Goal: Task Accomplishment & Management: Manage account settings

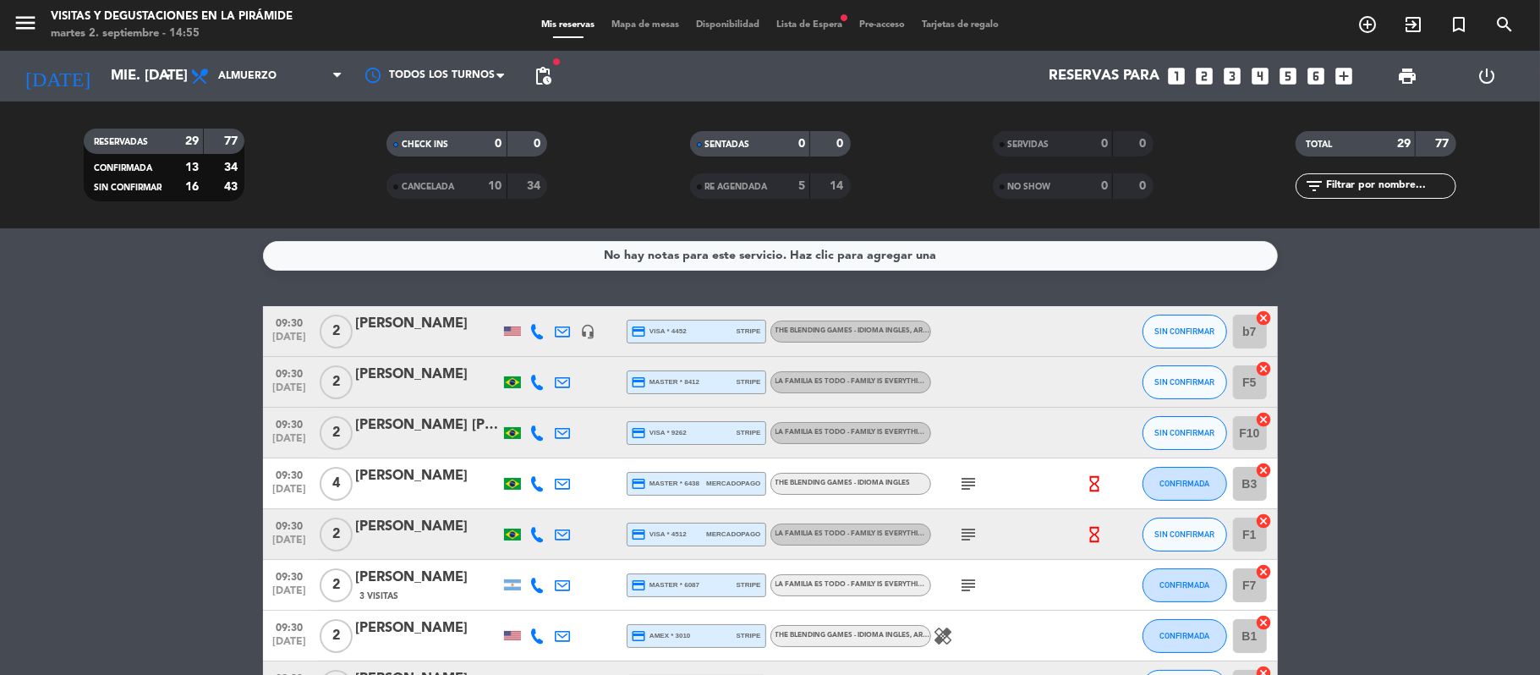
click at [411, 323] on div "[PERSON_NAME]" at bounding box center [428, 324] width 144 height 22
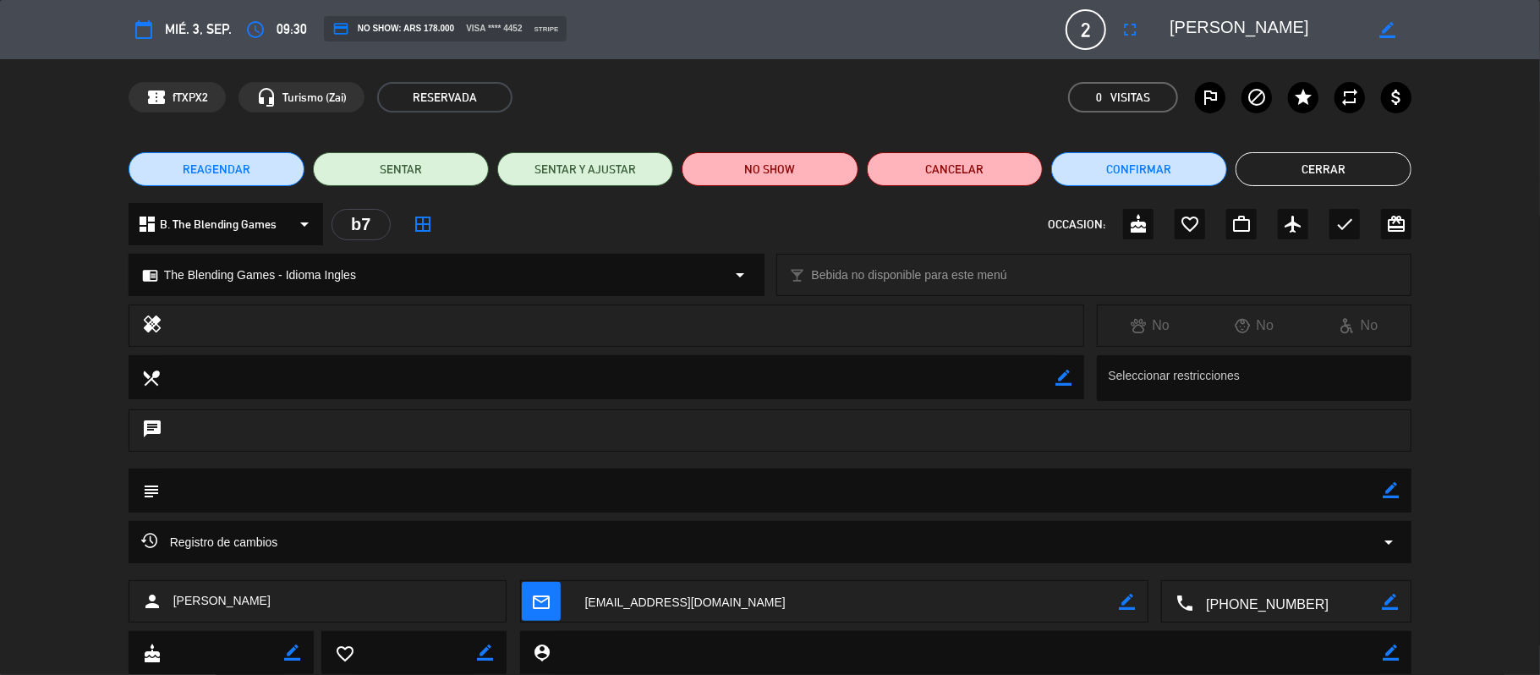
click at [1350, 178] on button "Cerrar" at bounding box center [1323, 169] width 176 height 34
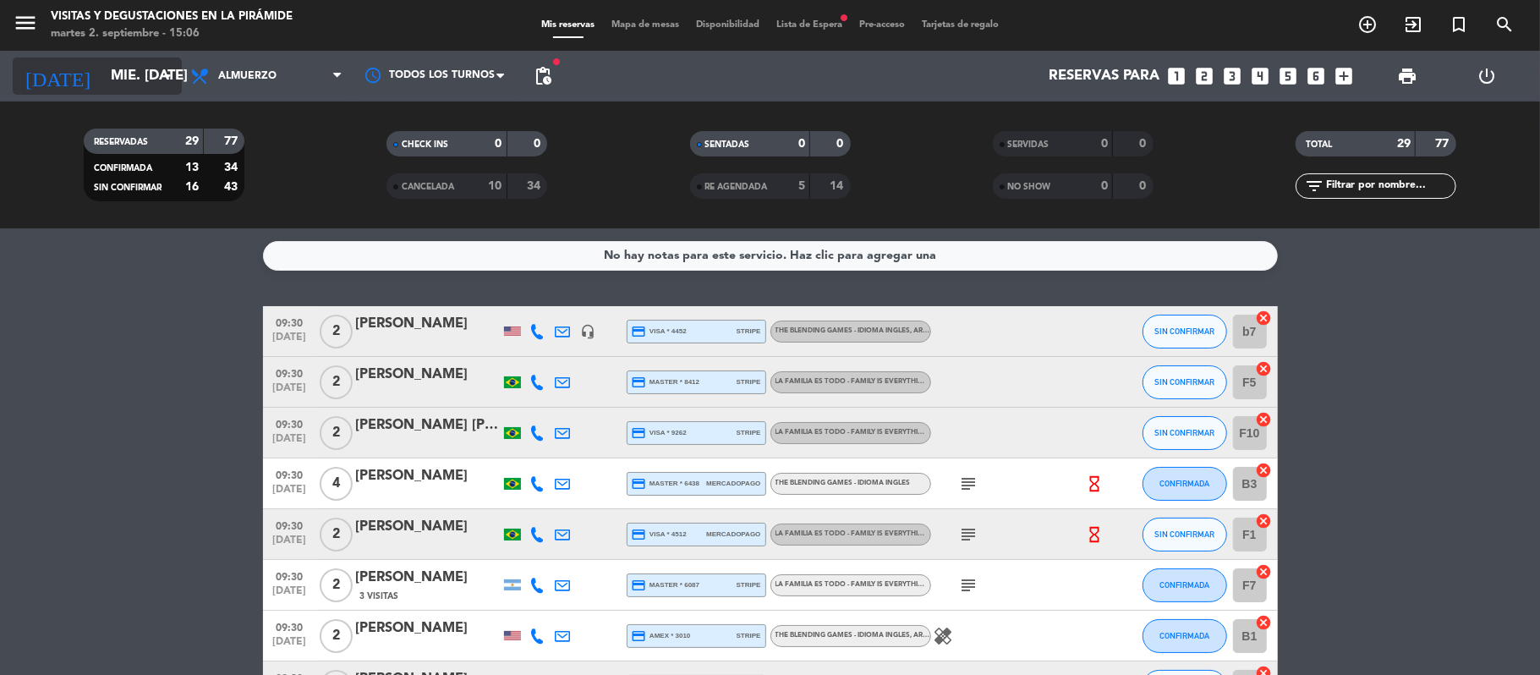
click at [125, 69] on input "mié. [DATE]" at bounding box center [193, 76] width 183 height 33
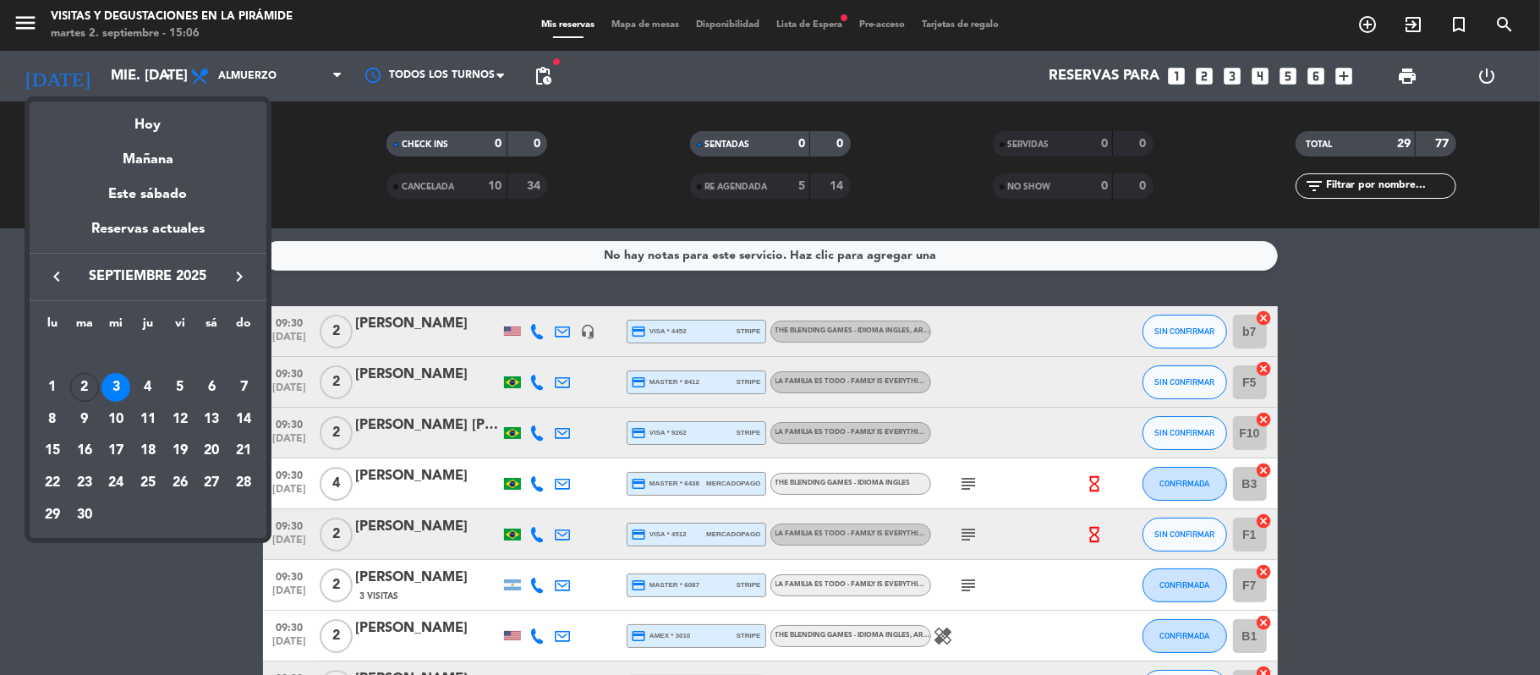
click at [44, 281] on button "keyboard_arrow_left" at bounding box center [56, 276] width 30 height 22
click at [252, 282] on button "keyboard_arrow_right" at bounding box center [239, 276] width 30 height 22
click at [91, 511] on div "30" at bounding box center [84, 514] width 29 height 29
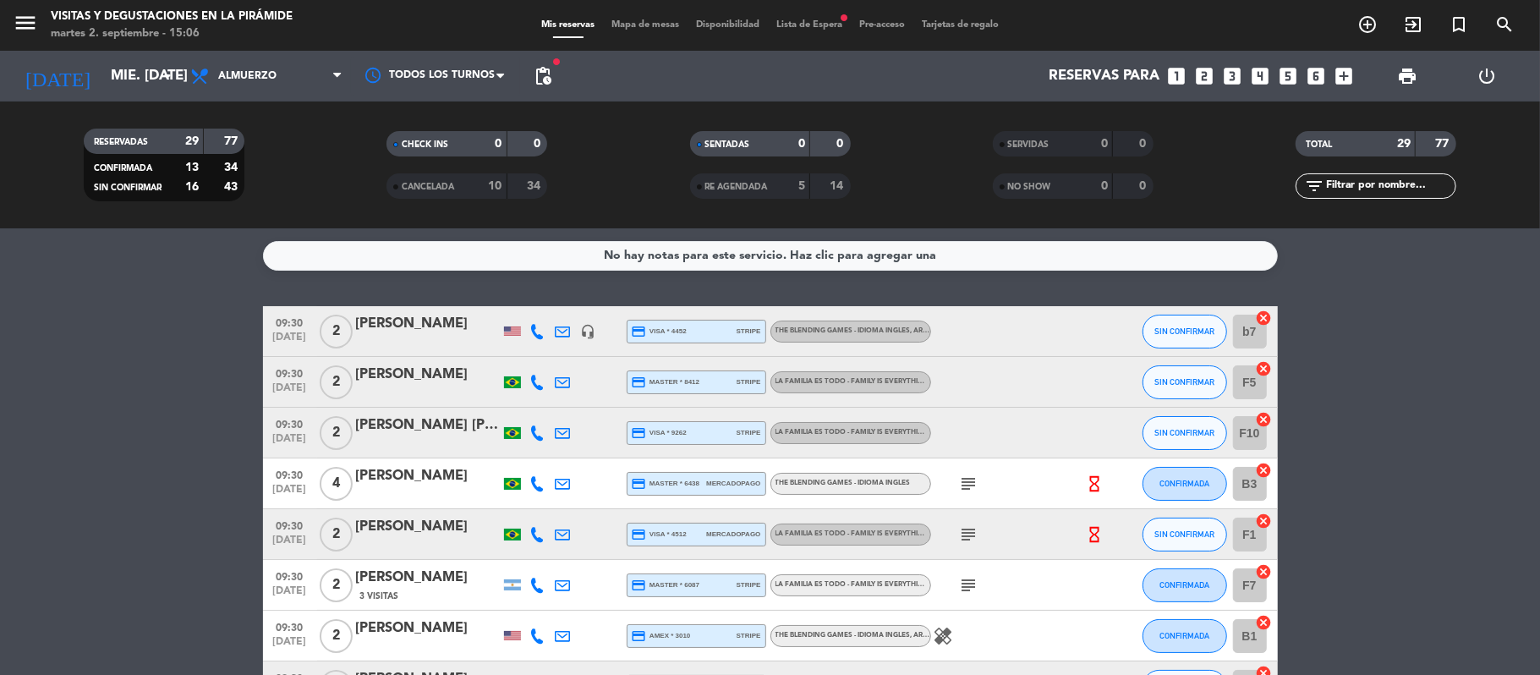
type input "[DATE] sep."
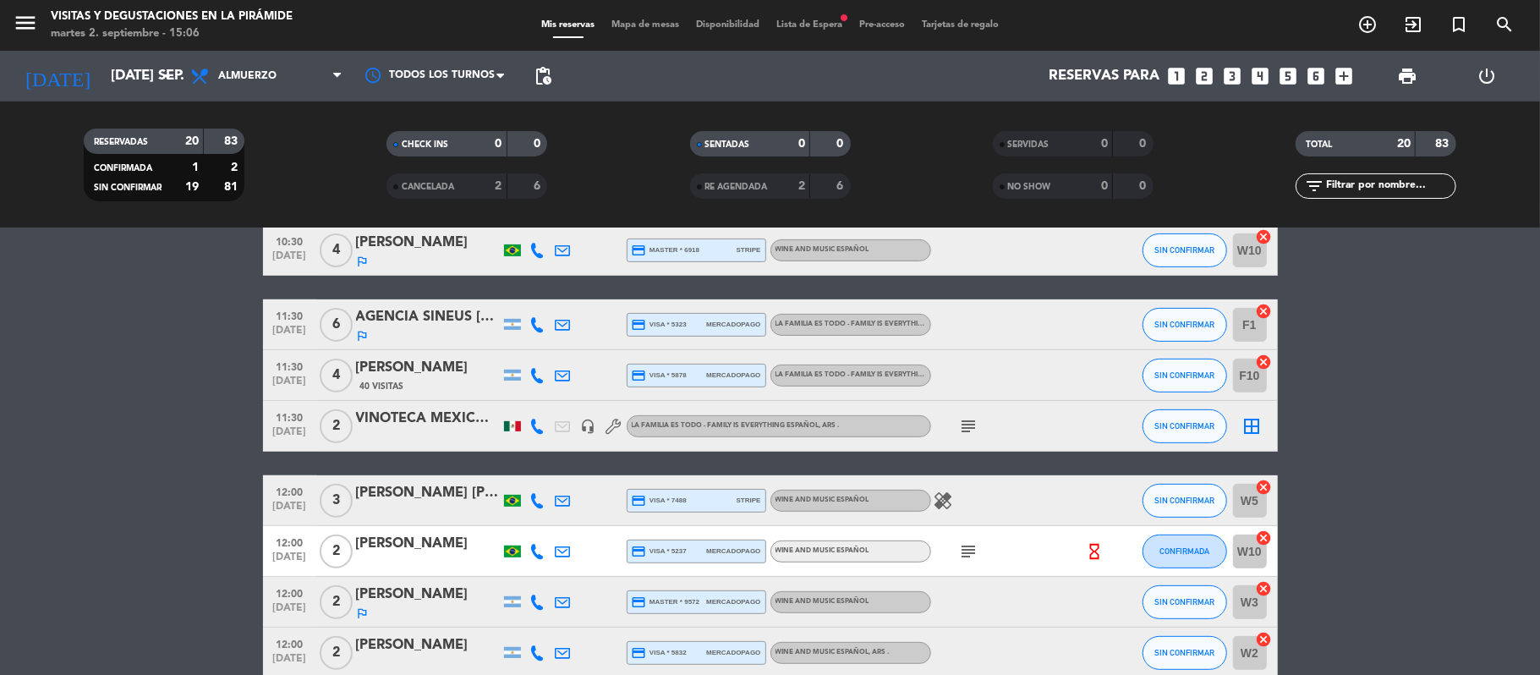
scroll to position [563, 0]
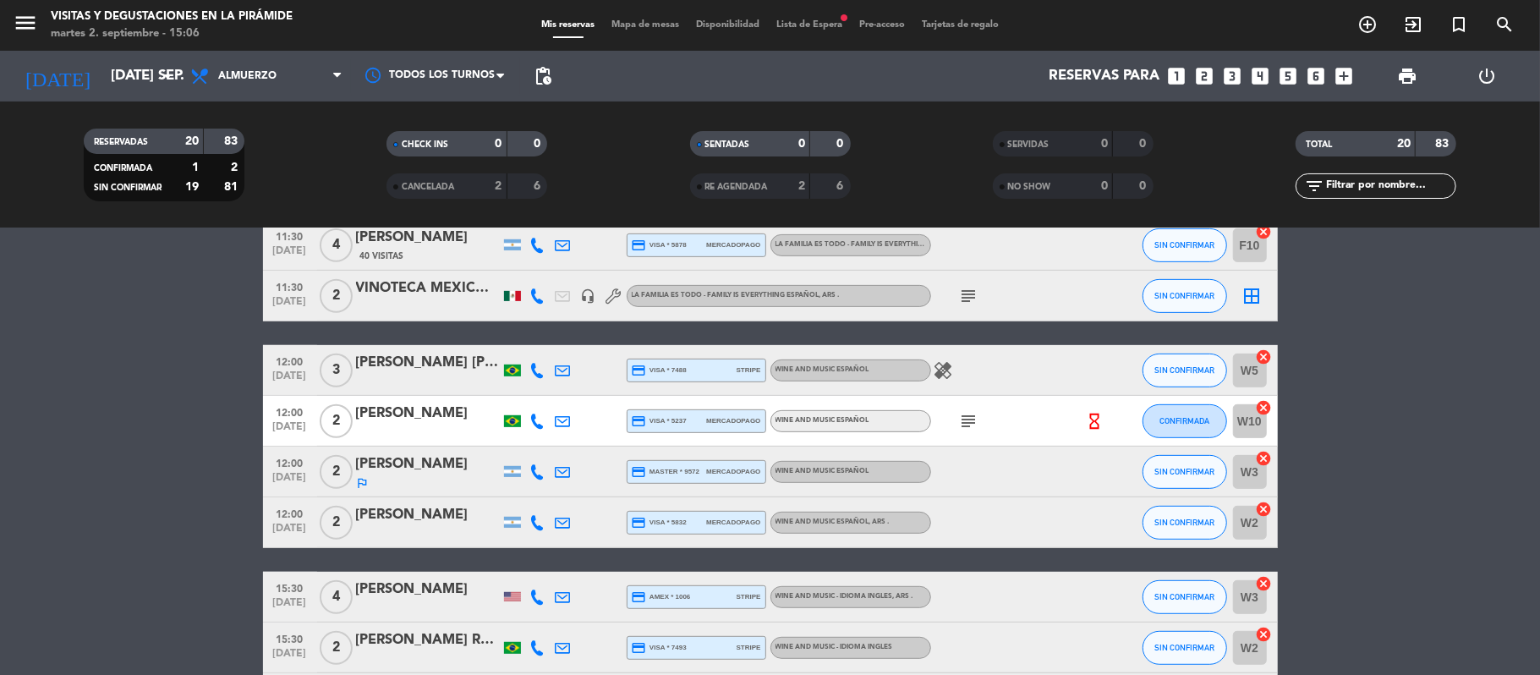
click at [440, 308] on div at bounding box center [428, 307] width 144 height 14
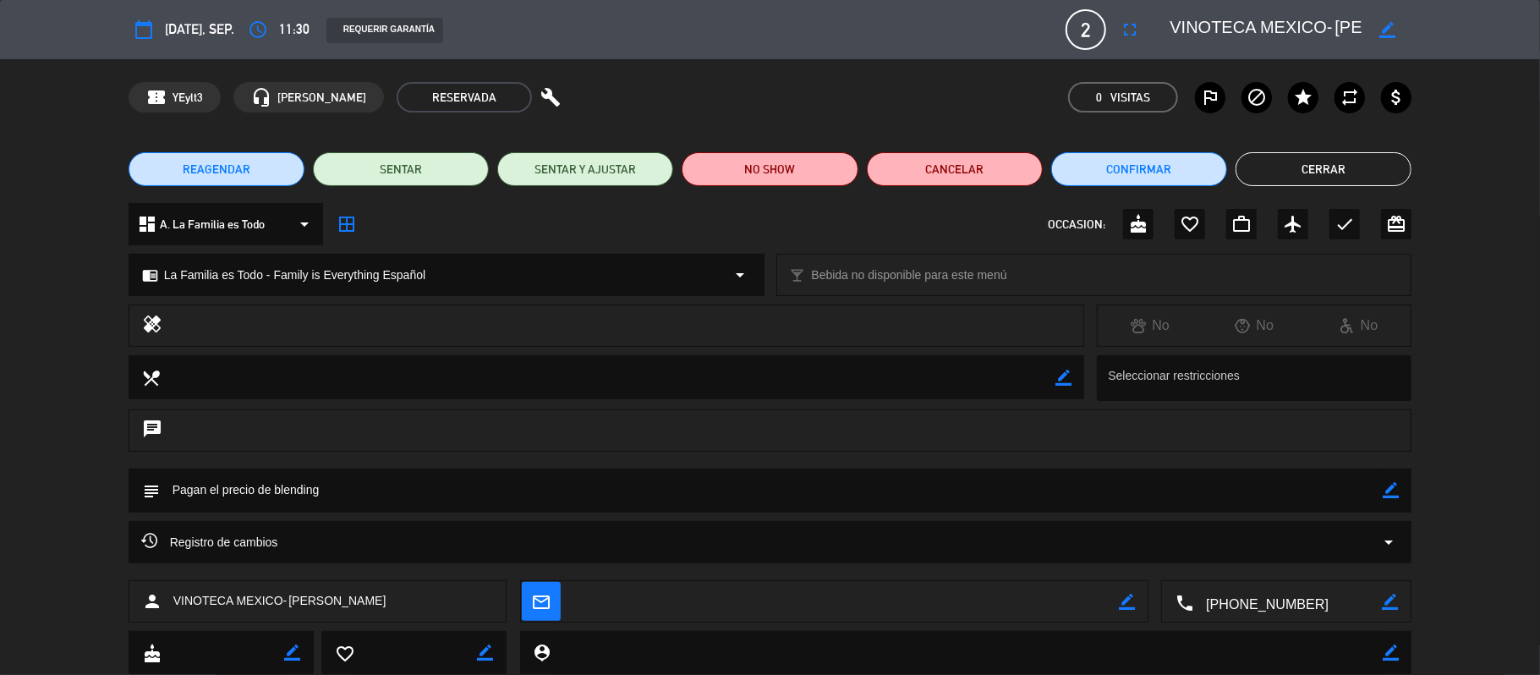
click at [1390, 485] on icon "border_color" at bounding box center [1390, 490] width 16 height 16
click at [1235, 482] on textarea at bounding box center [771, 489] width 1223 height 43
click at [632, 470] on textarea at bounding box center [771, 489] width 1223 height 43
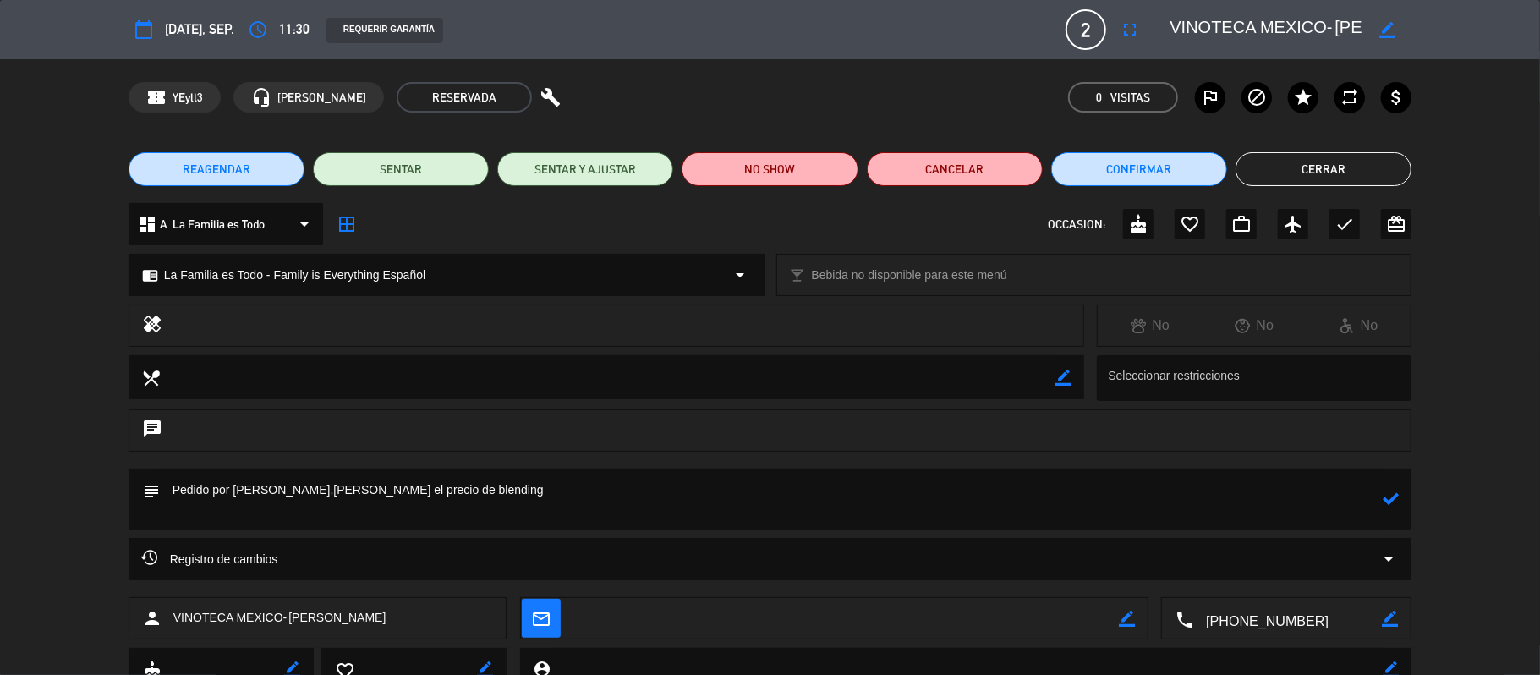
paste textarea "Consumidor final que compra bastante bien nuestra marca."
click at [174, 508] on textarea at bounding box center [771, 498] width 1223 height 61
type textarea "Pedido por [PERSON_NAME],[PERSON_NAME] el precio de blending Profile:Consumidor…"
click at [1391, 495] on icon at bounding box center [1390, 498] width 16 height 16
drag, startPoint x: 1272, startPoint y: 163, endPoint x: 490, endPoint y: 76, distance: 786.0
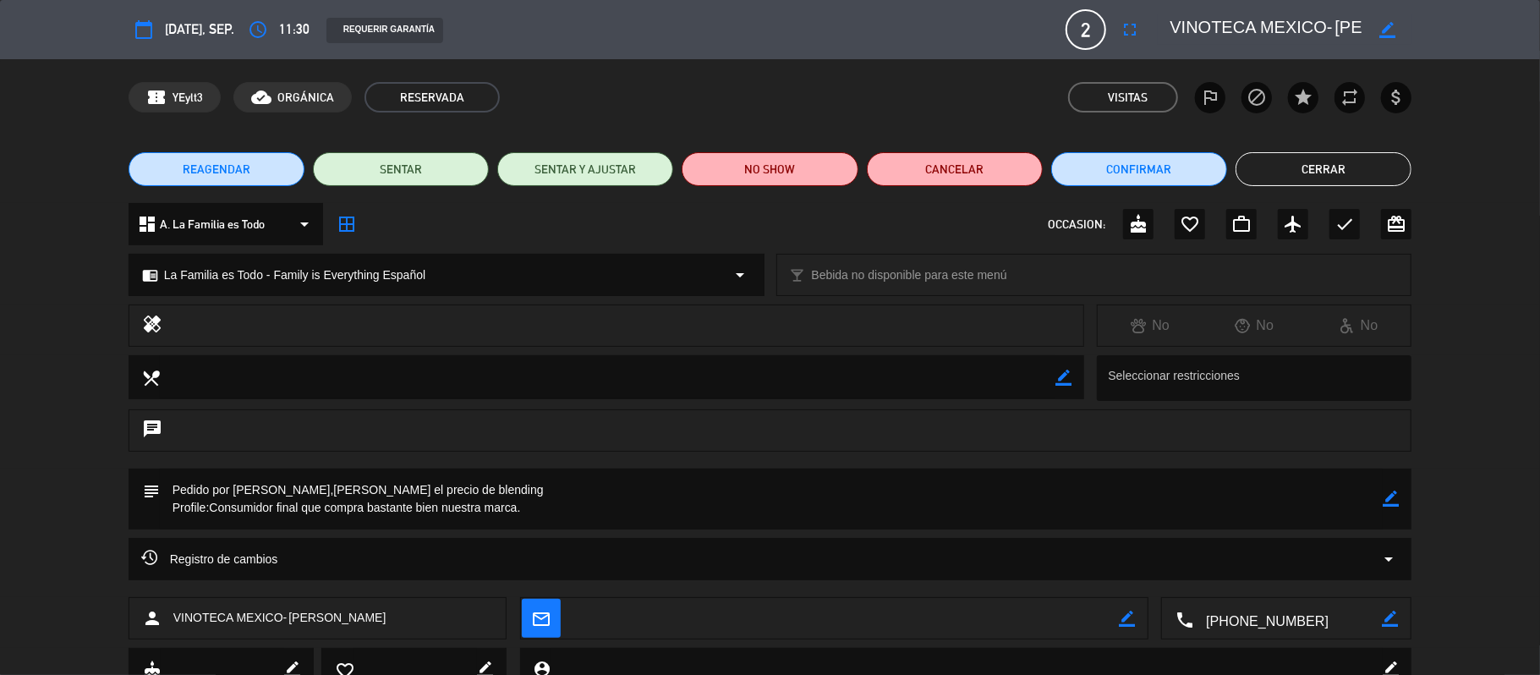
click at [1270, 167] on button "Cerrar" at bounding box center [1323, 169] width 176 height 34
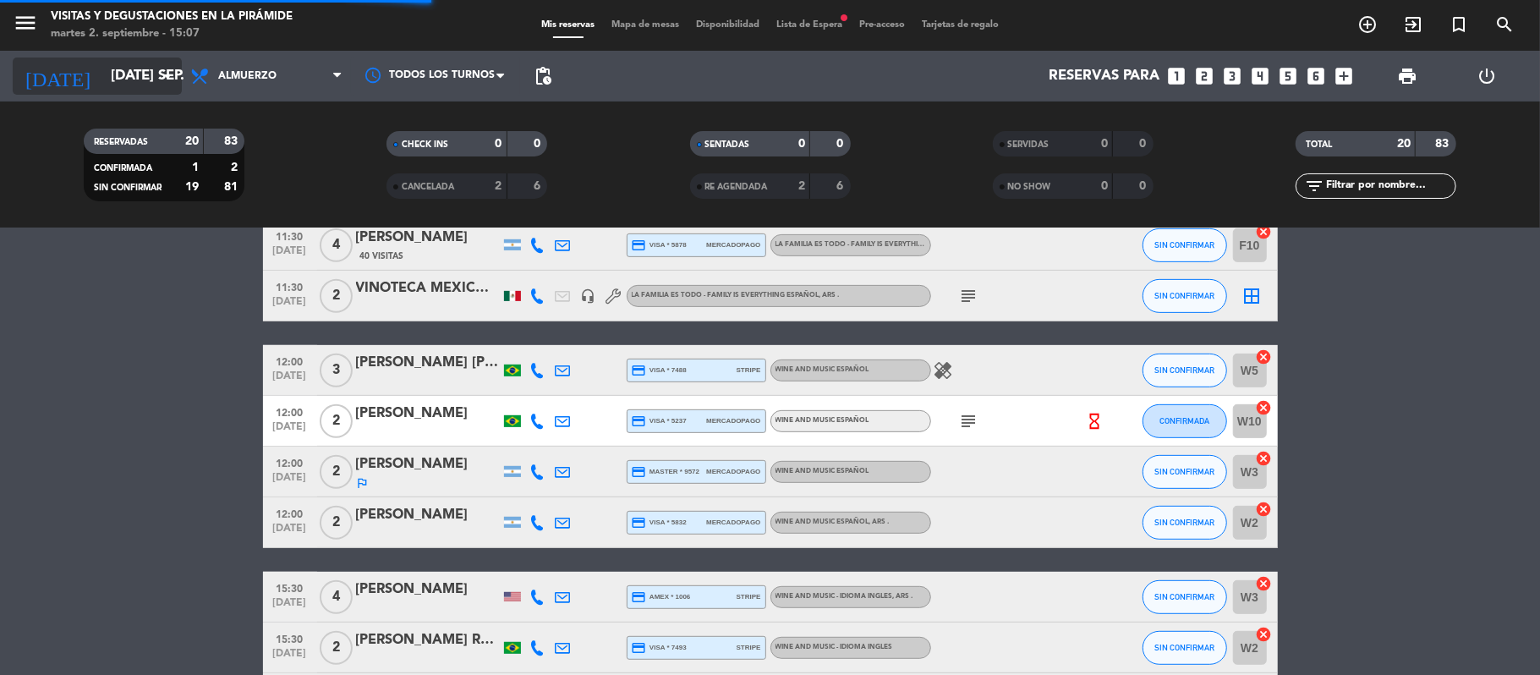
click at [139, 74] on input "[DATE] sep." at bounding box center [193, 76] width 183 height 33
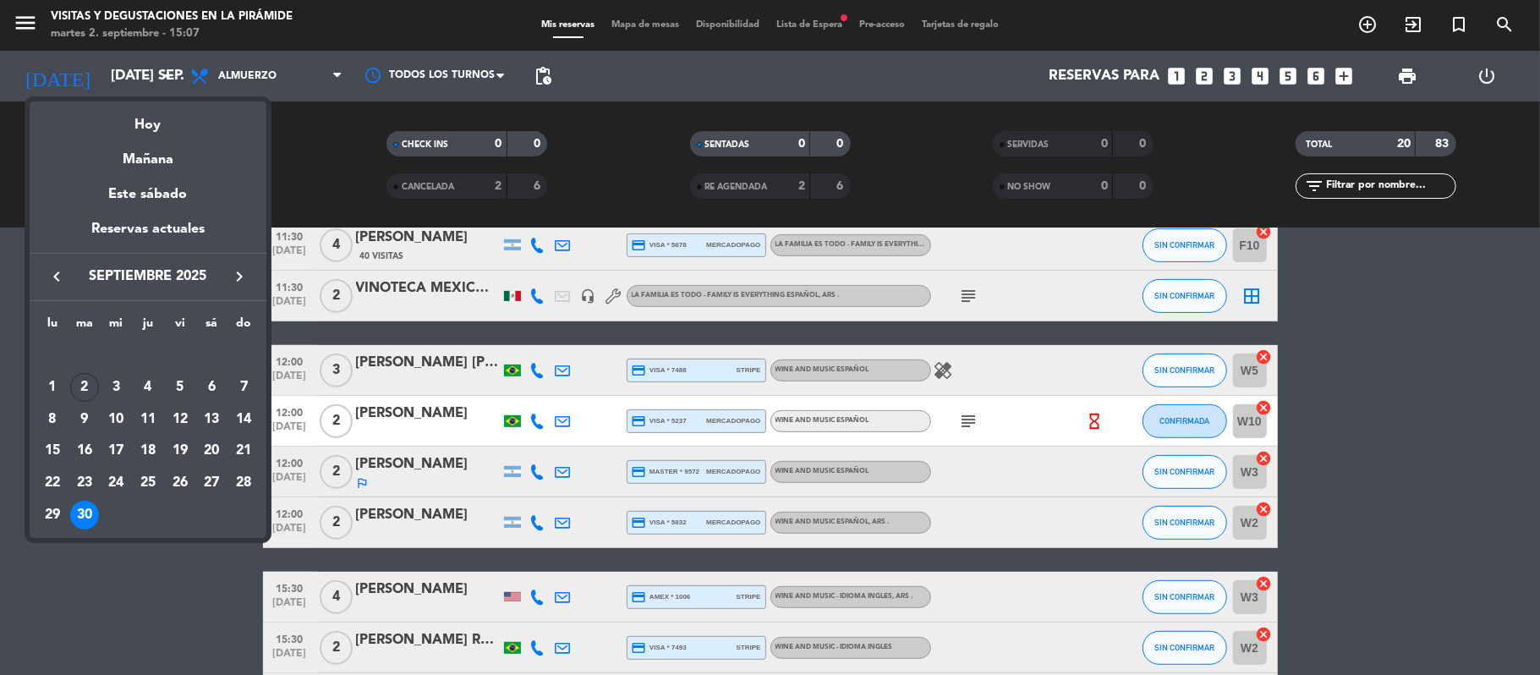
click at [962, 301] on div at bounding box center [770, 337] width 1540 height 675
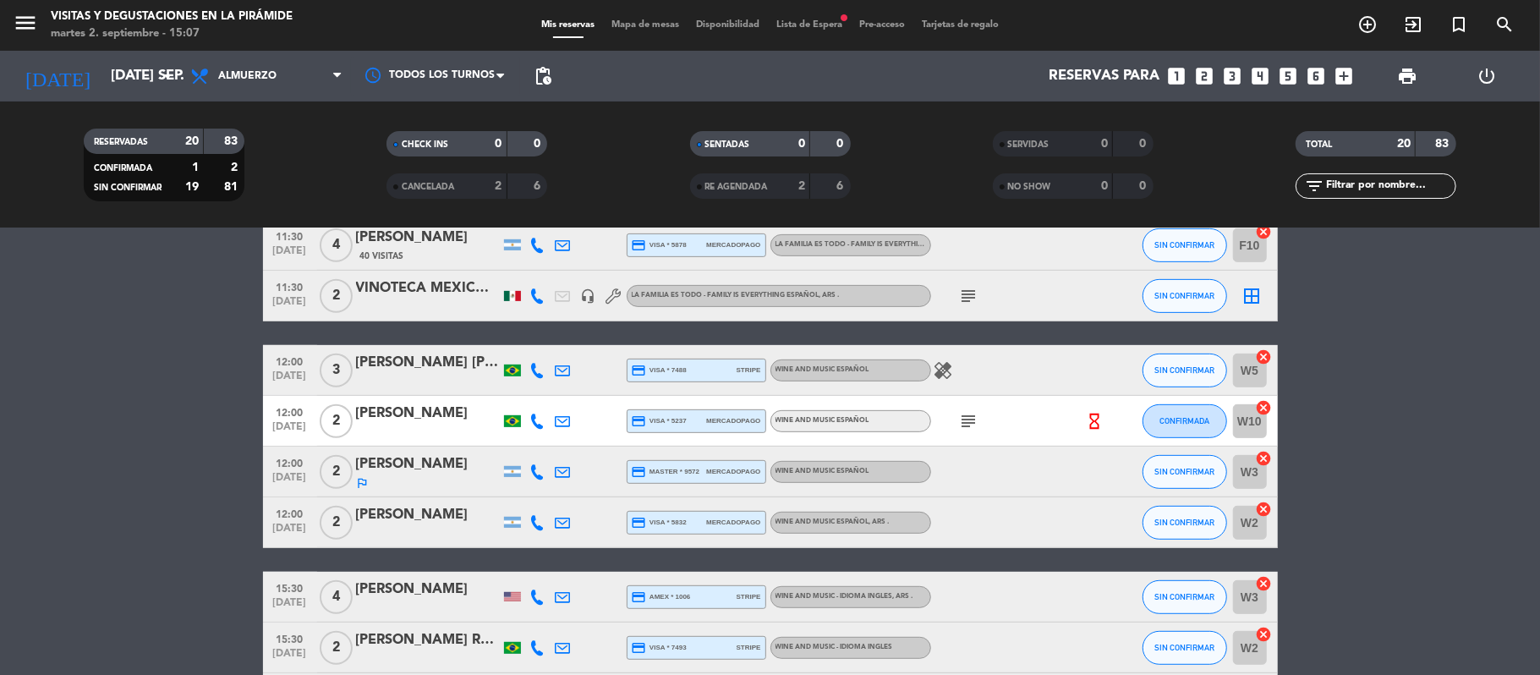
click at [962, 299] on icon "subject" at bounding box center [969, 296] width 20 height 20
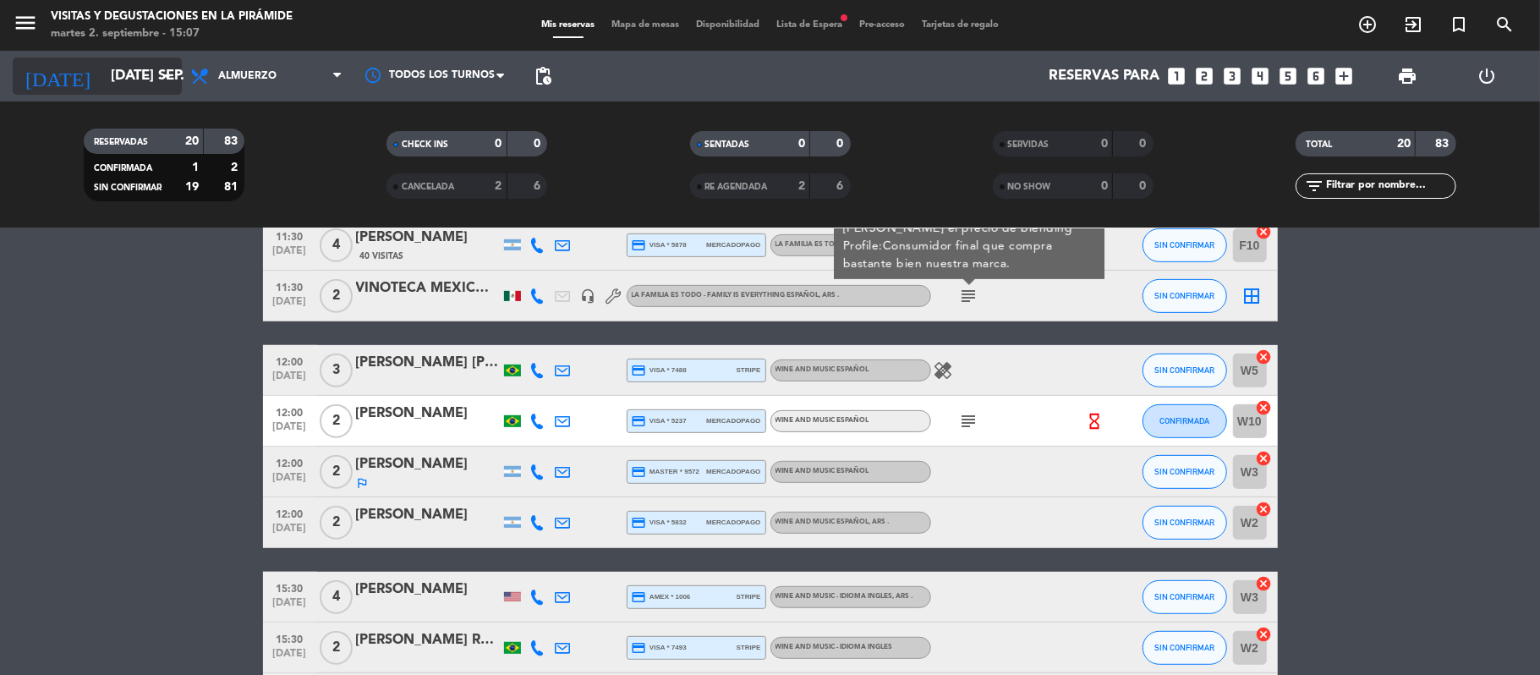
click at [129, 90] on input "[DATE] sep." at bounding box center [193, 76] width 183 height 33
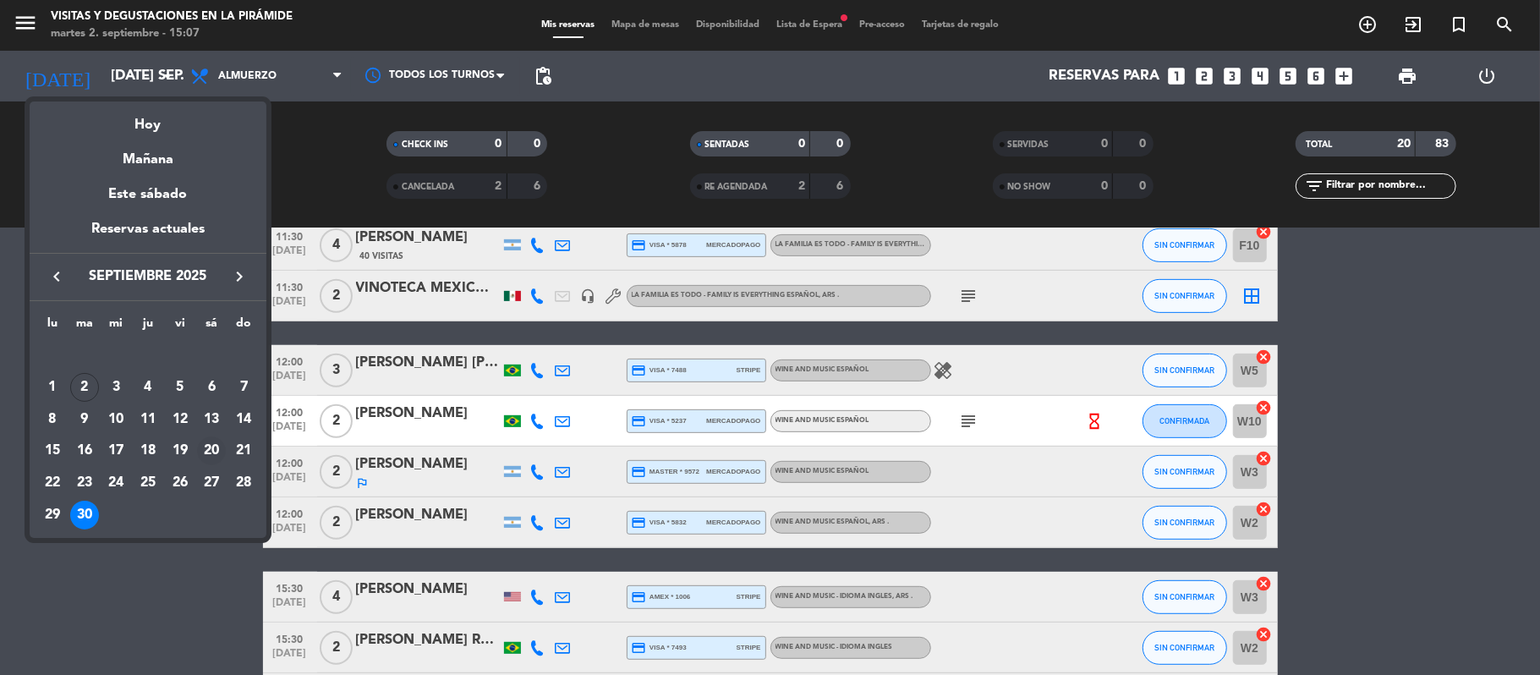
click at [207, 457] on div "20" at bounding box center [211, 450] width 29 height 29
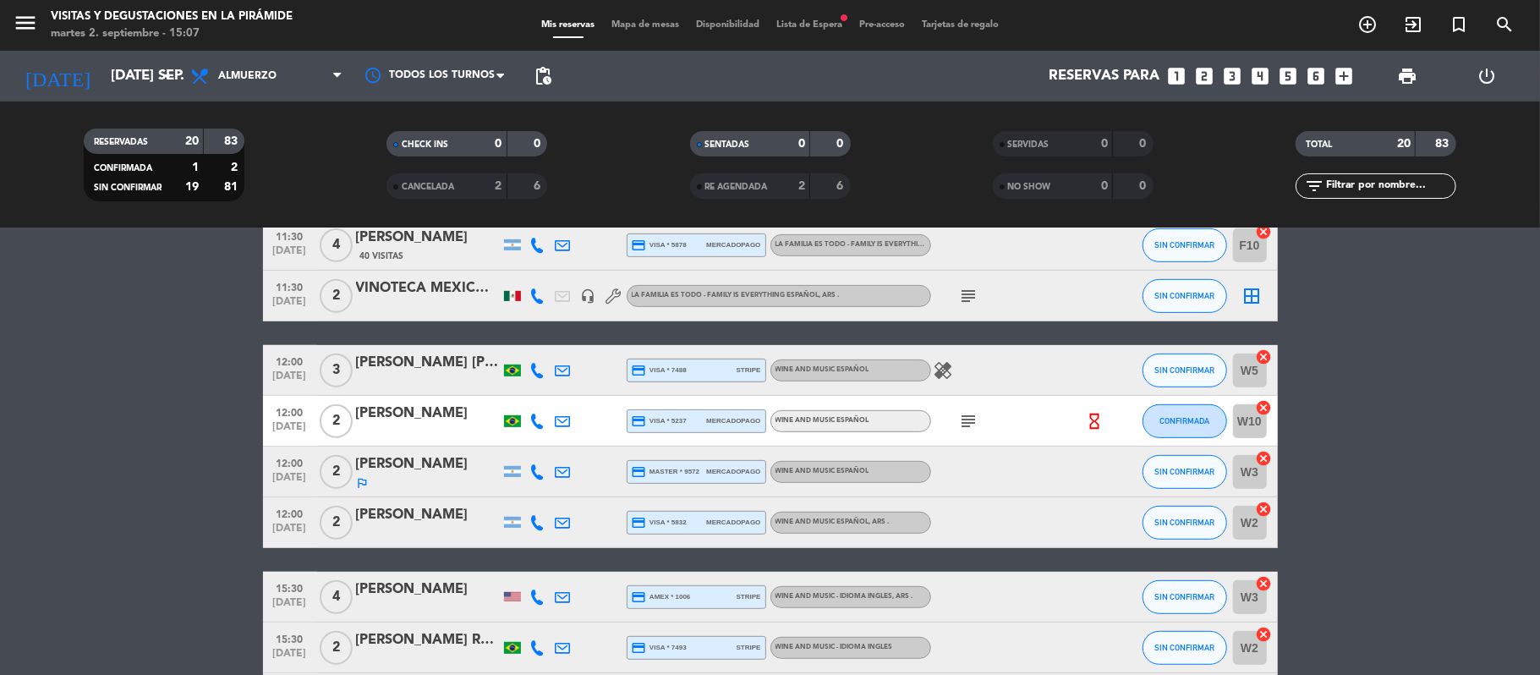
type input "sáb. [DATE]"
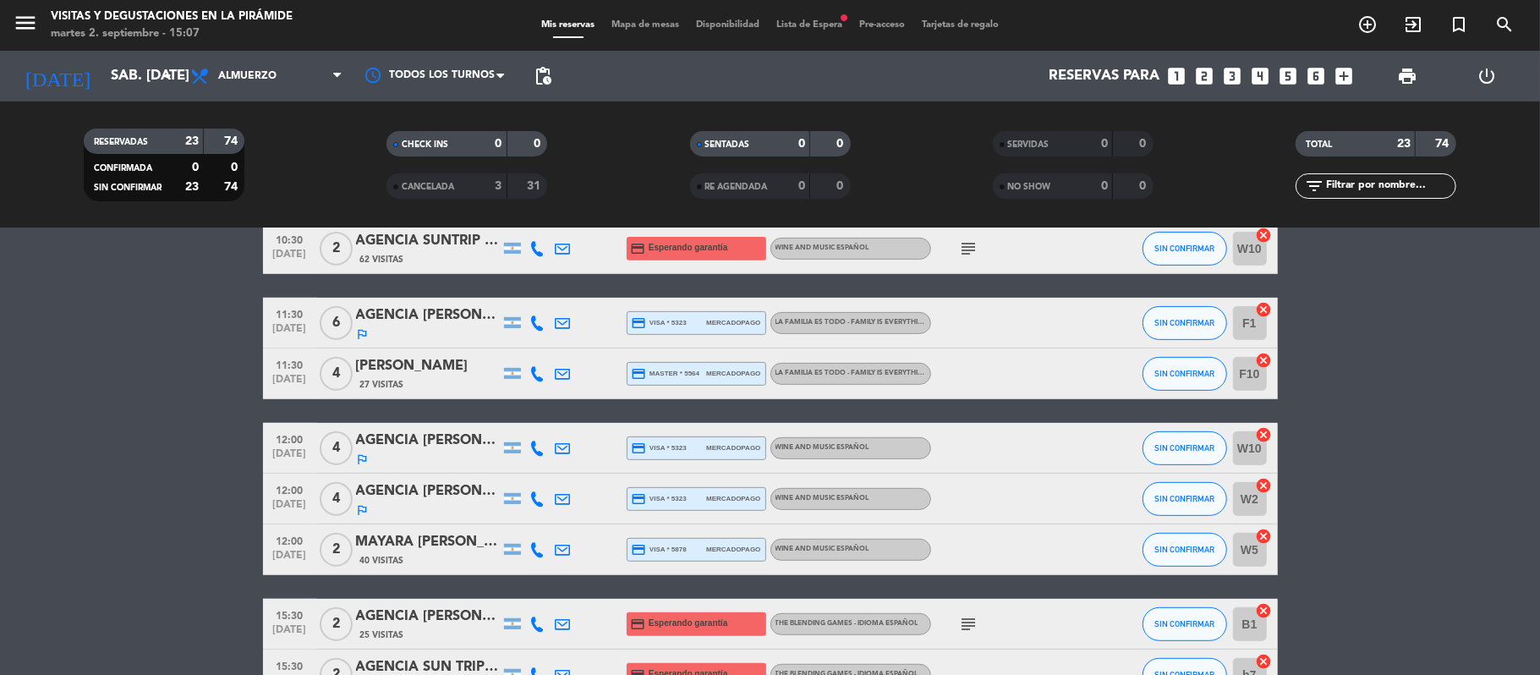
click at [561, 545] on icon at bounding box center [562, 549] width 15 height 15
click at [1211, 82] on icon "looks_two" at bounding box center [1205, 76] width 22 height 22
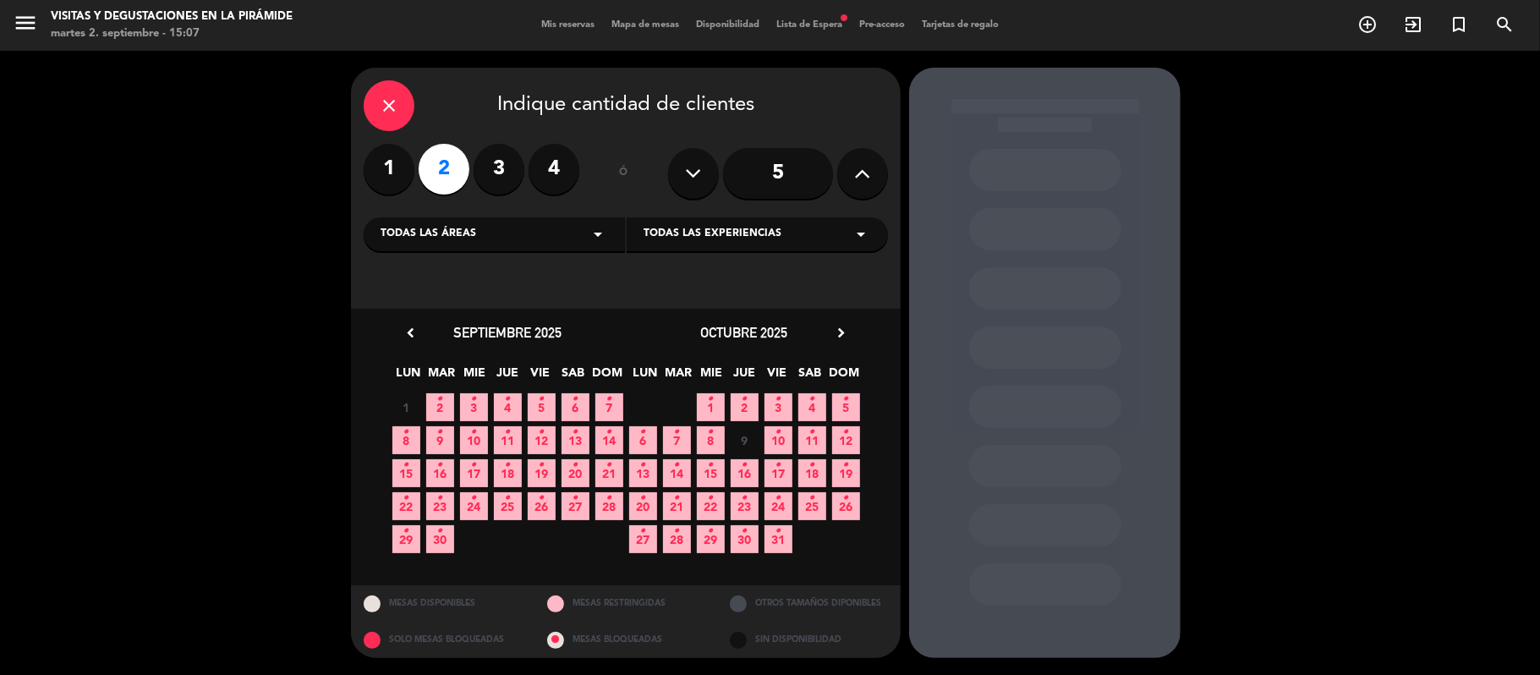
drag, startPoint x: 417, startPoint y: 249, endPoint x: 426, endPoint y: 275, distance: 27.8
click at [424, 275] on div "close Indique cantidad de clientes 1 2 3 4 ó 5 Todas las áreas arrow_drop_down …" at bounding box center [626, 188] width 550 height 241
click at [421, 232] on span "Todas las áreas" at bounding box center [428, 234] width 96 height 17
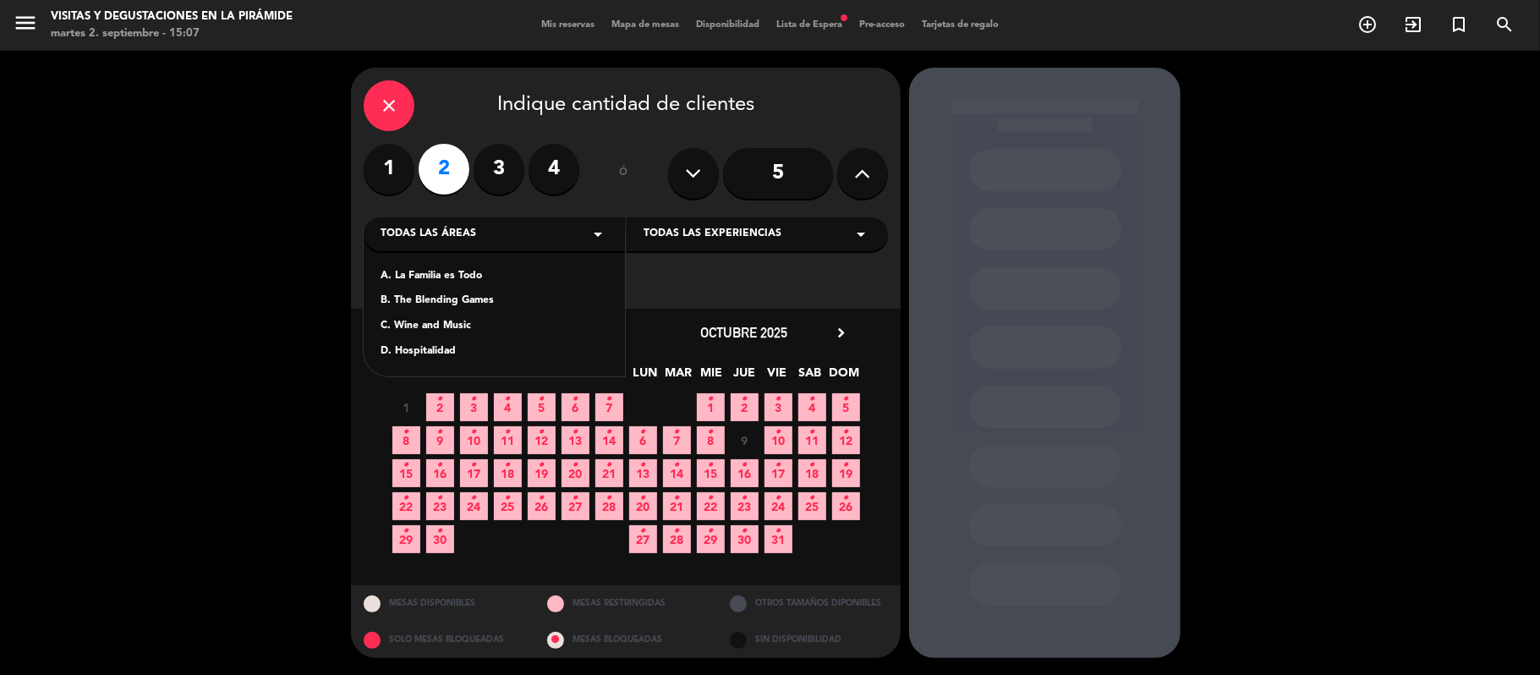
click at [441, 325] on div "C. Wine and Music" at bounding box center [493, 326] width 227 height 17
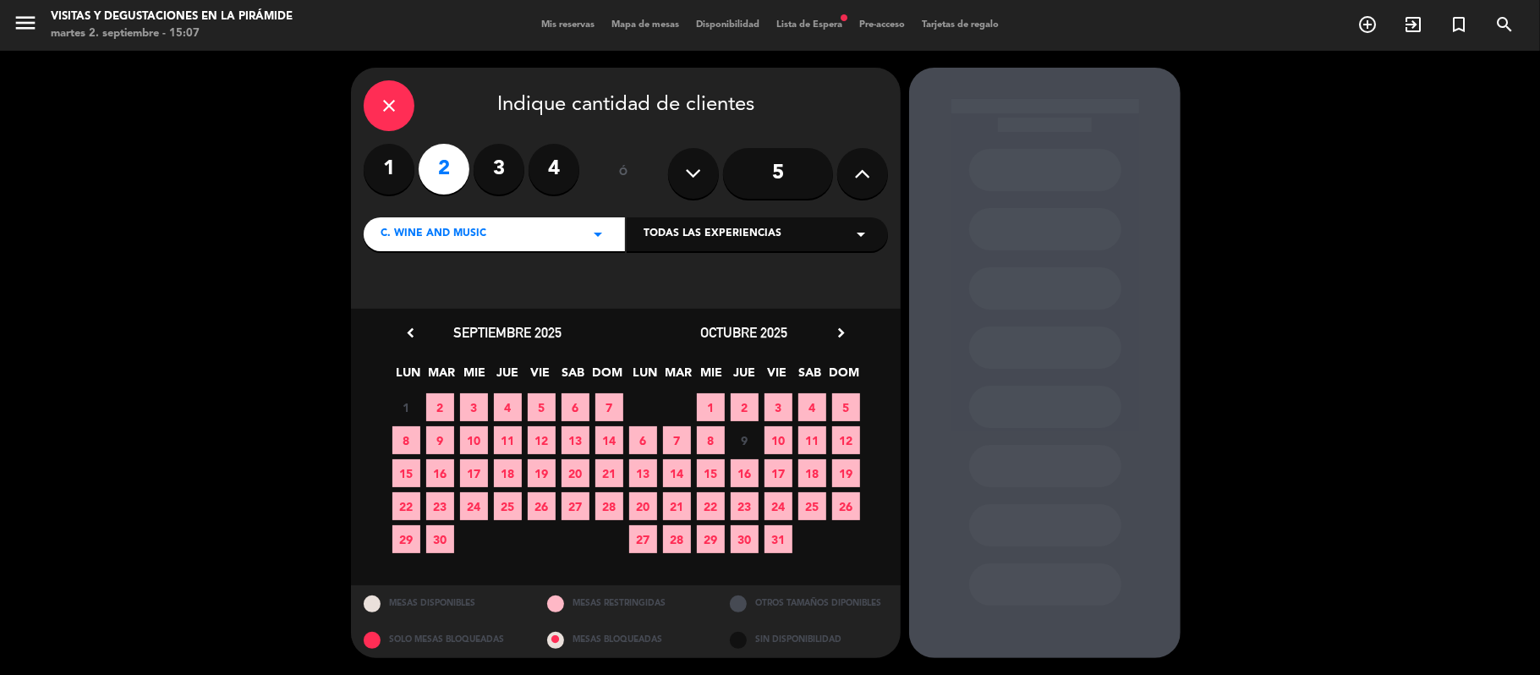
click at [577, 471] on span "20" at bounding box center [575, 473] width 28 height 28
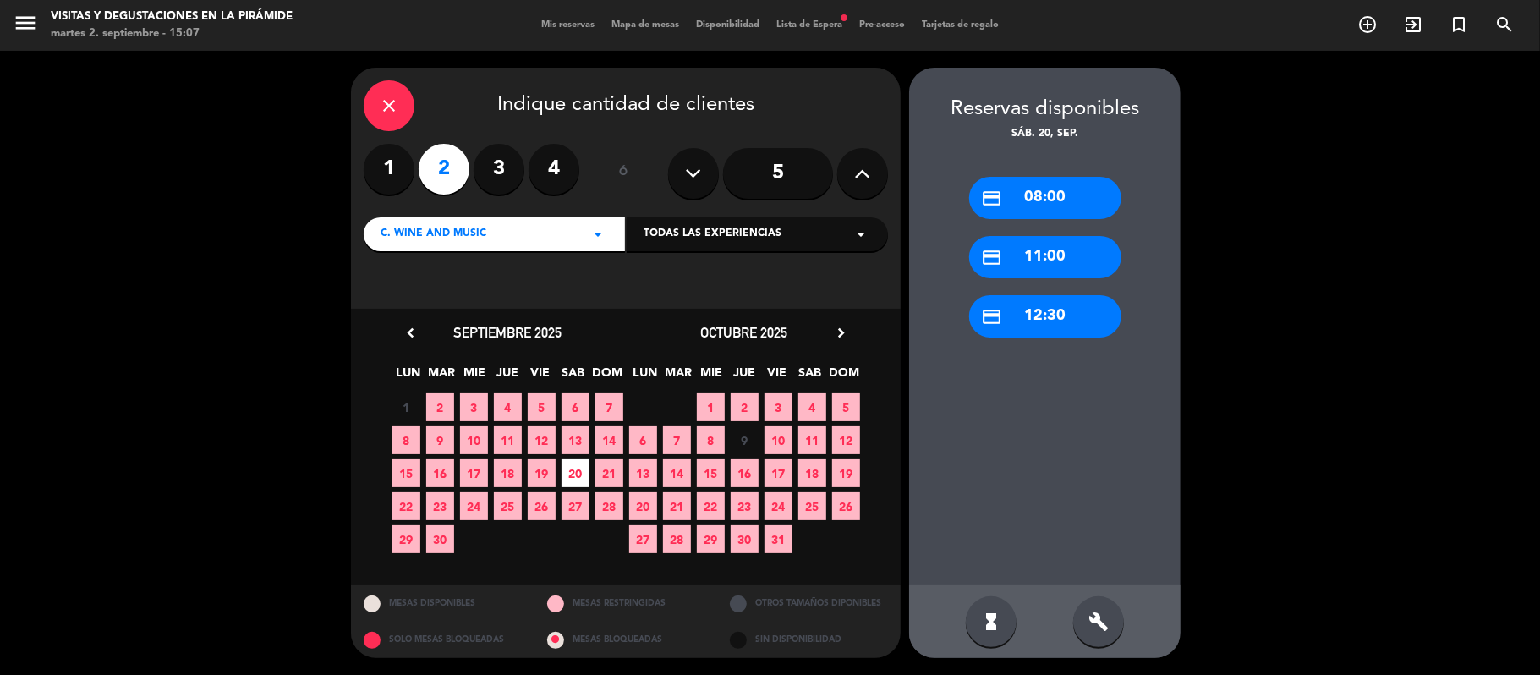
click at [1076, 609] on div "build" at bounding box center [1098, 621] width 51 height 51
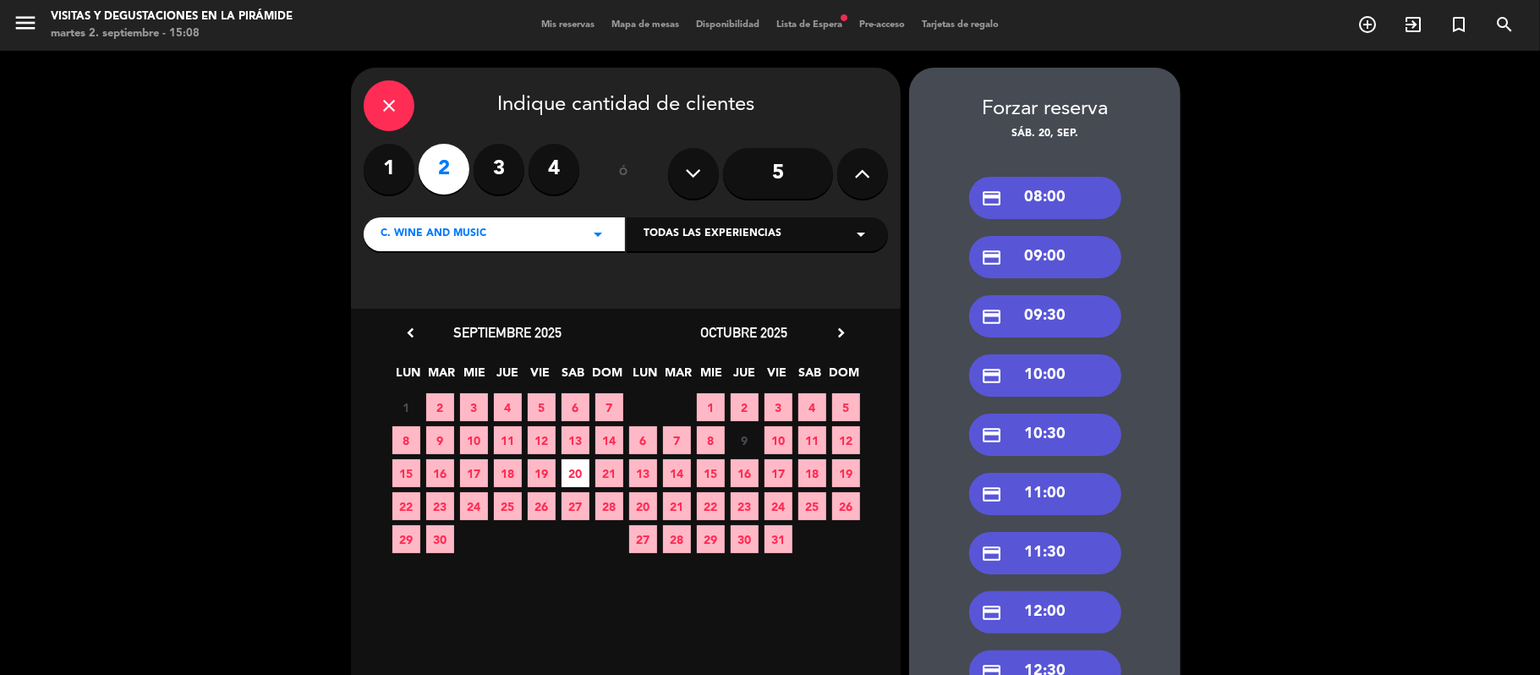
click at [1057, 597] on div "credit_card 12:00" at bounding box center [1045, 612] width 152 height 42
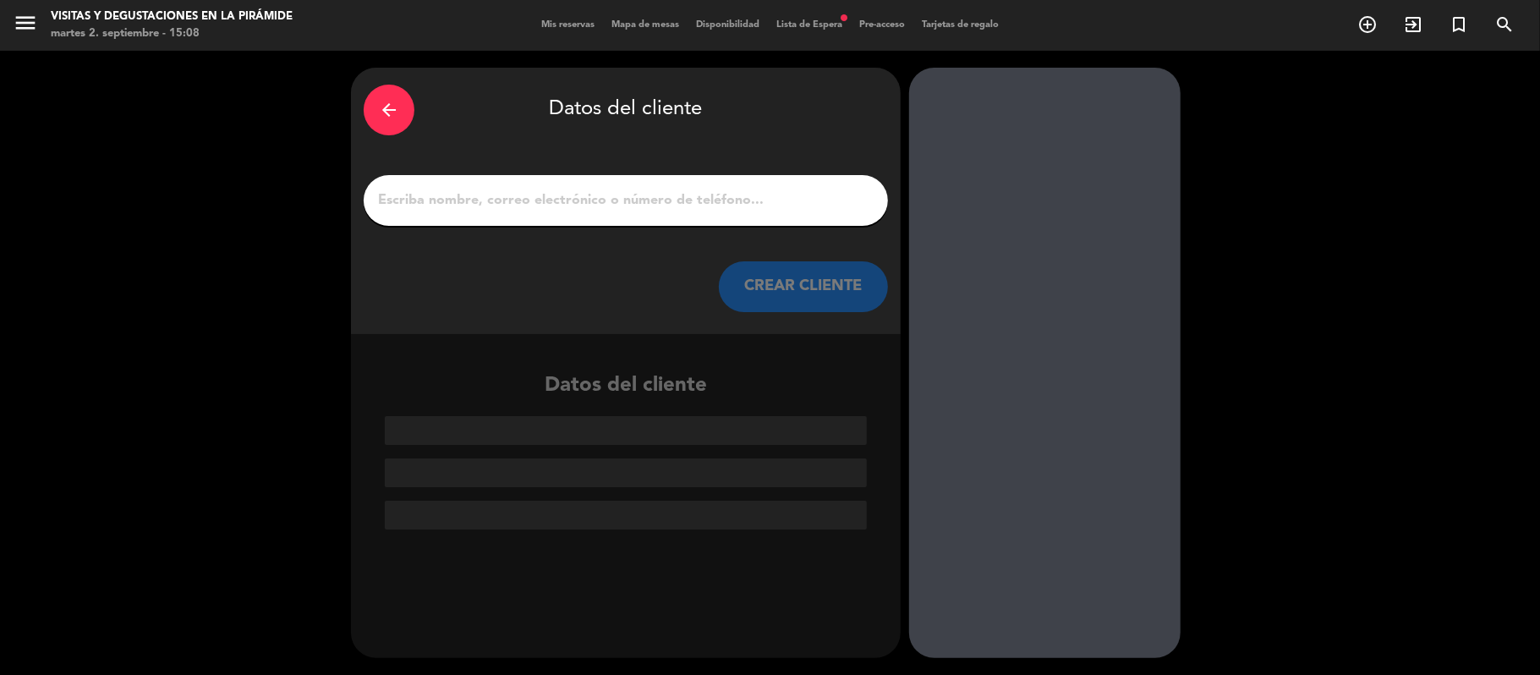
click at [718, 189] on input "1" at bounding box center [625, 201] width 499 height 24
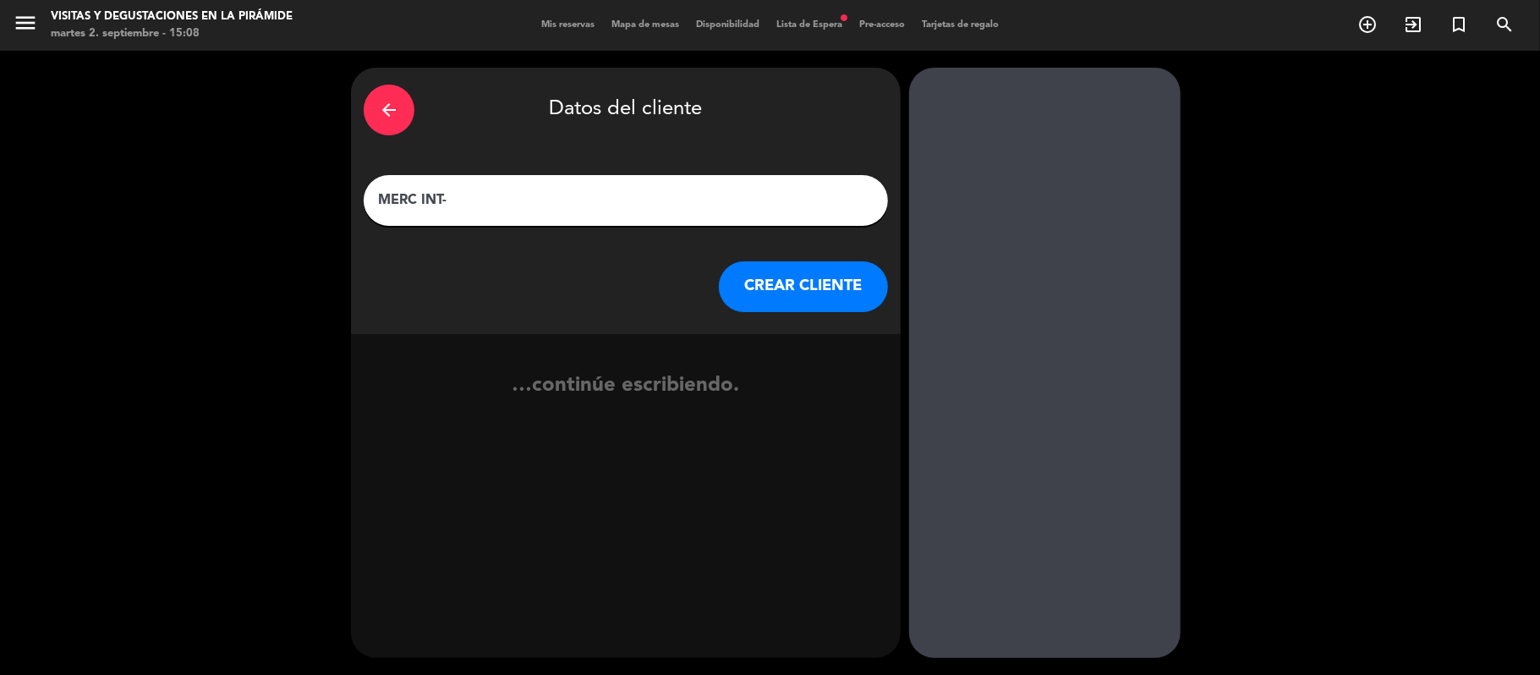
paste input "[PERSON_NAME] [PHONE_NUMBER], su acompañante [PERSON_NAME]"
drag, startPoint x: 559, startPoint y: 200, endPoint x: 951, endPoint y: 200, distance: 392.3
click at [951, 200] on div "arrow_back Datos del cliente MERC INT-[PERSON_NAME] [PHONE_NUMBER], su acompaña…" at bounding box center [770, 363] width 1540 height 624
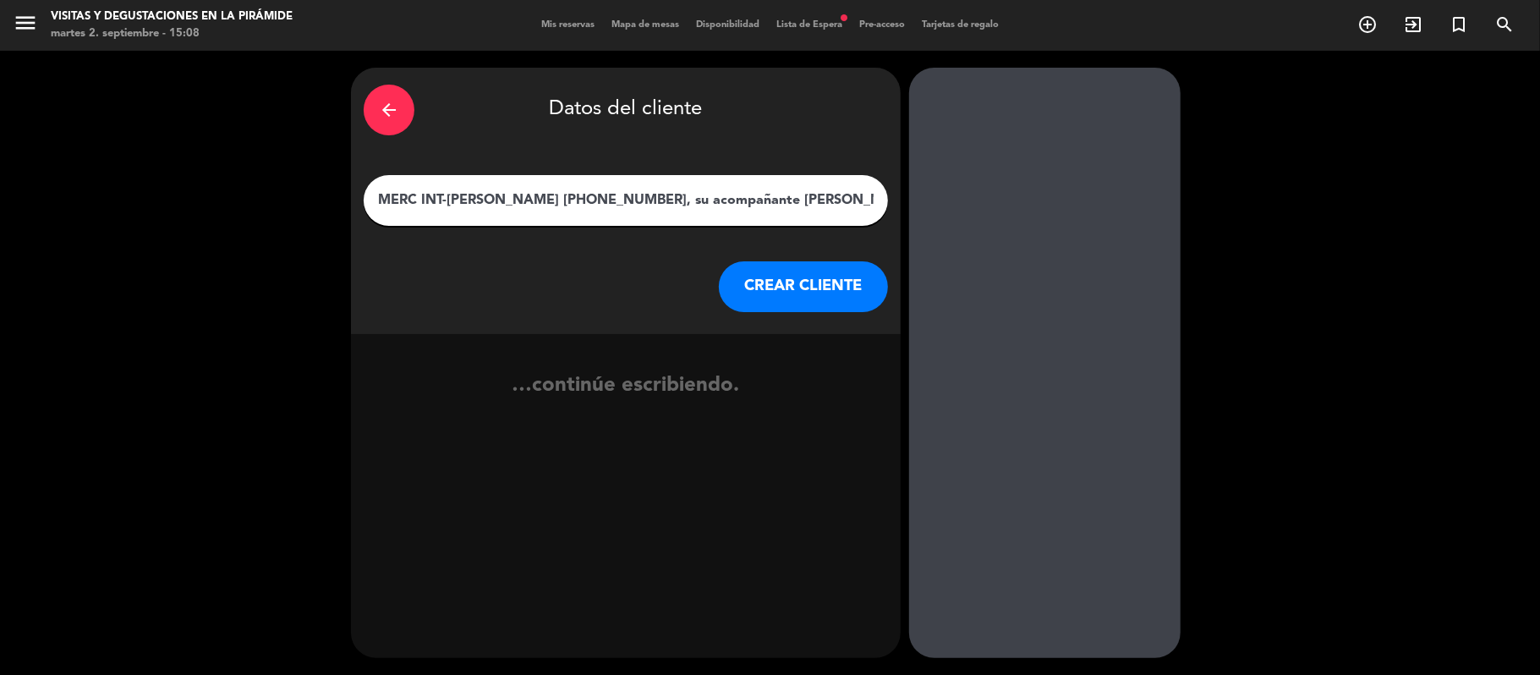
click at [582, 217] on div "MERC INT-[PERSON_NAME] [PHONE_NUMBER], su acompañante [PERSON_NAME]" at bounding box center [626, 200] width 524 height 51
drag, startPoint x: 558, startPoint y: 196, endPoint x: 957, endPoint y: 194, distance: 399.0
click at [957, 194] on div "arrow_back Datos del cliente MERC INT-[PERSON_NAME] [PHONE_NUMBER], su acompaña…" at bounding box center [770, 363] width 1540 height 624
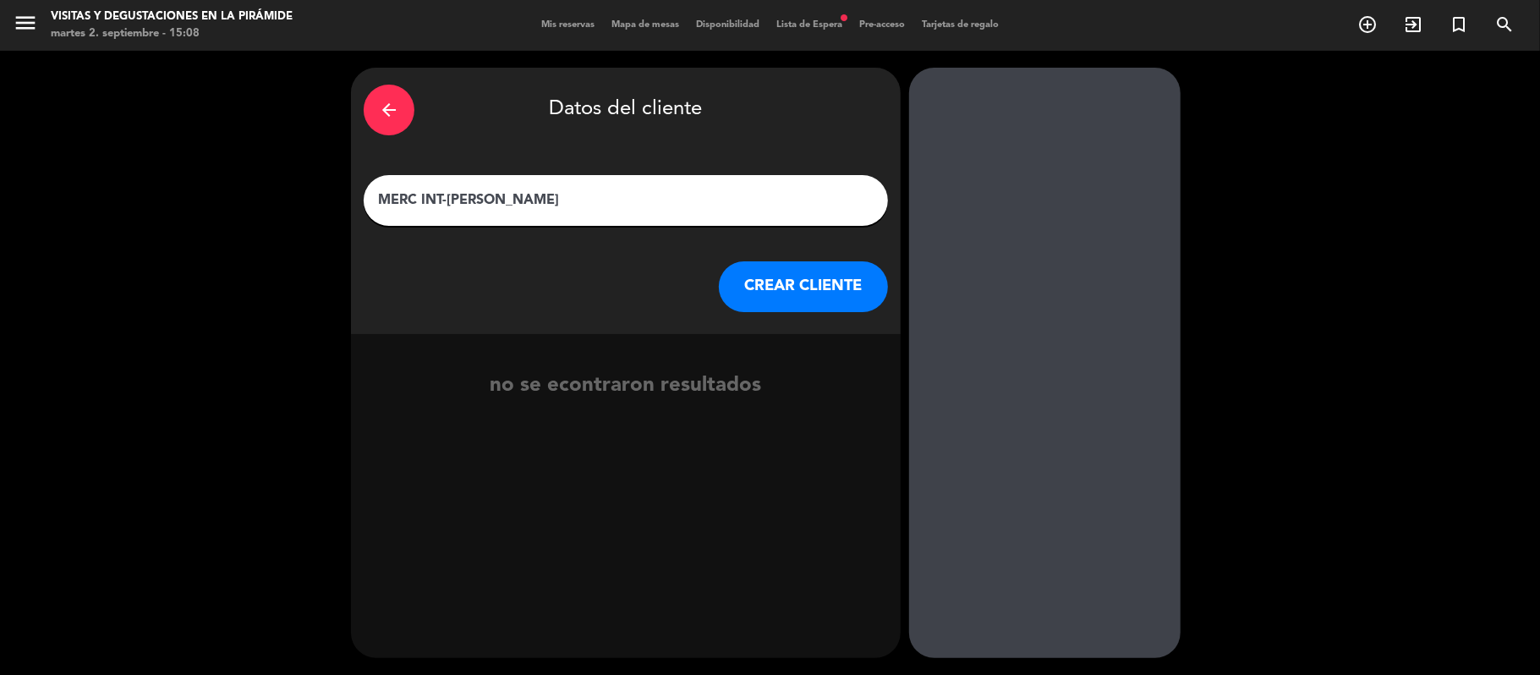
type input "MERC INT-[PERSON_NAME]"
click at [856, 289] on button "CREAR CLIENTE" at bounding box center [803, 286] width 169 height 51
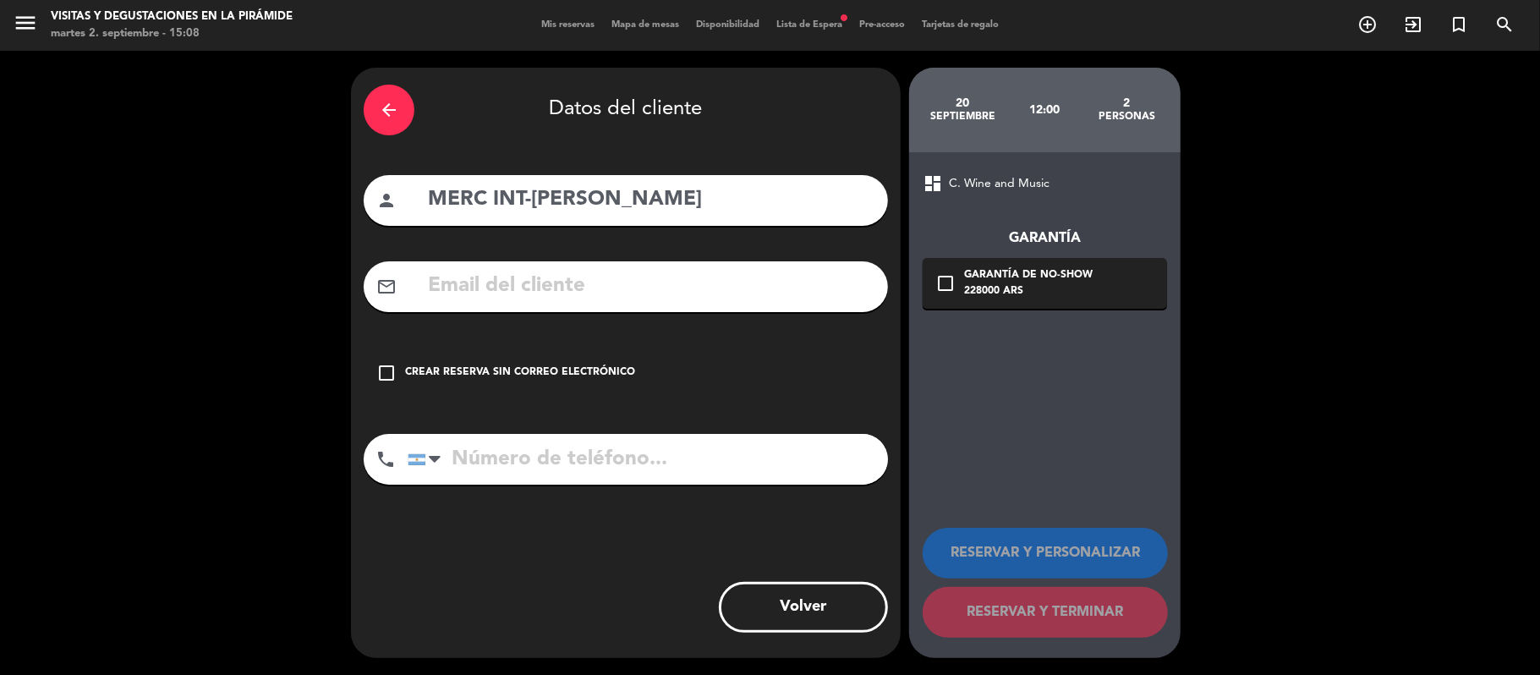
drag, startPoint x: 587, startPoint y: 373, endPoint x: 600, endPoint y: 373, distance: 13.5
click at [590, 373] on div "Crear reserva sin correo electrónico" at bounding box center [520, 372] width 230 height 17
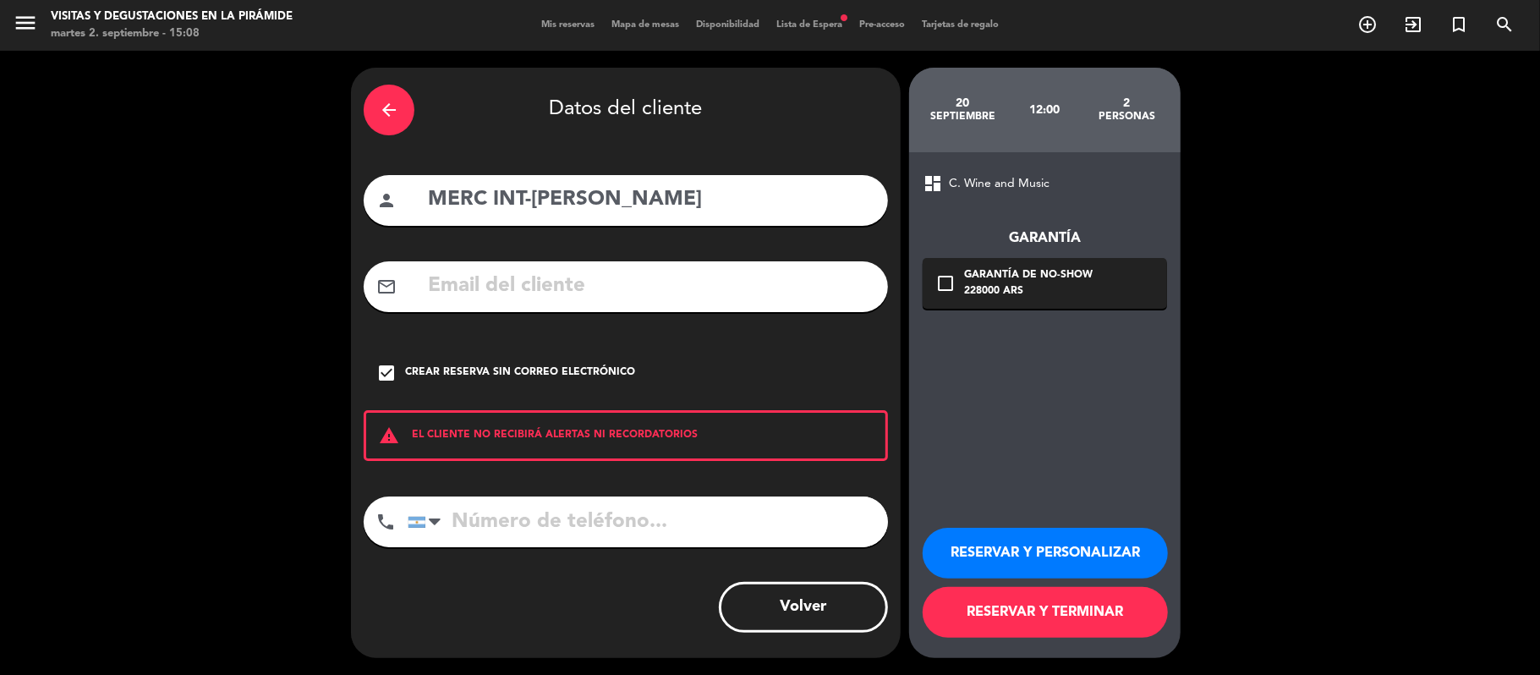
click at [1025, 542] on button "RESERVAR Y PERSONALIZAR" at bounding box center [1044, 553] width 245 height 51
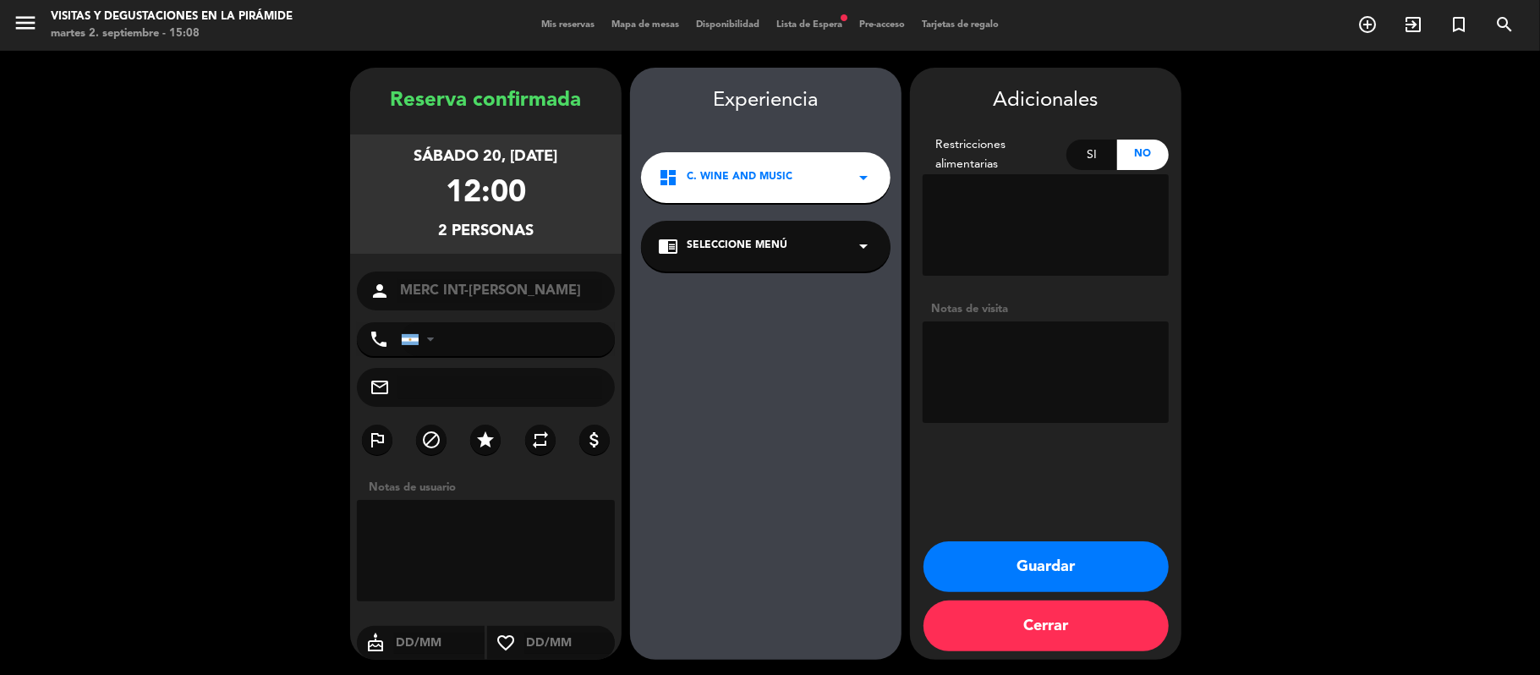
click at [746, 238] on span "Seleccione Menú" at bounding box center [736, 246] width 101 height 17
click at [772, 302] on div "Wine and Music Spanish" at bounding box center [765, 282] width 249 height 72
click at [769, 285] on div "Wine and Music Spanish" at bounding box center [766, 292] width 216 height 17
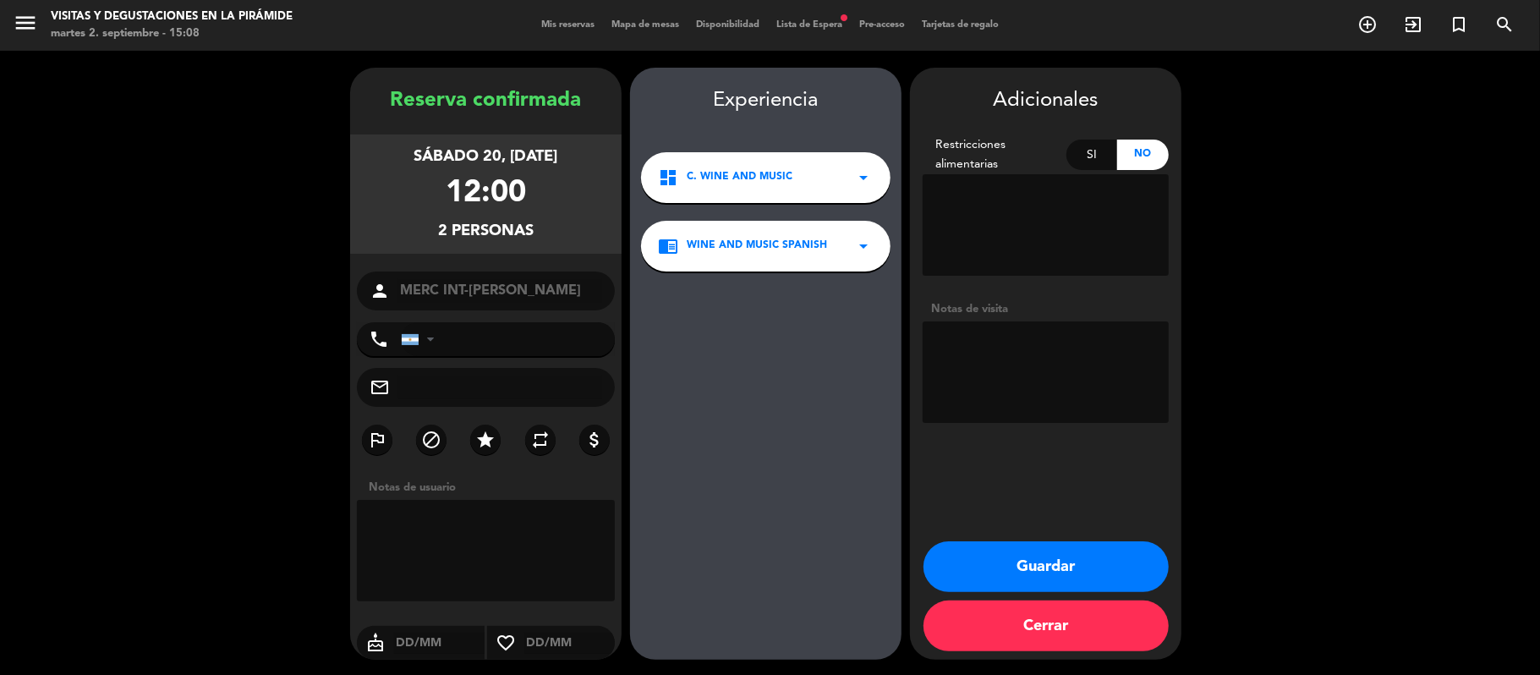
click at [1056, 396] on textarea at bounding box center [1045, 371] width 246 height 101
paste textarea "[PHONE_NUMBER], su acompañante [PERSON_NAME]"
drag, startPoint x: 1031, startPoint y: 336, endPoint x: 871, endPoint y: 340, distance: 160.7
click at [871, 340] on booking-confirmed "Reserva confirmada sábado 20, [DATE] 12:00 2 personas person MERC INT-[PERSON_N…" at bounding box center [770, 364] width 1506 height 592
click at [947, 343] on textarea at bounding box center [1045, 371] width 246 height 101
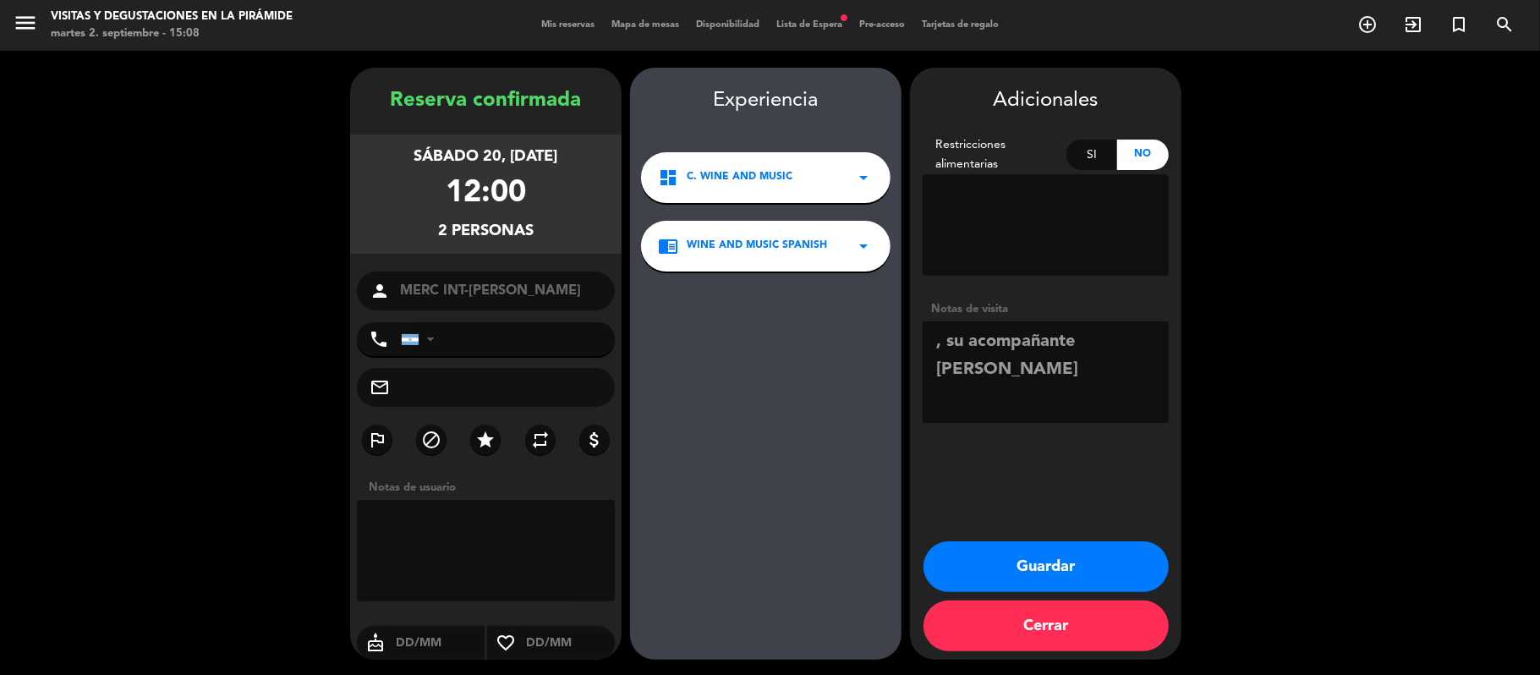
type textarea ", su acompañante [PERSON_NAME]"
drag, startPoint x: 1045, startPoint y: 553, endPoint x: 1091, endPoint y: 553, distance: 45.7
click at [1053, 553] on button "Guardar" at bounding box center [1045, 566] width 245 height 51
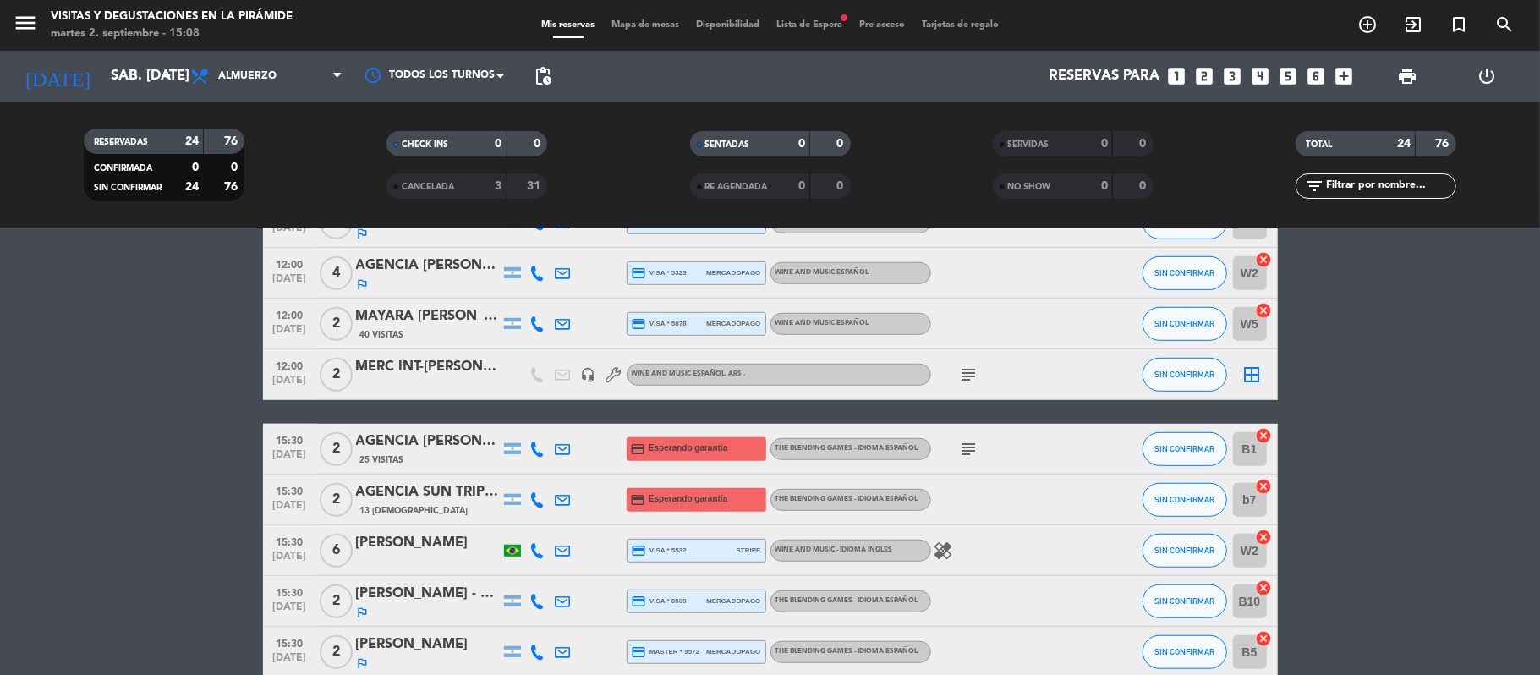
scroll to position [676, 0]
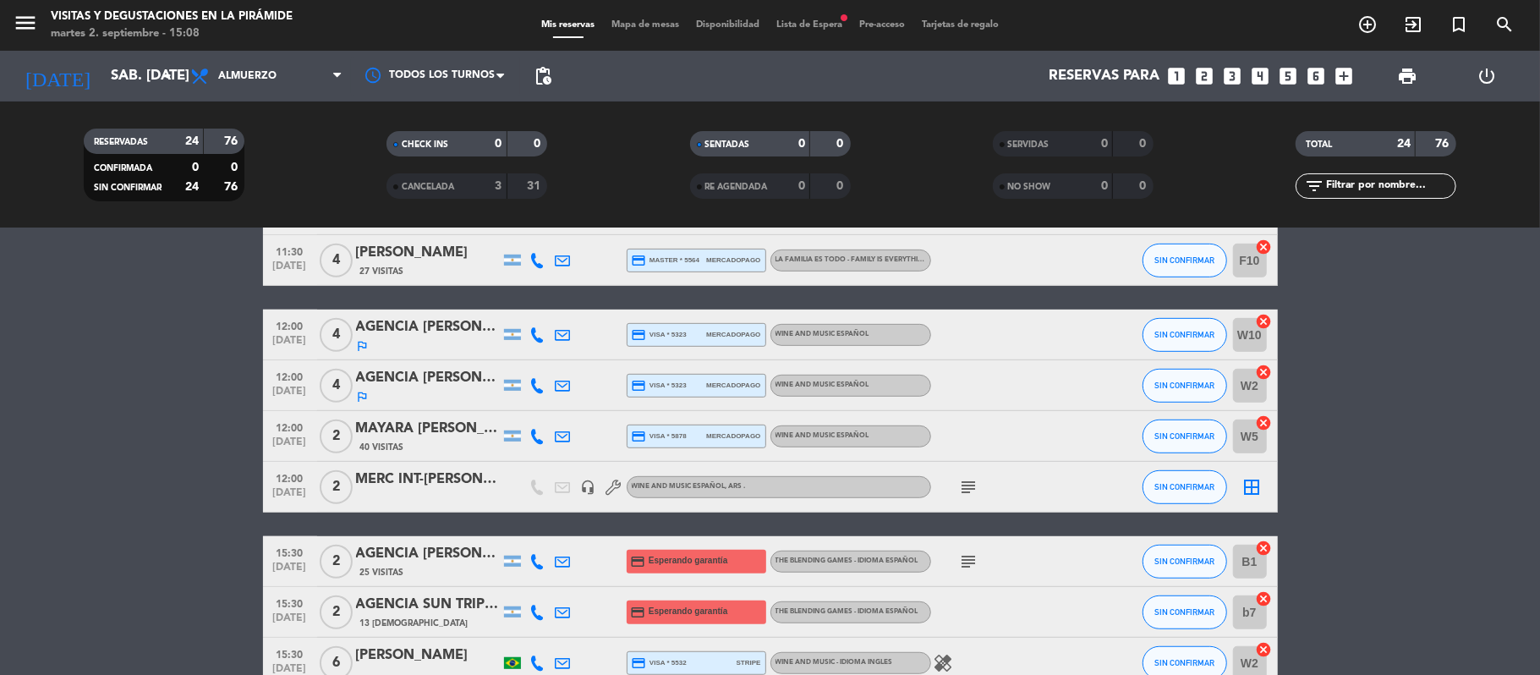
click at [444, 468] on div "MERC INT-[PERSON_NAME]" at bounding box center [428, 479] width 144 height 22
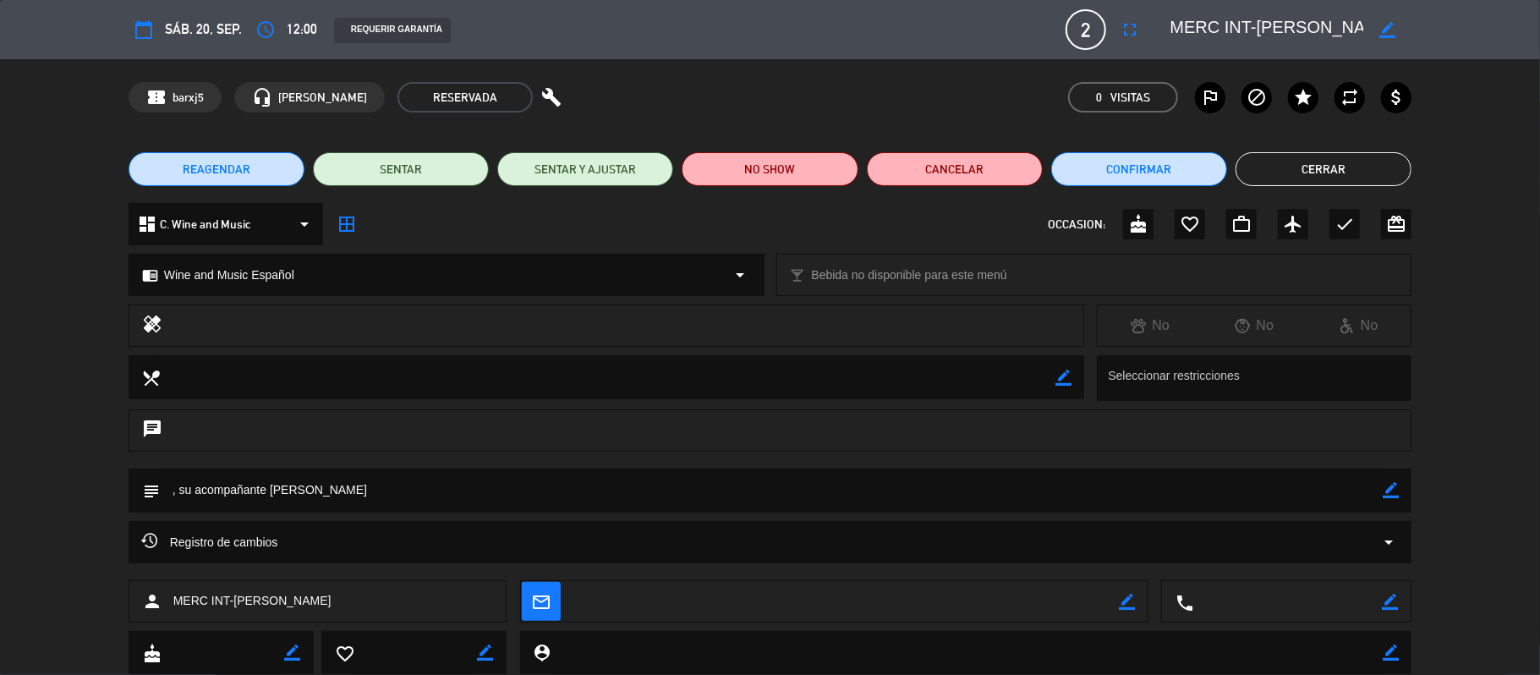
click at [1387, 604] on icon "border_color" at bounding box center [1389, 601] width 16 height 16
click at [1343, 604] on textarea at bounding box center [1287, 602] width 189 height 42
paste textarea "[PHONE_NUMBER]"
click at [1206, 607] on textarea at bounding box center [1287, 602] width 189 height 42
type textarea "+54911 5053-6389"
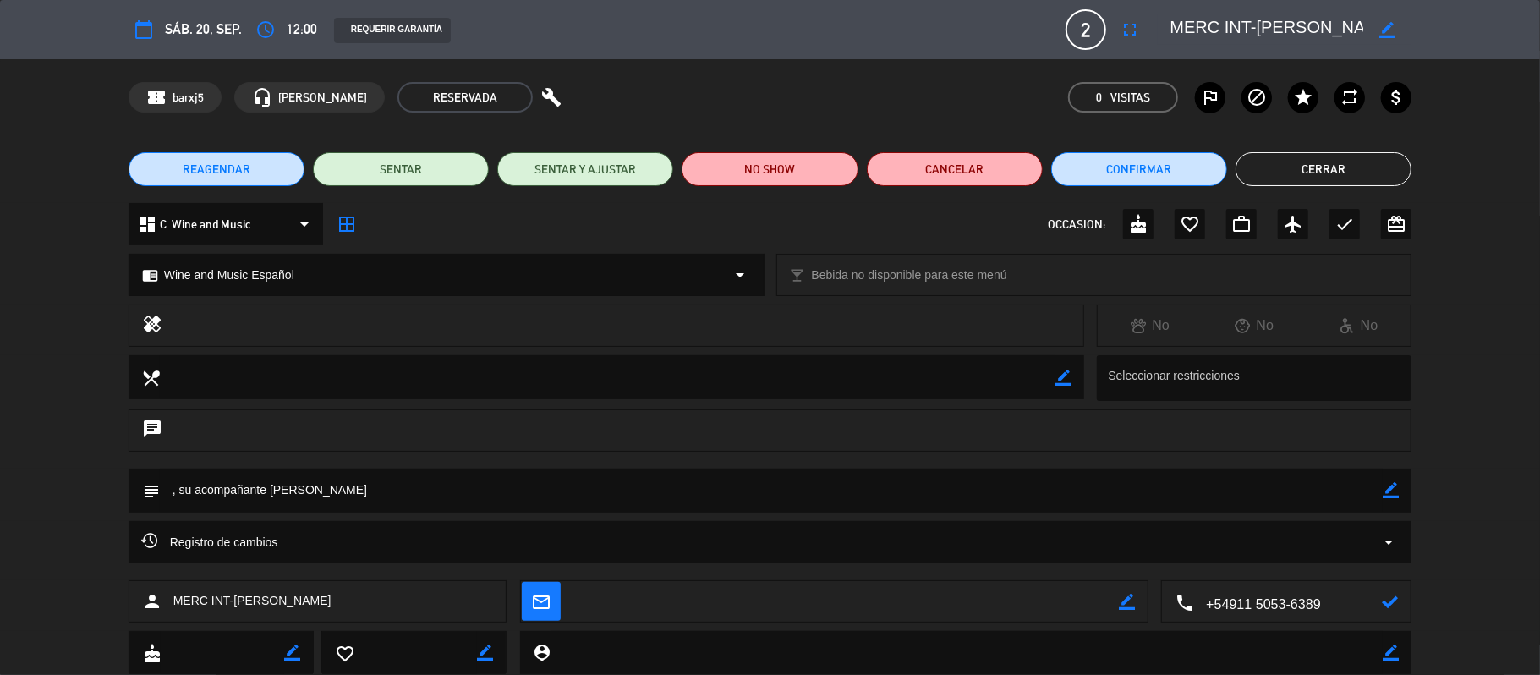
click at [1388, 606] on icon at bounding box center [1389, 601] width 16 height 16
click at [1394, 485] on icon "border_color" at bounding box center [1390, 490] width 16 height 16
click at [167, 484] on textarea at bounding box center [771, 489] width 1223 height 43
type textarea "Pedido por [PERSON_NAME], su acompañante [PERSON_NAME]"
click at [1250, 169] on button "Cerrar" at bounding box center [1323, 169] width 176 height 34
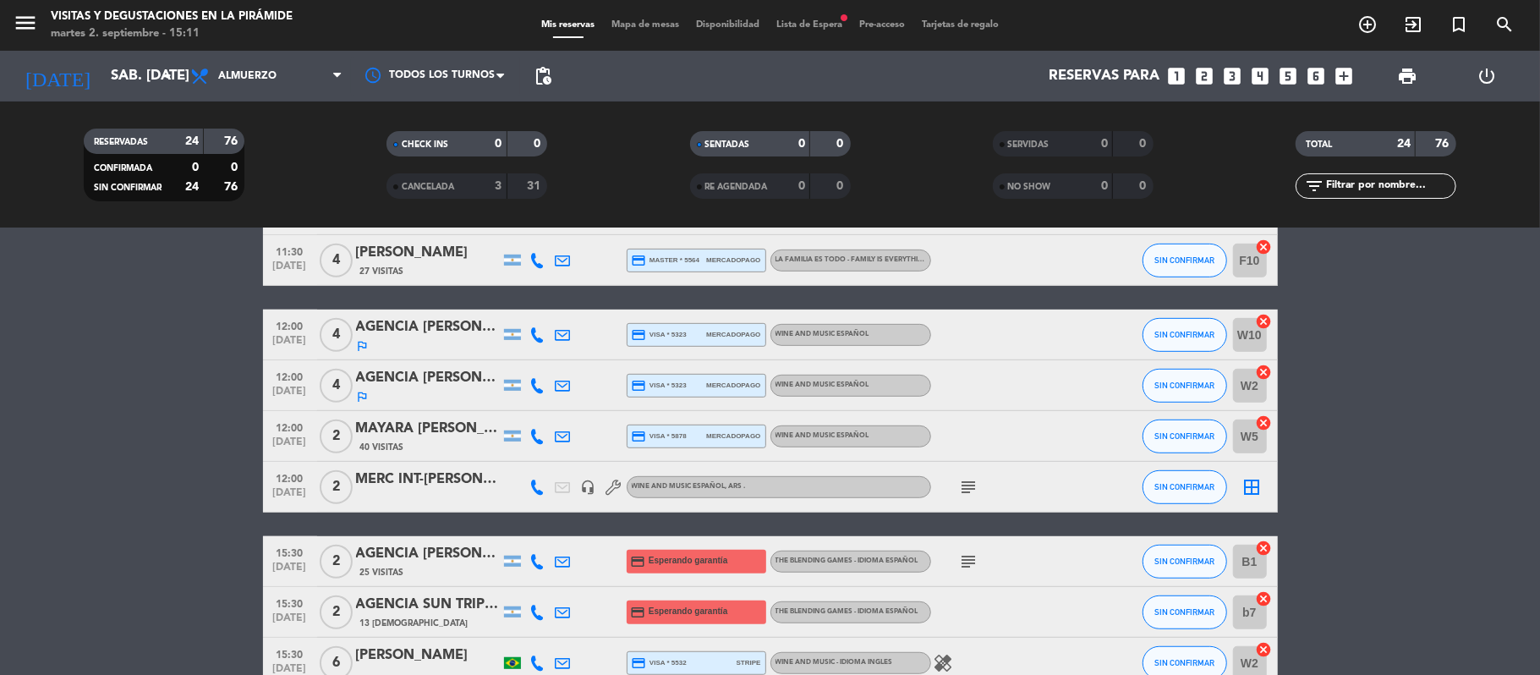
click at [957, 484] on span "subject" at bounding box center [968, 487] width 25 height 20
click at [969, 484] on icon "subject" at bounding box center [969, 487] width 20 height 20
click at [413, 479] on div "MERC INT-[PERSON_NAME]" at bounding box center [428, 479] width 144 height 22
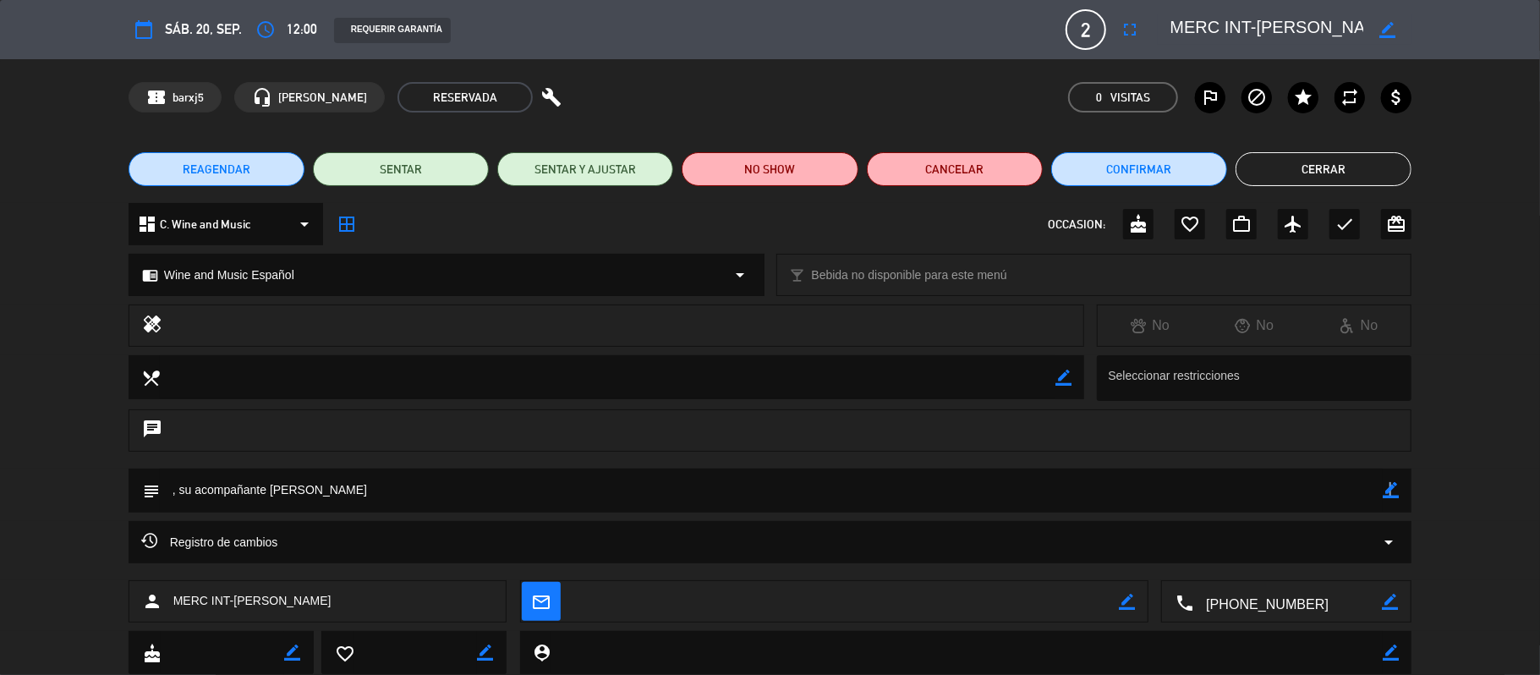
click at [1390, 491] on icon "border_color" at bounding box center [1390, 490] width 16 height 16
click at [1384, 485] on icon at bounding box center [1390, 490] width 16 height 16
click at [180, 489] on textarea at bounding box center [771, 489] width 1223 height 43
drag, startPoint x: 1388, startPoint y: 490, endPoint x: 1373, endPoint y: 490, distance: 15.2
click at [1390, 490] on icon "border_color" at bounding box center [1390, 490] width 16 height 16
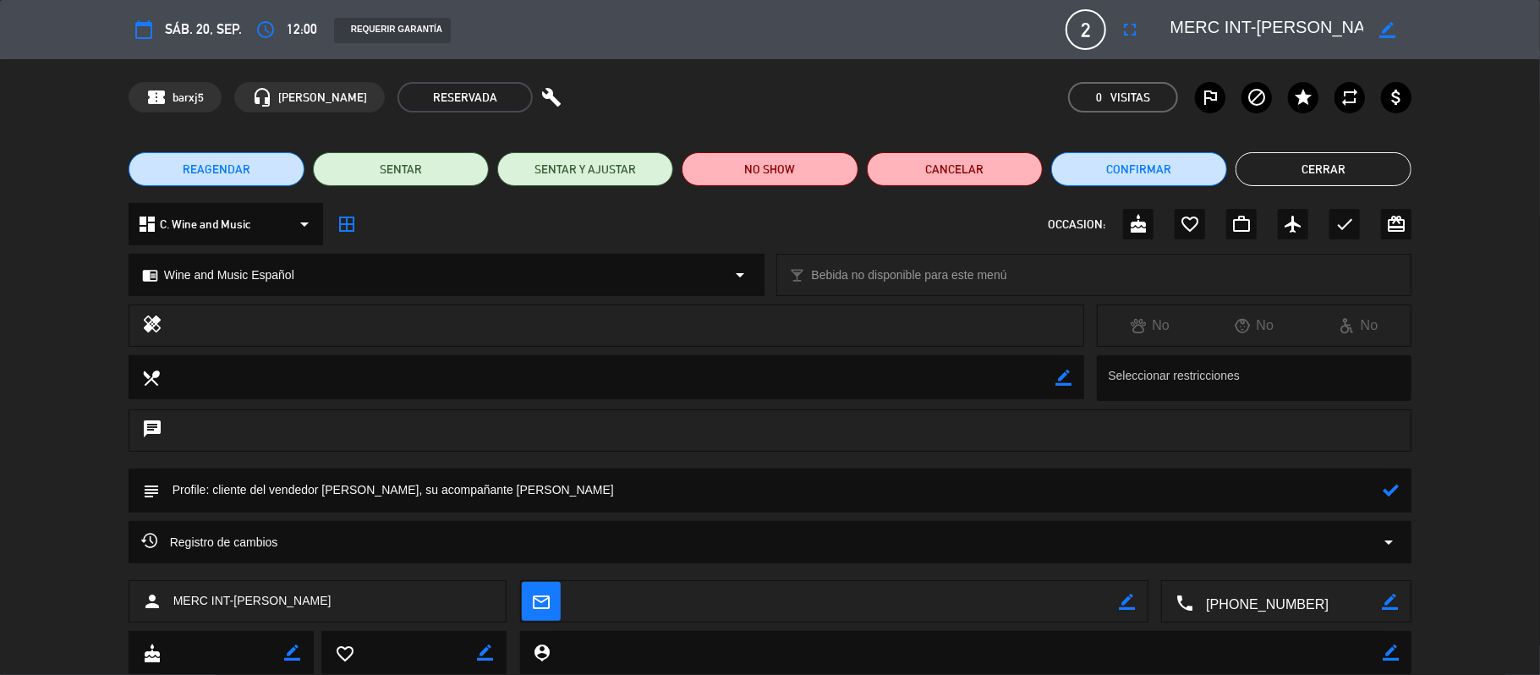
drag, startPoint x: 413, startPoint y: 491, endPoint x: 502, endPoint y: 495, distance: 88.9
click at [502, 495] on textarea at bounding box center [771, 489] width 1223 height 43
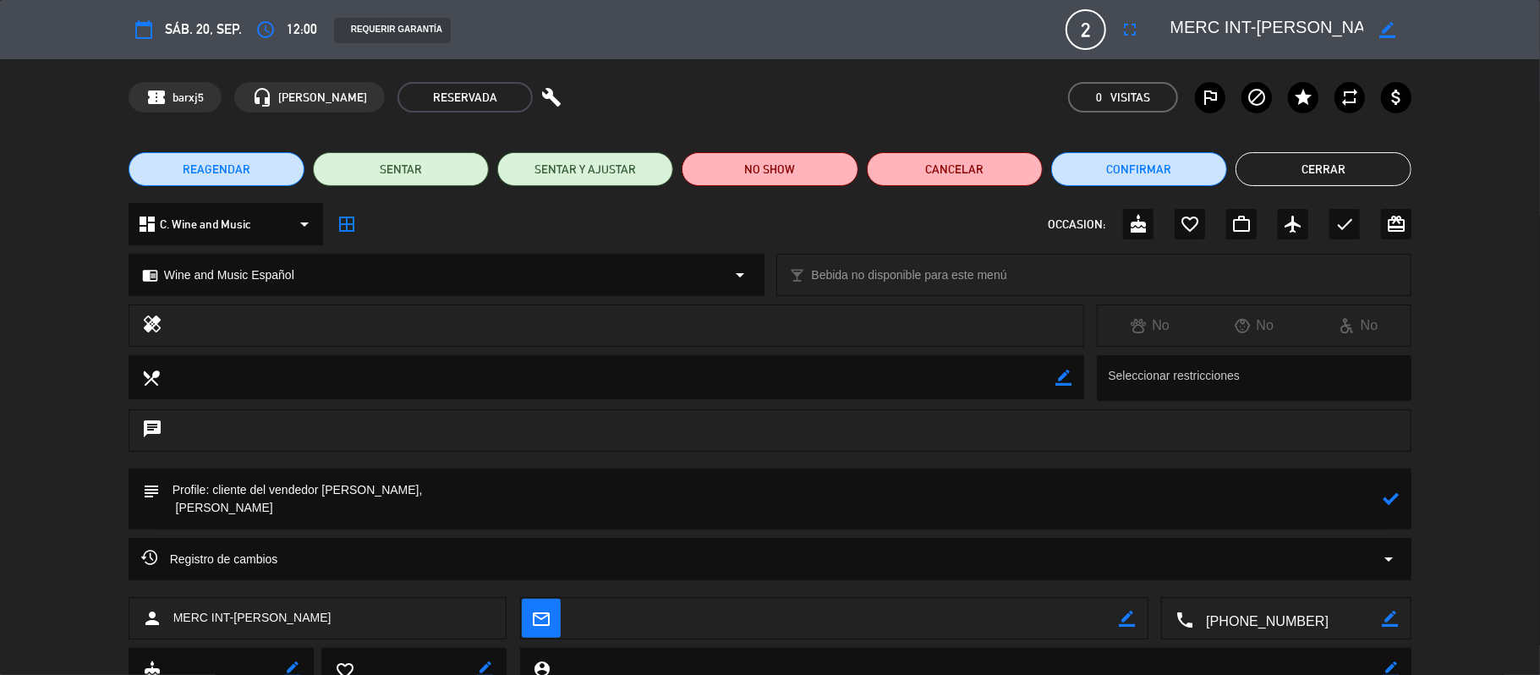
drag, startPoint x: 174, startPoint y: 514, endPoint x: 301, endPoint y: 508, distance: 127.0
click at [301, 508] on textarea at bounding box center [771, 498] width 1223 height 61
type textarea "Profile: cliente del vendedor [PERSON_NAME], [PERSON_NAME]"
click at [1385, 31] on icon "border_color" at bounding box center [1387, 30] width 16 height 16
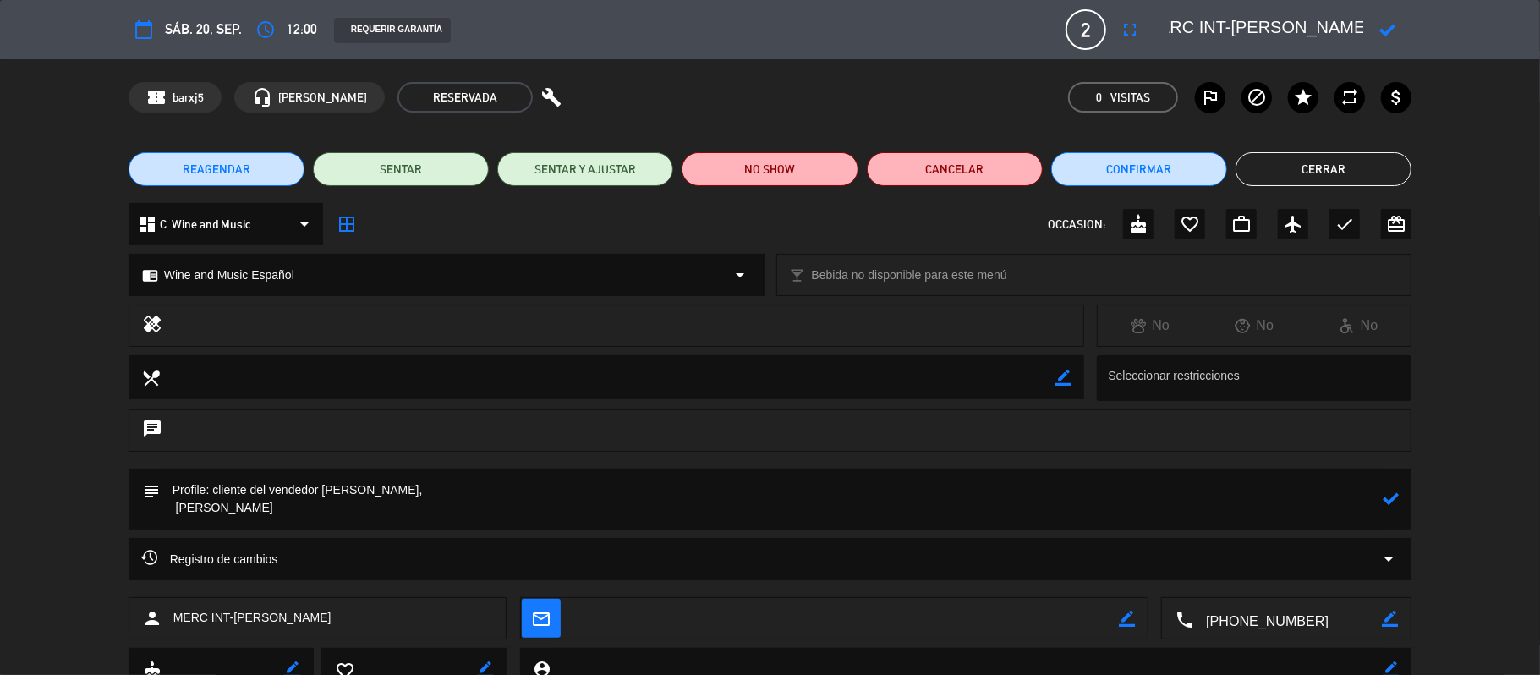
click at [1292, 15] on textarea at bounding box center [1266, 29] width 194 height 30
paste textarea "[PERSON_NAME]"
click at [1285, 38] on textarea at bounding box center [1266, 29] width 194 height 30
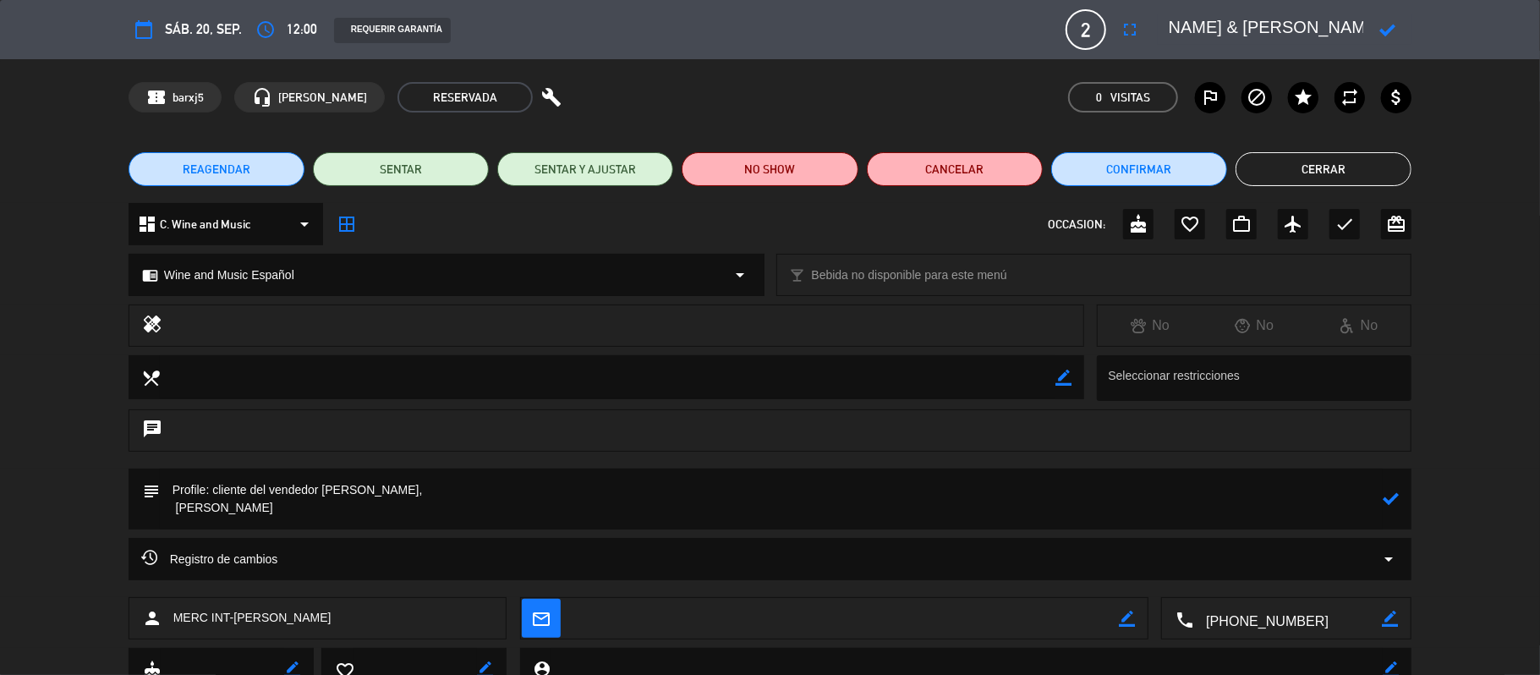
type textarea "MERC INT-[PERSON_NAME] & [PERSON_NAME]"
click at [1388, 44] on div at bounding box center [1387, 29] width 48 height 30
click at [1388, 32] on icon at bounding box center [1387, 30] width 16 height 16
click at [1388, 495] on icon at bounding box center [1390, 498] width 16 height 16
click at [1384, 495] on icon "border_color" at bounding box center [1390, 498] width 16 height 16
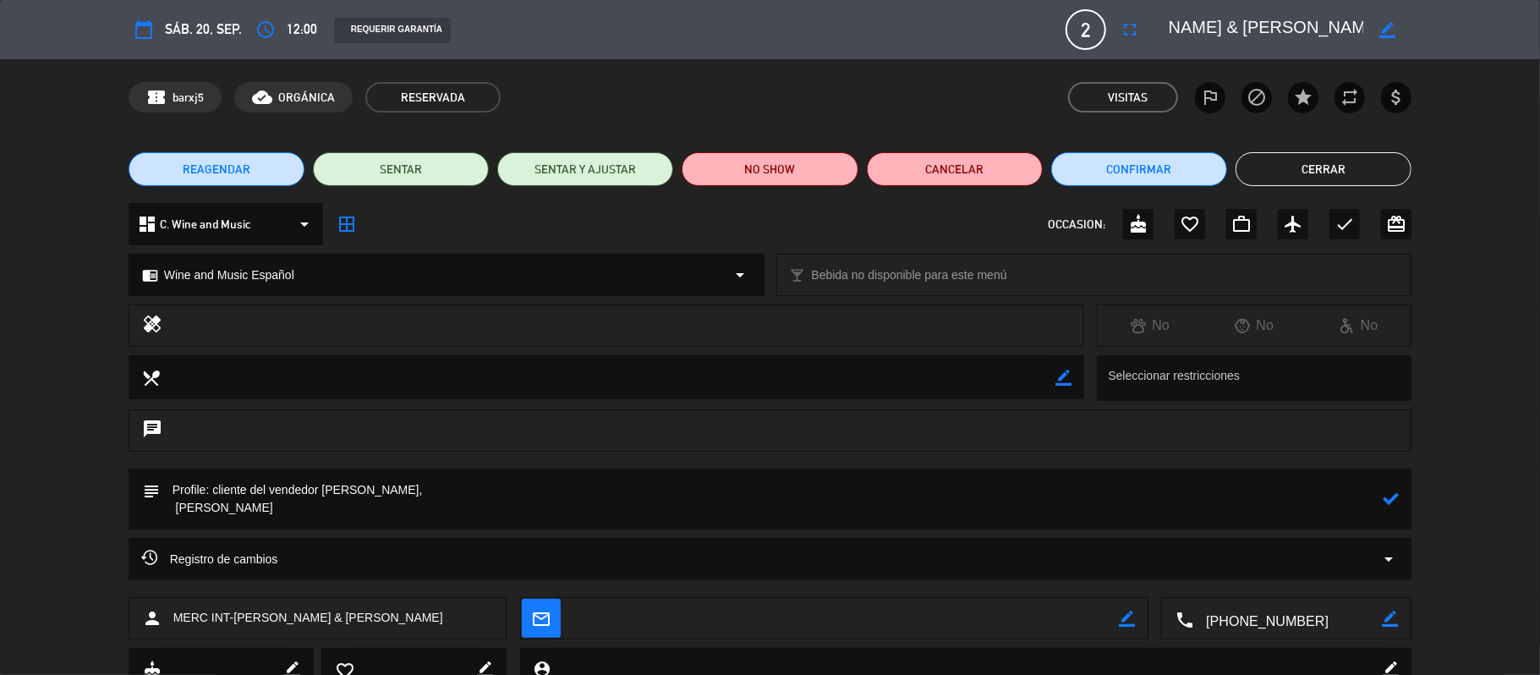
click at [471, 518] on textarea at bounding box center [771, 498] width 1223 height 61
click at [445, 485] on textarea at bounding box center [771, 498] width 1223 height 61
drag, startPoint x: 295, startPoint y: 516, endPoint x: 134, endPoint y: 512, distance: 161.5
click at [134, 512] on div "subject" at bounding box center [770, 498] width 1283 height 61
click at [1391, 502] on icon at bounding box center [1390, 498] width 16 height 16
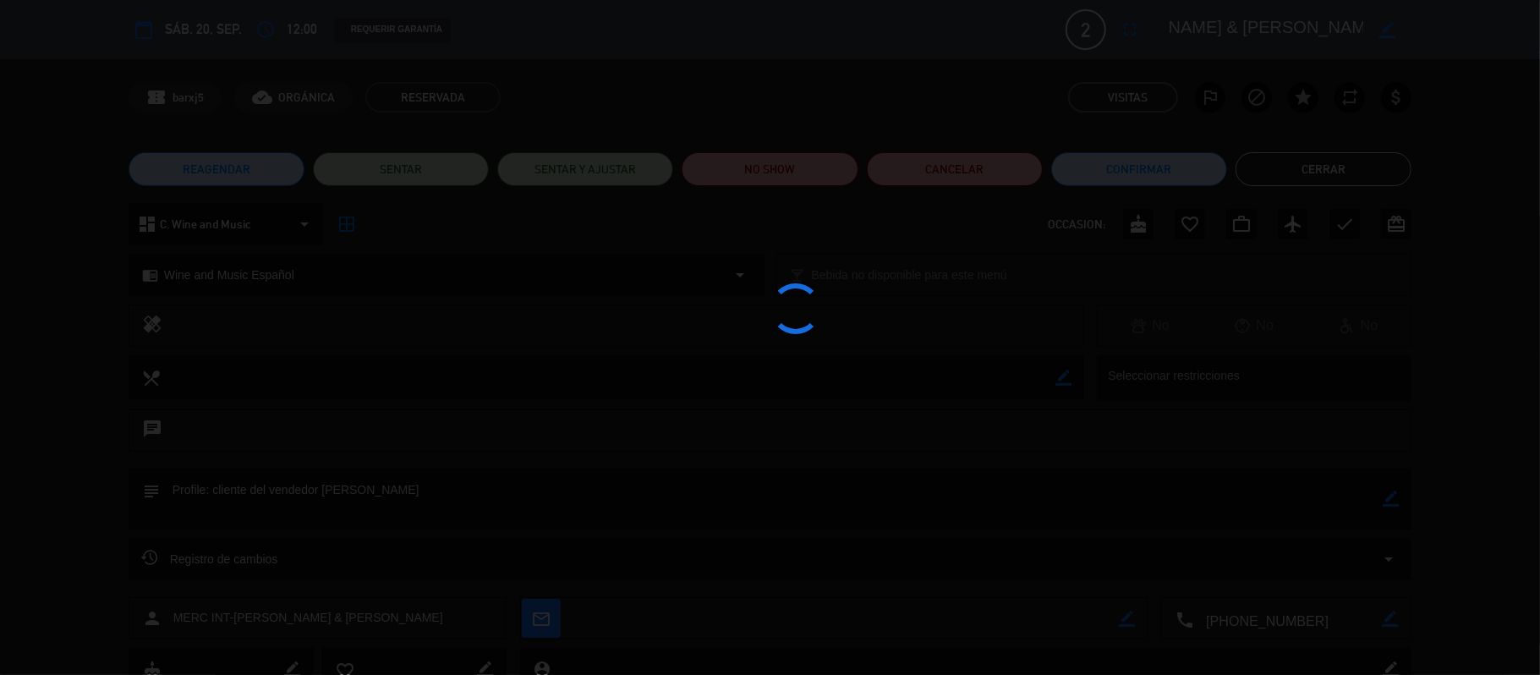
type textarea "Profile: cliente del vendedor [PERSON_NAME]"
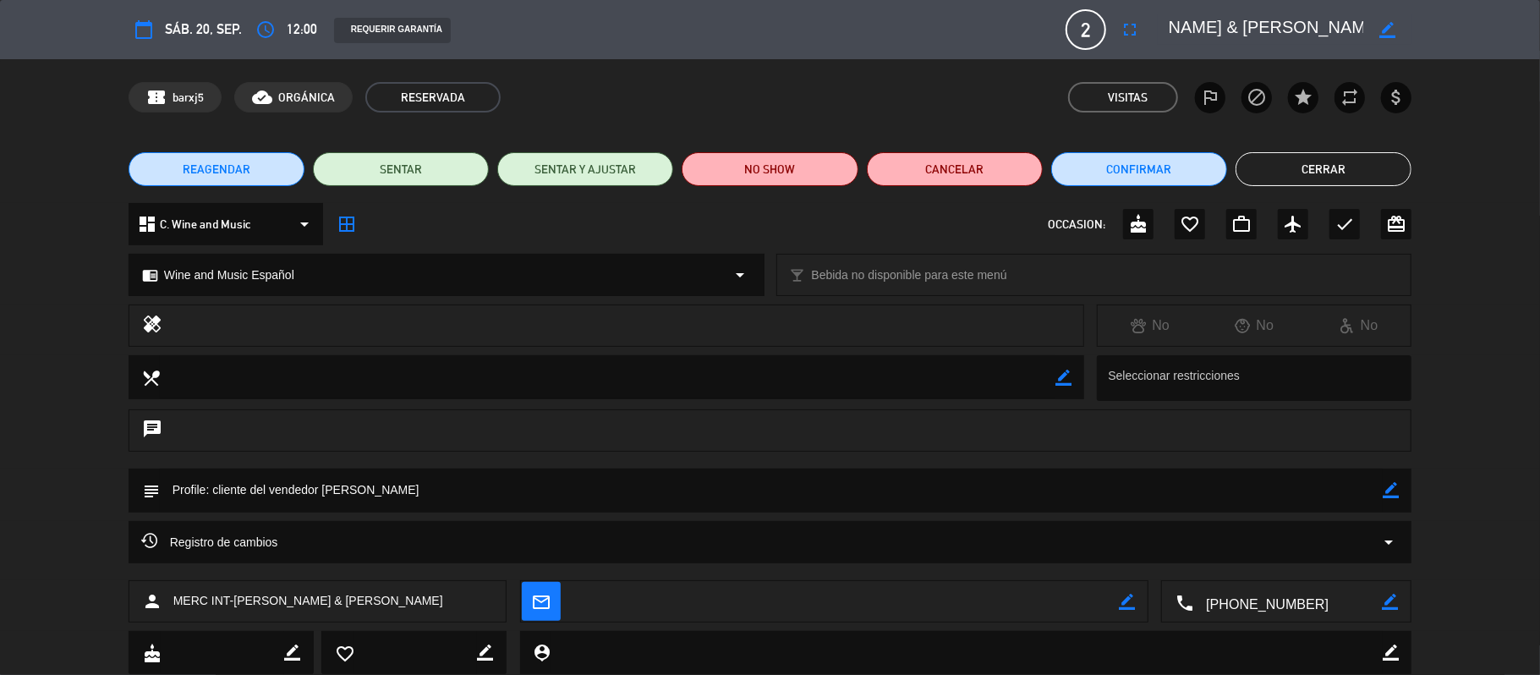
click at [1263, 164] on button "Cerrar" at bounding box center [1323, 169] width 176 height 34
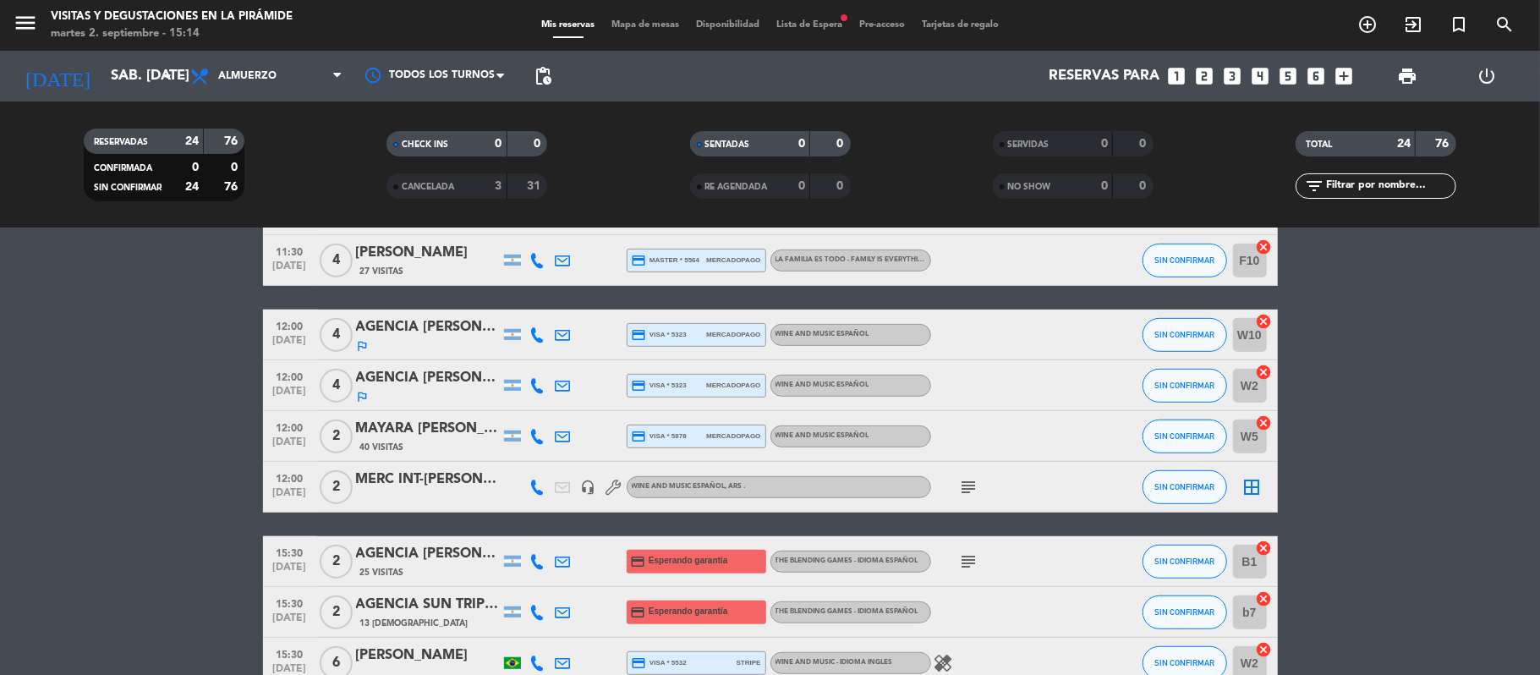
click at [562, 438] on icon at bounding box center [562, 436] width 15 height 15
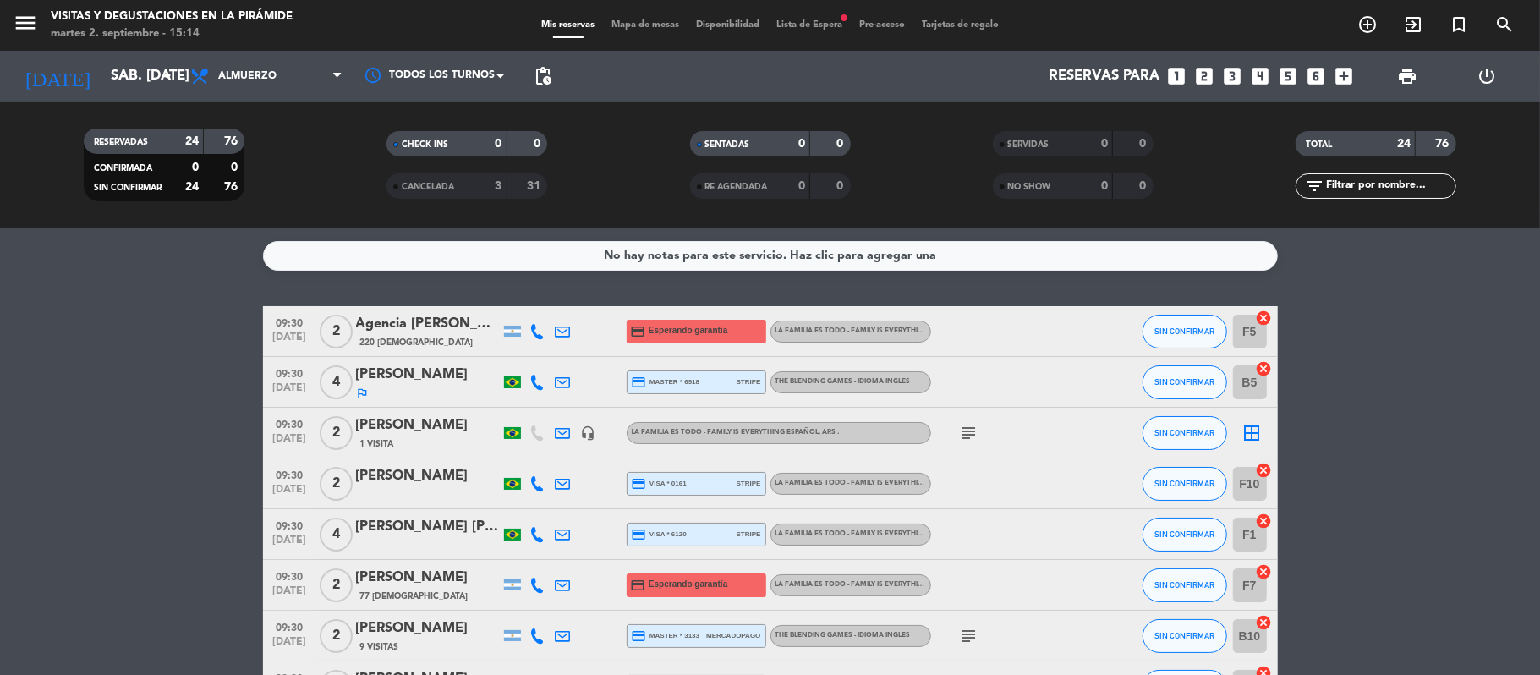
scroll to position [112, 0]
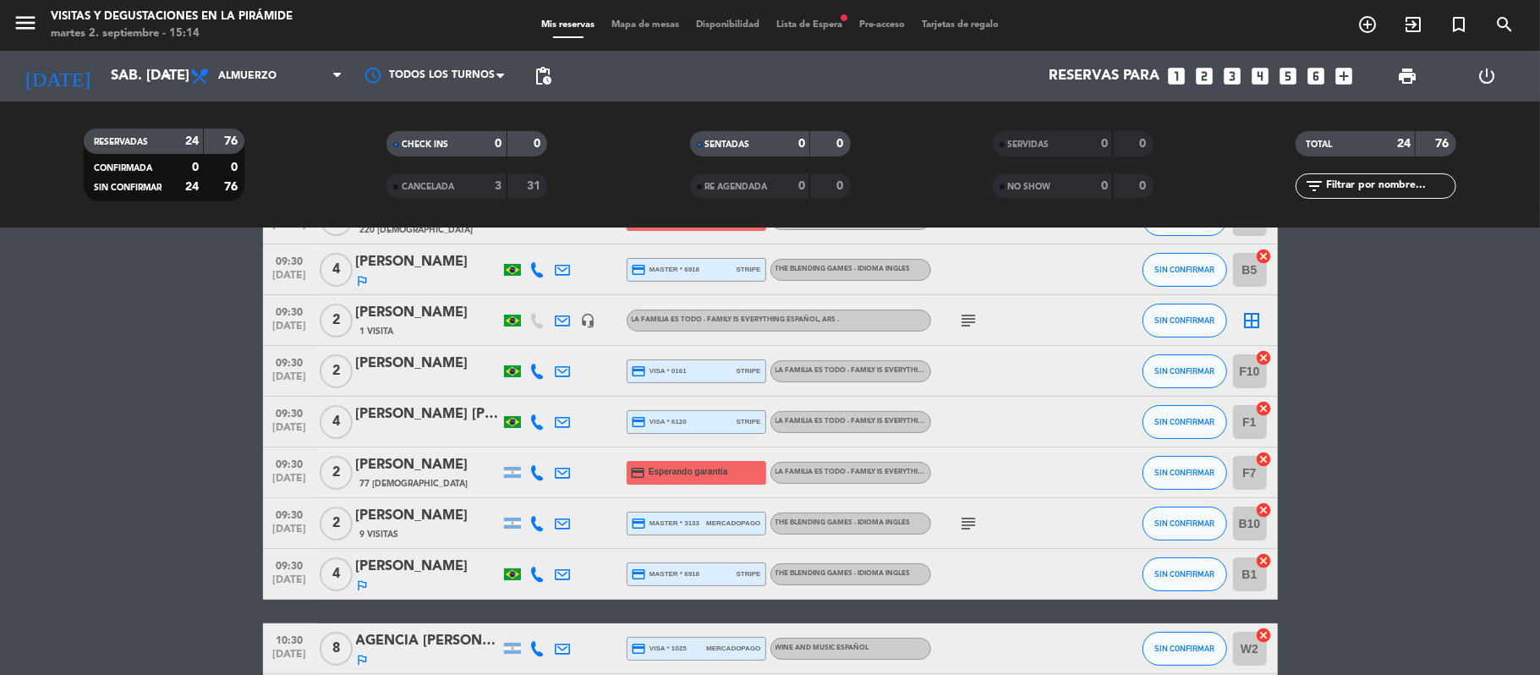
click at [568, 478] on icon at bounding box center [562, 472] width 15 height 15
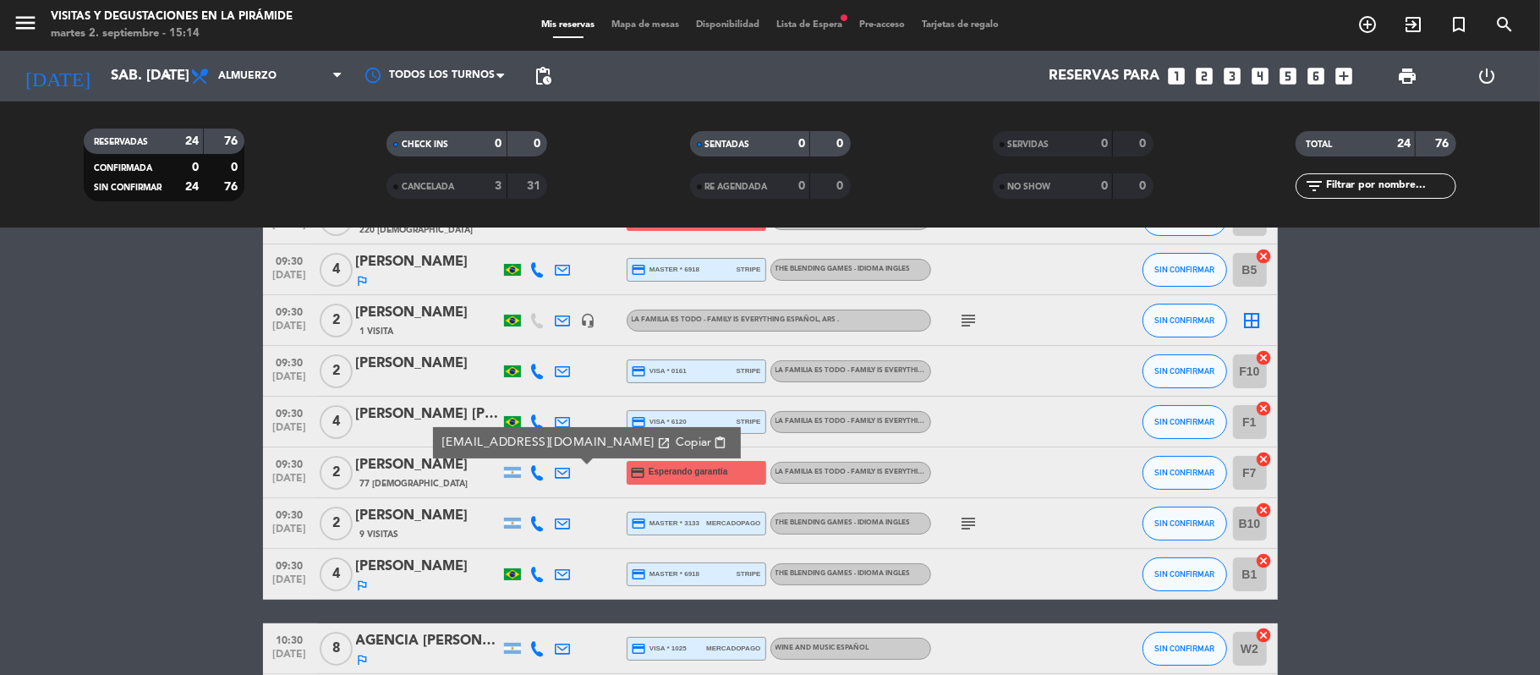
click at [397, 472] on div "[PERSON_NAME]" at bounding box center [428, 465] width 144 height 22
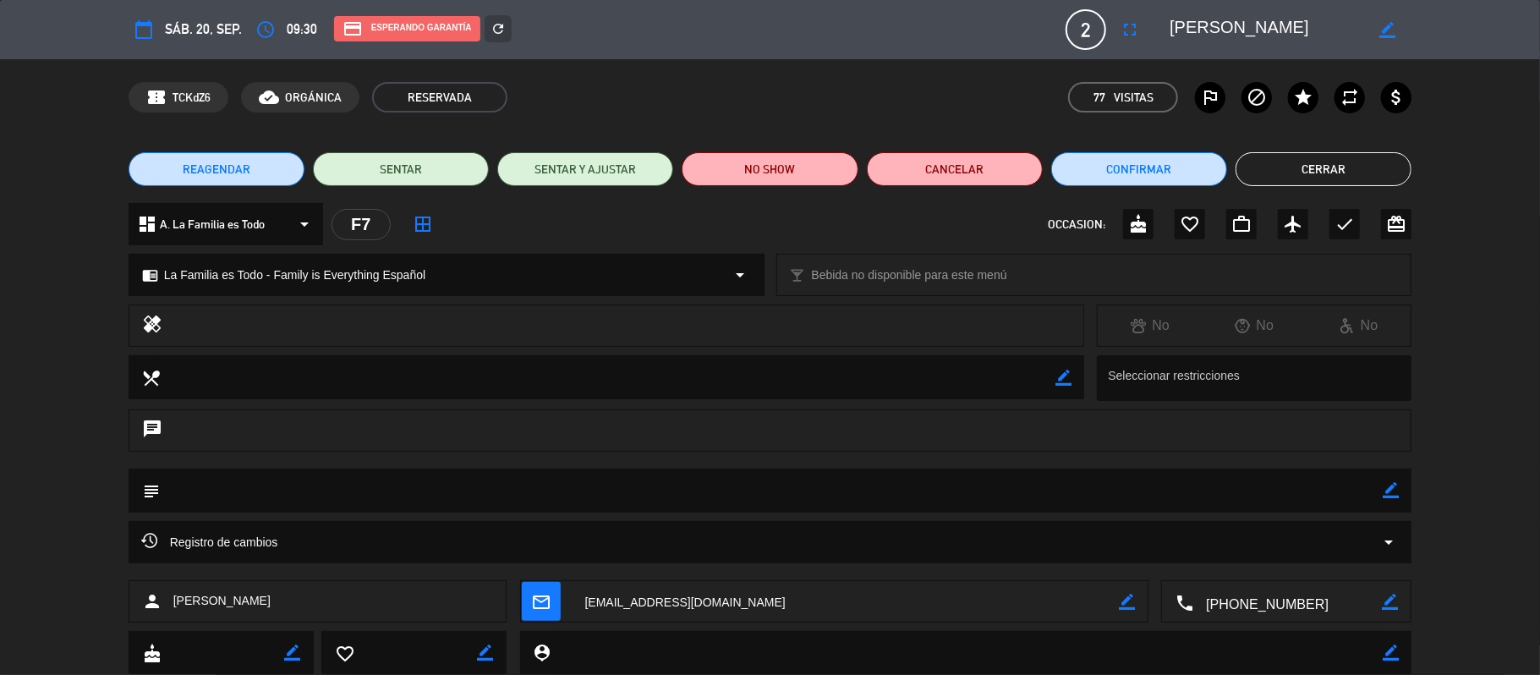
click at [1392, 30] on icon "border_color" at bounding box center [1387, 30] width 16 height 16
click at [1170, 25] on textarea at bounding box center [1266, 29] width 194 height 30
type textarea "AGENCIA RED GLOBE [PERSON_NAME]"
click at [1385, 37] on icon at bounding box center [1387, 30] width 16 height 16
click at [1337, 170] on button "Cerrar" at bounding box center [1323, 169] width 176 height 34
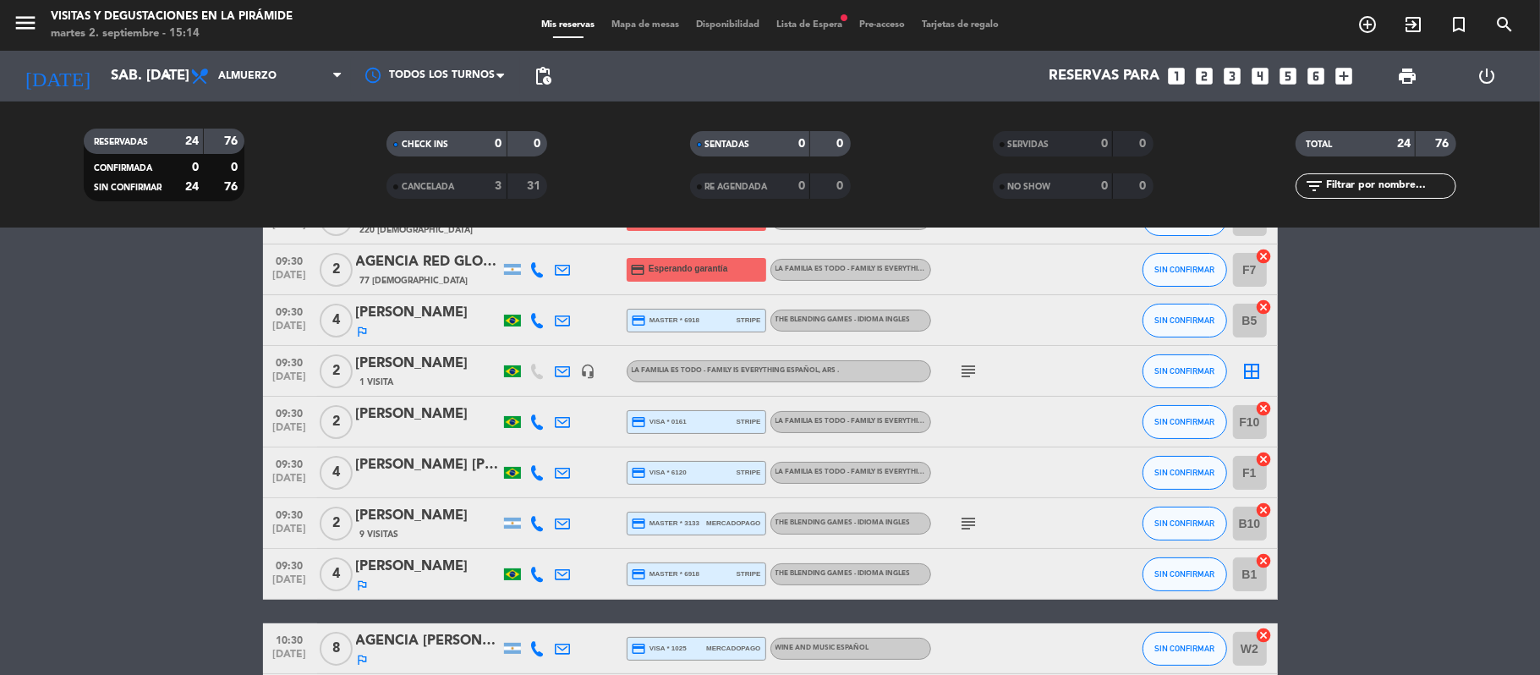
click at [555, 524] on icon at bounding box center [562, 523] width 15 height 15
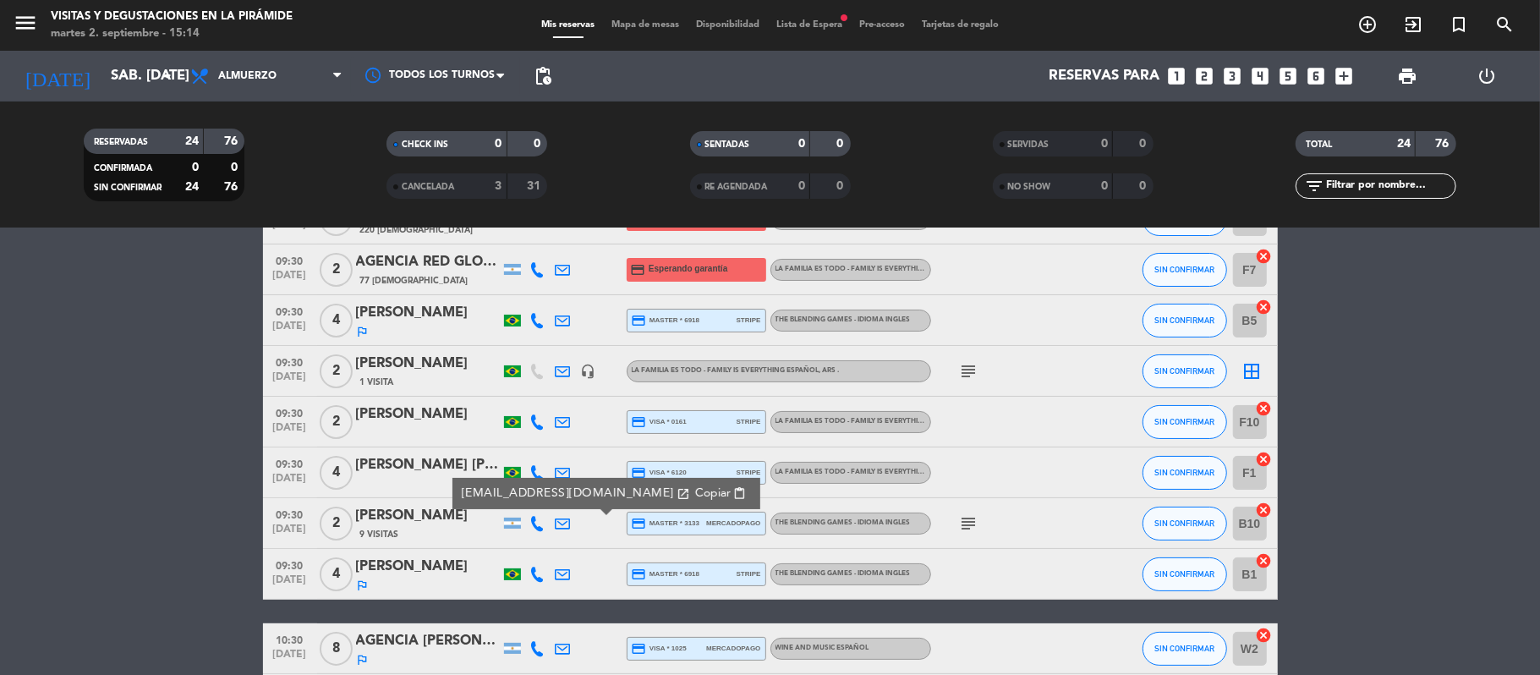
scroll to position [0, 0]
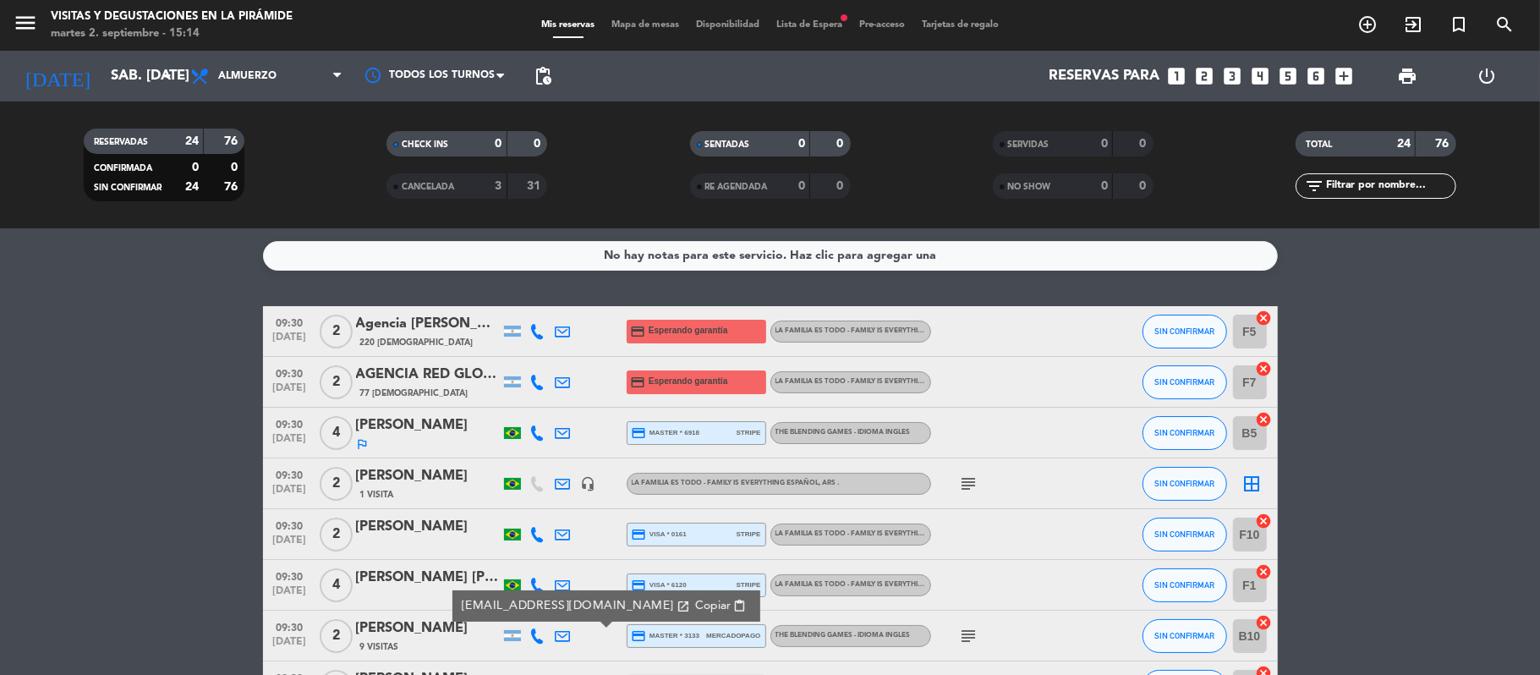
click at [563, 479] on icon at bounding box center [562, 483] width 15 height 15
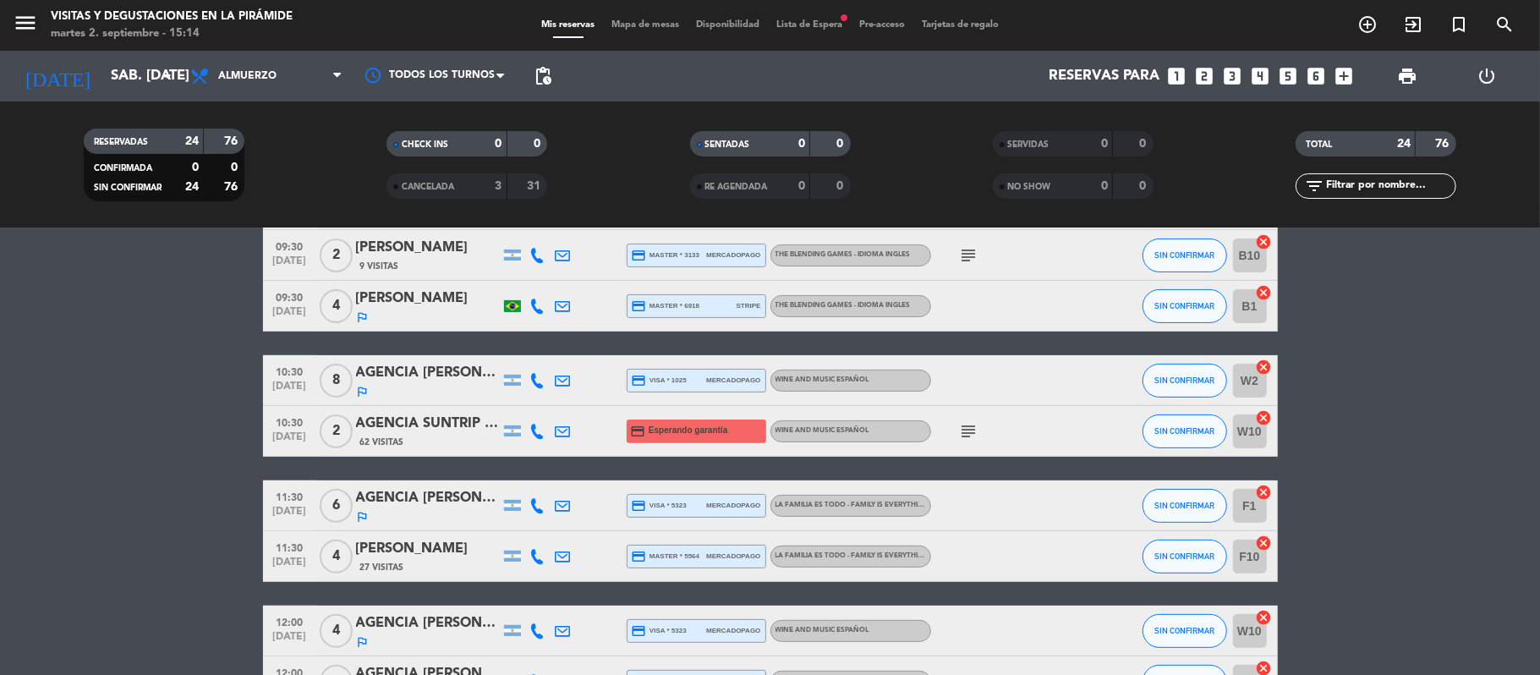
scroll to position [563, 0]
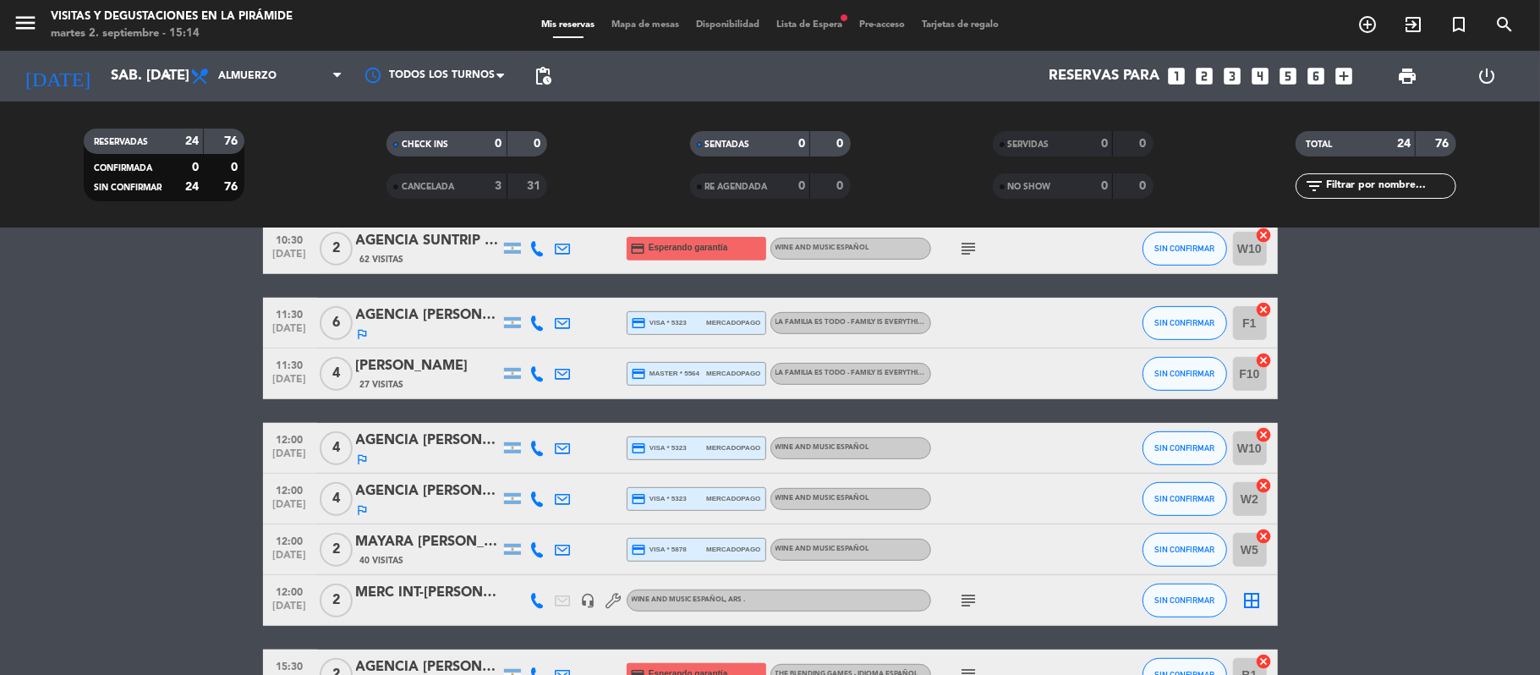
click at [559, 375] on icon at bounding box center [562, 373] width 15 height 15
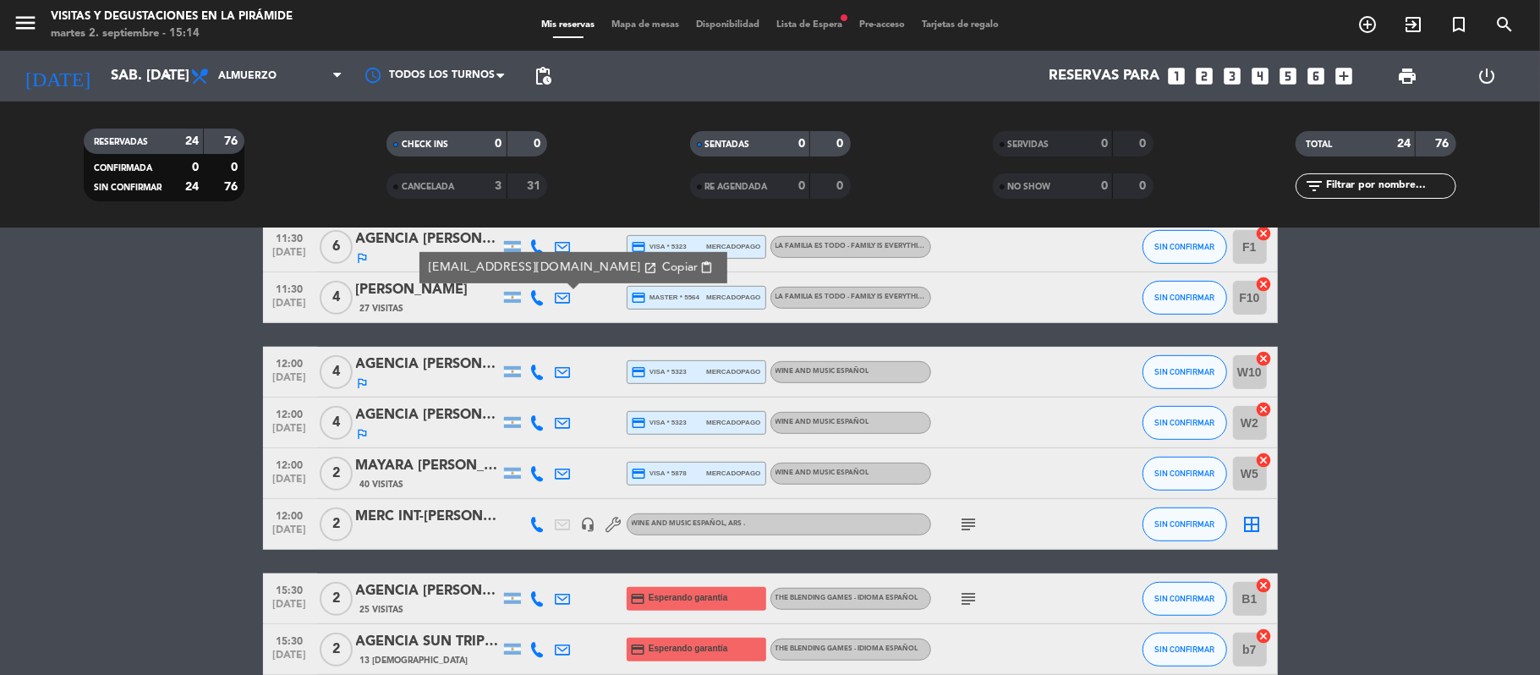
scroll to position [676, 0]
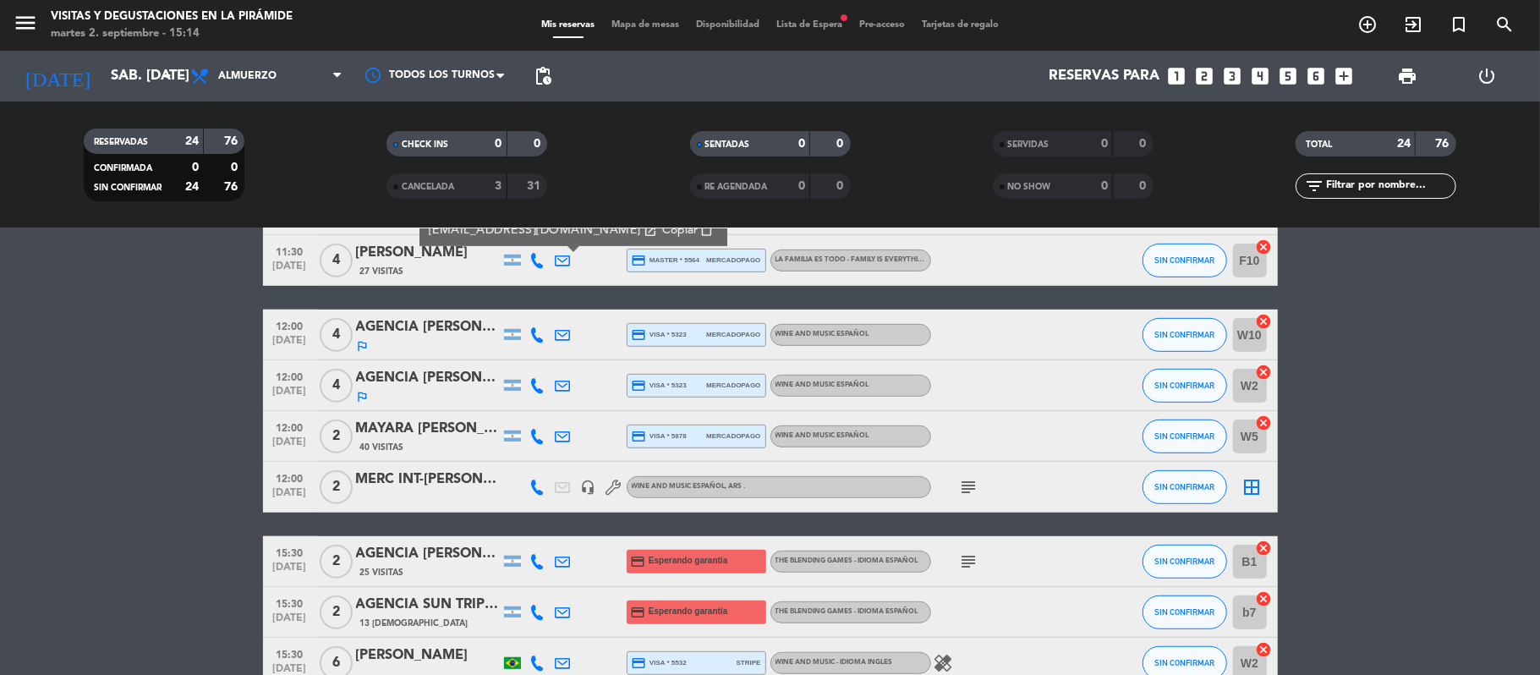
click at [562, 435] on icon at bounding box center [562, 436] width 15 height 15
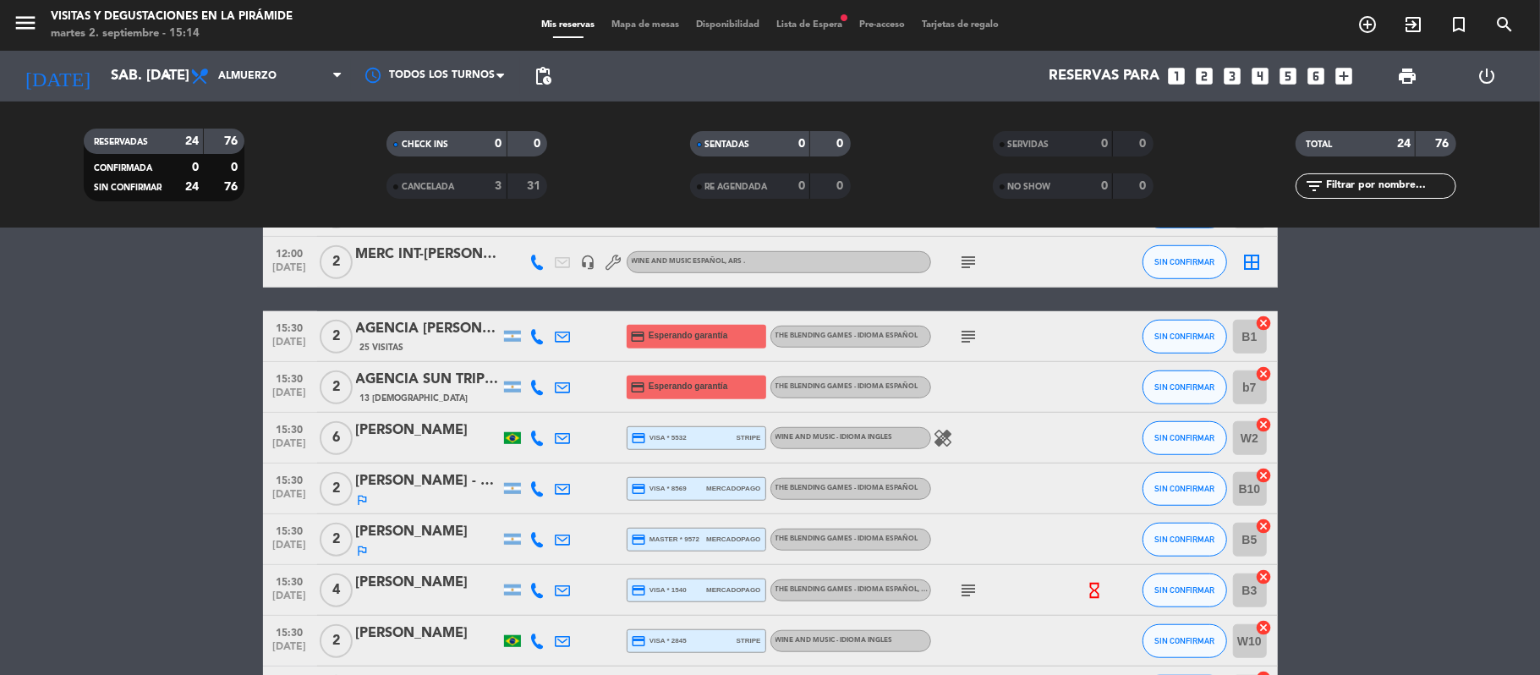
scroll to position [1014, 0]
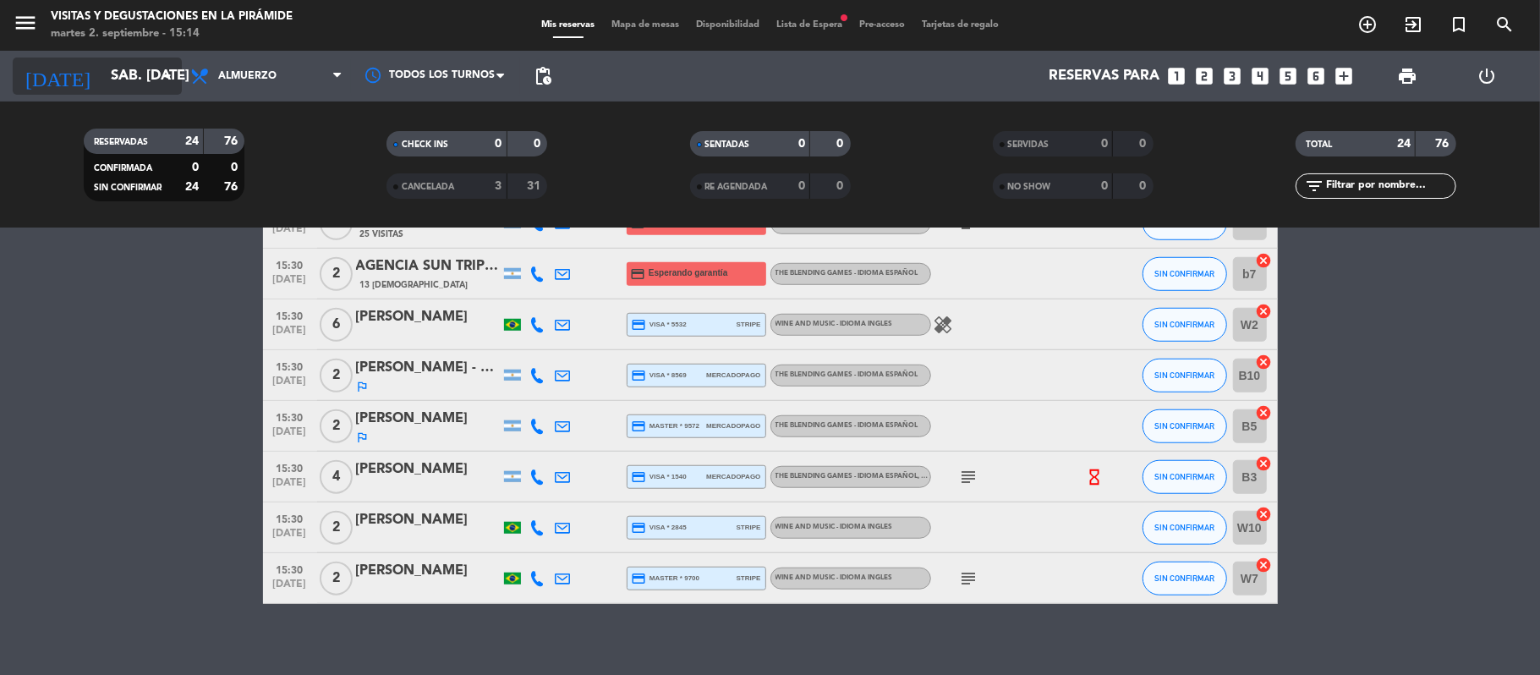
click at [102, 79] on input "sáb. [DATE]" at bounding box center [193, 76] width 183 height 33
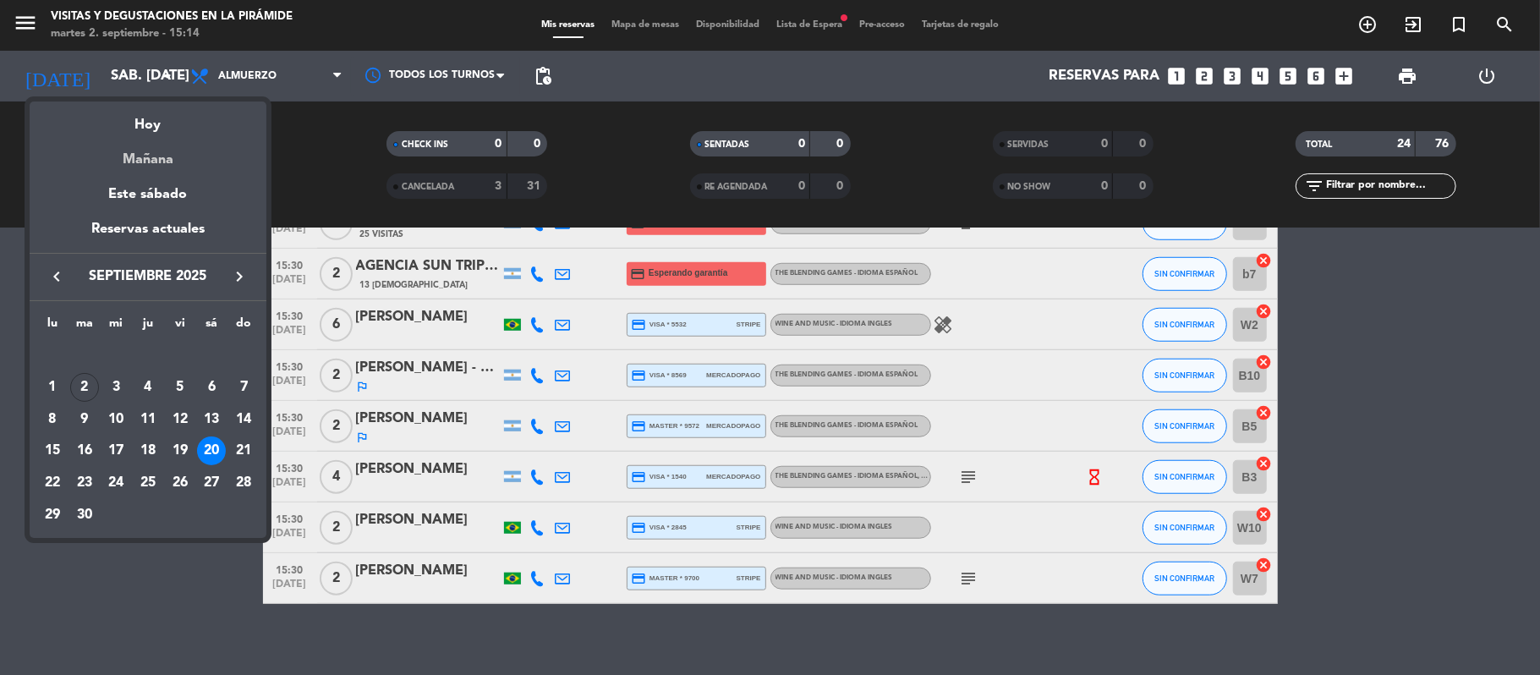
click at [147, 149] on div "Mañana" at bounding box center [148, 153] width 237 height 35
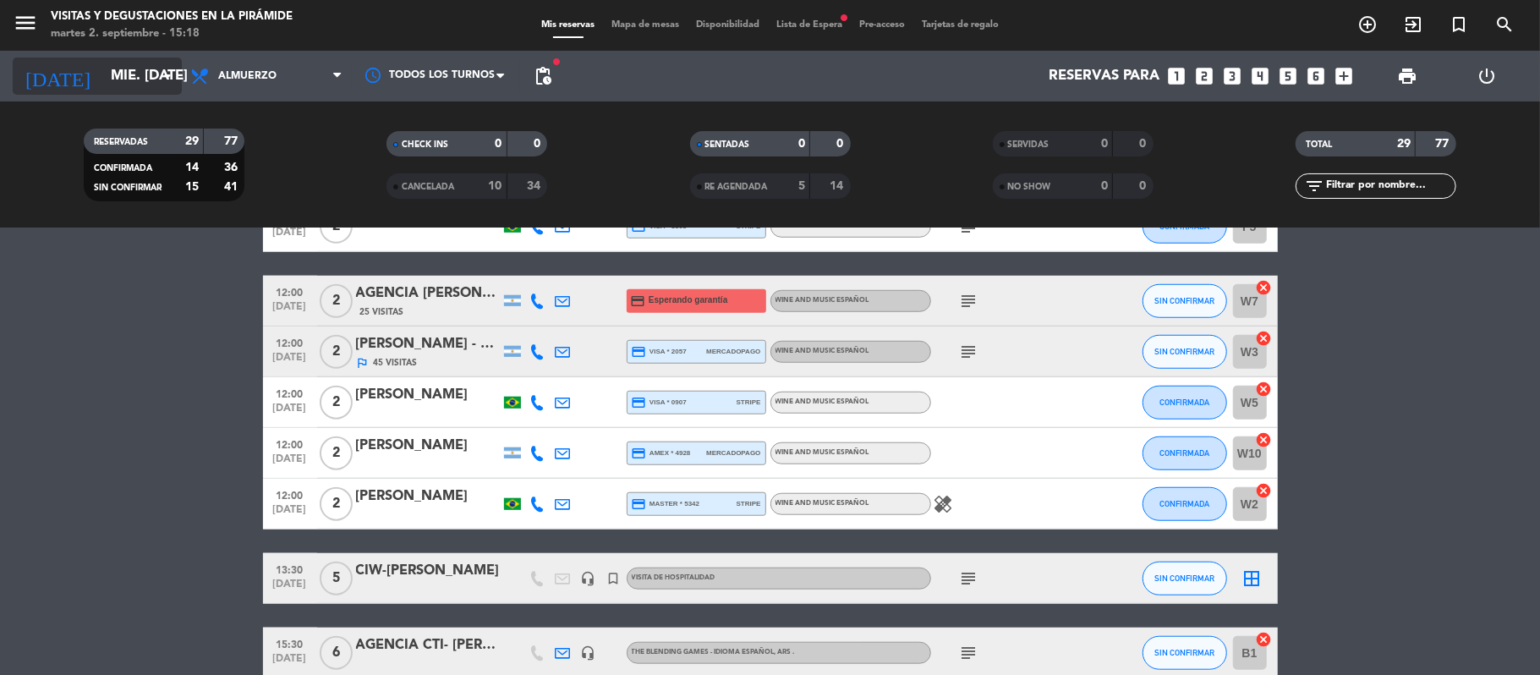
click at [110, 79] on input "mié. [DATE]" at bounding box center [193, 76] width 183 height 33
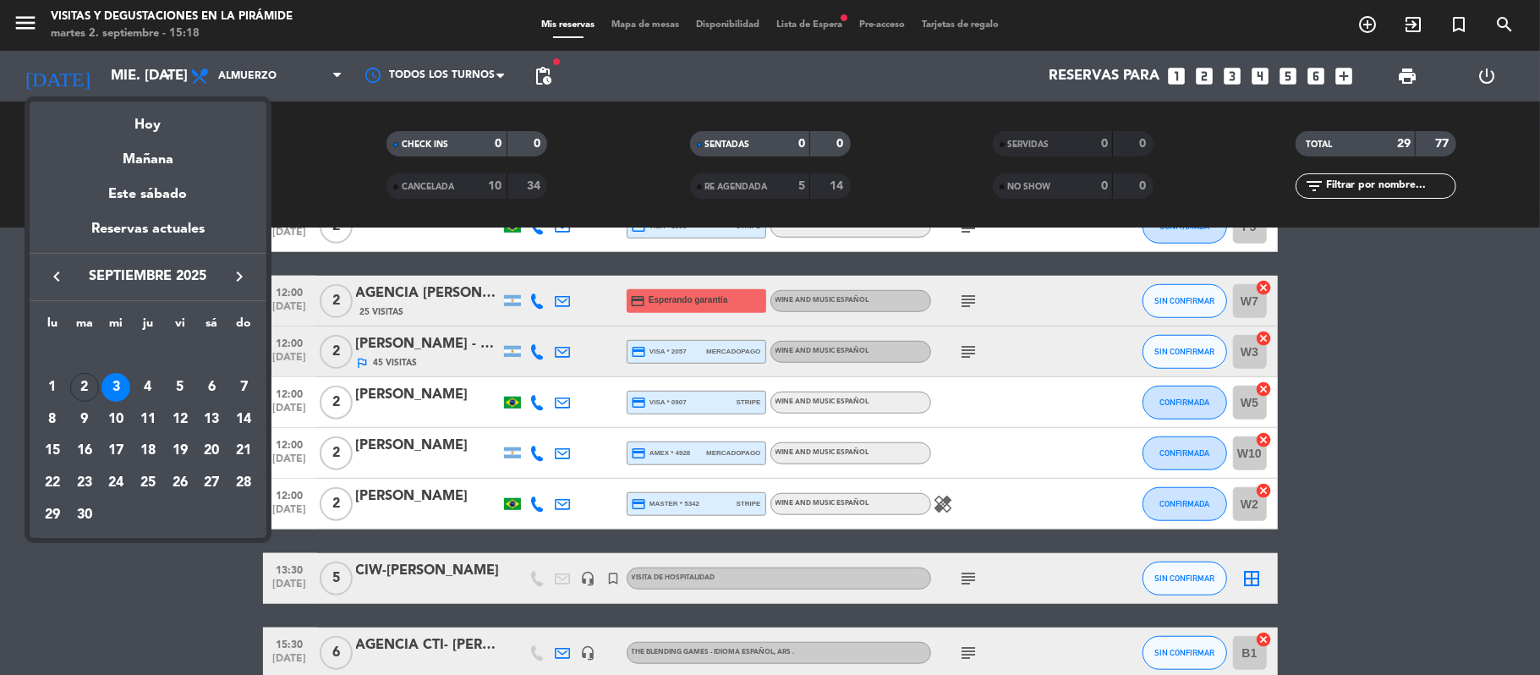
click at [231, 284] on icon "keyboard_arrow_right" at bounding box center [239, 276] width 20 height 20
click at [177, 445] on div "21" at bounding box center [180, 450] width 29 height 29
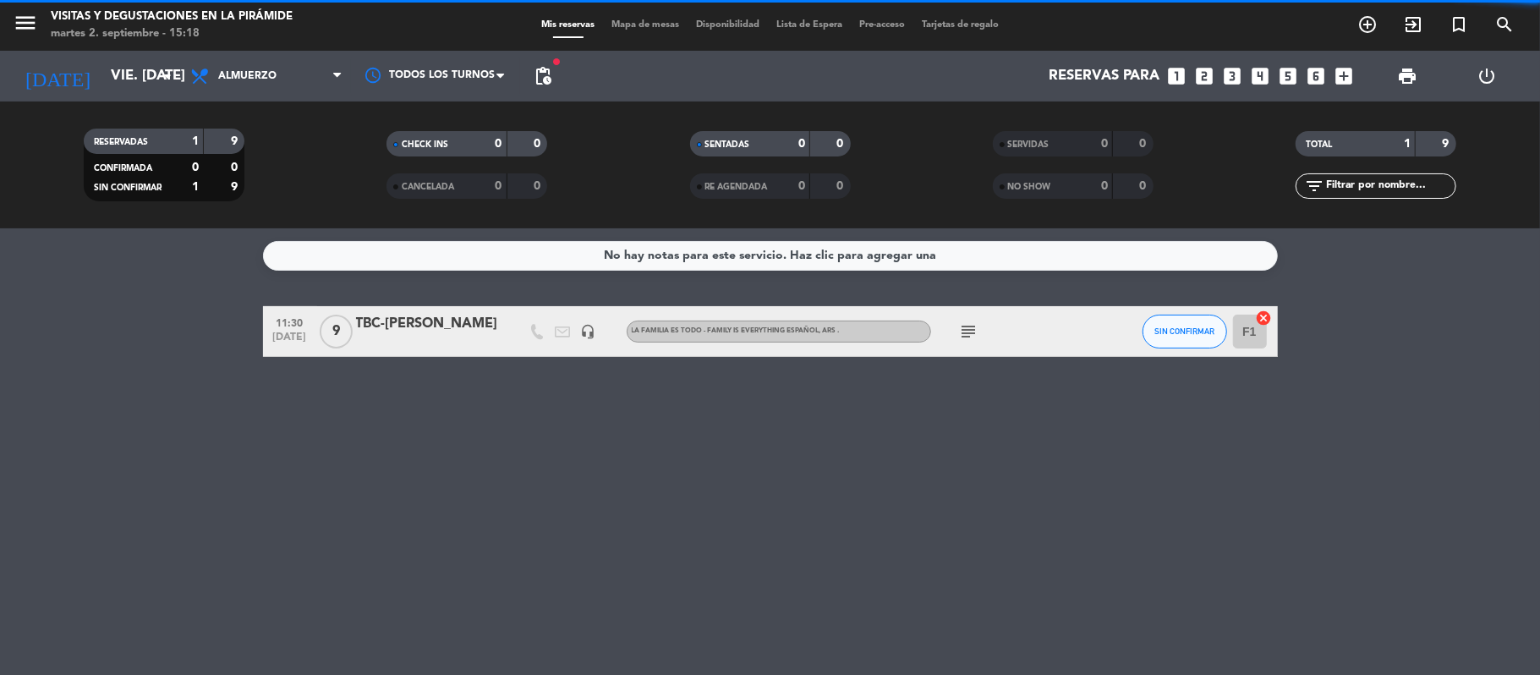
scroll to position [0, 0]
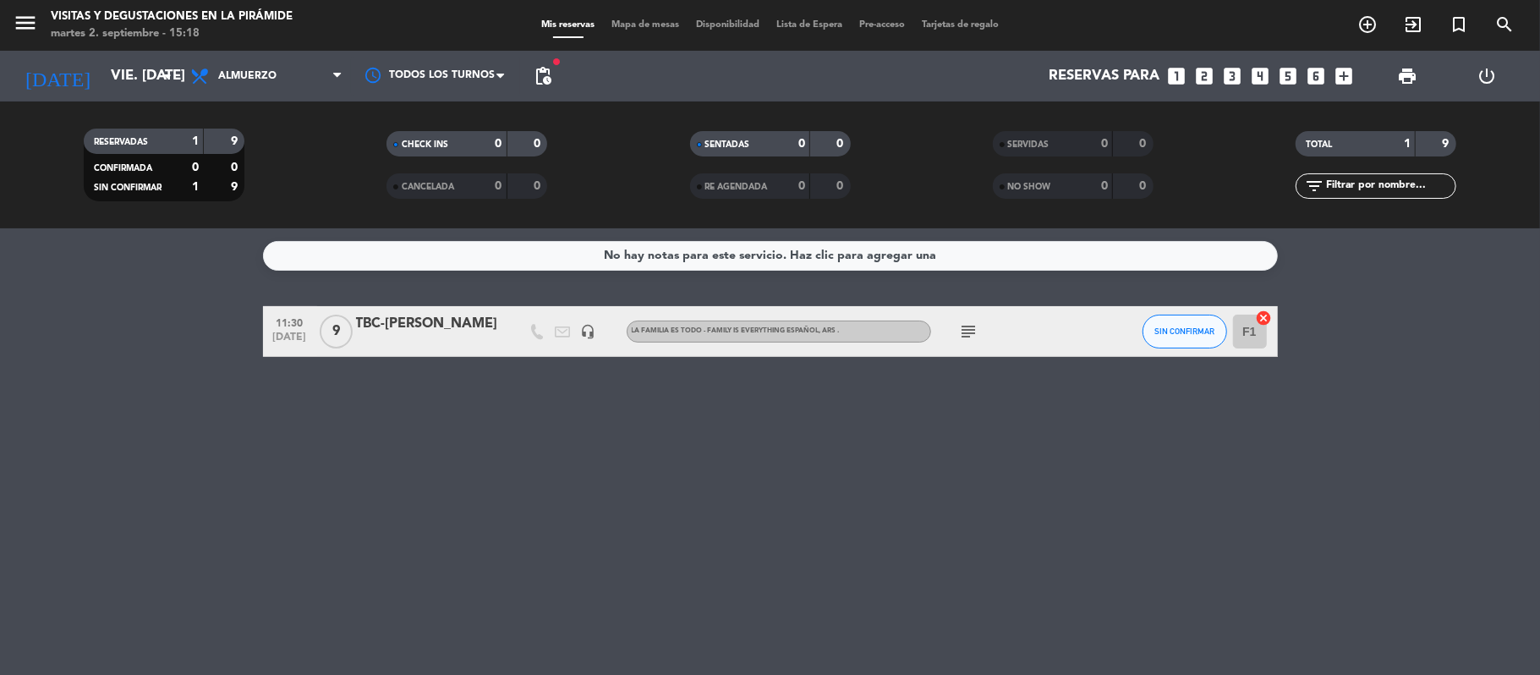
click at [960, 331] on icon "subject" at bounding box center [969, 331] width 20 height 20
click at [444, 323] on div "TBC-[PERSON_NAME]" at bounding box center [428, 324] width 144 height 22
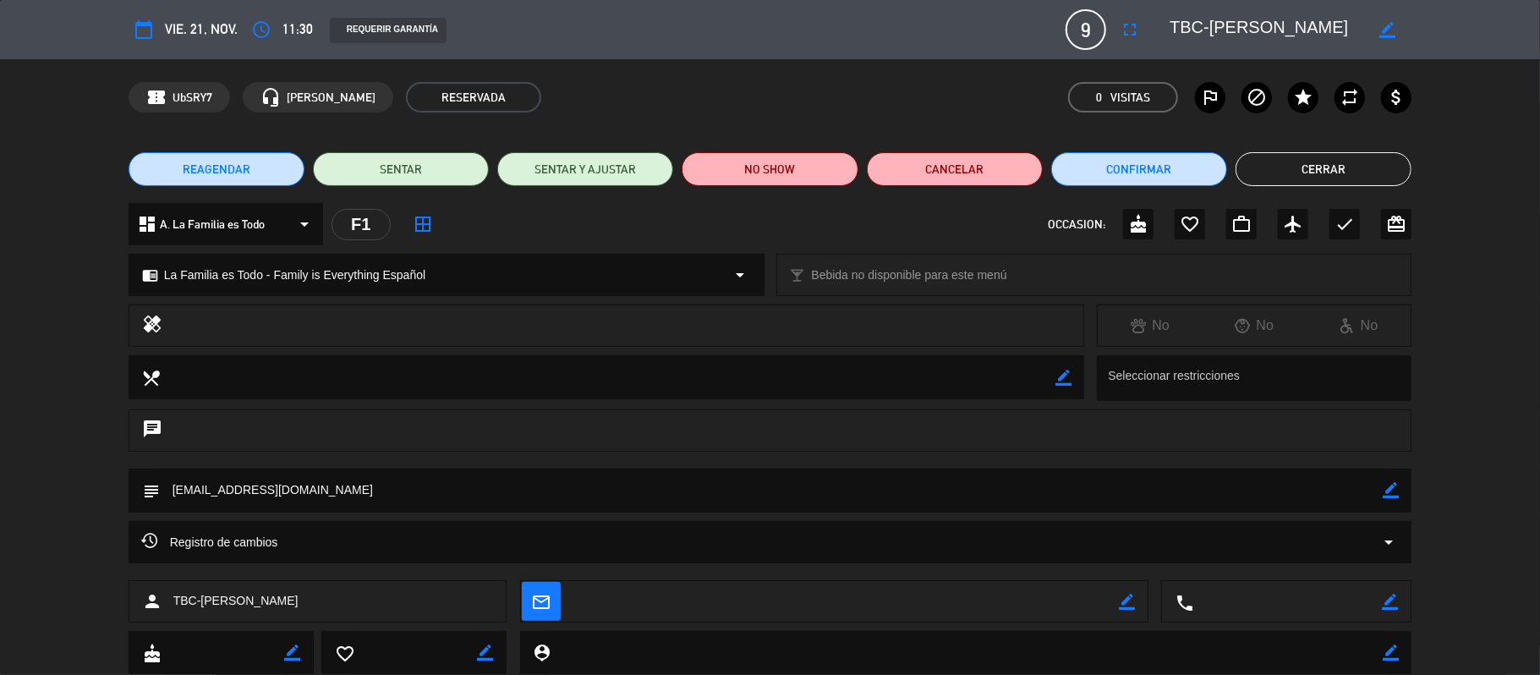
click at [1315, 170] on button "Cerrar" at bounding box center [1323, 169] width 176 height 34
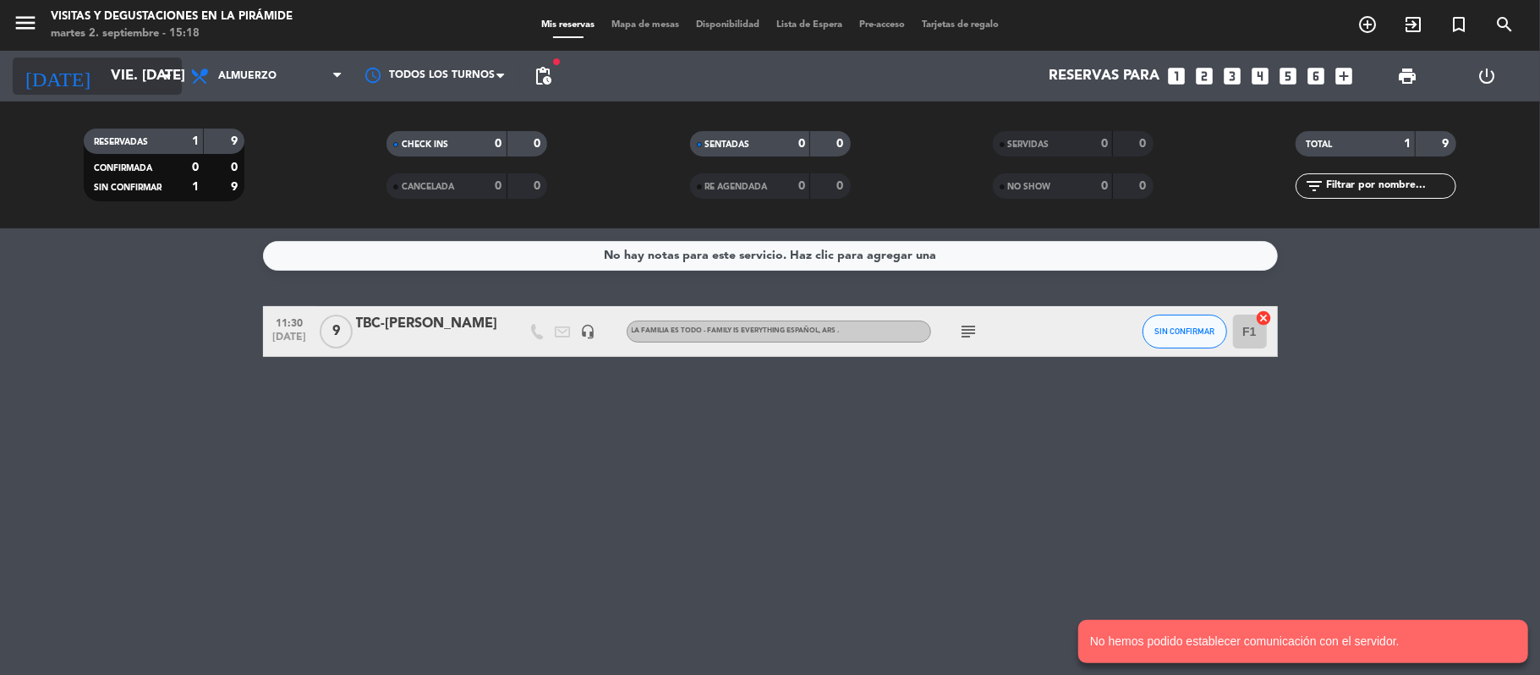
click at [102, 68] on input "vie. [DATE]" at bounding box center [193, 76] width 183 height 33
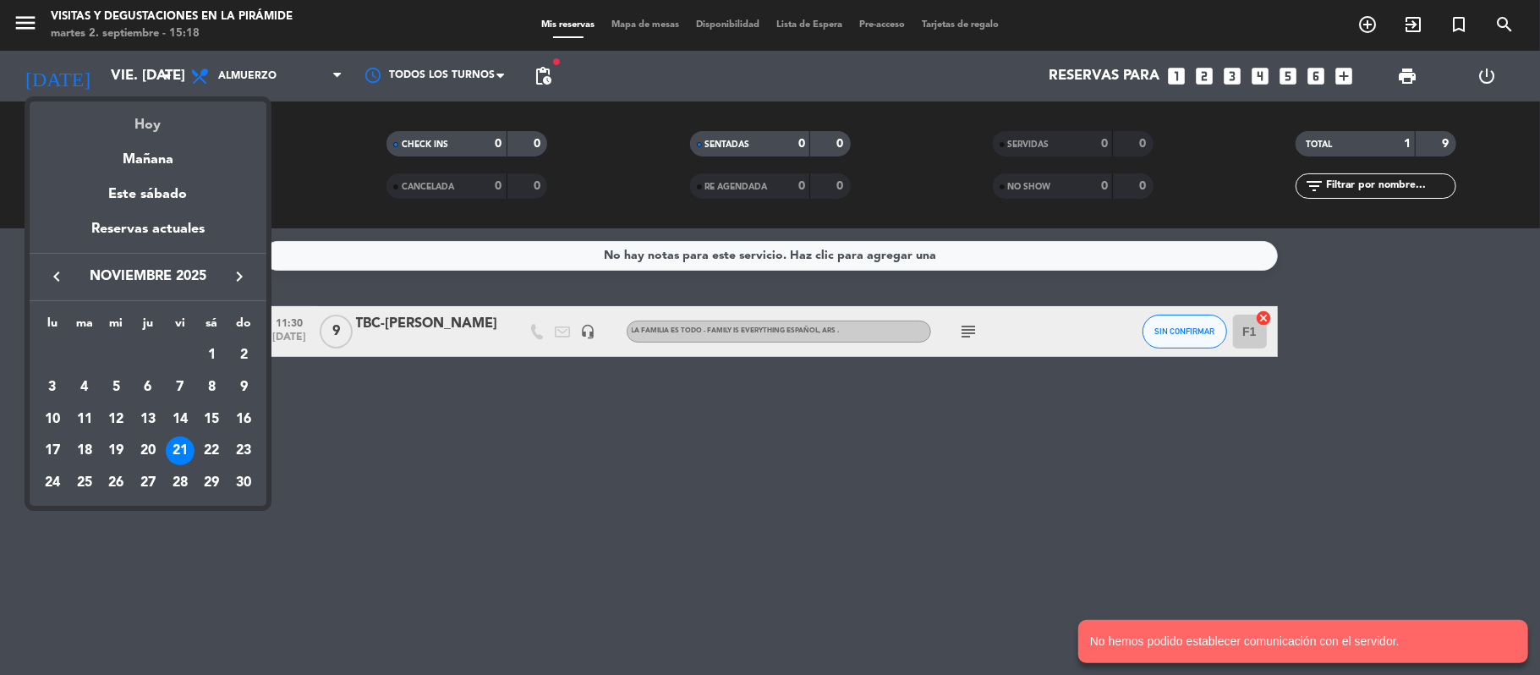
click at [135, 122] on div "Hoy" at bounding box center [148, 118] width 237 height 35
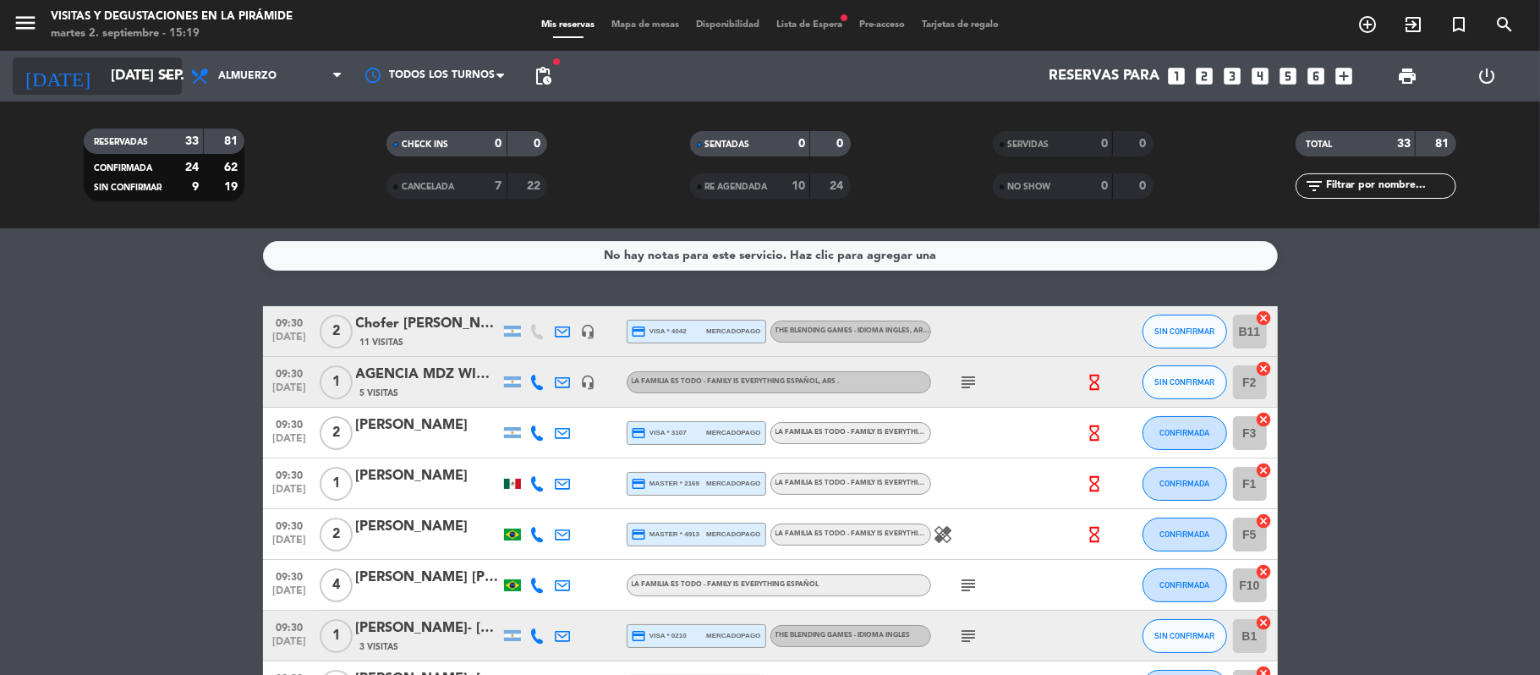
click at [112, 78] on input "[DATE] sep." at bounding box center [193, 76] width 183 height 33
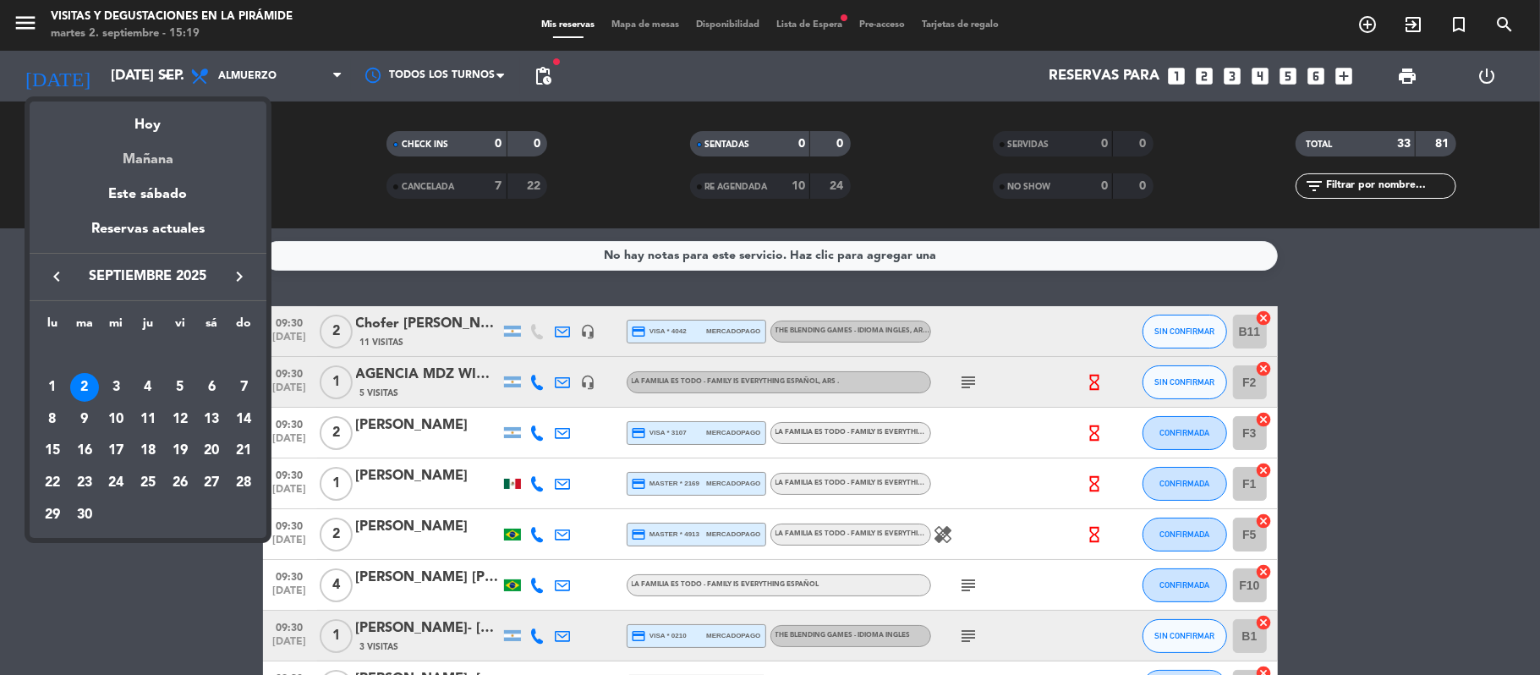
click at [123, 136] on div "Mañana" at bounding box center [148, 153] width 237 height 35
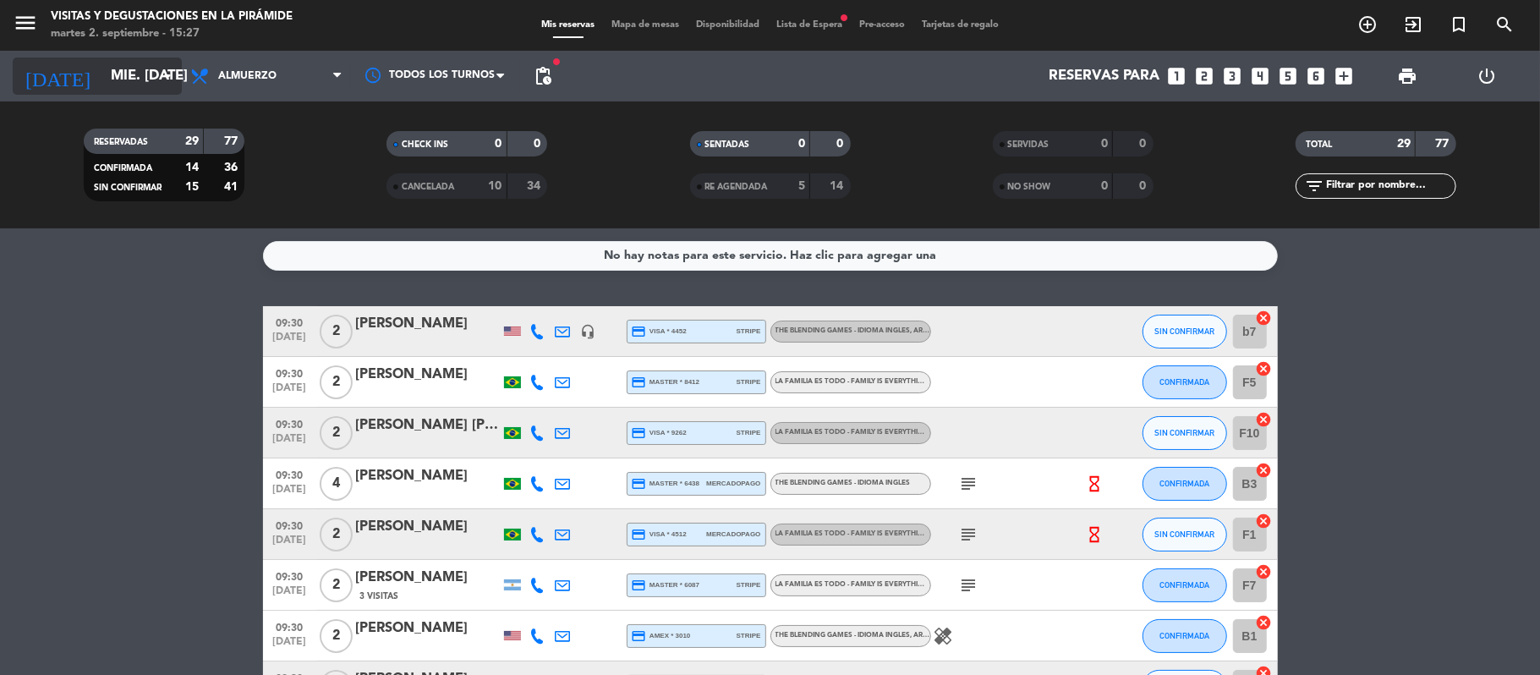
click at [152, 85] on input "mié. [DATE]" at bounding box center [193, 76] width 183 height 33
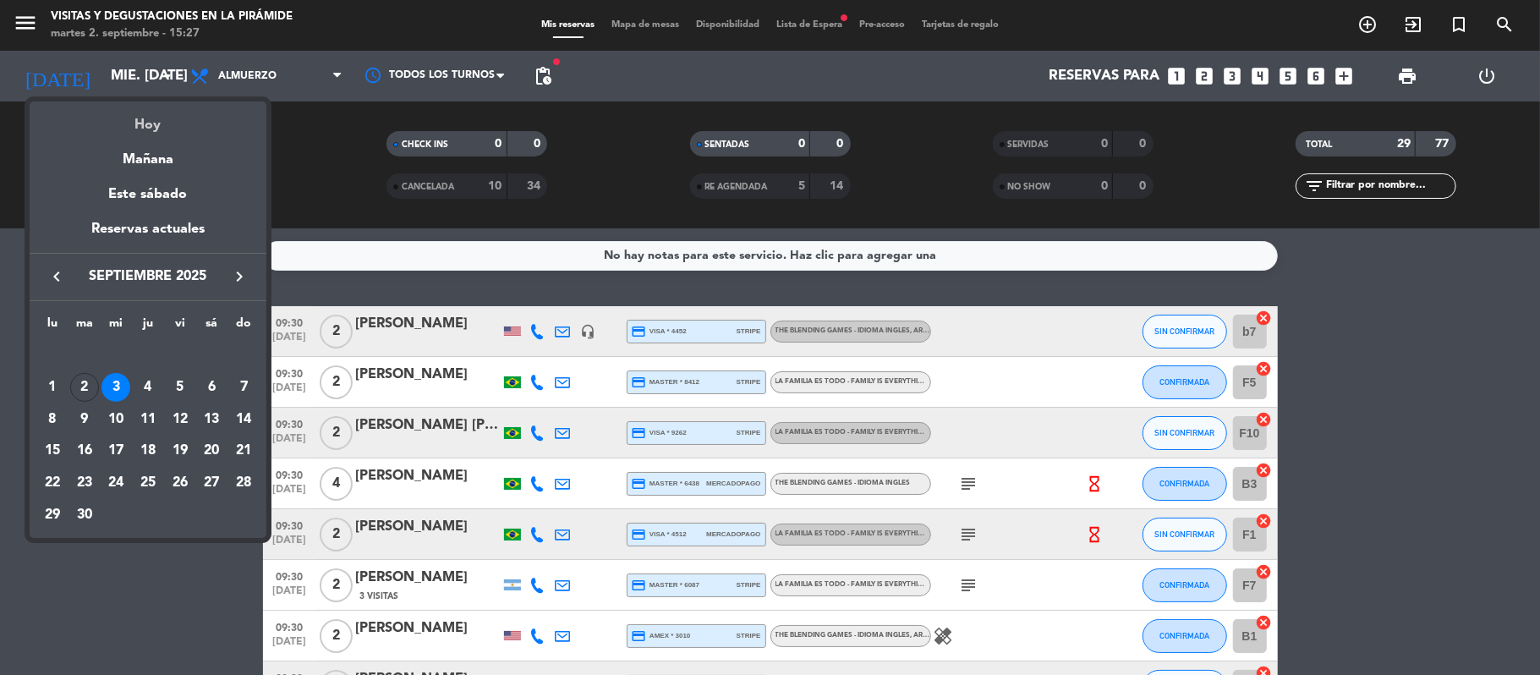
click at [171, 127] on div "Hoy" at bounding box center [148, 118] width 237 height 35
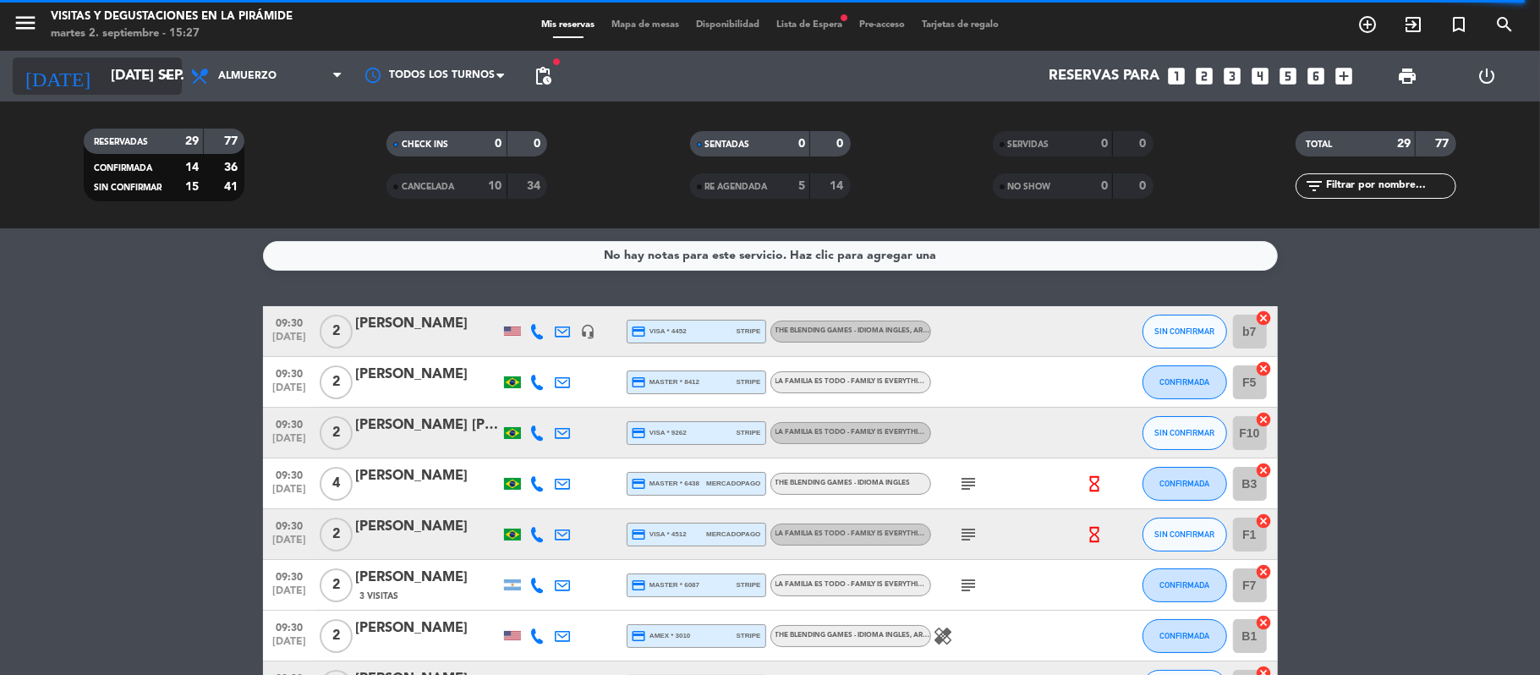
click at [125, 71] on input "[DATE] sep." at bounding box center [193, 76] width 183 height 33
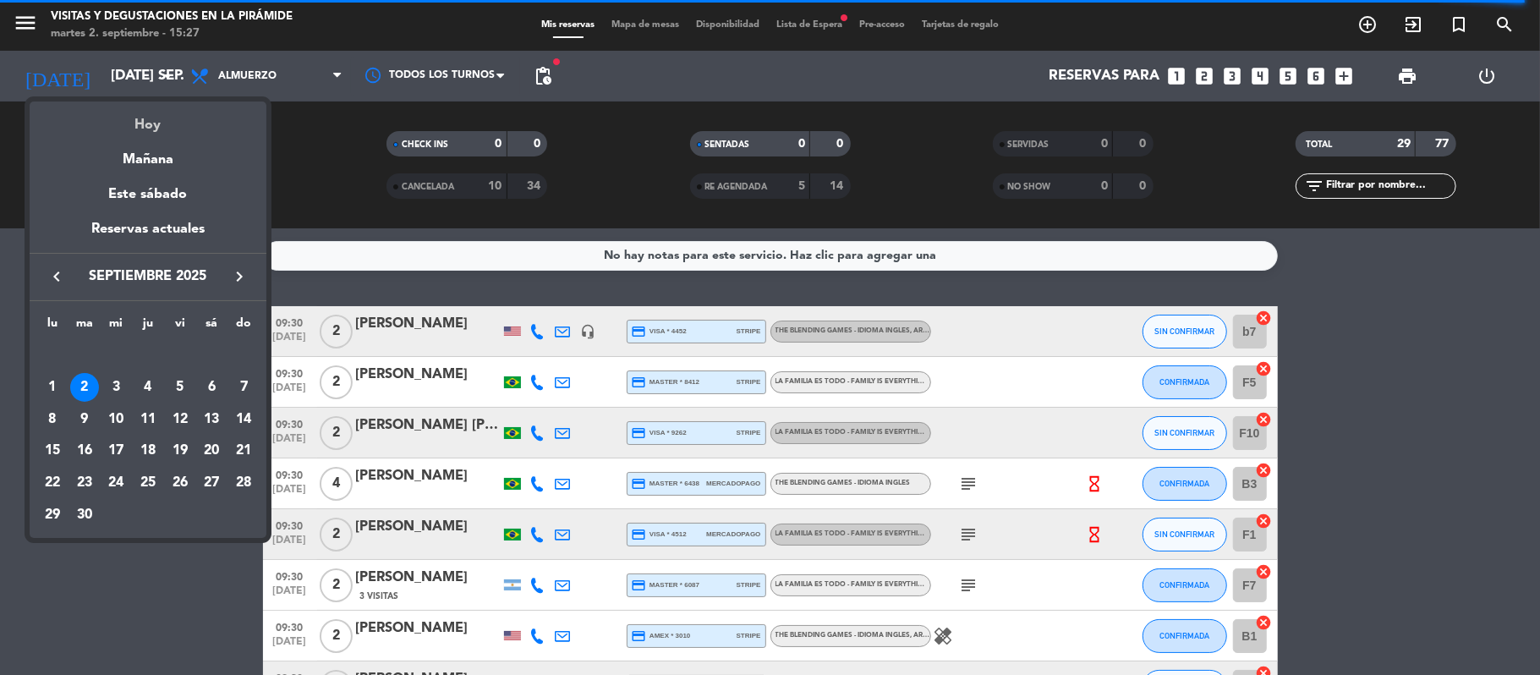
click at [156, 132] on div "Hoy" at bounding box center [148, 118] width 237 height 35
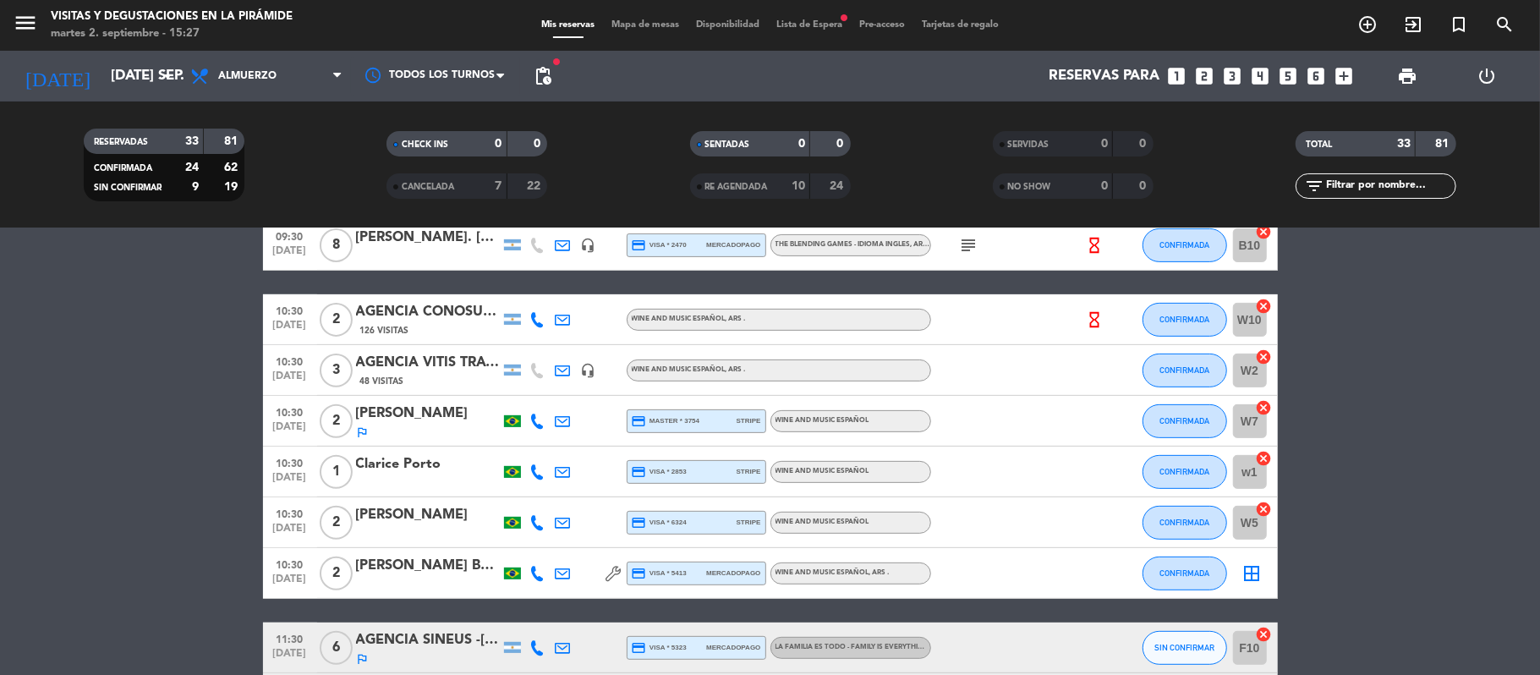
scroll to position [451, 0]
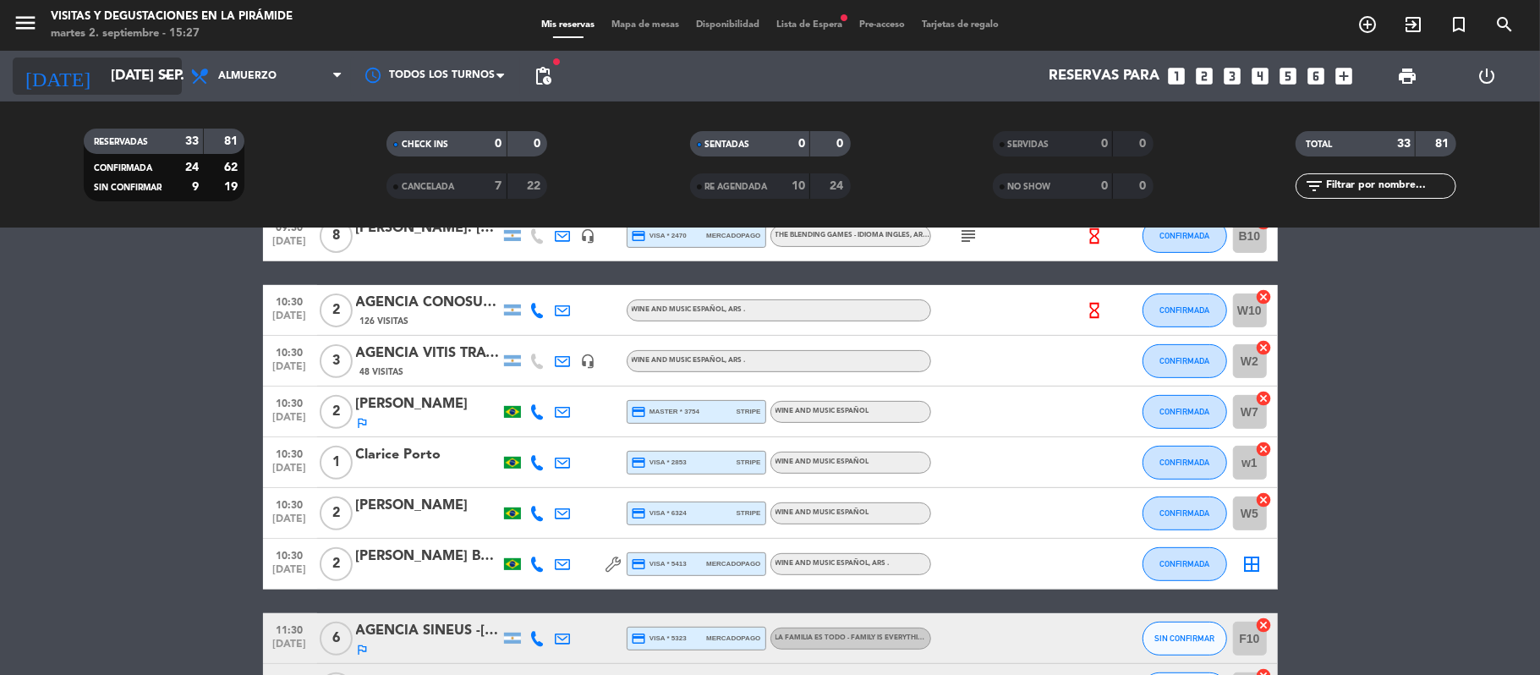
click at [49, 91] on icon "[DATE]" at bounding box center [58, 75] width 90 height 37
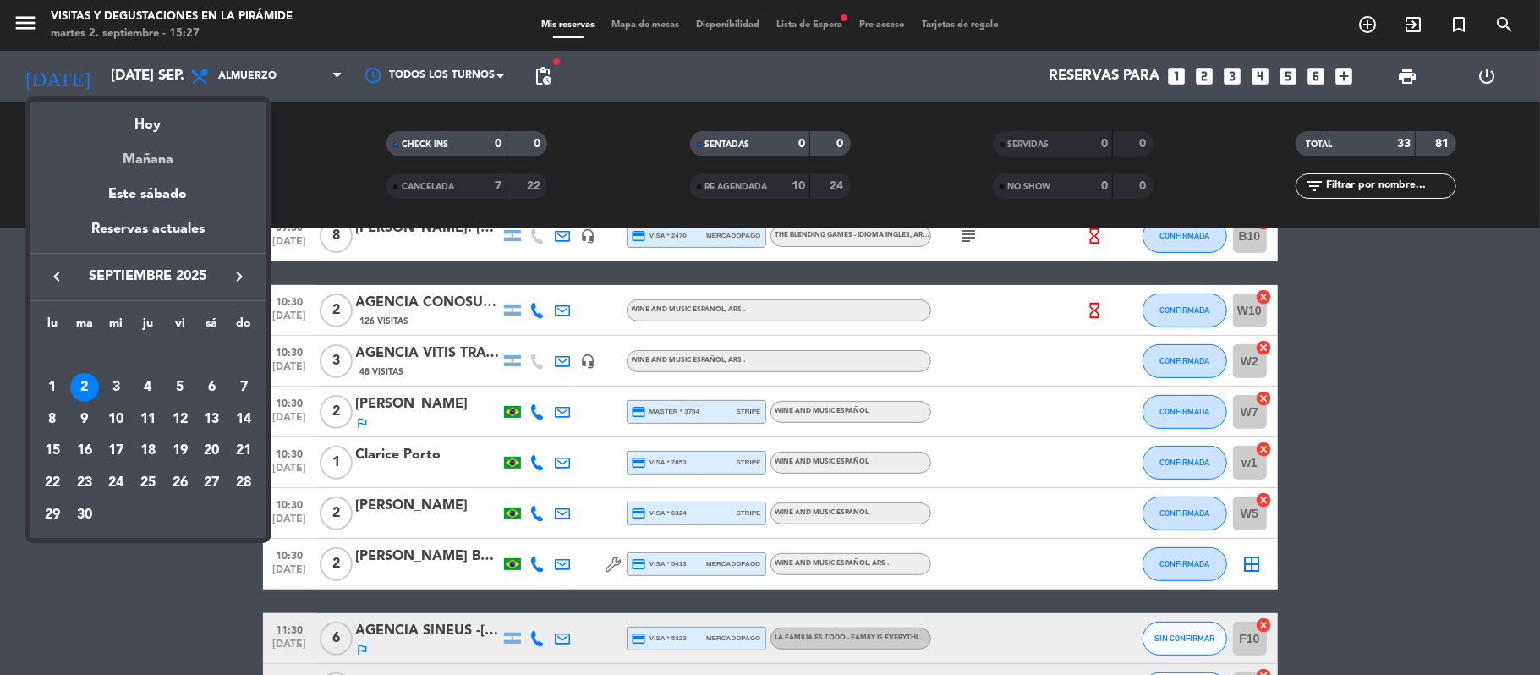
click at [78, 156] on div "Mañana" at bounding box center [148, 153] width 237 height 35
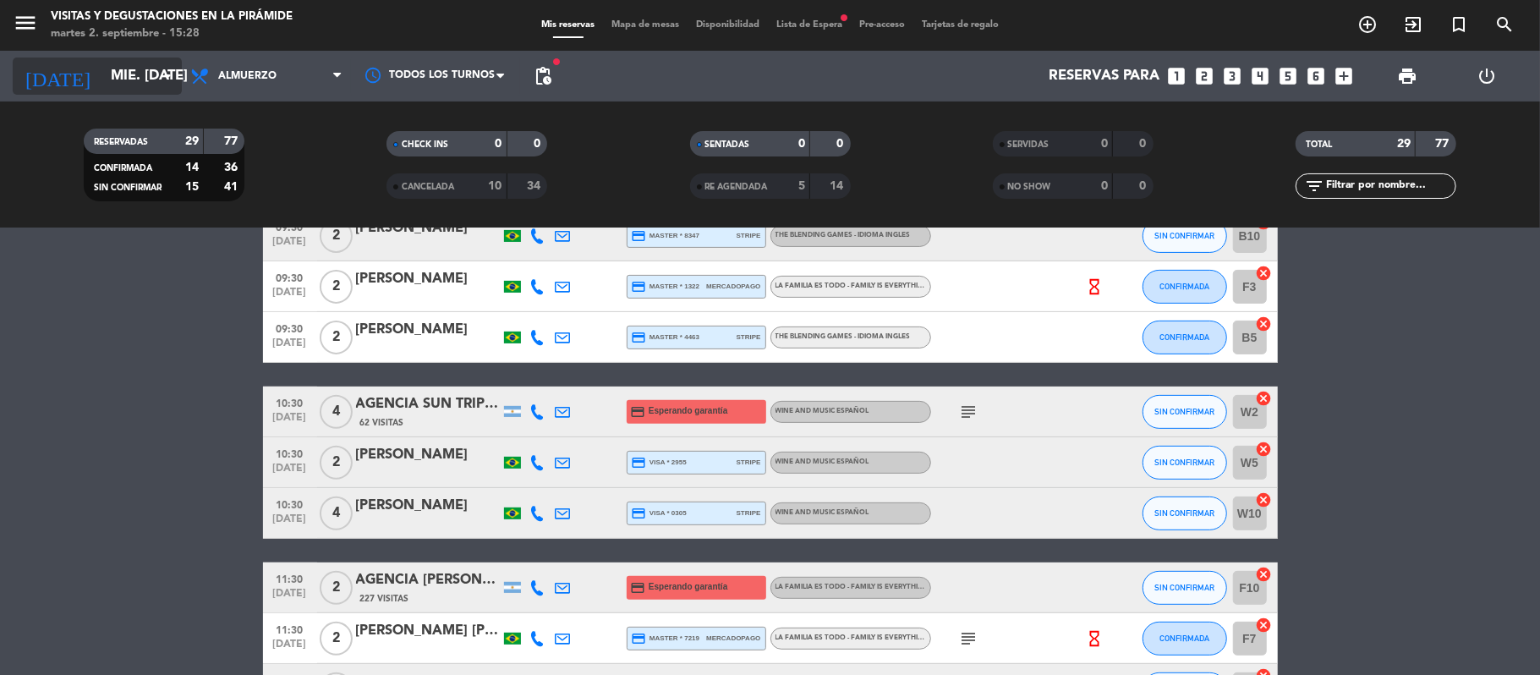
click at [127, 68] on input "mié. [DATE]" at bounding box center [193, 76] width 183 height 33
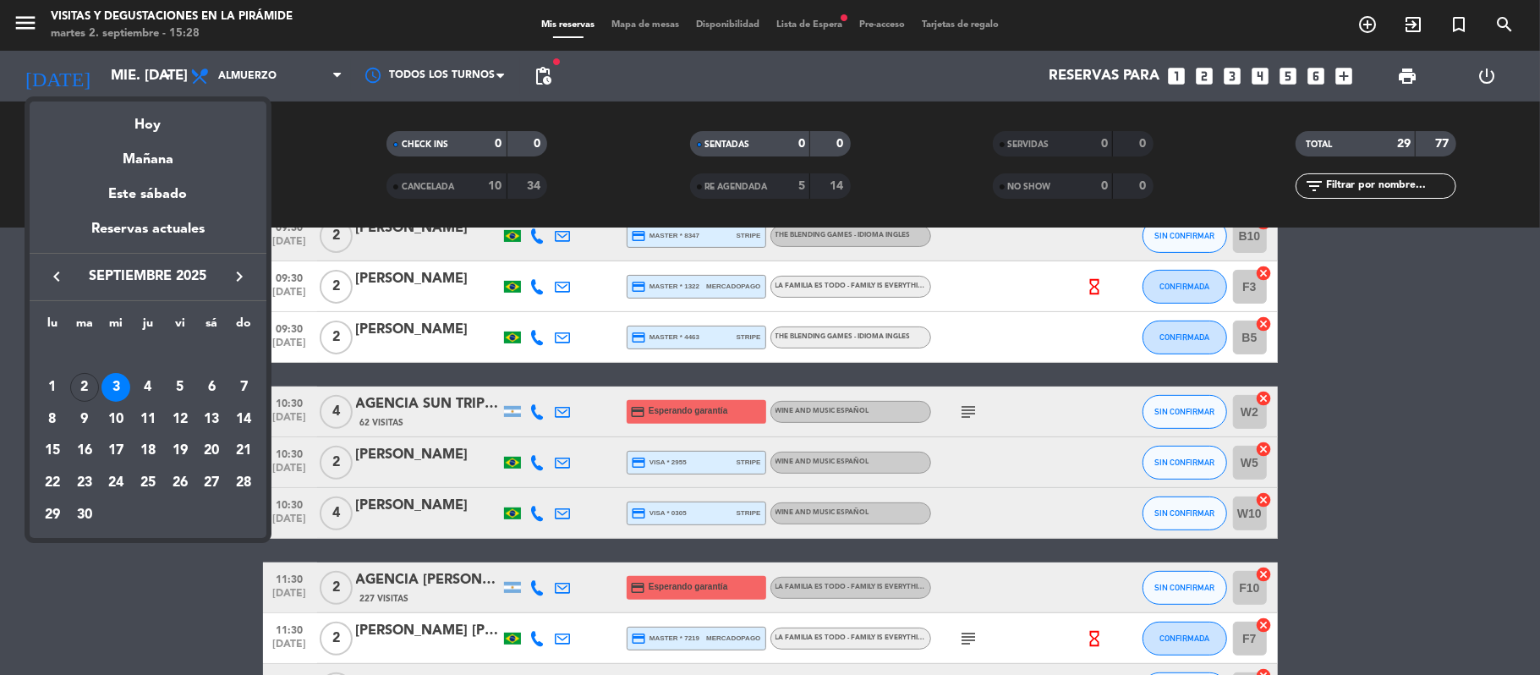
click at [241, 282] on icon "keyboard_arrow_right" at bounding box center [239, 276] width 20 height 20
click at [184, 386] on div "7" at bounding box center [180, 387] width 29 height 29
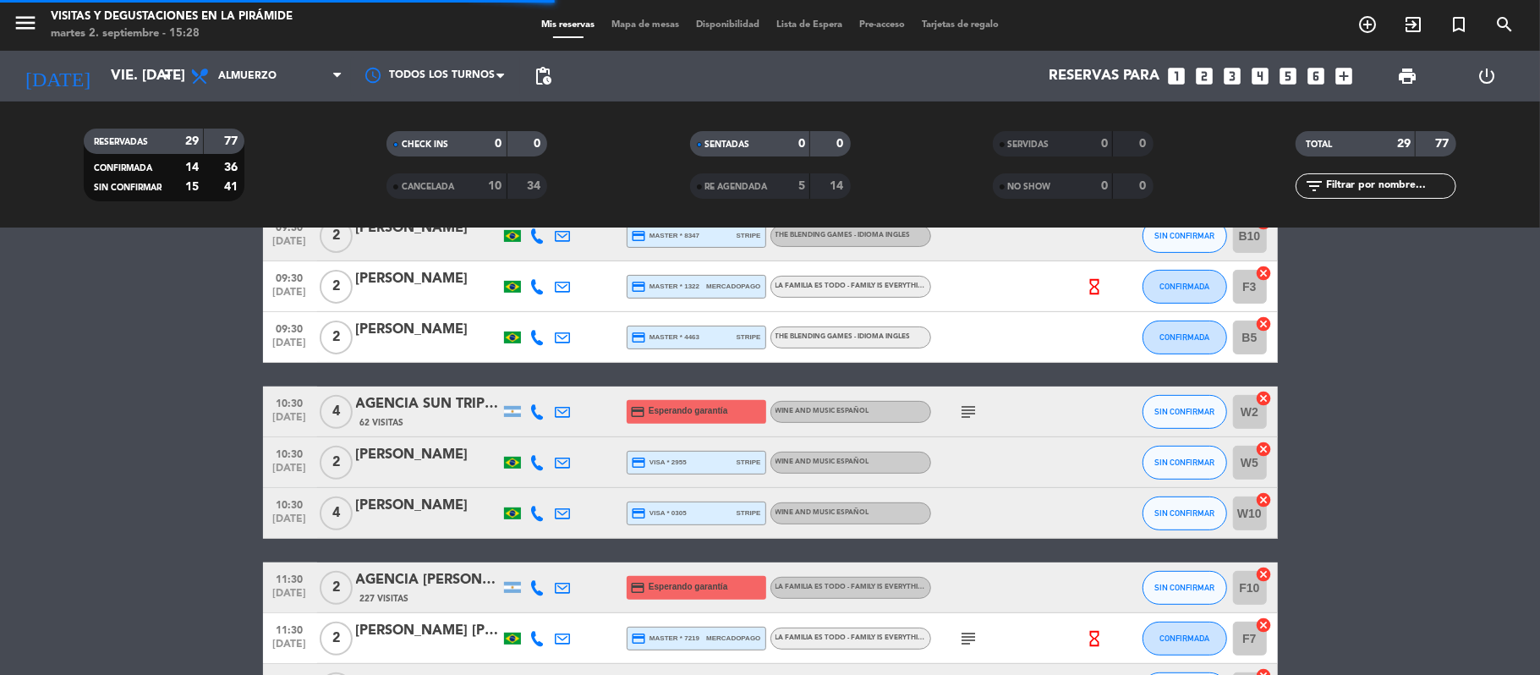
scroll to position [0, 0]
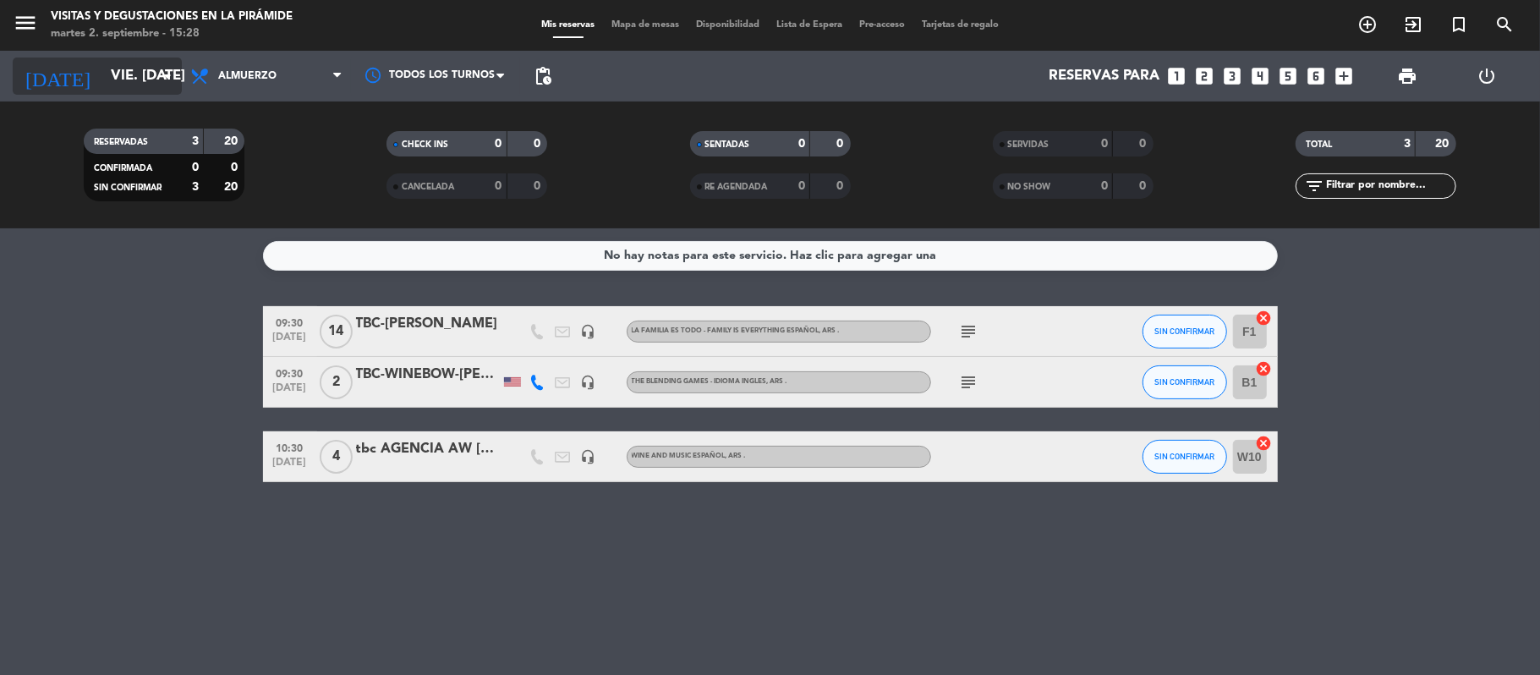
click at [102, 88] on input "vie. [DATE]" at bounding box center [193, 76] width 183 height 33
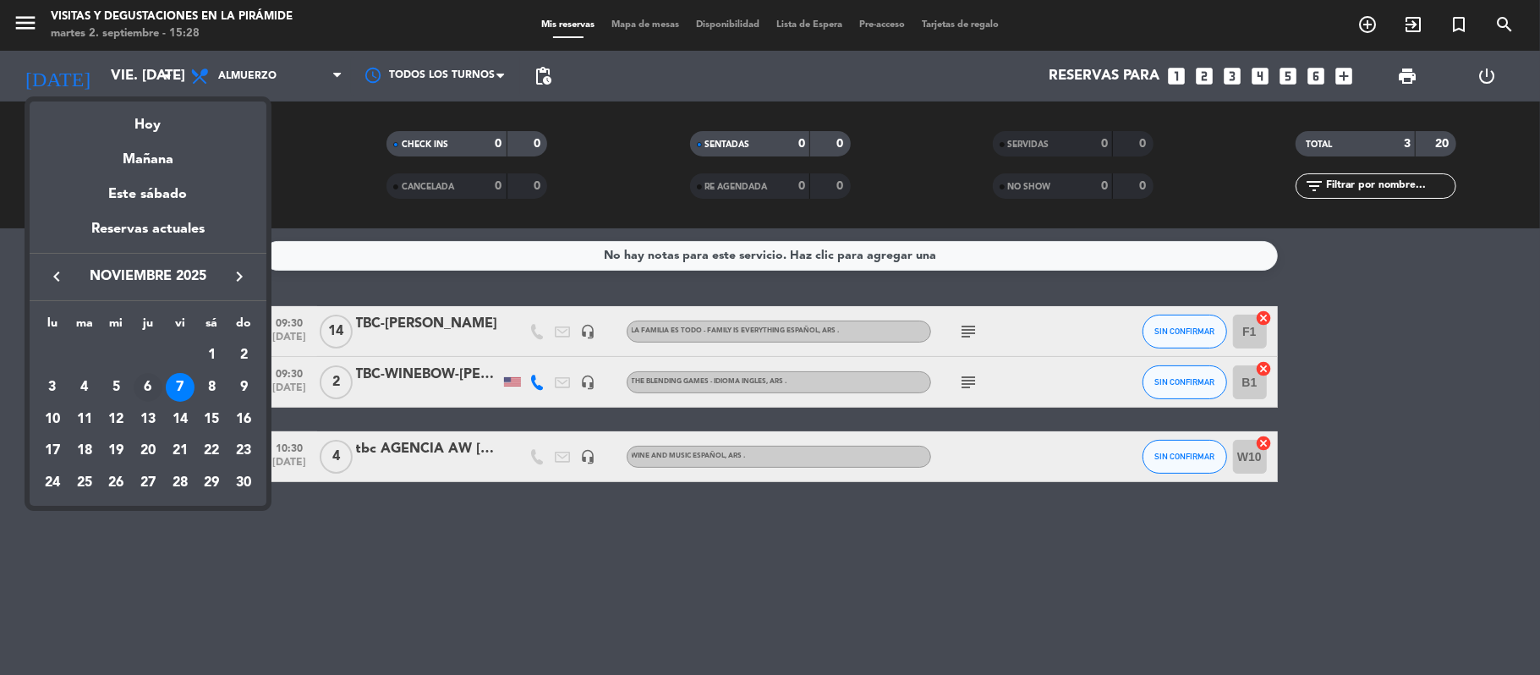
click at [144, 390] on div "6" at bounding box center [148, 387] width 29 height 29
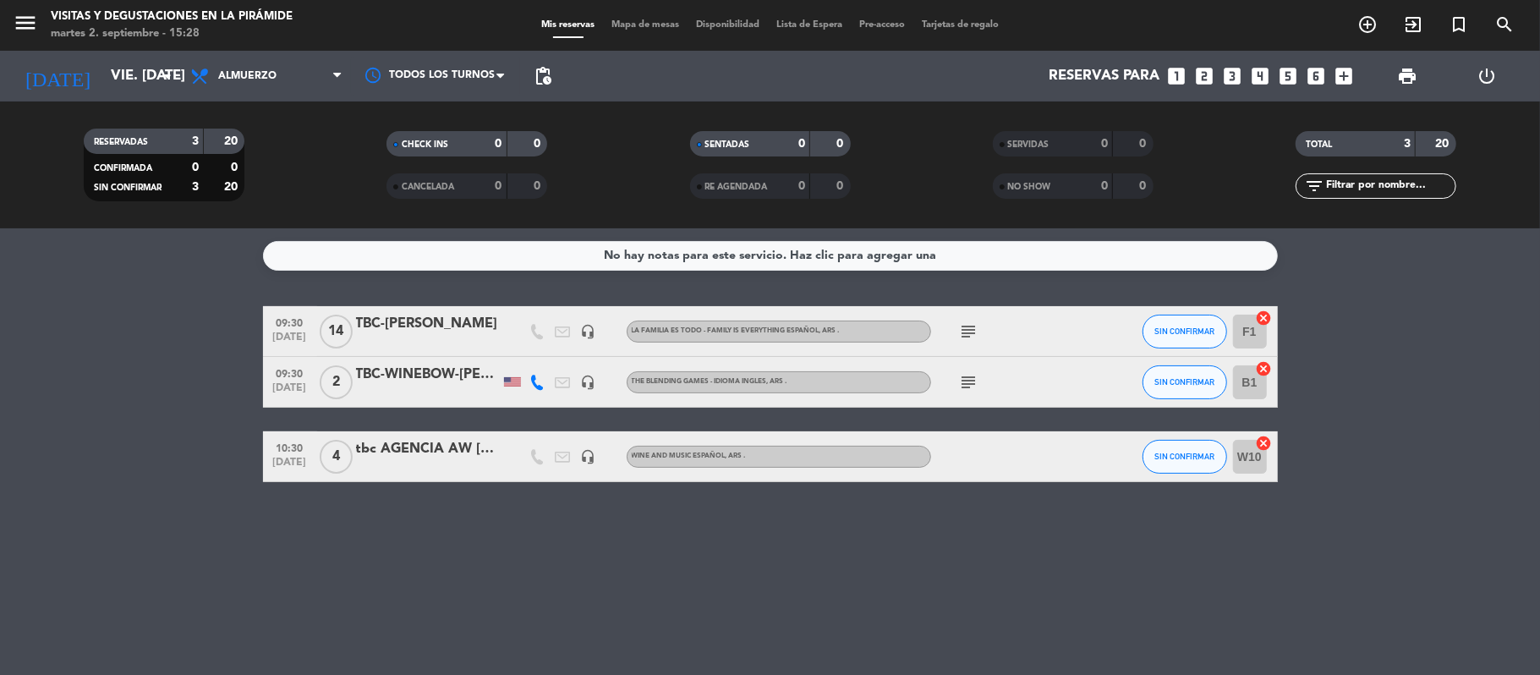
type input "[DEMOGRAPHIC_DATA] [DATE]"
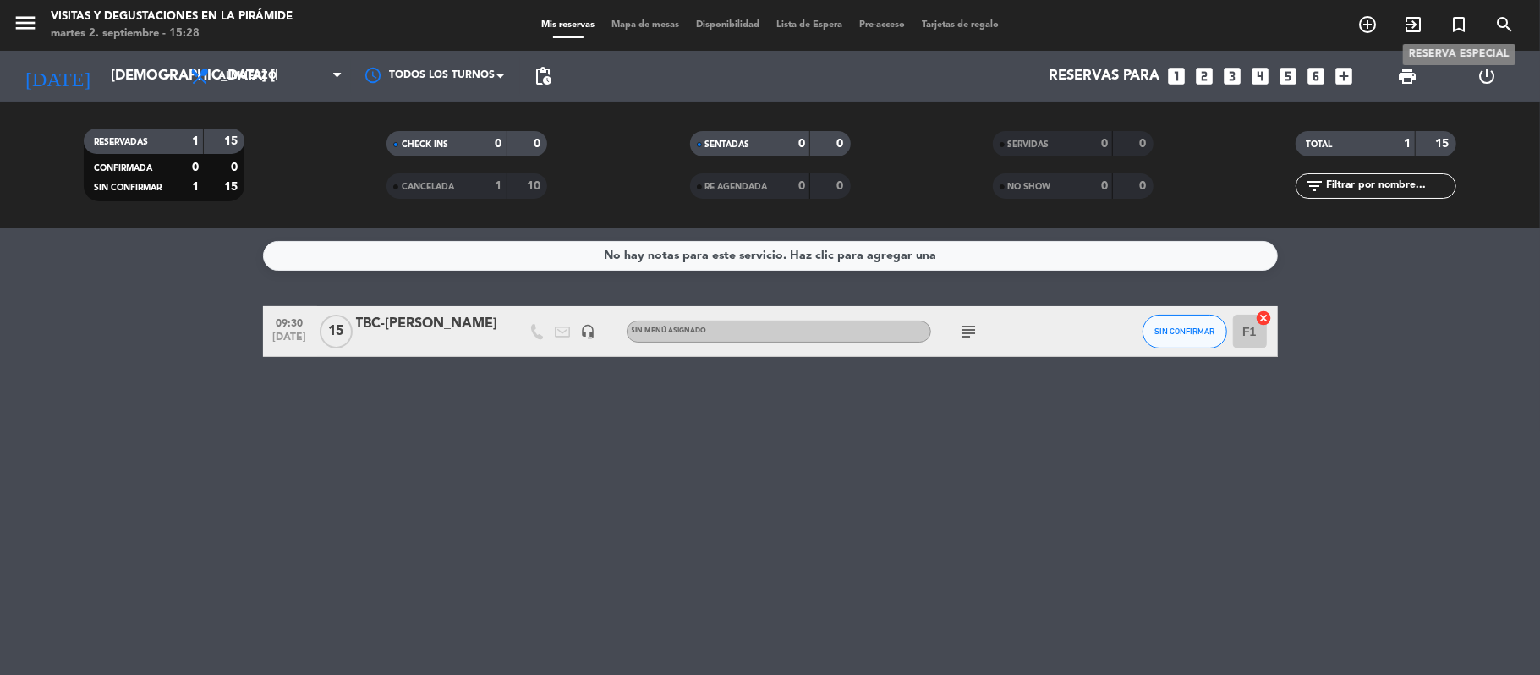
click at [1465, 28] on icon "turned_in_not" at bounding box center [1458, 24] width 20 height 20
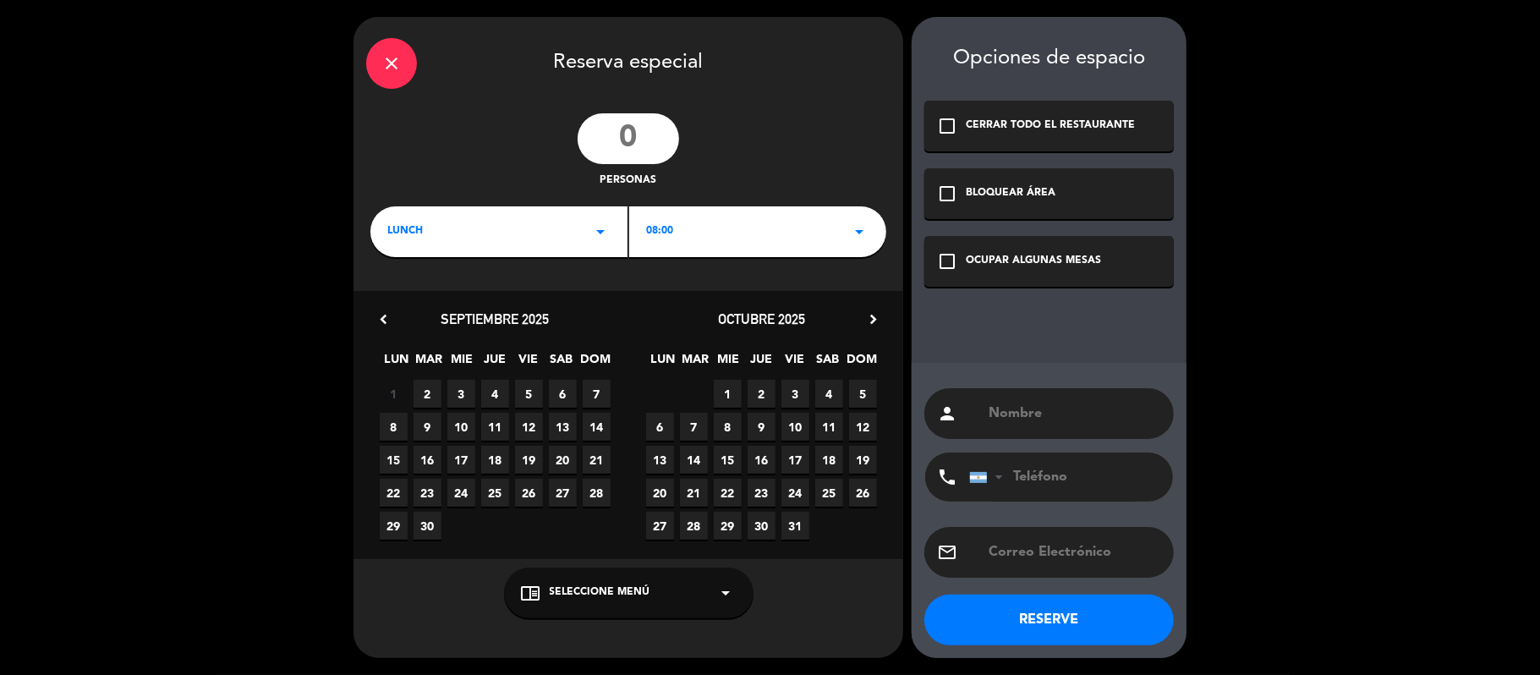
click at [643, 134] on input "number" at bounding box center [627, 138] width 101 height 51
type input "16"
click at [803, 238] on div "08:00 arrow_drop_down" at bounding box center [757, 231] width 257 height 51
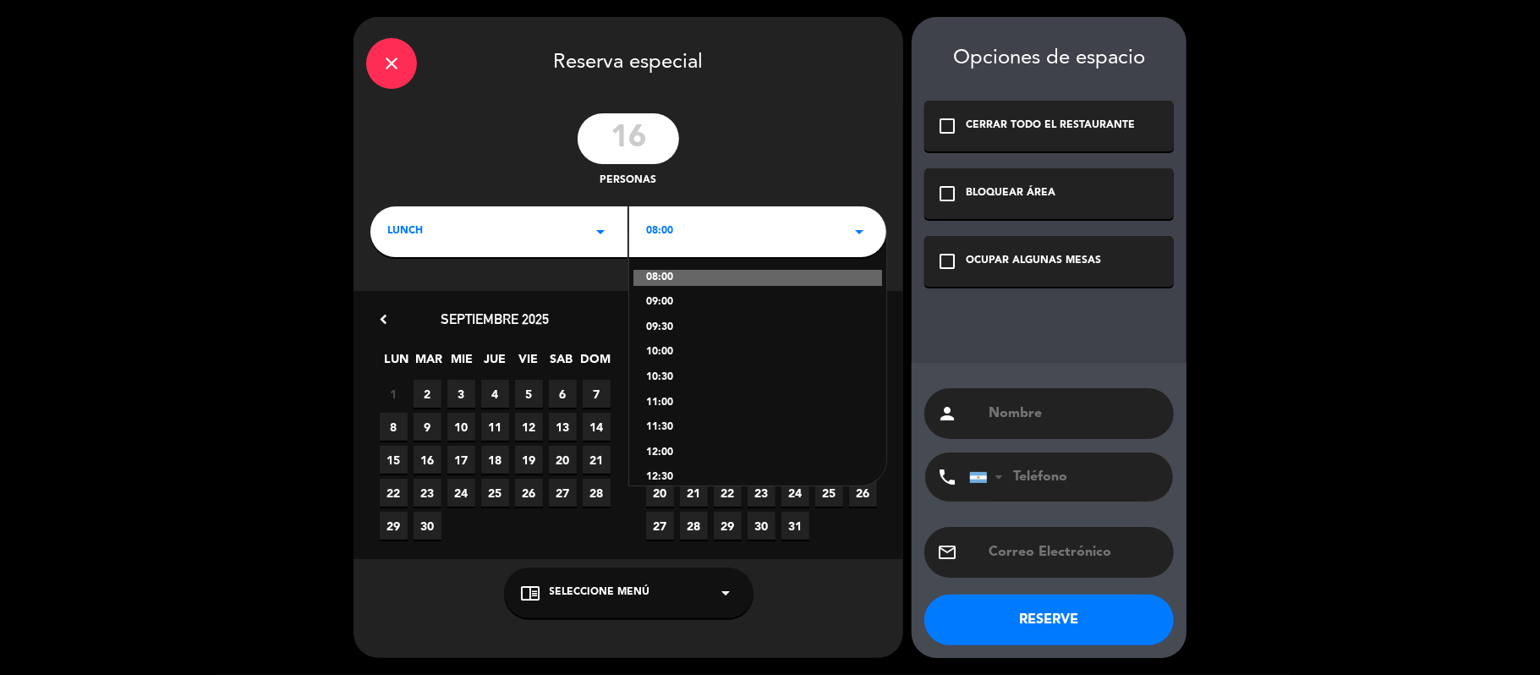
click at [660, 349] on div "10:00" at bounding box center [757, 352] width 223 height 17
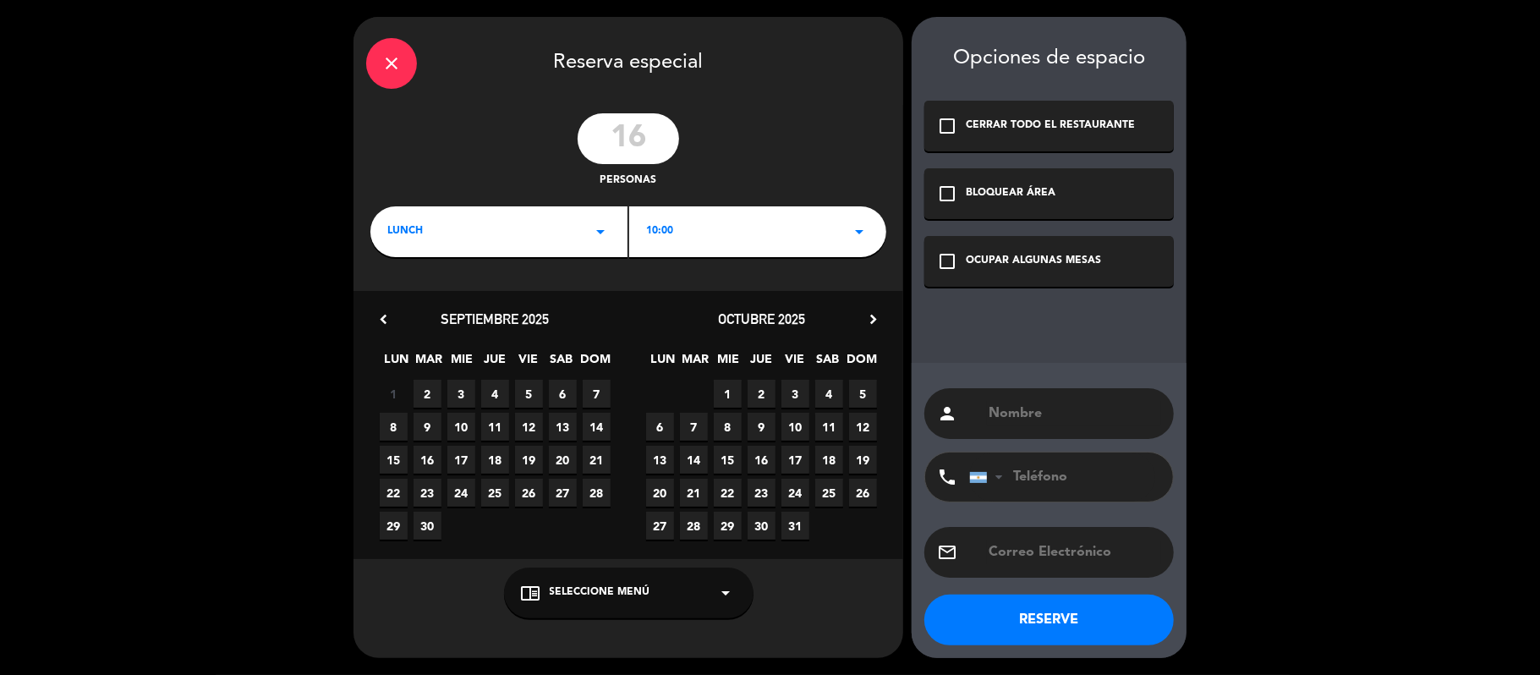
click at [869, 318] on icon "chevron_right" at bounding box center [873, 319] width 18 height 18
click at [761, 431] on span "6" at bounding box center [761, 427] width 28 height 28
click at [675, 599] on div "chrome_reader_mode Seleccione Menú arrow_drop_down" at bounding box center [628, 592] width 249 height 51
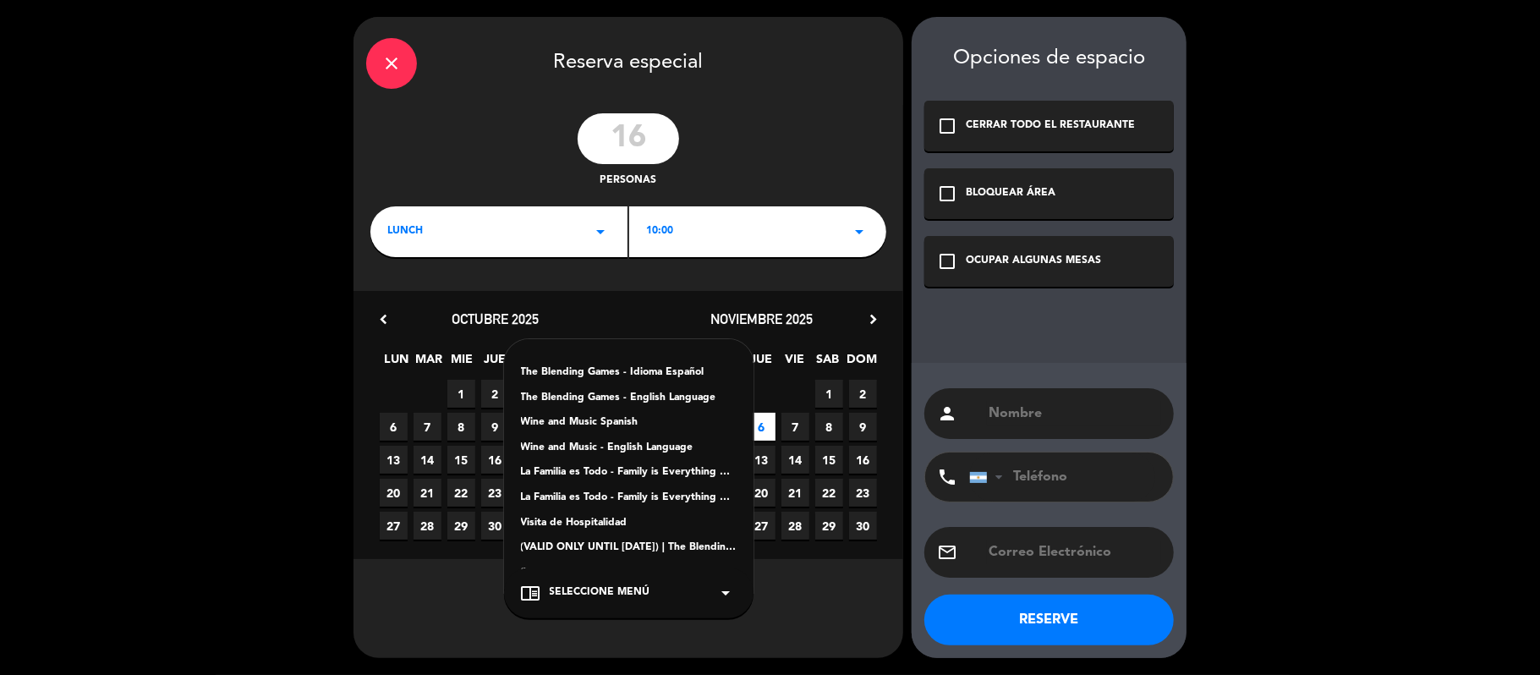
click at [633, 473] on div "La Familia es Todo - Family is Everything Español" at bounding box center [629, 472] width 216 height 17
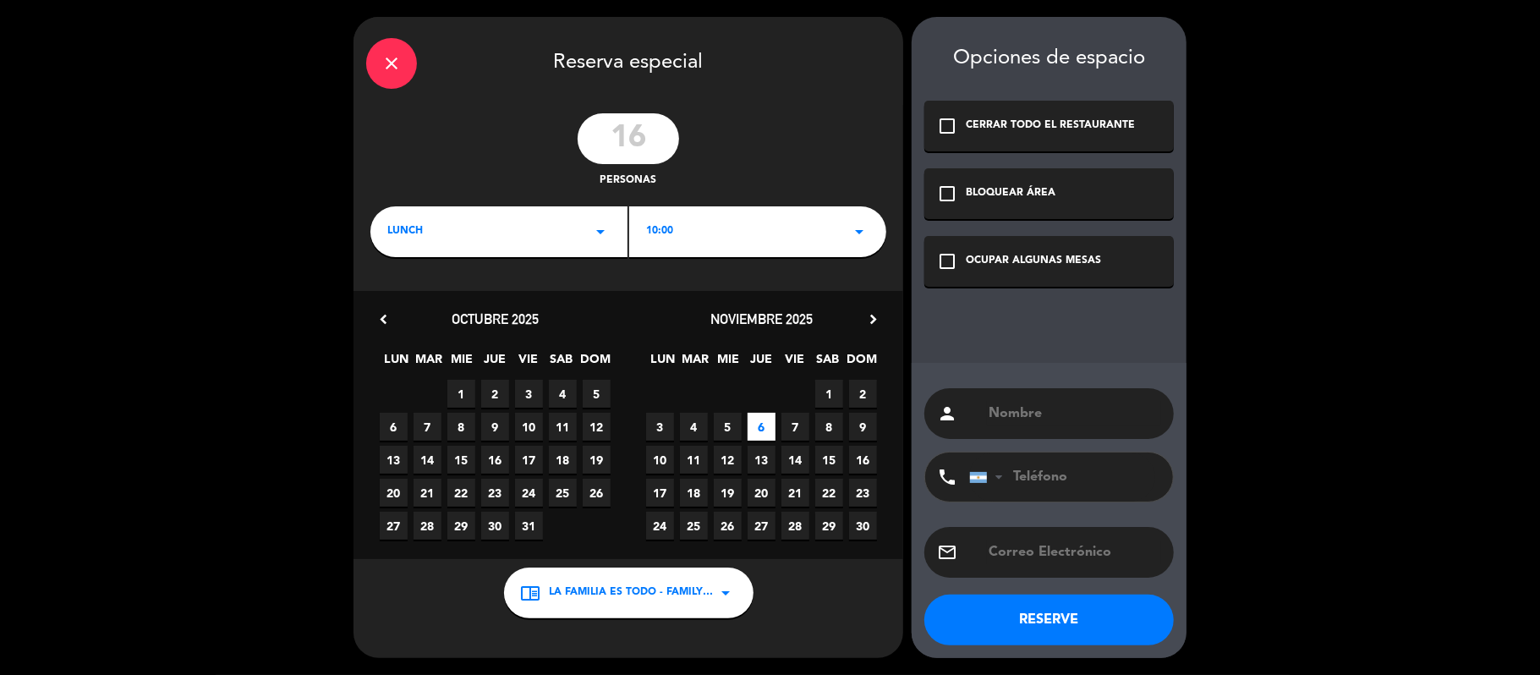
click at [1003, 274] on div "check_box_outline_blank OCUPAR ALGUNAS MESAS" at bounding box center [1048, 261] width 249 height 51
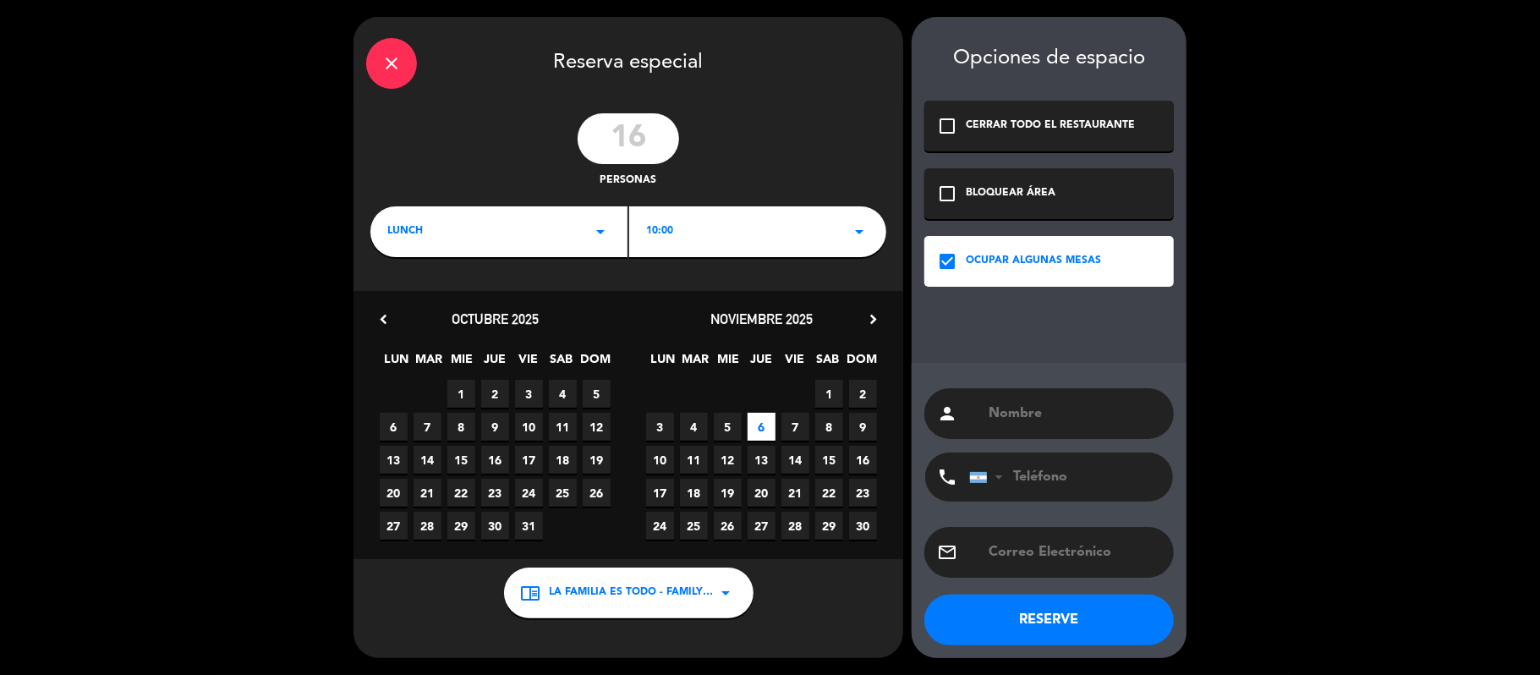
click at [1019, 413] on input "text" at bounding box center [1074, 414] width 174 height 24
paste input "[PERSON_NAME]"
click at [988, 417] on input "[PERSON_NAME]" at bounding box center [1074, 414] width 174 height 24
type input "TBC-[PERSON_NAME]"
click at [1100, 609] on button "RESERVE" at bounding box center [1048, 619] width 249 height 51
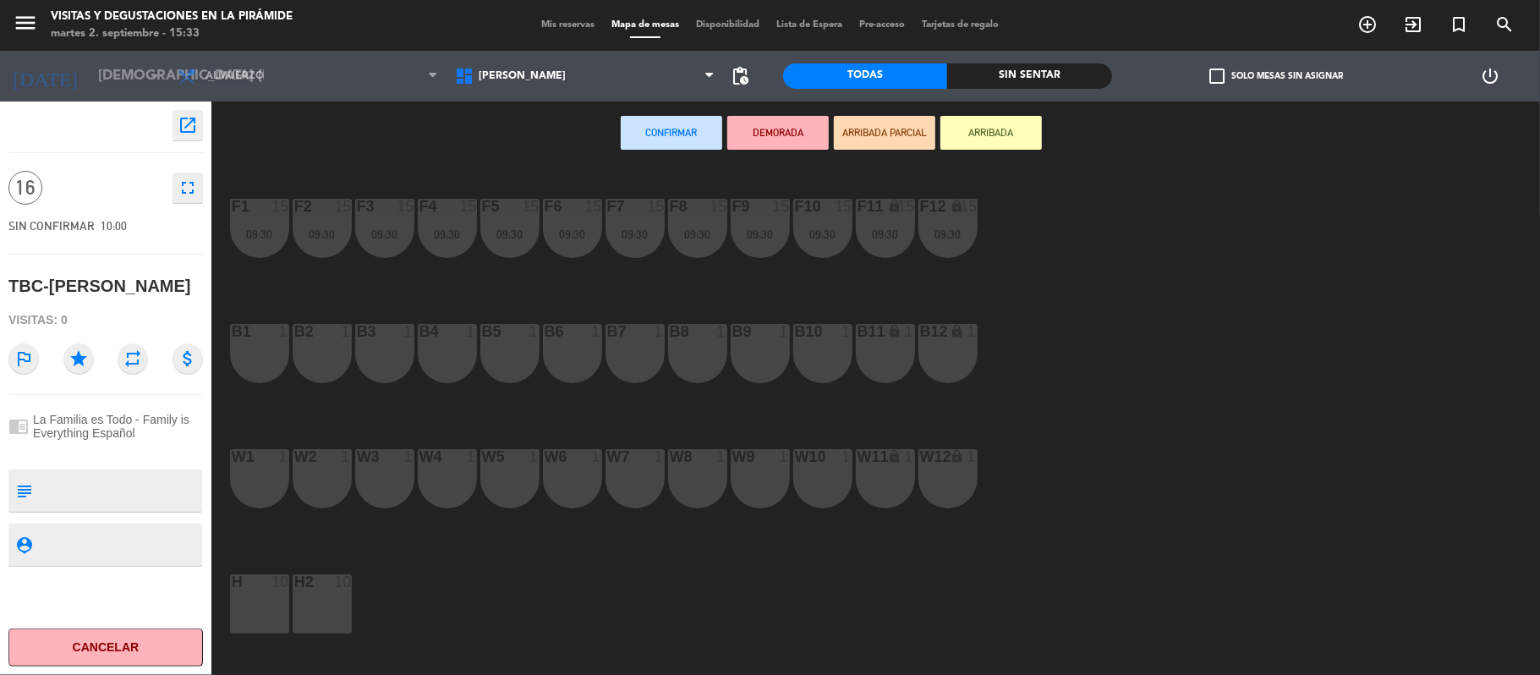
click at [535, 20] on span "Mis reservas" at bounding box center [568, 24] width 70 height 9
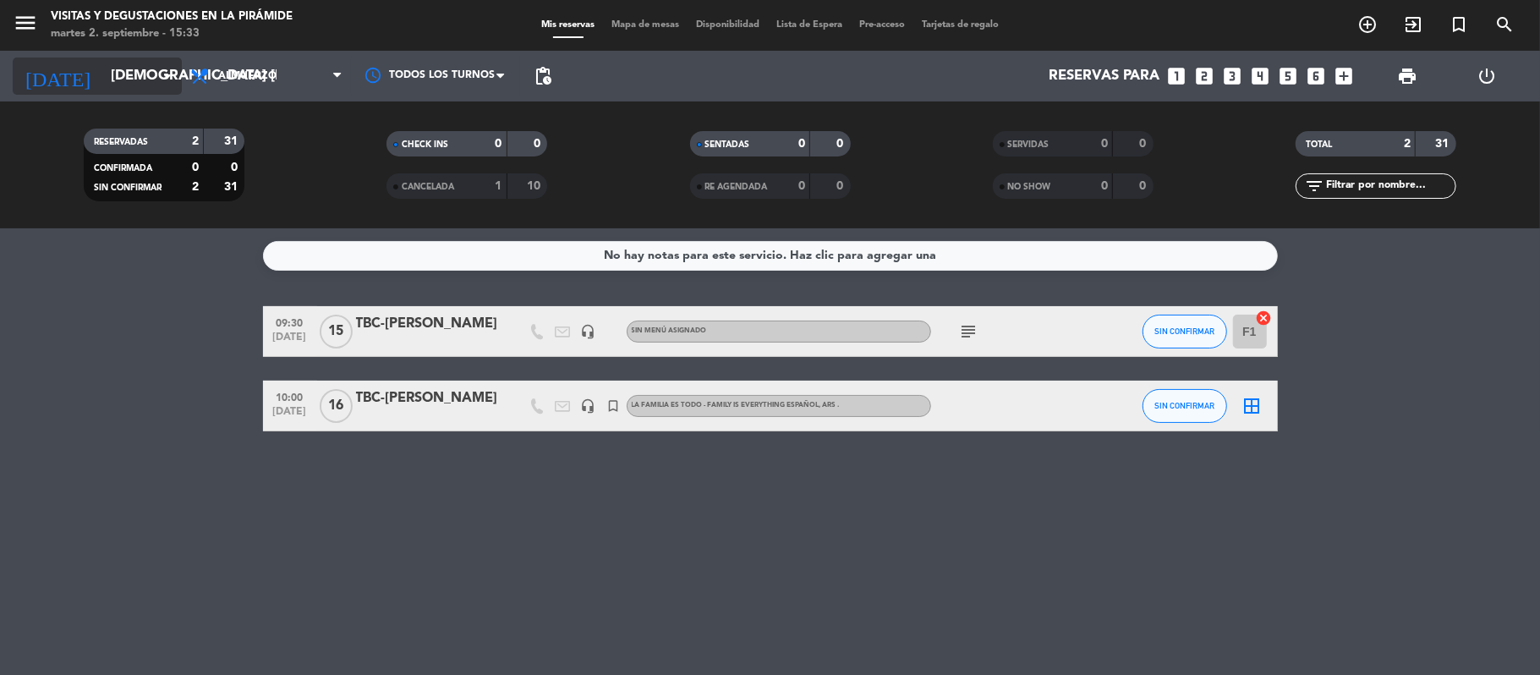
click at [139, 76] on input "[DEMOGRAPHIC_DATA] [DATE]" at bounding box center [193, 76] width 183 height 33
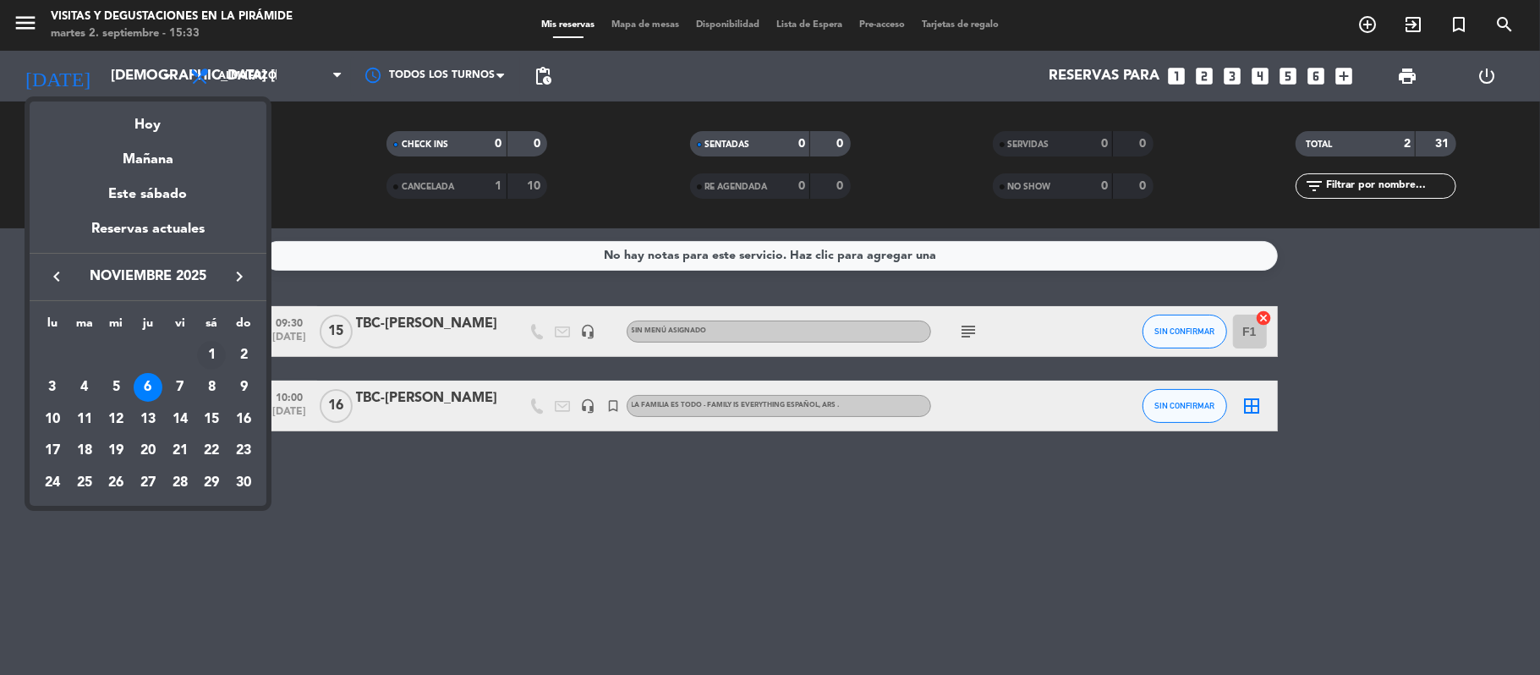
click at [214, 352] on div "1" at bounding box center [211, 355] width 29 height 29
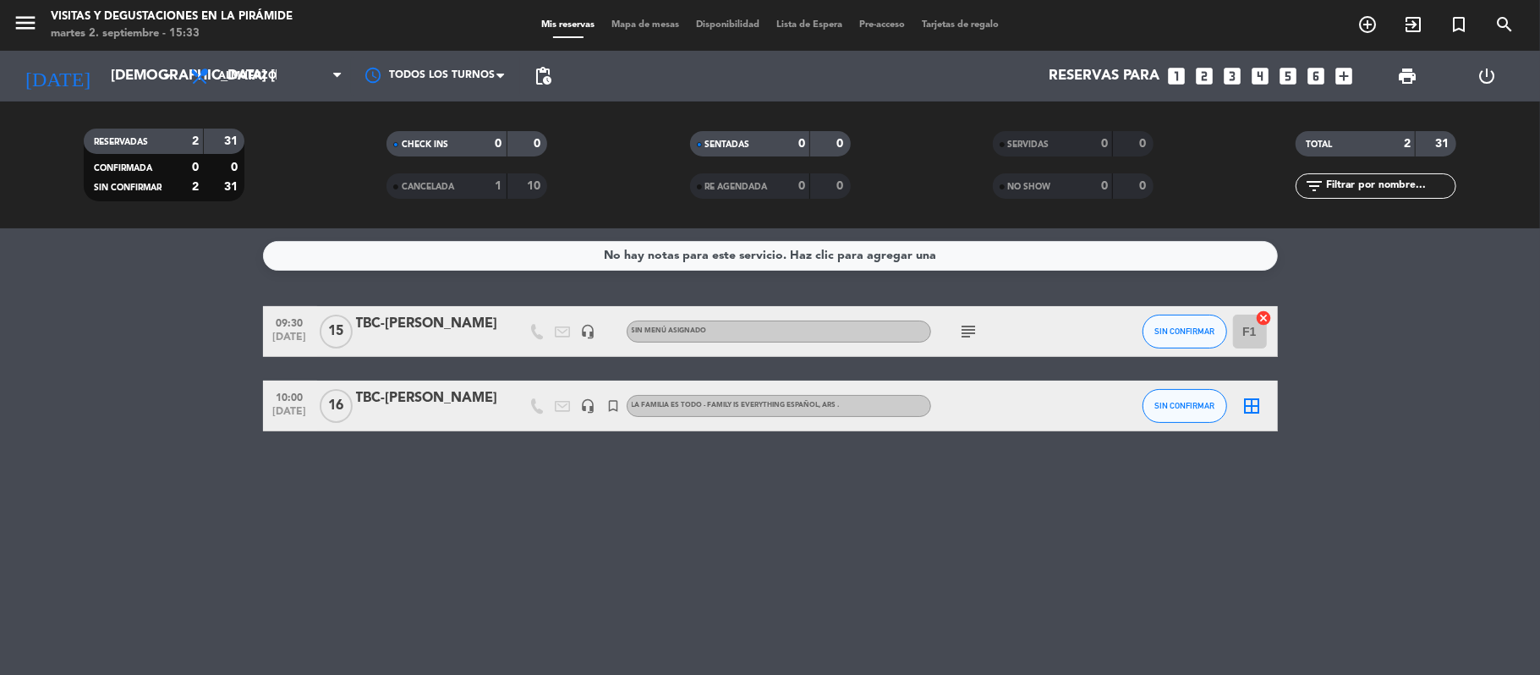
type input "sáb. [DATE]"
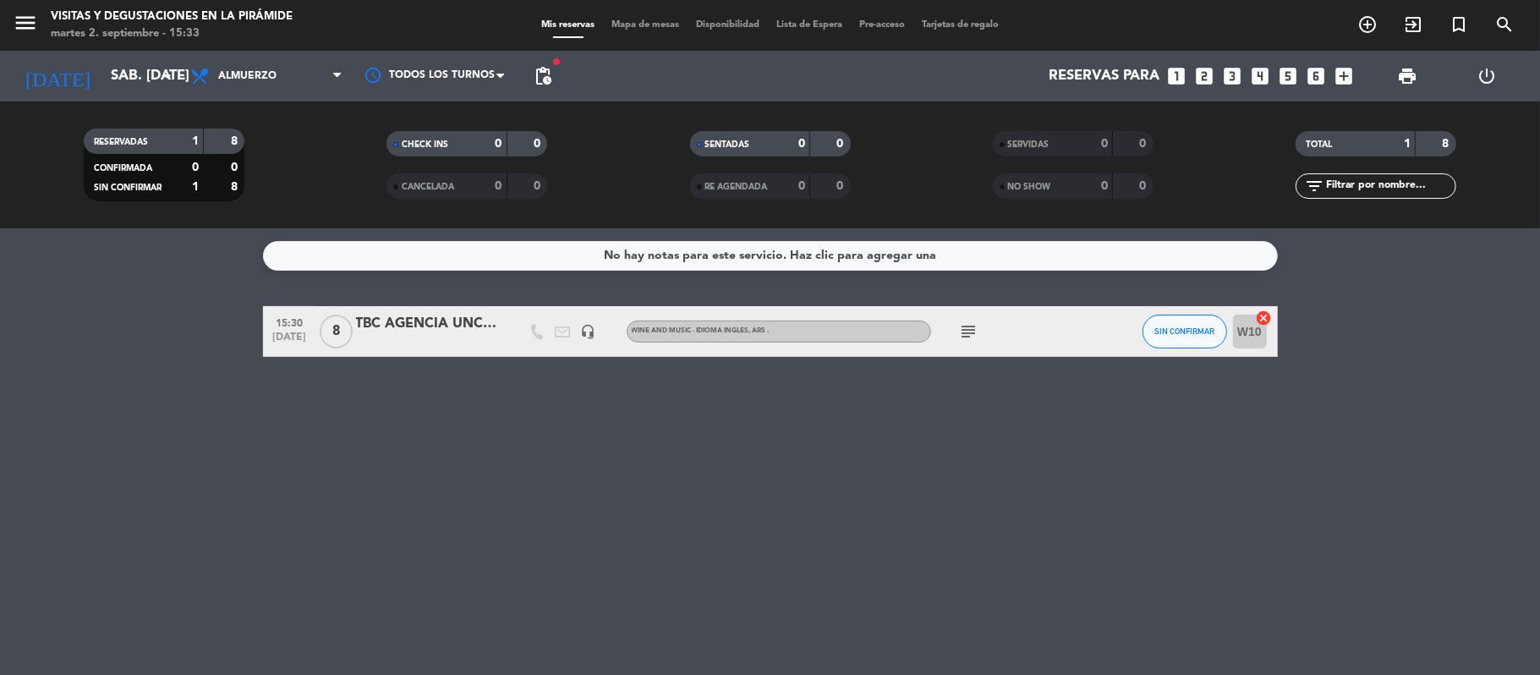
click at [959, 331] on icon "subject" at bounding box center [969, 331] width 20 height 20
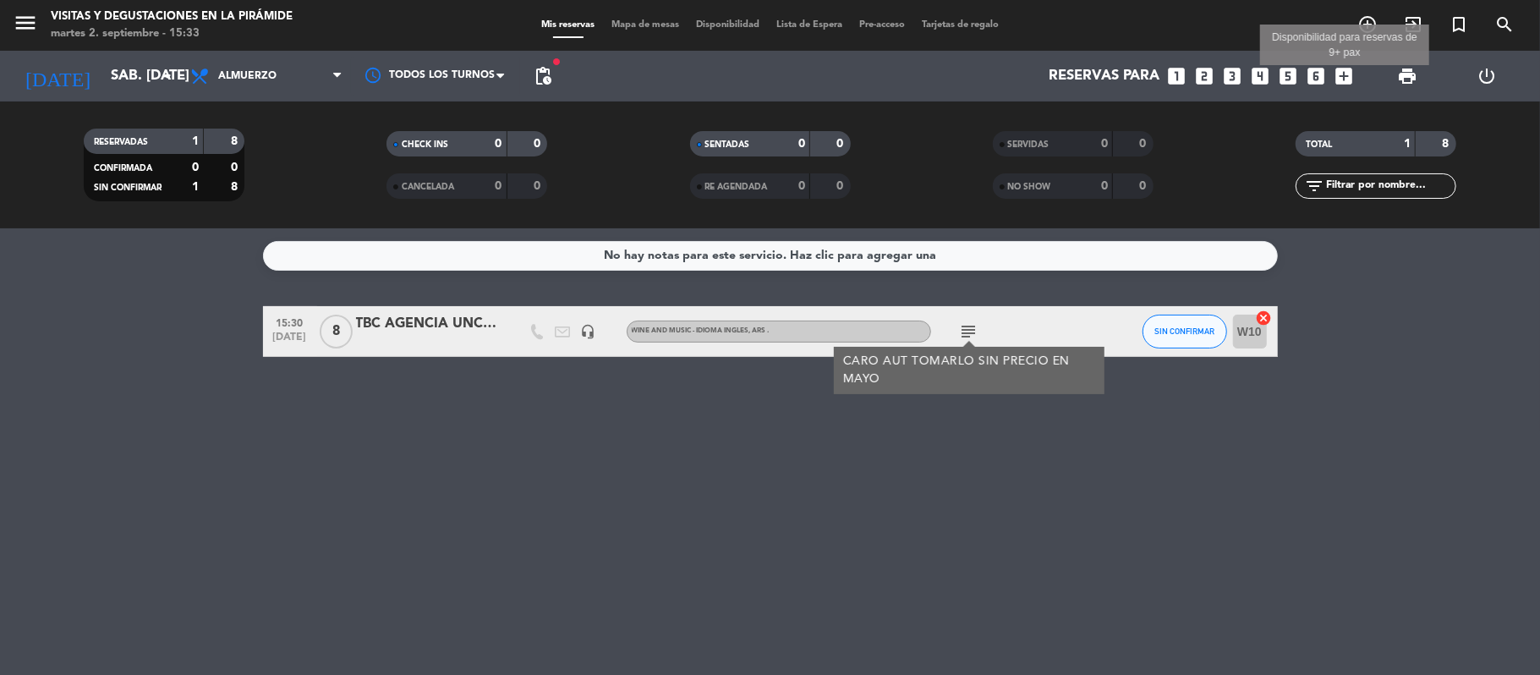
click at [1346, 79] on icon "add_box" at bounding box center [1344, 76] width 22 height 22
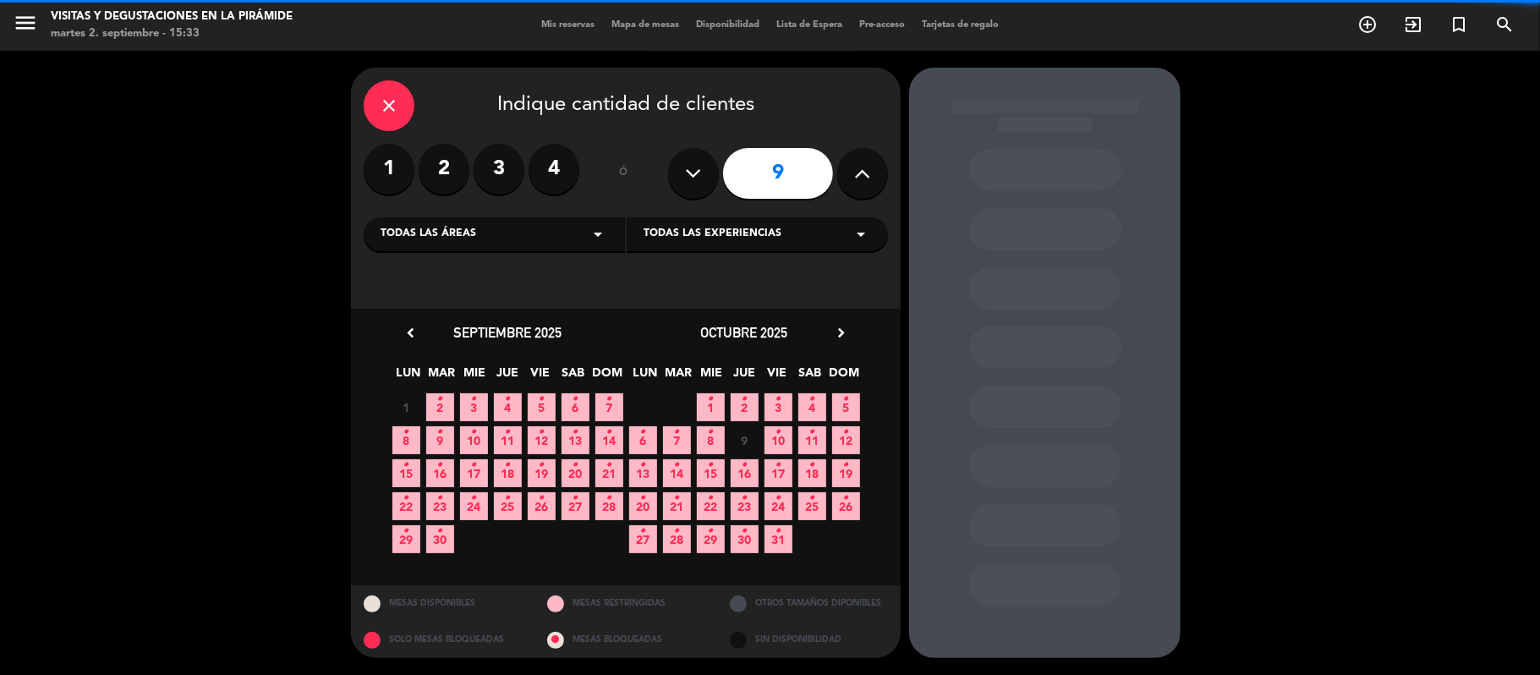
click at [894, 179] on div "close Indique cantidad de clientes 1 2 3 4 ó 9 Todas las áreas arrow_drop_down …" at bounding box center [626, 188] width 550 height 241
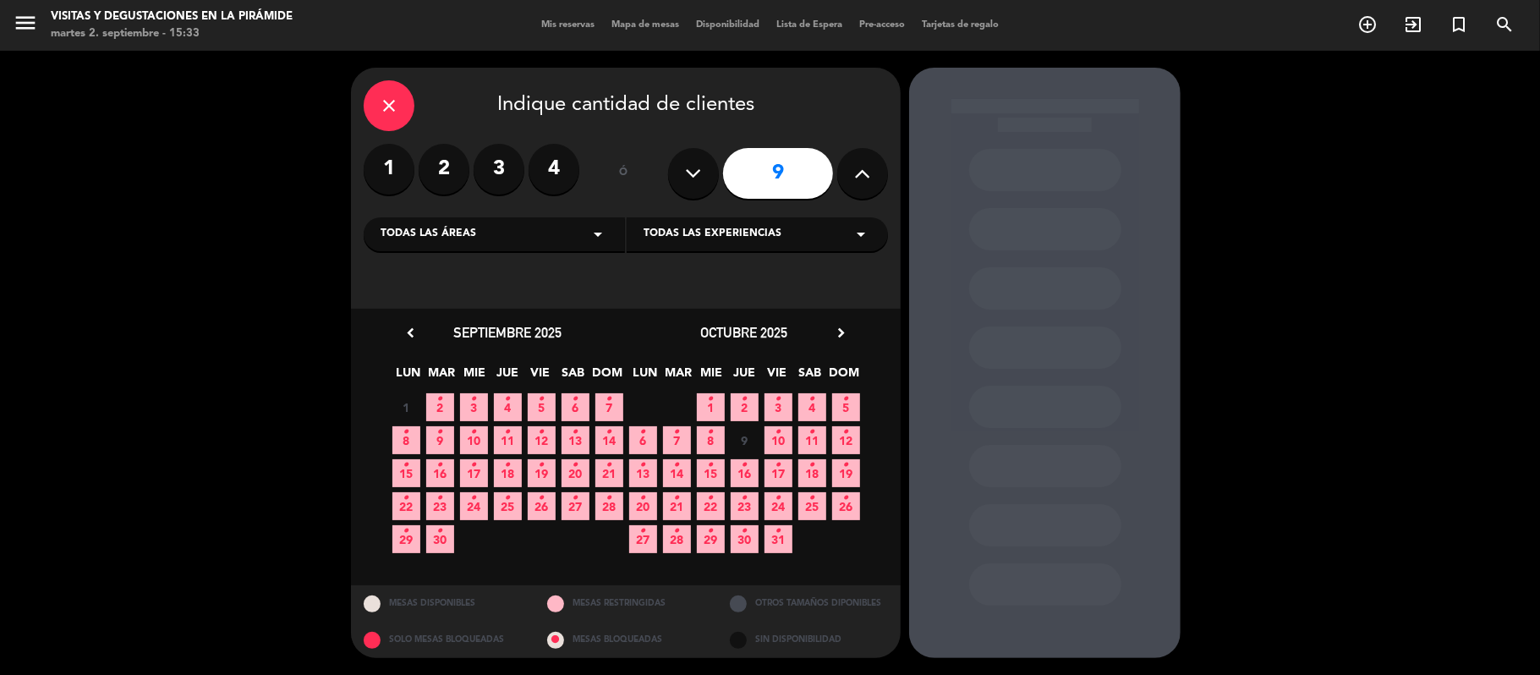
click at [872, 173] on button at bounding box center [862, 173] width 51 height 51
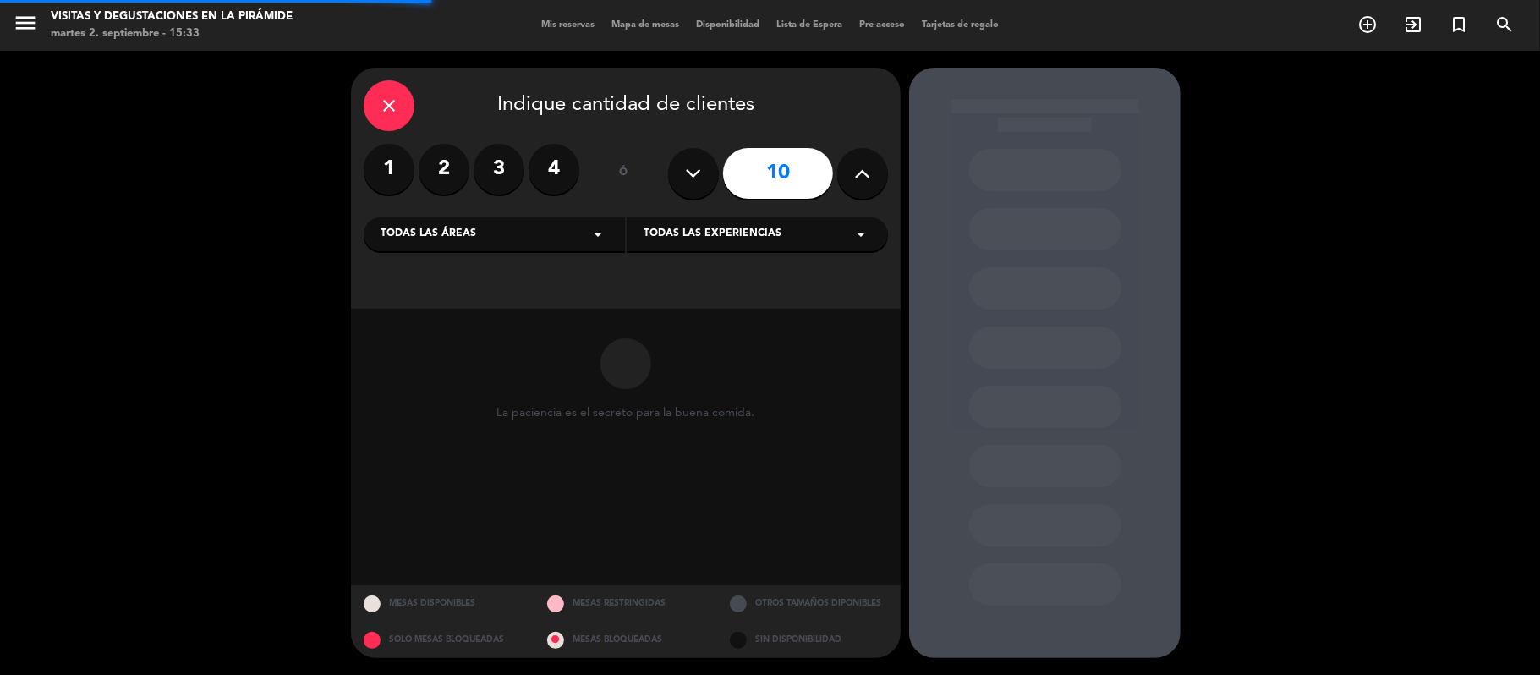
click at [872, 173] on button at bounding box center [862, 173] width 51 height 51
type input "12"
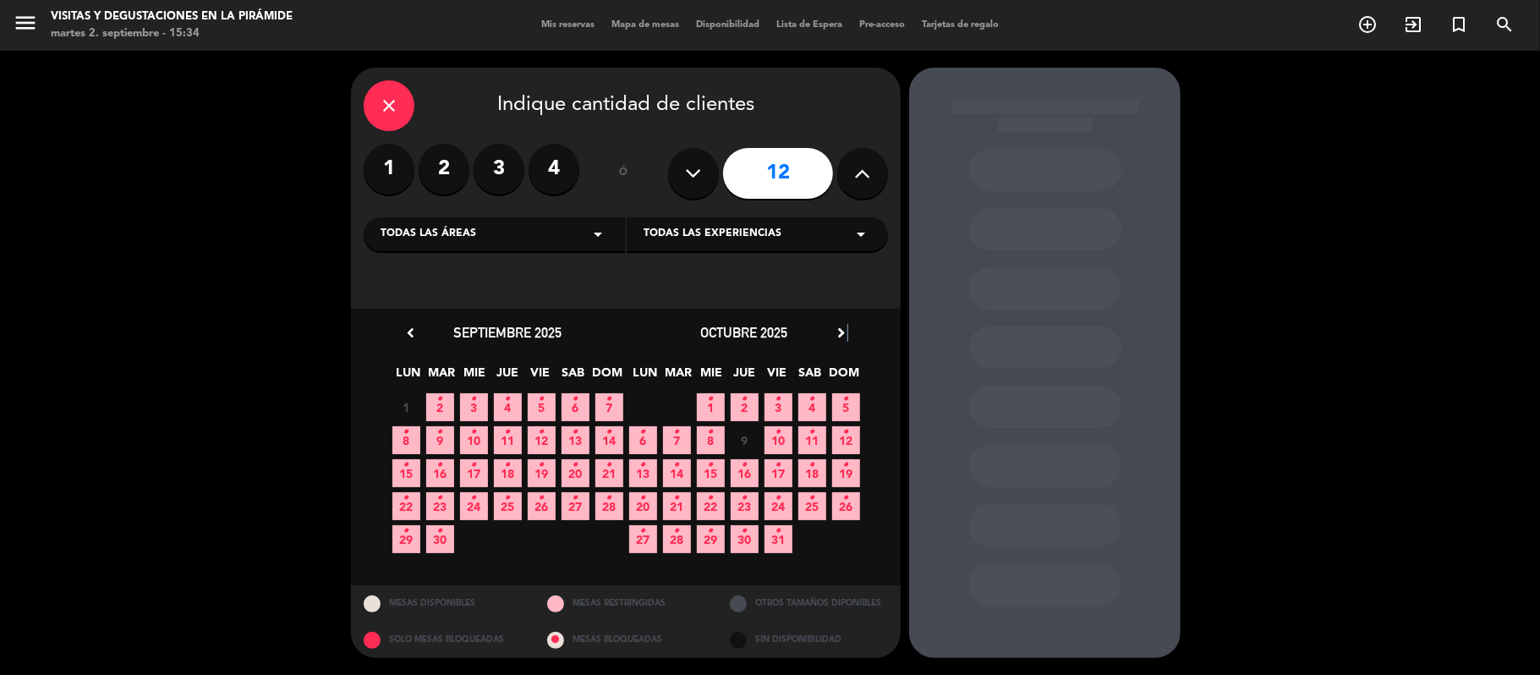
click at [845, 336] on icon "chevron_right" at bounding box center [841, 333] width 18 height 18
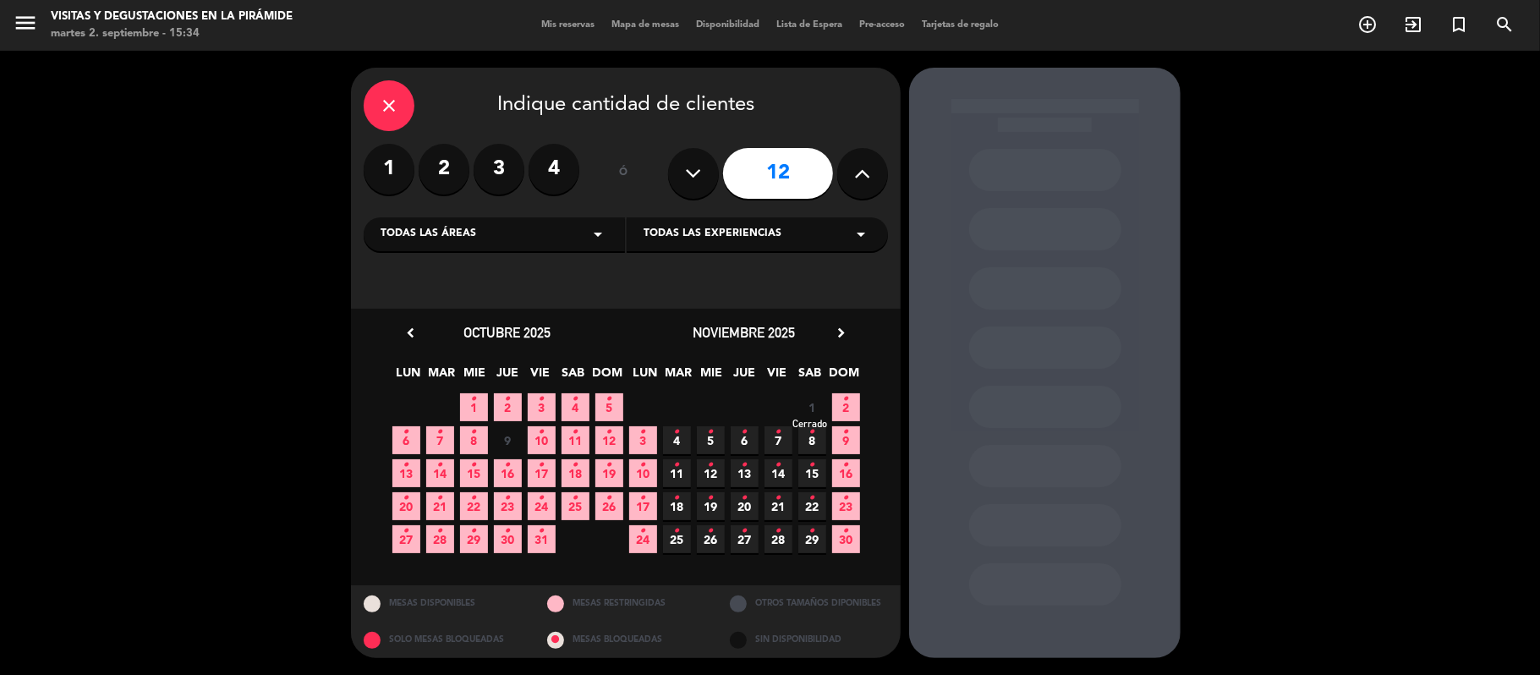
click at [818, 406] on span "1" at bounding box center [812, 407] width 28 height 28
click at [393, 96] on icon "close" at bounding box center [389, 106] width 20 height 20
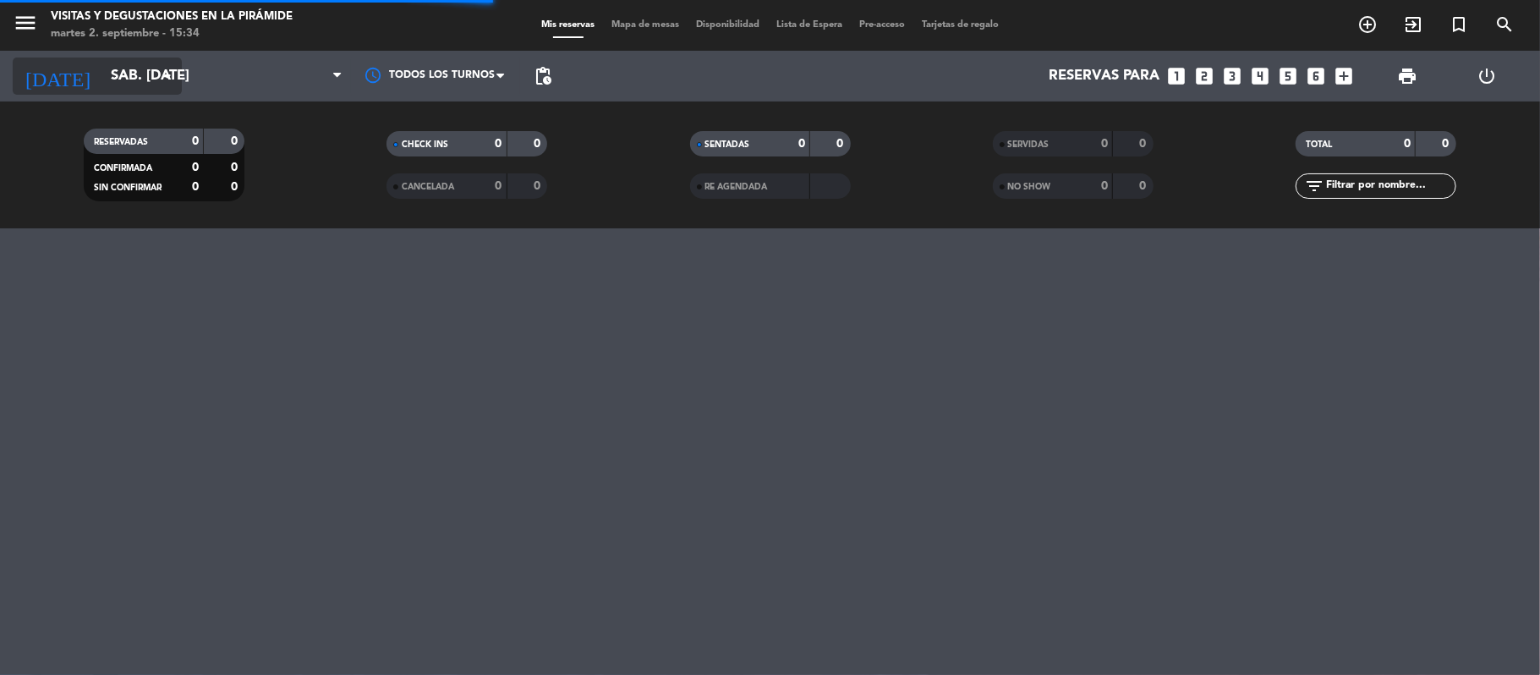
click at [116, 79] on input "sáb. [DATE]" at bounding box center [193, 76] width 183 height 33
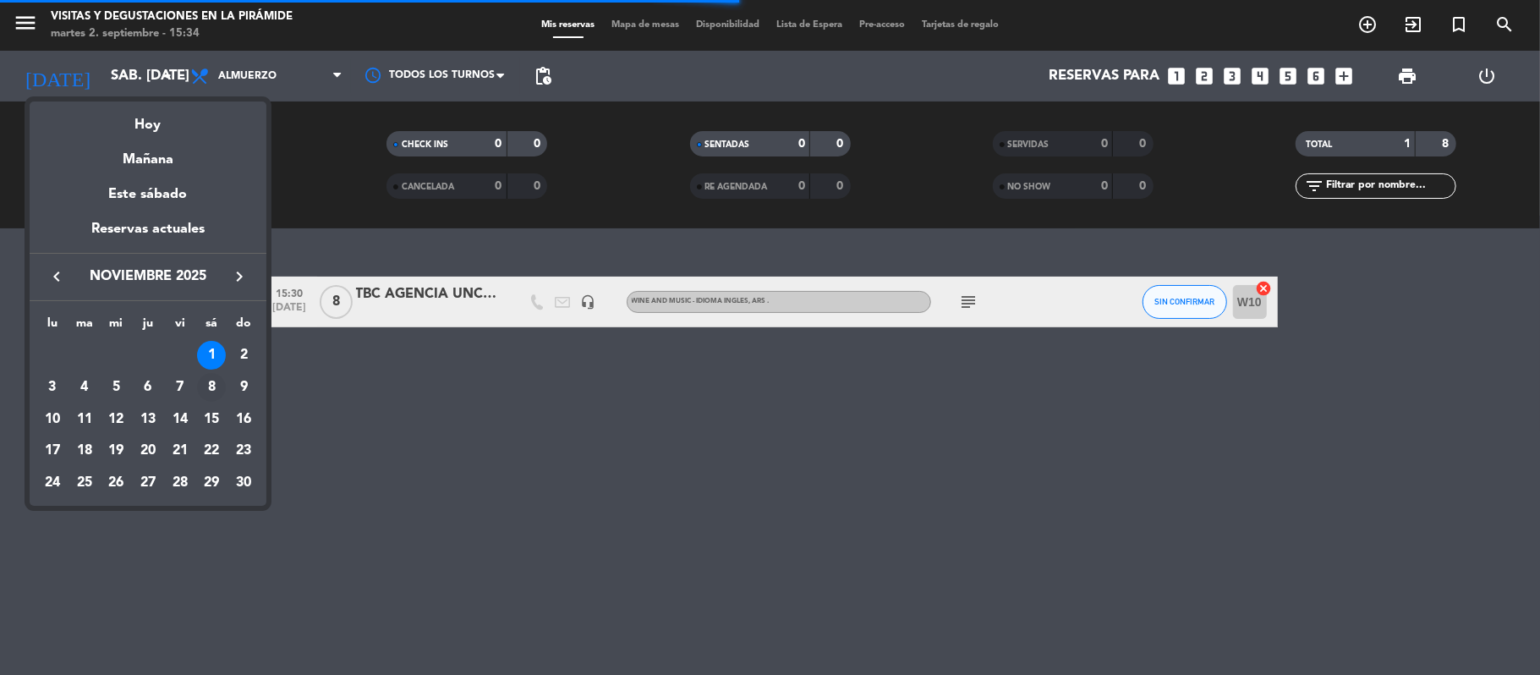
click at [214, 389] on div "8" at bounding box center [211, 387] width 29 height 29
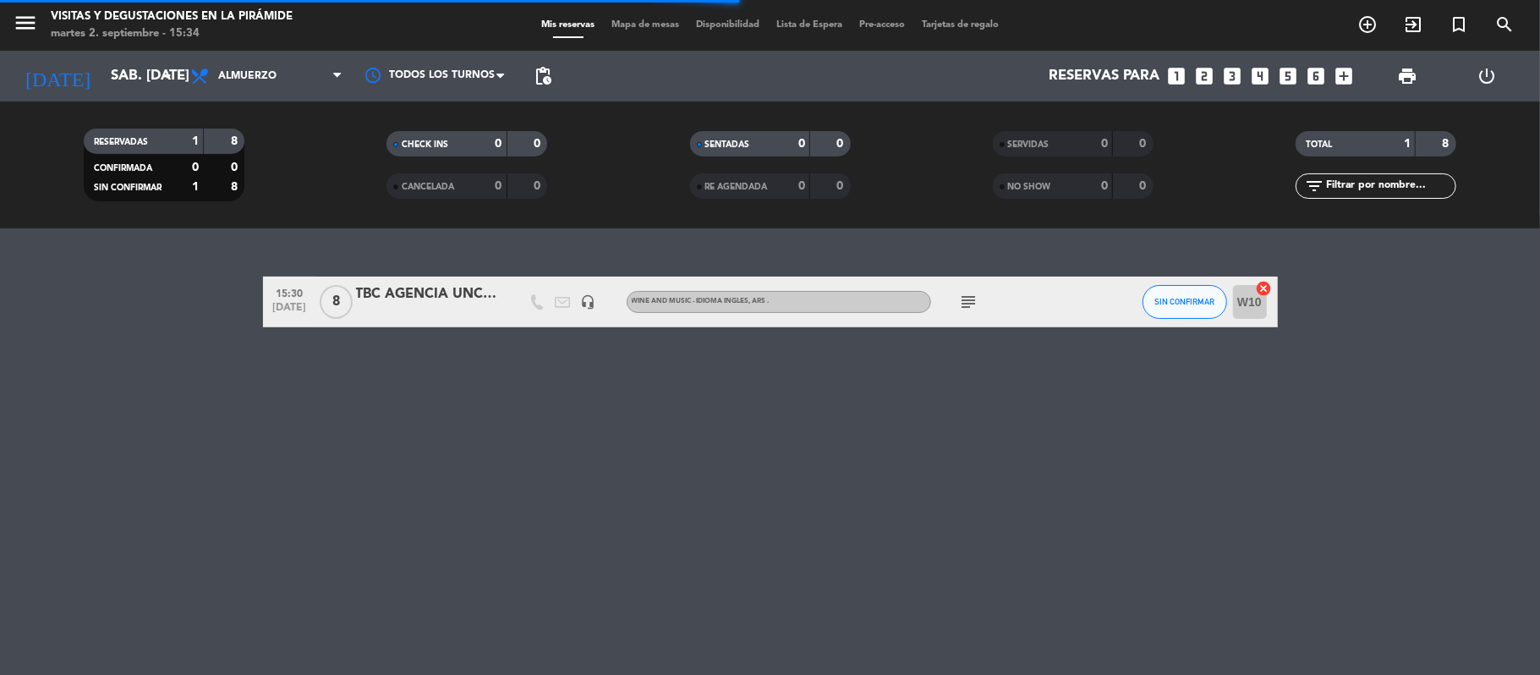
type input "sáb. [DATE]"
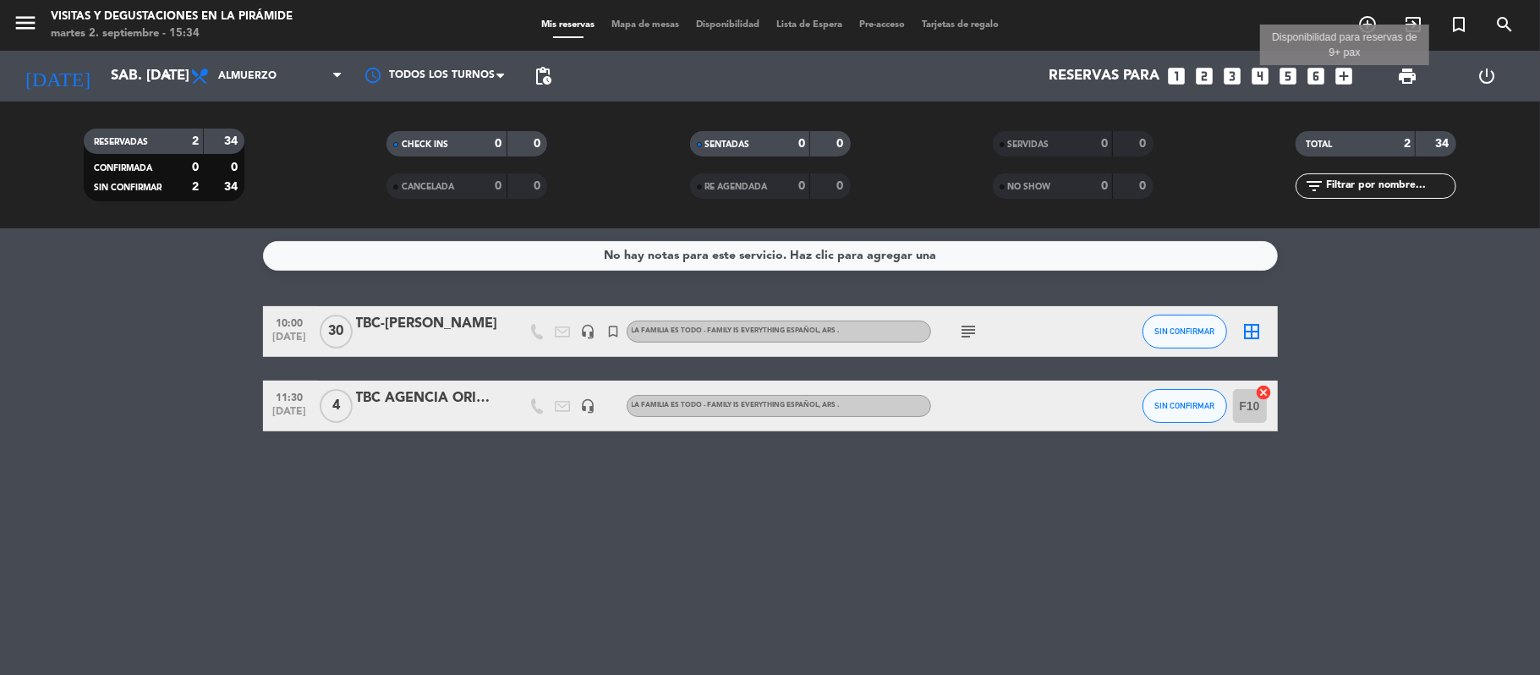
click at [1349, 79] on icon "add_box" at bounding box center [1344, 76] width 22 height 22
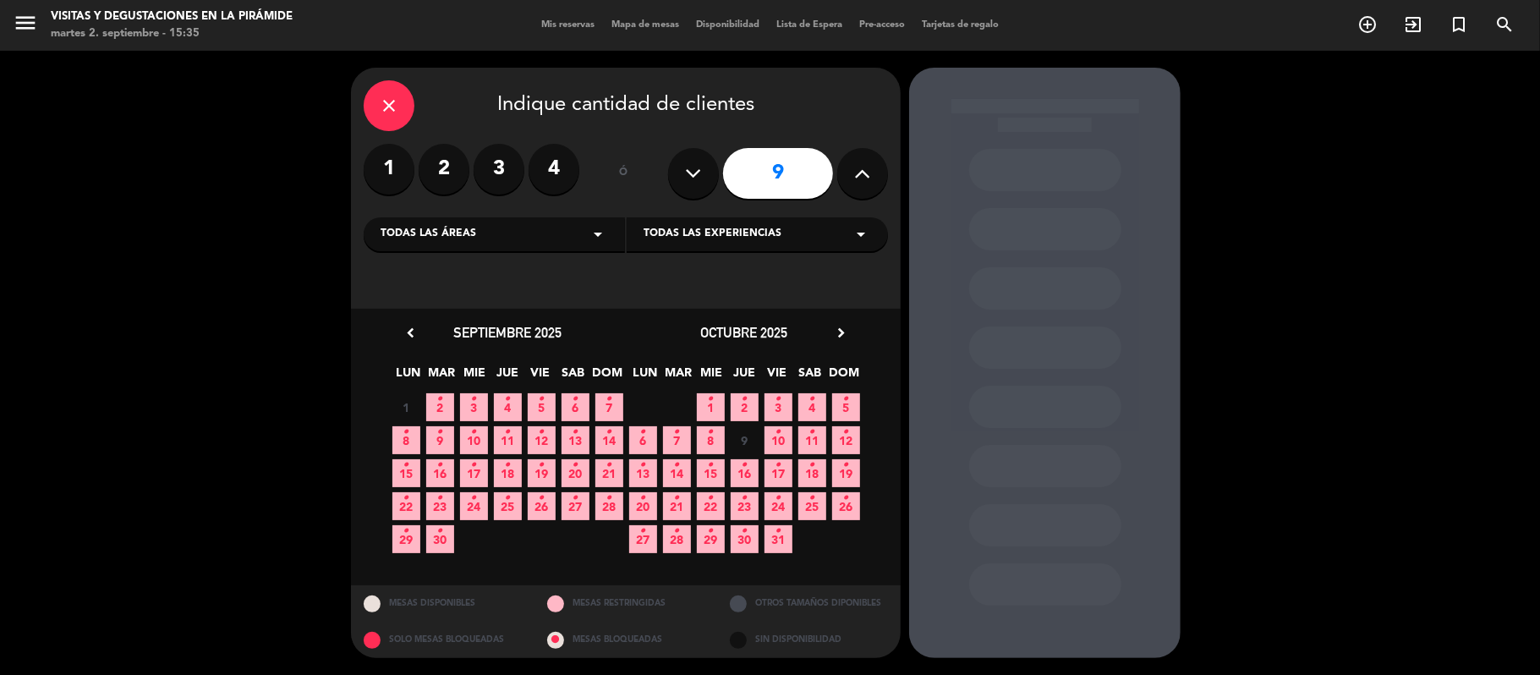
click at [390, 106] on icon "close" at bounding box center [389, 106] width 20 height 20
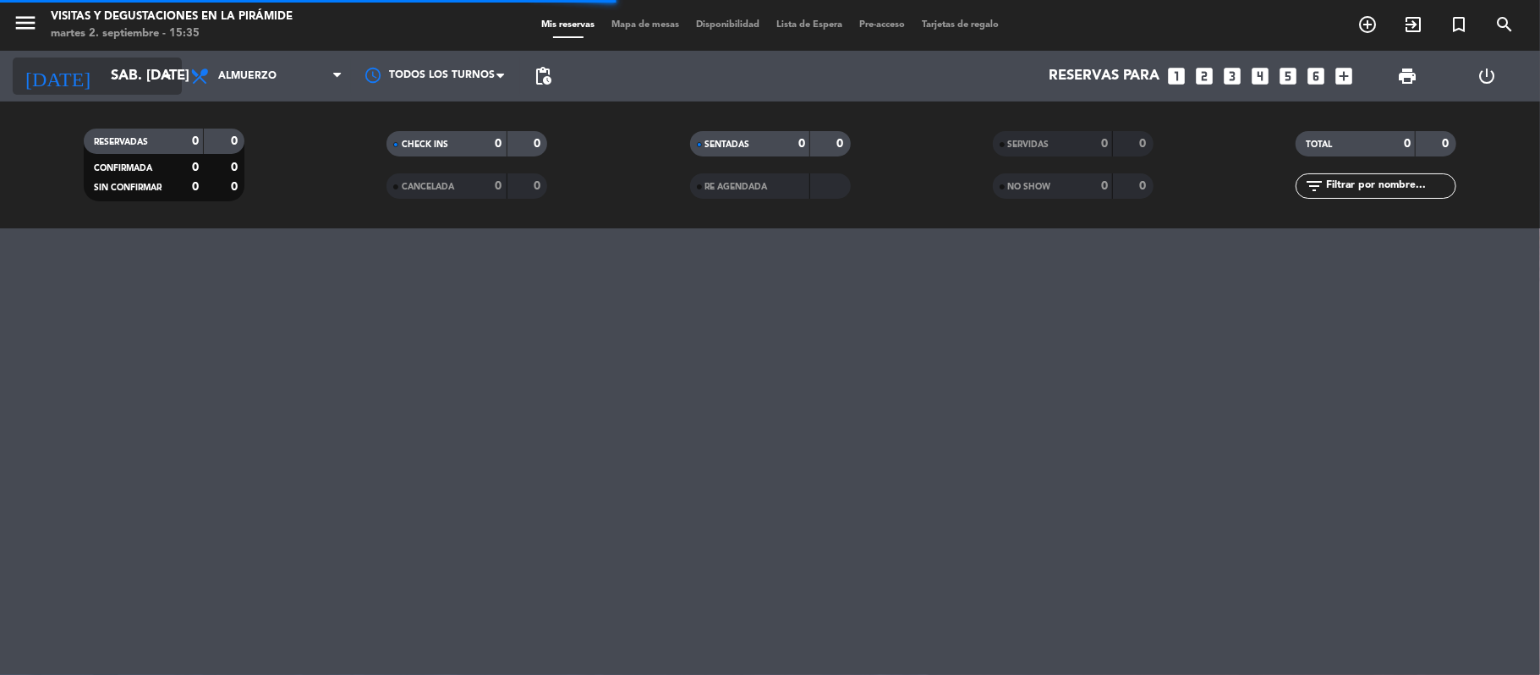
click at [116, 91] on input "sáb. [DATE]" at bounding box center [193, 76] width 183 height 33
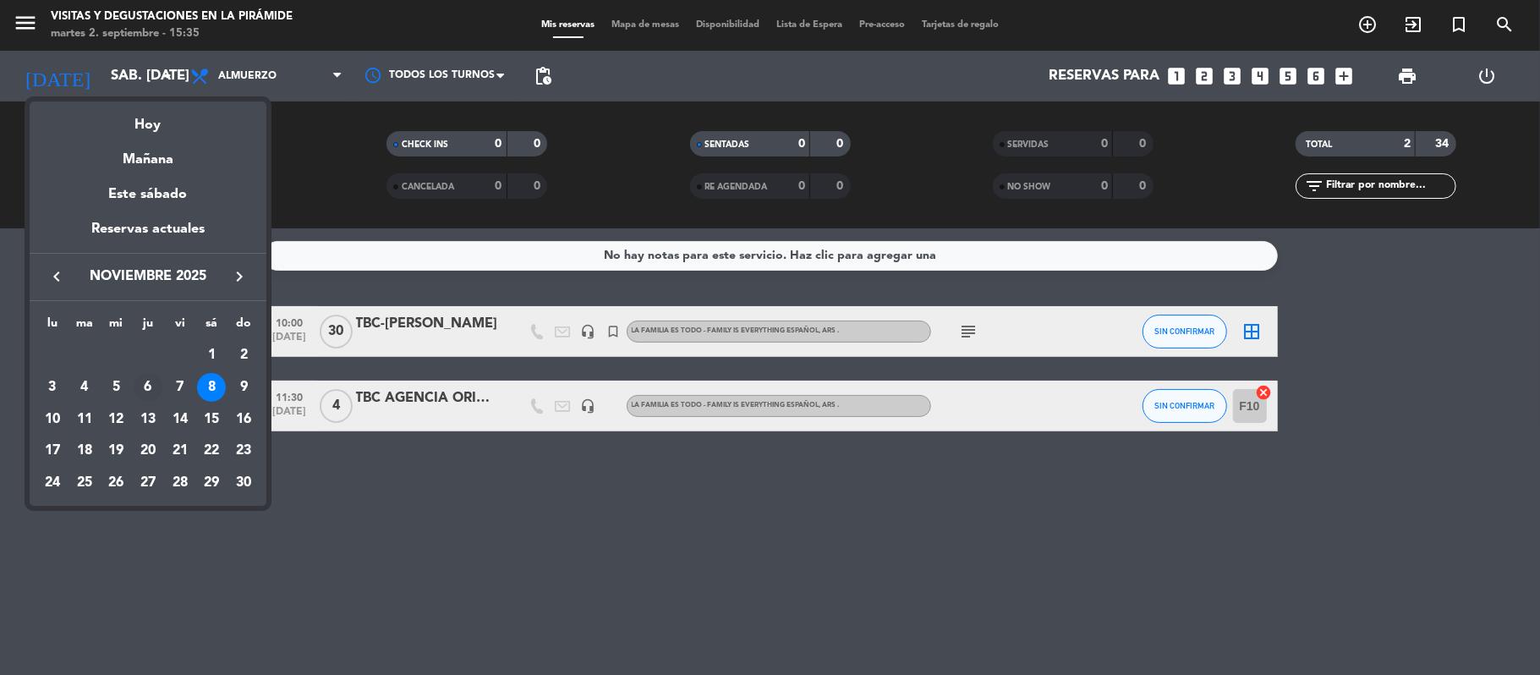
click at [139, 383] on div "6" at bounding box center [148, 387] width 29 height 29
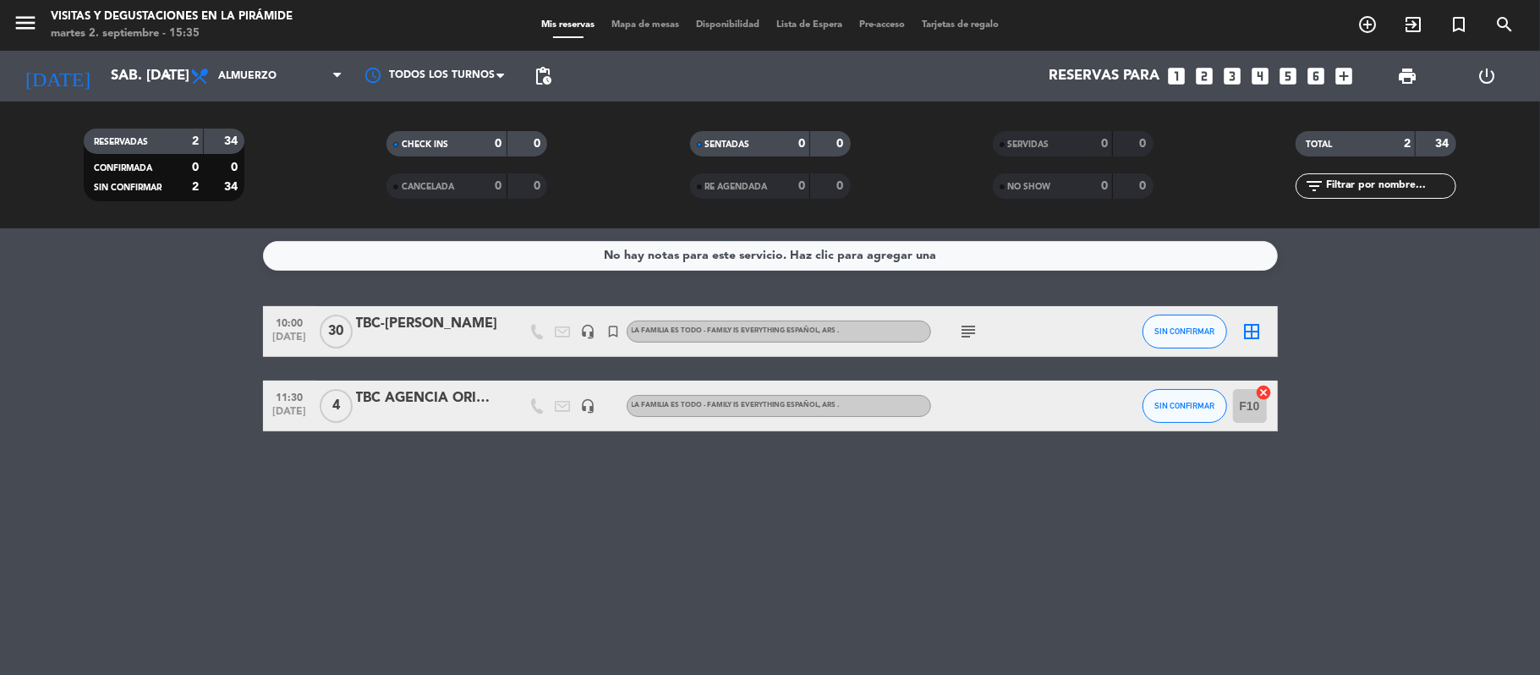
type input "[DEMOGRAPHIC_DATA] [DATE]"
click at [370, 406] on div "TBC-[PERSON_NAME]" at bounding box center [428, 398] width 144 height 22
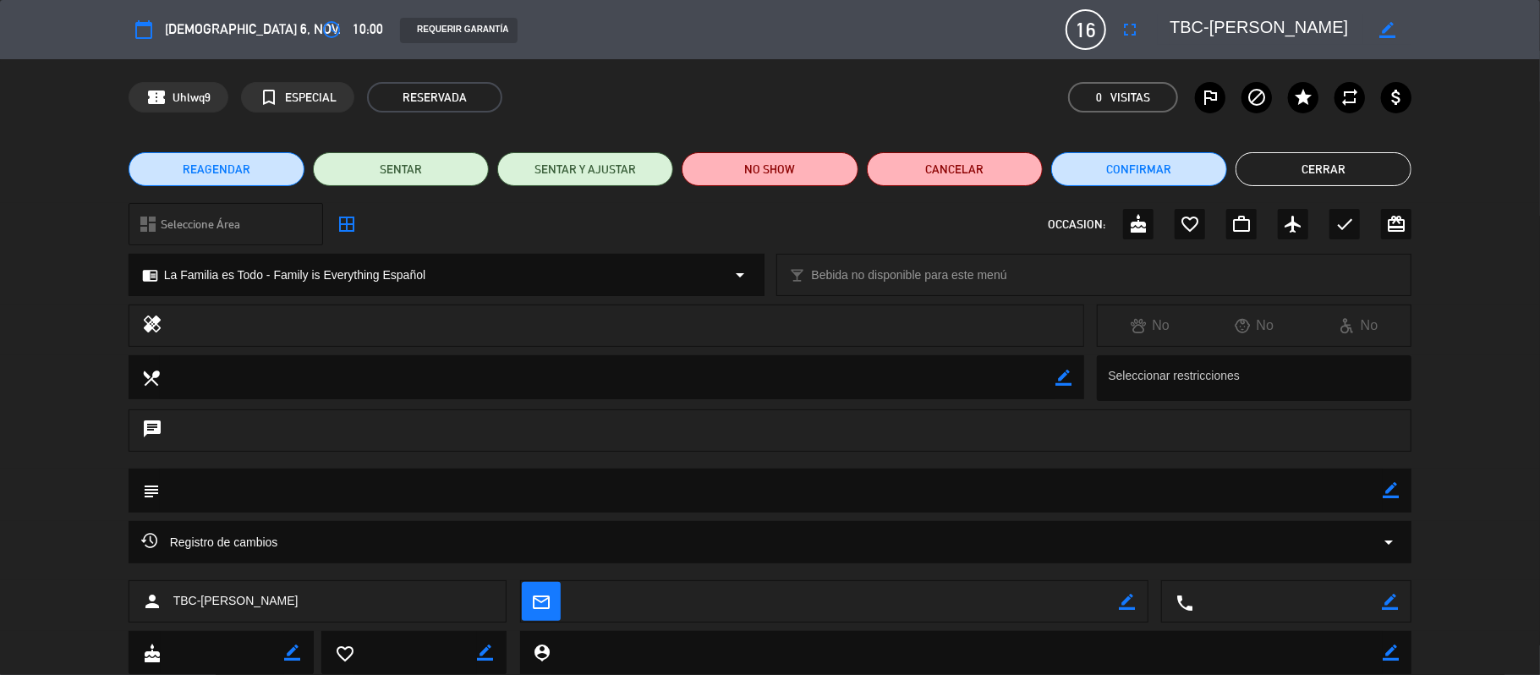
click at [1387, 485] on icon "border_color" at bounding box center [1390, 490] width 16 height 16
click at [1314, 491] on textarea at bounding box center [771, 489] width 1223 height 43
paste textarea "[EMAIL_ADDRESS][DOMAIN_NAME]"
type textarea "[EMAIL_ADDRESS][DOMAIN_NAME]"
click at [1388, 494] on icon at bounding box center [1390, 490] width 16 height 16
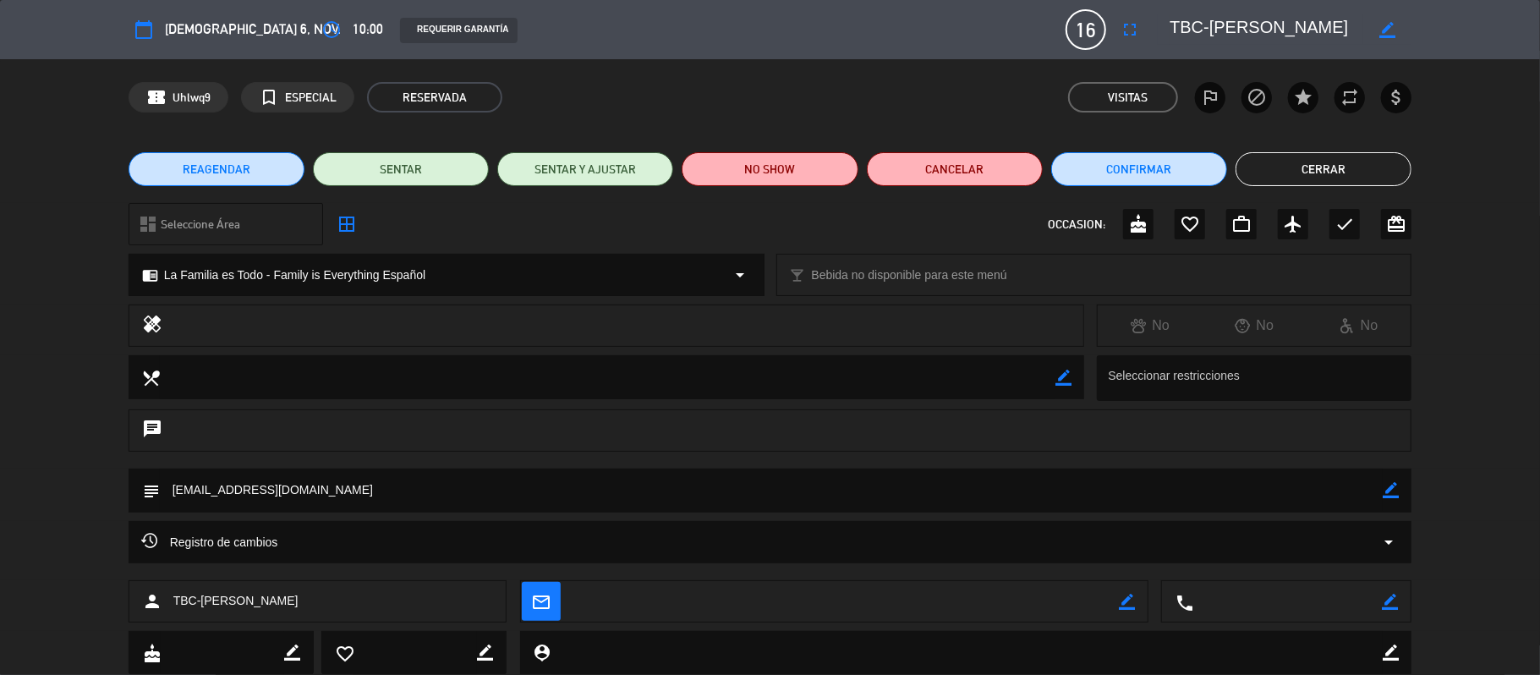
click at [1292, 174] on button "Cerrar" at bounding box center [1323, 169] width 176 height 34
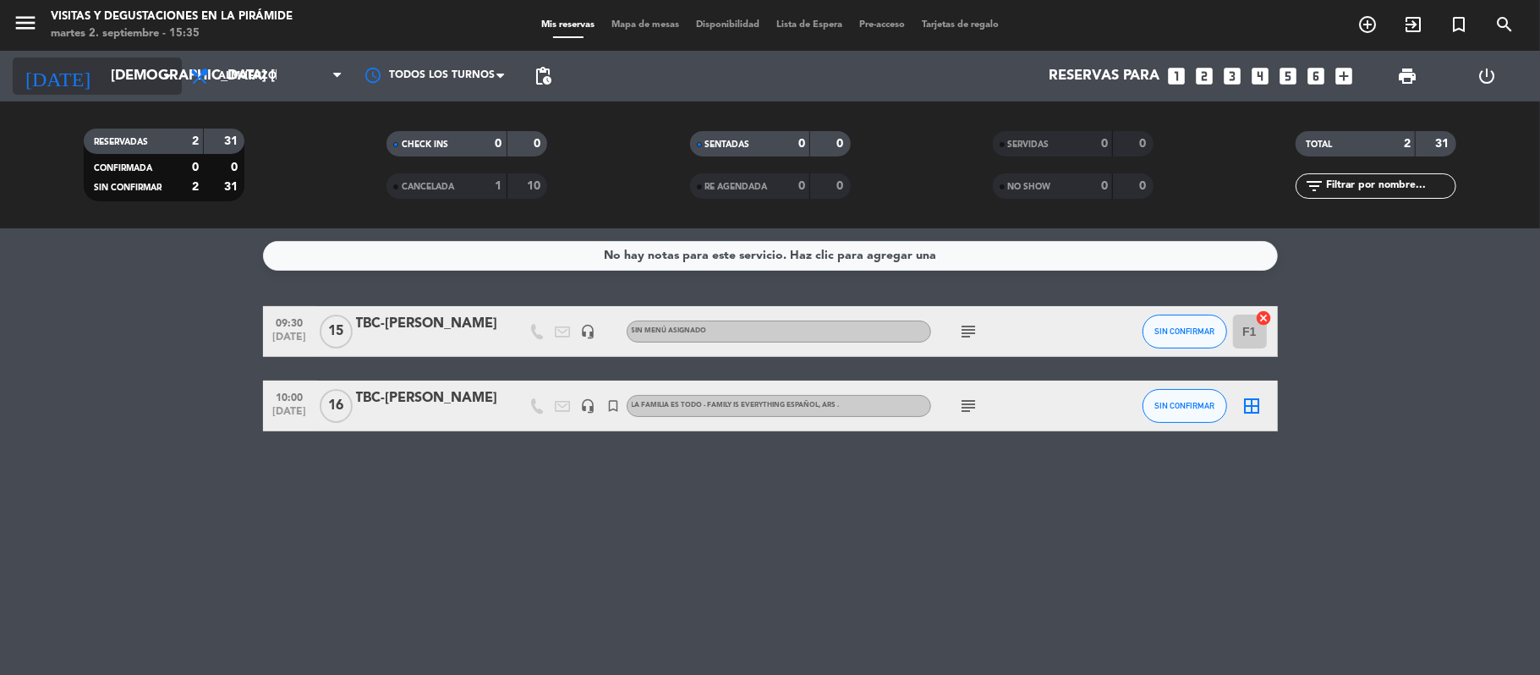
click at [112, 86] on input "[DEMOGRAPHIC_DATA] [DATE]" at bounding box center [193, 76] width 183 height 33
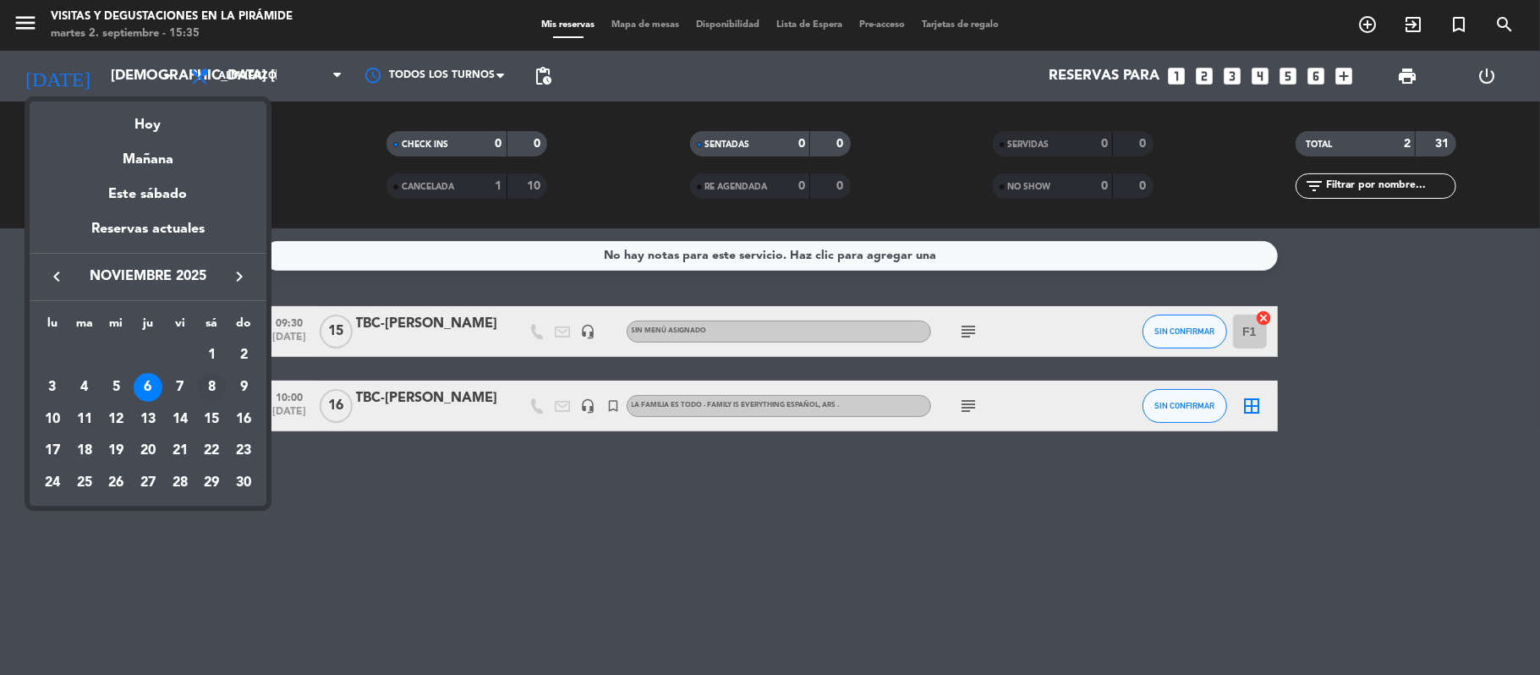
click at [207, 387] on div "8" at bounding box center [211, 387] width 29 height 29
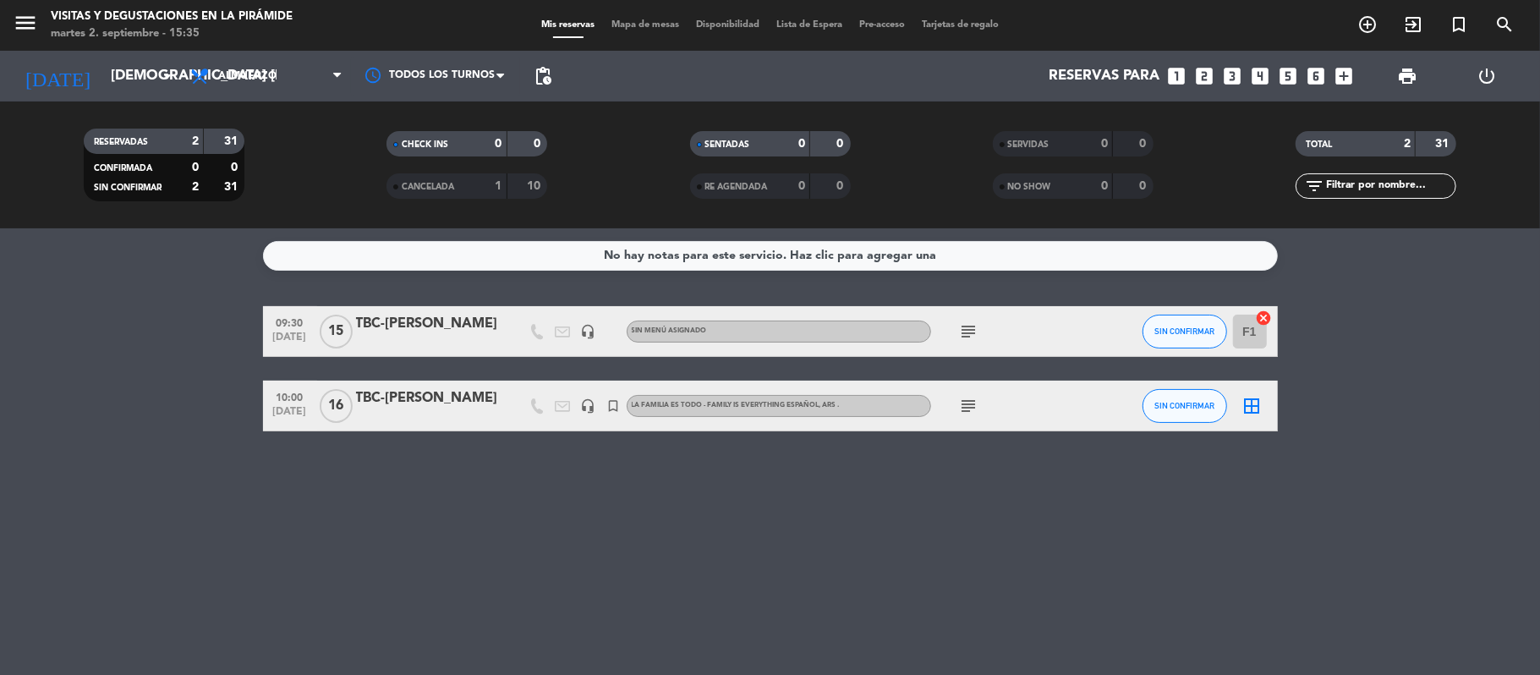
type input "sáb. [DATE]"
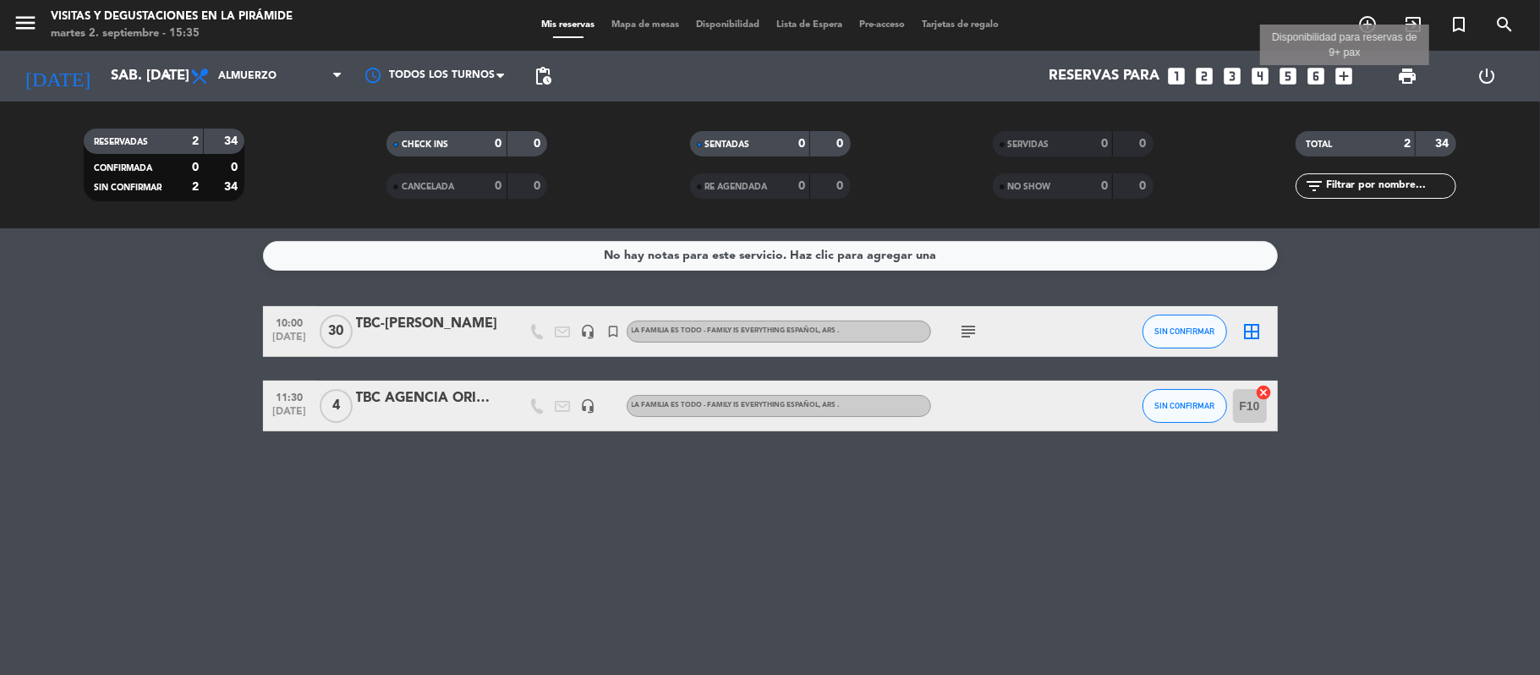
click at [1337, 76] on icon "add_box" at bounding box center [1344, 76] width 22 height 22
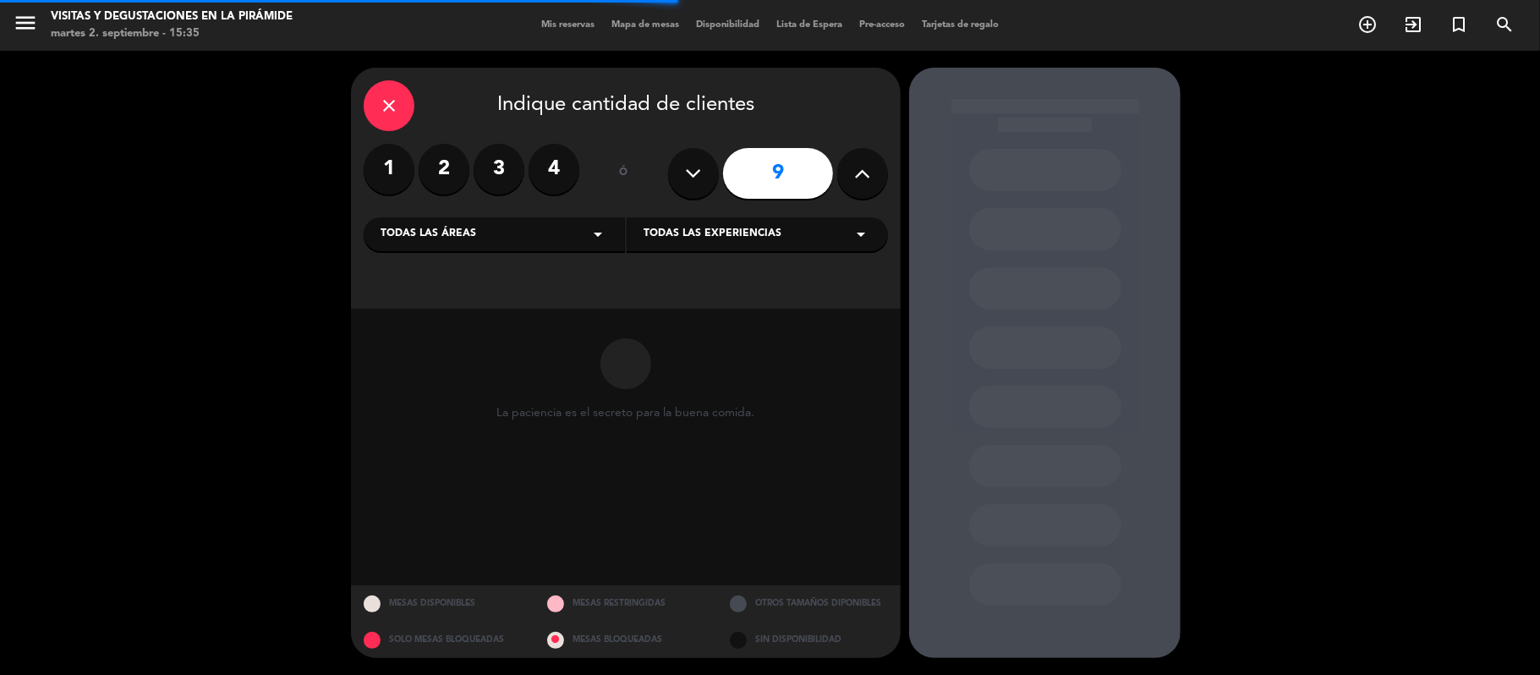
click at [444, 228] on span "Todas las áreas" at bounding box center [428, 234] width 96 height 17
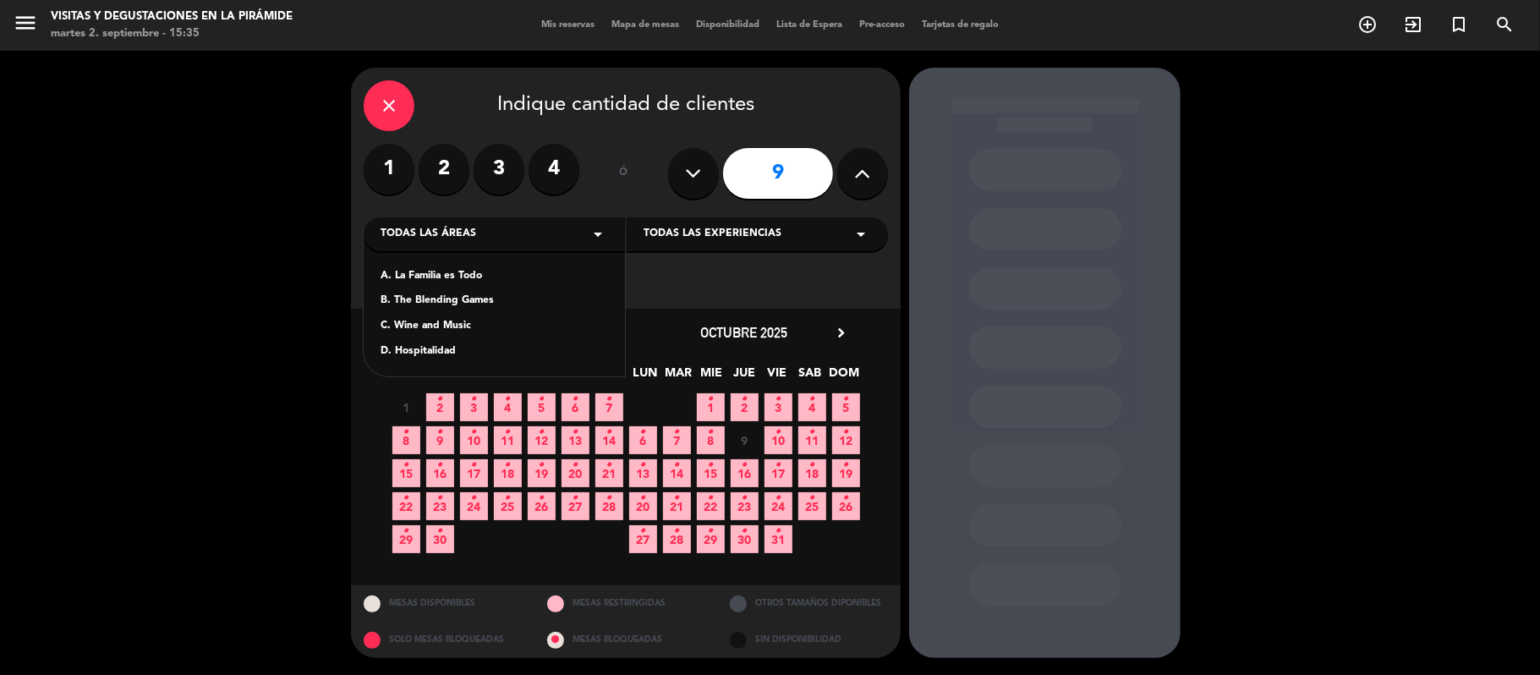
click at [435, 277] on div "A. La Familia es Todo" at bounding box center [493, 276] width 227 height 17
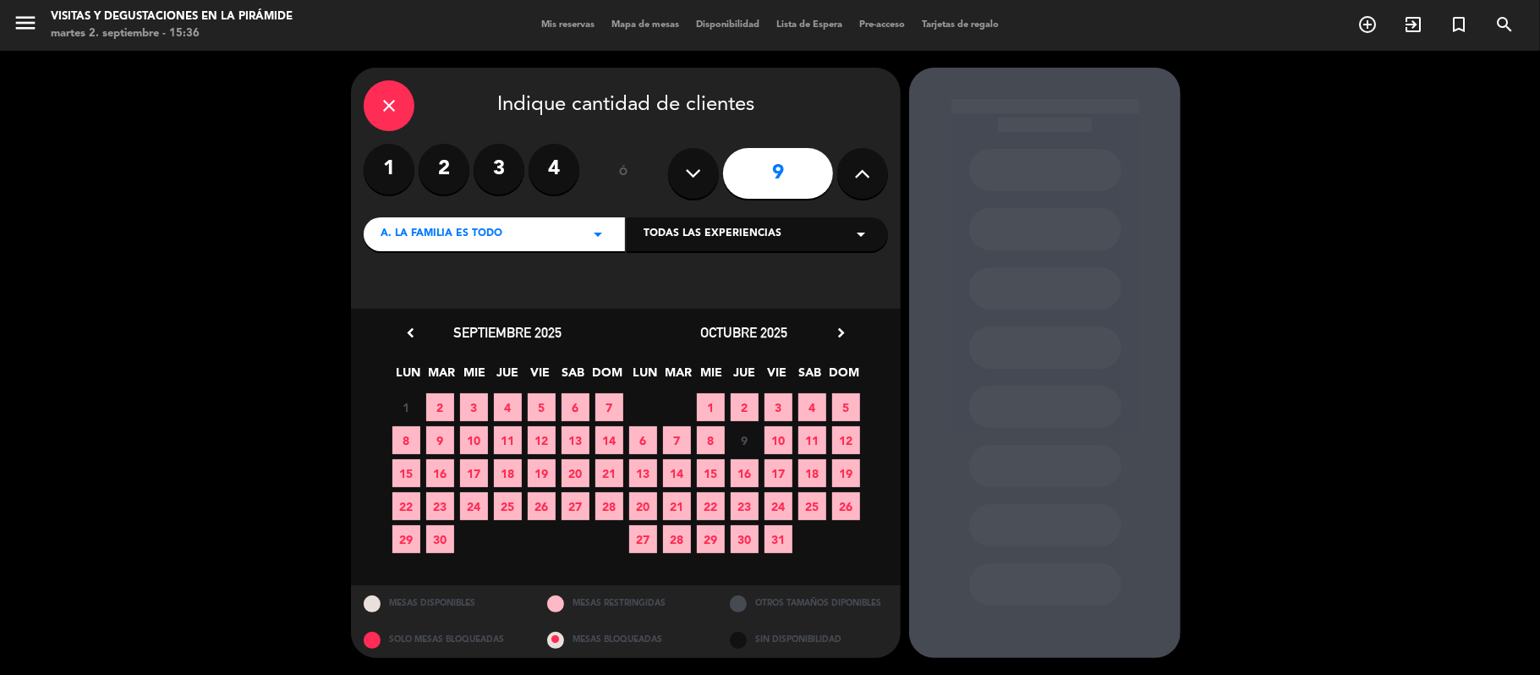
click at [842, 328] on icon "chevron_right" at bounding box center [841, 333] width 18 height 18
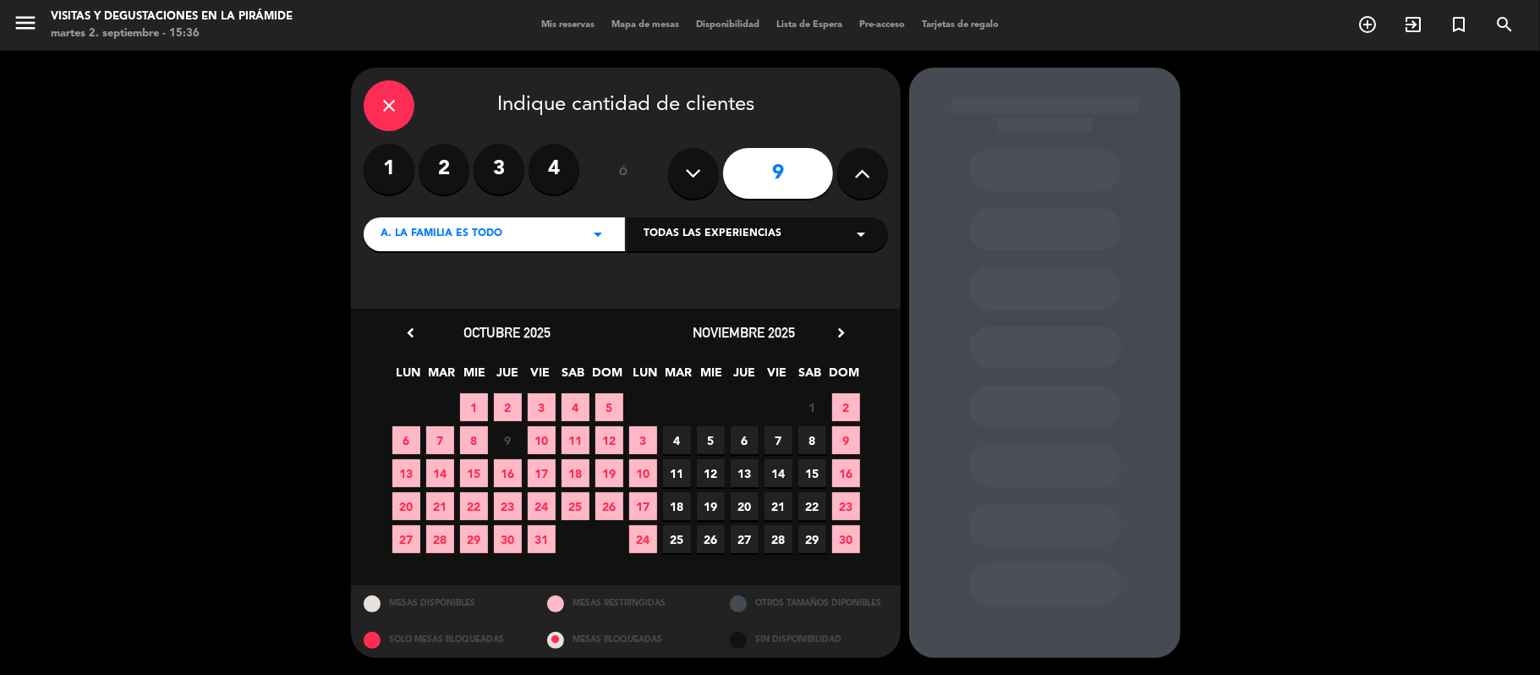
click at [818, 444] on span "8" at bounding box center [812, 440] width 28 height 28
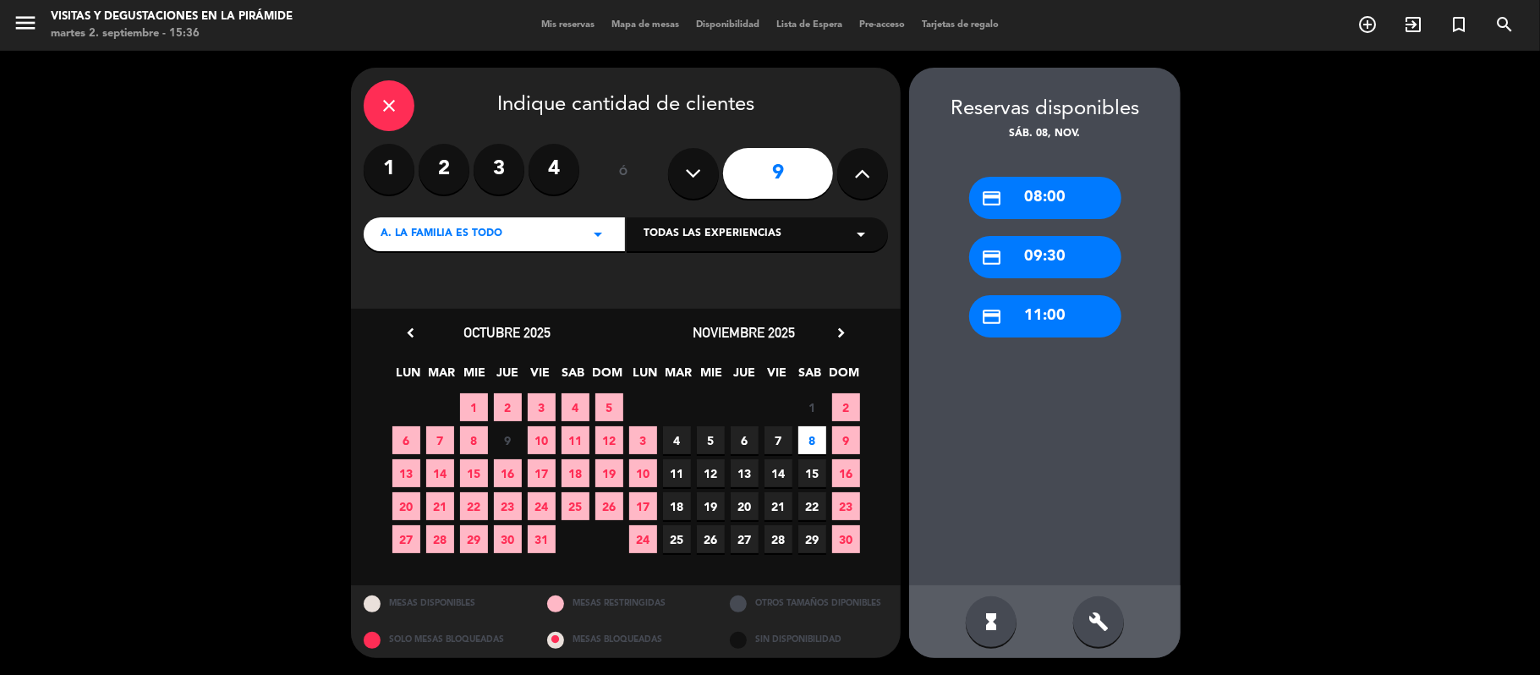
click at [1035, 245] on div "credit_card 09:30" at bounding box center [1045, 257] width 152 height 42
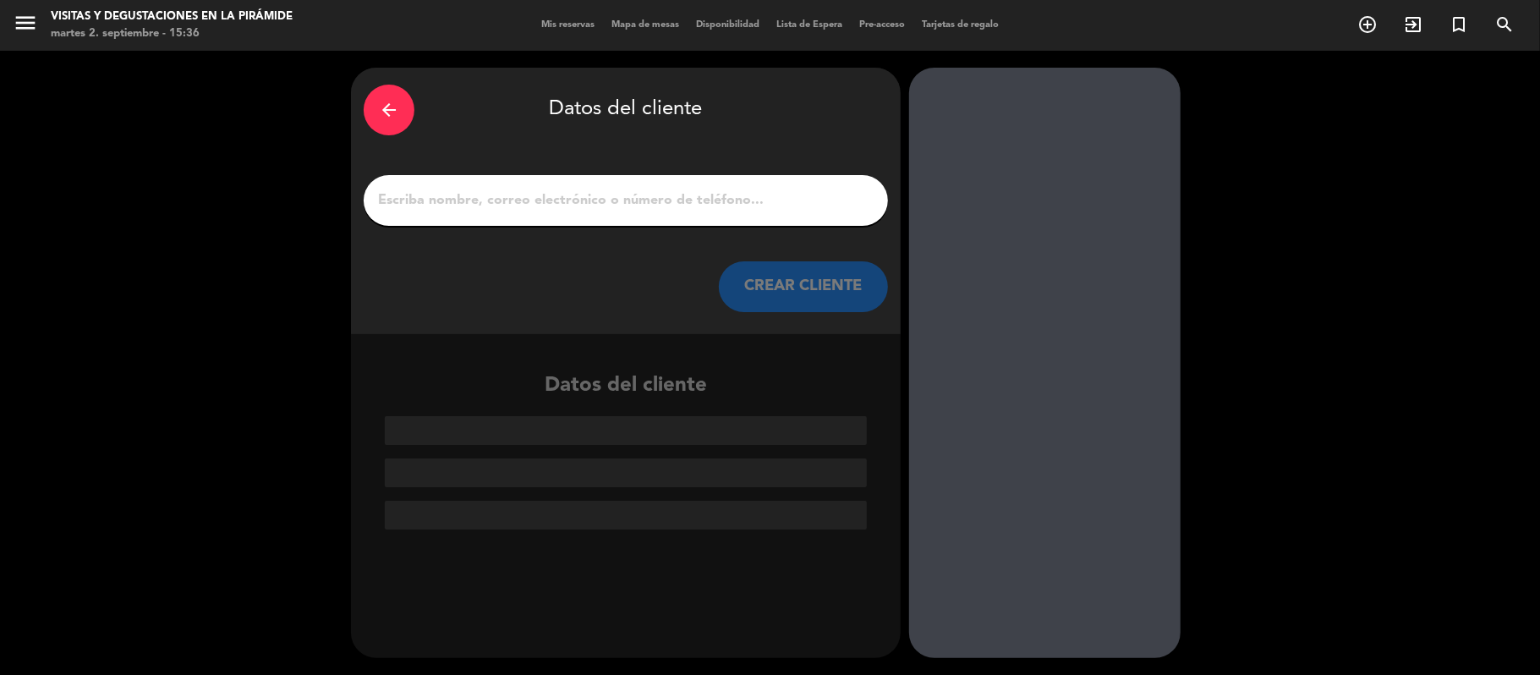
click at [754, 194] on input "1" at bounding box center [625, 201] width 499 height 24
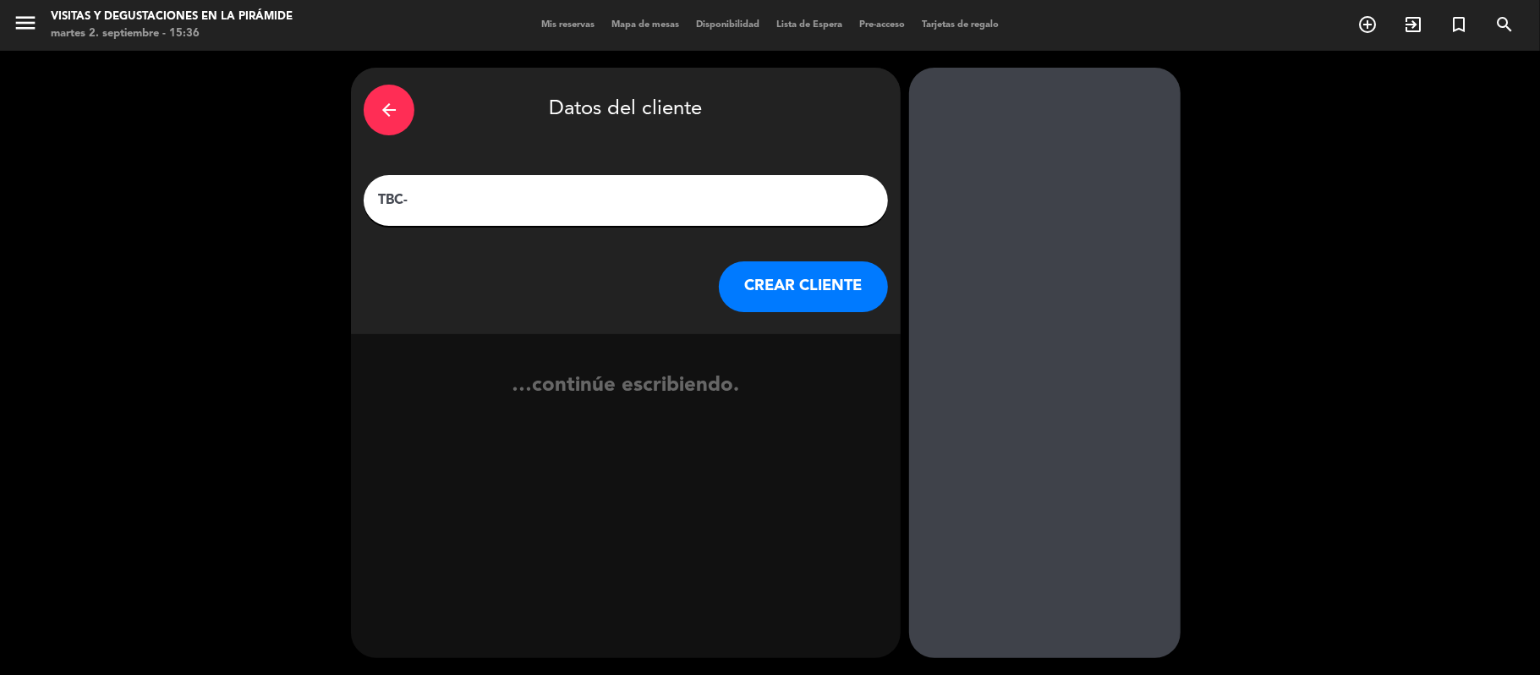
paste input "[PERSON_NAME]"
type input "TBC-[PERSON_NAME]"
click at [823, 301] on button "CREAR CLIENTE" at bounding box center [803, 286] width 169 height 51
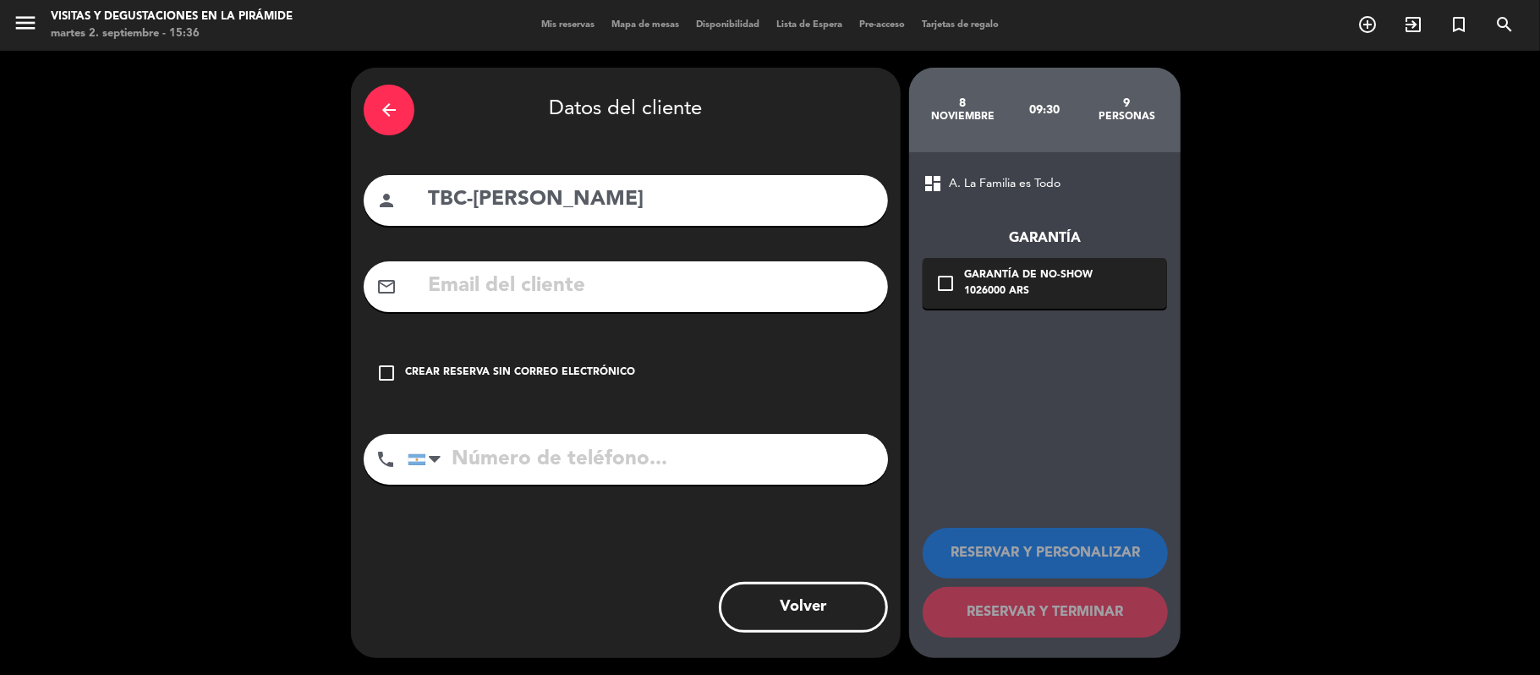
click at [572, 369] on div "Crear reserva sin correo electrónico" at bounding box center [520, 372] width 230 height 17
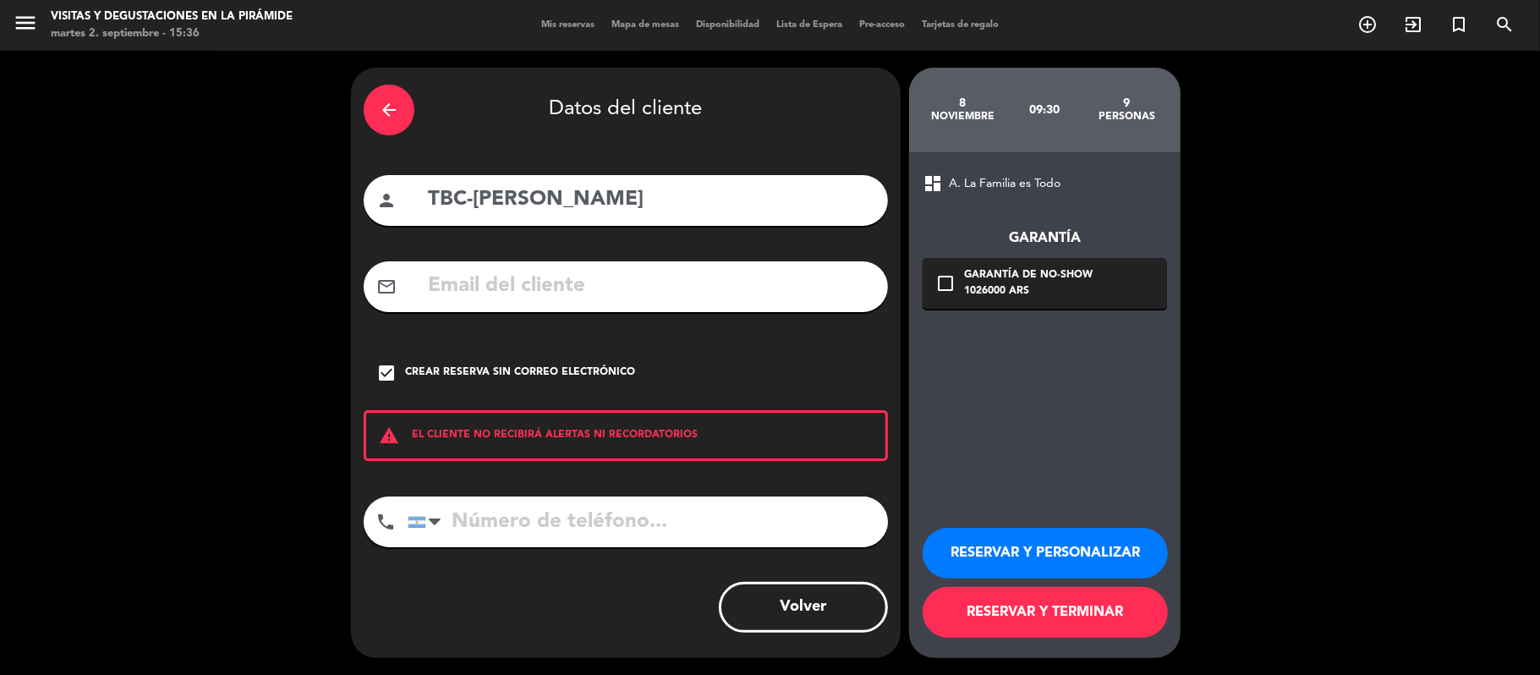
click at [1011, 549] on button "RESERVAR Y PERSONALIZAR" at bounding box center [1044, 553] width 245 height 51
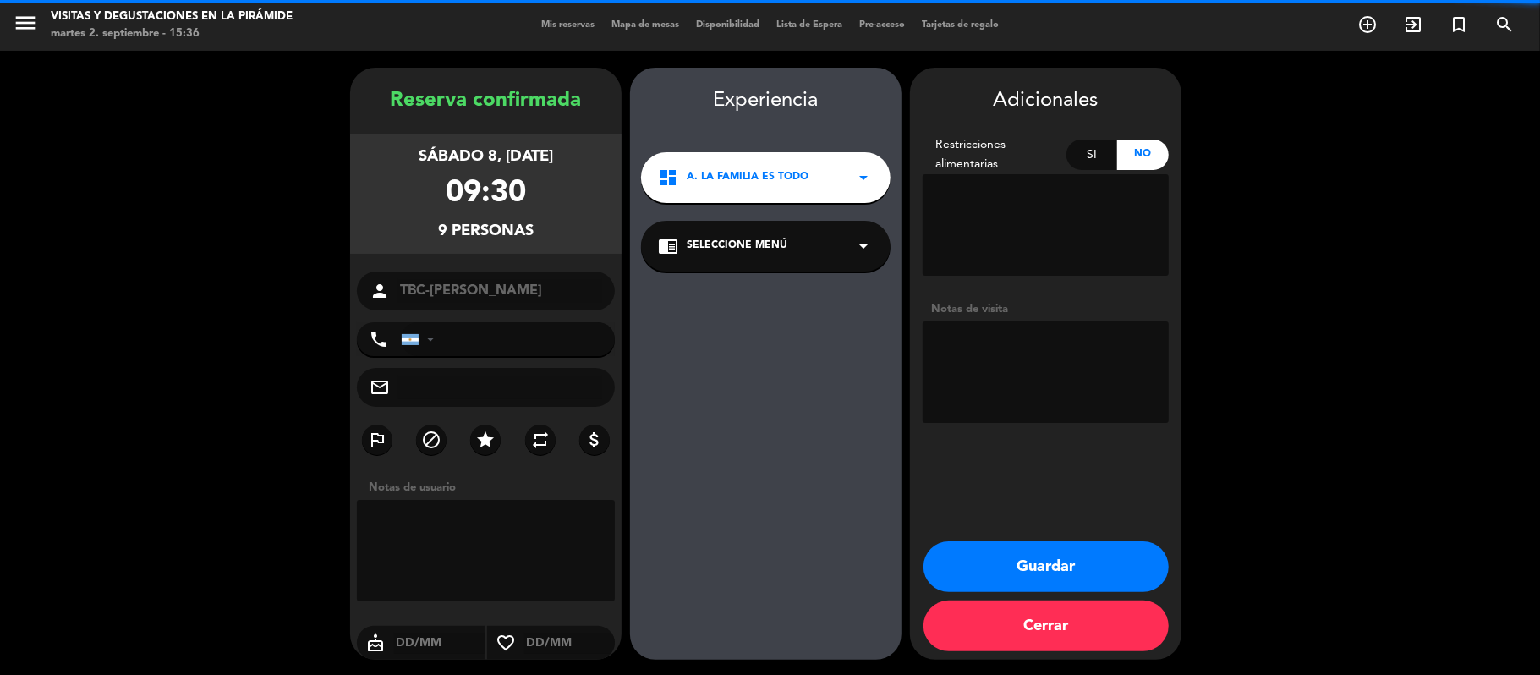
click at [815, 241] on div "chrome_reader_mode Seleccione Menú arrow_drop_down" at bounding box center [765, 246] width 249 height 51
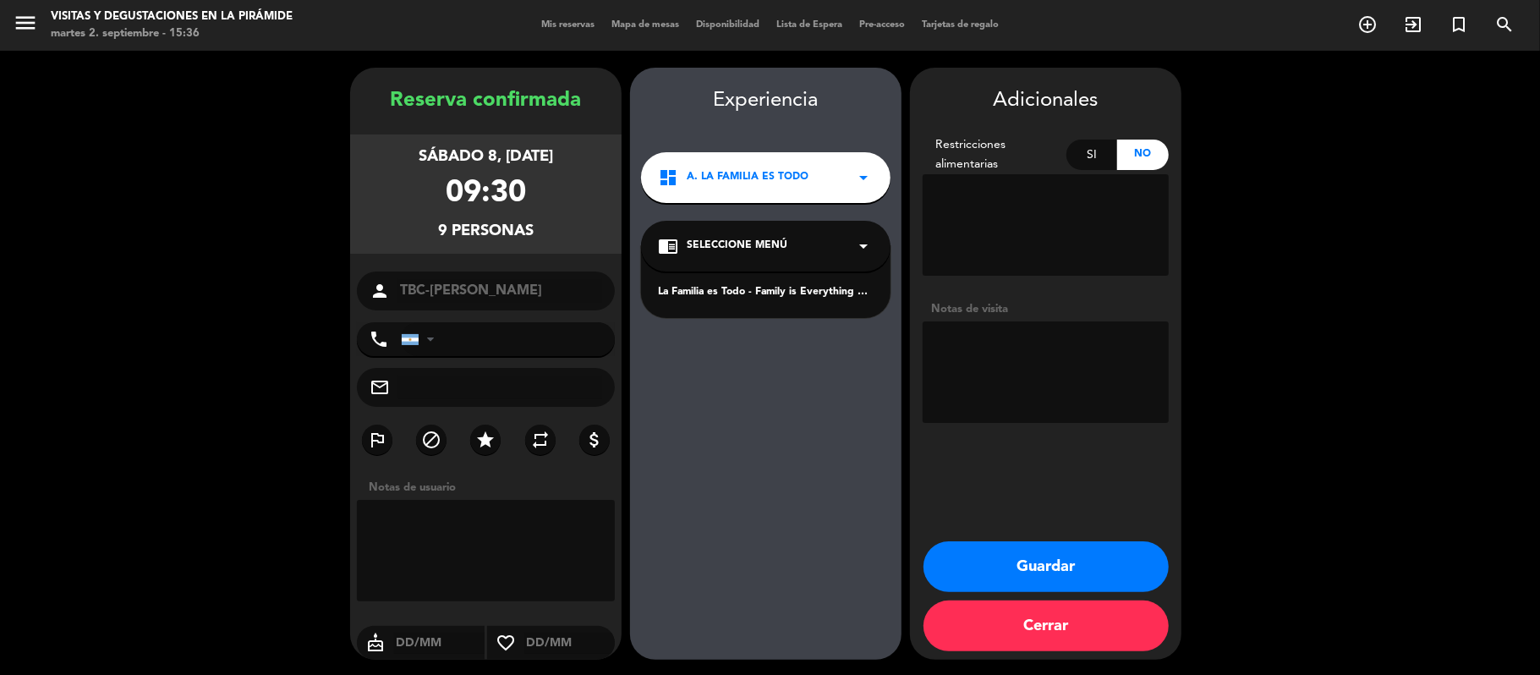
click at [812, 282] on div "La Familia es Todo - Family is Everything Español" at bounding box center [765, 282] width 249 height 72
click at [850, 298] on div "La Familia es Todo - Family is Everything Español" at bounding box center [766, 292] width 216 height 17
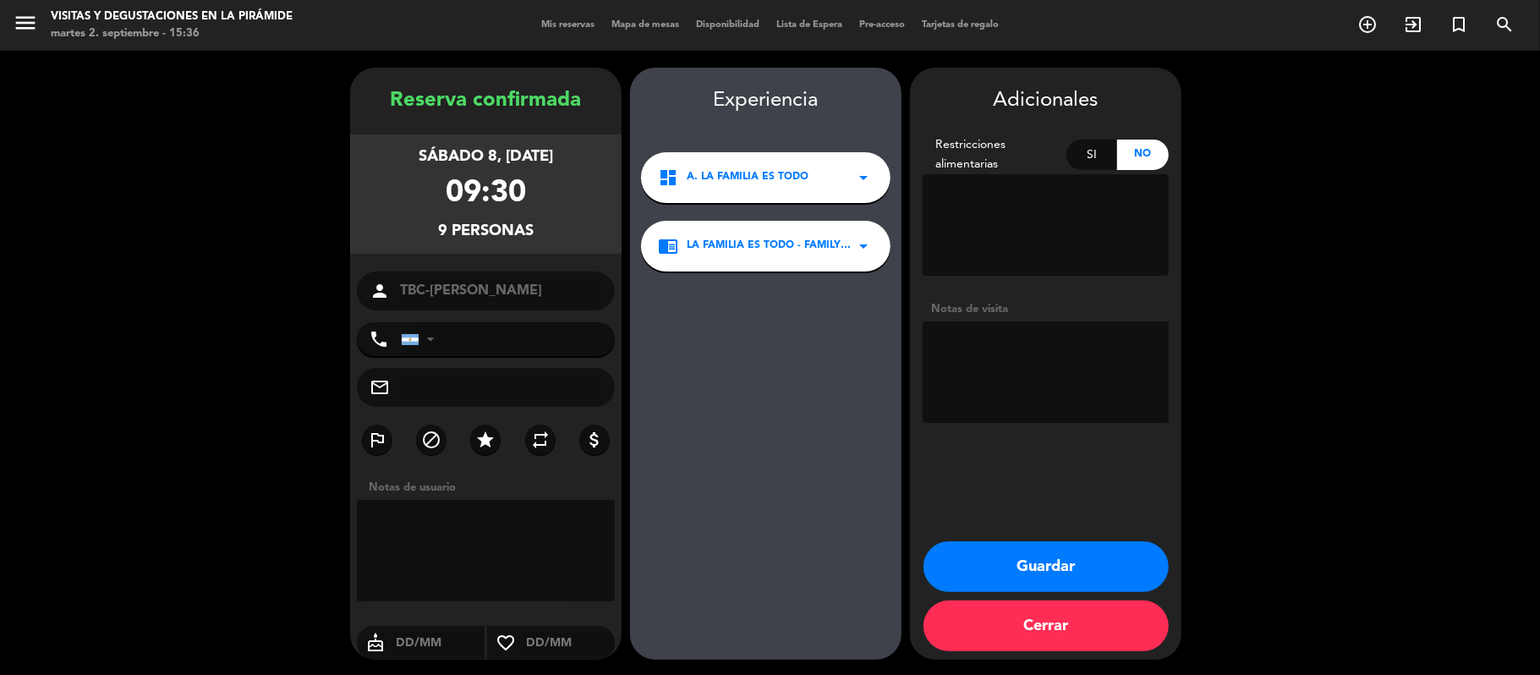
click at [1089, 403] on textarea at bounding box center [1045, 371] width 246 height 101
paste textarea "[PERSON_NAME][EMAIL_ADDRESS][DOMAIN_NAME]"
type textarea "[PERSON_NAME][EMAIL_ADDRESS][DOMAIN_NAME]"
click at [1009, 555] on button "Guardar" at bounding box center [1045, 566] width 245 height 51
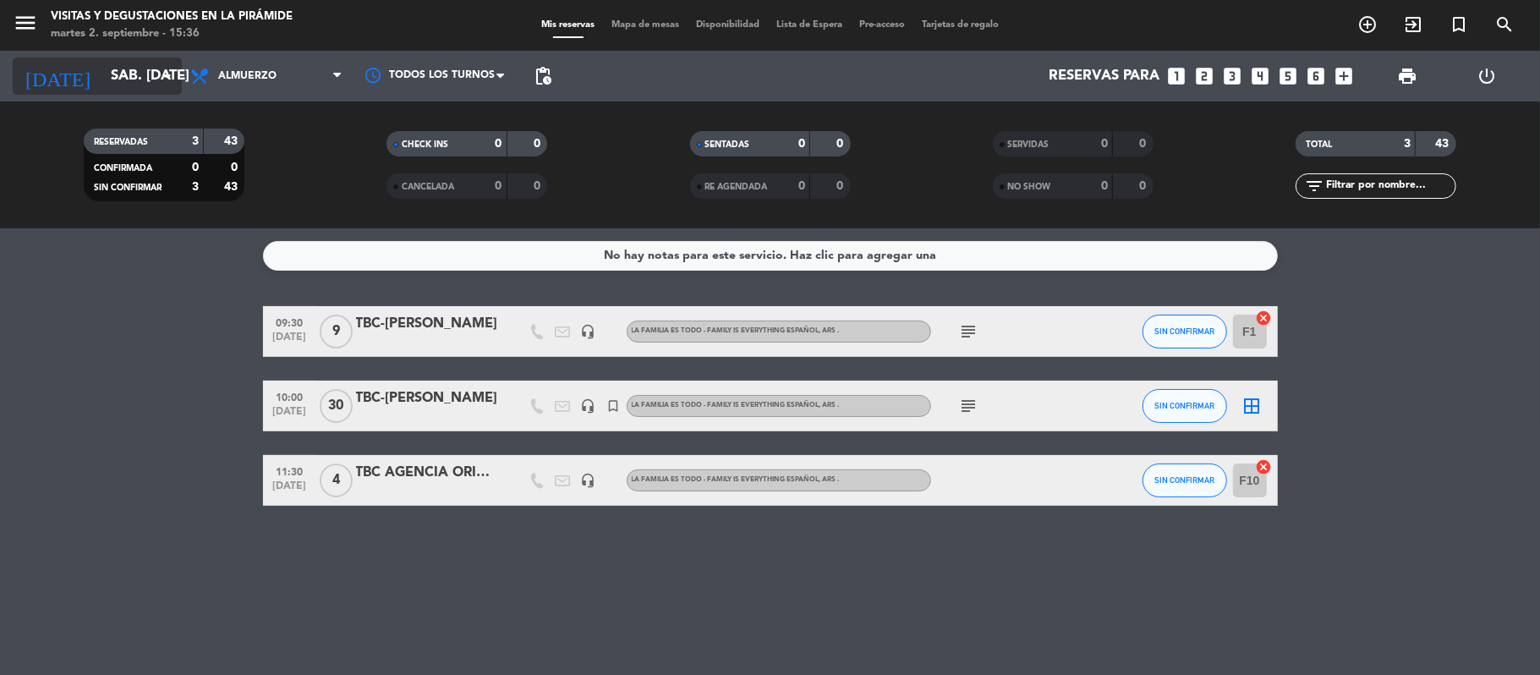
click at [135, 62] on input "sáb. [DATE]" at bounding box center [193, 76] width 183 height 33
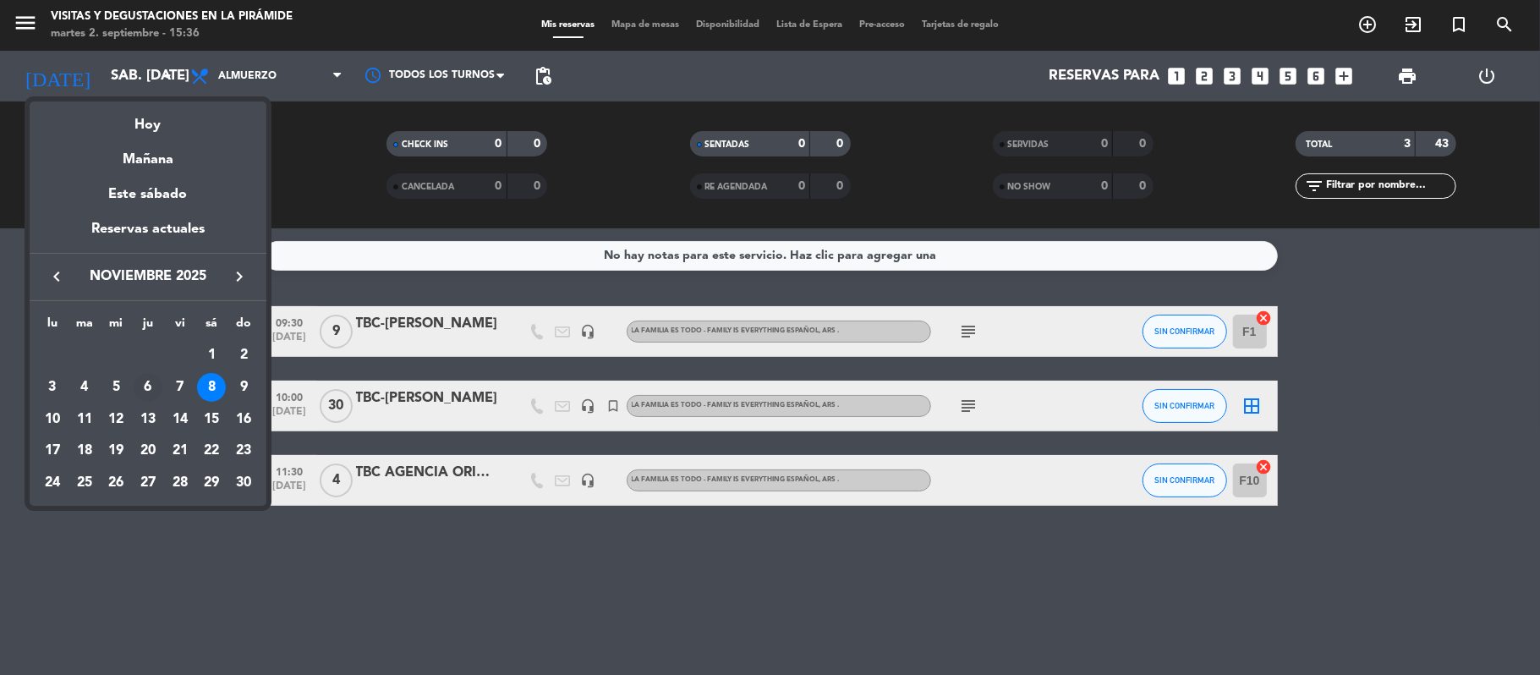
click at [150, 383] on div "6" at bounding box center [148, 387] width 29 height 29
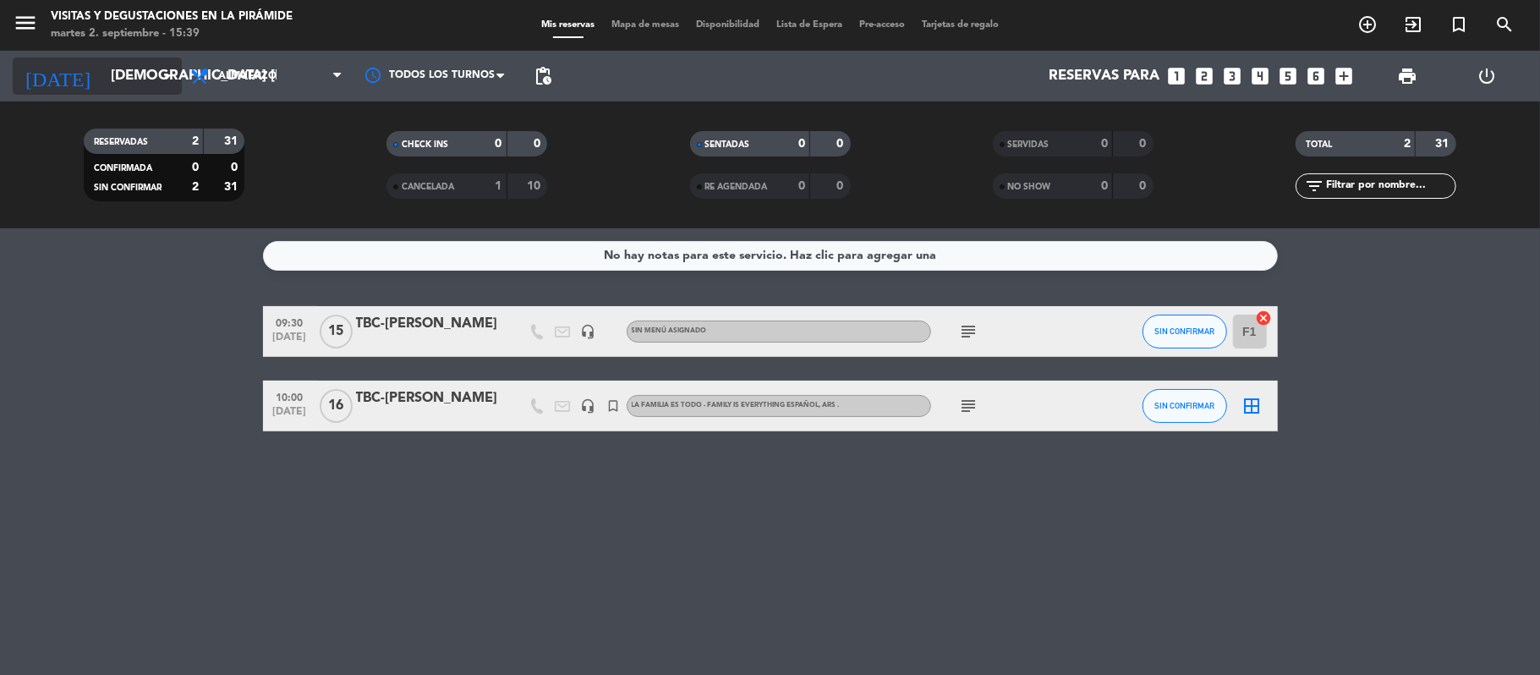
click at [136, 90] on input "[DEMOGRAPHIC_DATA] [DATE]" at bounding box center [193, 76] width 183 height 33
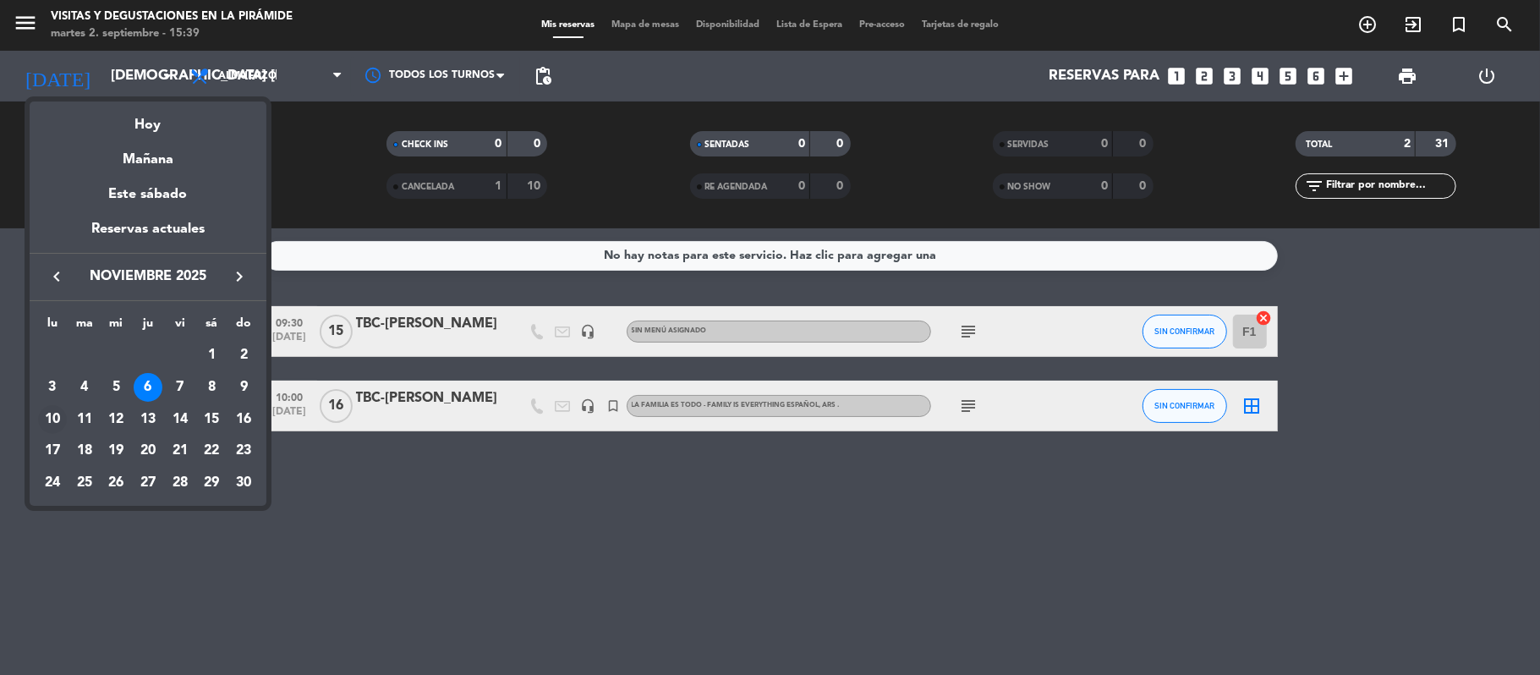
click at [41, 418] on div "10" at bounding box center [52, 419] width 29 height 29
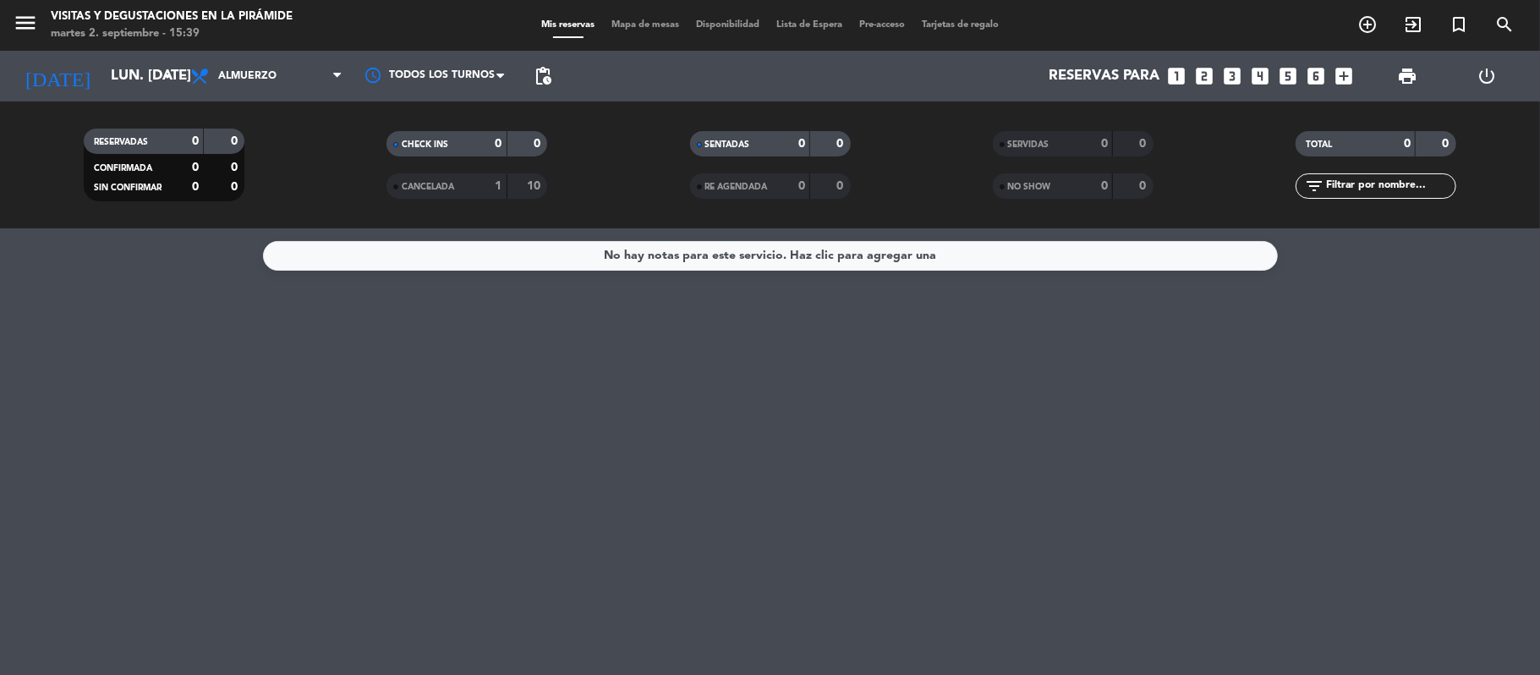
click at [153, 98] on div "[DATE] lun. [DATE] arrow_drop_down" at bounding box center [97, 76] width 169 height 51
click at [147, 89] on input "lun. [DATE]" at bounding box center [193, 76] width 183 height 33
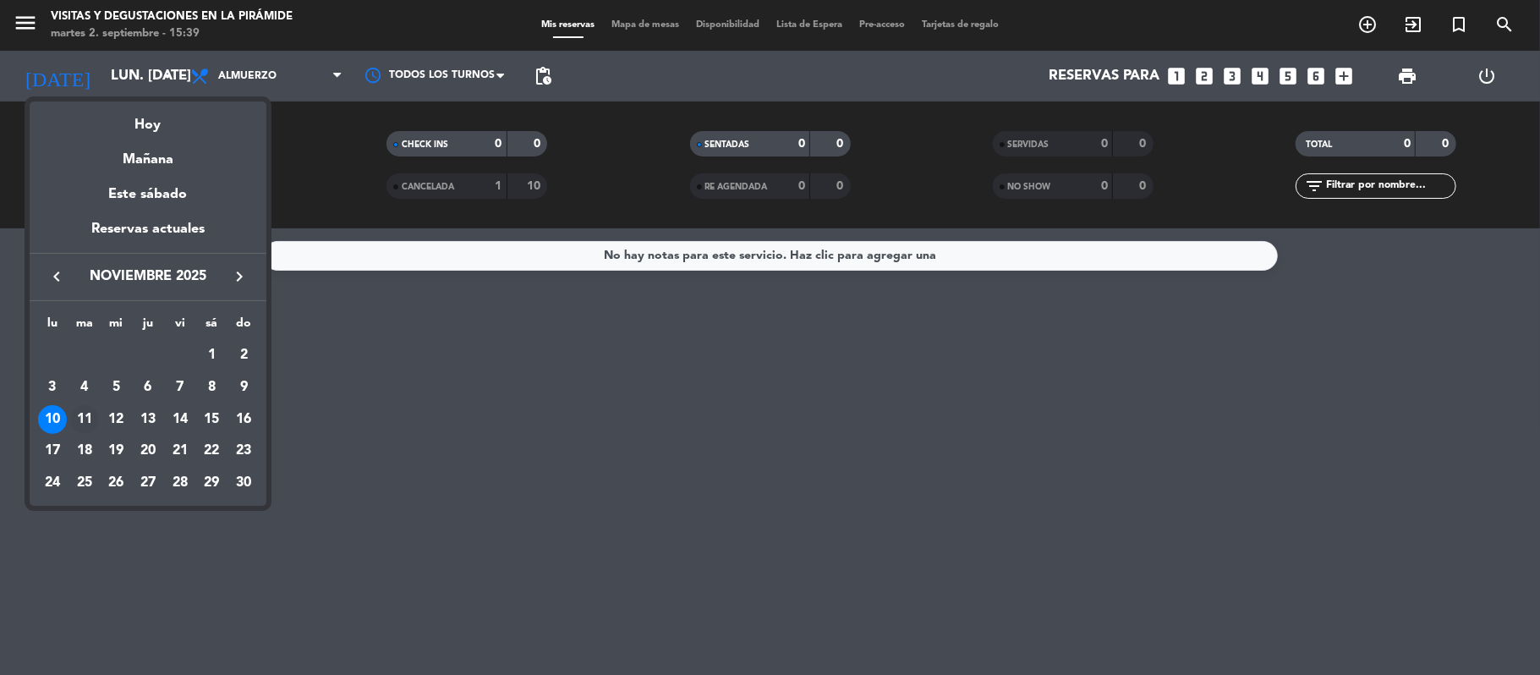
click at [86, 428] on div "11" at bounding box center [84, 419] width 29 height 29
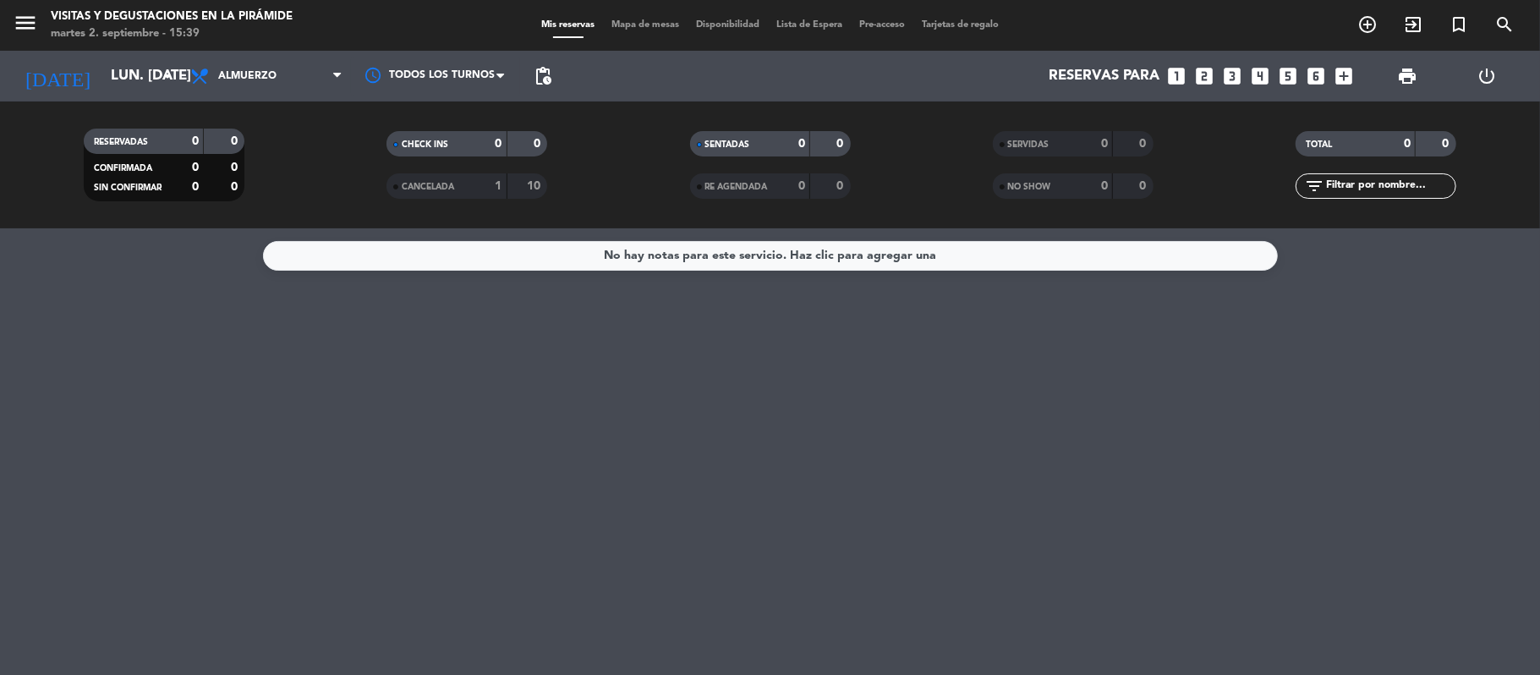
type input "[DATE] nov."
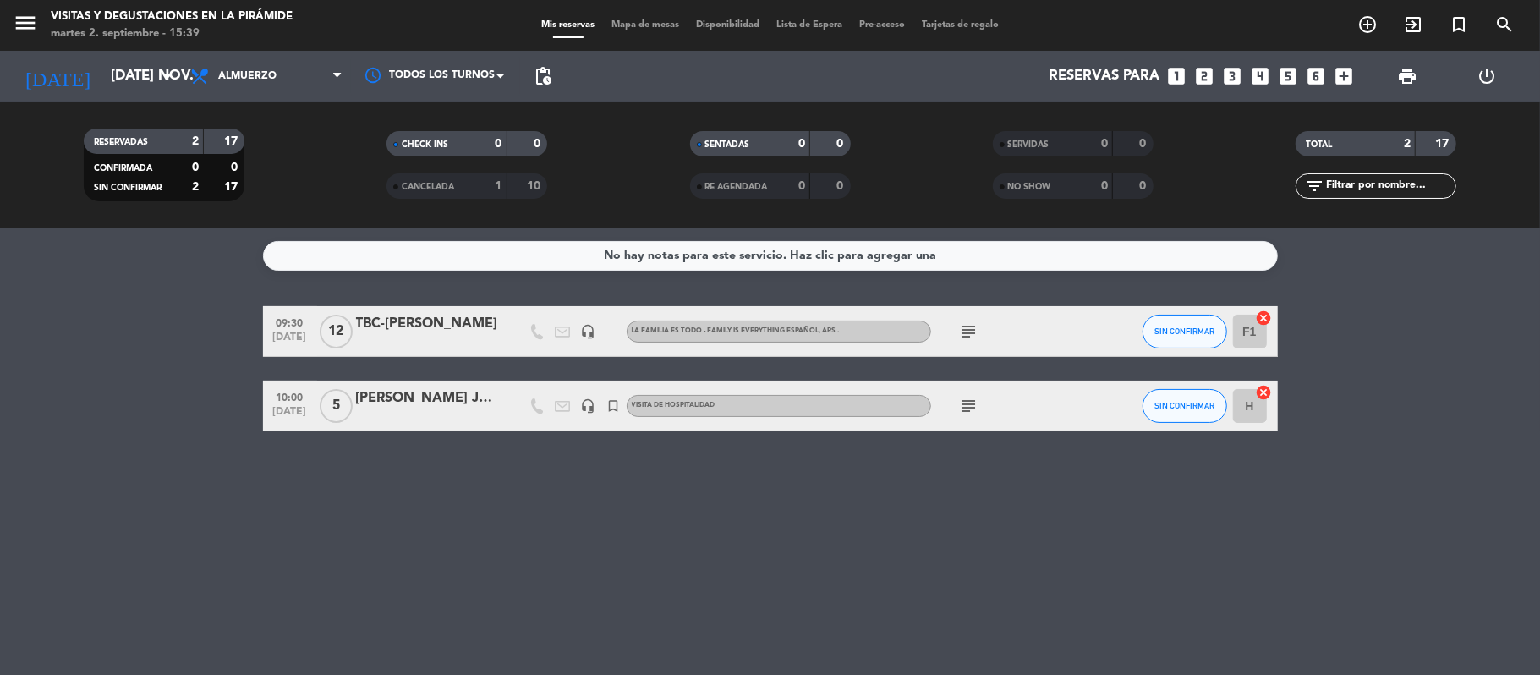
click at [965, 403] on icon "subject" at bounding box center [969, 406] width 20 height 20
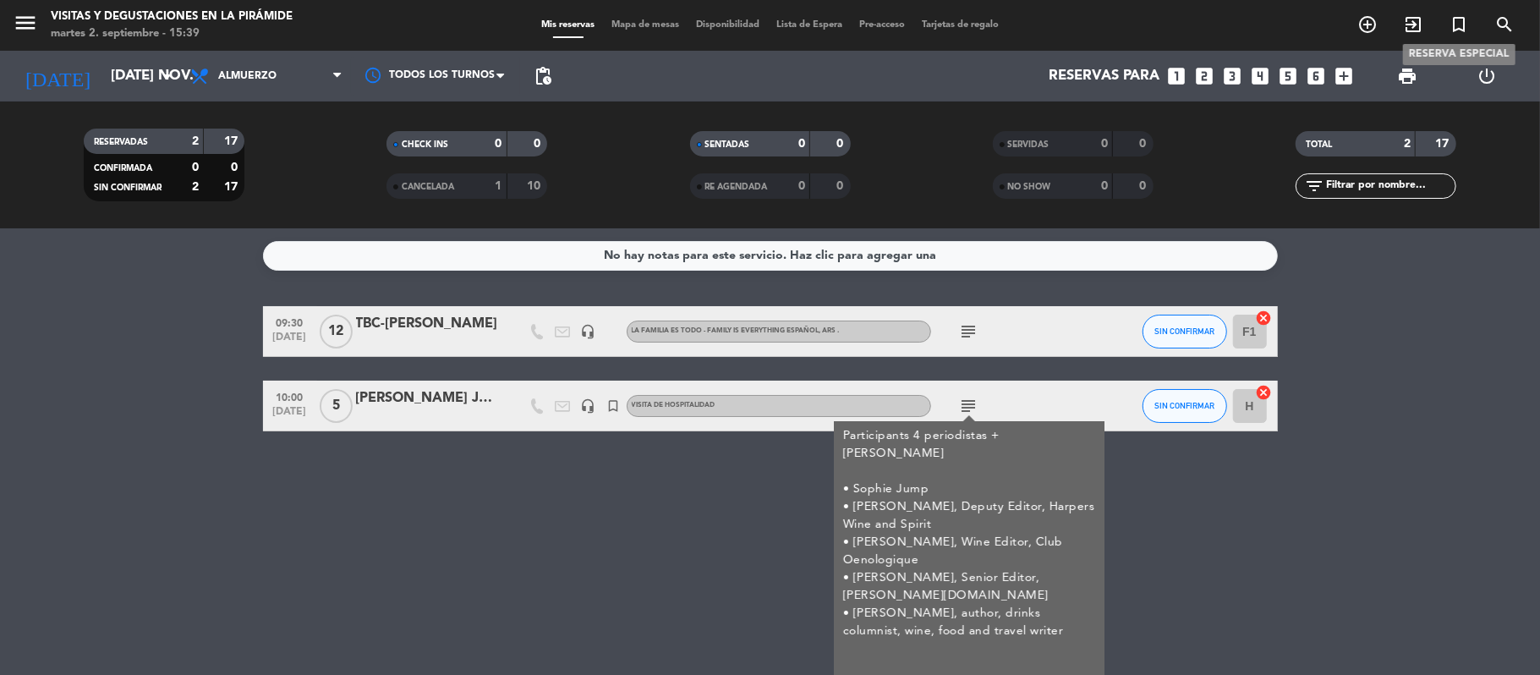
click at [1457, 21] on icon "turned_in_not" at bounding box center [1458, 24] width 20 height 20
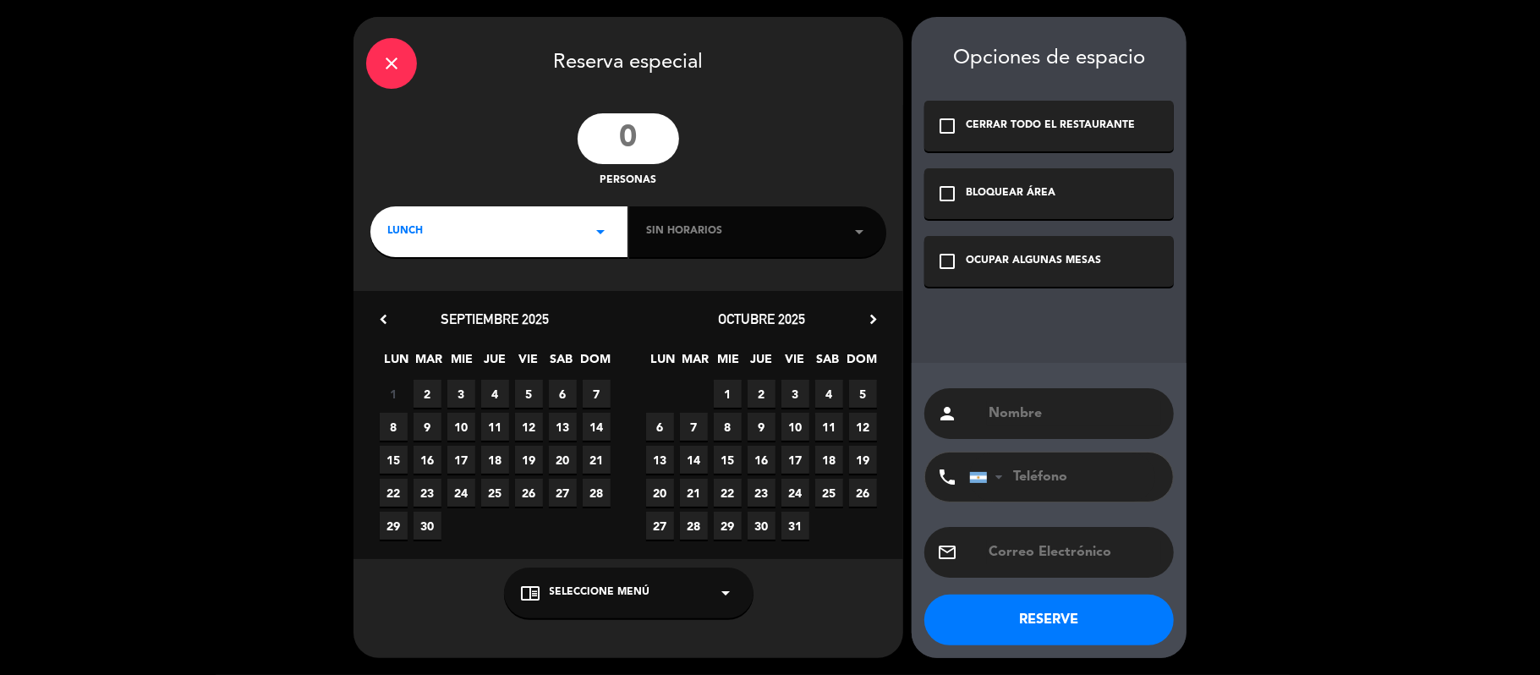
click at [613, 156] on input "number" at bounding box center [627, 138] width 101 height 51
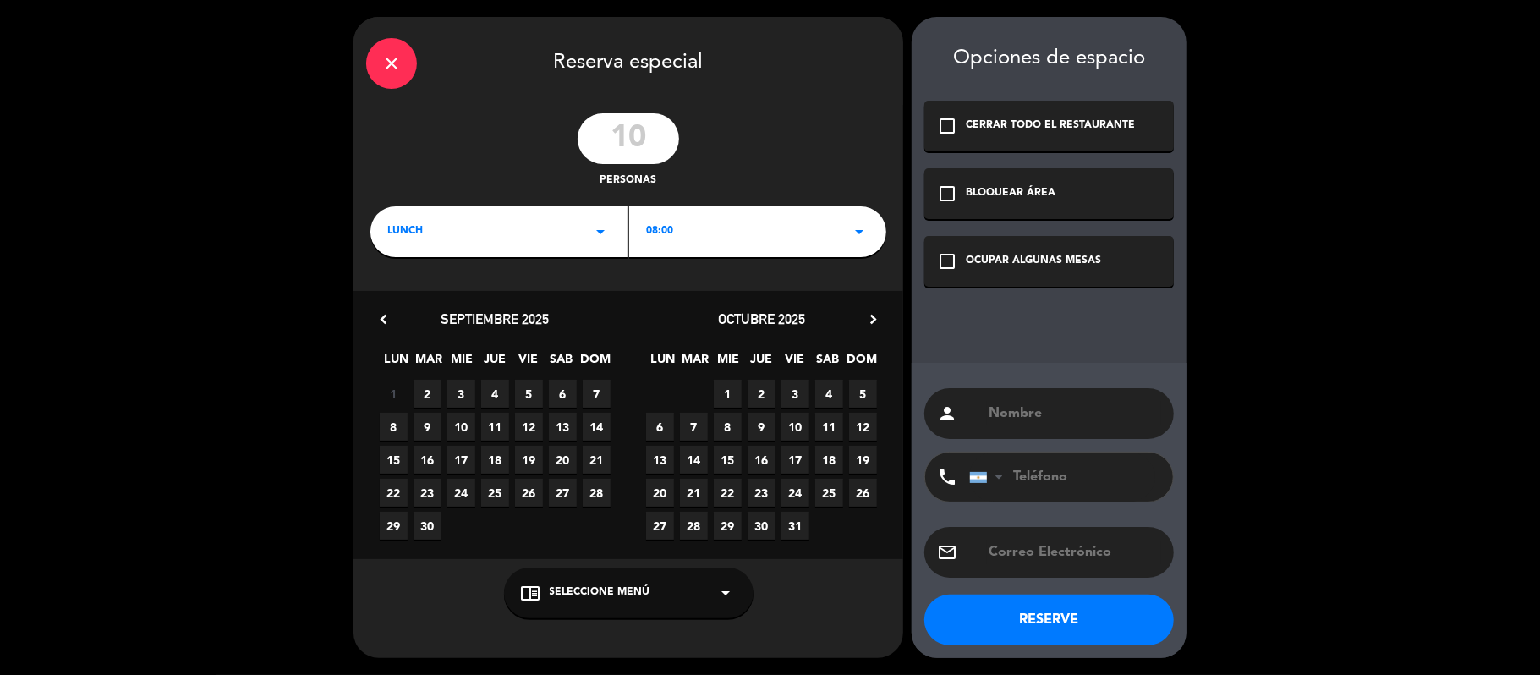
type input "10"
click at [1124, 250] on div "check_box_outline_blank OCUPAR ALGUNAS MESAS" at bounding box center [1048, 261] width 249 height 51
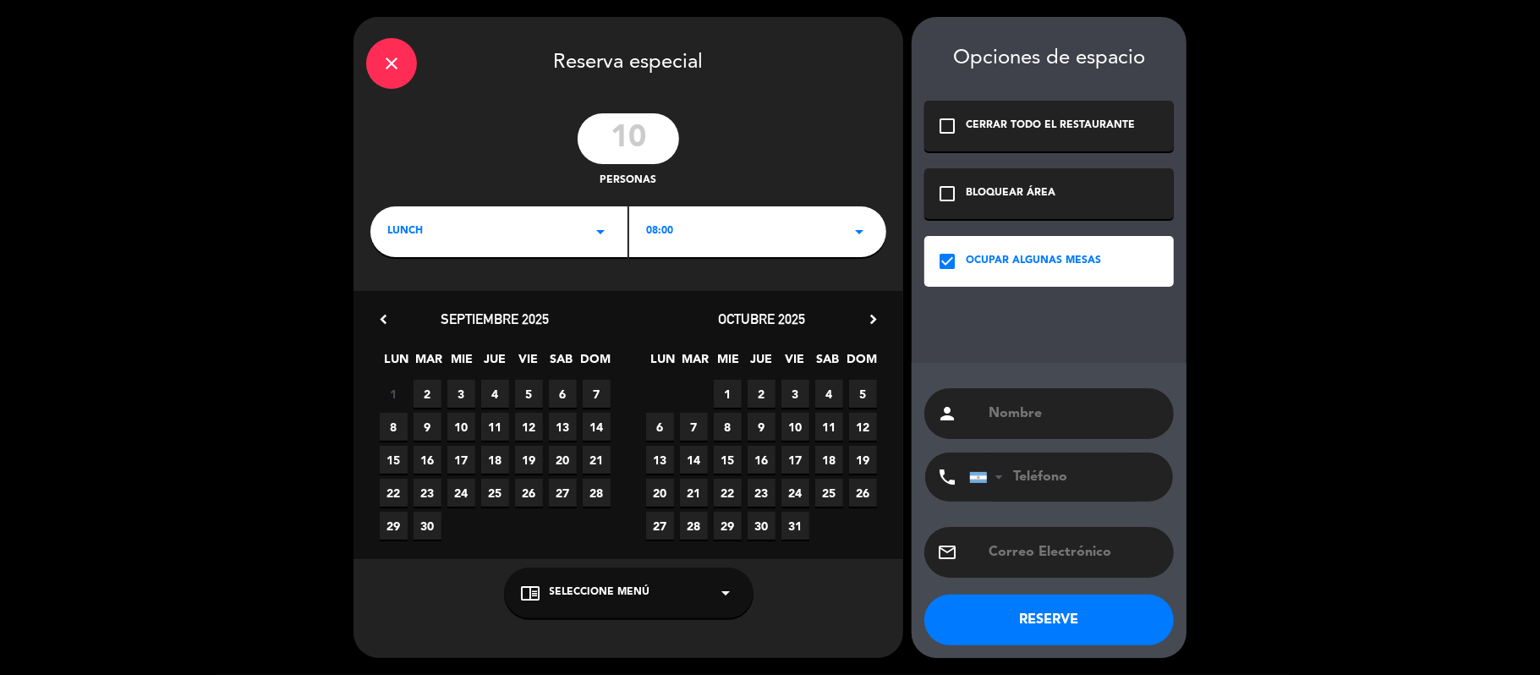
click at [677, 228] on div "08:00 arrow_drop_down" at bounding box center [757, 231] width 257 height 51
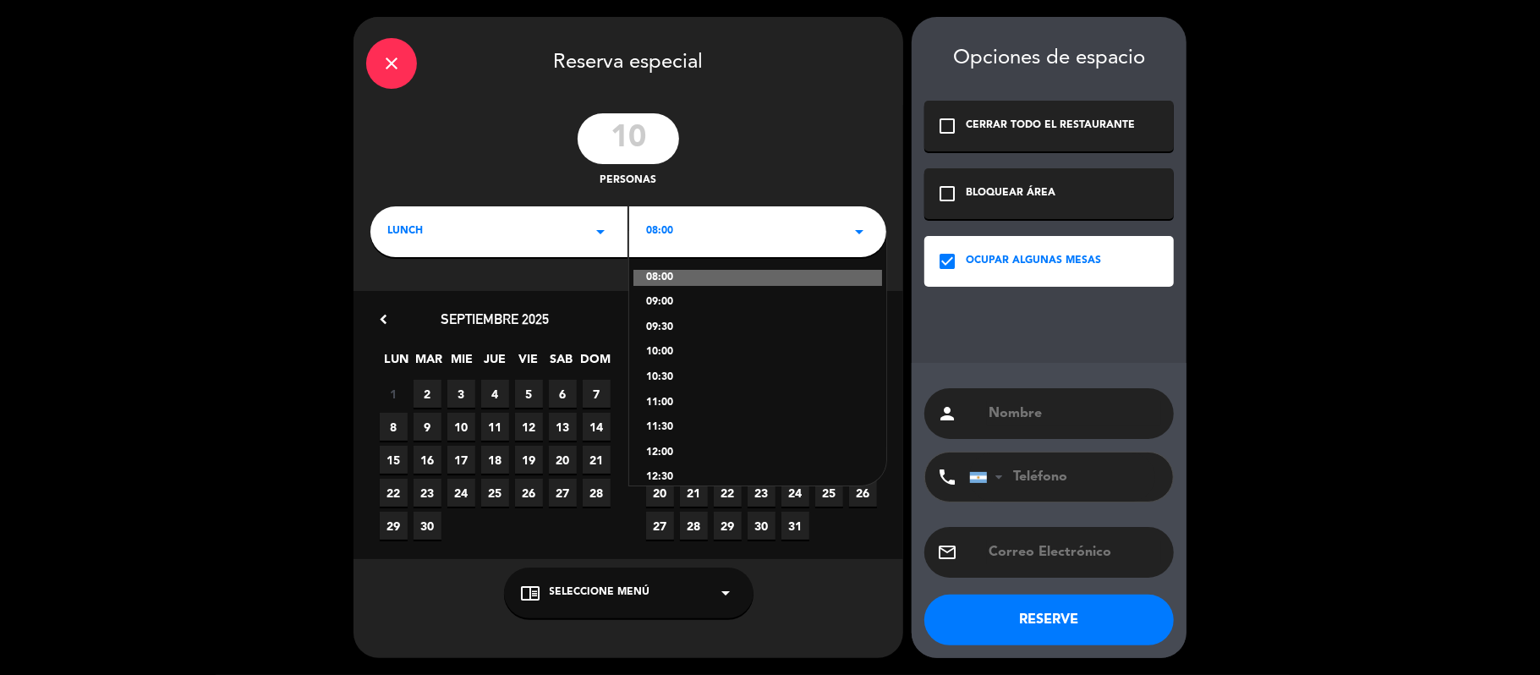
click at [664, 353] on div "10:00" at bounding box center [757, 352] width 223 height 17
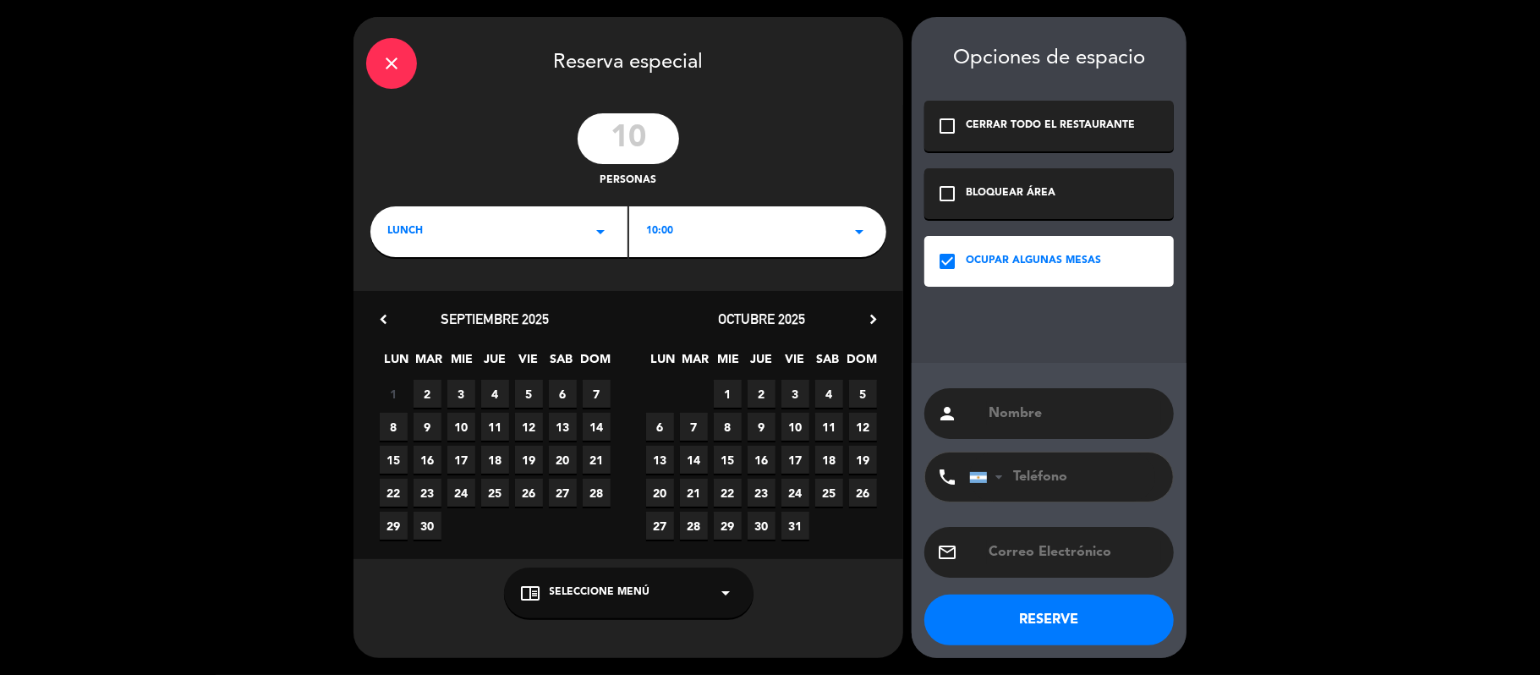
click at [864, 320] on icon "chevron_right" at bounding box center [873, 319] width 18 height 18
click at [692, 465] on span "11" at bounding box center [694, 460] width 28 height 28
click at [1014, 409] on input "text" at bounding box center [1074, 414] width 174 height 24
paste input "[PERSON_NAME]"
type input "TBC-[PERSON_NAME]"
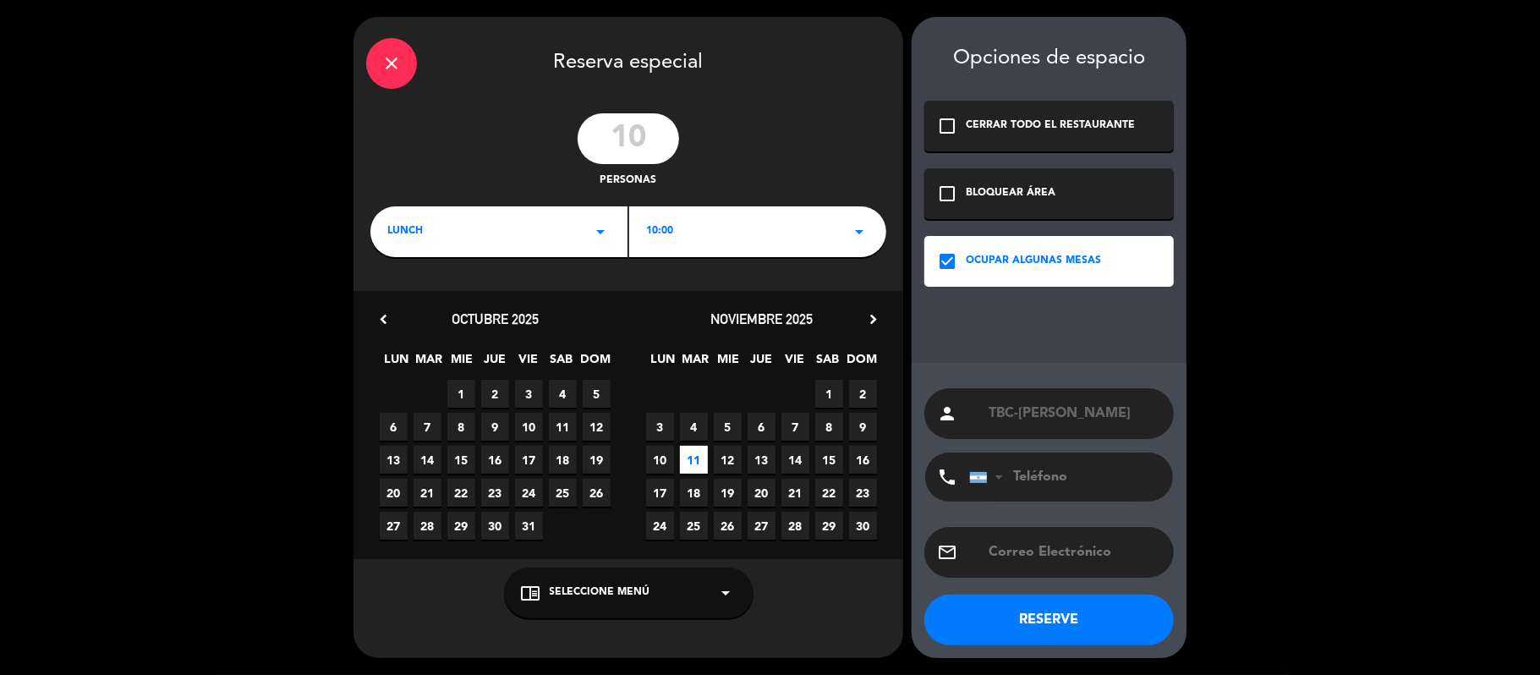
click at [654, 576] on div "chrome_reader_mode Seleccione Menú arrow_drop_down" at bounding box center [628, 592] width 249 height 51
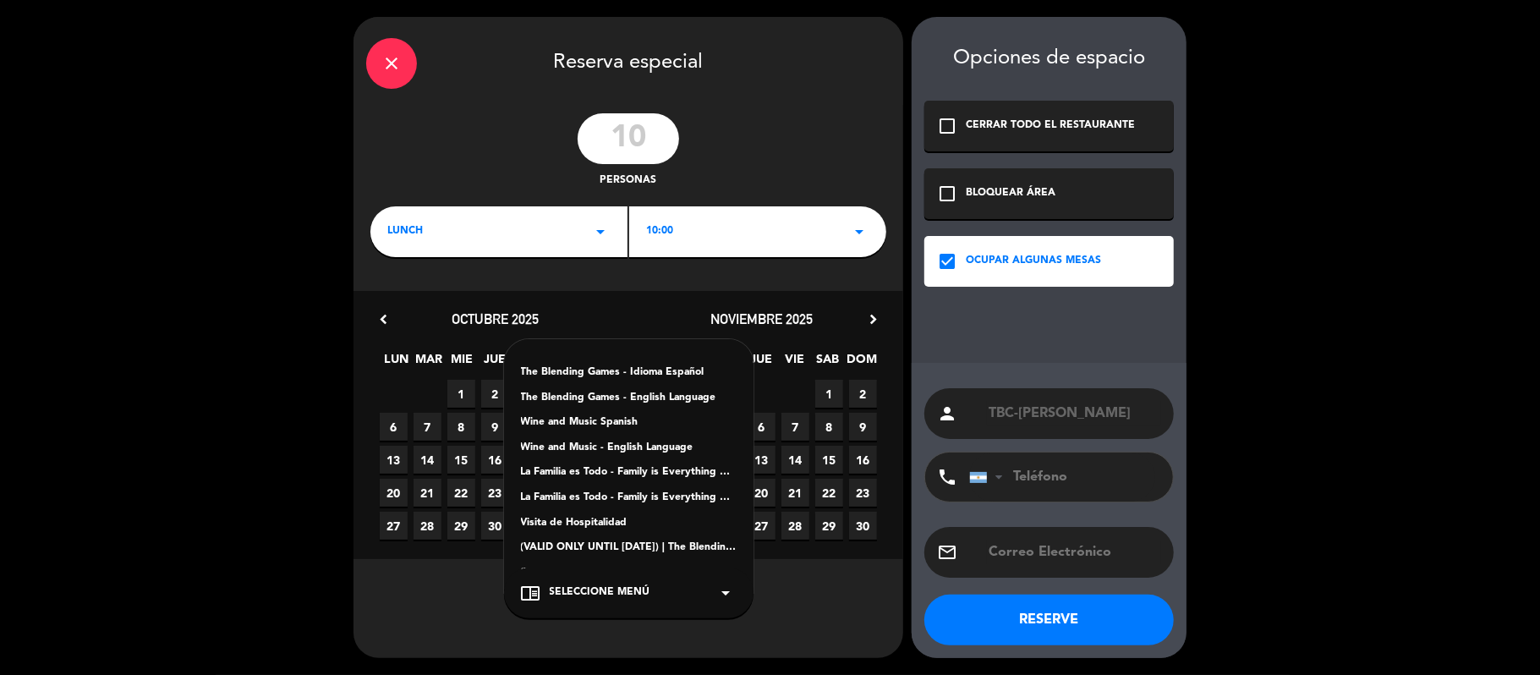
click at [639, 475] on div "La Familia es Todo - Family is Everything Español" at bounding box center [629, 472] width 216 height 17
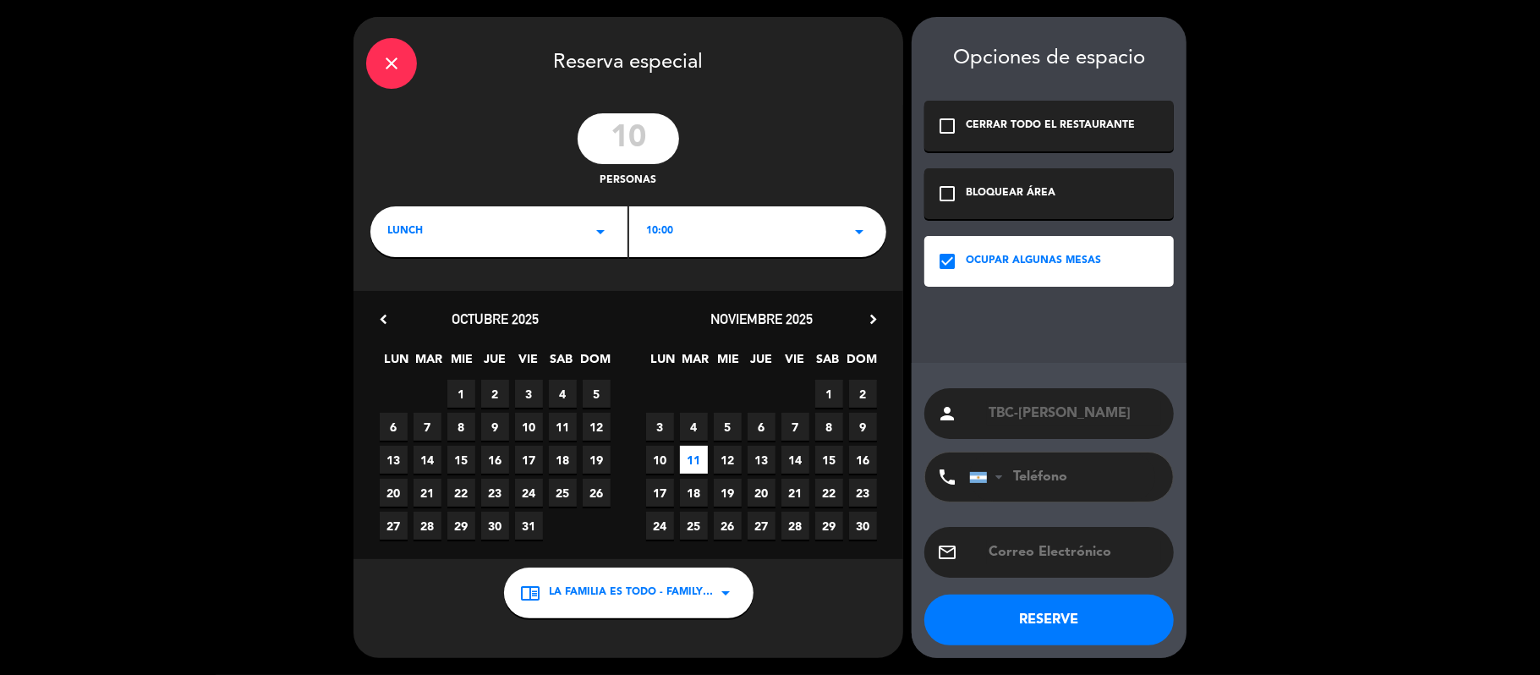
click at [975, 610] on button "RESERVE" at bounding box center [1048, 619] width 249 height 51
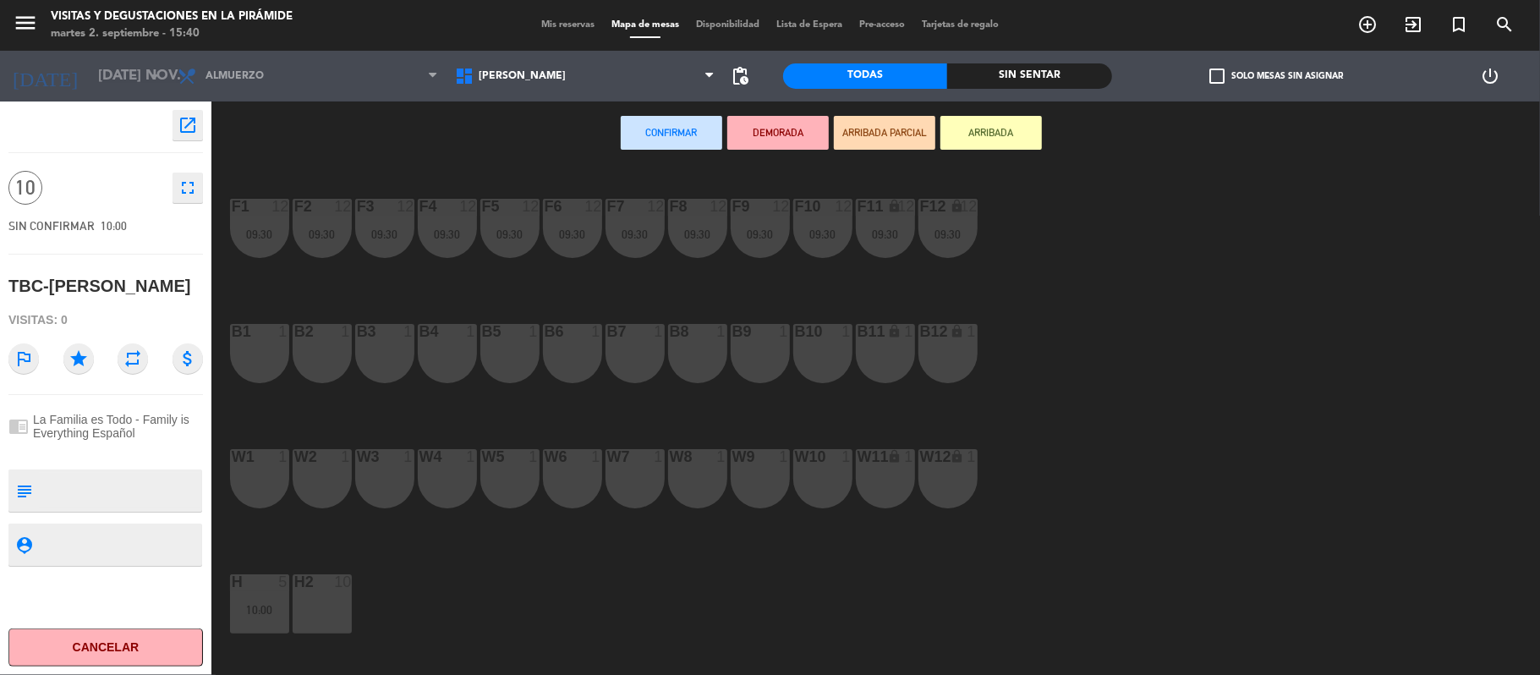
click at [576, 18] on div "Mis reservas Mapa de mesas Disponibilidad Lista de Espera Pre-acceso Tarjetas d…" at bounding box center [770, 25] width 474 height 15
click at [578, 21] on span "Mis reservas" at bounding box center [568, 24] width 70 height 9
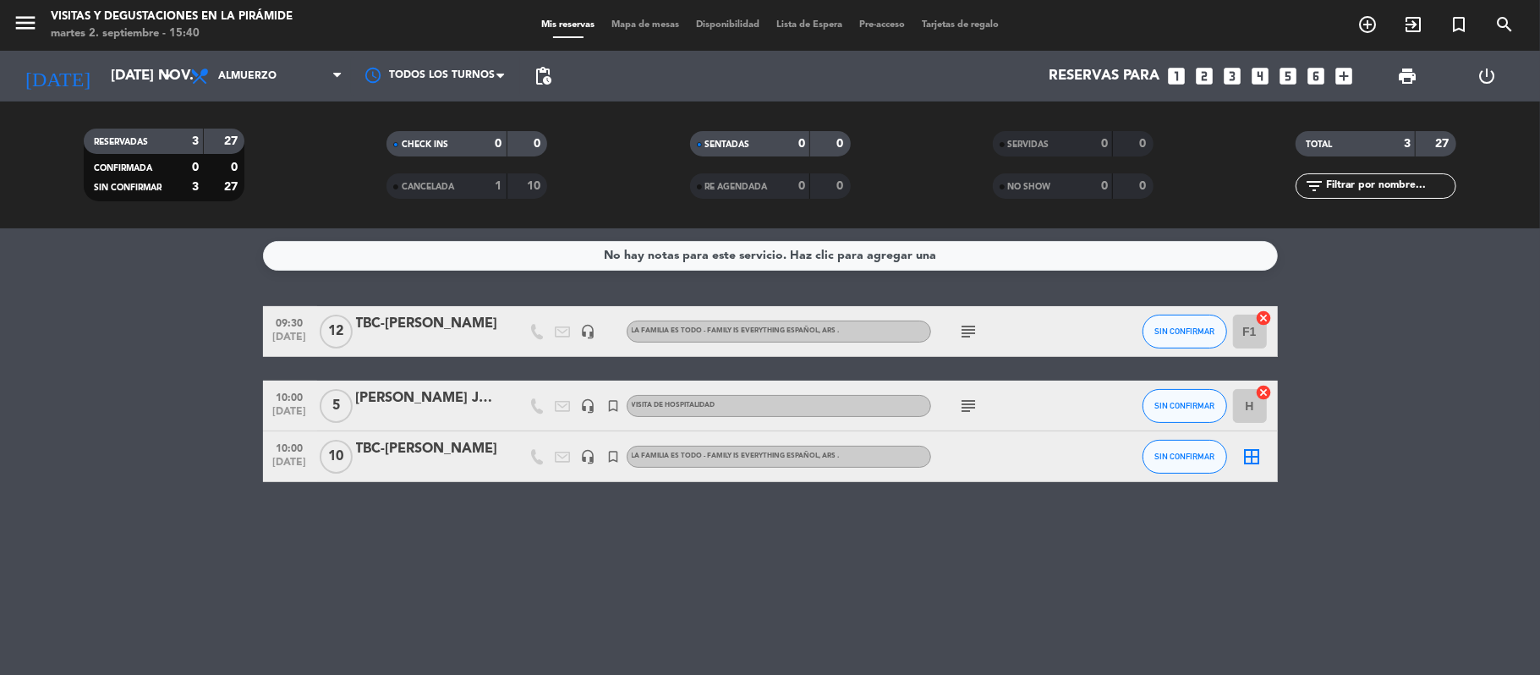
click at [428, 447] on div "TBC-[PERSON_NAME]" at bounding box center [428, 449] width 144 height 22
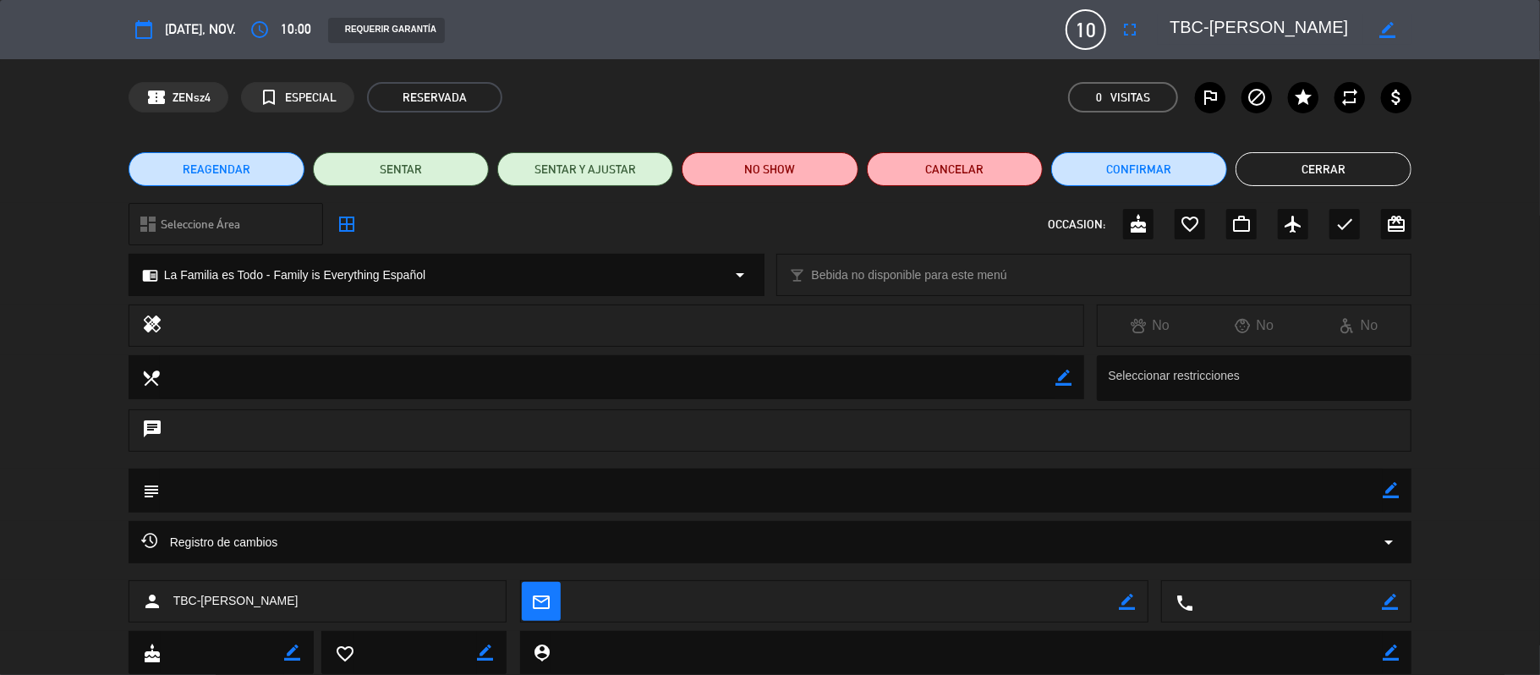
click at [1393, 490] on icon "border_color" at bounding box center [1390, 490] width 16 height 16
click at [1374, 497] on textarea at bounding box center [771, 489] width 1223 height 43
type textarea "V"
paste textarea "[EMAIL_ADDRESS][DOMAIN_NAME]"
type textarea "[EMAIL_ADDRESS][DOMAIN_NAME]"
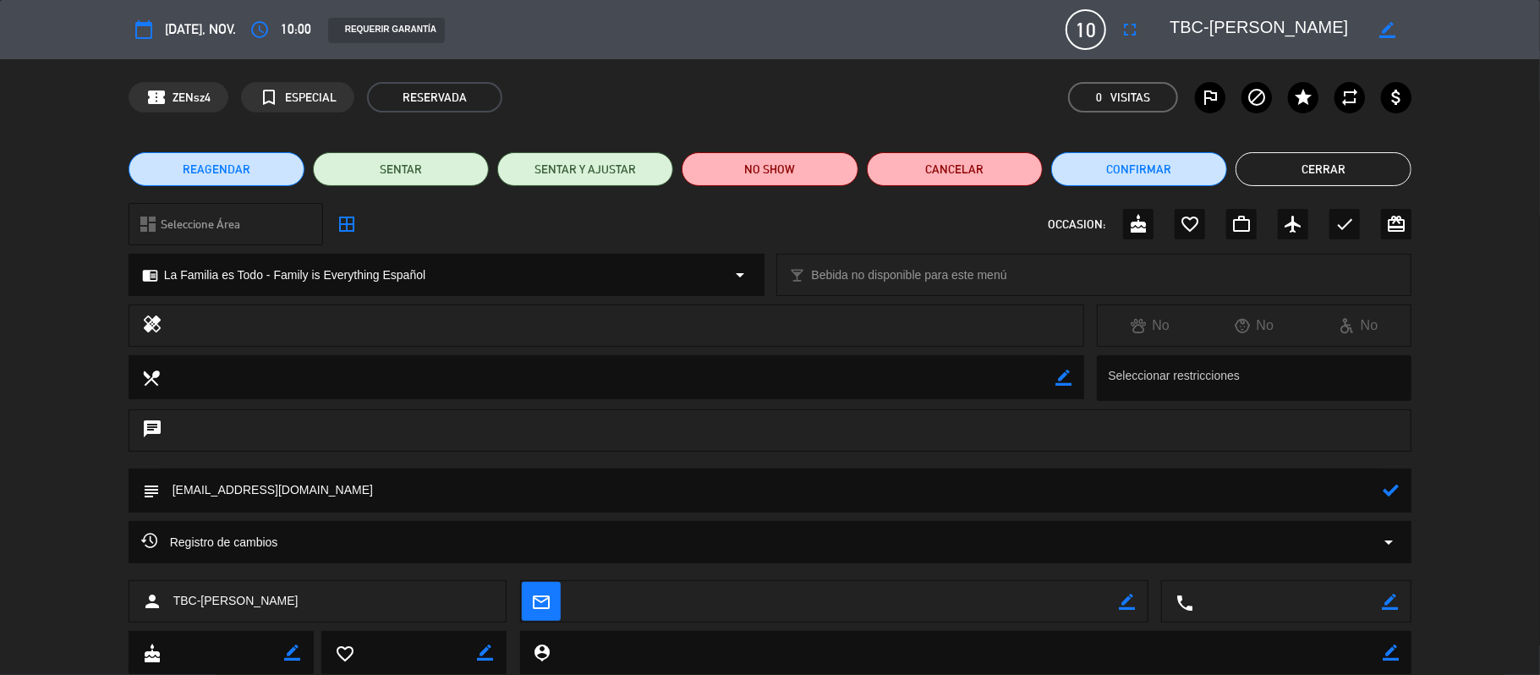
click at [1391, 495] on icon at bounding box center [1390, 490] width 16 height 16
click at [1337, 162] on button "Cerrar" at bounding box center [1323, 169] width 176 height 34
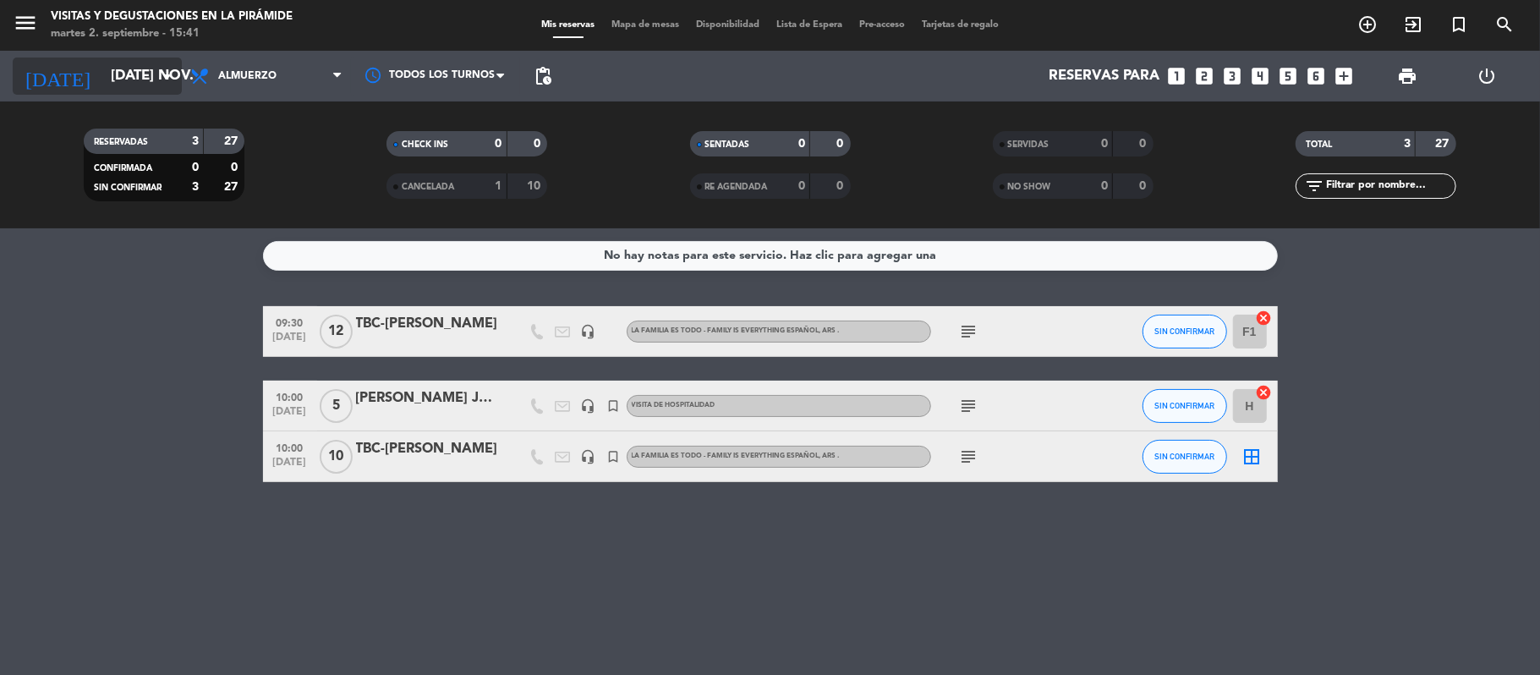
click at [102, 72] on input "[DATE] nov." at bounding box center [193, 76] width 183 height 33
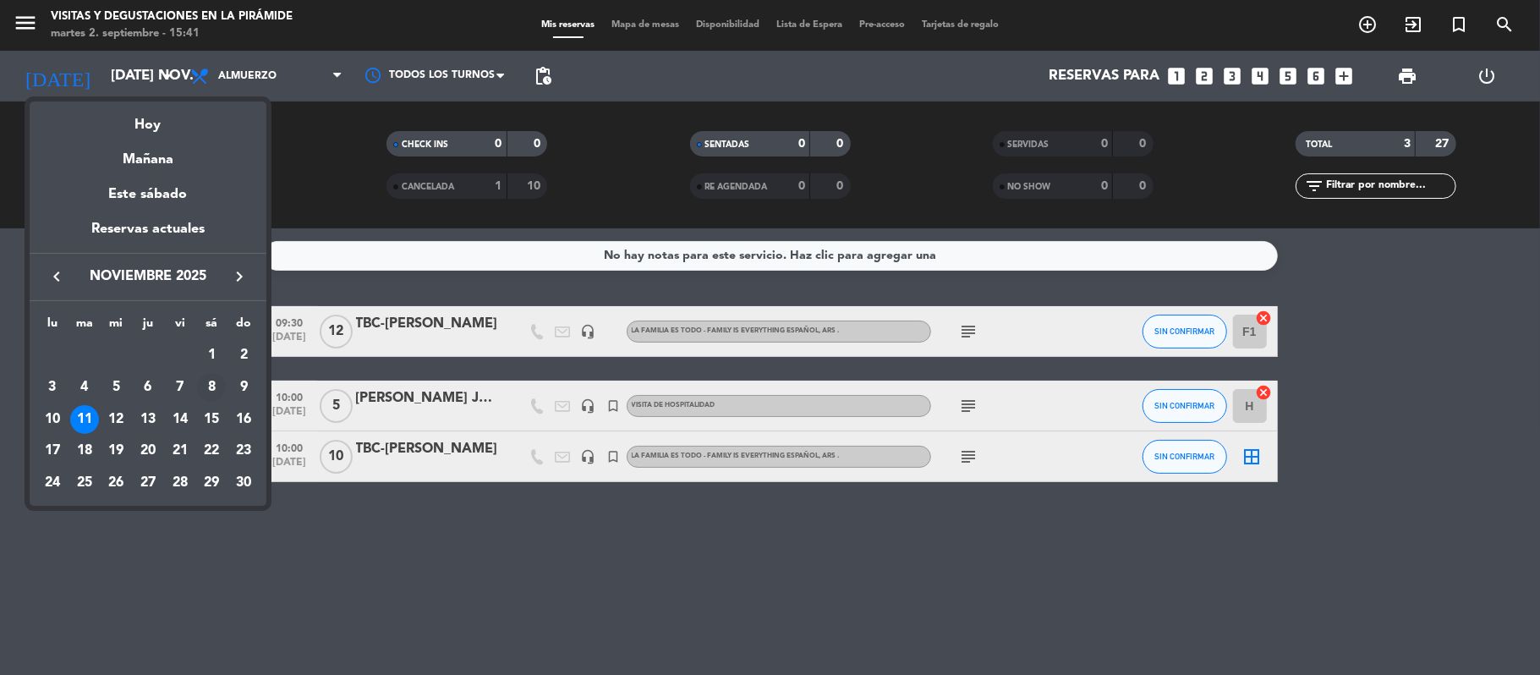
click at [211, 392] on div "8" at bounding box center [211, 387] width 29 height 29
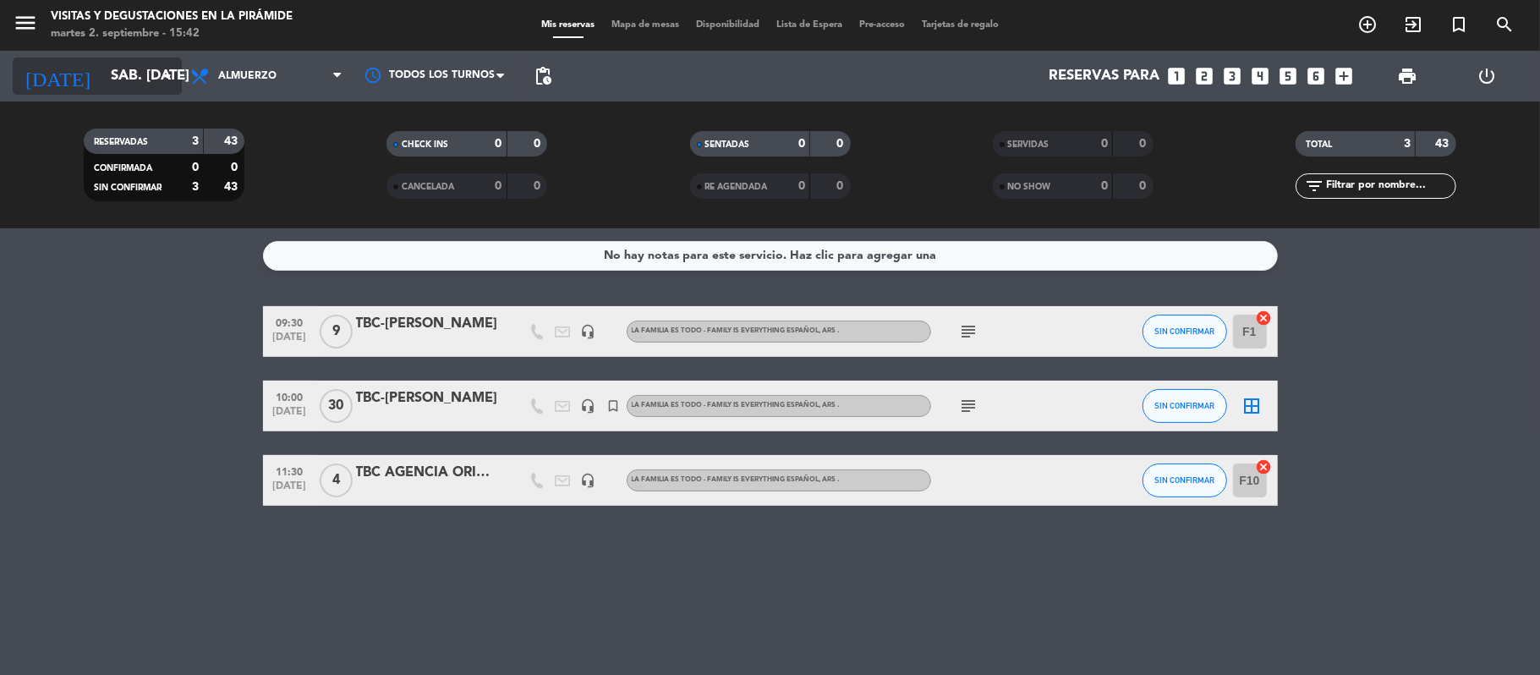
click at [86, 98] on div "[DATE] sáb. [DATE] arrow_drop_down" at bounding box center [97, 76] width 169 height 51
click at [102, 85] on input "sáb. [DATE]" at bounding box center [193, 76] width 183 height 33
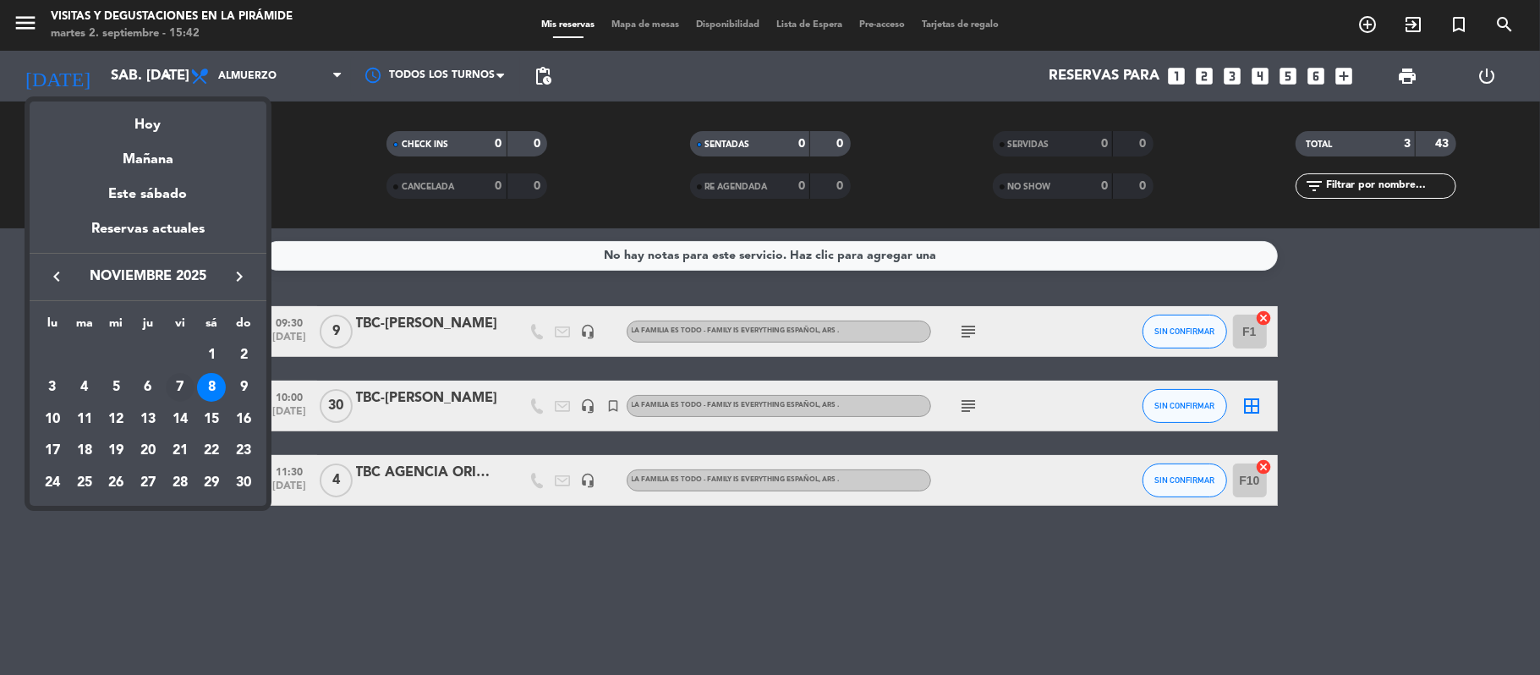
click at [176, 386] on div "7" at bounding box center [180, 387] width 29 height 29
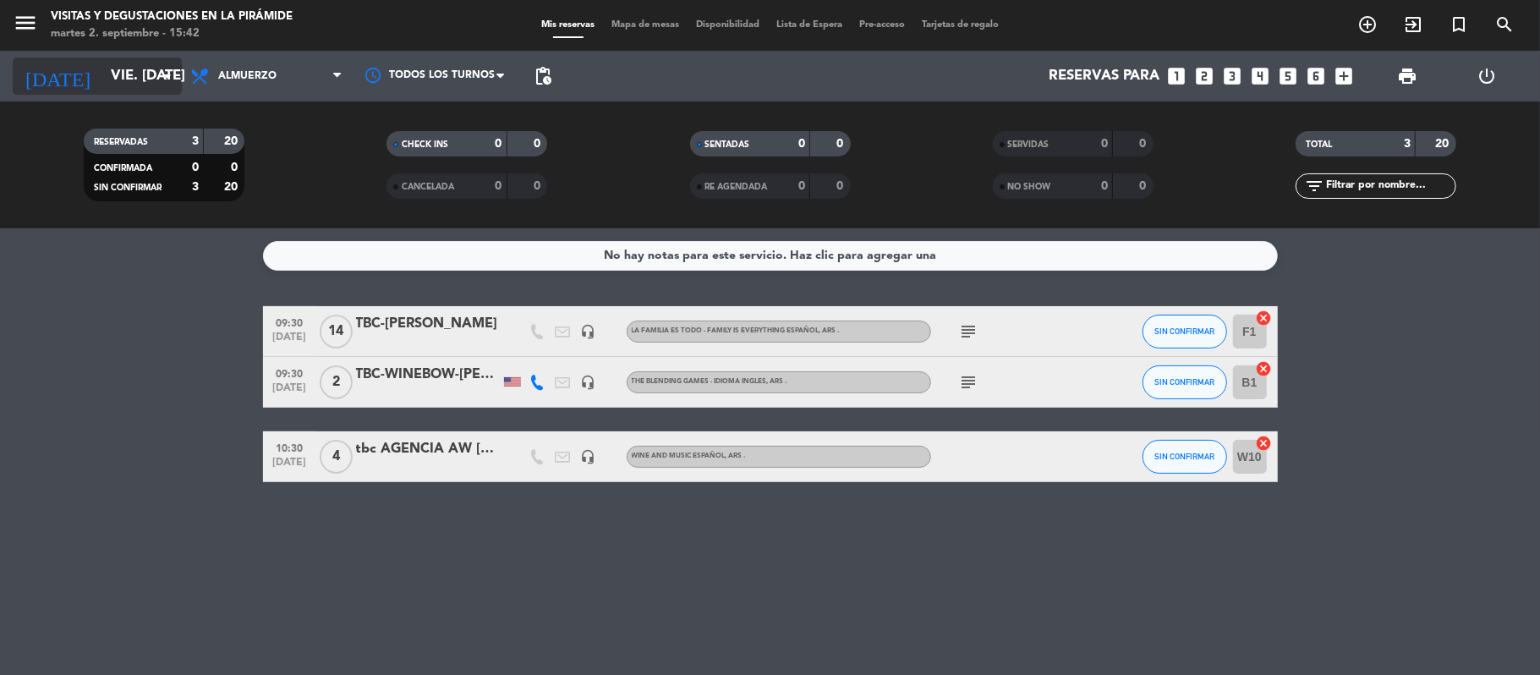
click at [107, 79] on input "vie. [DATE]" at bounding box center [193, 76] width 183 height 33
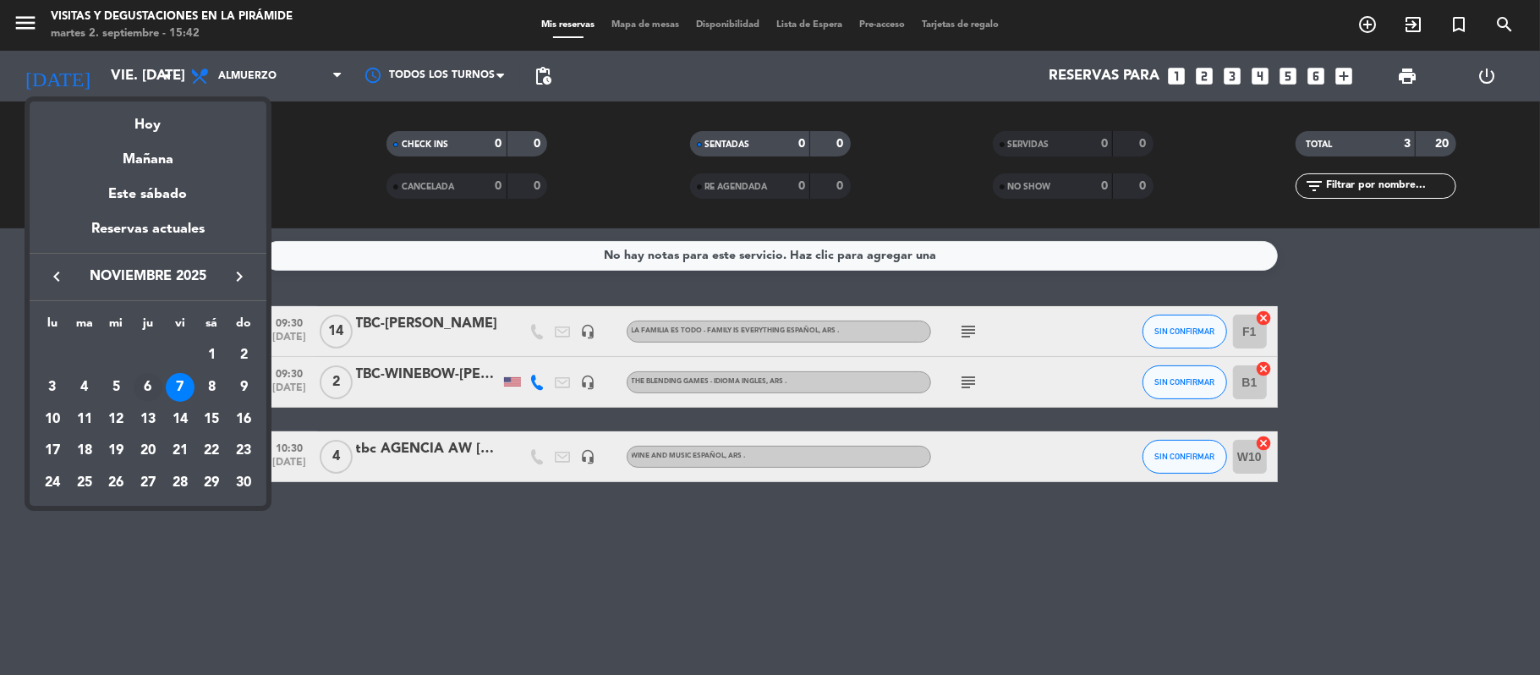
click at [160, 389] on div "6" at bounding box center [148, 387] width 29 height 29
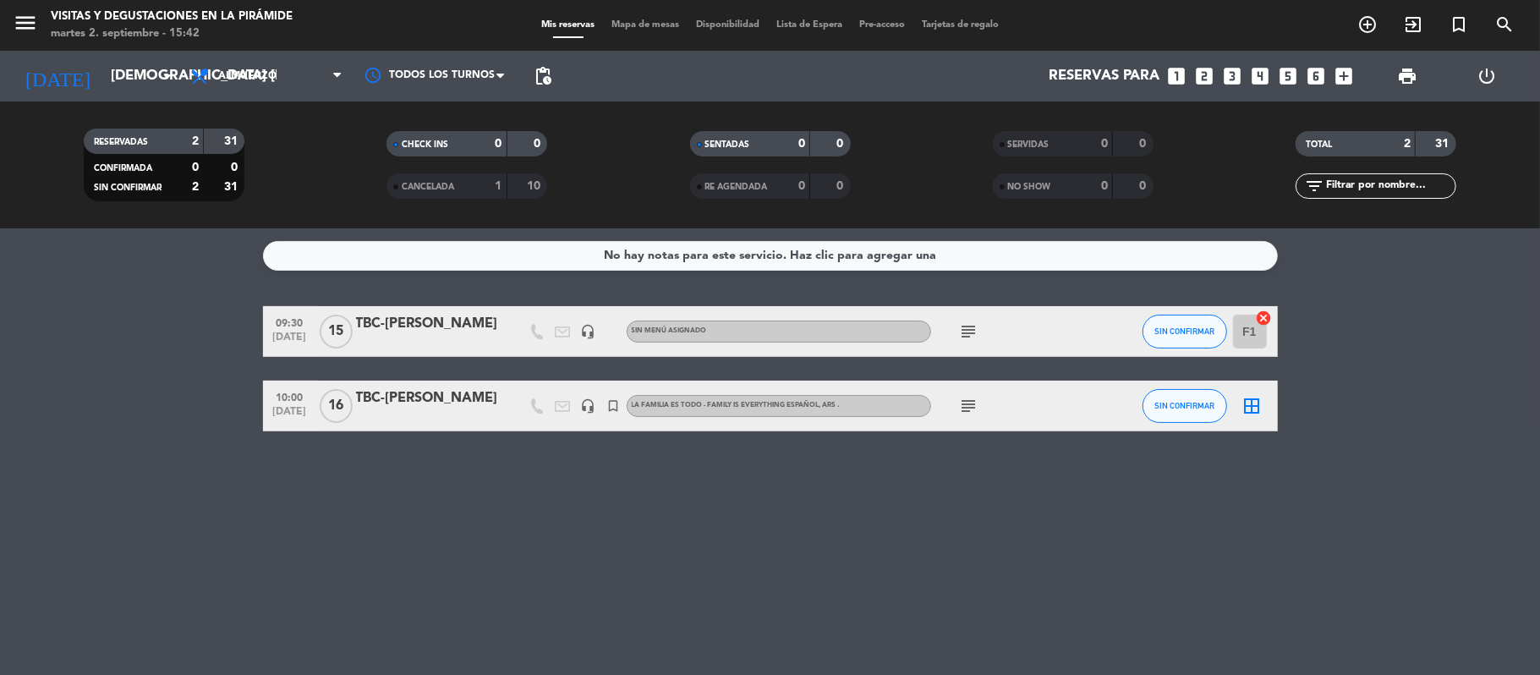
click at [965, 336] on icon "subject" at bounding box center [969, 331] width 20 height 20
click at [407, 330] on div "TBC-[PERSON_NAME]" at bounding box center [428, 324] width 144 height 22
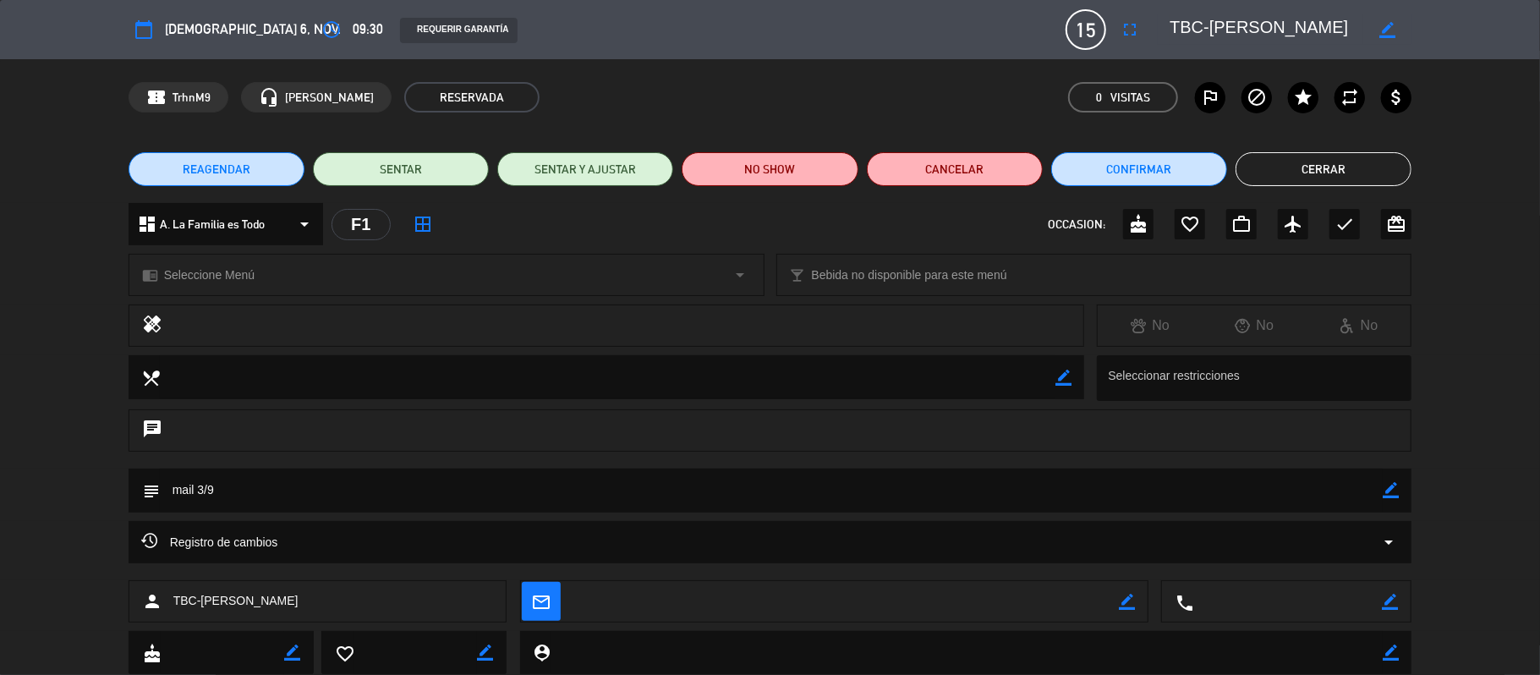
click at [1353, 174] on button "Cerrar" at bounding box center [1323, 169] width 176 height 34
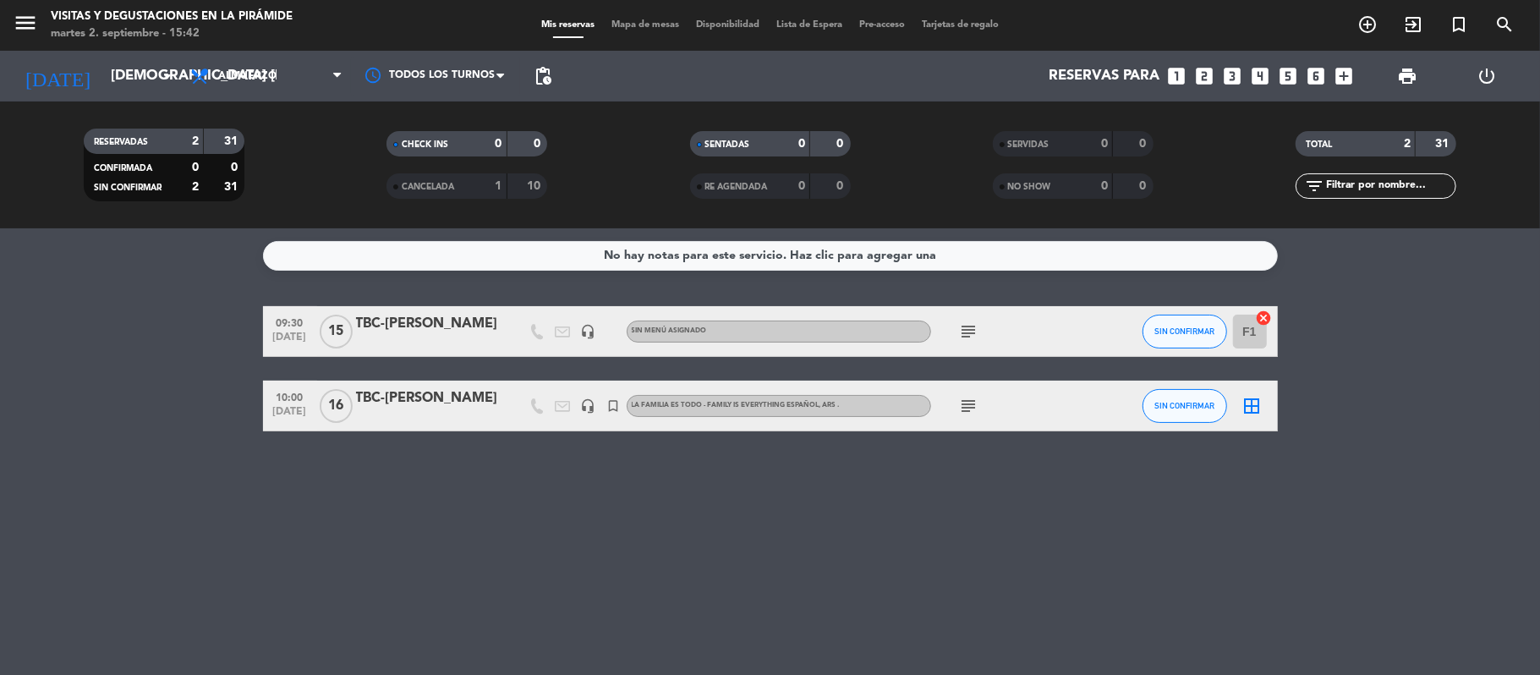
click at [976, 404] on icon "subject" at bounding box center [969, 406] width 20 height 20
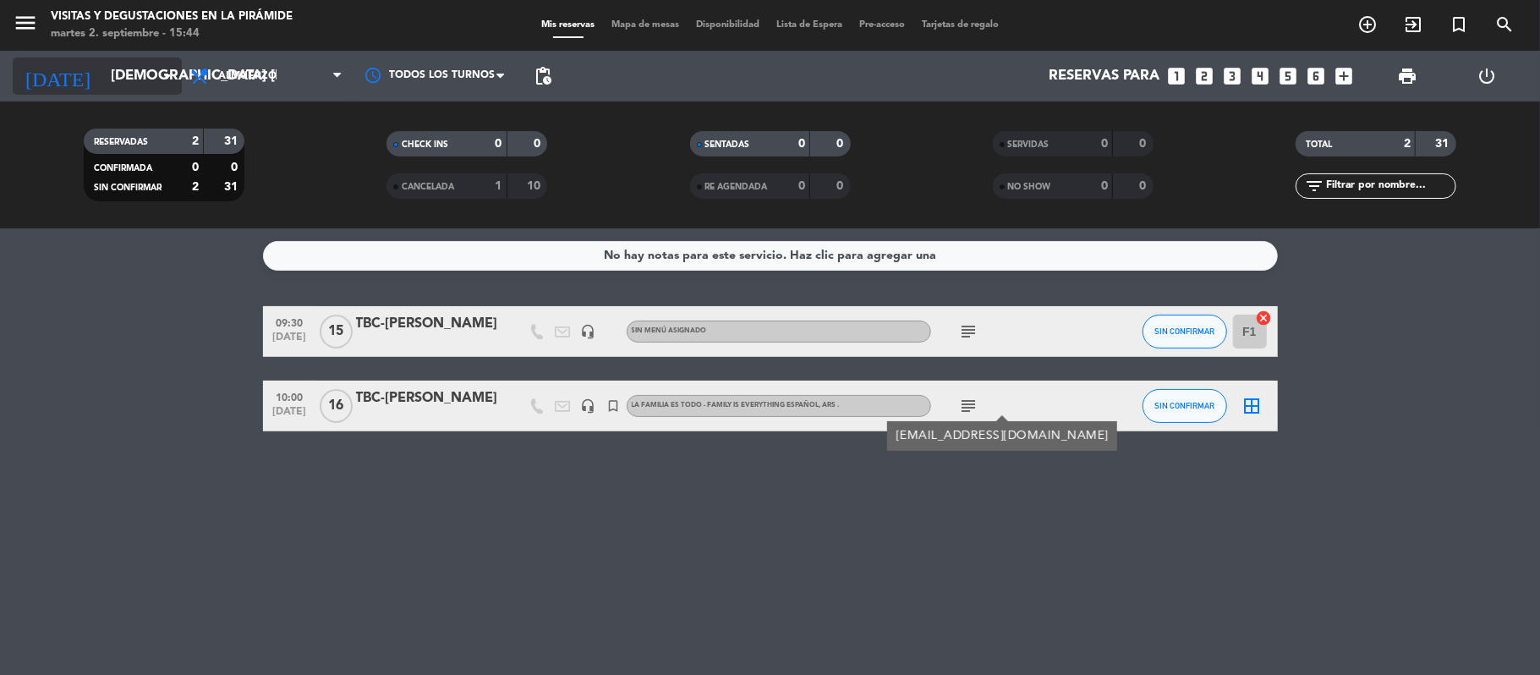
click at [142, 65] on input "[DEMOGRAPHIC_DATA] [DATE]" at bounding box center [193, 76] width 183 height 33
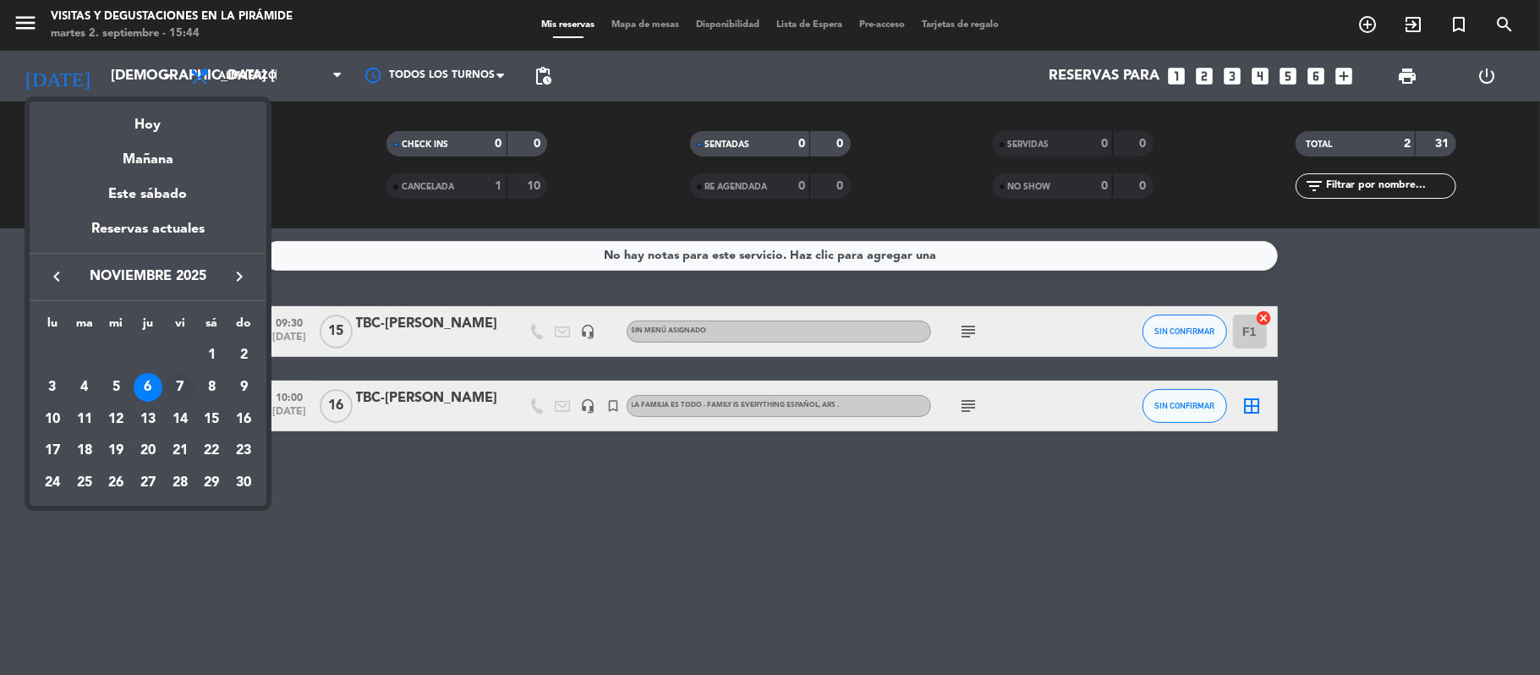
click at [180, 389] on div "7" at bounding box center [180, 387] width 29 height 29
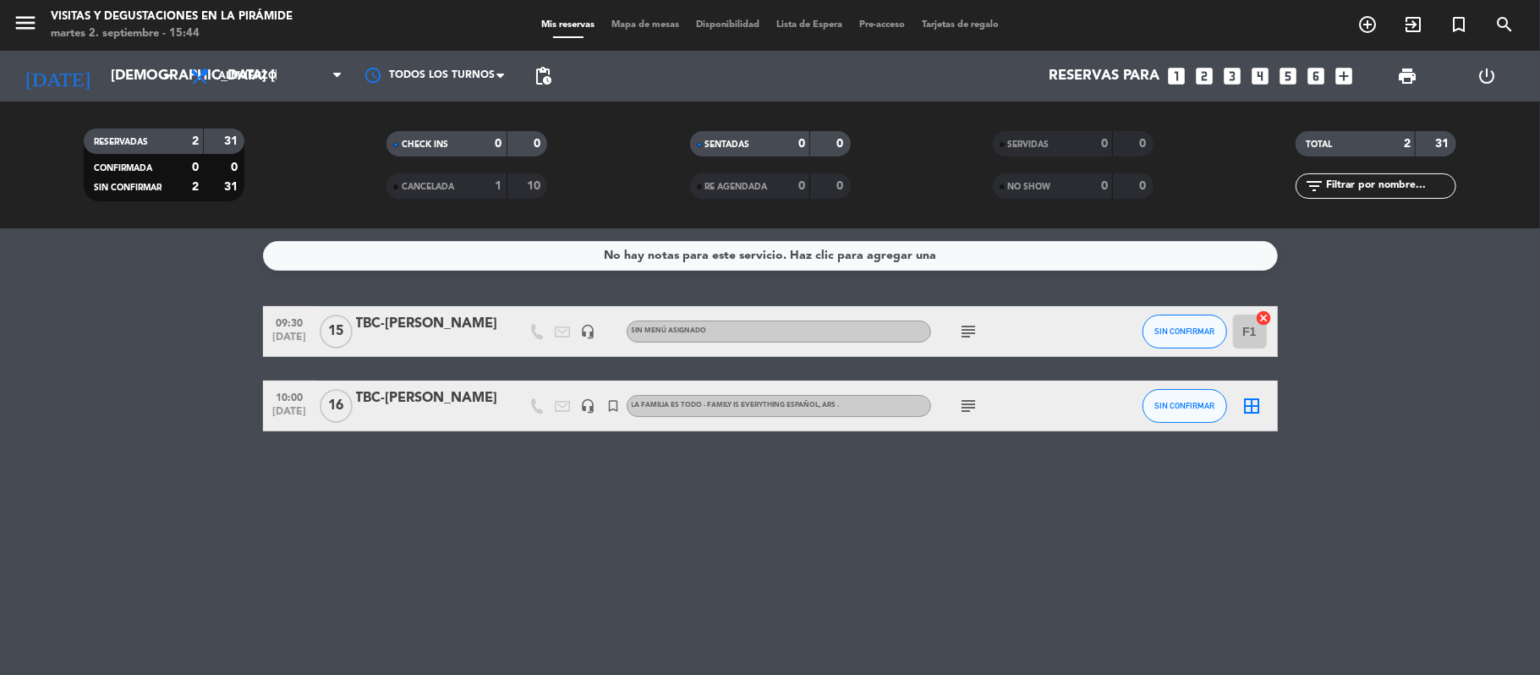
type input "vie. [DATE]"
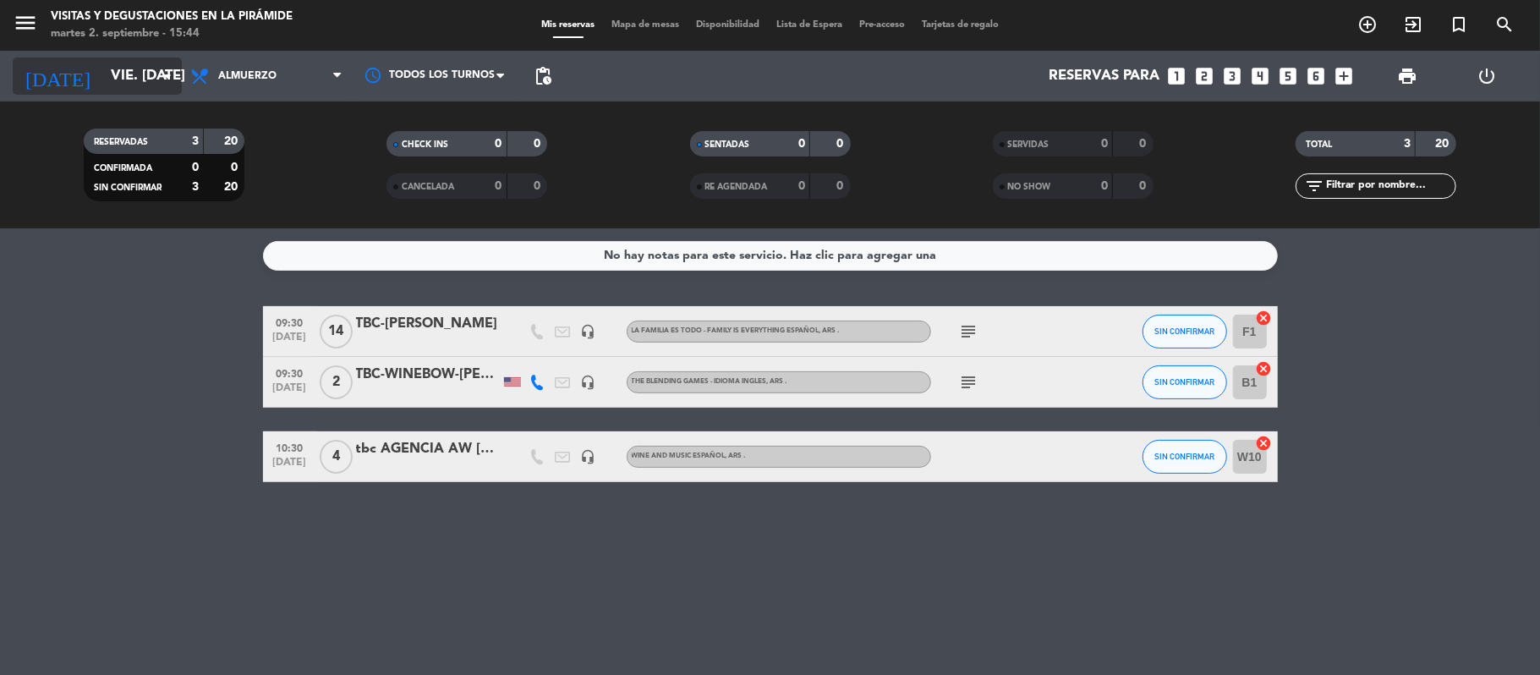
click at [112, 76] on input "vie. [DATE]" at bounding box center [193, 76] width 183 height 33
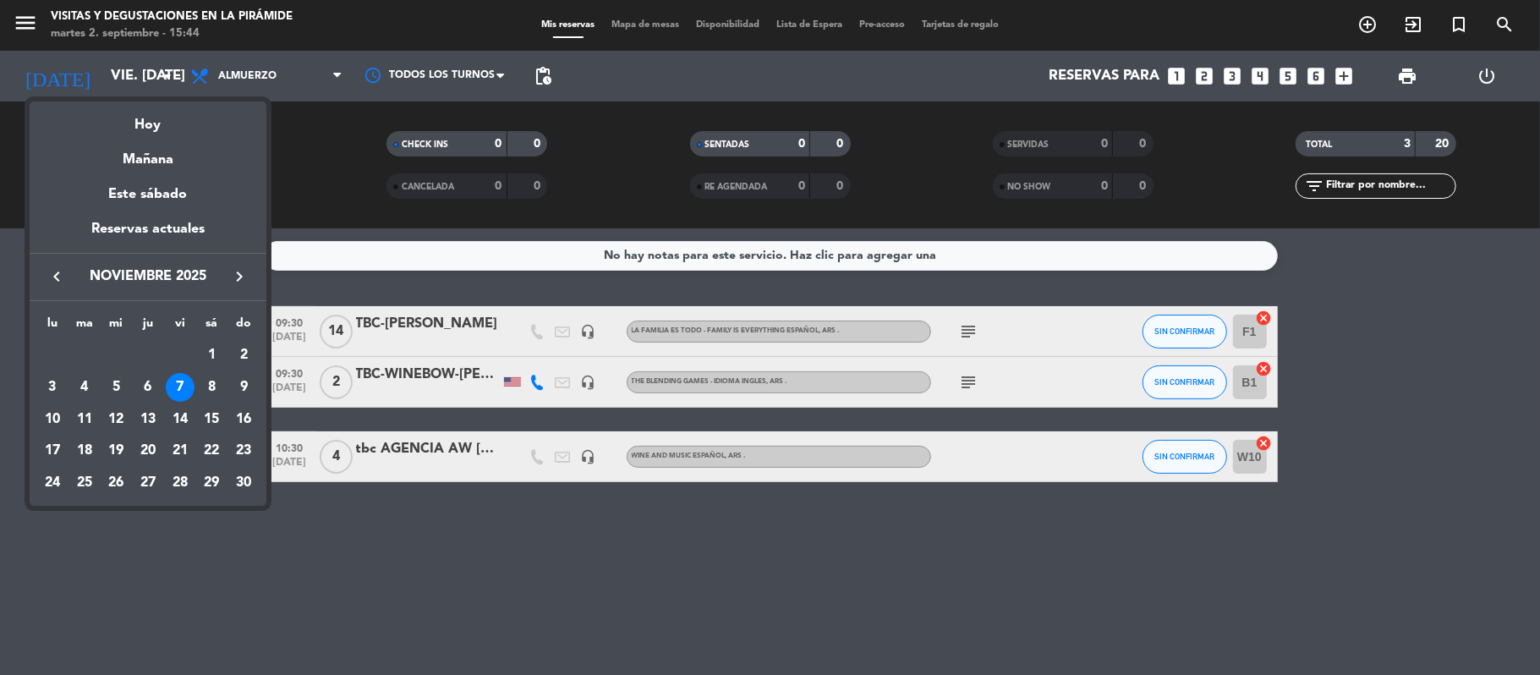
click at [362, 526] on div at bounding box center [770, 337] width 1540 height 675
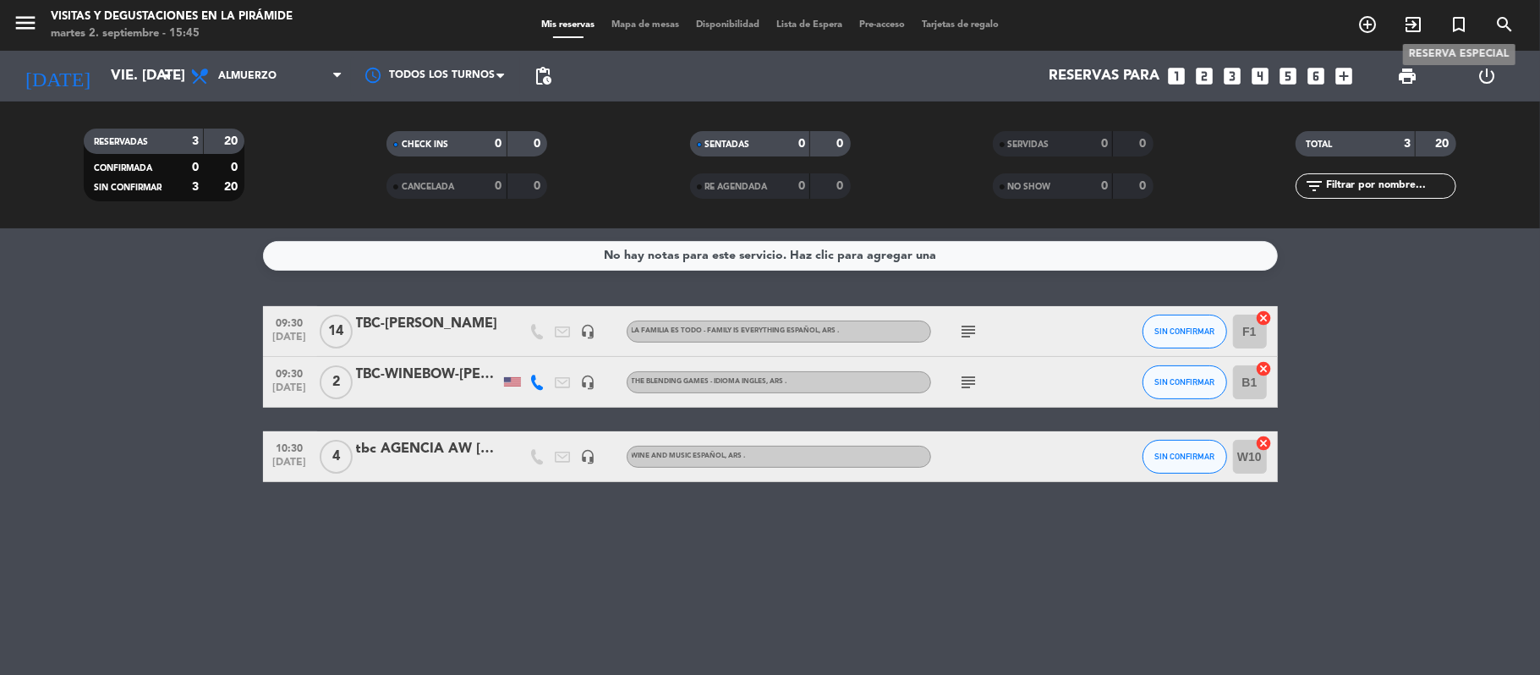
click at [1455, 29] on icon "turned_in_not" at bounding box center [1458, 24] width 20 height 20
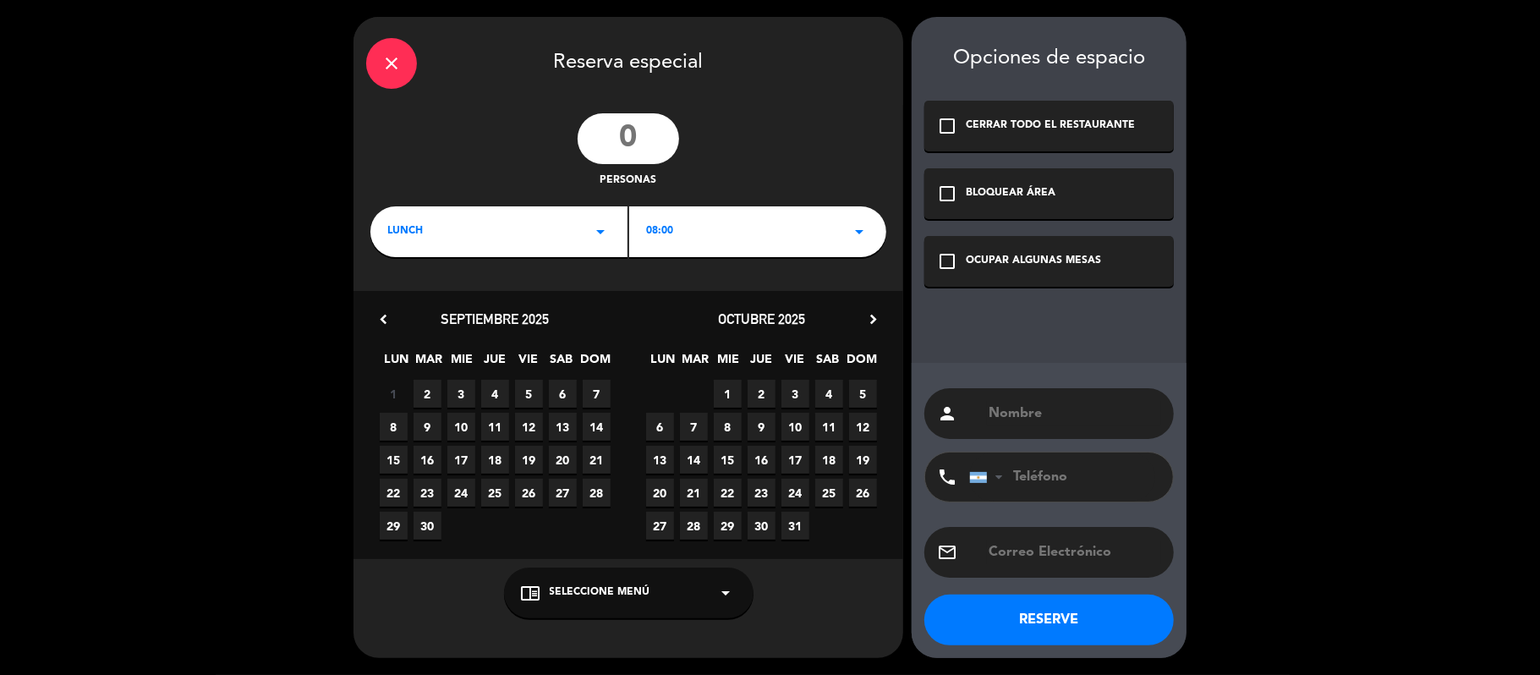
click at [612, 150] on input "number" at bounding box center [627, 138] width 101 height 51
type input "12"
click at [704, 241] on div "08:00 arrow_drop_down" at bounding box center [757, 231] width 257 height 51
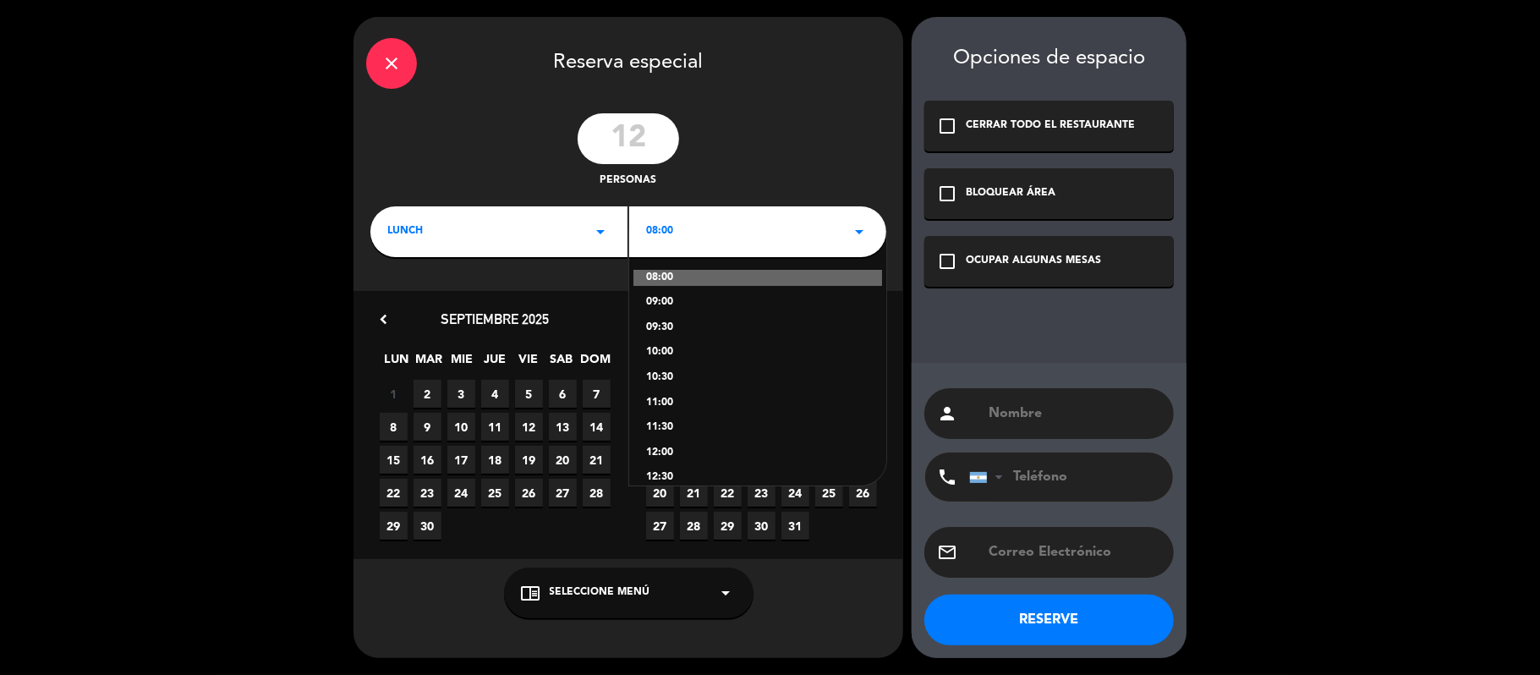
click at [687, 358] on div "10:00" at bounding box center [757, 352] width 223 height 17
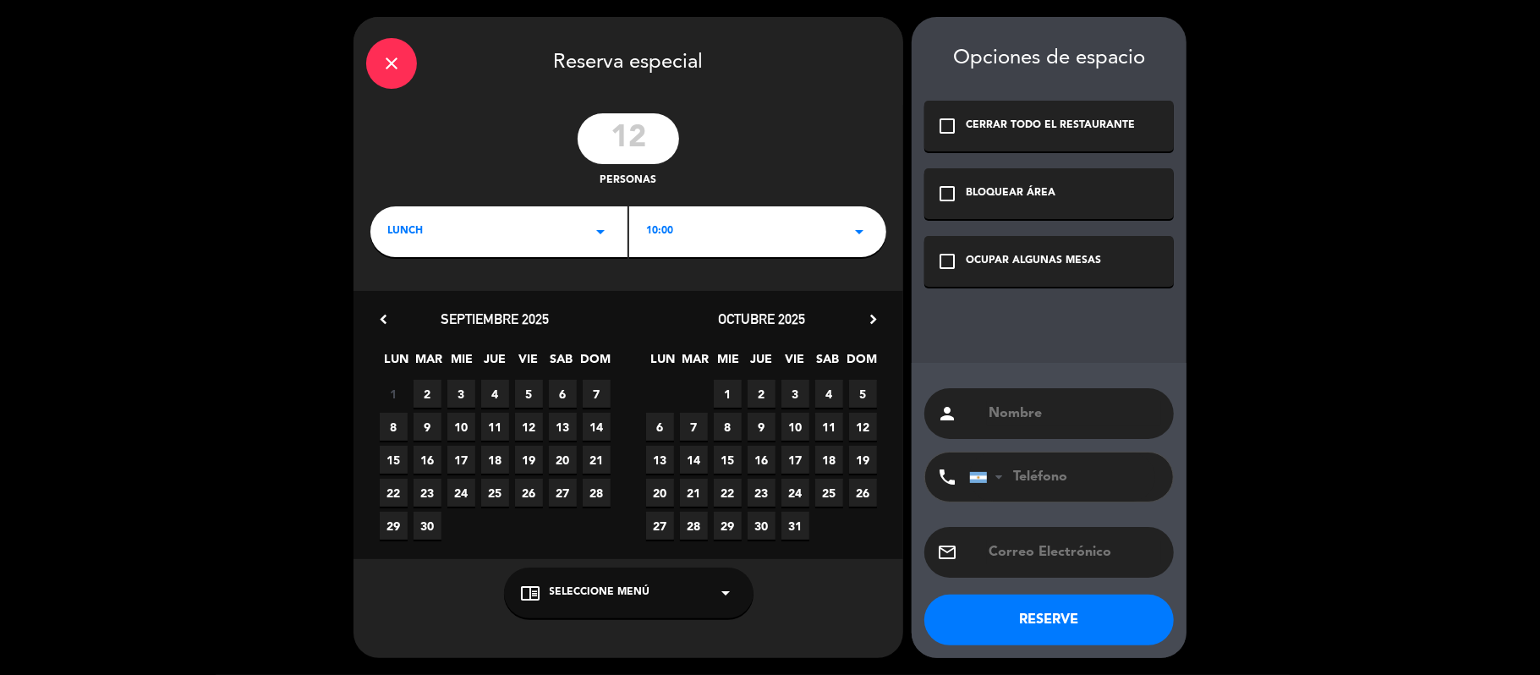
drag, startPoint x: 886, startPoint y: 321, endPoint x: 867, endPoint y: 323, distance: 18.7
click at [884, 321] on div "octubre 2025 chevron_right" at bounding box center [761, 319] width 266 height 23
click at [867, 323] on icon "chevron_right" at bounding box center [873, 319] width 18 height 18
click at [667, 580] on div "chrome_reader_mode Seleccione Menú arrow_drop_down" at bounding box center [628, 592] width 249 height 51
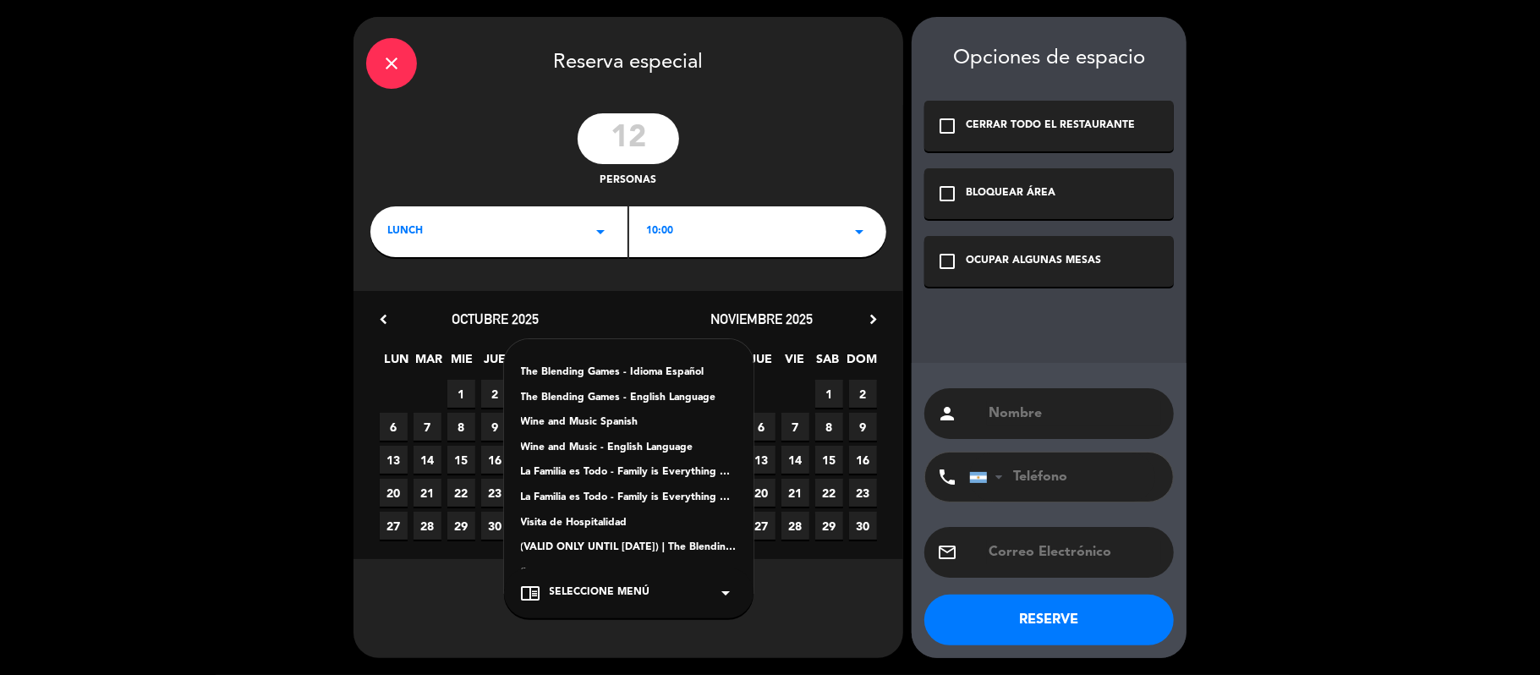
click at [620, 477] on div "La Familia es Todo - Family is Everything Español" at bounding box center [629, 472] width 216 height 17
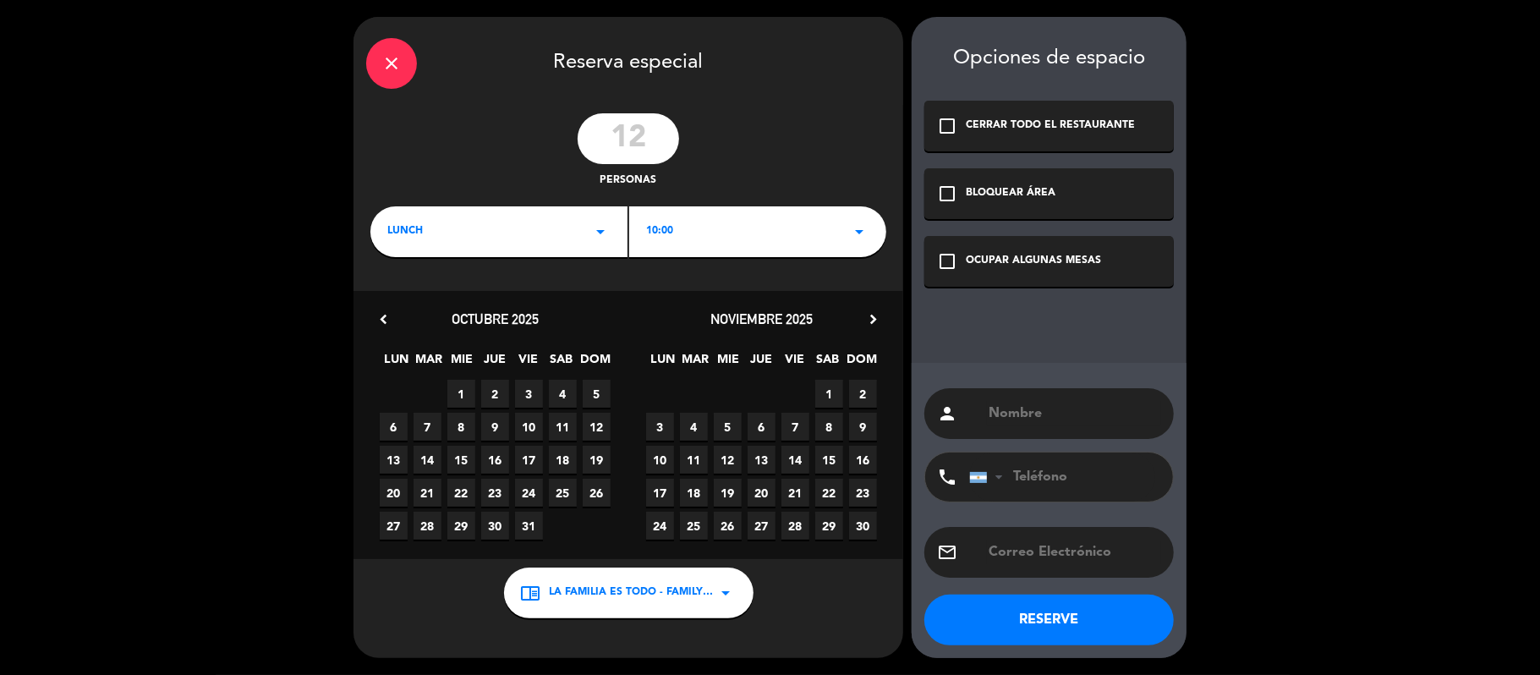
click at [802, 423] on span "7" at bounding box center [795, 427] width 28 height 28
click at [992, 414] on input "text" at bounding box center [1074, 414] width 174 height 24
click at [1042, 407] on input "TBC-" at bounding box center [1074, 414] width 174 height 24
paste input "text"
click at [1045, 396] on div "person TBC-" at bounding box center [1048, 413] width 249 height 51
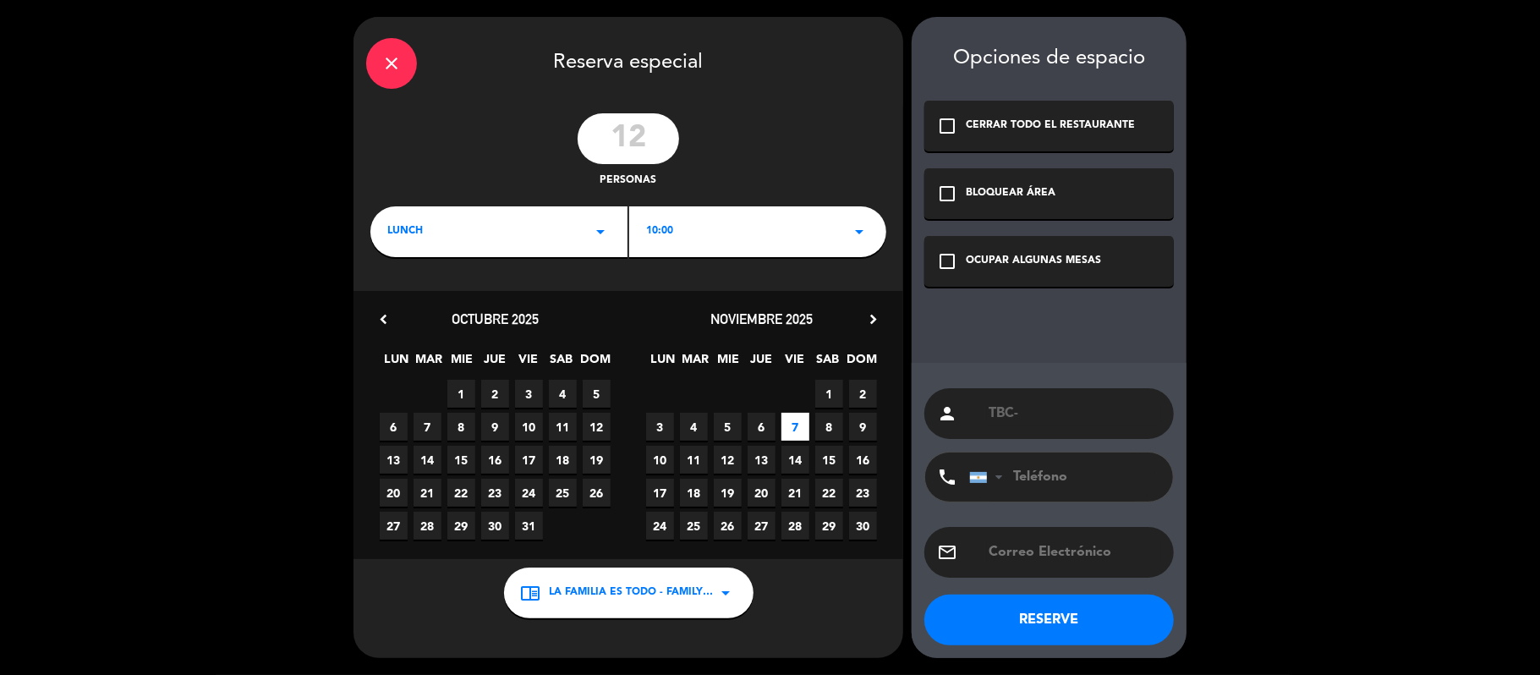
click at [1065, 416] on input "TBC-" at bounding box center [1074, 414] width 174 height 24
click at [1029, 424] on input "TBC-" at bounding box center [1074, 414] width 174 height 24
paste input "[PERSON_NAME]"
type input "TBC-[PERSON_NAME] [PERSON_NAME]"
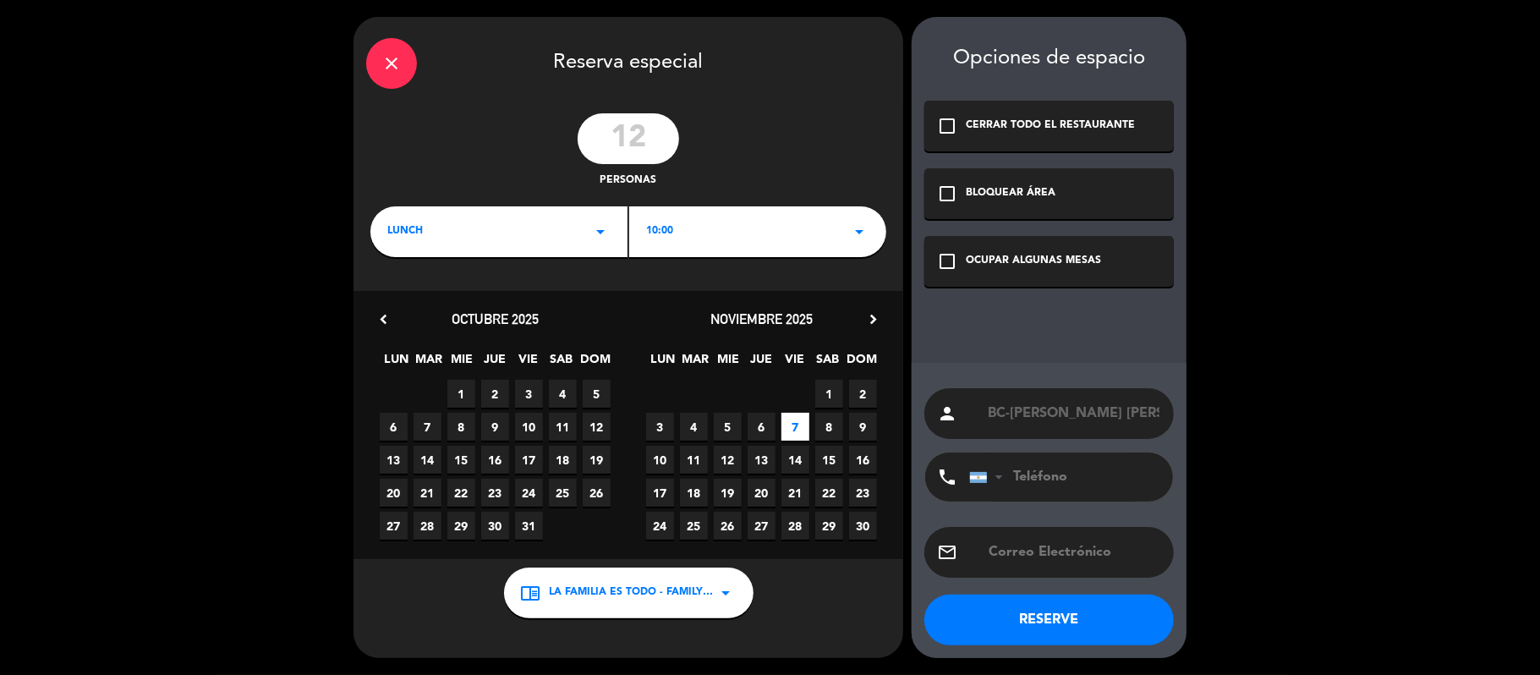
scroll to position [0, 0]
click at [1072, 619] on button "RESERVE" at bounding box center [1048, 619] width 249 height 51
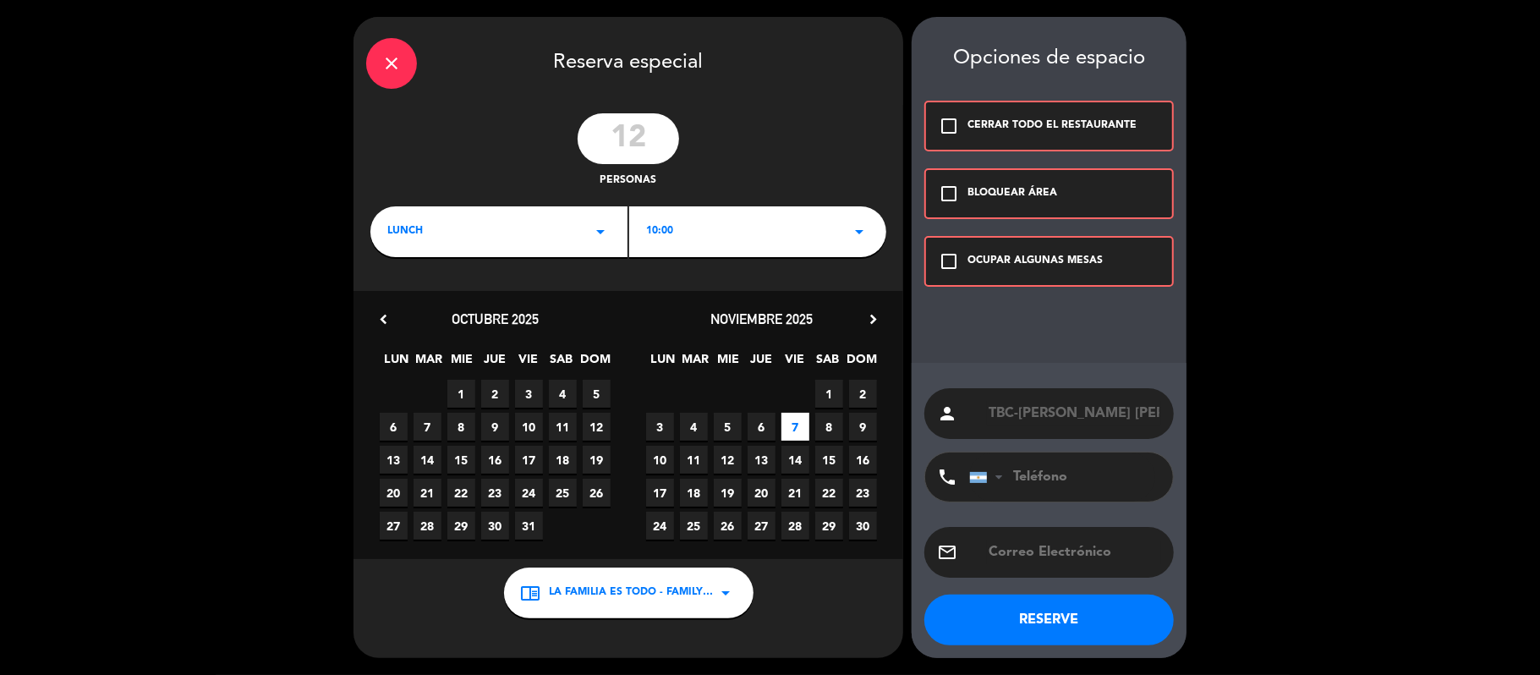
click at [1087, 262] on div "OCUPAR ALGUNAS MESAS" at bounding box center [1034, 261] width 135 height 17
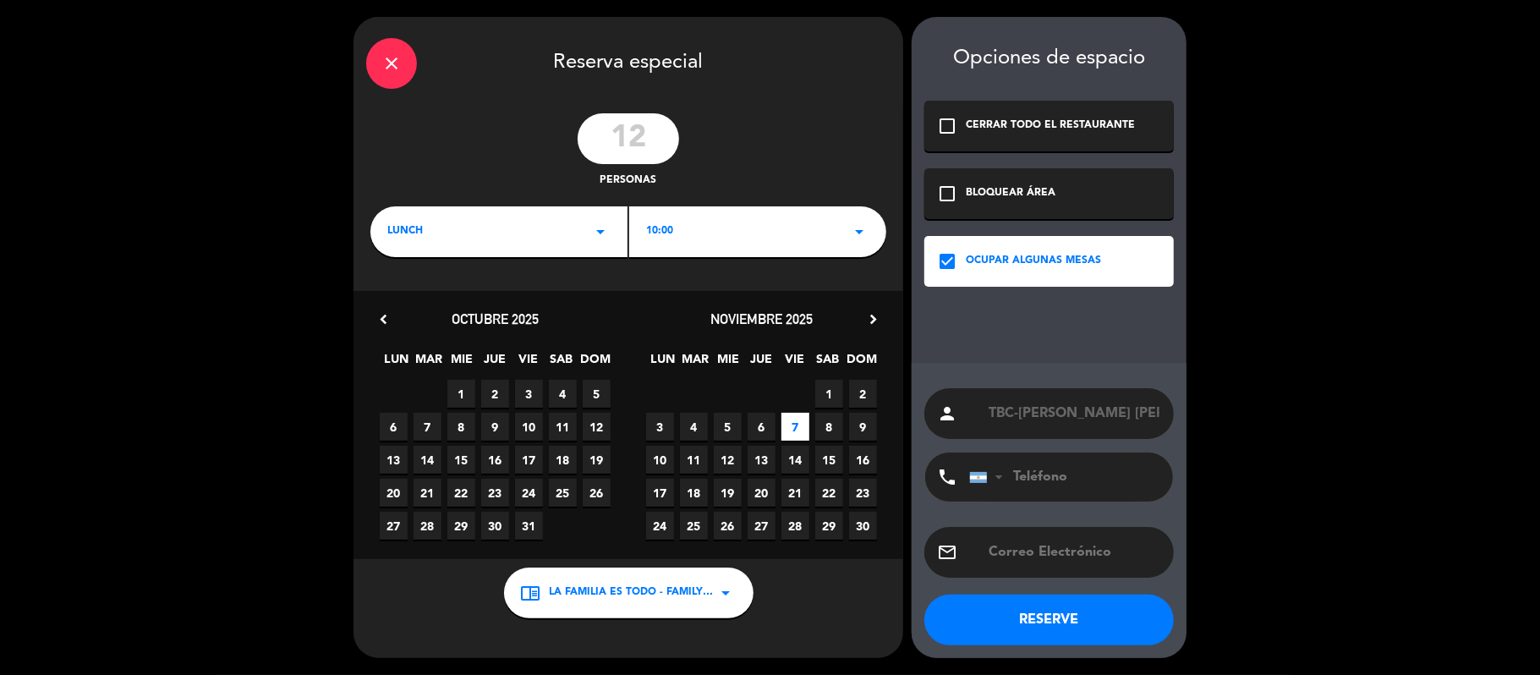
click at [1031, 620] on button "RESERVE" at bounding box center [1048, 619] width 249 height 51
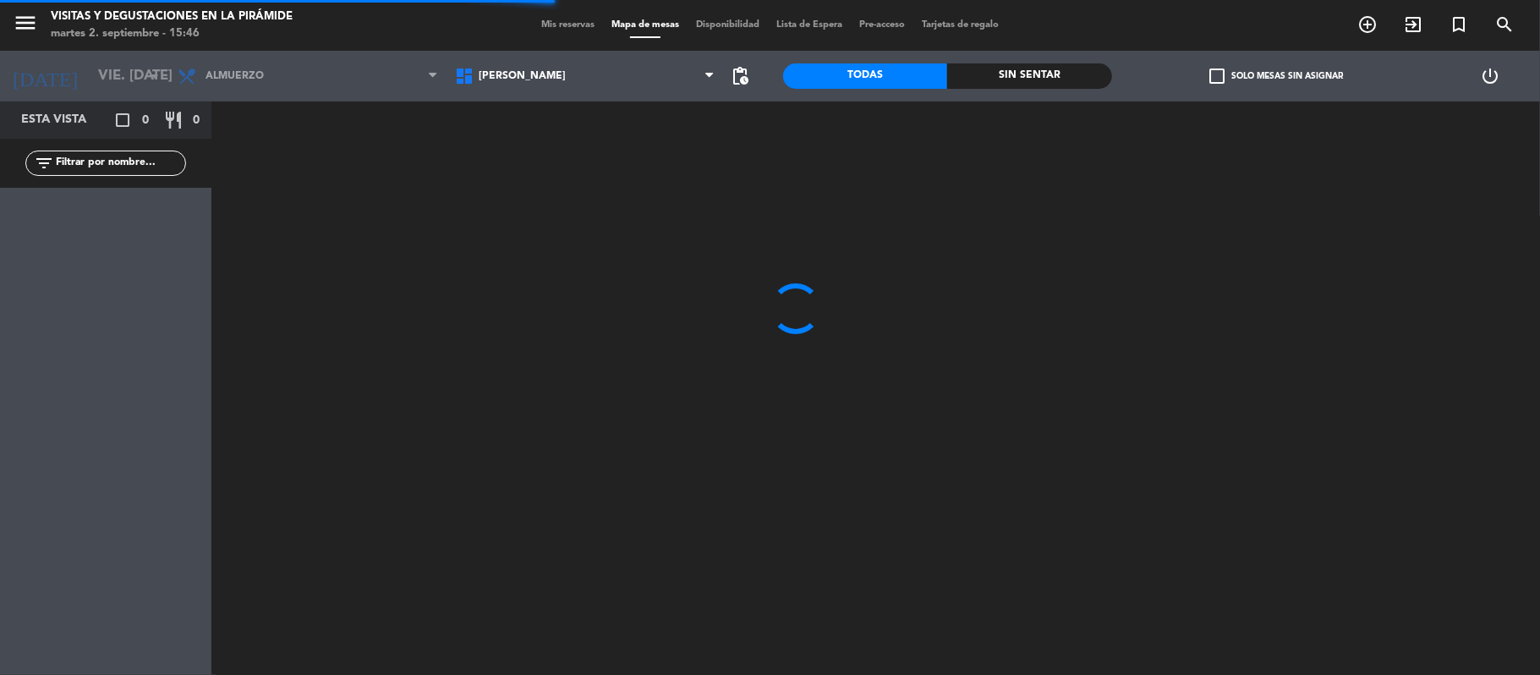
click at [546, 18] on div "Mis reservas Mapa de mesas Disponibilidad Lista de Espera Pre-acceso Tarjetas d…" at bounding box center [770, 25] width 474 height 15
click at [553, 25] on span "Mis reservas" at bounding box center [568, 24] width 70 height 9
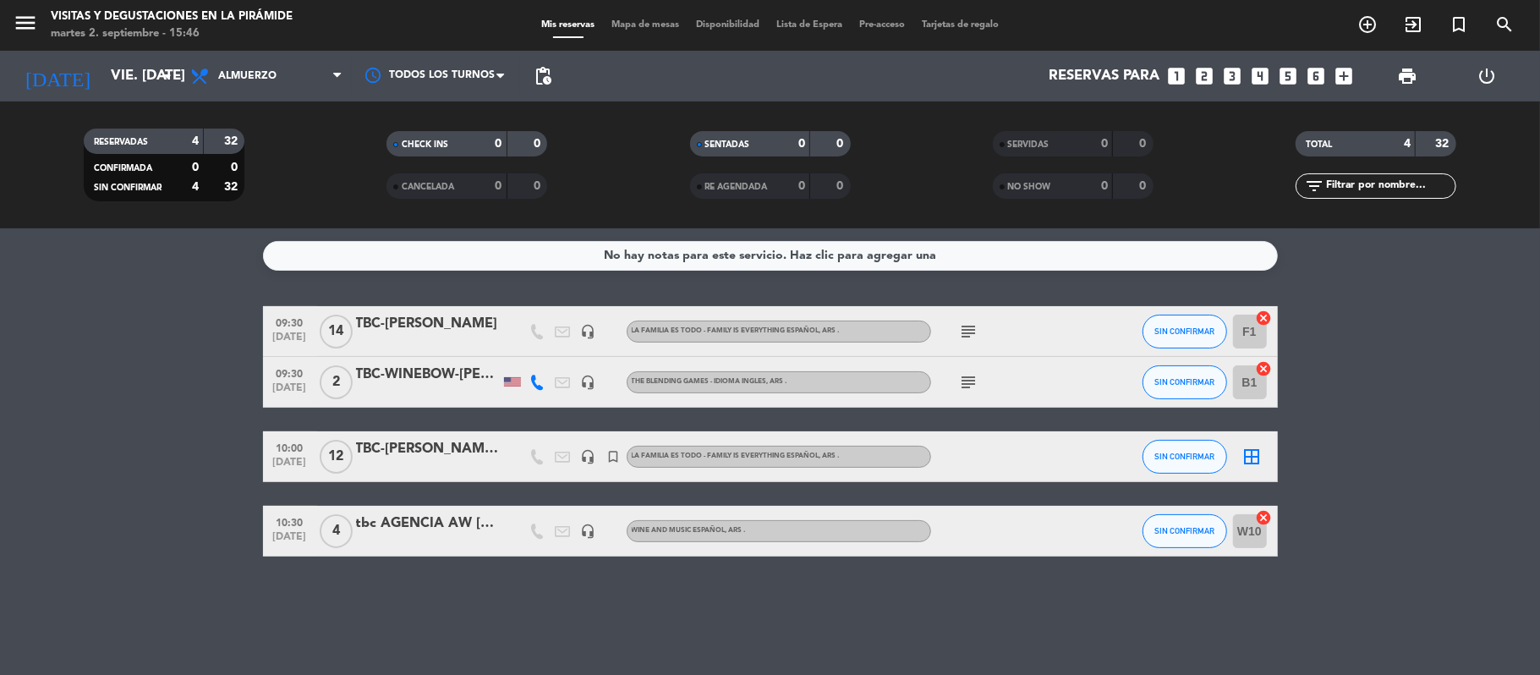
click at [451, 440] on div "TBC-[PERSON_NAME] [PERSON_NAME]" at bounding box center [428, 449] width 144 height 22
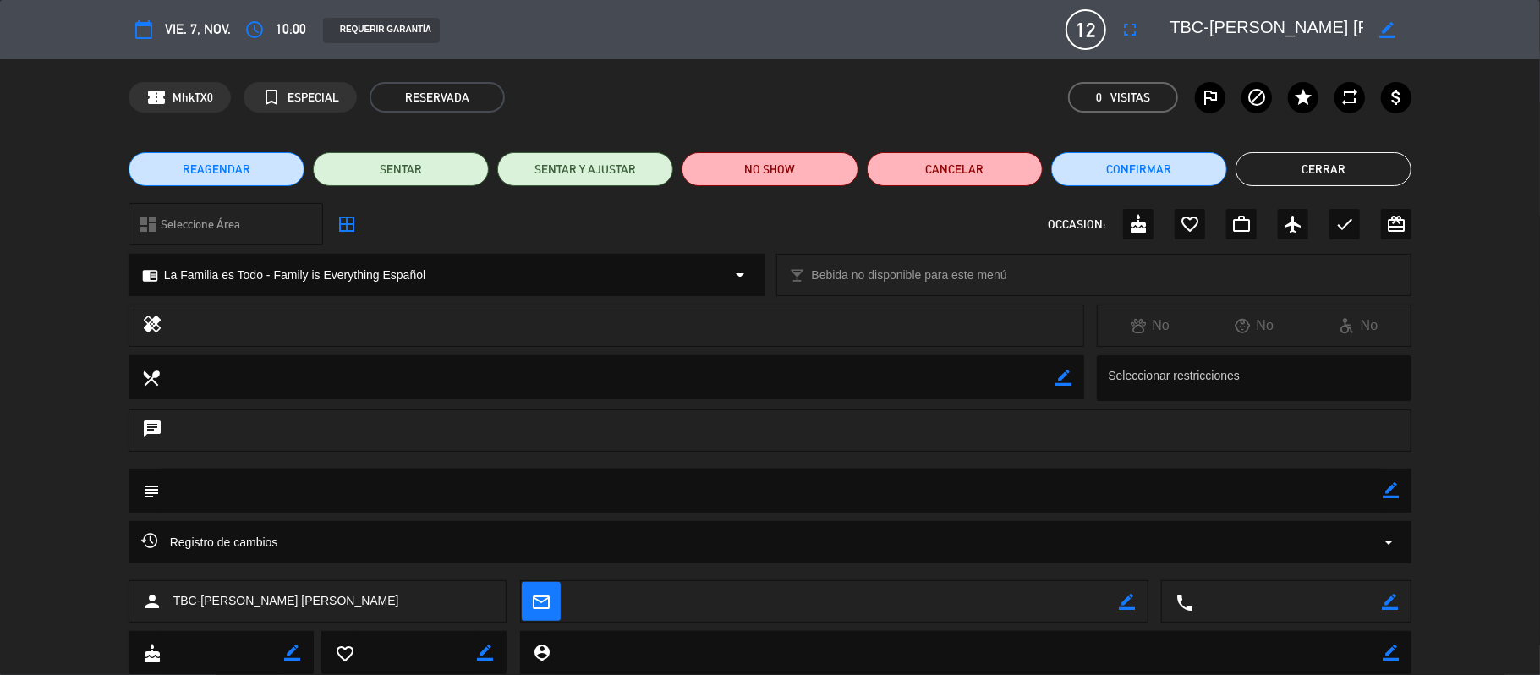
drag, startPoint x: 1388, startPoint y: 491, endPoint x: 1343, endPoint y: 495, distance: 45.0
click at [1385, 491] on icon "border_color" at bounding box center [1390, 490] width 16 height 16
click at [1337, 495] on textarea at bounding box center [771, 489] width 1223 height 43
paste textarea "[EMAIL_ADDRESS][DOMAIN_NAME]"
type textarea "[EMAIL_ADDRESS][DOMAIN_NAME]"
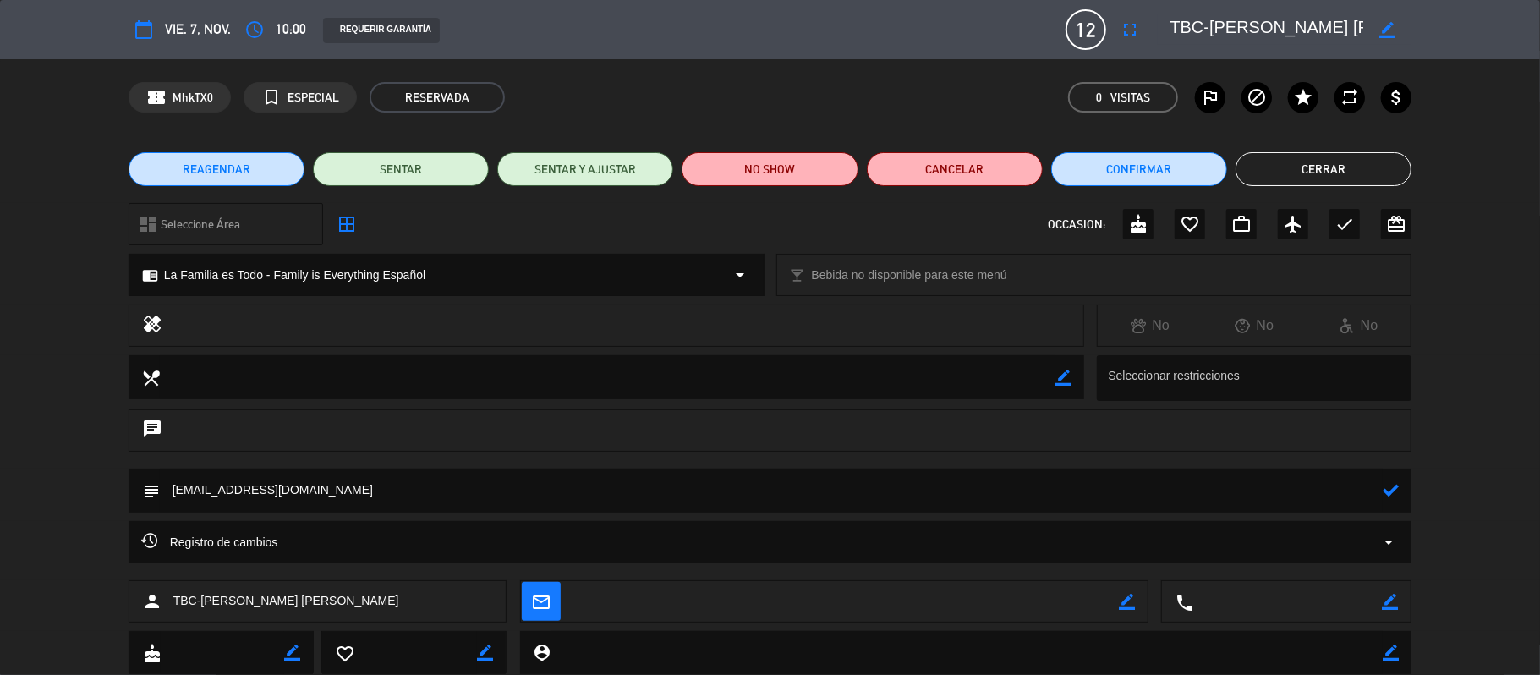
click at [1394, 490] on icon at bounding box center [1390, 490] width 16 height 16
click at [1317, 172] on button "Cerrar" at bounding box center [1323, 169] width 176 height 34
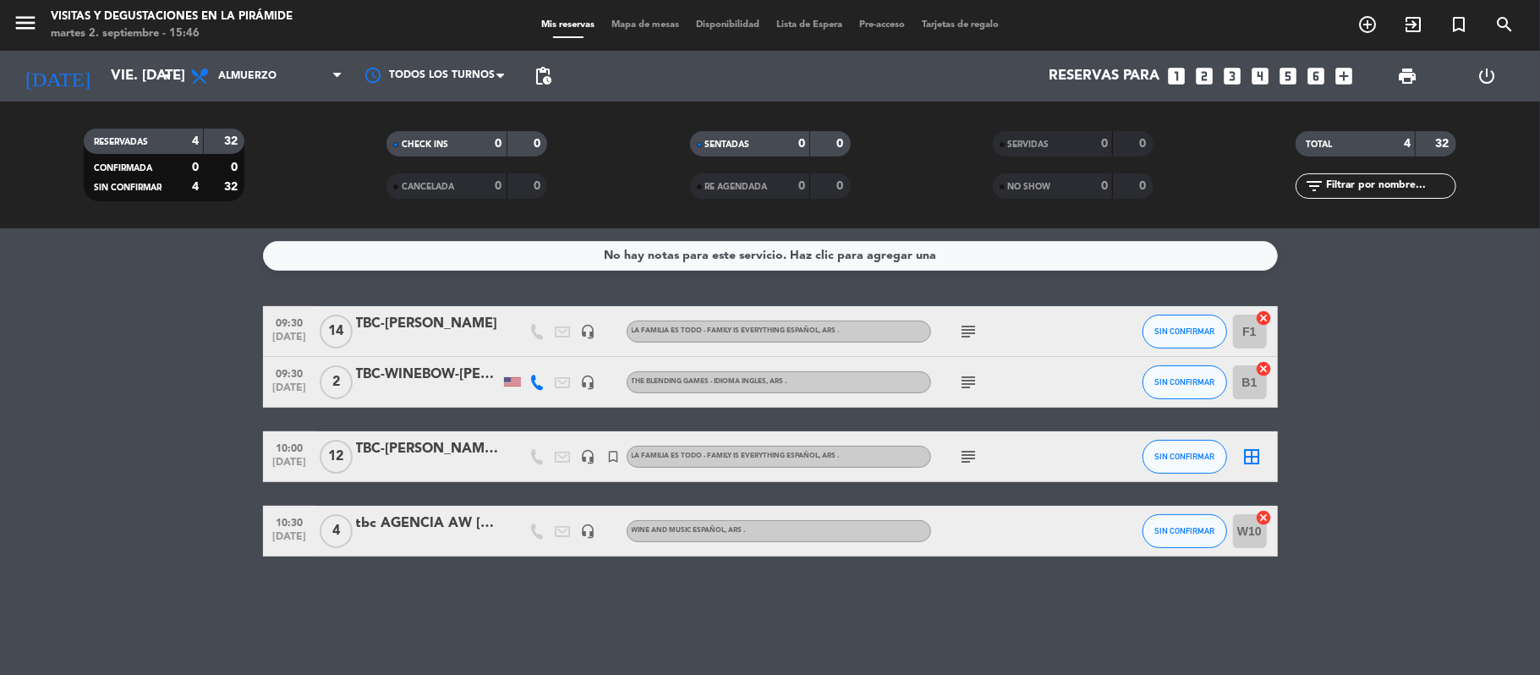
click at [380, 326] on div "TBC-[PERSON_NAME]" at bounding box center [428, 324] width 144 height 22
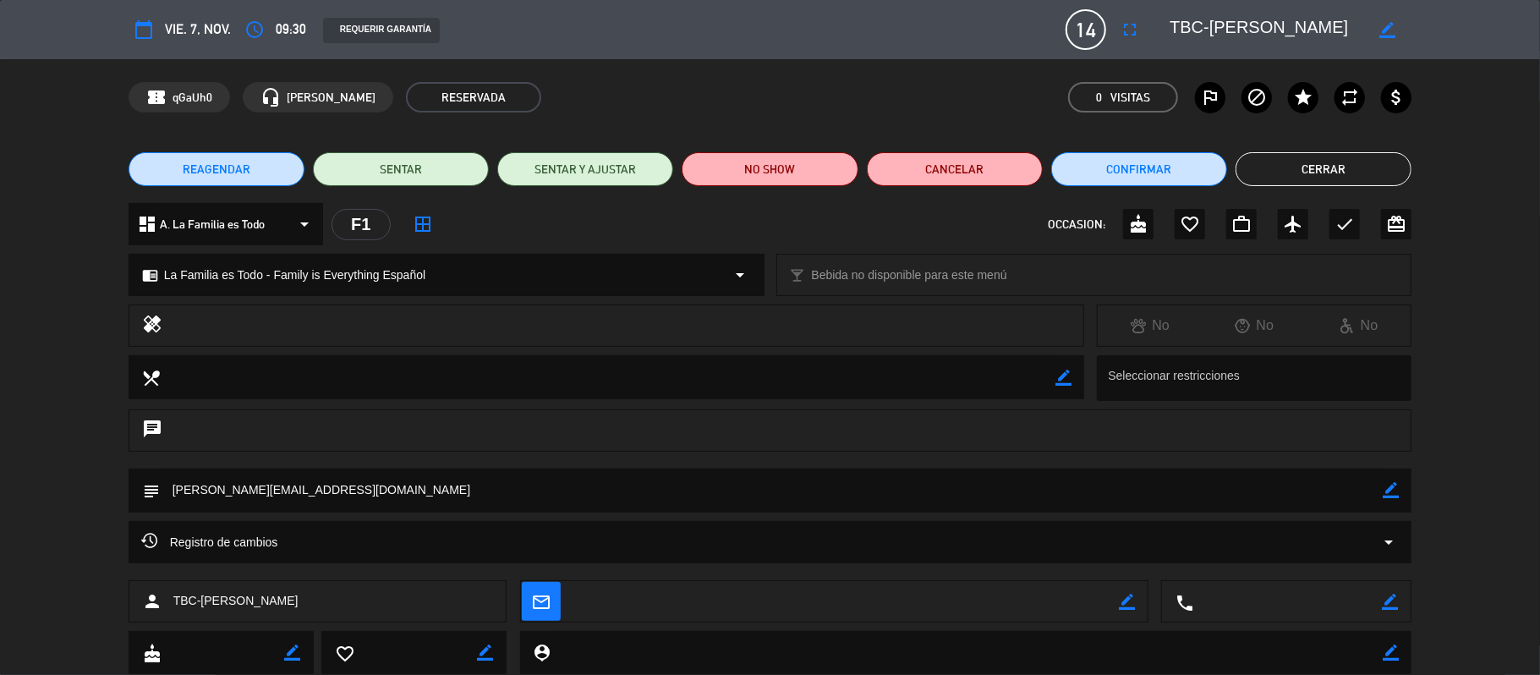
click at [221, 169] on span "REAGENDAR" at bounding box center [217, 170] width 68 height 18
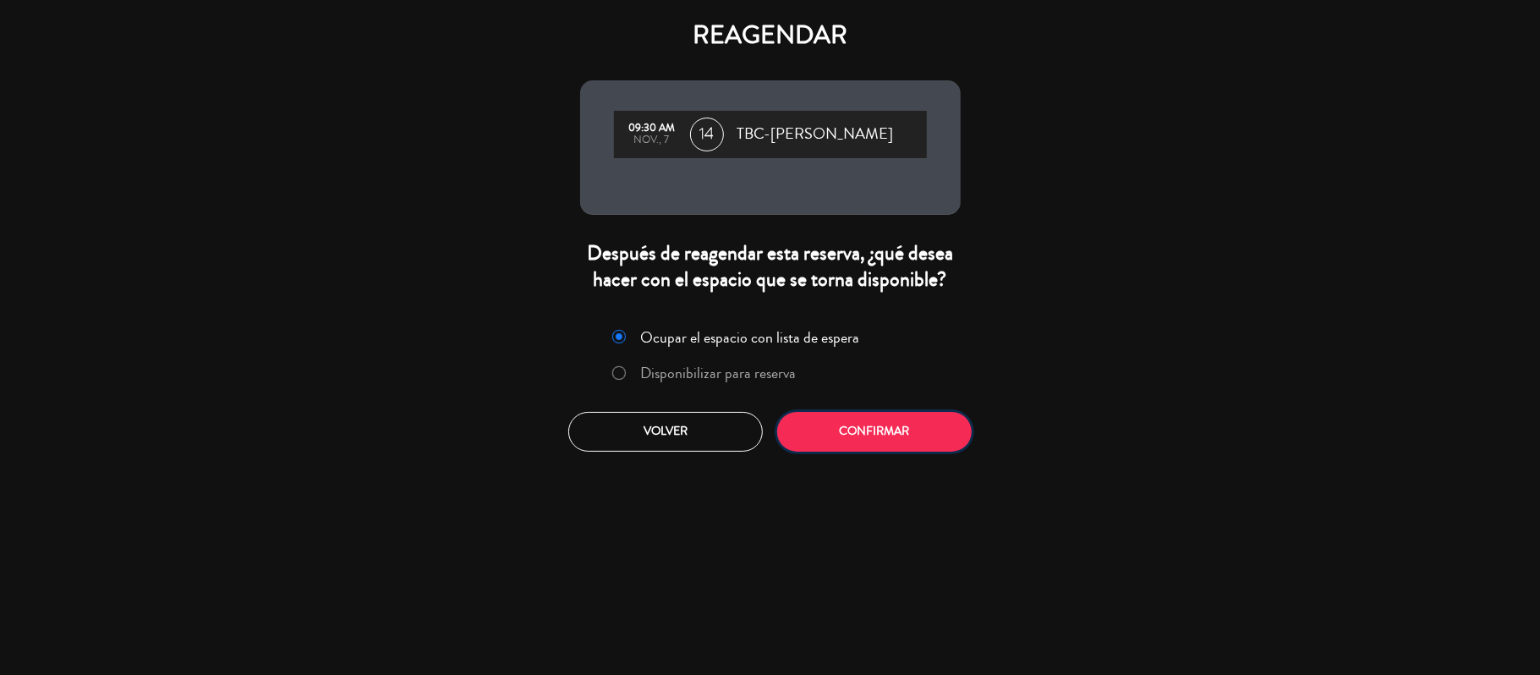
click at [869, 437] on button "Confirmar" at bounding box center [874, 432] width 194 height 40
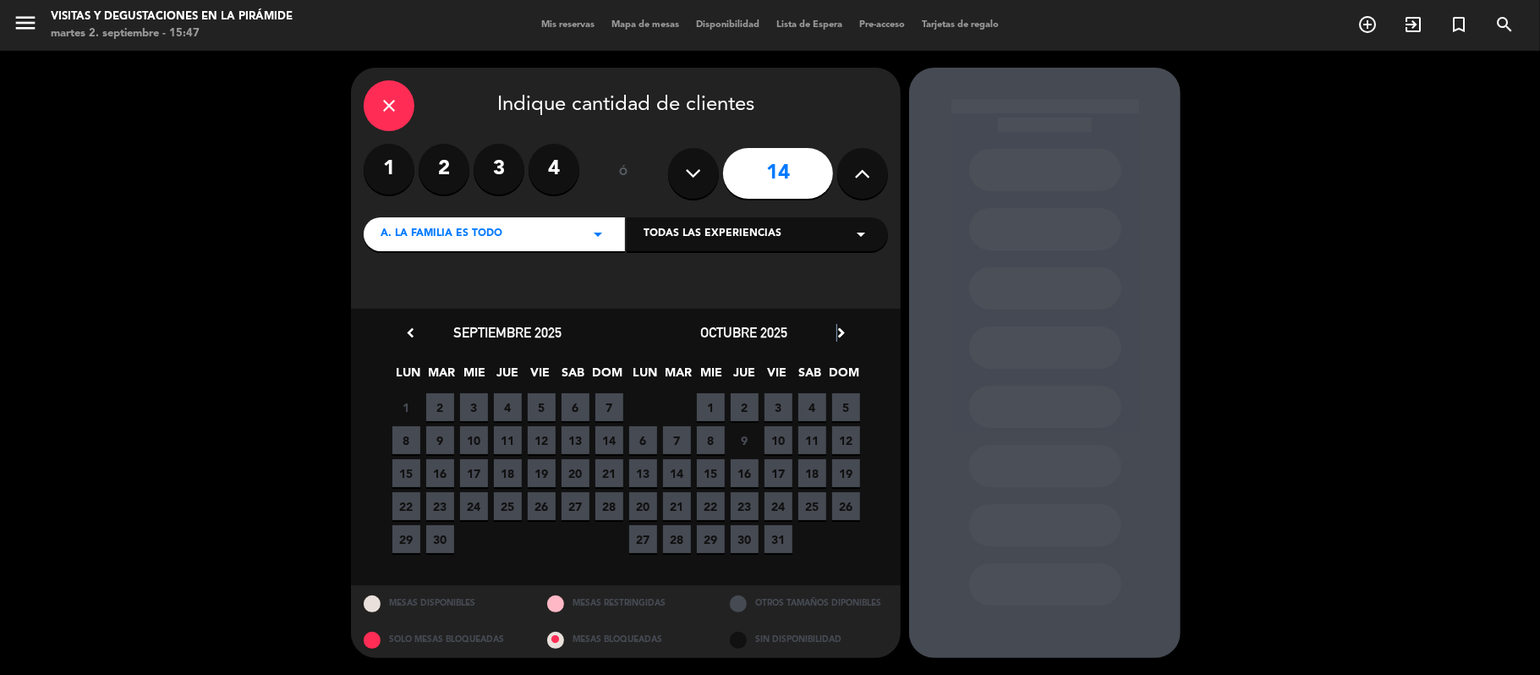
click at [837, 332] on icon "chevron_right" at bounding box center [841, 333] width 18 height 18
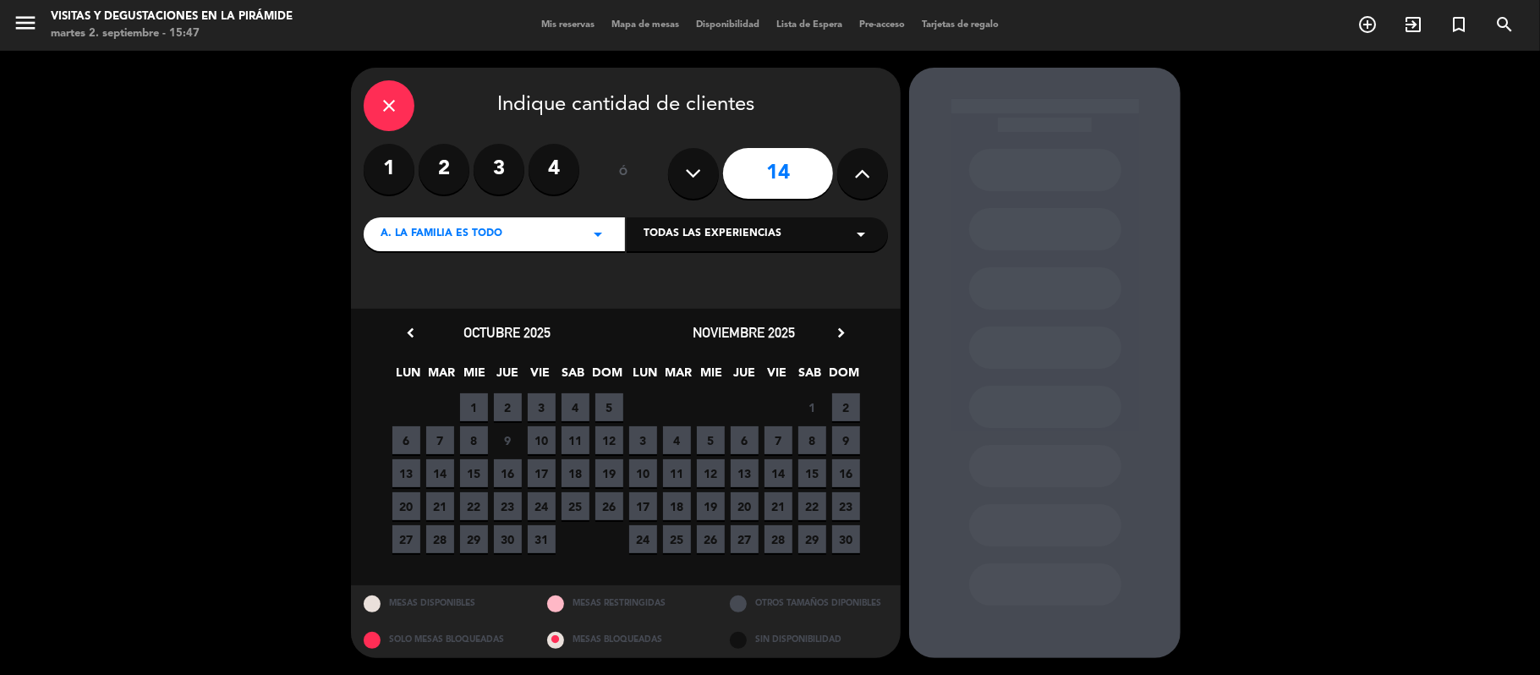
click at [778, 435] on span "7" at bounding box center [778, 440] width 28 height 28
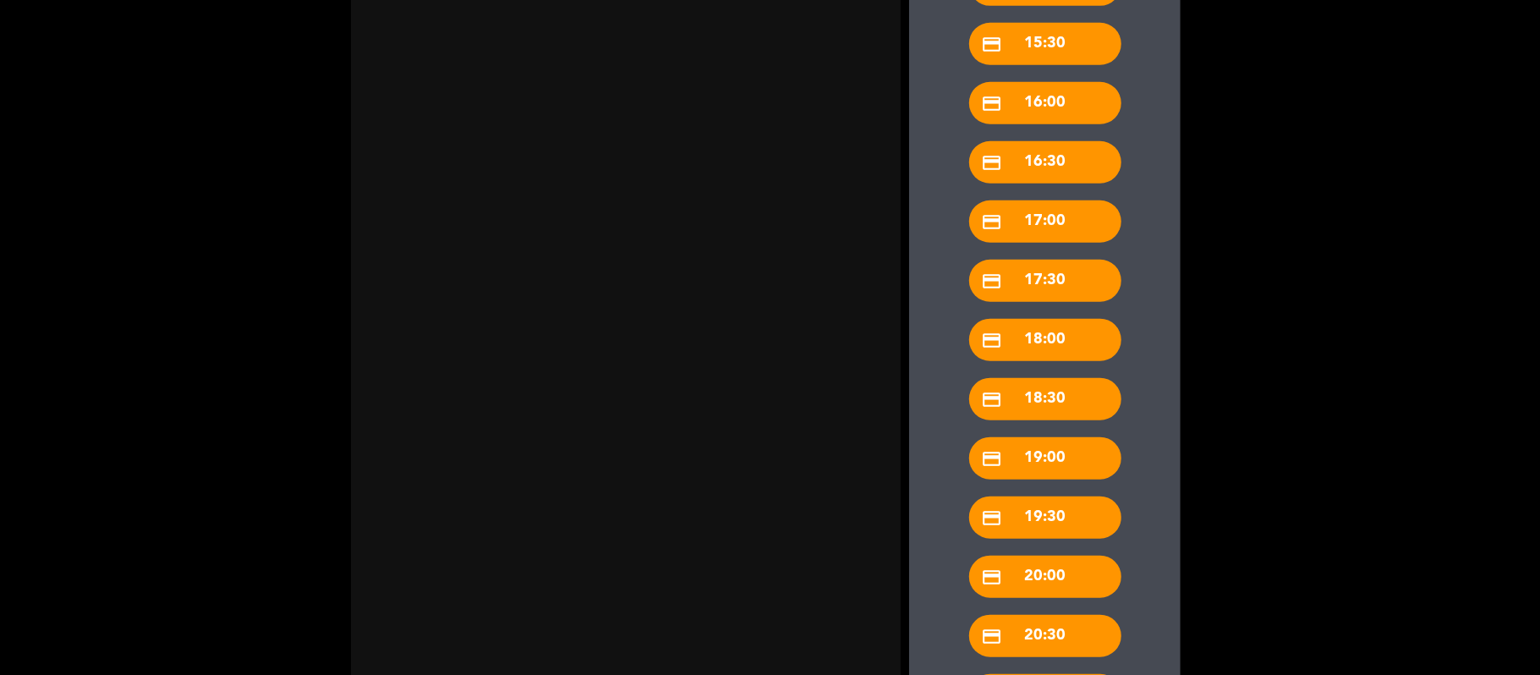
scroll to position [1248, 0]
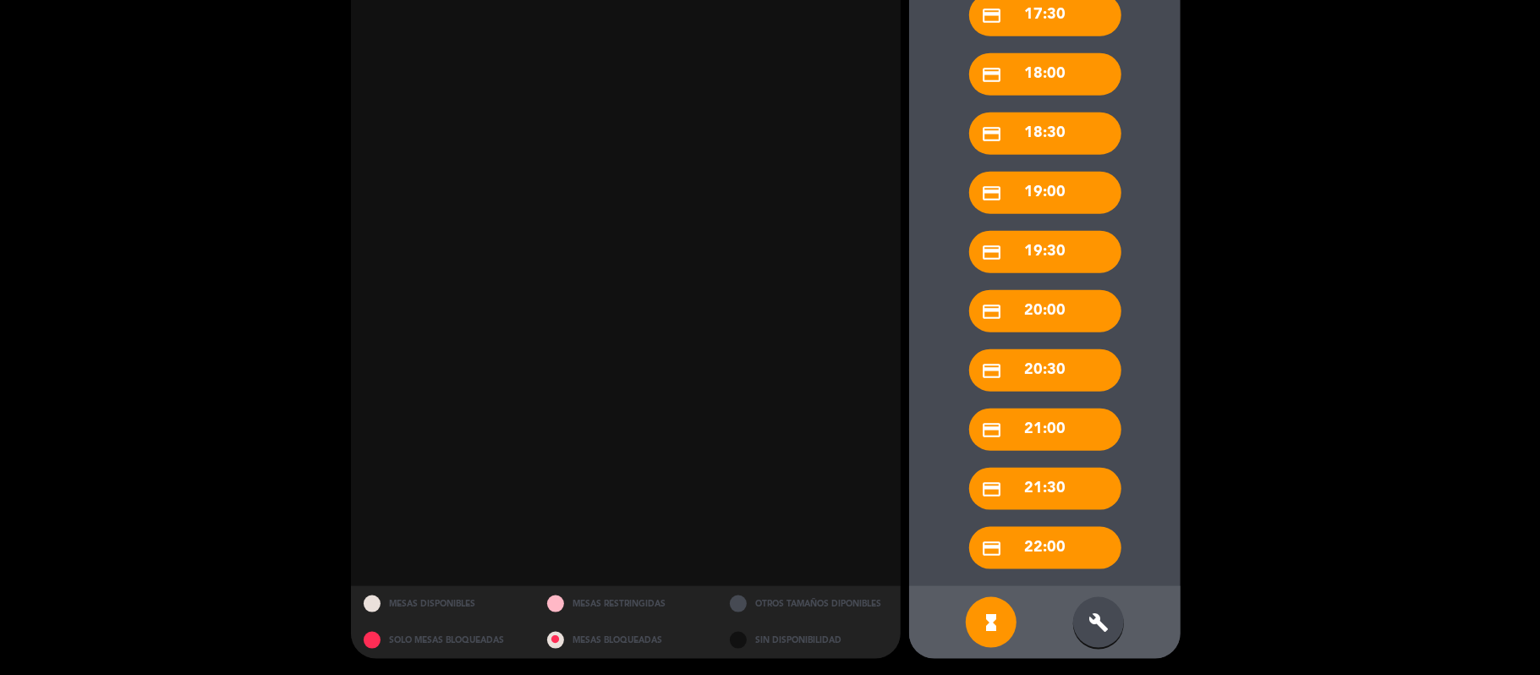
click at [1106, 637] on div "build" at bounding box center [1098, 622] width 51 height 51
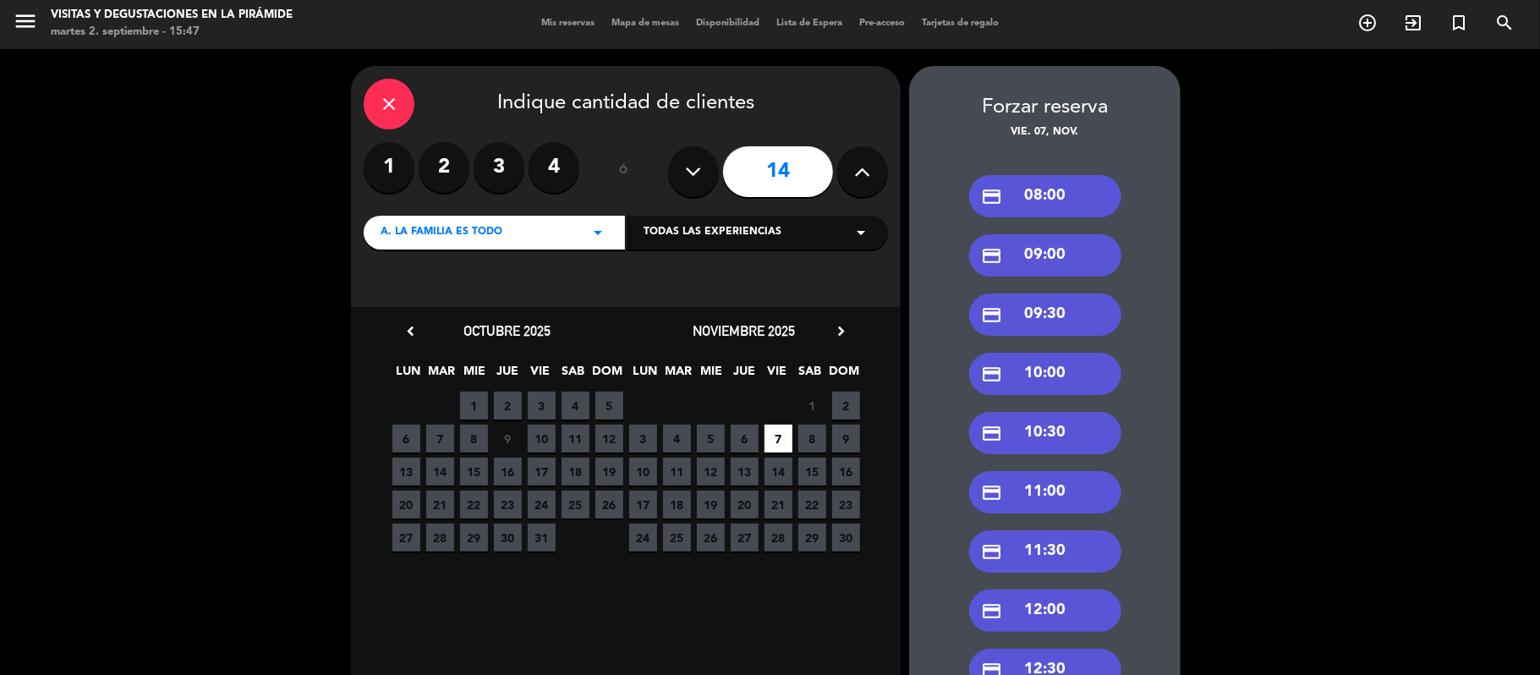
scroll to position [0, 0]
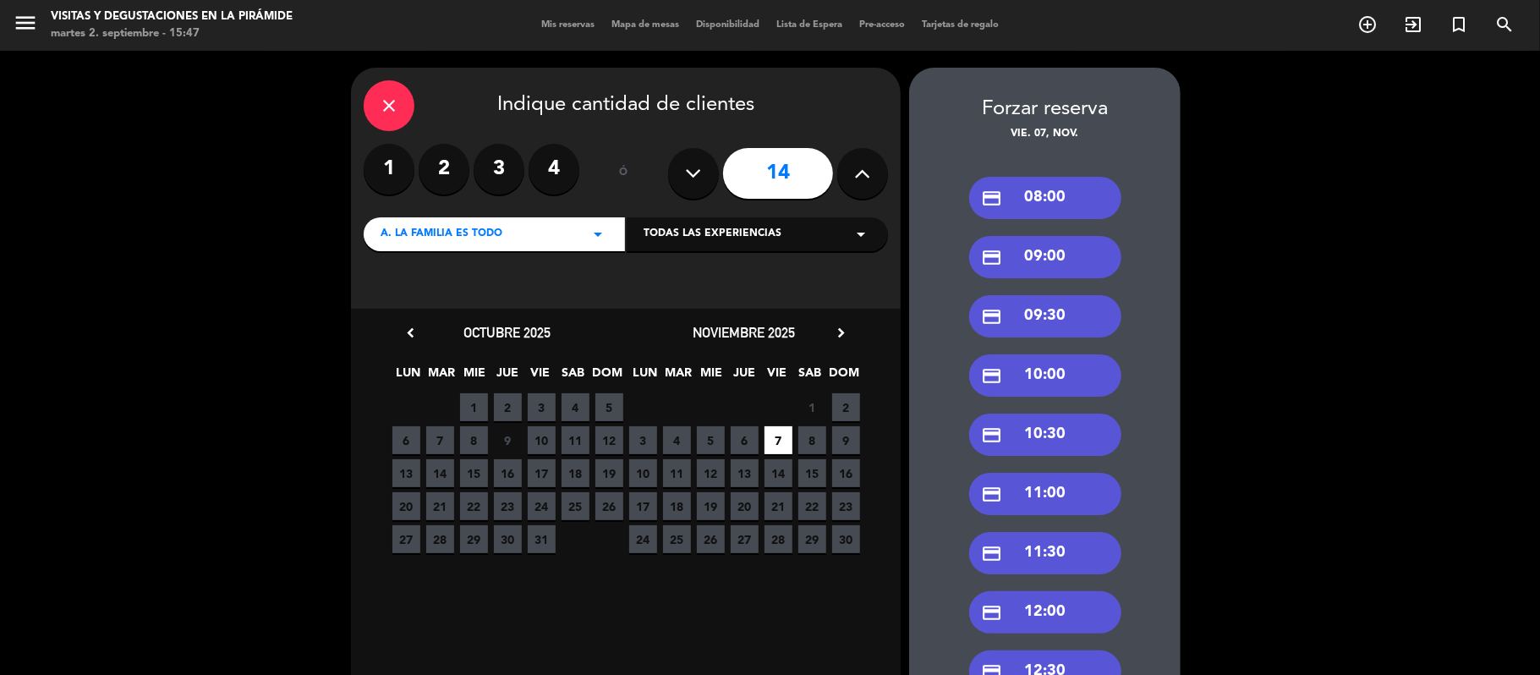
click at [1052, 374] on div "credit_card 10:00" at bounding box center [1045, 375] width 152 height 42
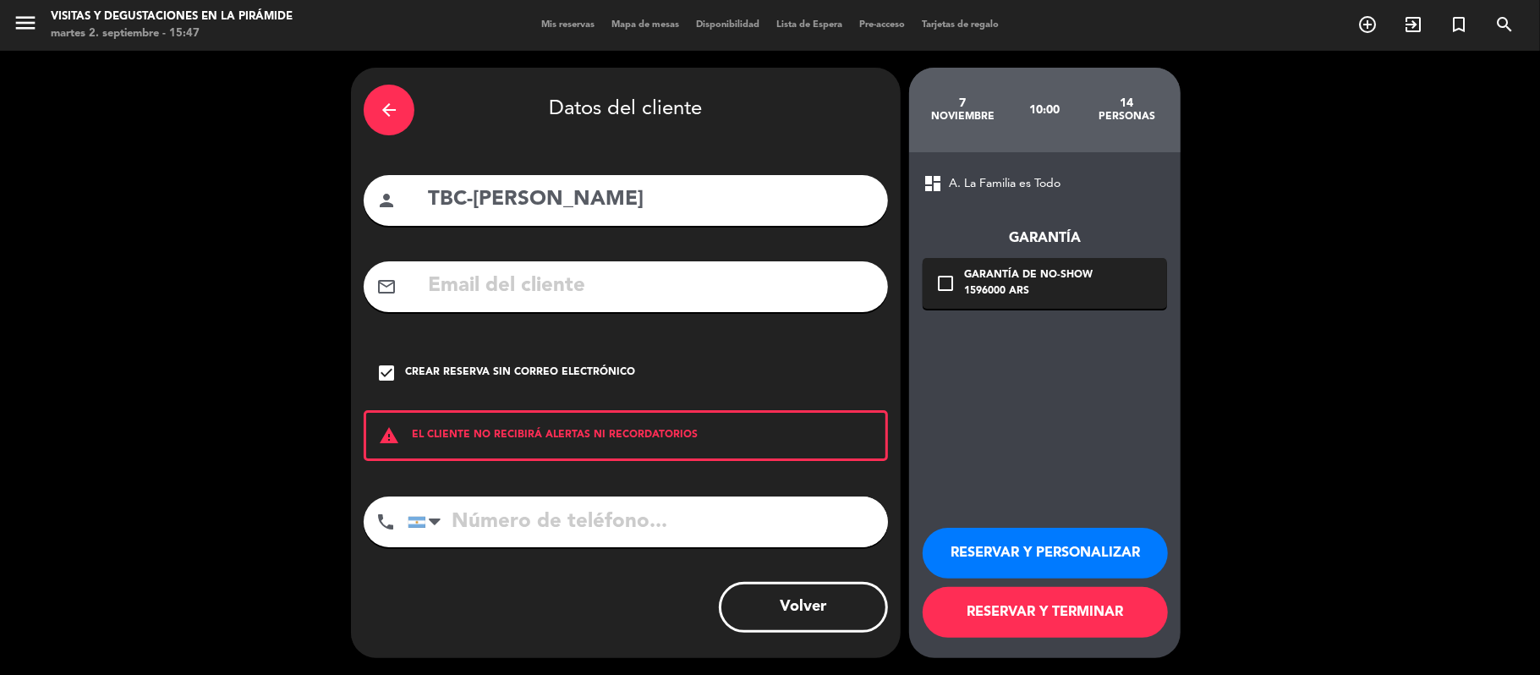
click at [1069, 550] on button "RESERVAR Y PERSONALIZAR" at bounding box center [1044, 553] width 245 height 51
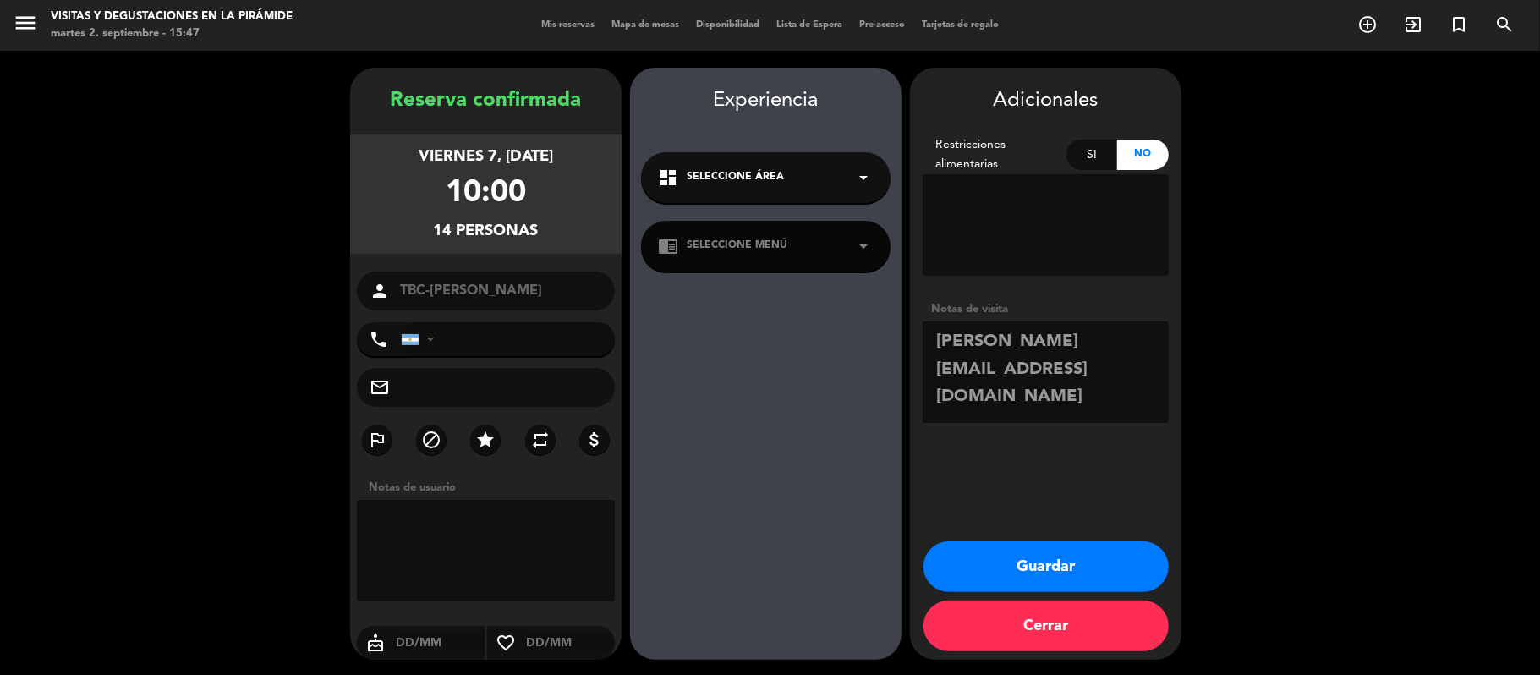
click at [806, 183] on div "dashboard Seleccione Área arrow_drop_down" at bounding box center [765, 177] width 249 height 51
drag, startPoint x: 791, startPoint y: 348, endPoint x: 802, endPoint y: 257, distance: 92.0
click at [793, 336] on div "Experiencia dashboard Seleccione Área arrow_drop_down D. Hospitalidad chrome_re…" at bounding box center [765, 381] width 271 height 592
click at [801, 251] on div "chrome_reader_mode Seleccione Menú arrow_drop_down" at bounding box center [765, 246] width 249 height 51
click at [959, 558] on button "Guardar" at bounding box center [1045, 566] width 245 height 51
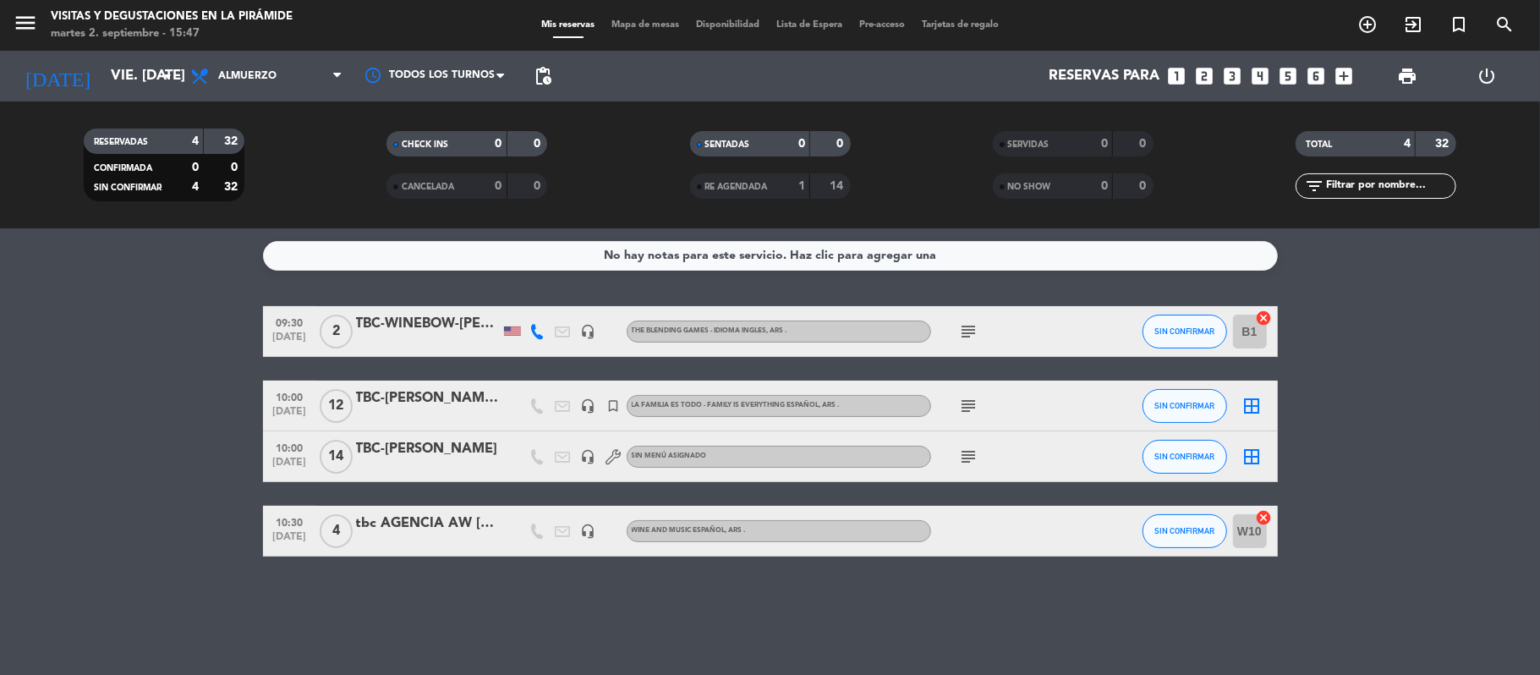
click at [470, 396] on div "TBC-[PERSON_NAME] [PERSON_NAME]" at bounding box center [428, 398] width 144 height 22
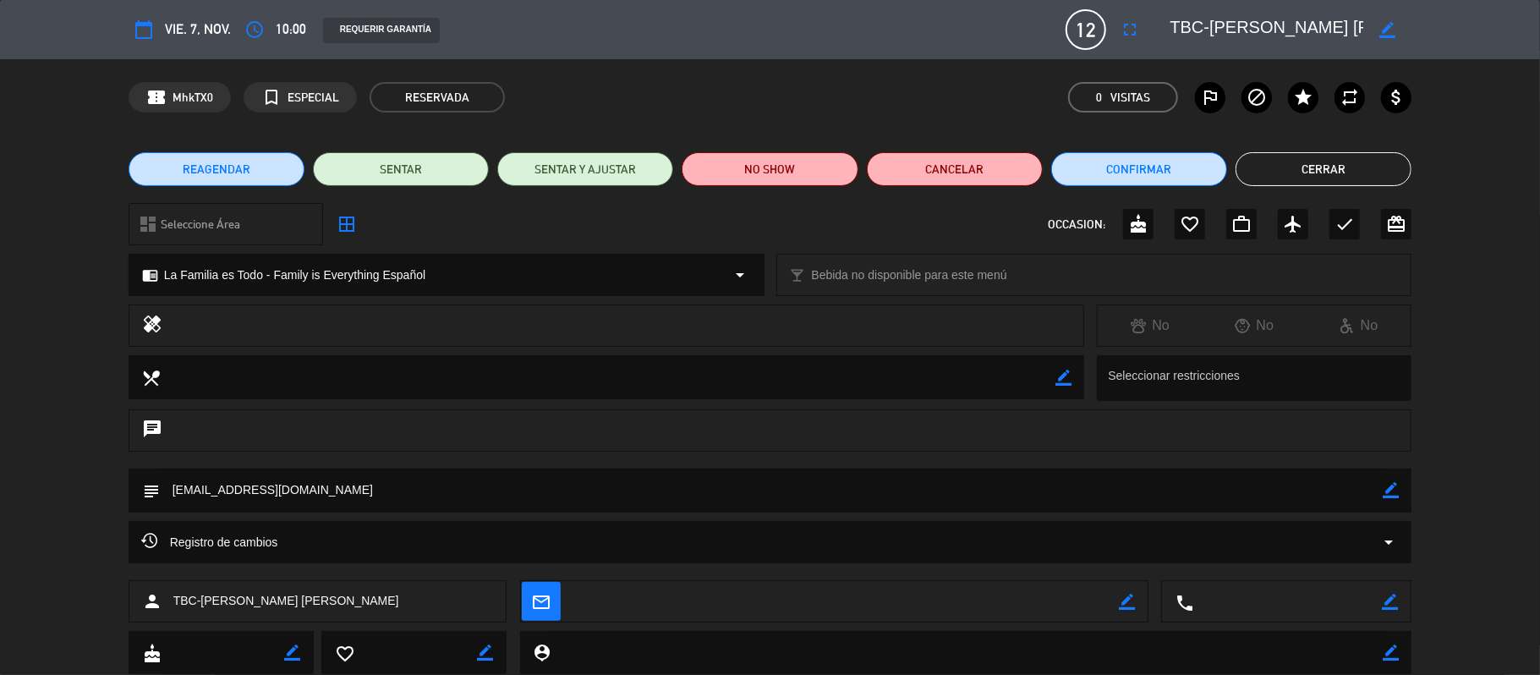
click at [257, 161] on button "REAGENDAR" at bounding box center [217, 169] width 176 height 34
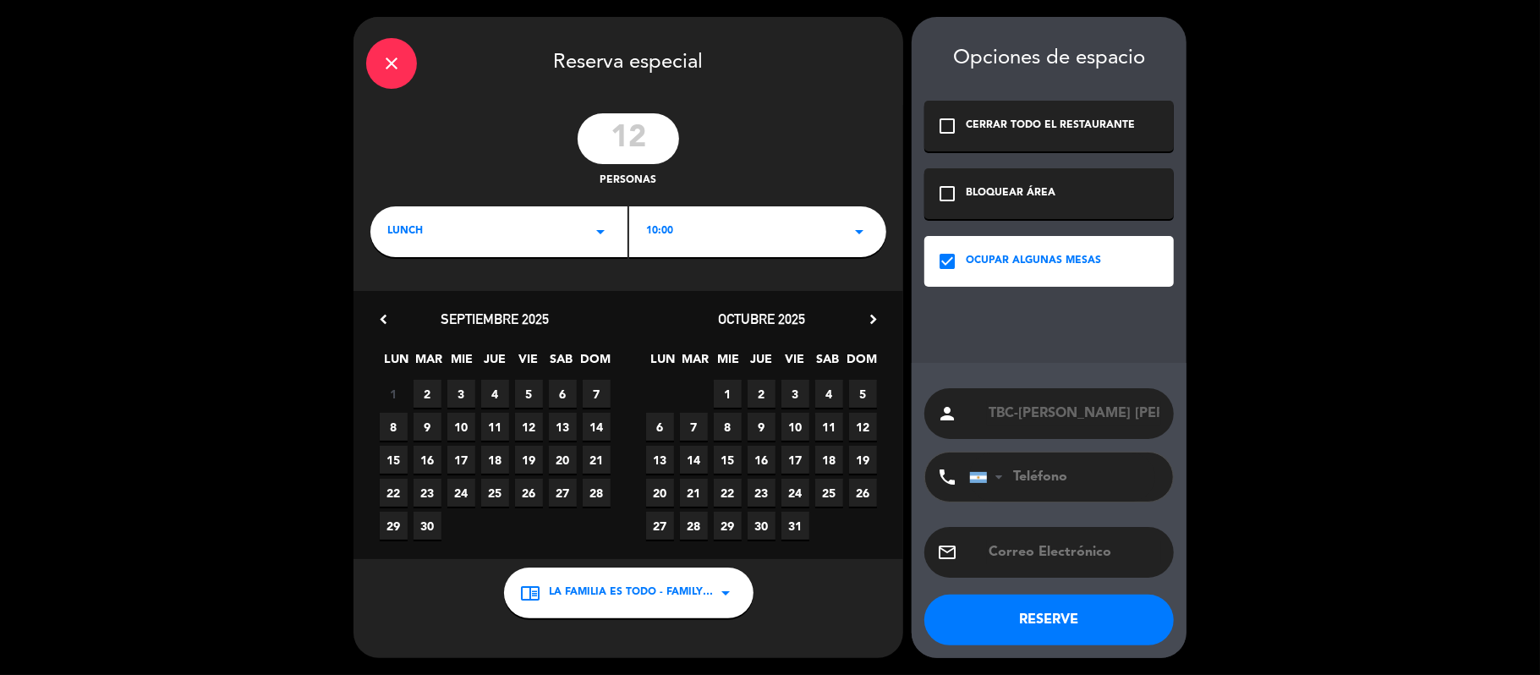
click at [386, 69] on icon "close" at bounding box center [391, 63] width 20 height 20
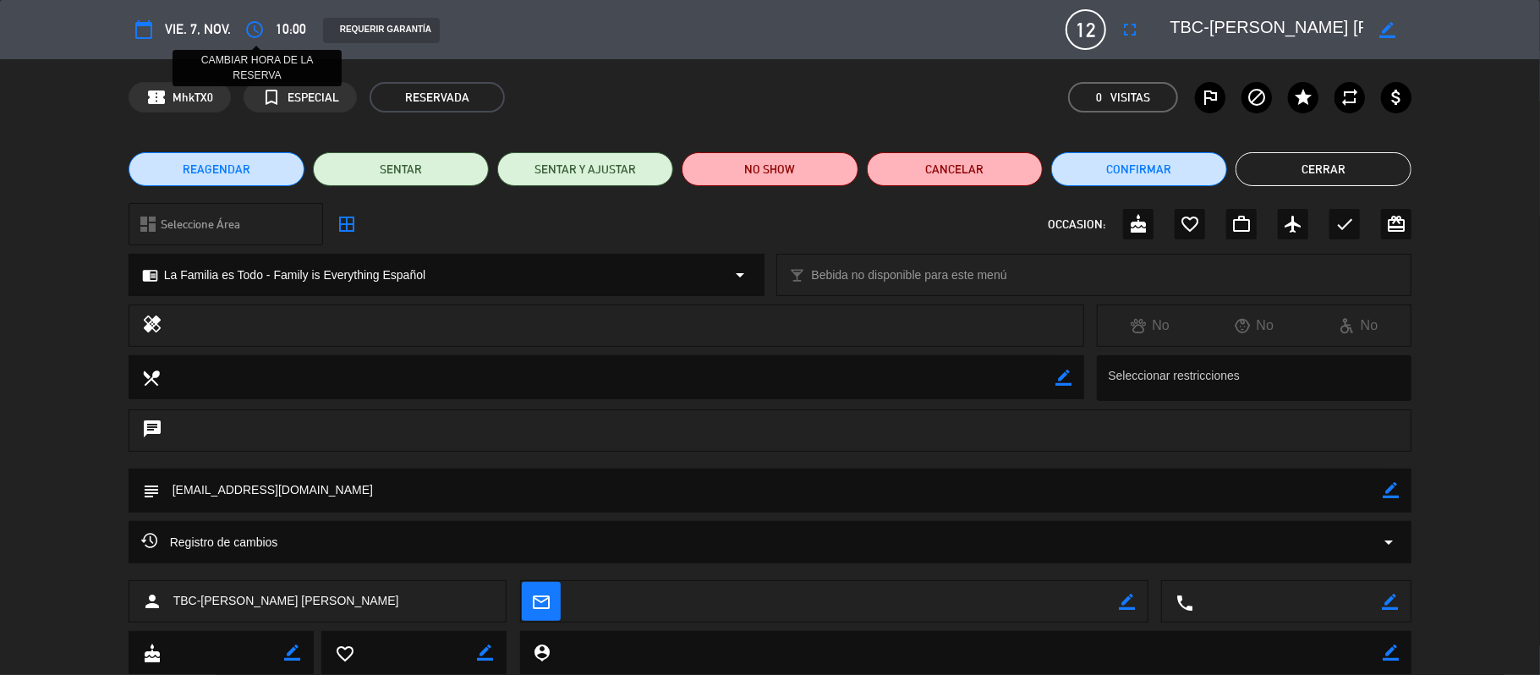
click at [257, 25] on icon "access_time" at bounding box center [254, 29] width 20 height 20
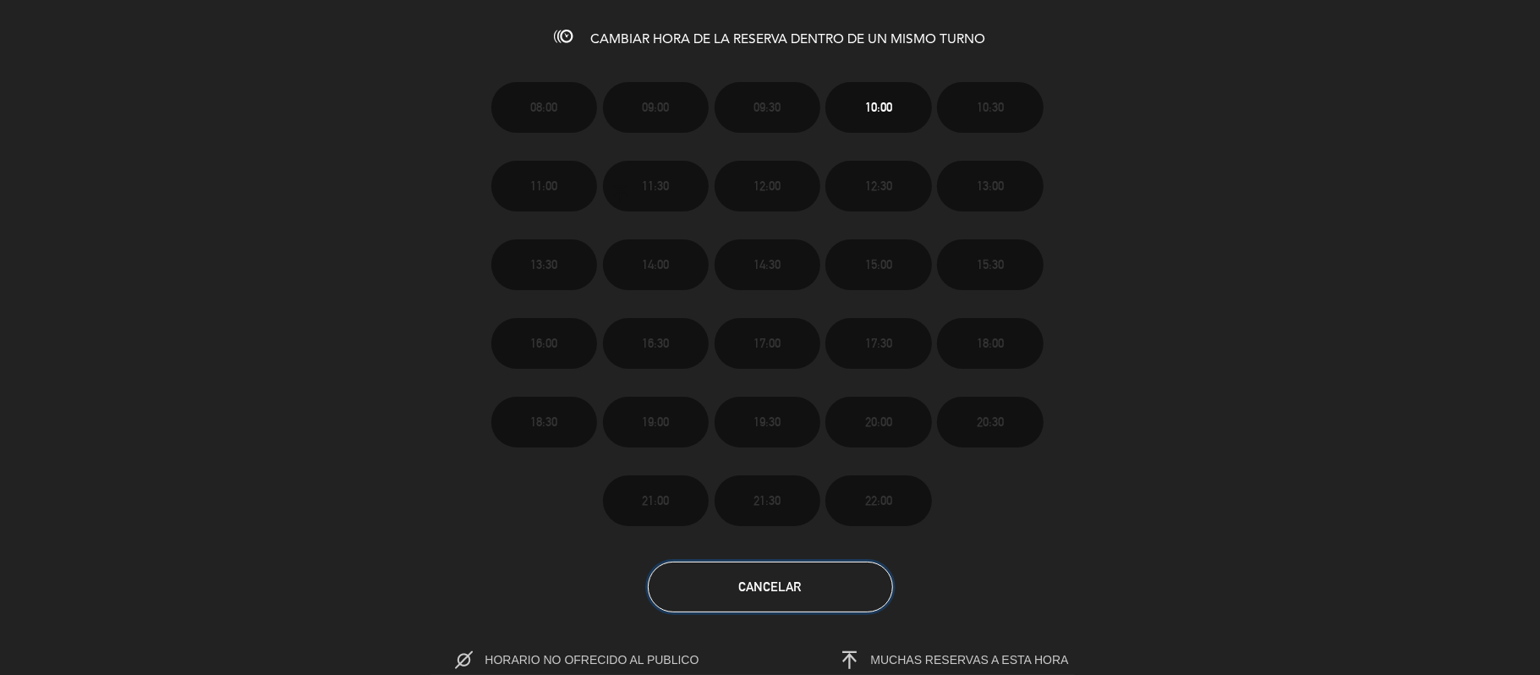
drag, startPoint x: 833, startPoint y: 575, endPoint x: 763, endPoint y: 522, distance: 87.6
click at [833, 576] on button "Cancelar" at bounding box center [770, 586] width 245 height 51
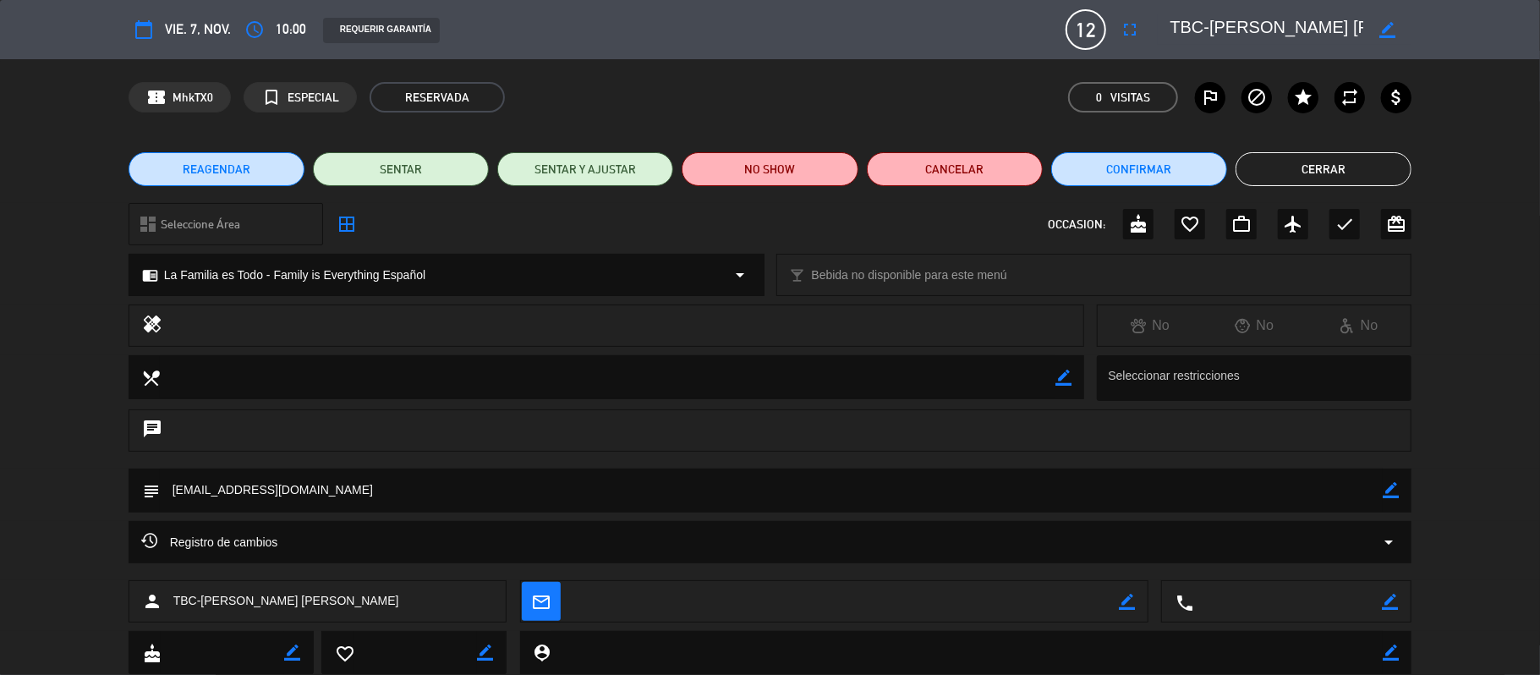
click at [211, 181] on button "REAGENDAR" at bounding box center [217, 169] width 176 height 34
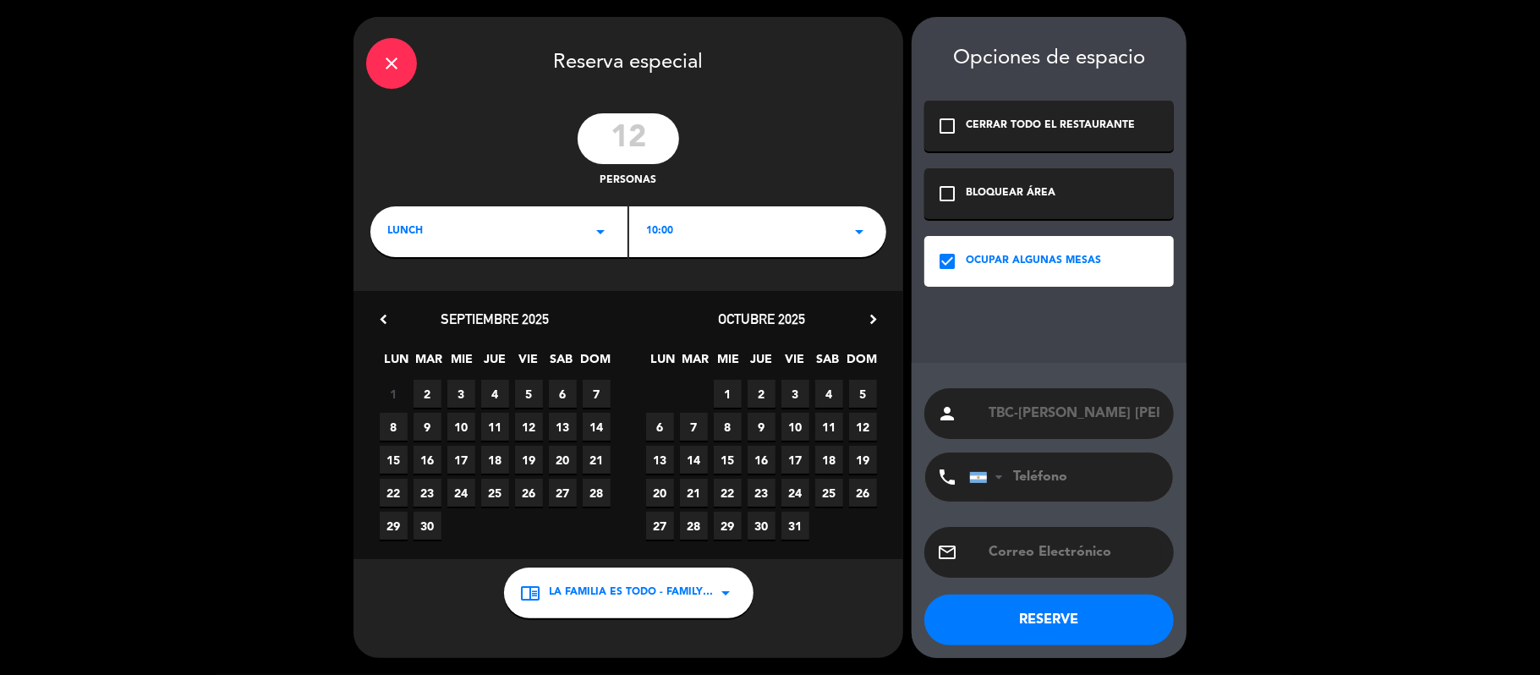
click at [803, 248] on div "10:00 arrow_drop_down" at bounding box center [757, 231] width 257 height 51
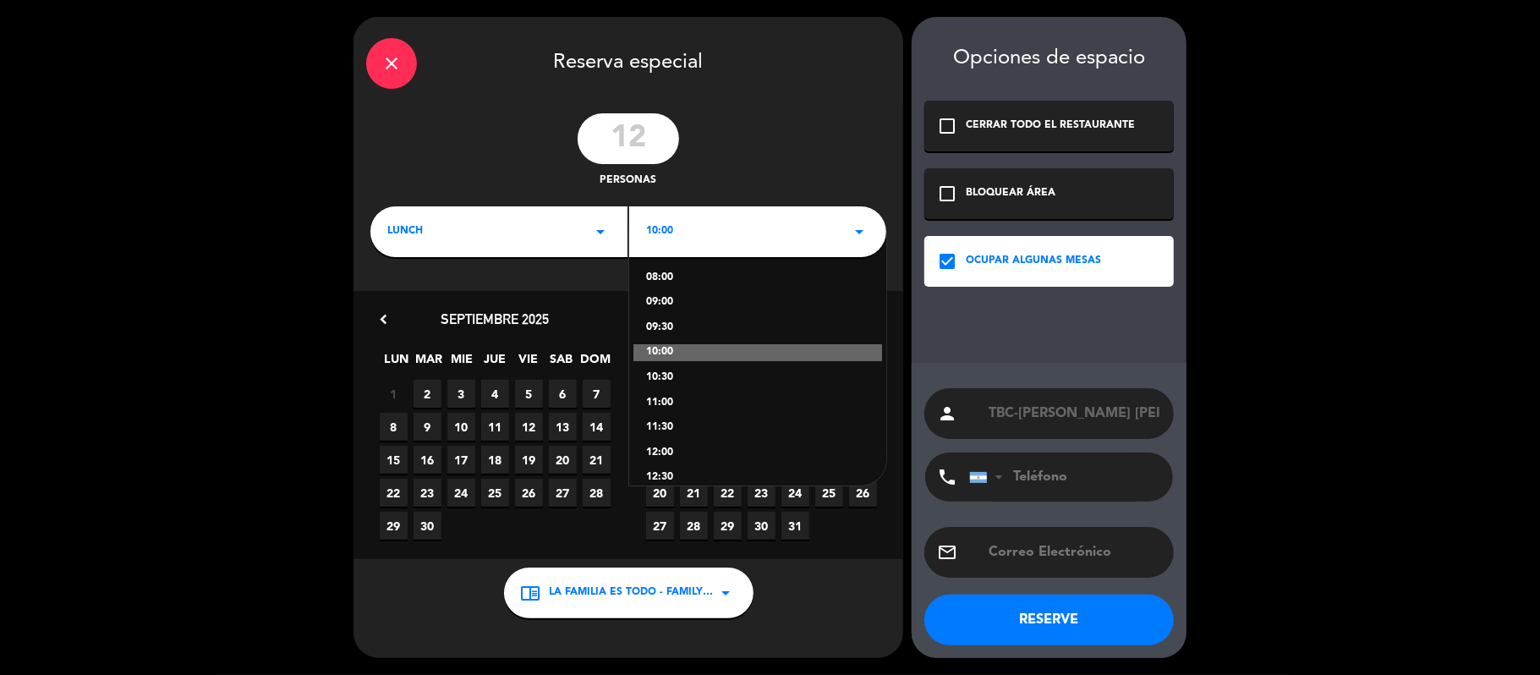
click at [680, 322] on div "09:30" at bounding box center [757, 328] width 223 height 17
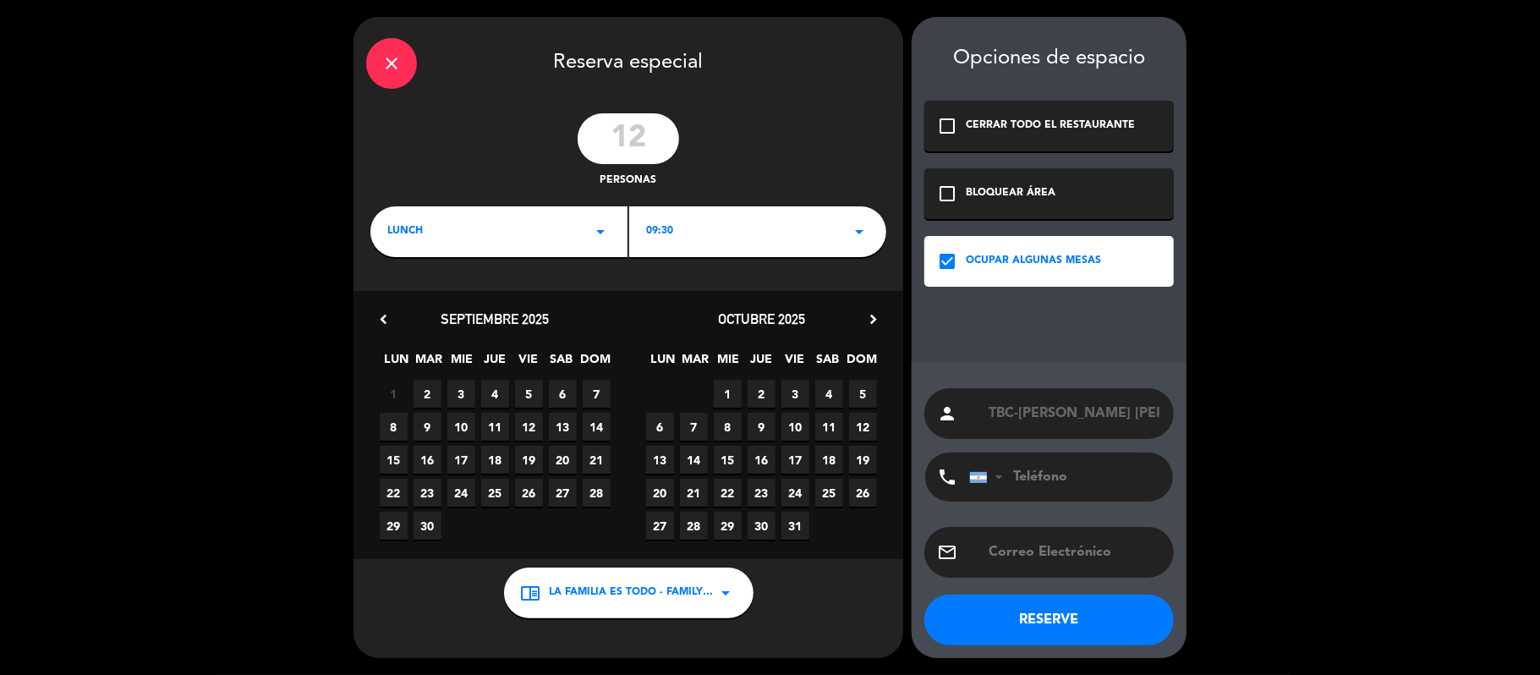
click at [861, 312] on div "octubre 2025 chevron_right" at bounding box center [761, 319] width 266 height 23
click at [864, 314] on icon "chevron_right" at bounding box center [873, 319] width 18 height 18
click at [786, 419] on span "7" at bounding box center [795, 427] width 28 height 28
click at [1111, 617] on button "RESERVE" at bounding box center [1048, 619] width 249 height 51
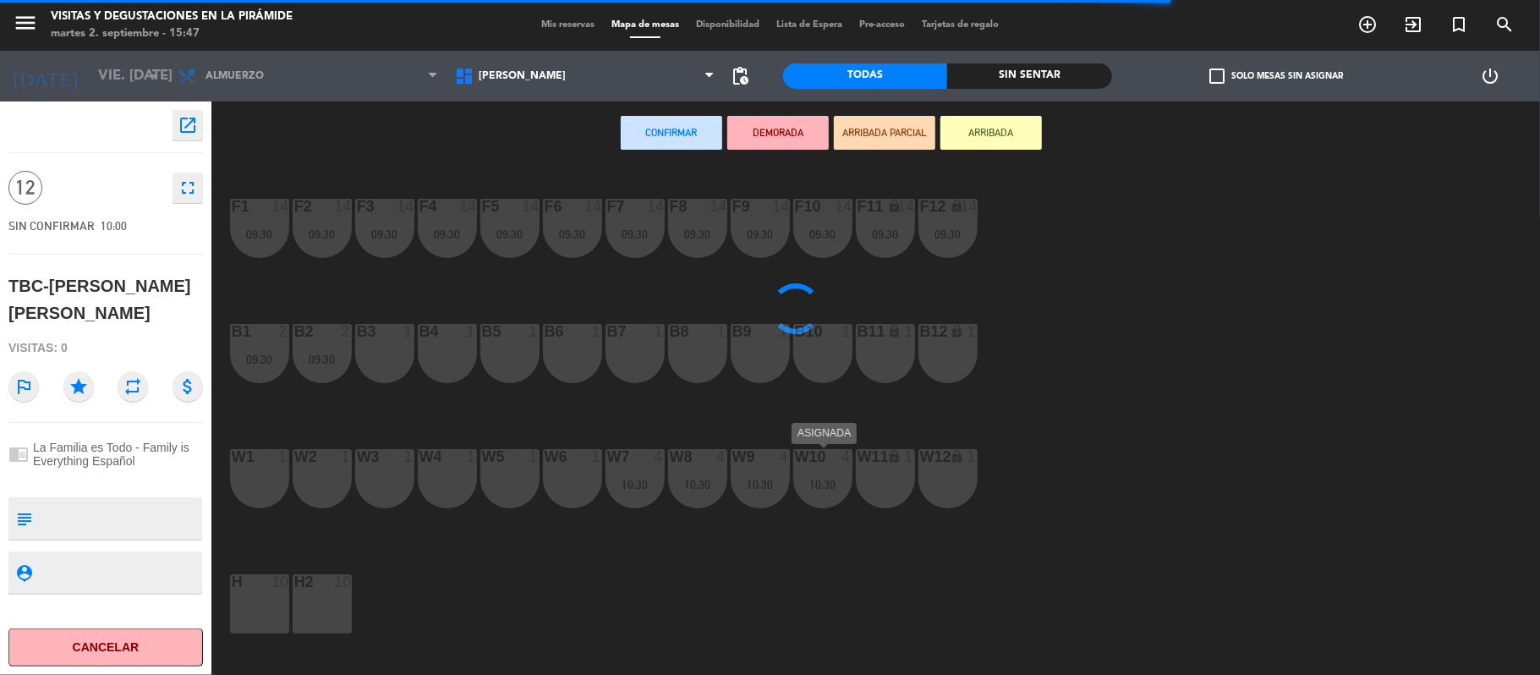
type textarea "[EMAIL_ADDRESS][DOMAIN_NAME]"
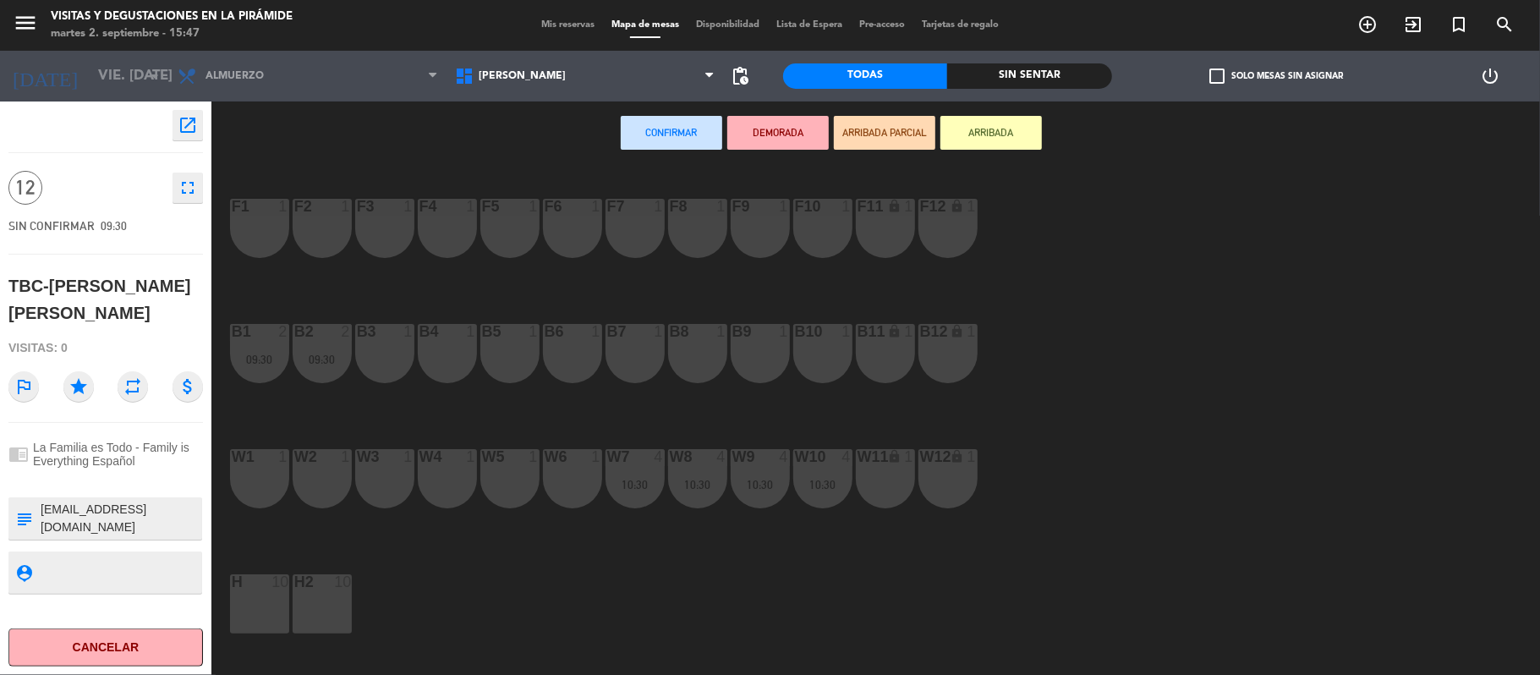
click at [282, 224] on div "F1 1" at bounding box center [259, 228] width 59 height 59
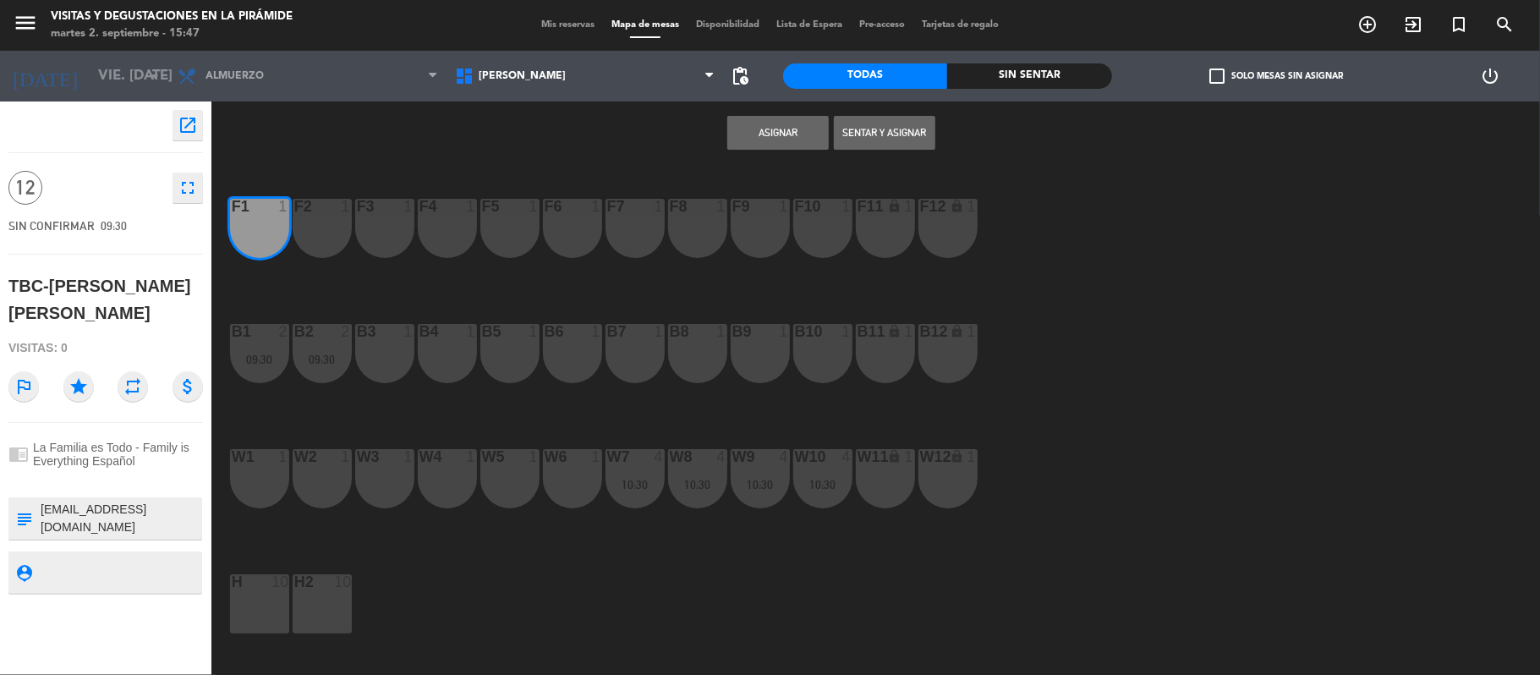
click at [350, 234] on div "F2 1" at bounding box center [322, 228] width 59 height 59
click at [387, 235] on div "F3 1" at bounding box center [384, 228] width 59 height 59
click at [453, 235] on div "F4 1" at bounding box center [447, 228] width 59 height 59
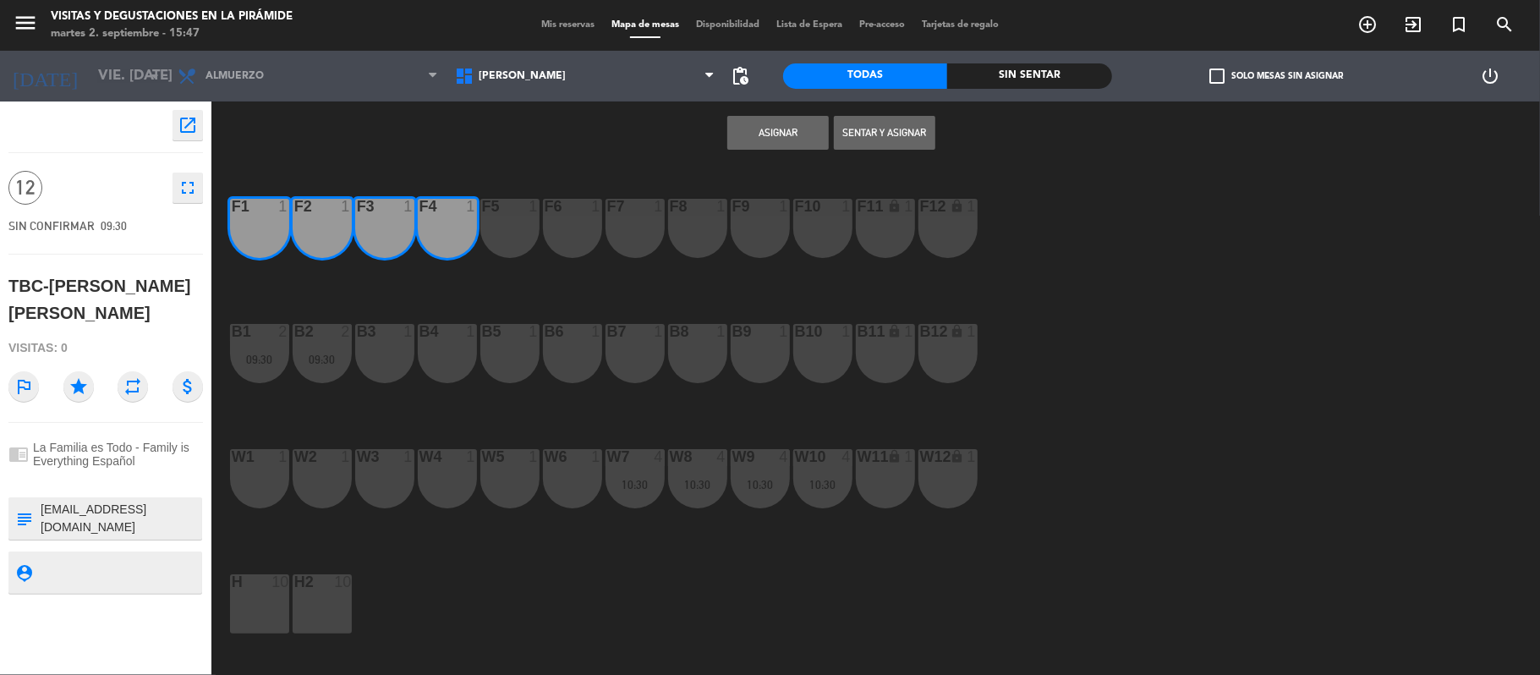
click at [509, 233] on div "F5 1" at bounding box center [509, 228] width 59 height 59
click at [566, 221] on div "F6 1" at bounding box center [572, 228] width 59 height 59
click at [632, 224] on div "F7 1" at bounding box center [634, 228] width 59 height 59
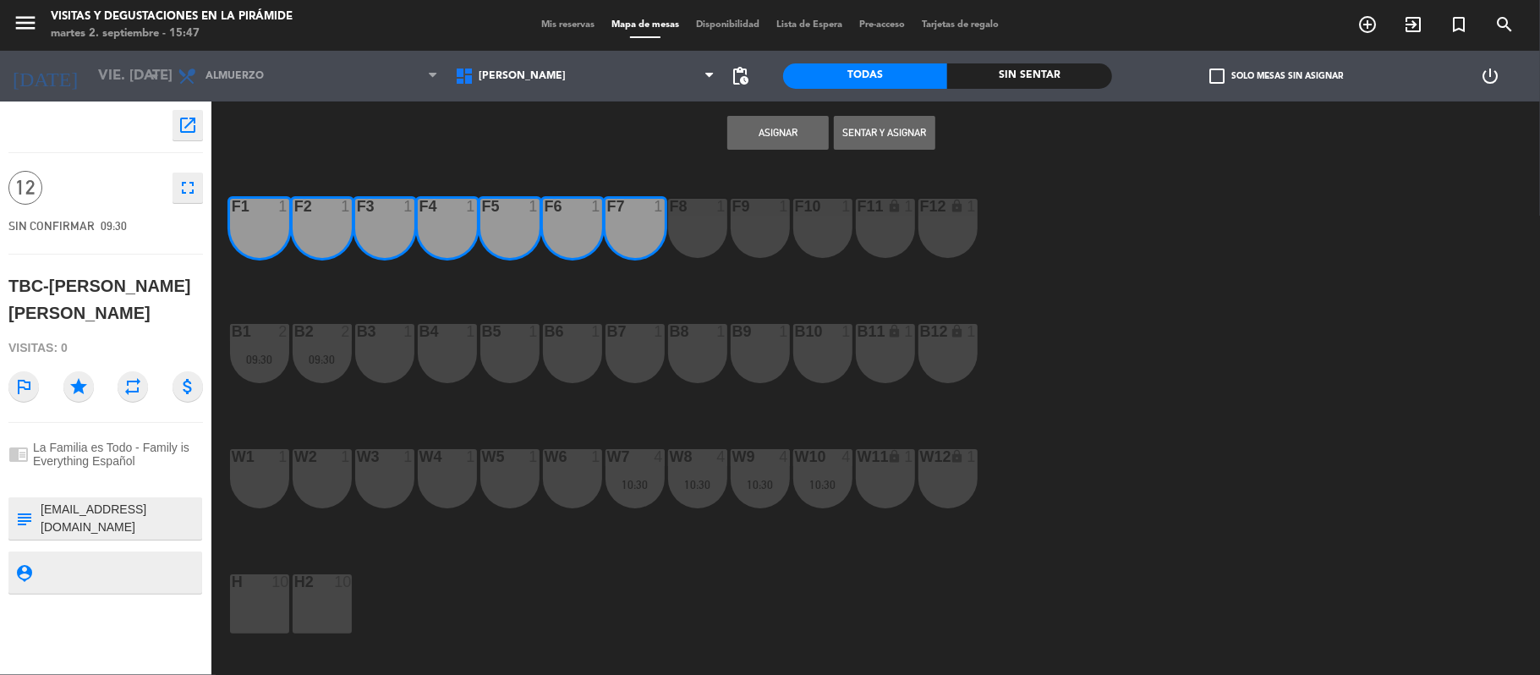
click at [752, 227] on div "F9 1" at bounding box center [759, 228] width 59 height 59
click at [708, 230] on div "F8 1" at bounding box center [697, 228] width 59 height 59
drag, startPoint x: 826, startPoint y: 233, endPoint x: 846, endPoint y: 233, distance: 20.3
click at [837, 233] on div "F10 1" at bounding box center [822, 228] width 59 height 59
drag, startPoint x: 923, startPoint y: 234, endPoint x: 833, endPoint y: 237, distance: 90.5
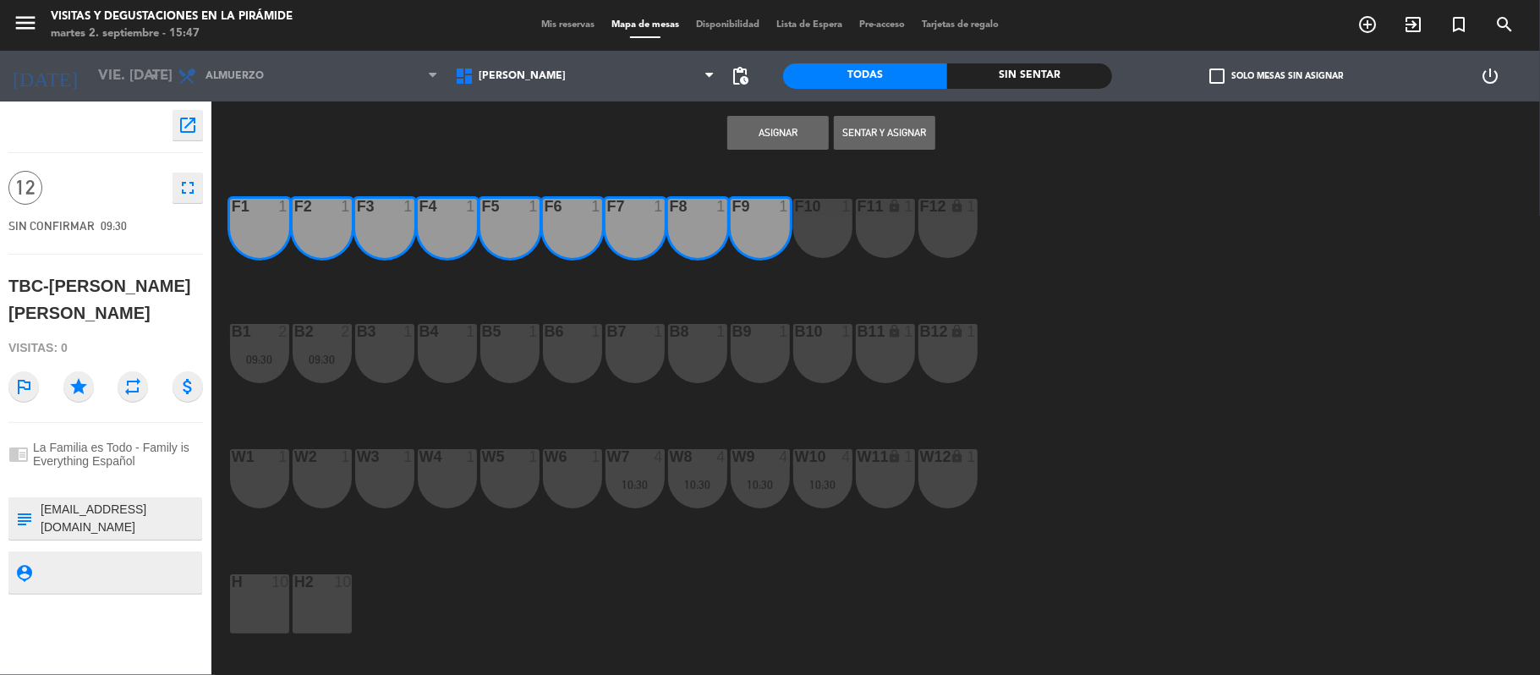
click at [923, 235] on div "F12 lock 1" at bounding box center [947, 228] width 59 height 59
click at [833, 238] on div "F10 1" at bounding box center [822, 228] width 59 height 59
click at [864, 238] on div "F11 lock 1" at bounding box center [885, 228] width 59 height 59
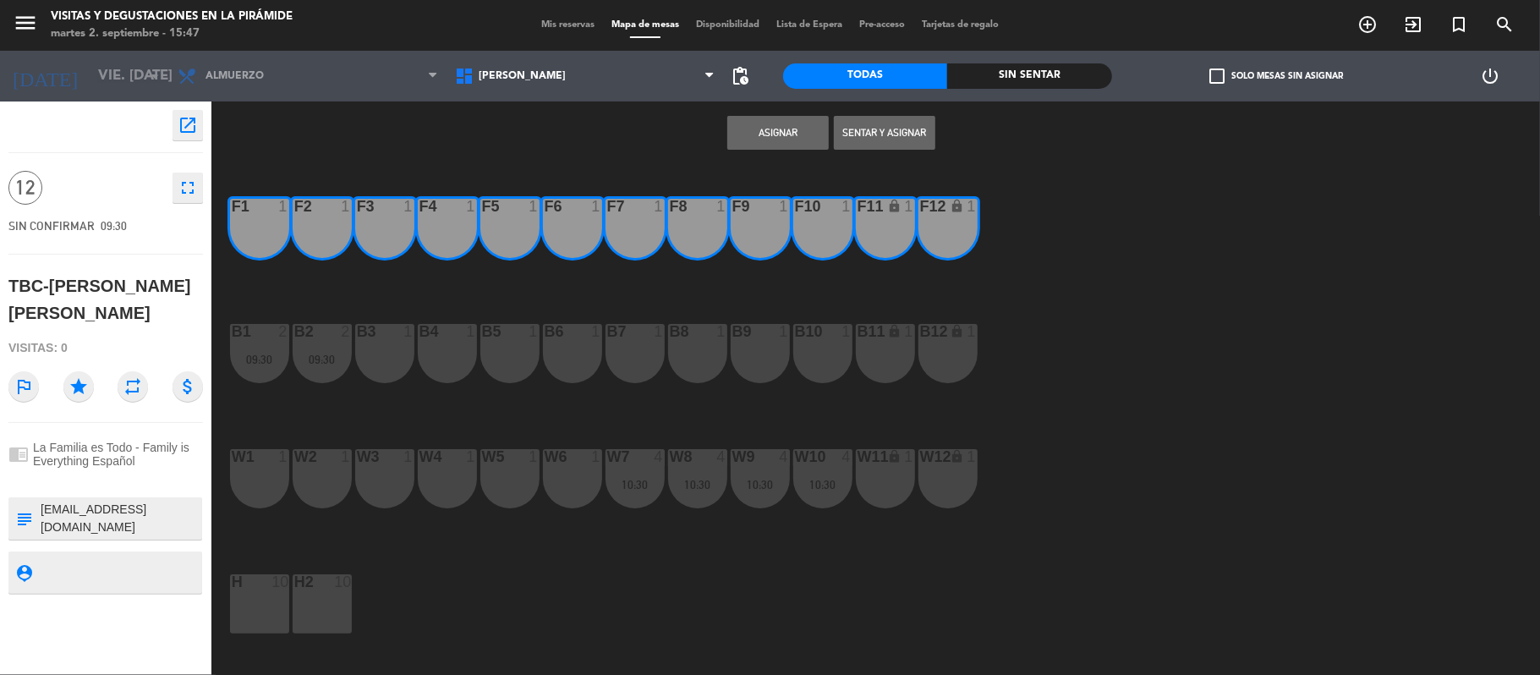
click at [781, 129] on button "Asignar" at bounding box center [777, 133] width 101 height 34
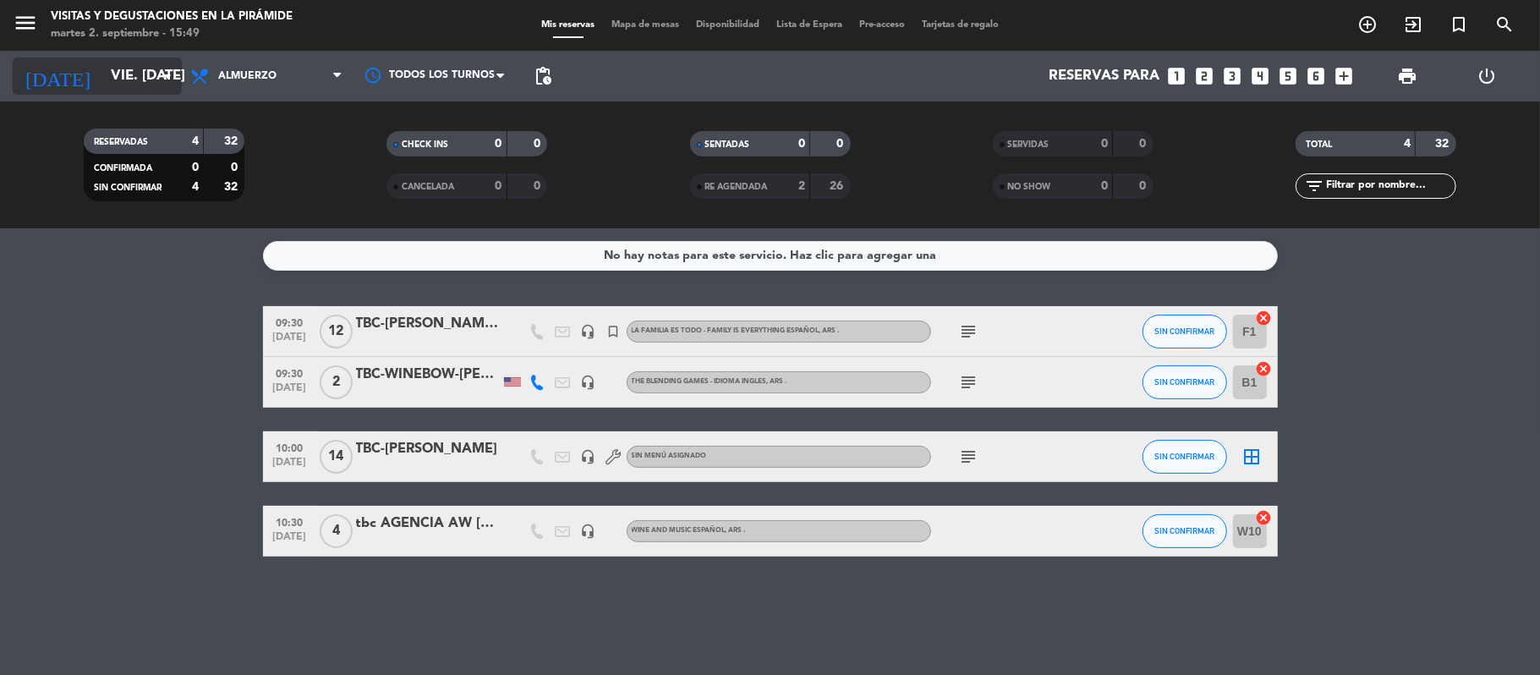
click at [102, 83] on input "vie. [DATE]" at bounding box center [193, 76] width 183 height 33
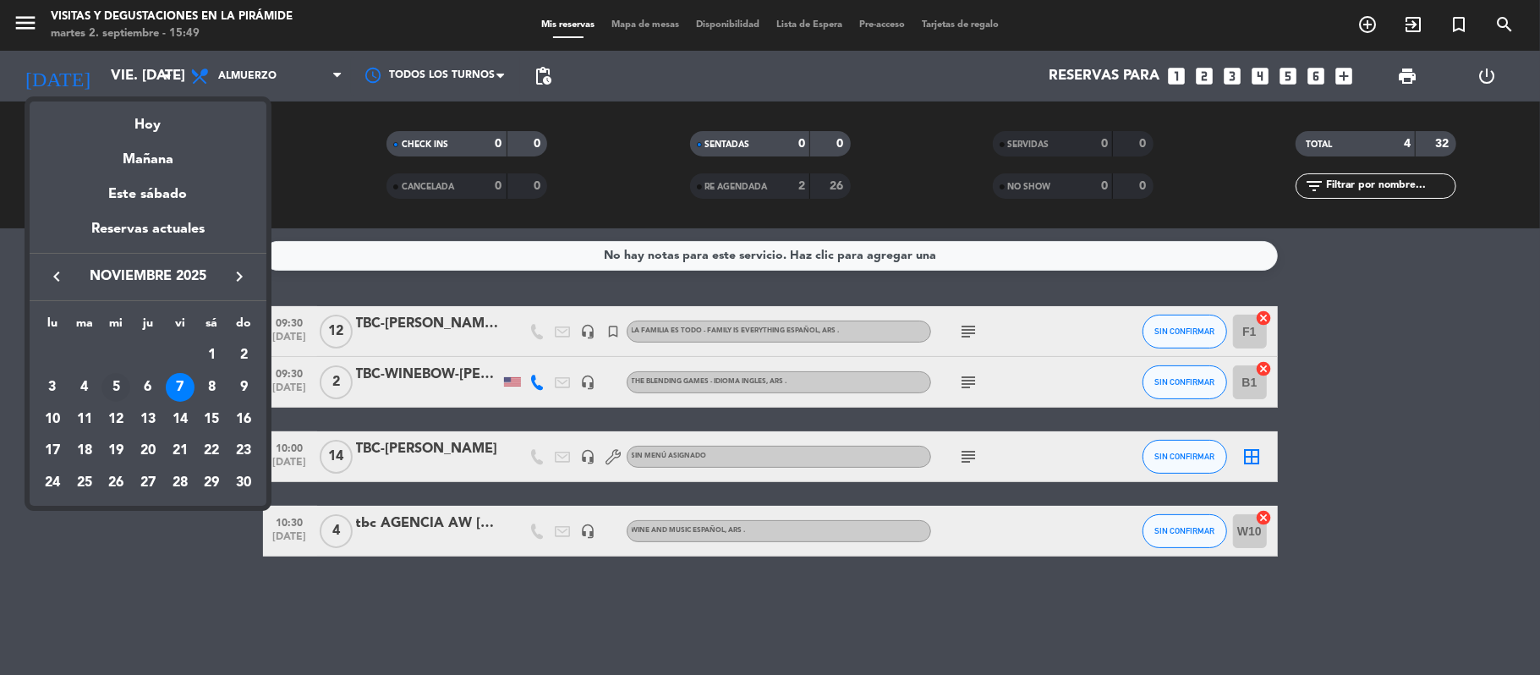
click at [112, 392] on div "5" at bounding box center [115, 387] width 29 height 29
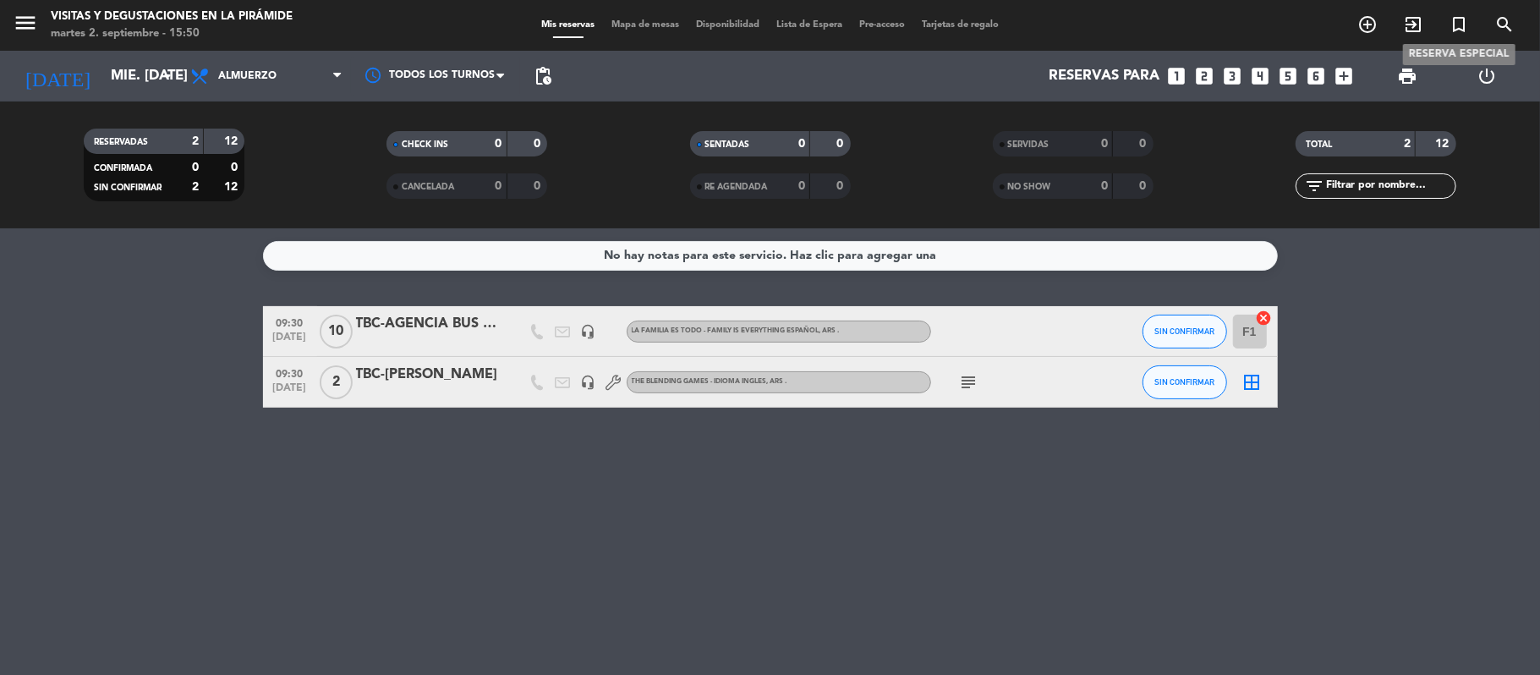
click at [1452, 20] on icon "turned_in_not" at bounding box center [1458, 24] width 20 height 20
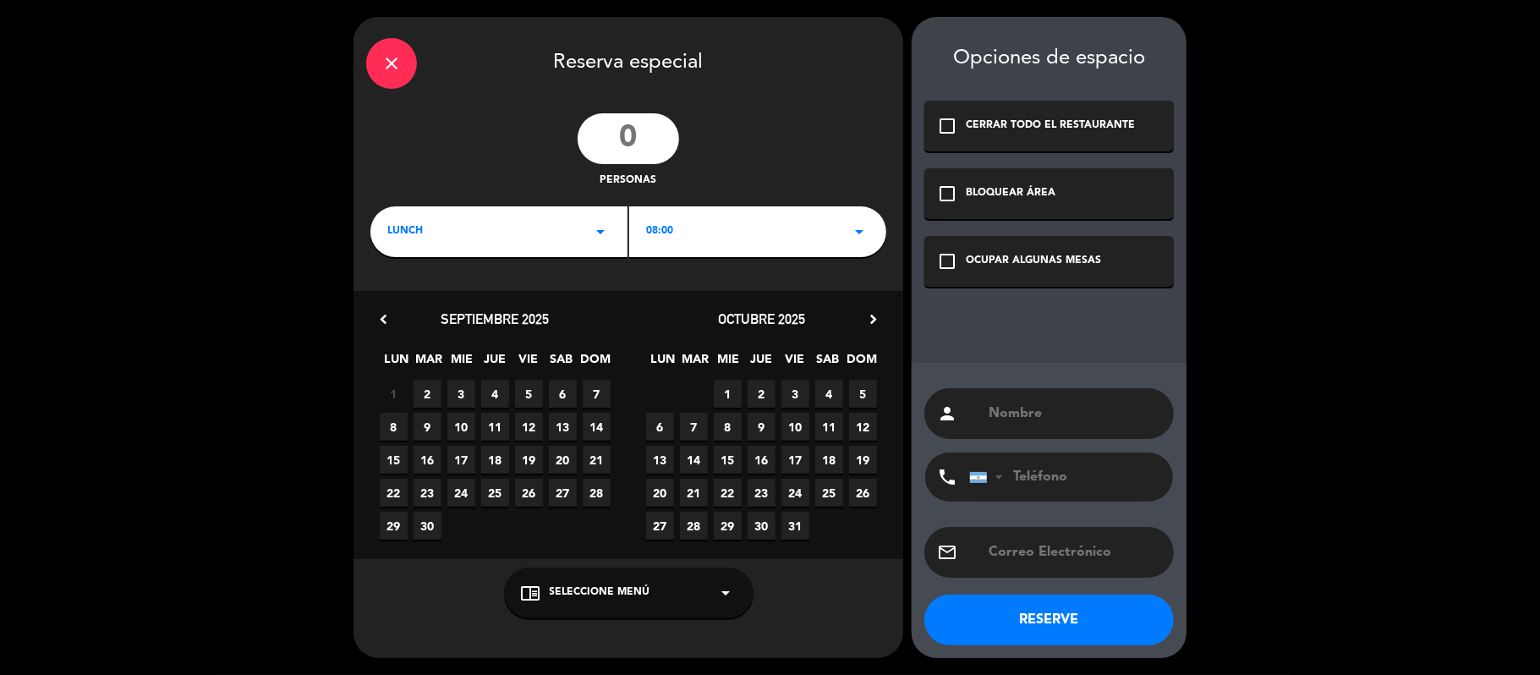
click at [373, 73] on div "close" at bounding box center [391, 63] width 51 height 51
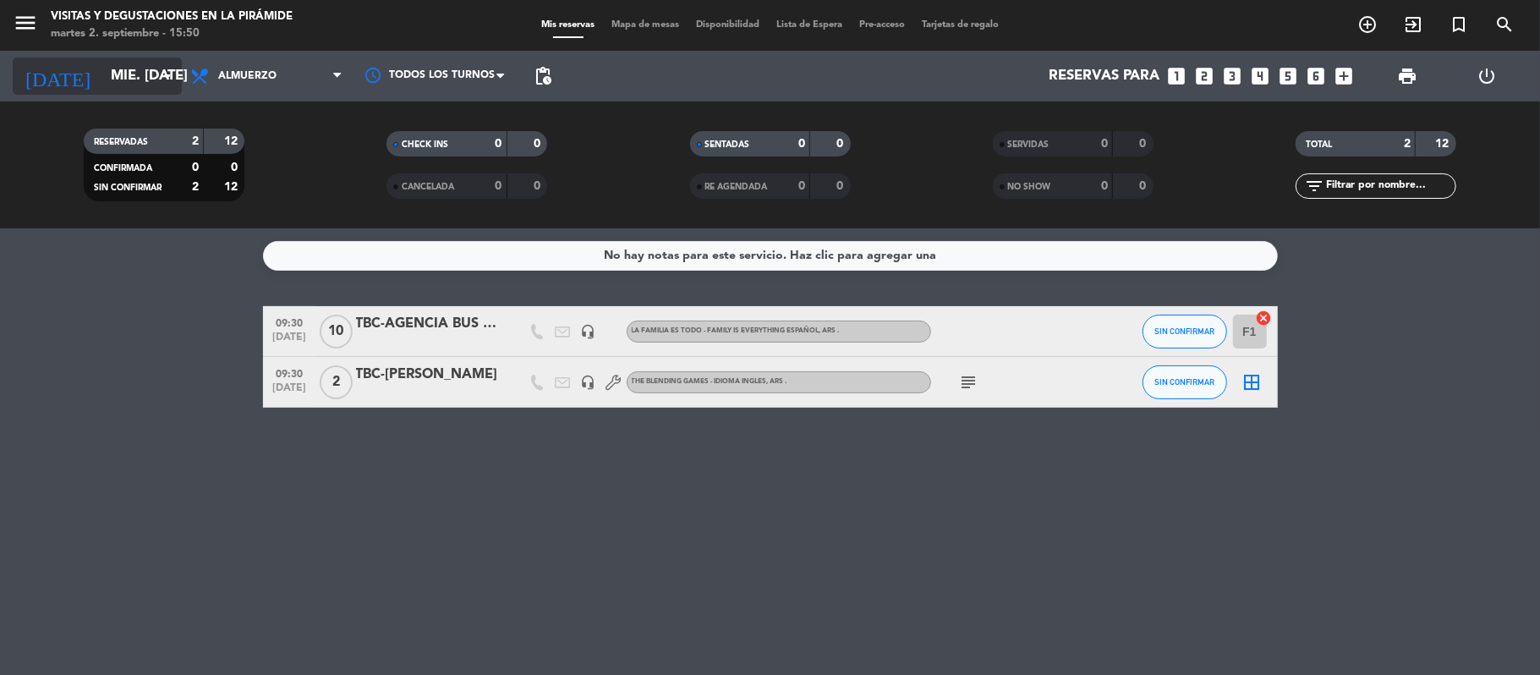
click at [156, 68] on input "mié. [DATE]" at bounding box center [193, 76] width 183 height 33
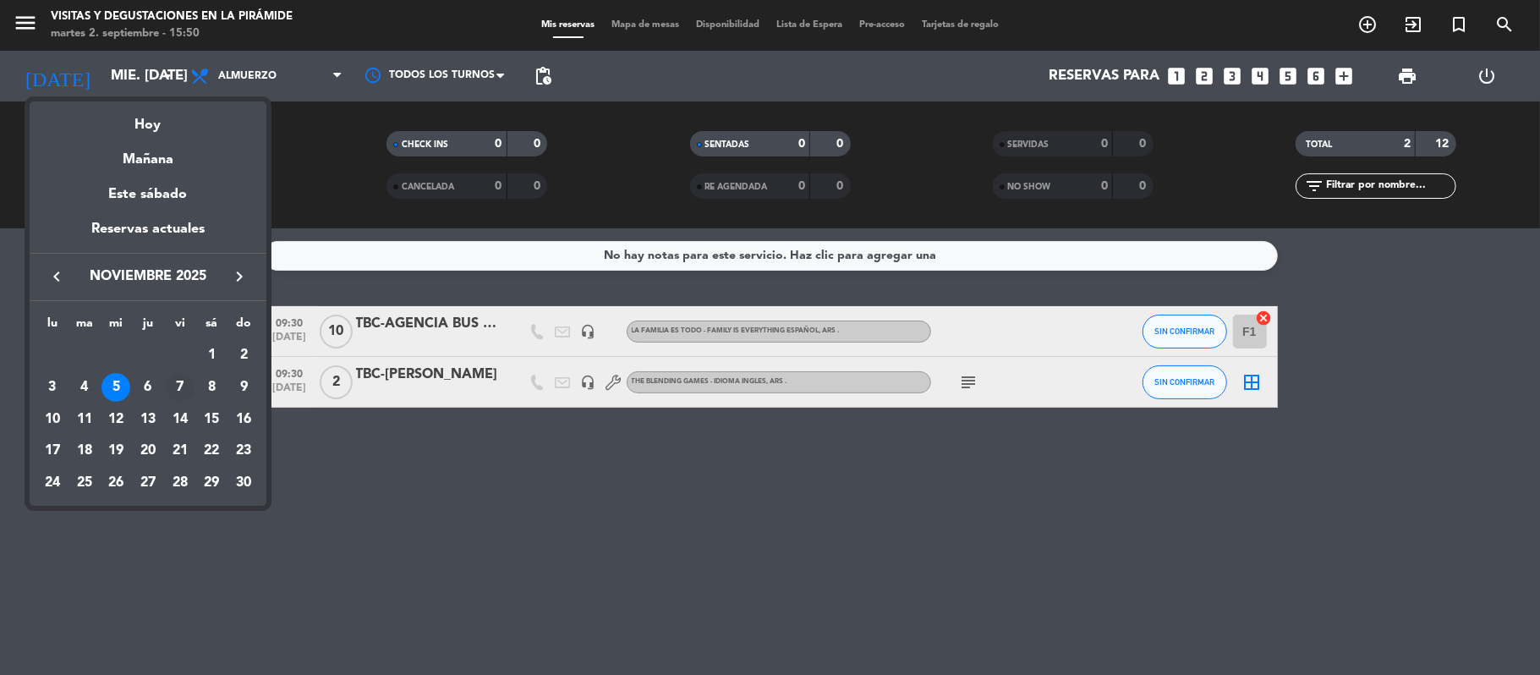
click at [184, 384] on div "7" at bounding box center [180, 387] width 29 height 29
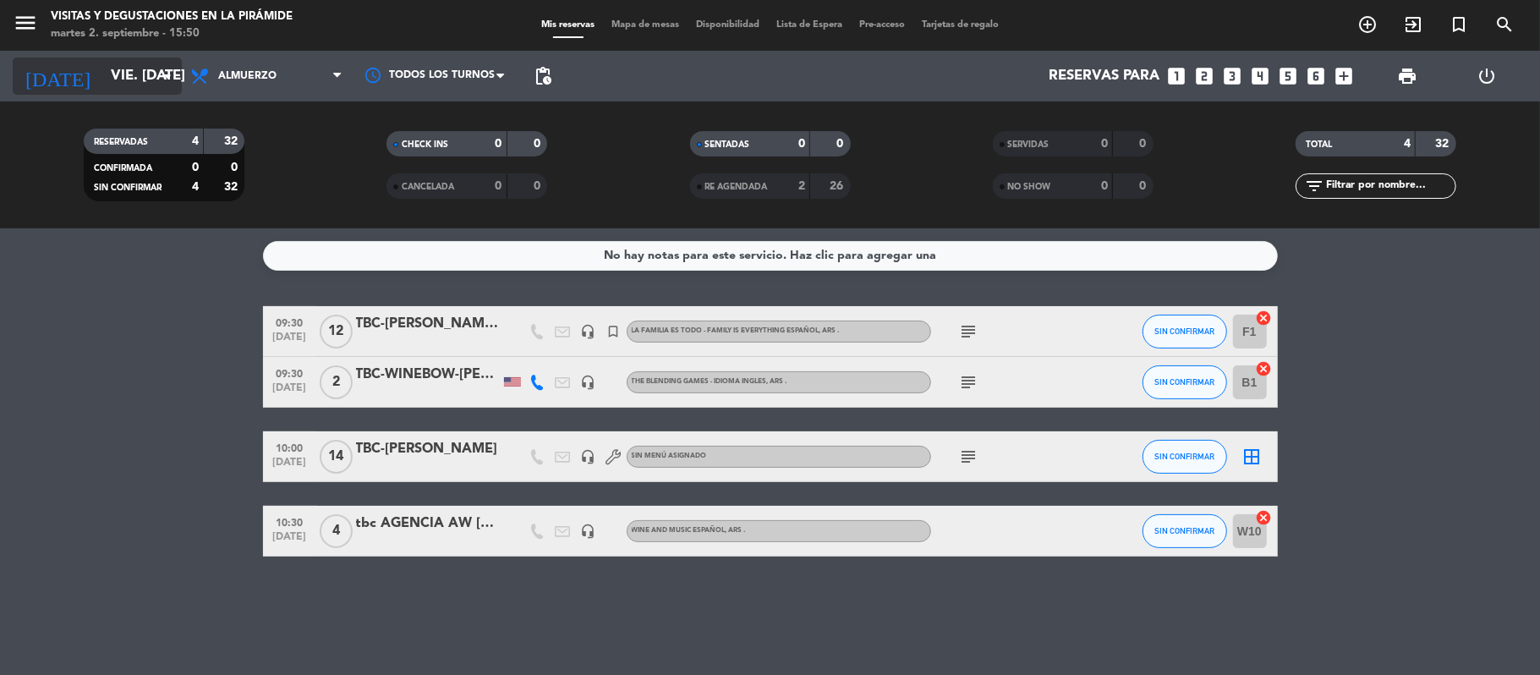
click at [106, 76] on input "vie. [DATE]" at bounding box center [193, 76] width 183 height 33
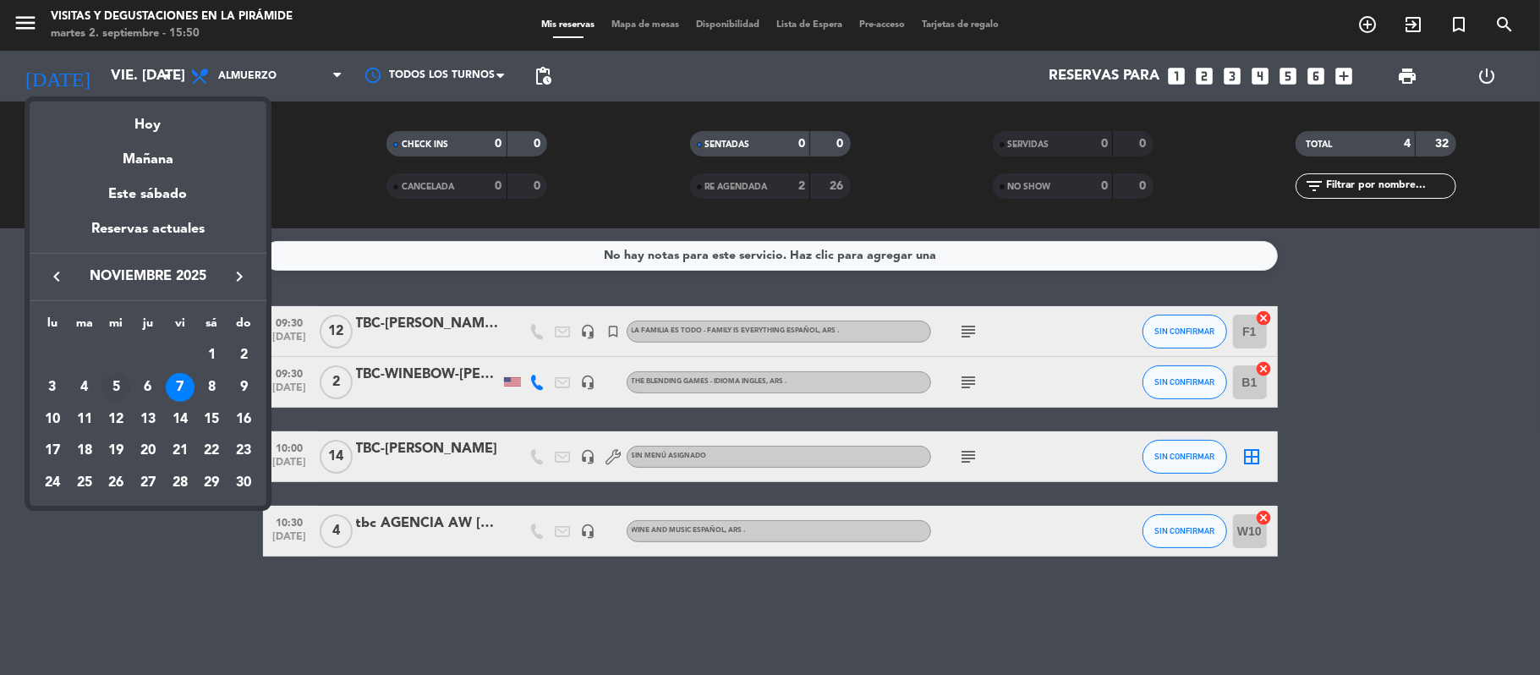
click at [116, 380] on div "5" at bounding box center [115, 387] width 29 height 29
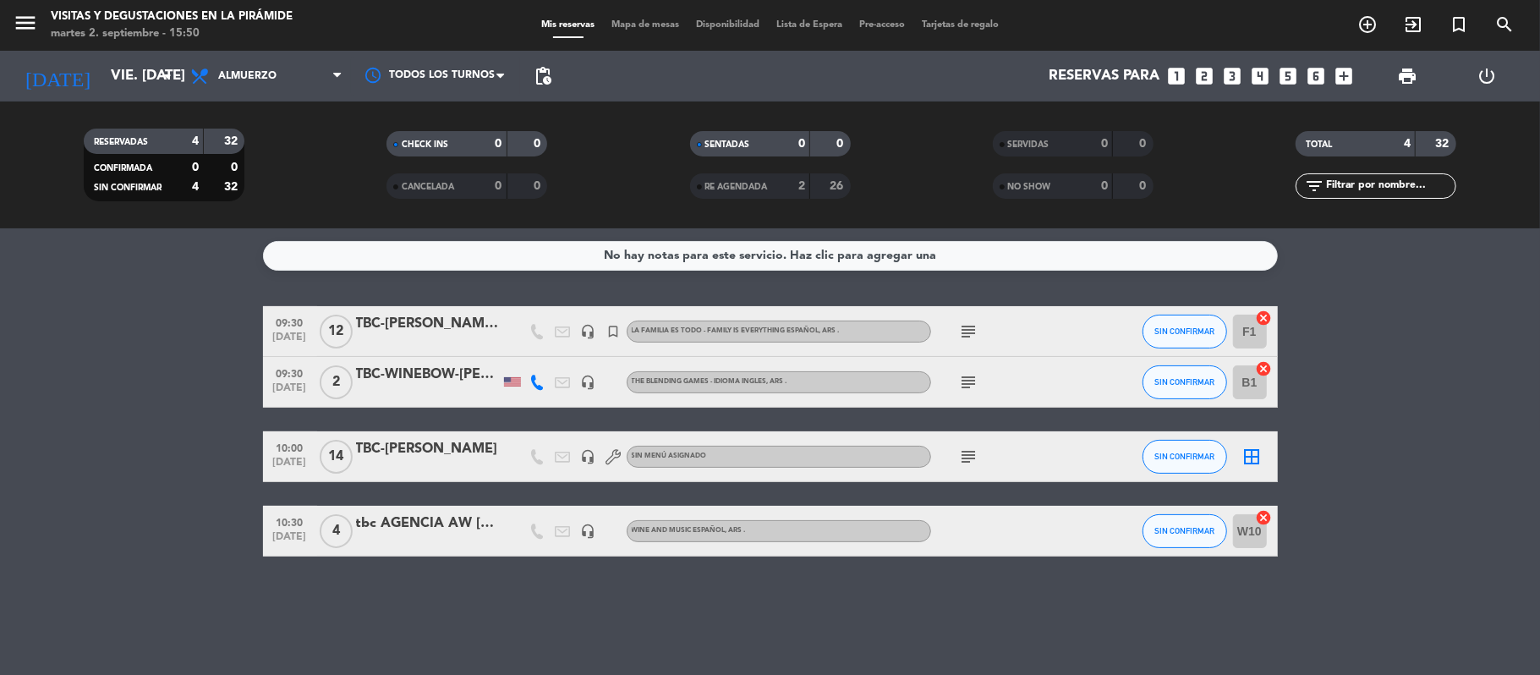
type input "mié. [DATE]"
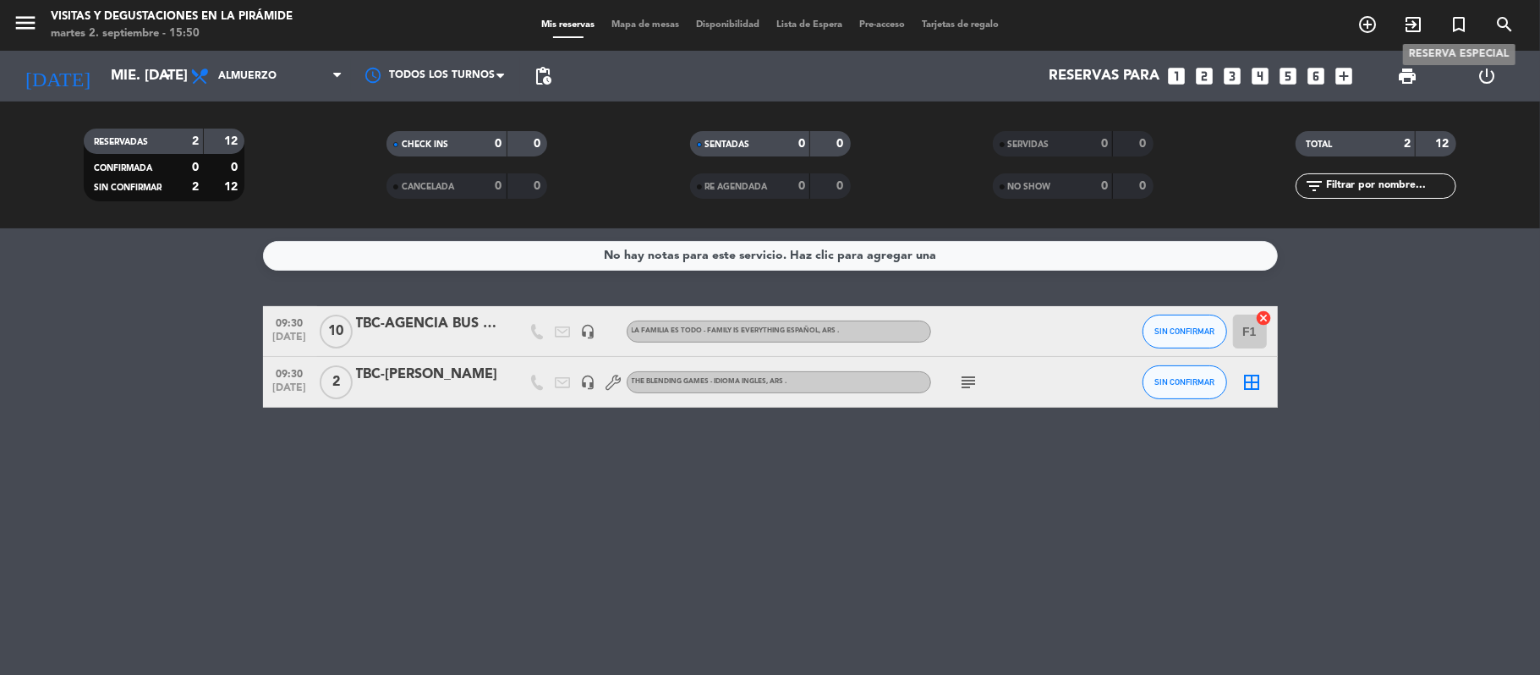
click at [1458, 28] on icon "turned_in_not" at bounding box center [1458, 24] width 20 height 20
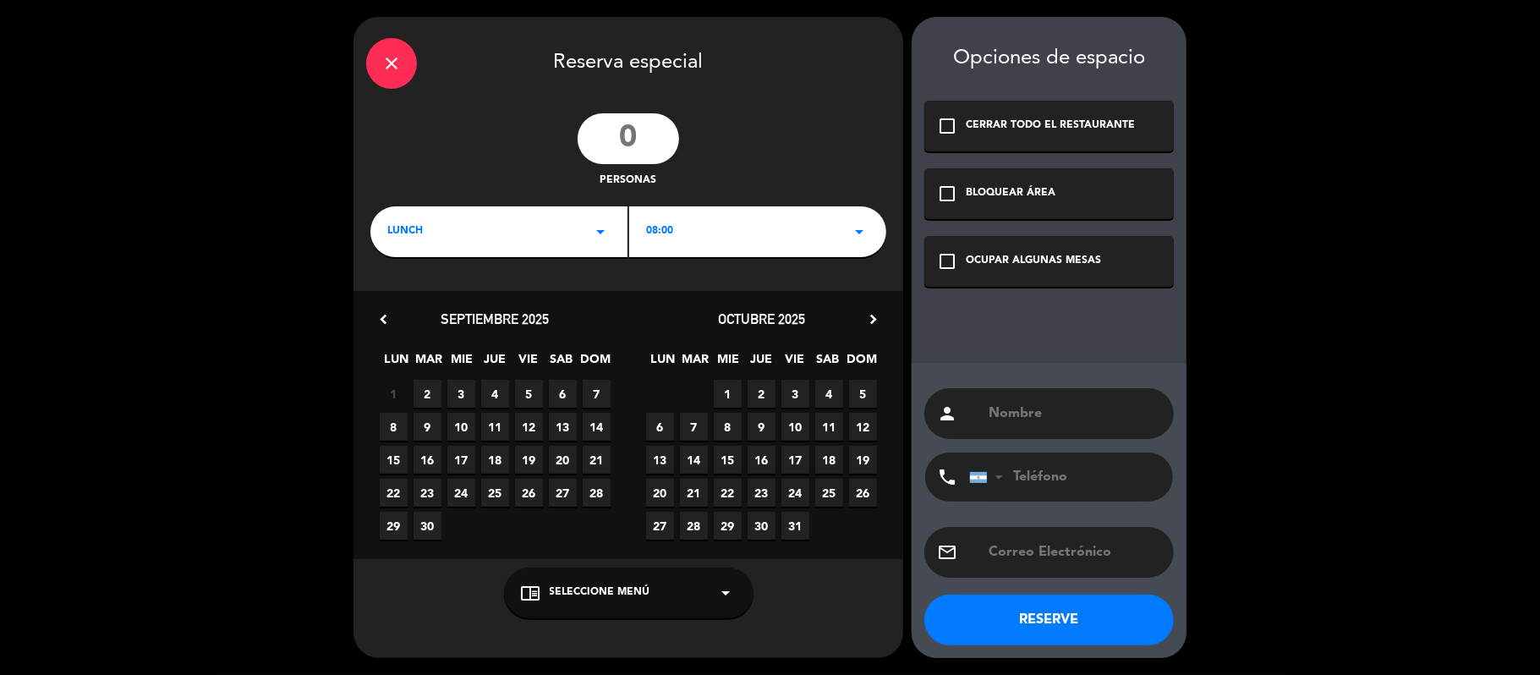
click at [630, 150] on input "number" at bounding box center [627, 138] width 101 height 51
click at [690, 228] on div "08:00 arrow_drop_down" at bounding box center [757, 231] width 257 height 51
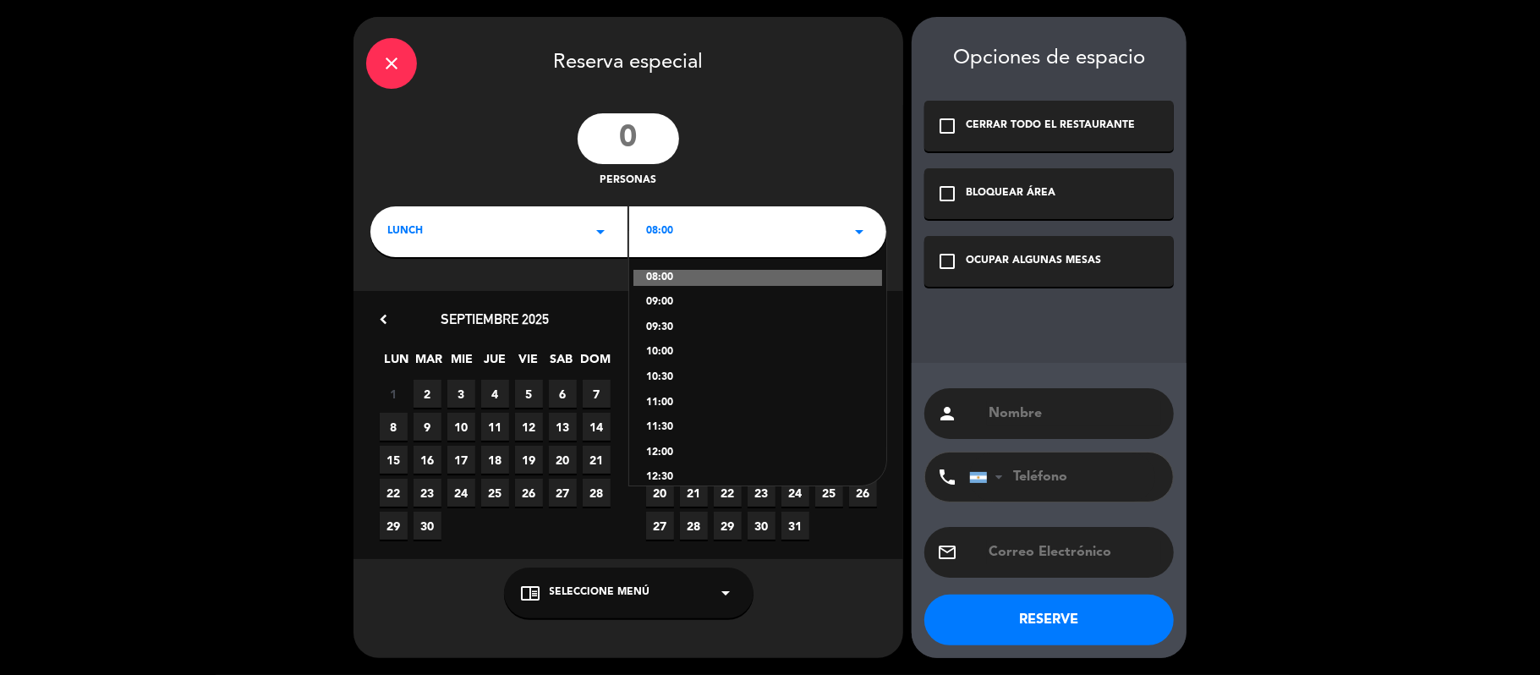
click at [668, 352] on div "10:00" at bounding box center [757, 352] width 223 height 17
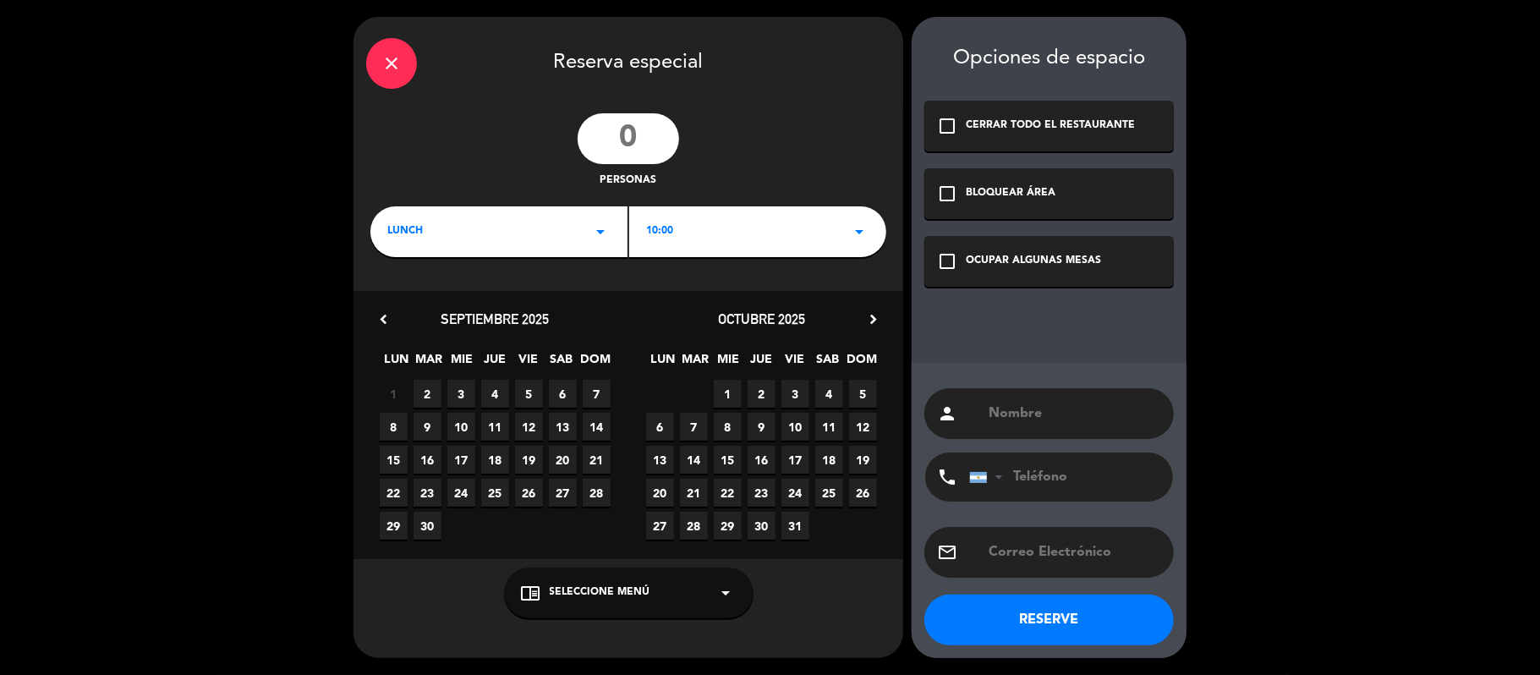
click at [649, 582] on div "chrome_reader_mode Seleccione Menú arrow_drop_down" at bounding box center [628, 592] width 249 height 51
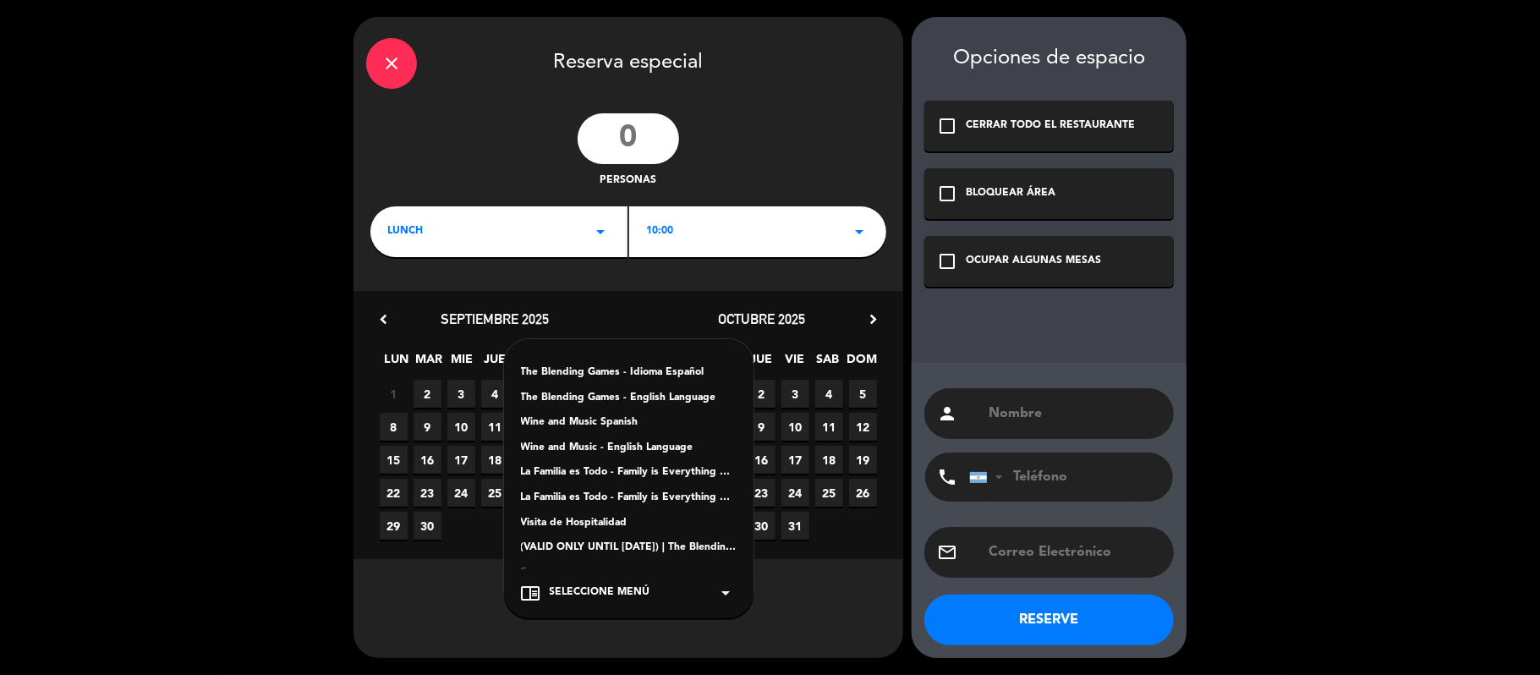
click at [633, 472] on div "La Familia es Todo - Family is Everything Español" at bounding box center [629, 472] width 216 height 17
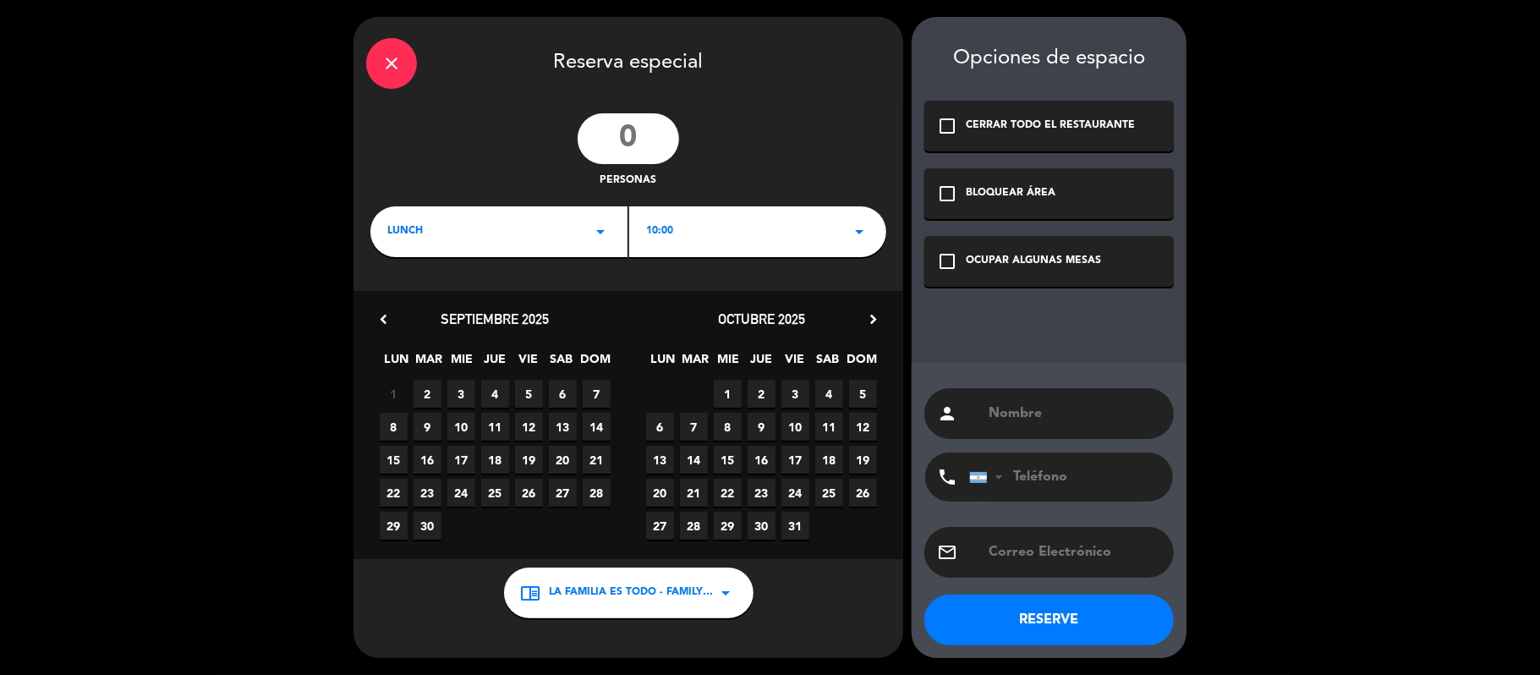
click at [871, 312] on icon "chevron_right" at bounding box center [873, 319] width 18 height 18
click at [725, 420] on span "5" at bounding box center [728, 427] width 28 height 28
click at [1002, 286] on div "check_box_outline_blank OCUPAR ALGUNAS MESAS" at bounding box center [1048, 261] width 249 height 51
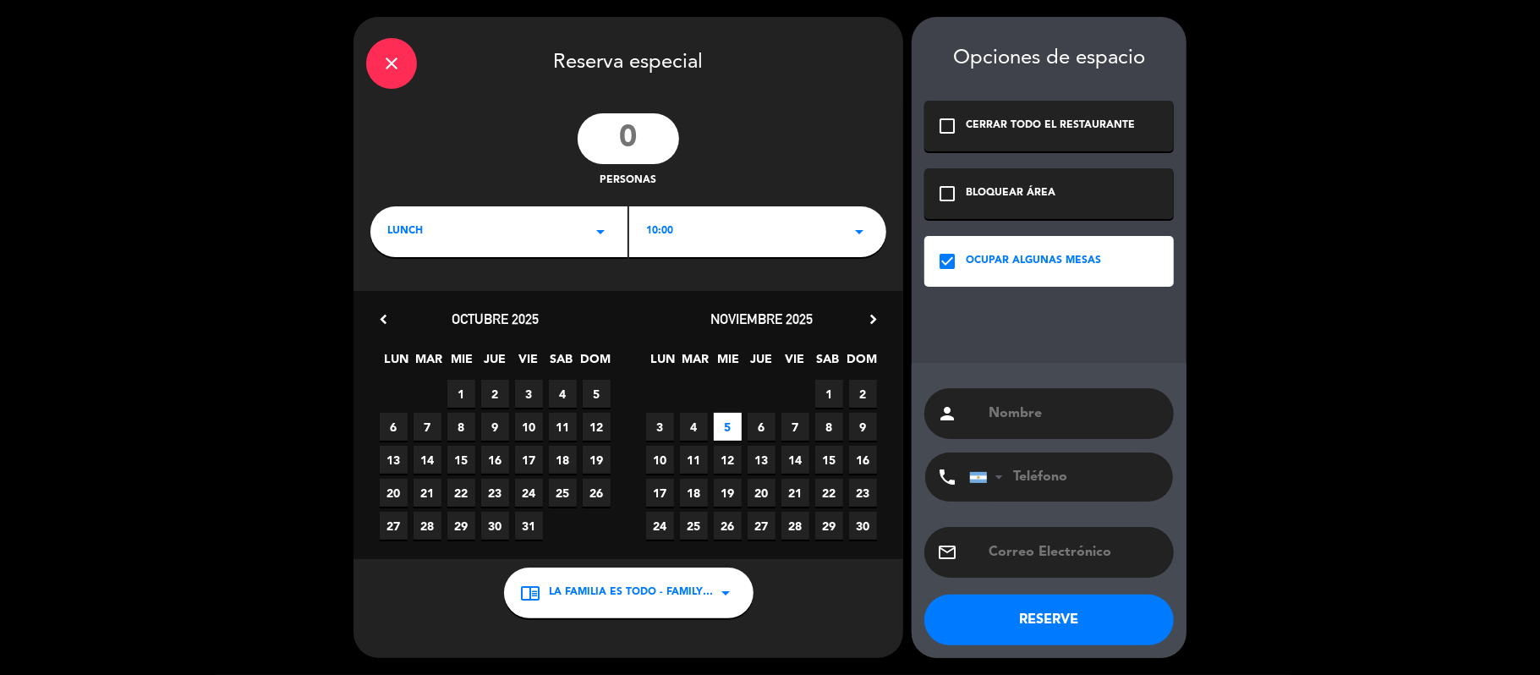
click at [972, 404] on div "person" at bounding box center [1048, 413] width 249 height 51
click at [1015, 407] on input "text" at bounding box center [1074, 414] width 174 height 24
paste input "[PERSON_NAME]"
type input "TBC-[PERSON_NAME]"
click at [626, 126] on input "number" at bounding box center [627, 138] width 101 height 51
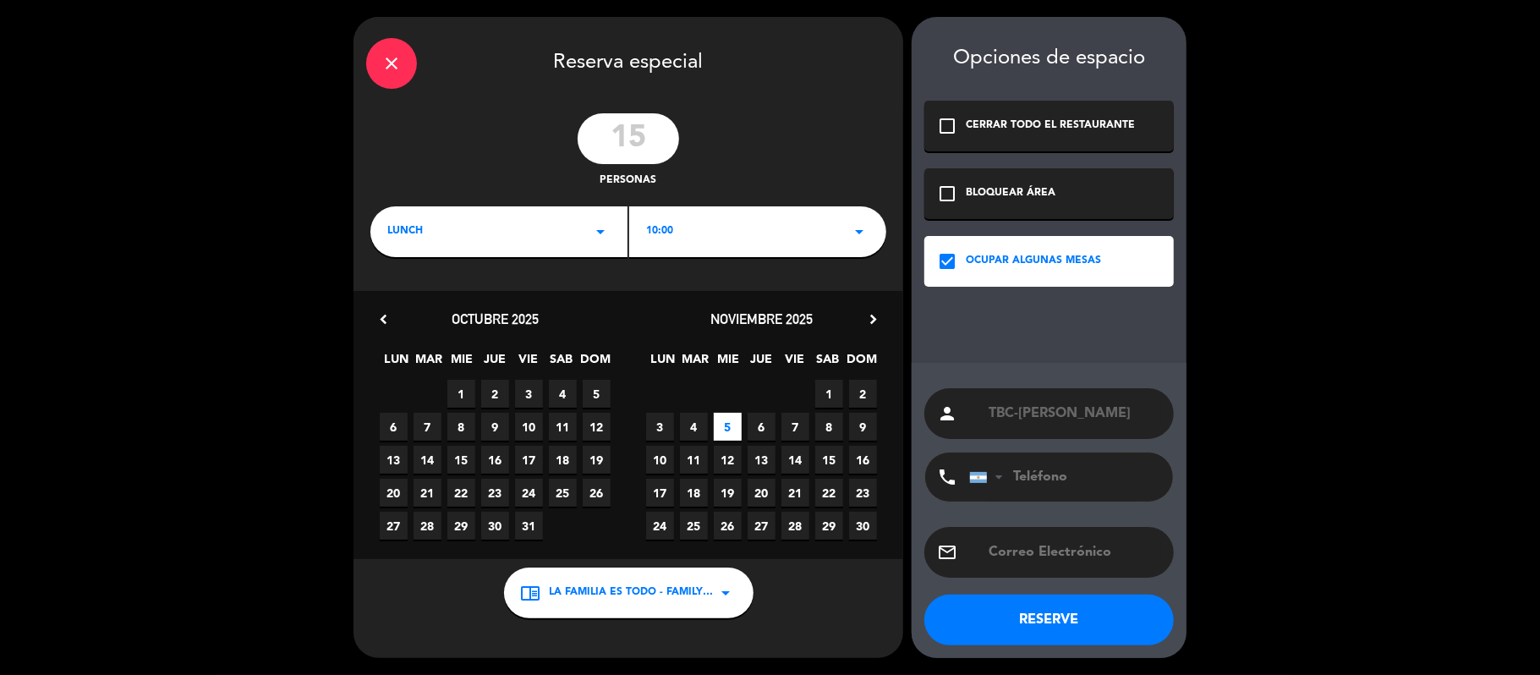
type input "15"
click at [1109, 619] on button "RESERVE" at bounding box center [1048, 619] width 249 height 51
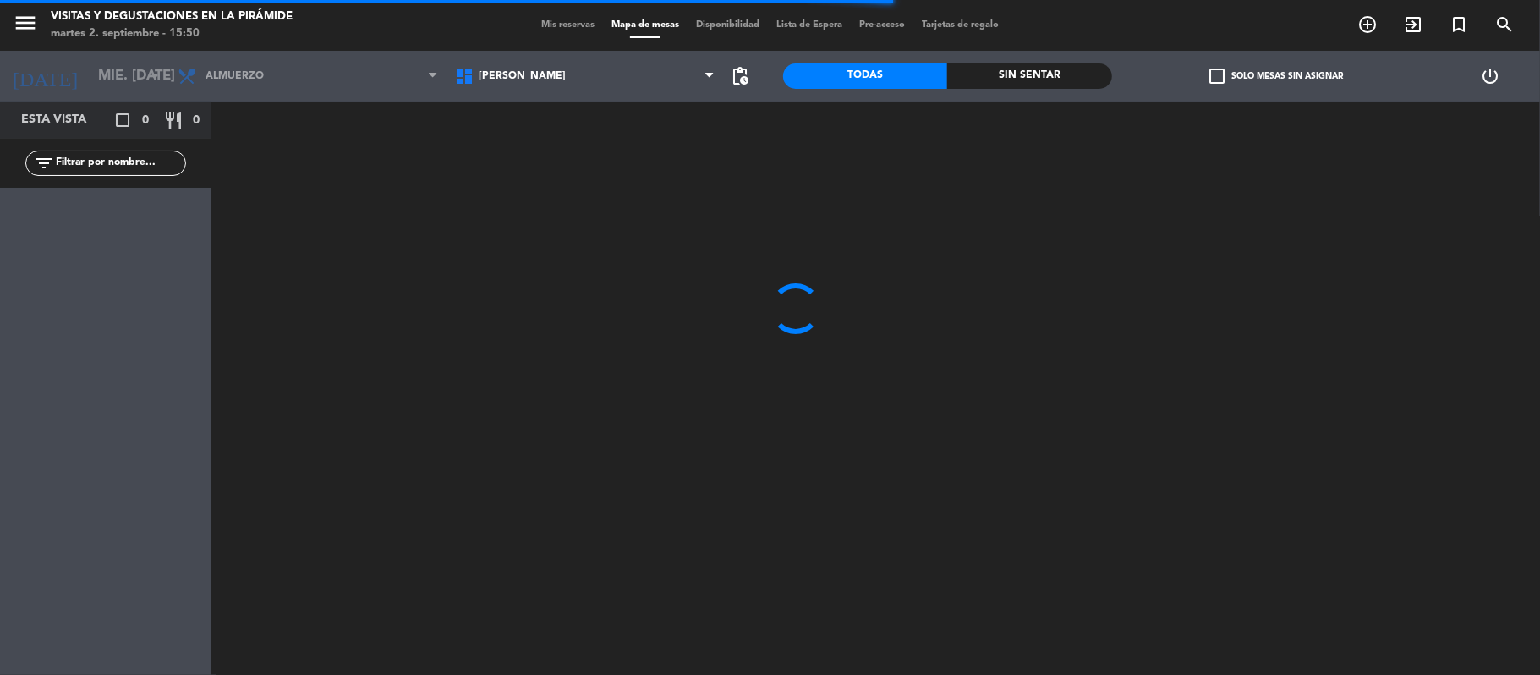
click at [543, 20] on span "Mis reservas" at bounding box center [568, 24] width 70 height 9
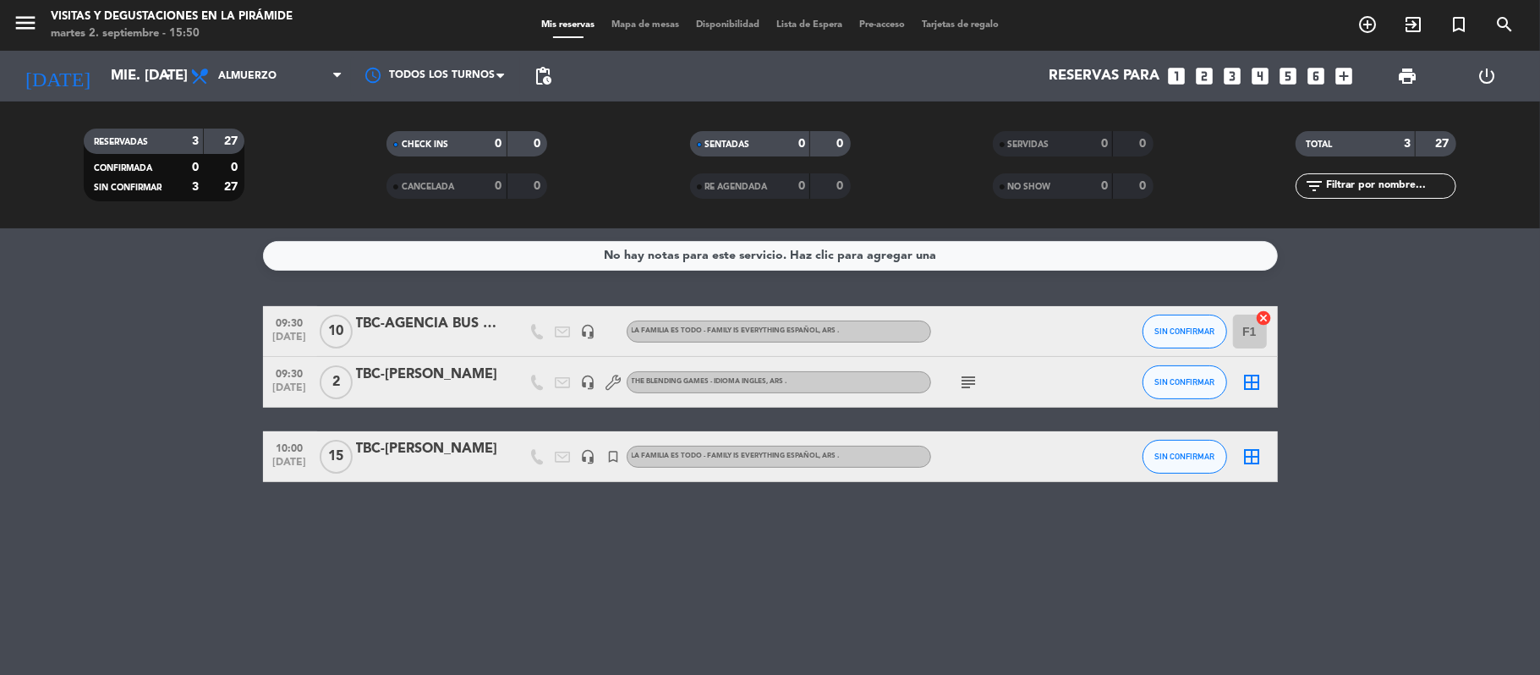
click at [437, 455] on div "TBC-[PERSON_NAME]" at bounding box center [428, 449] width 144 height 22
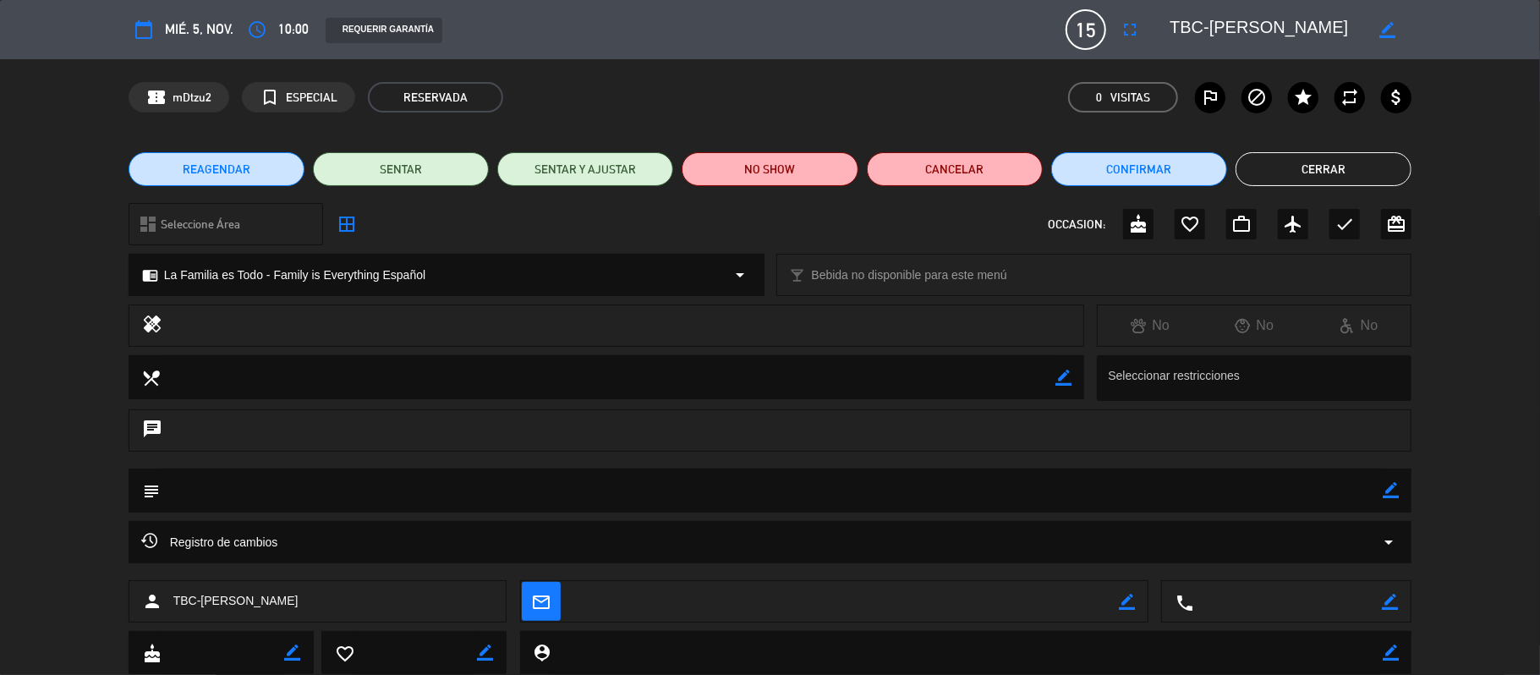
click at [1383, 489] on icon "border_color" at bounding box center [1390, 490] width 16 height 16
click at [1321, 511] on textarea at bounding box center [771, 489] width 1223 height 43
paste textarea "[EMAIL_ADDRESS][DOMAIN_NAME]"
type textarea "[EMAIL_ADDRESS][DOMAIN_NAME]"
click at [1391, 495] on icon at bounding box center [1390, 490] width 16 height 16
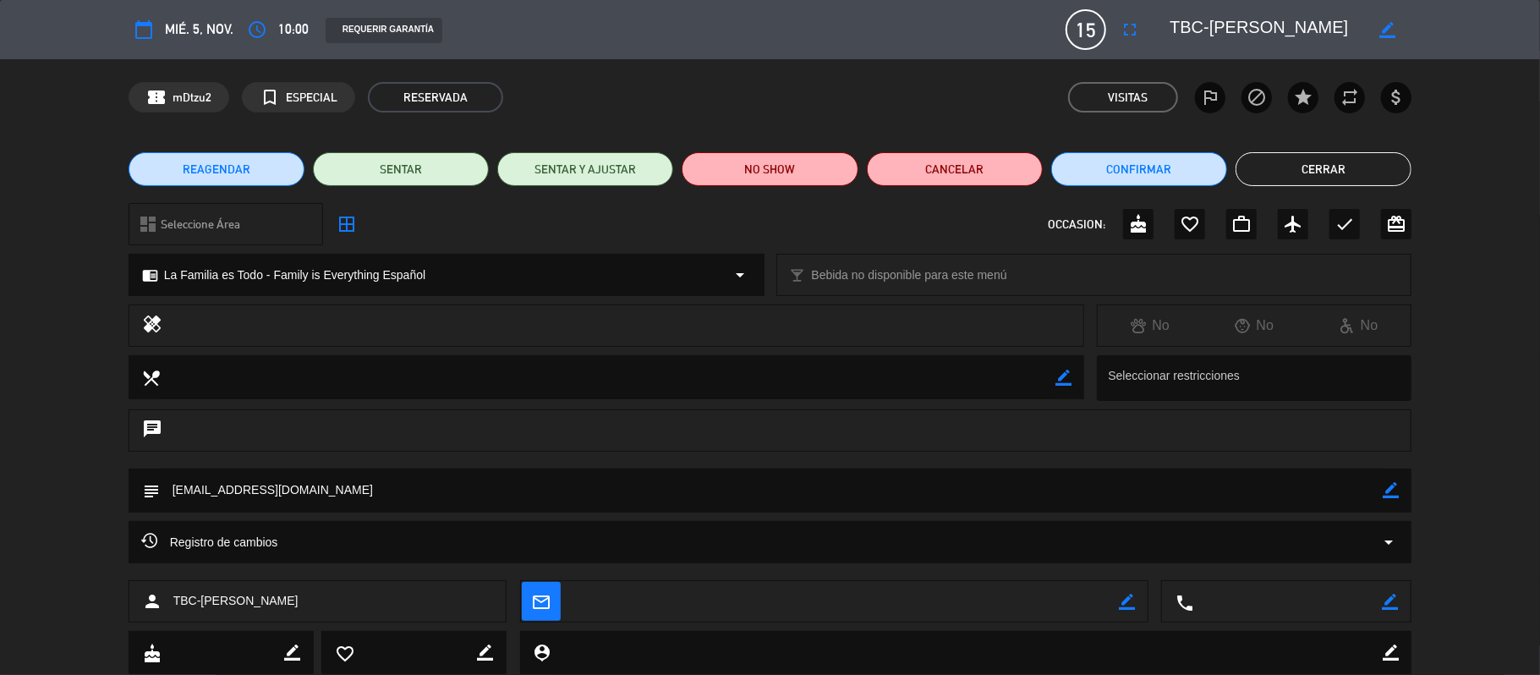
click at [1347, 163] on button "Cerrar" at bounding box center [1323, 169] width 176 height 34
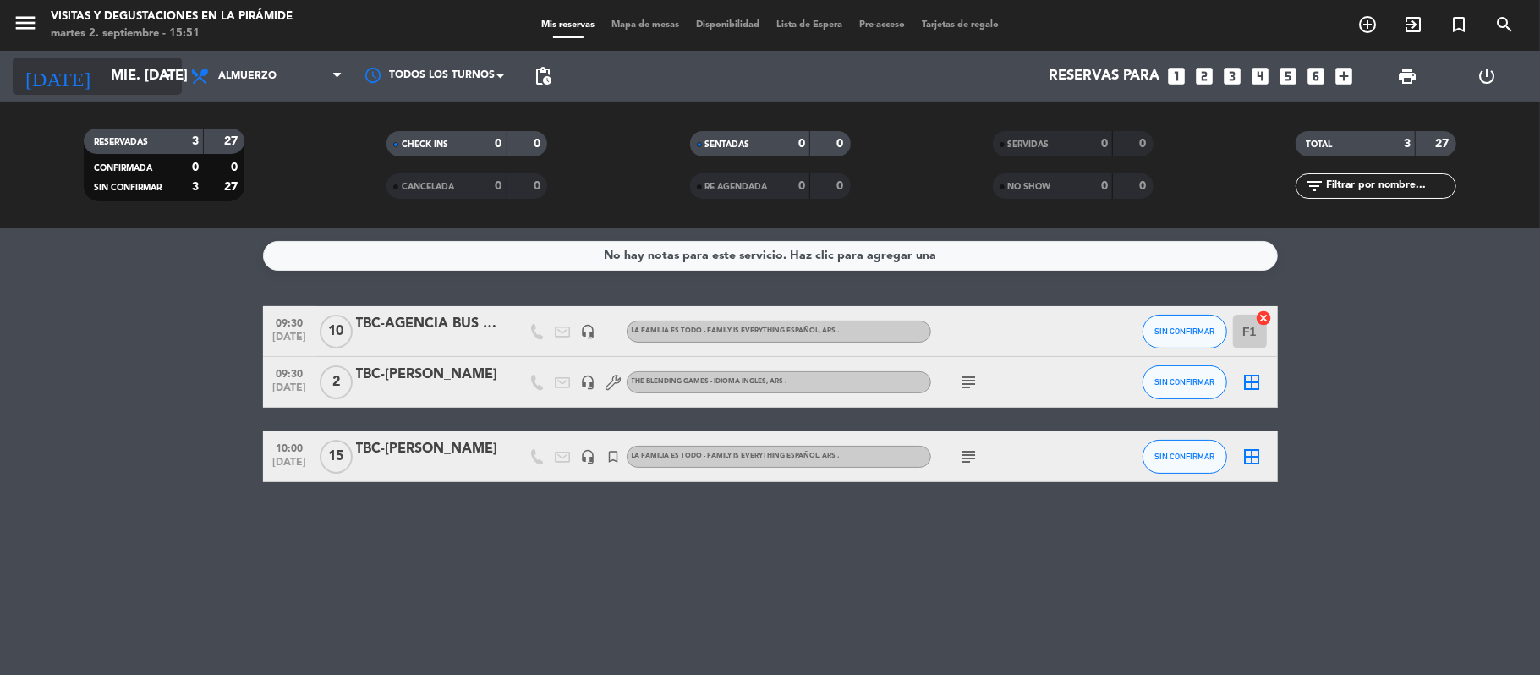
click at [102, 83] on input "mié. [DATE]" at bounding box center [193, 76] width 183 height 33
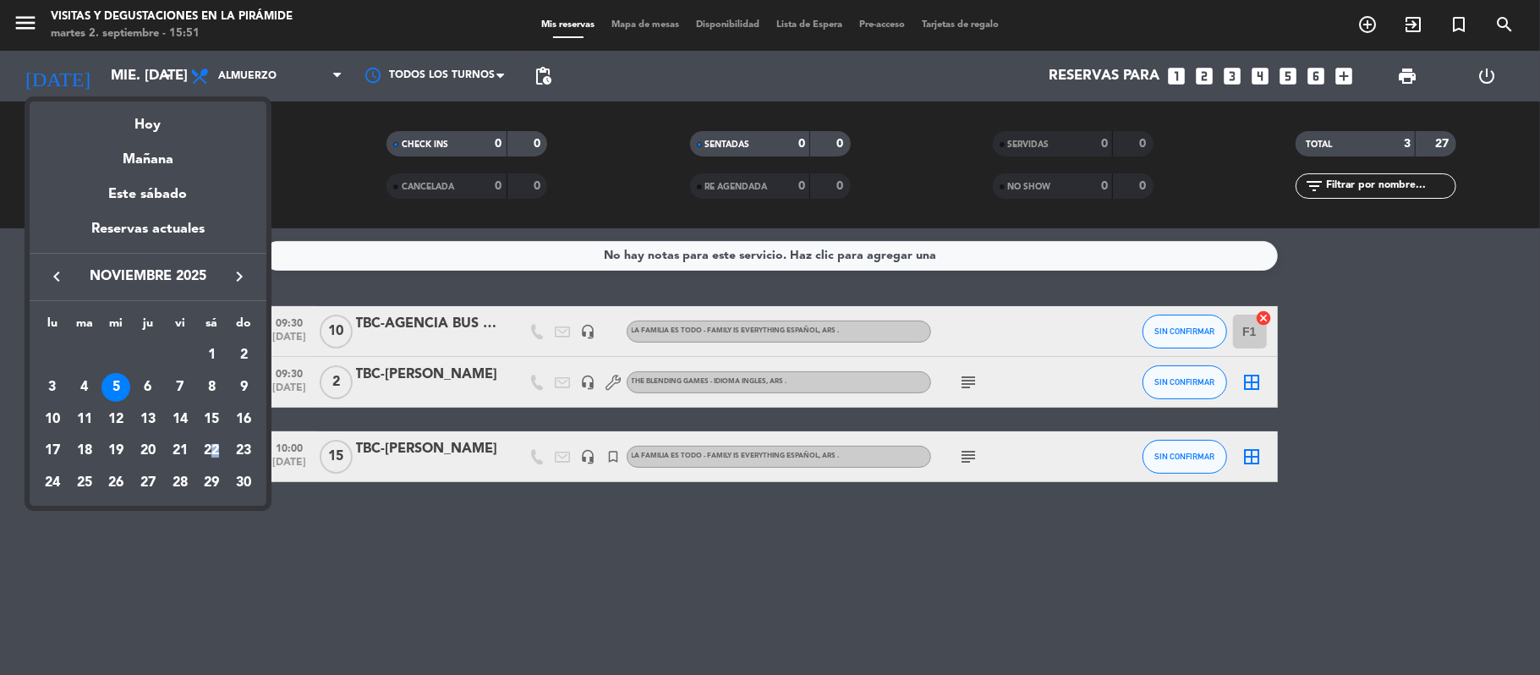
click at [216, 450] on div "22" at bounding box center [211, 450] width 29 height 29
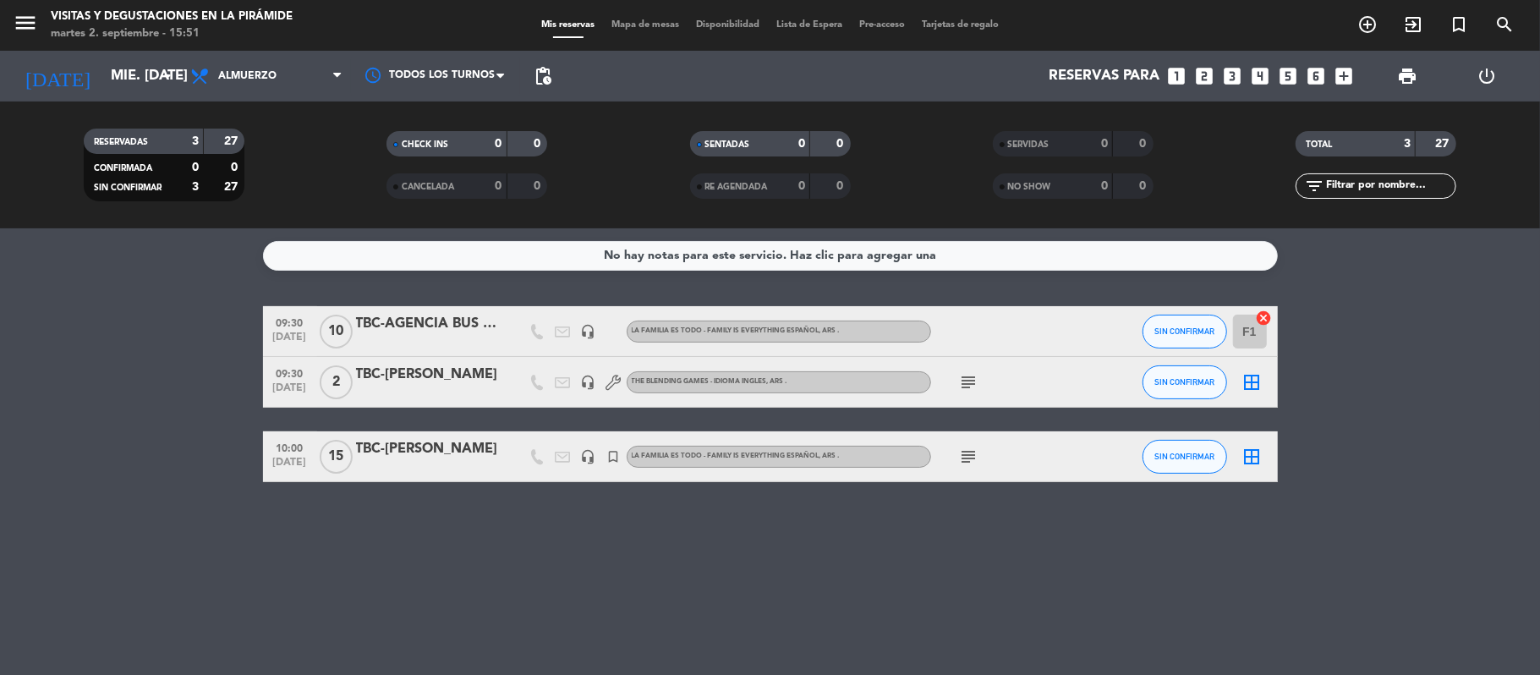
type input "sáb. [DATE]"
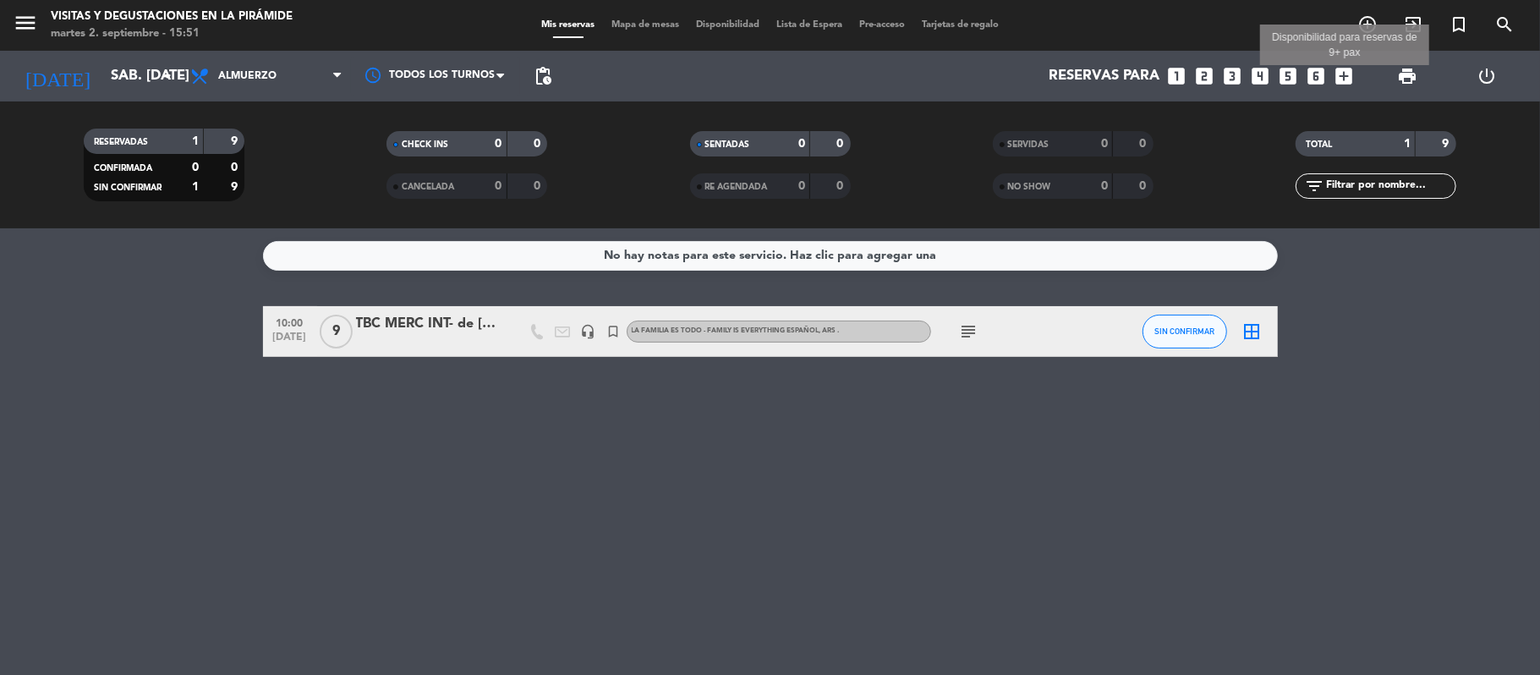
click at [1353, 74] on icon "add_box" at bounding box center [1344, 76] width 22 height 22
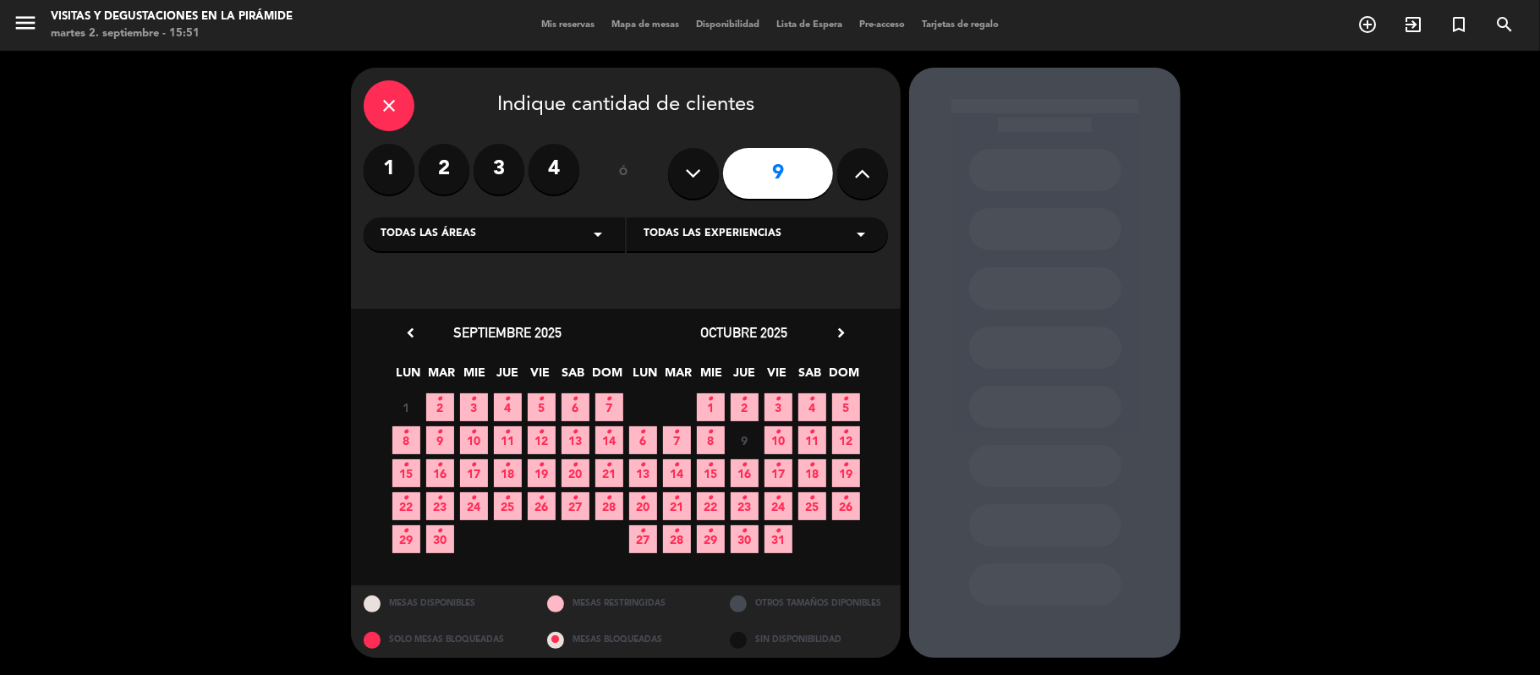
drag, startPoint x: 847, startPoint y: 184, endPoint x: 856, endPoint y: 183, distance: 9.5
click at [850, 184] on button at bounding box center [862, 173] width 51 height 51
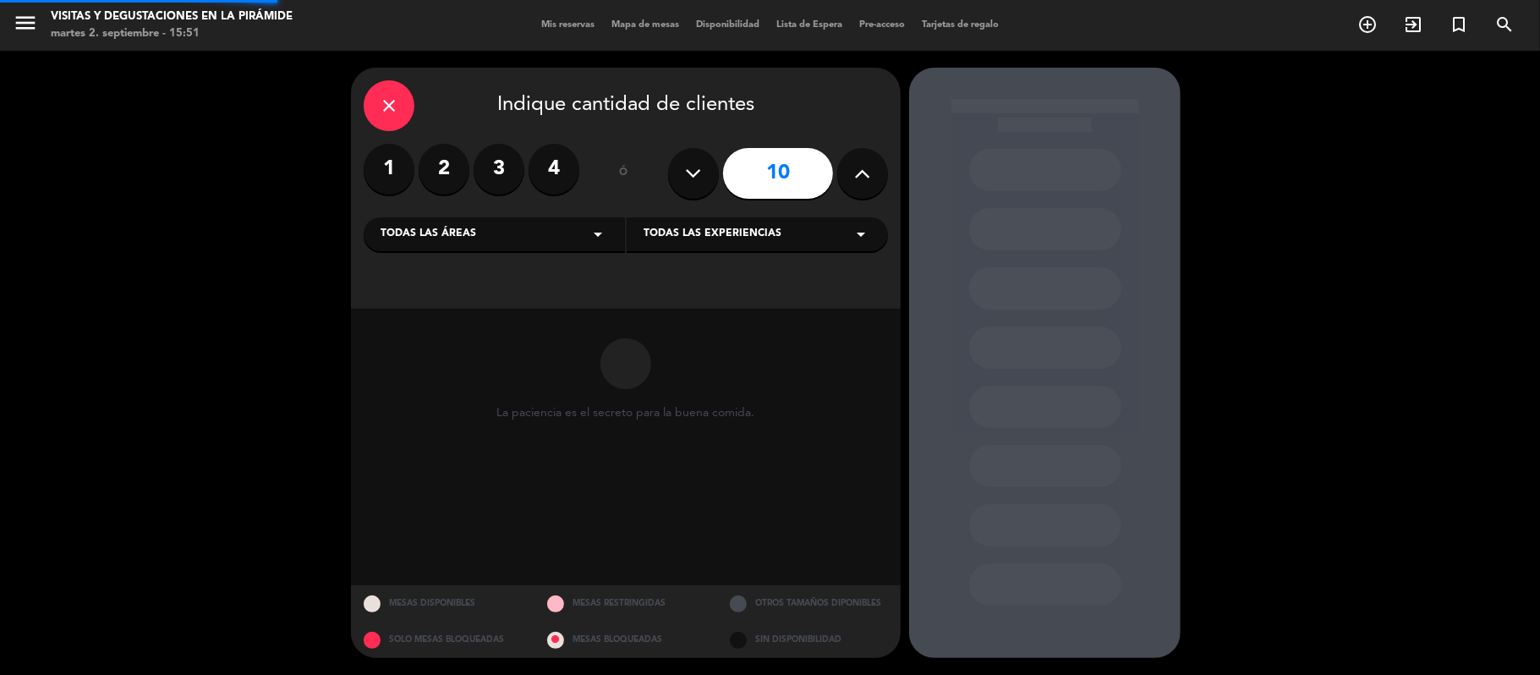
click at [861, 179] on icon at bounding box center [863, 173] width 16 height 25
type input "14"
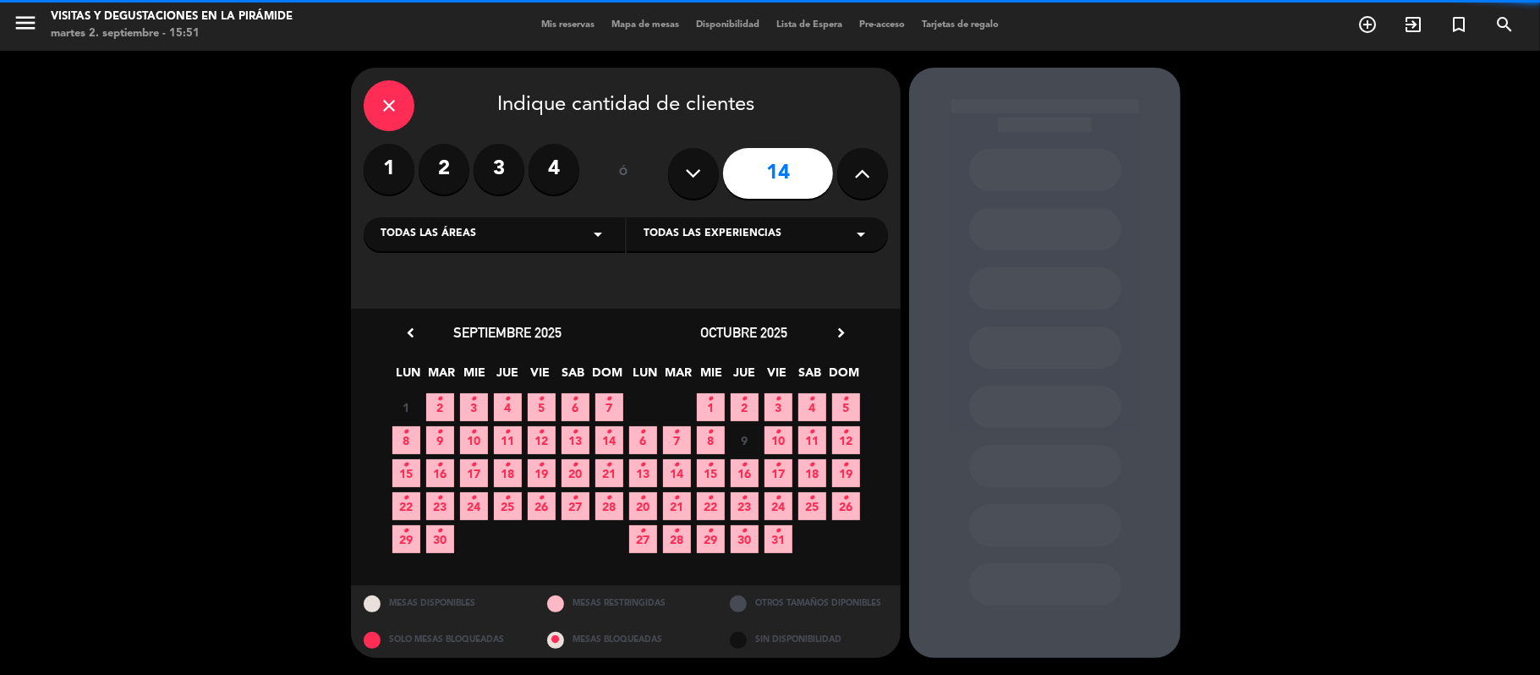
click at [457, 260] on div "close Indique cantidad de clientes 1 2 3 4 ó 14 Todas las áreas arrow_drop_down…" at bounding box center [626, 188] width 550 height 241
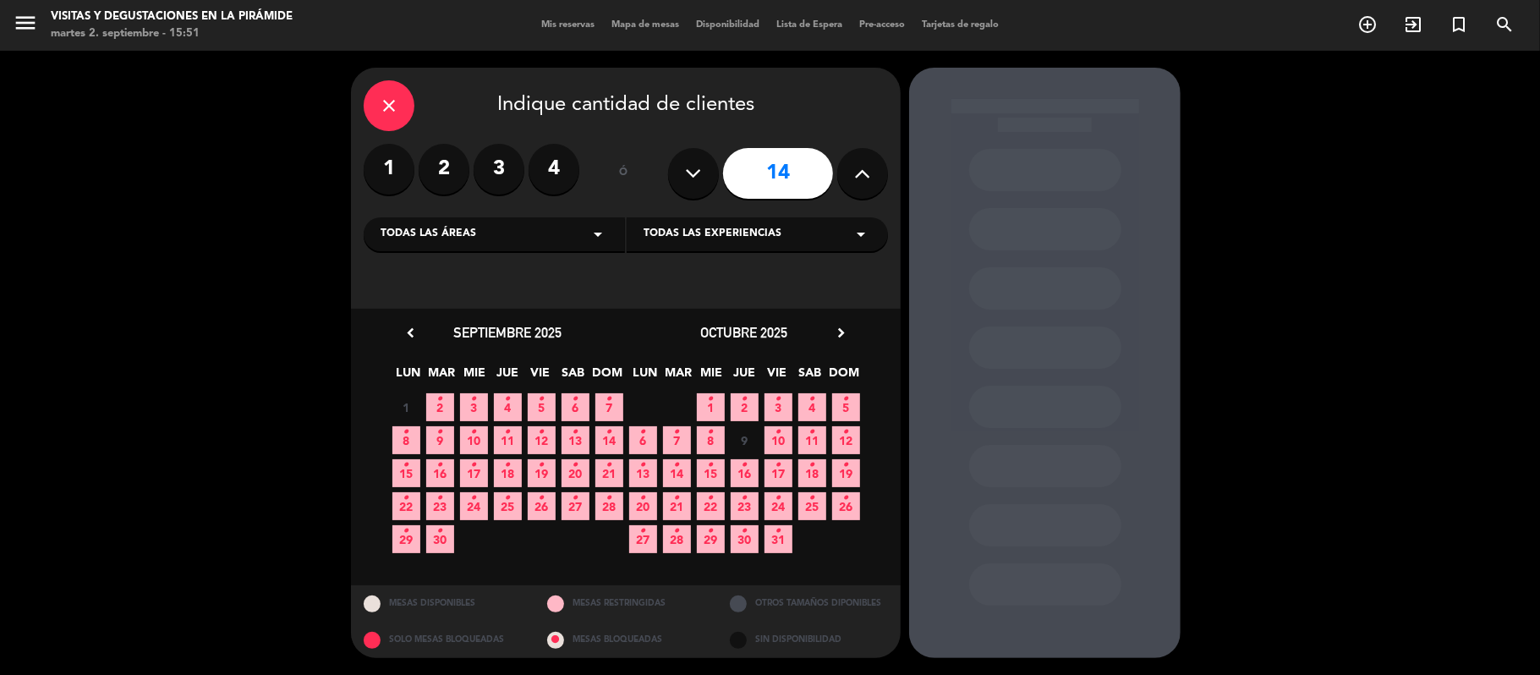
click at [453, 242] on div "Todas las áreas arrow_drop_down" at bounding box center [494, 234] width 261 height 34
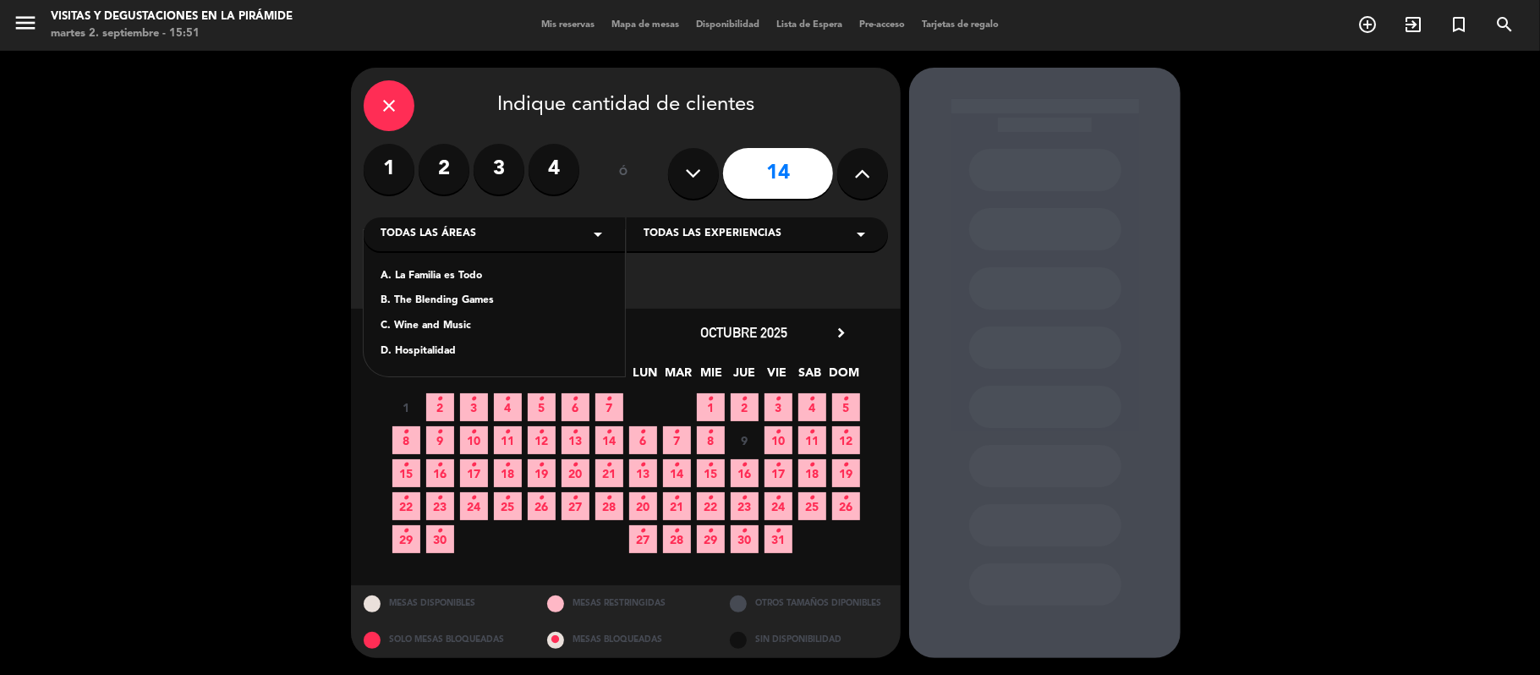
click at [460, 268] on div "A. La Familia es Todo" at bounding box center [493, 276] width 227 height 17
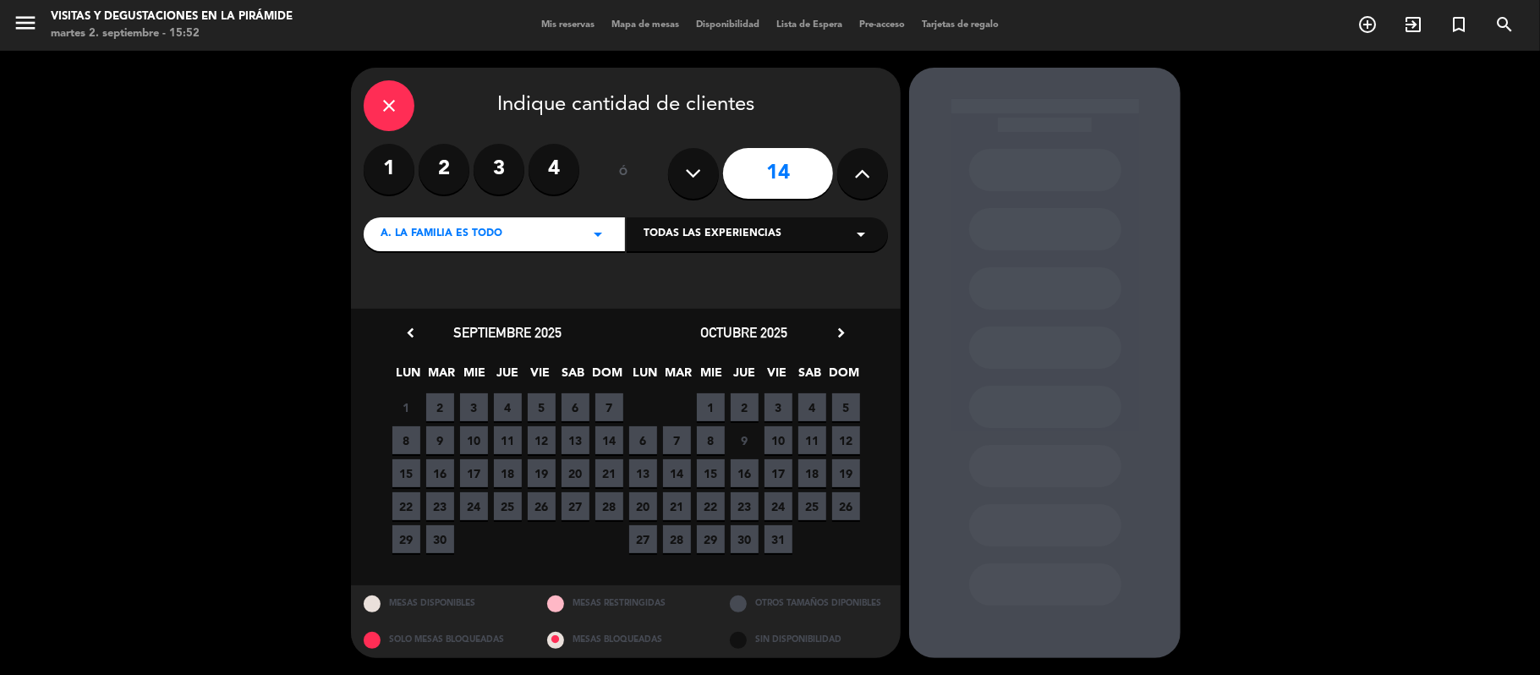
click at [840, 329] on icon "chevron_right" at bounding box center [841, 333] width 18 height 18
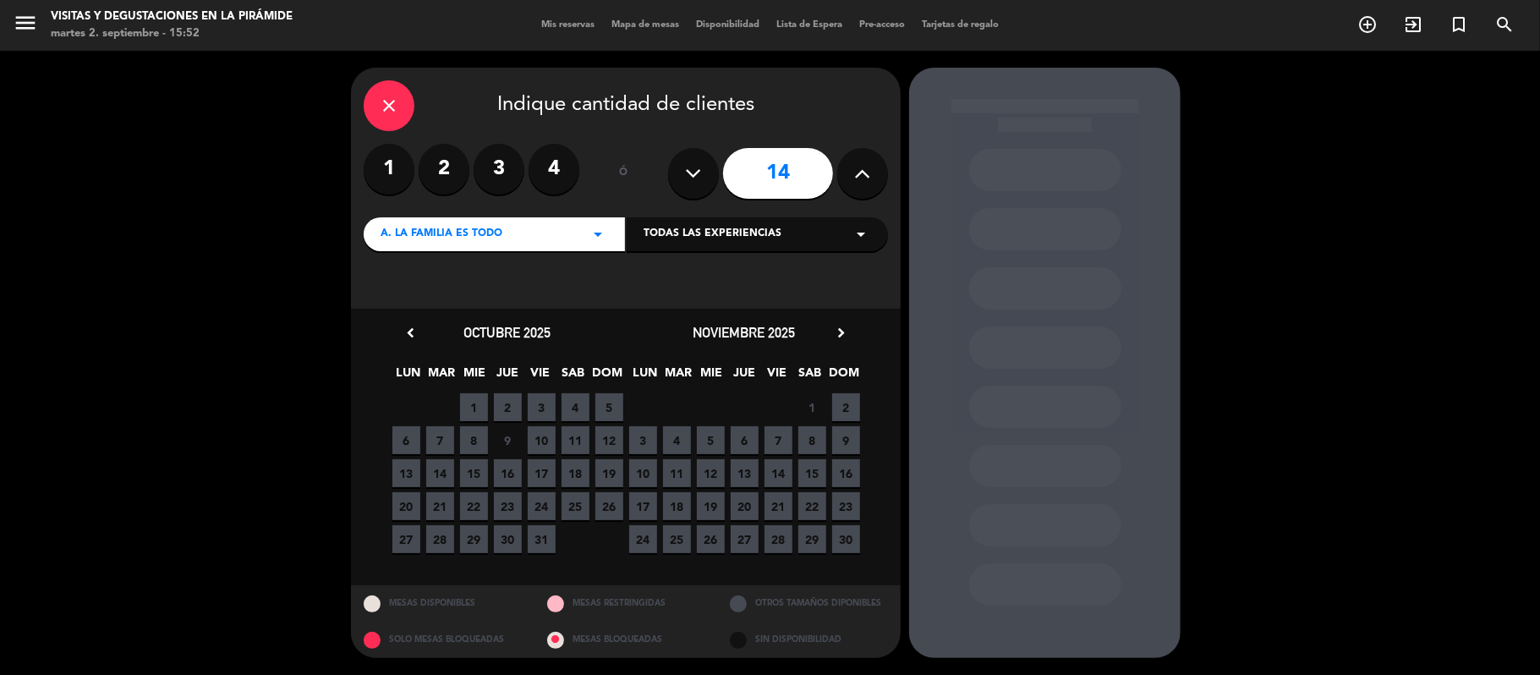
click at [840, 329] on icon "chevron_right" at bounding box center [841, 333] width 18 height 18
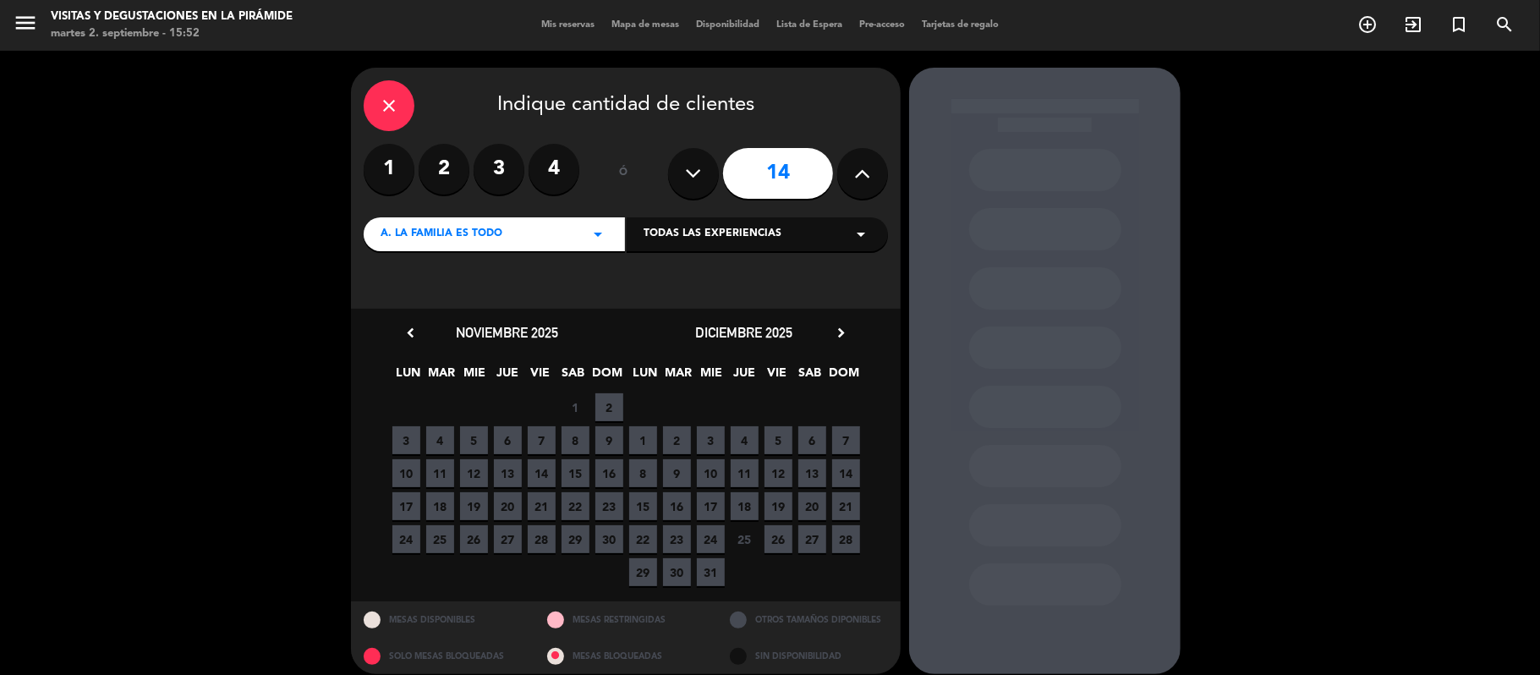
click at [570, 511] on span "22" at bounding box center [575, 506] width 28 height 28
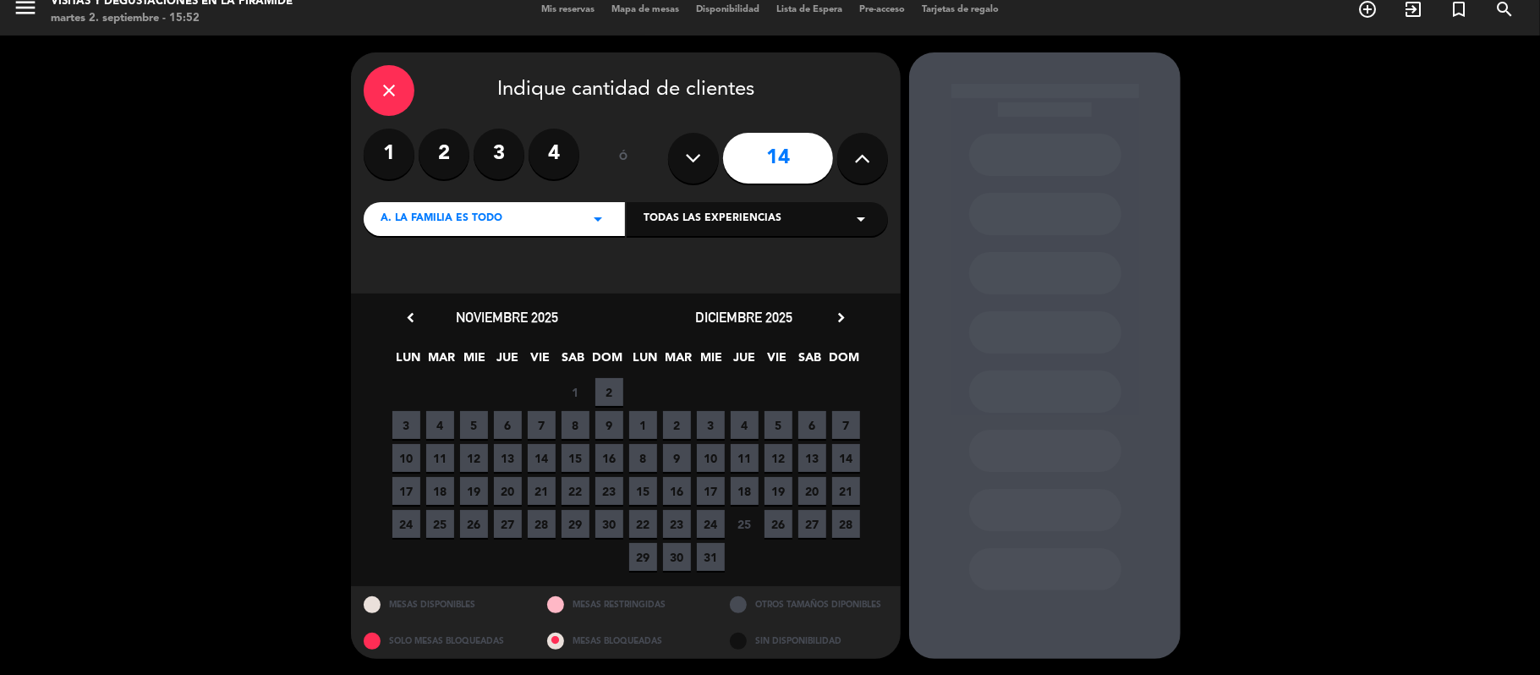
click at [570, 511] on span "29" at bounding box center [575, 524] width 28 height 28
click at [570, 489] on span "22" at bounding box center [575, 491] width 28 height 28
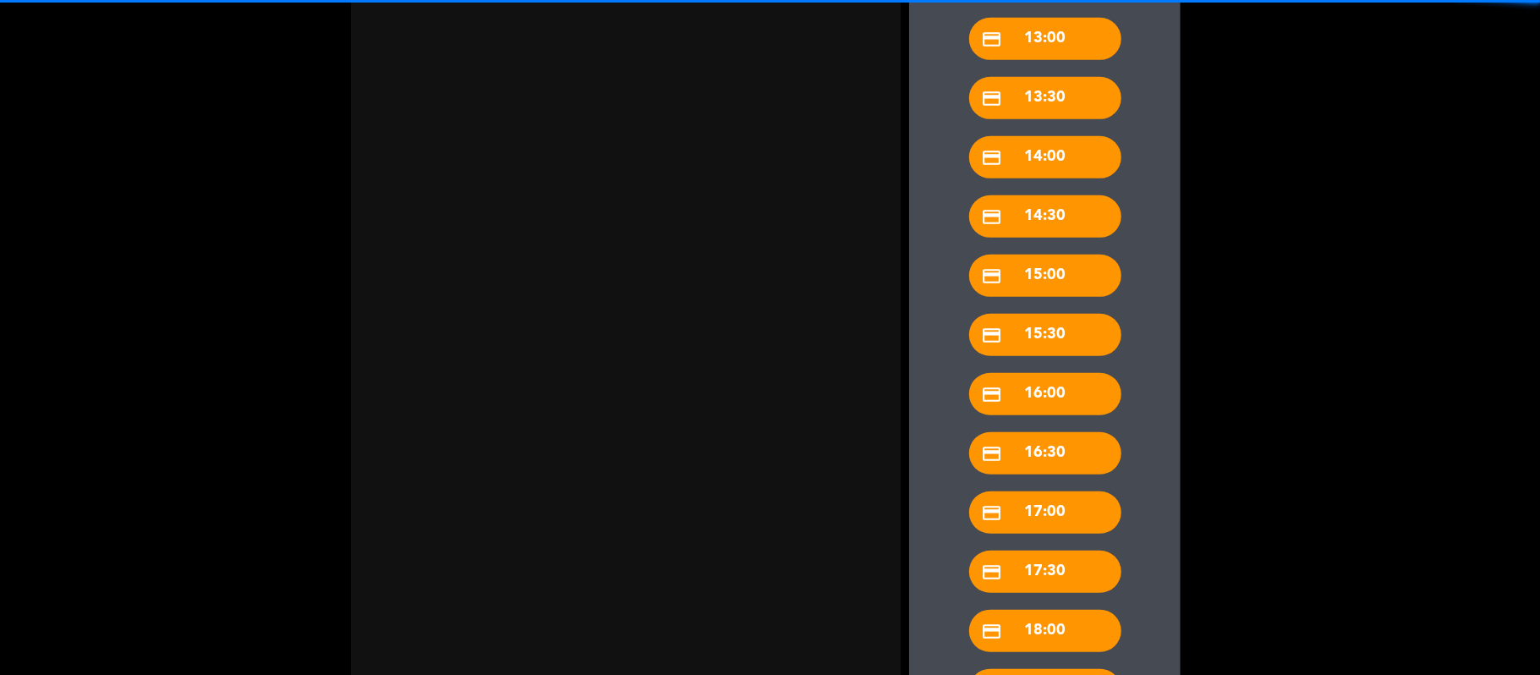
scroll to position [1248, 0]
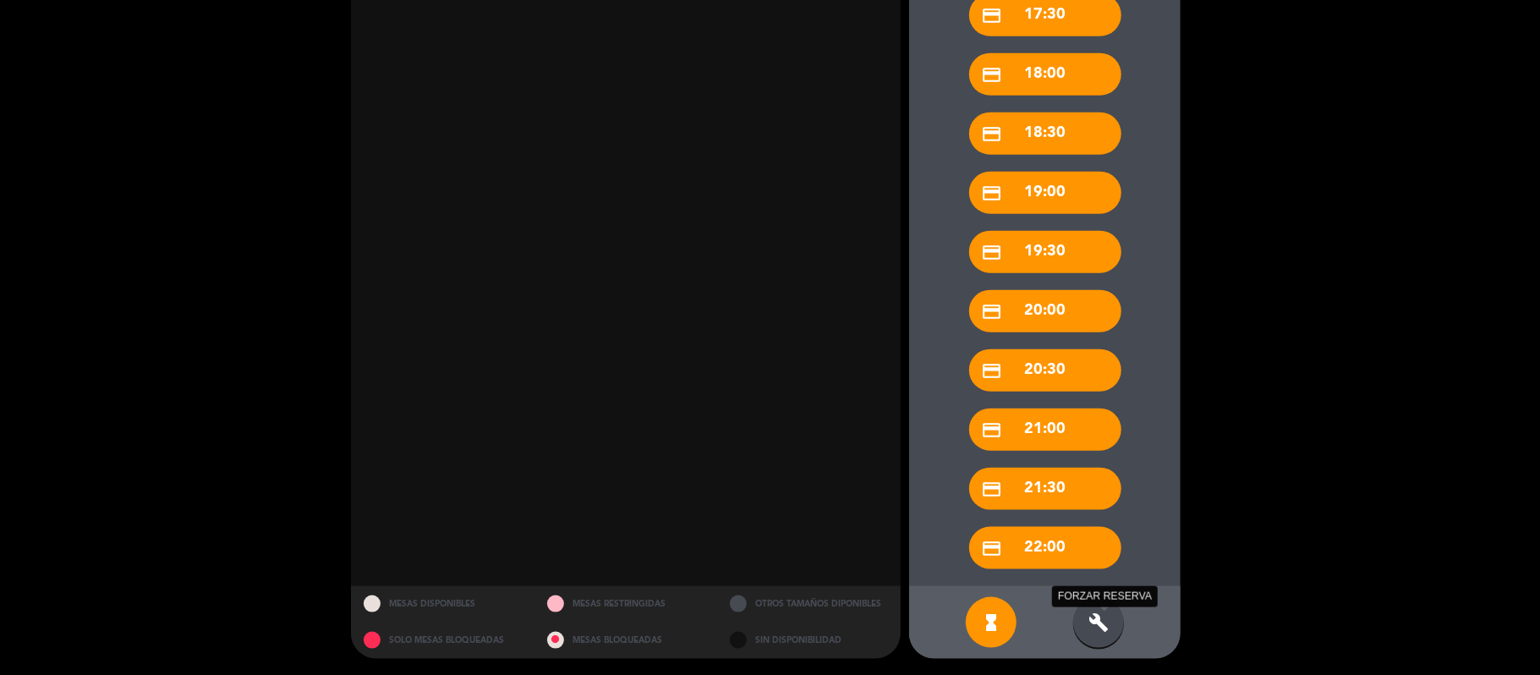
click at [1090, 619] on icon "build" at bounding box center [1098, 622] width 20 height 20
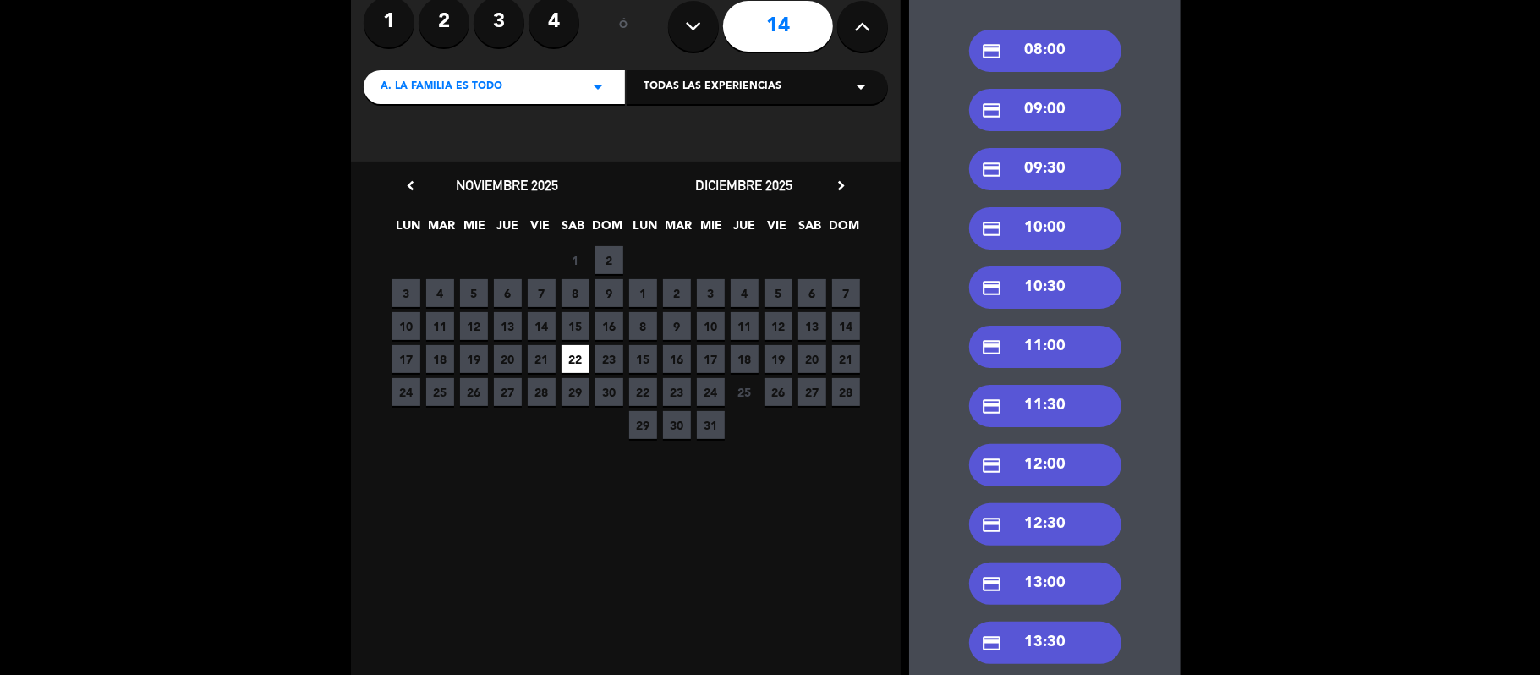
scroll to position [112, 0]
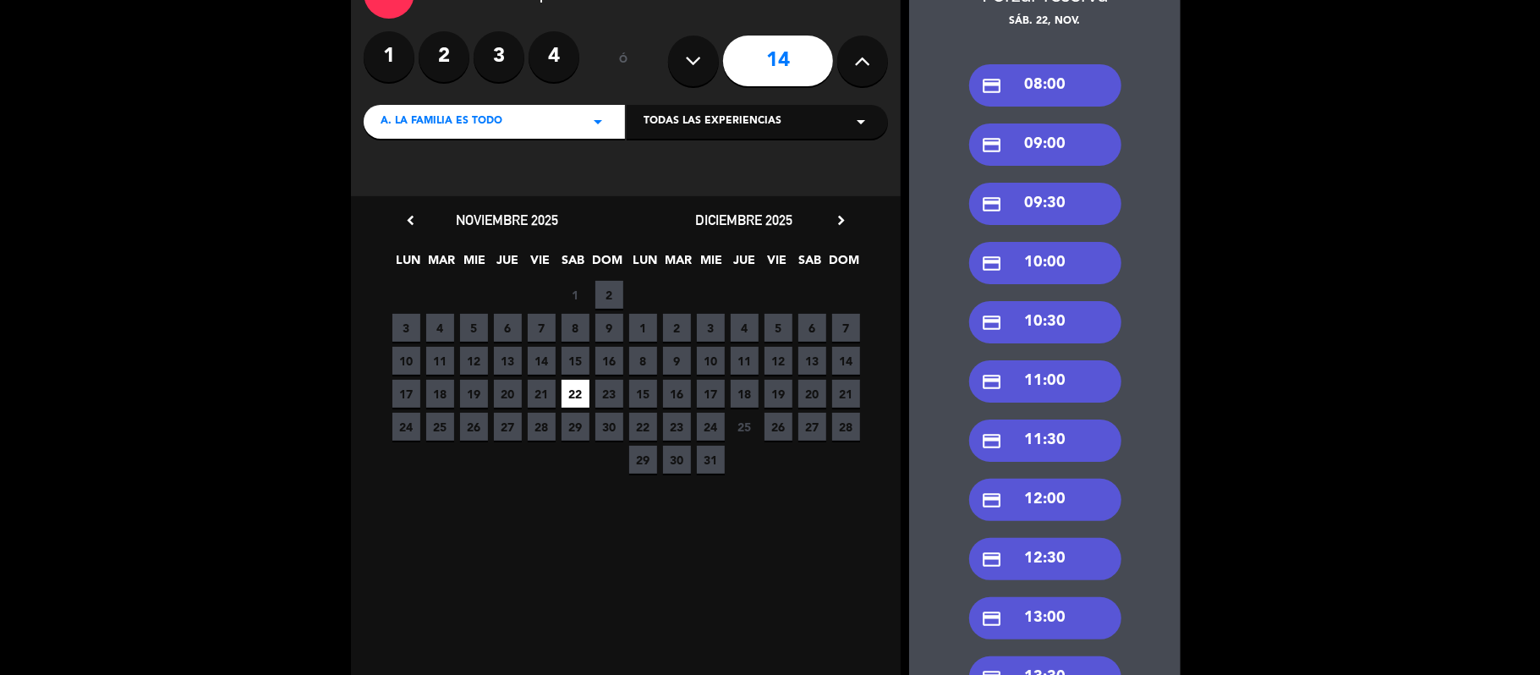
click at [1038, 207] on div "credit_card 09:30" at bounding box center [1045, 204] width 152 height 42
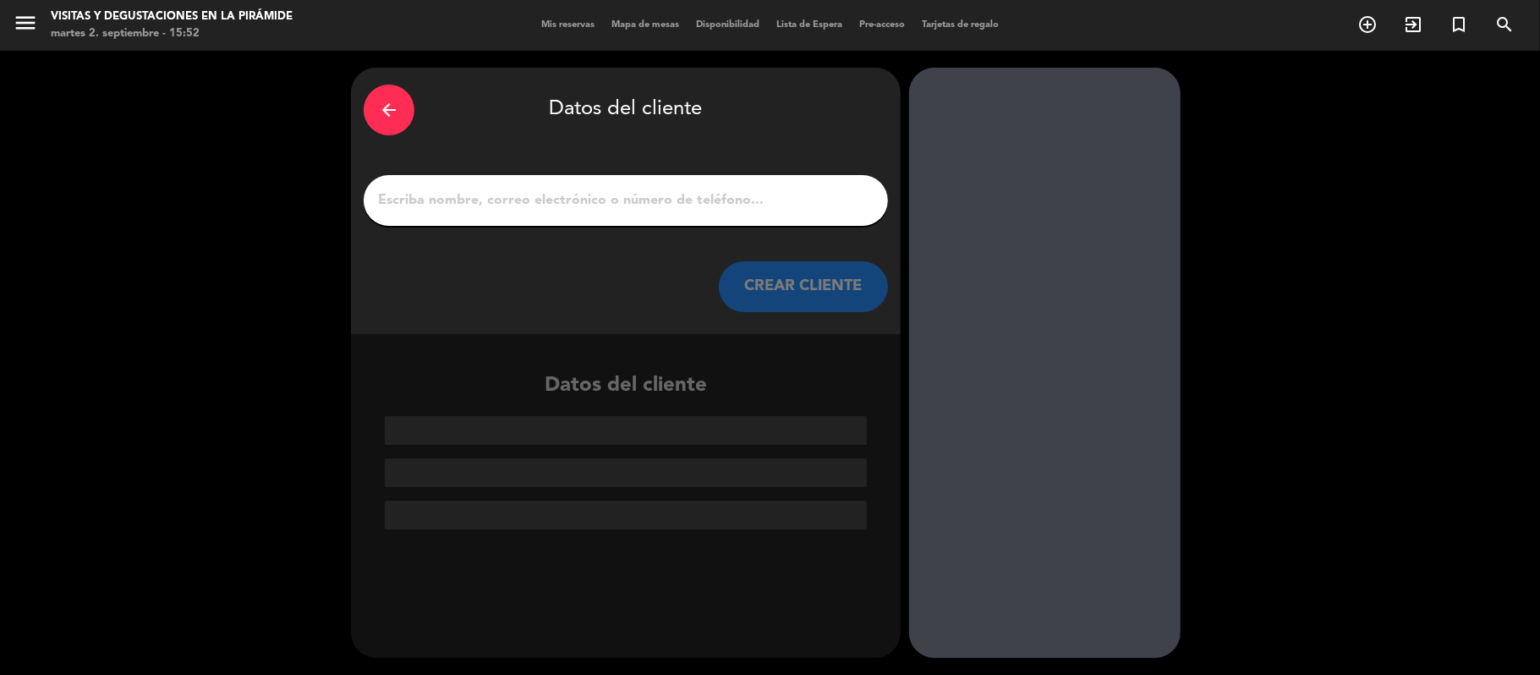
click at [702, 194] on input "1" at bounding box center [625, 201] width 499 height 24
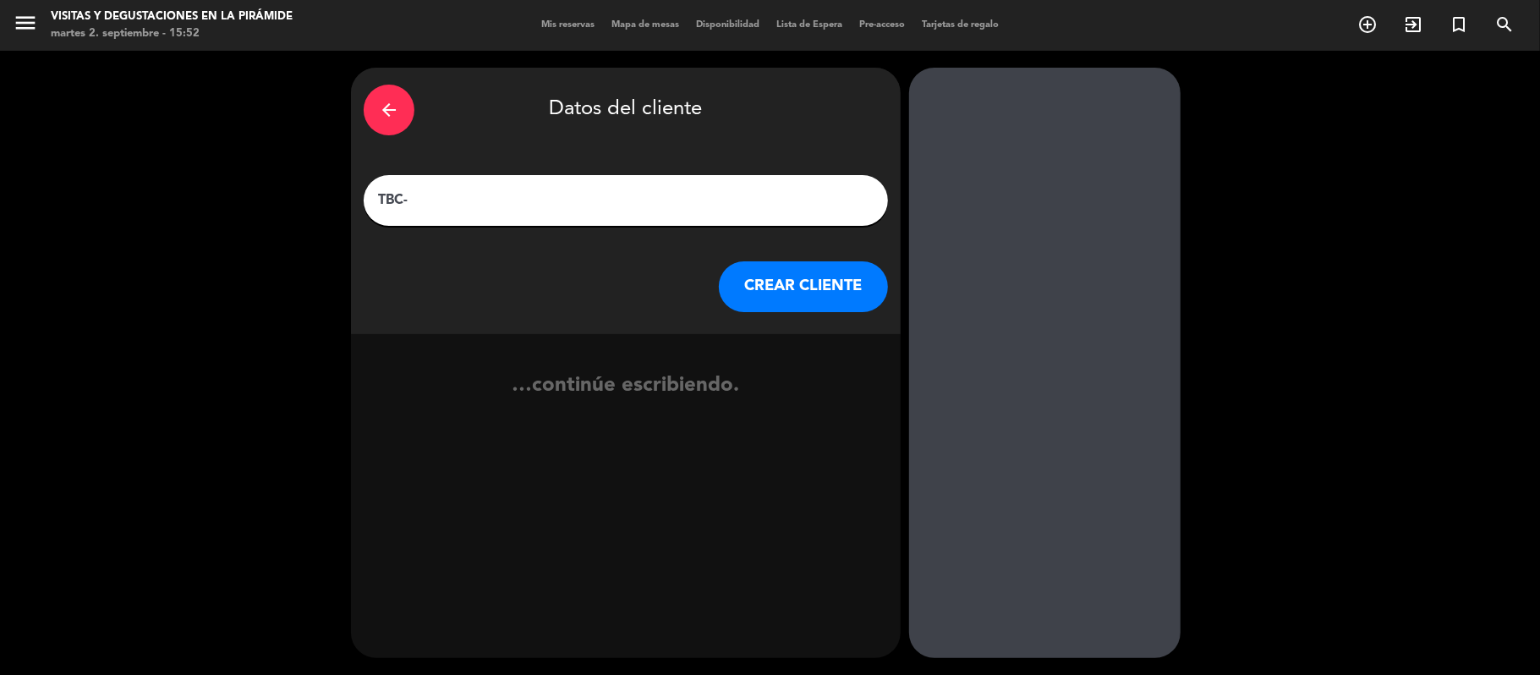
paste input "[PERSON_NAME]"
type input "TBC-[PERSON_NAME]"
click at [747, 294] on button "CREAR CLIENTE" at bounding box center [803, 286] width 169 height 51
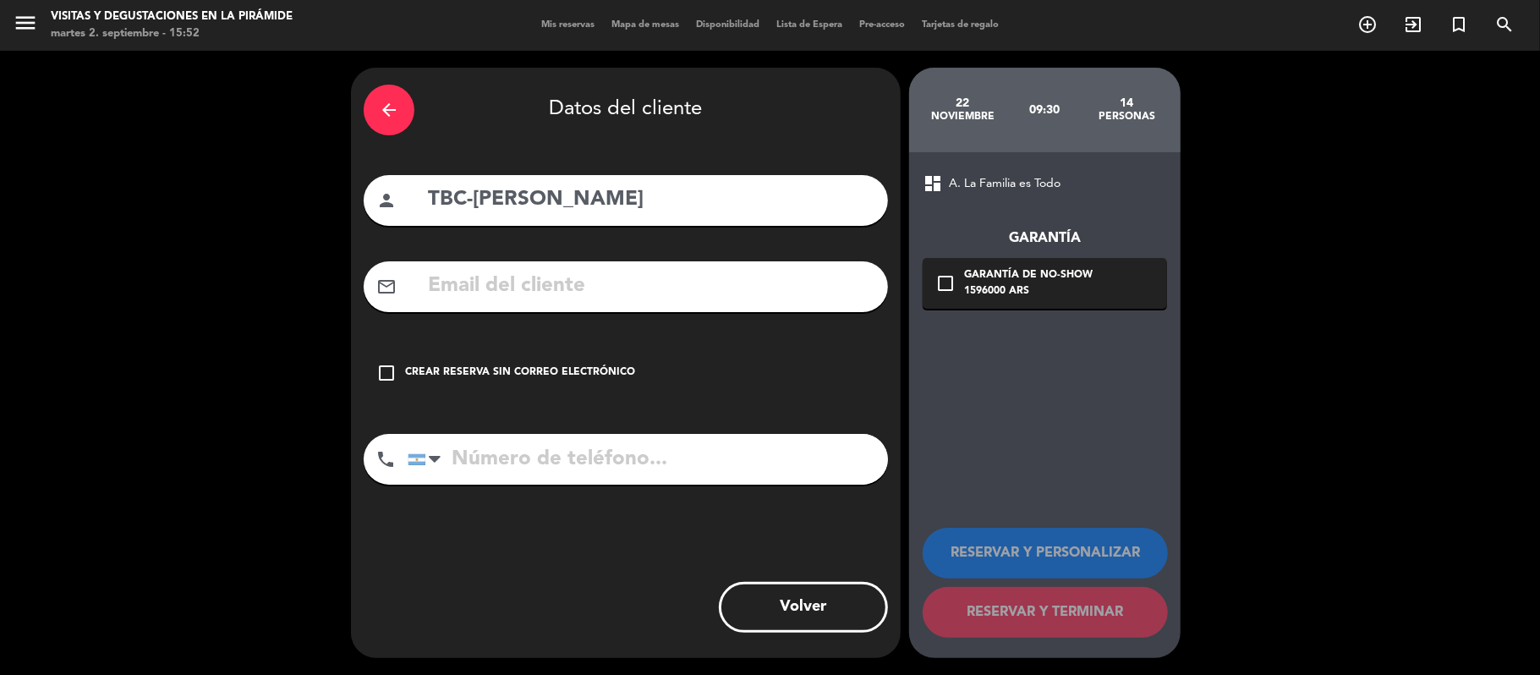
click at [516, 369] on div "Crear reserva sin correo electrónico" at bounding box center [520, 372] width 230 height 17
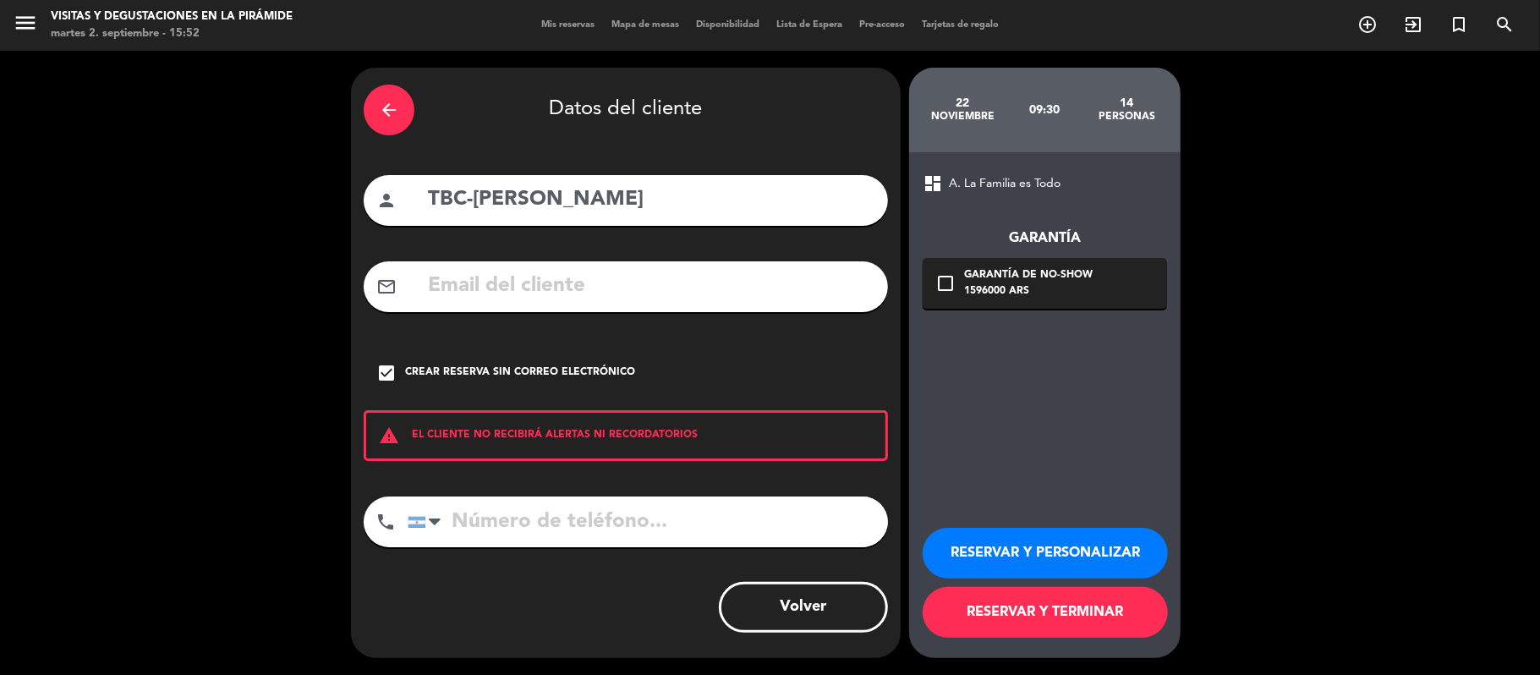
click at [1023, 563] on button "RESERVAR Y PERSONALIZAR" at bounding box center [1044, 553] width 245 height 51
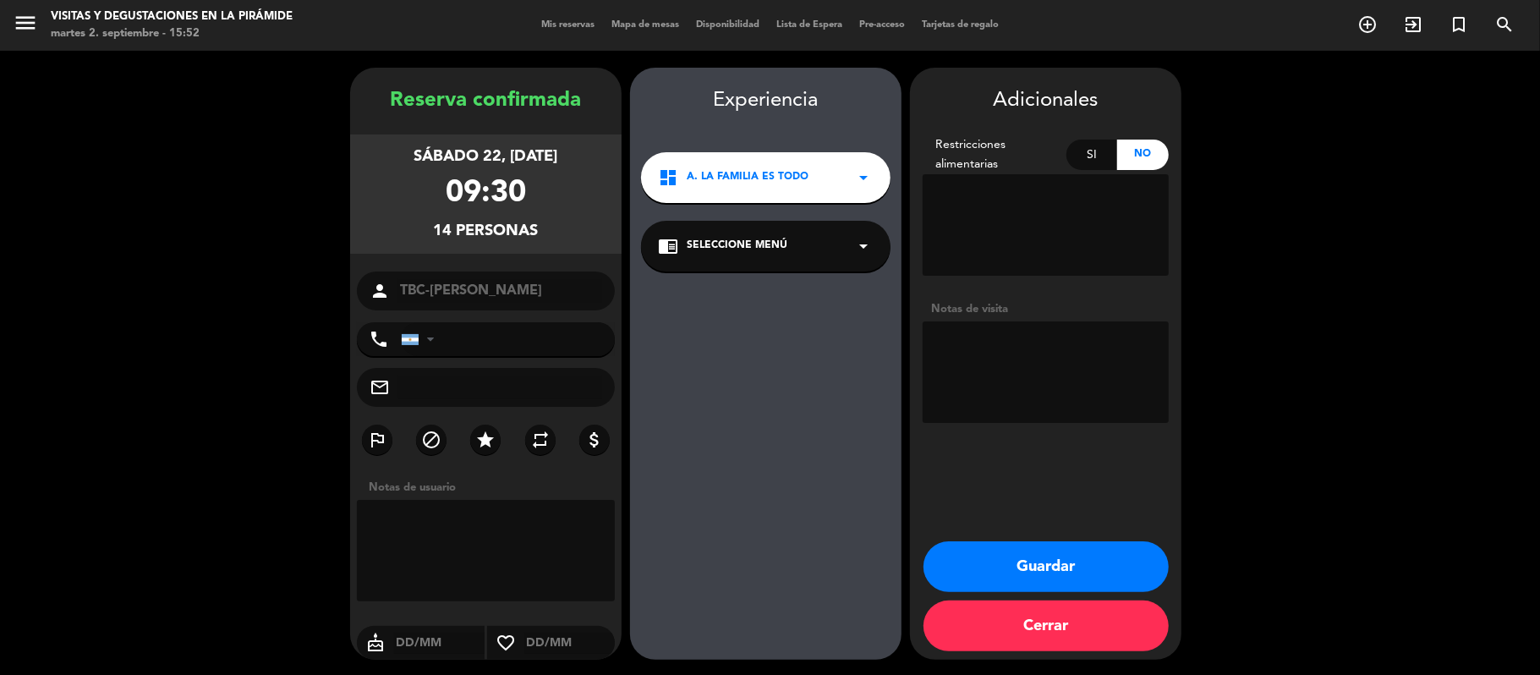
click at [748, 257] on div "chrome_reader_mode Seleccione Menú arrow_drop_down" at bounding box center [765, 246] width 249 height 51
click at [752, 304] on div "La Familia es Todo - Family is Everything Español" at bounding box center [765, 282] width 249 height 72
click at [751, 295] on div "La Familia es Todo - Family is Everything Español" at bounding box center [766, 292] width 216 height 17
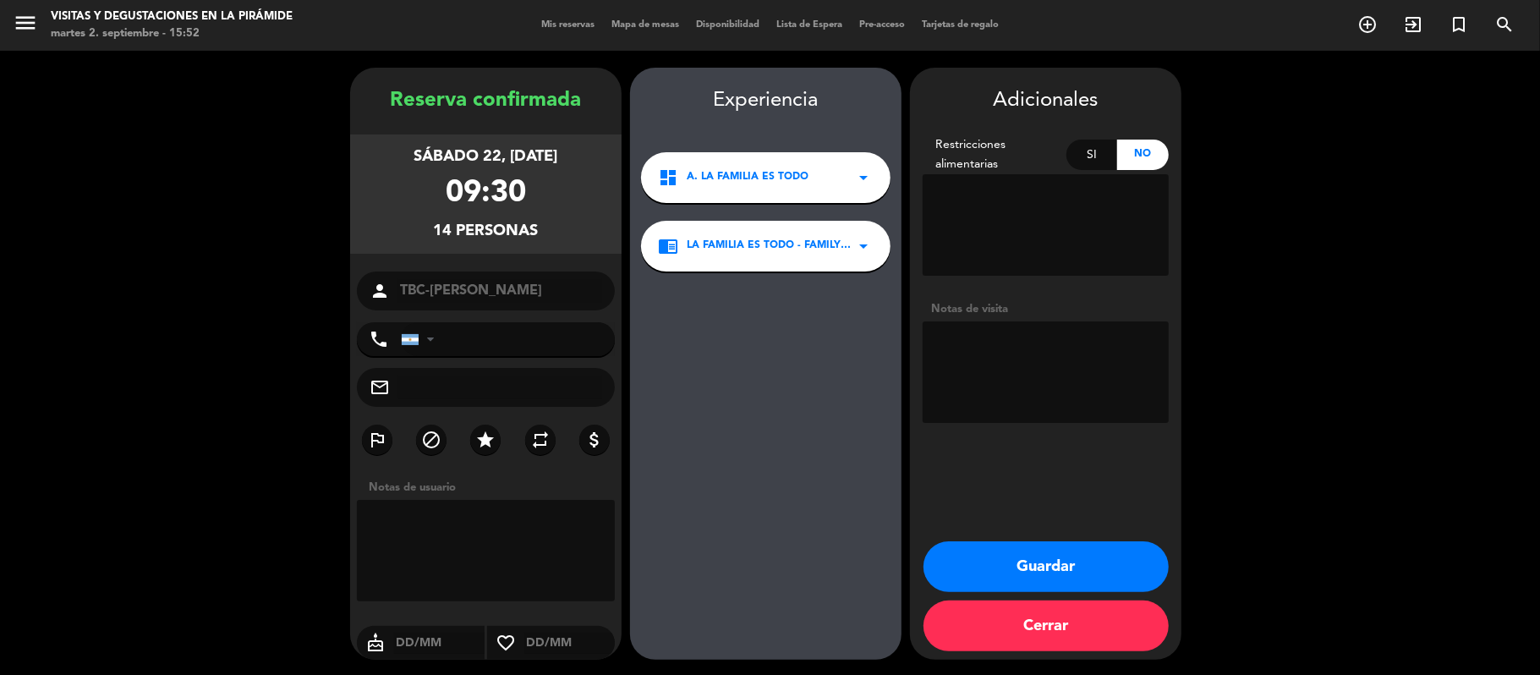
click at [1013, 352] on textarea at bounding box center [1045, 371] width 246 height 101
paste textarea "[EMAIL_ADDRESS][DOMAIN_NAME]"
type textarea "[EMAIL_ADDRESS][DOMAIN_NAME]"
click at [1124, 577] on button "Guardar" at bounding box center [1045, 566] width 245 height 51
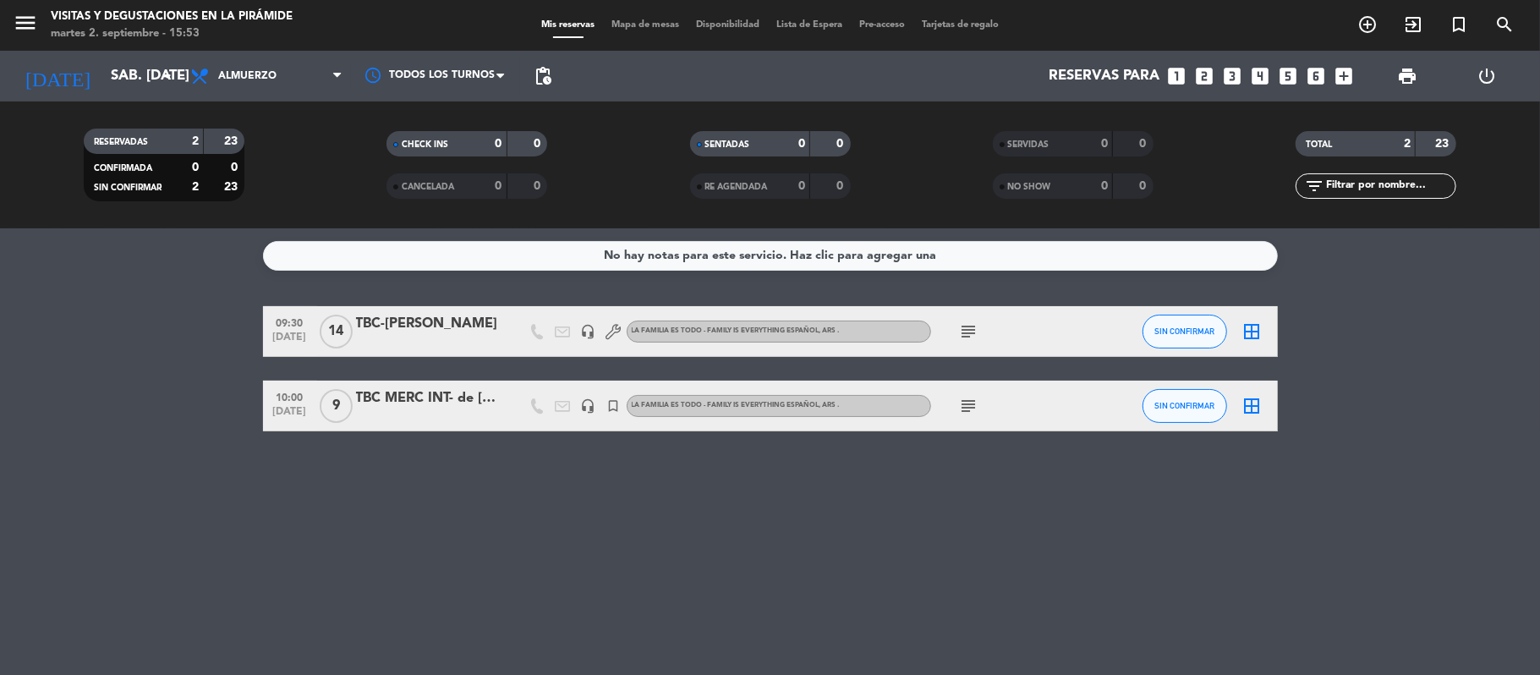
click at [447, 328] on div "TBC-[PERSON_NAME]" at bounding box center [428, 324] width 144 height 22
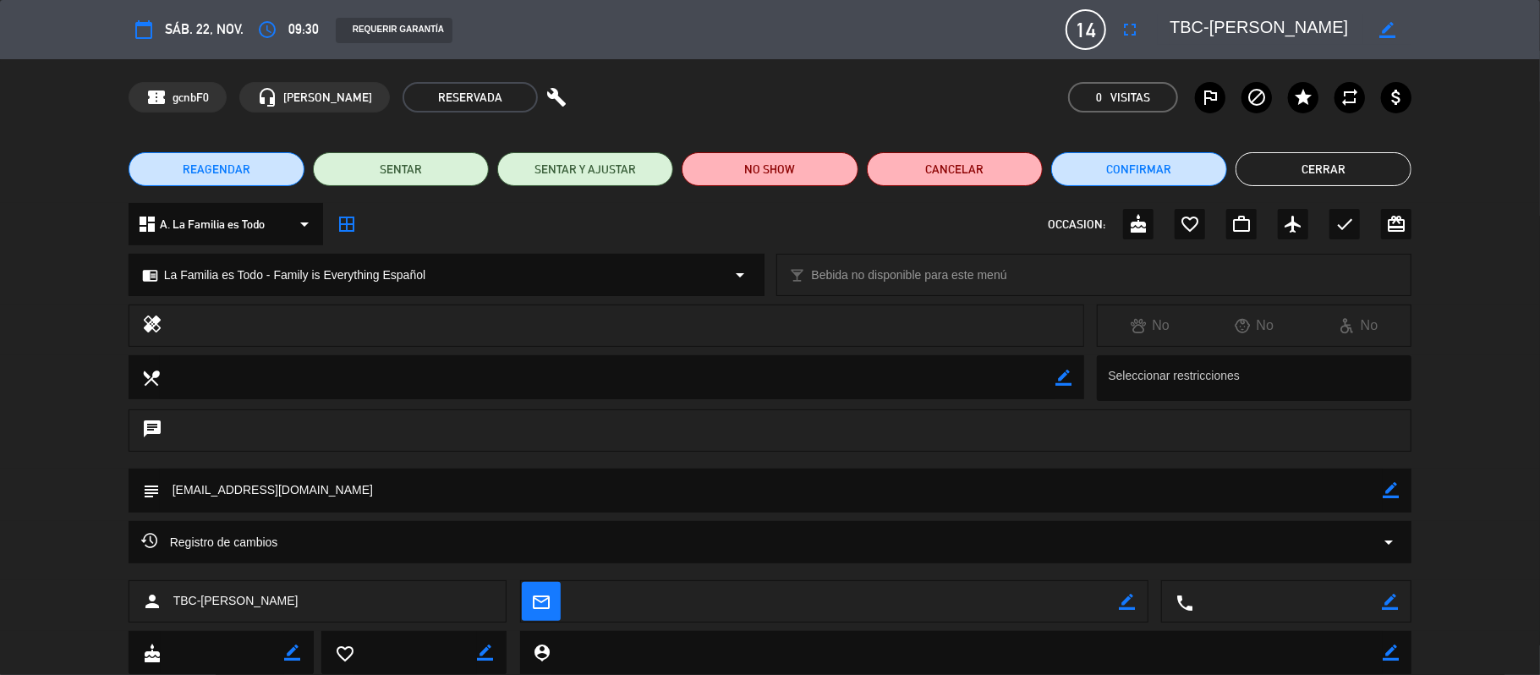
click at [1373, 181] on button "Cerrar" at bounding box center [1323, 169] width 176 height 34
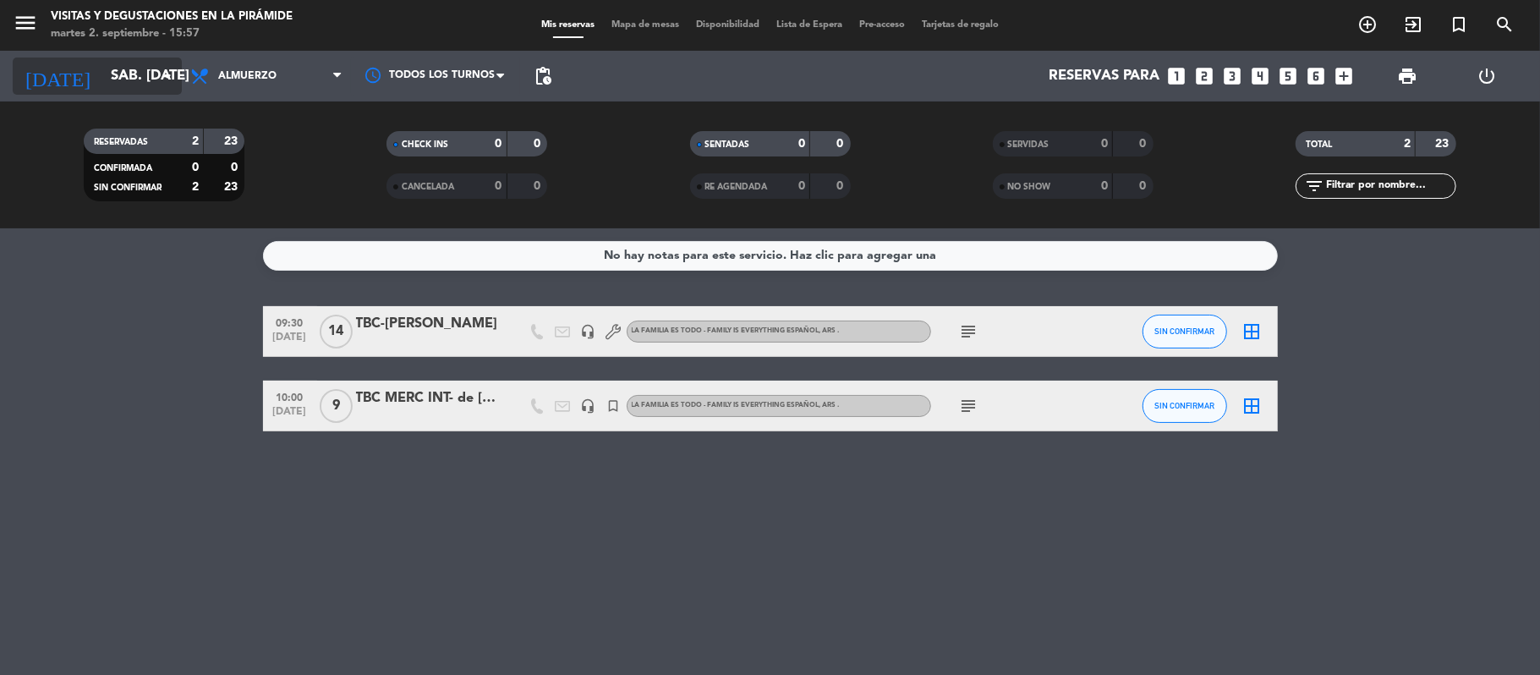
click at [122, 69] on input "sáb. [DATE]" at bounding box center [193, 76] width 183 height 33
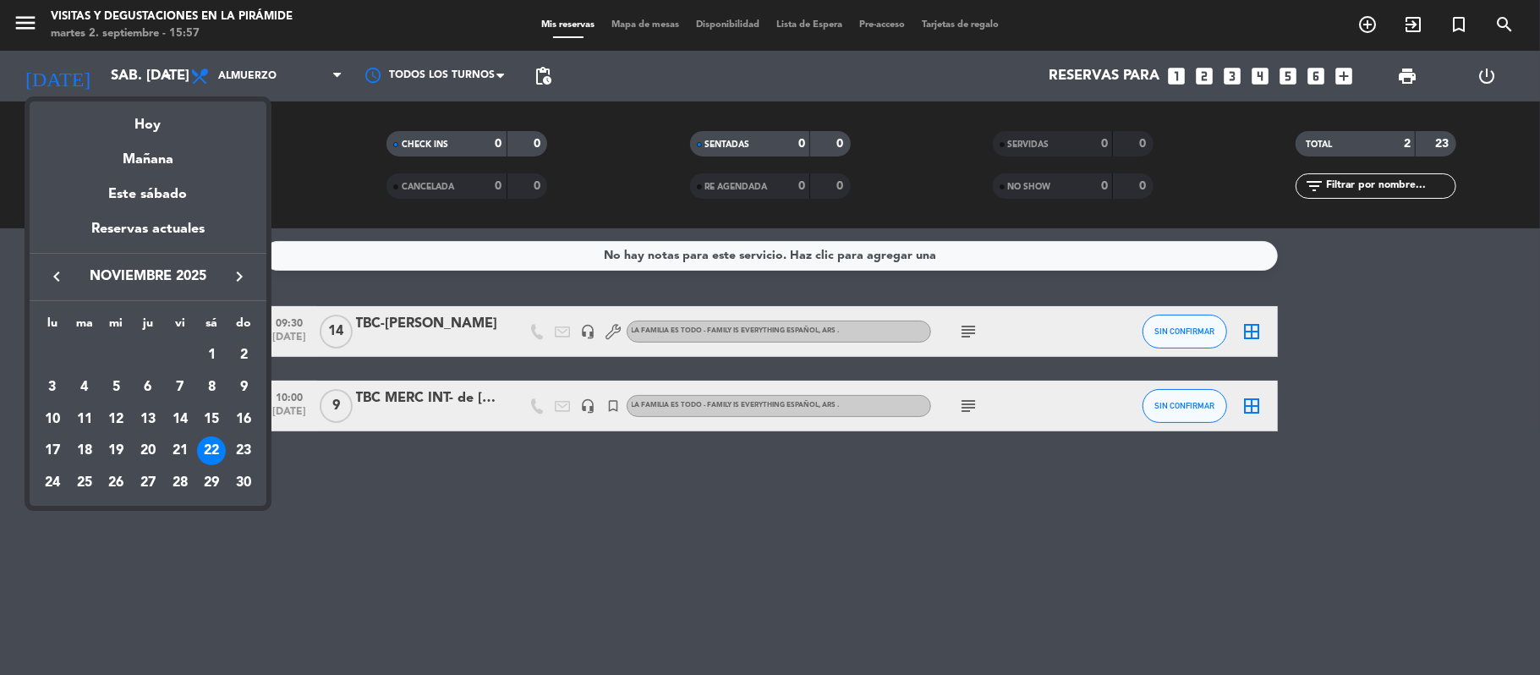
click at [245, 276] on icon "keyboard_arrow_right" at bounding box center [239, 276] width 20 height 20
click at [211, 389] on div "6" at bounding box center [211, 387] width 29 height 29
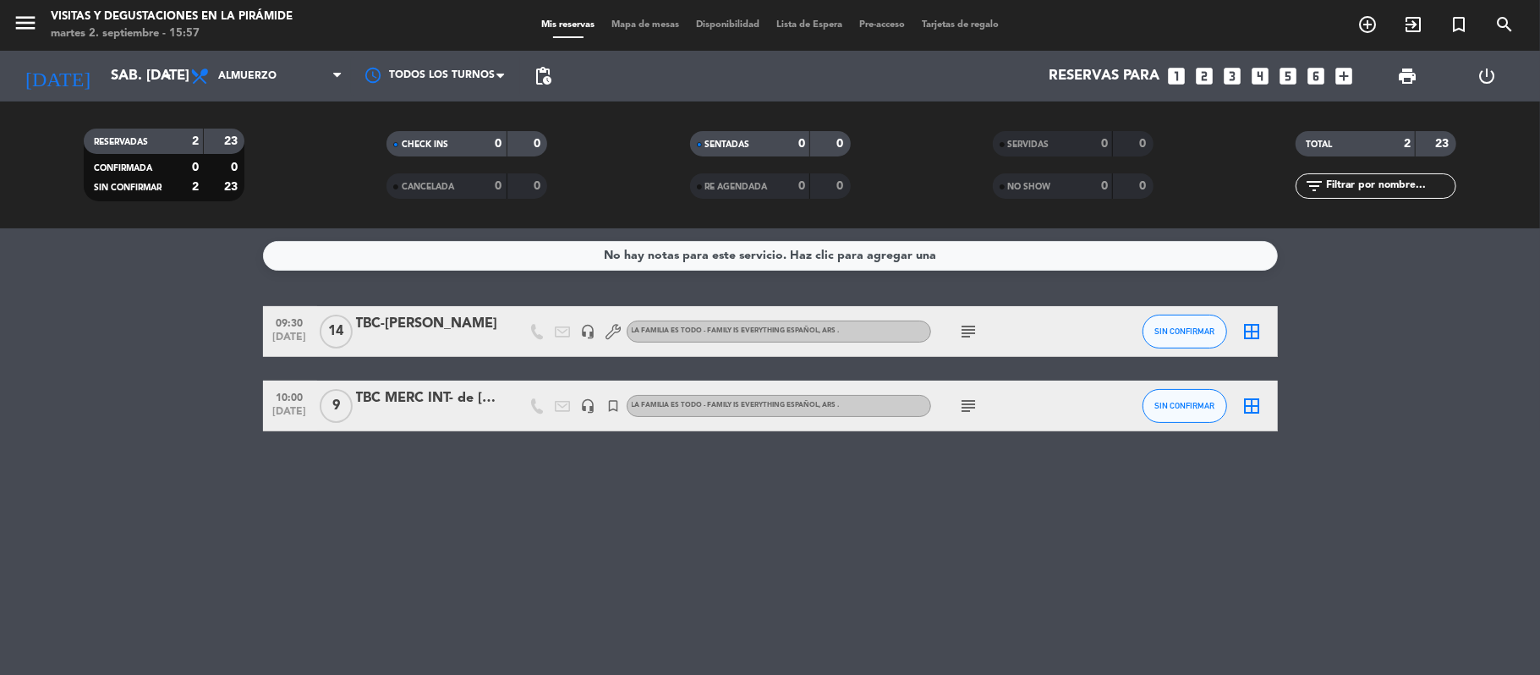
type input "sáb. 6 dic."
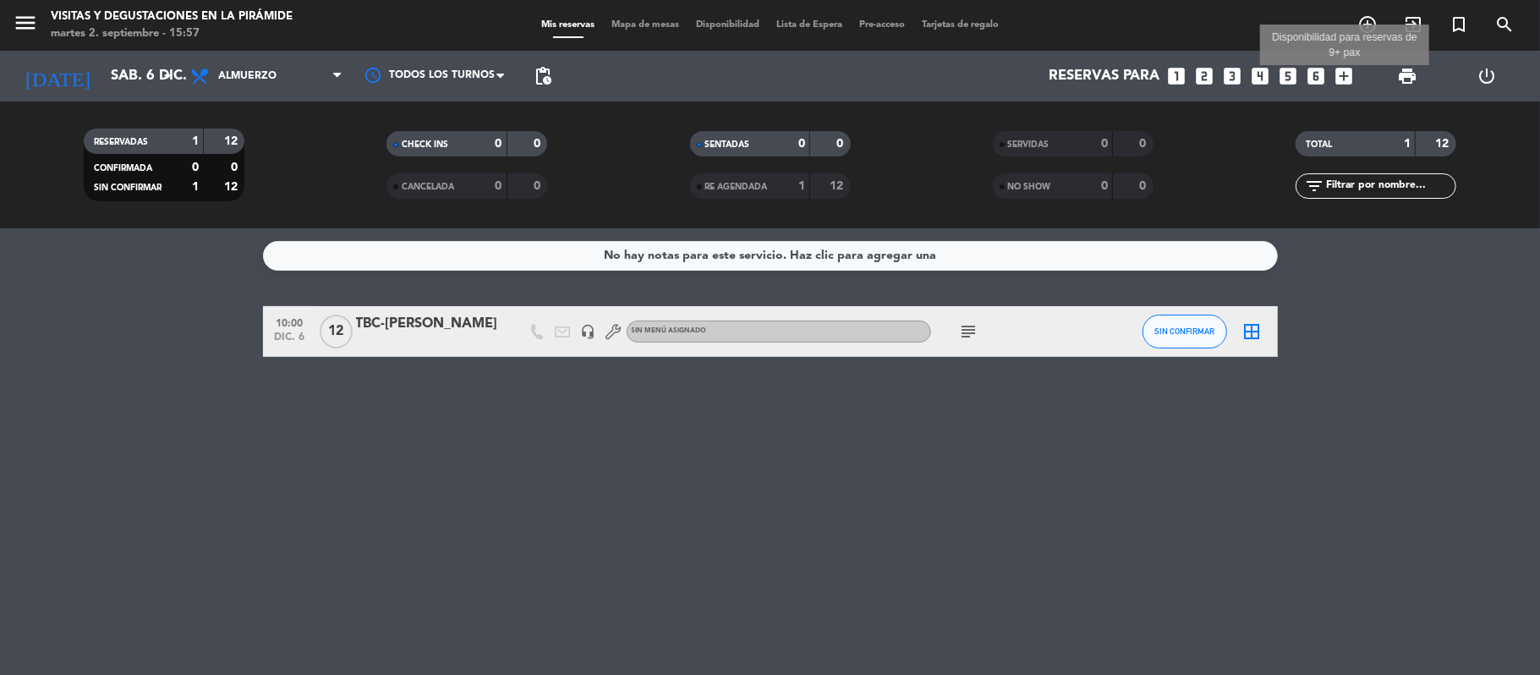
click at [1343, 75] on icon "add_box" at bounding box center [1344, 76] width 22 height 22
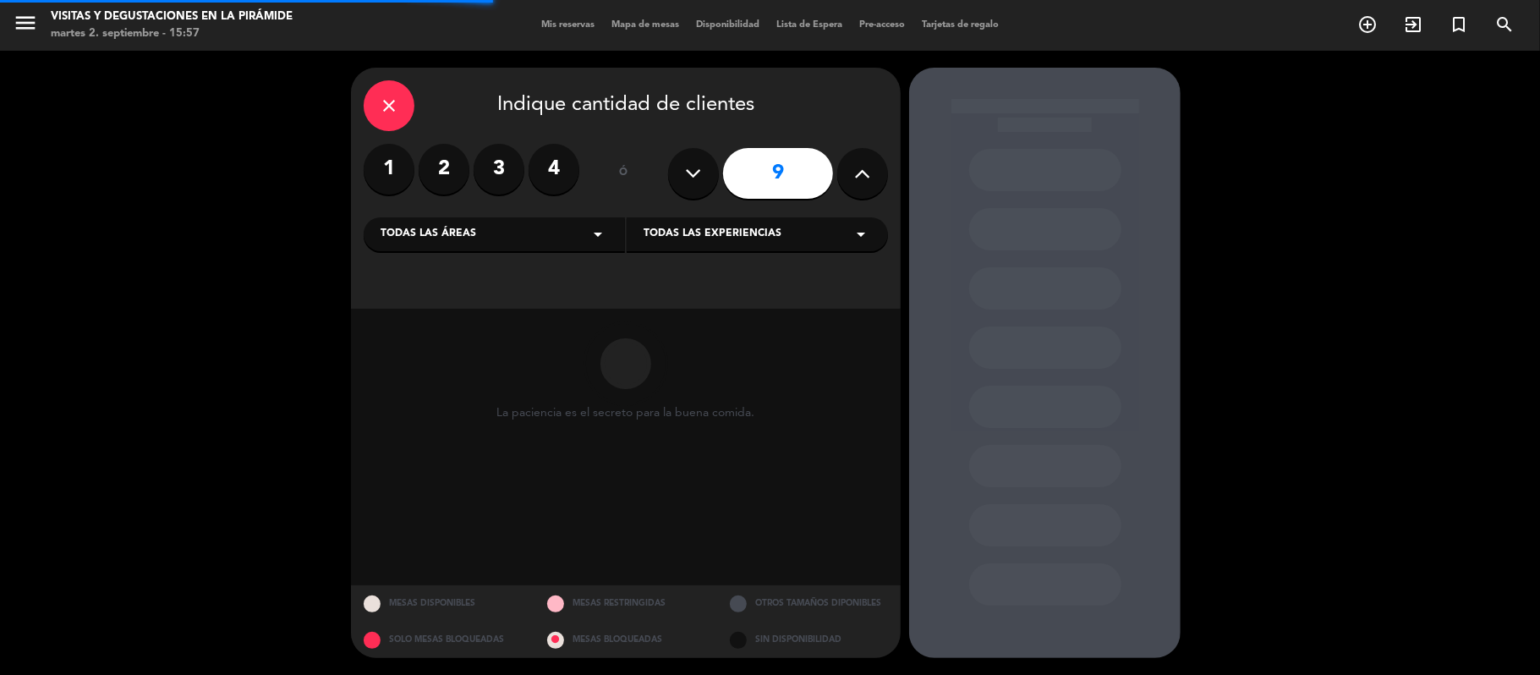
click at [850, 167] on button at bounding box center [862, 173] width 51 height 51
type input "10"
click at [501, 241] on div "Todas las áreas arrow_drop_down" at bounding box center [494, 234] width 261 height 34
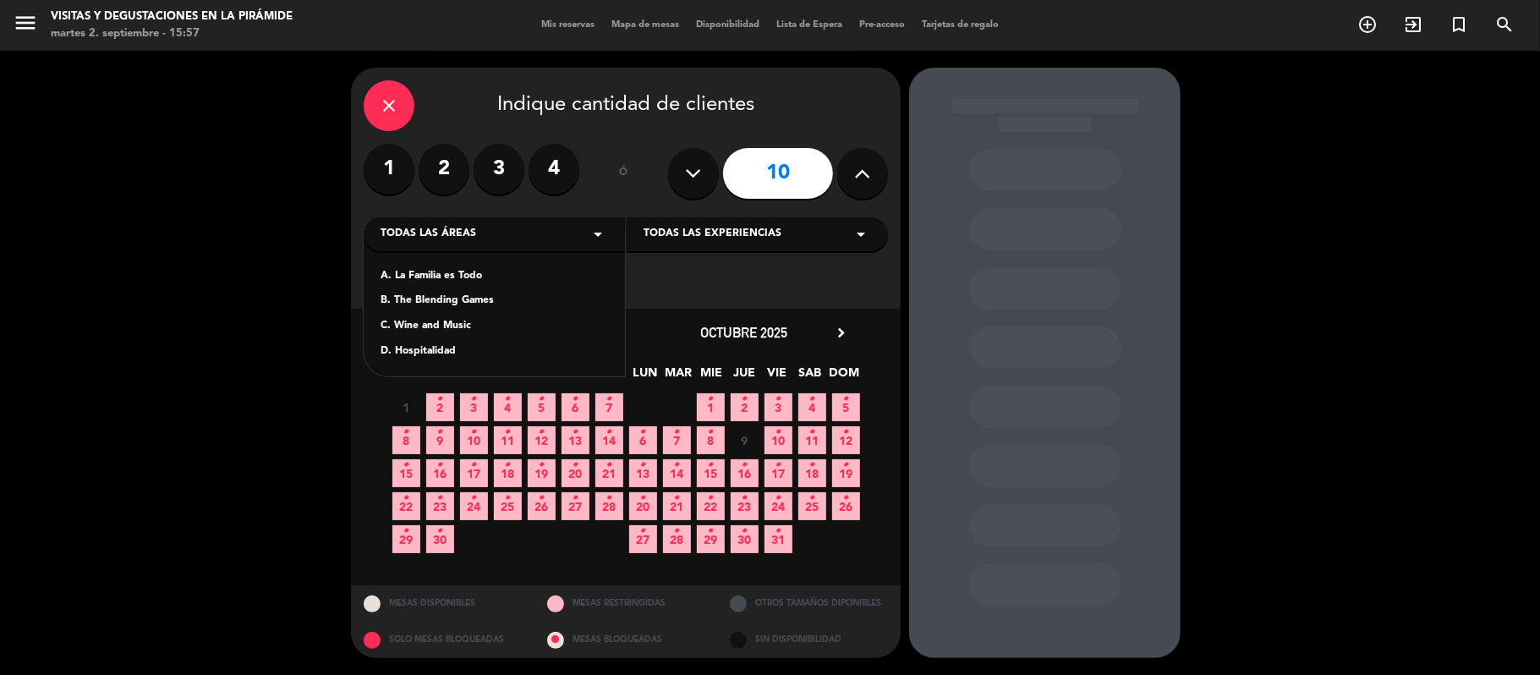
click at [429, 276] on div "A. La Familia es Todo" at bounding box center [493, 276] width 227 height 17
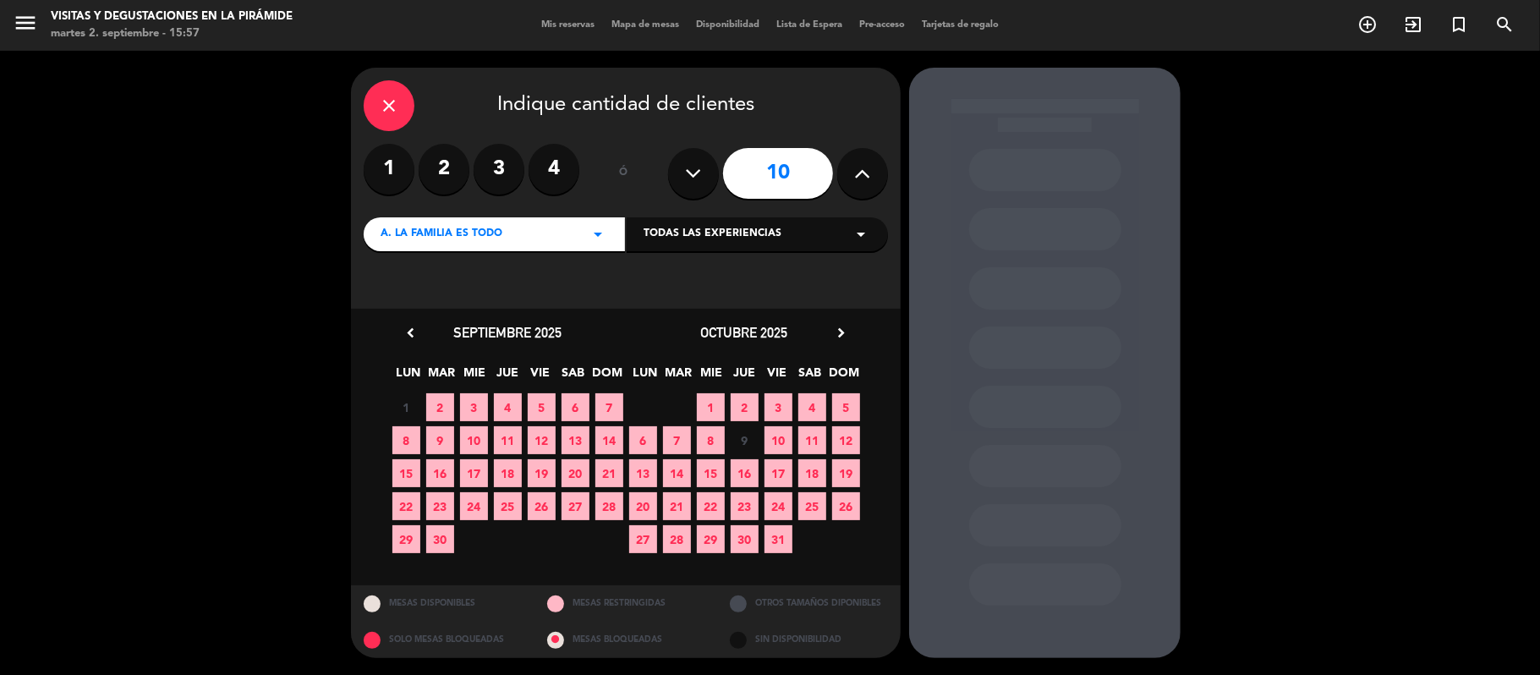
click at [835, 330] on icon "chevron_right" at bounding box center [841, 333] width 18 height 18
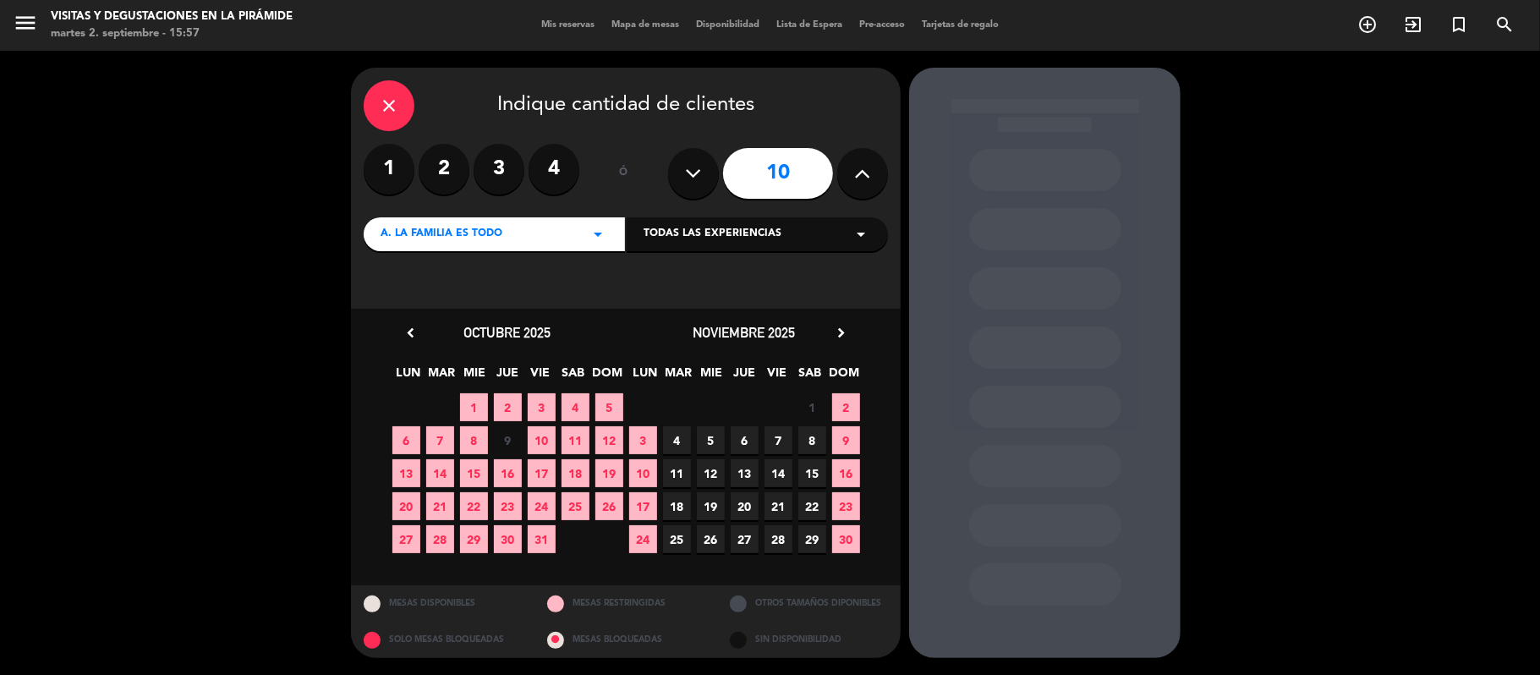
click at [842, 333] on icon "chevron_right" at bounding box center [841, 333] width 18 height 18
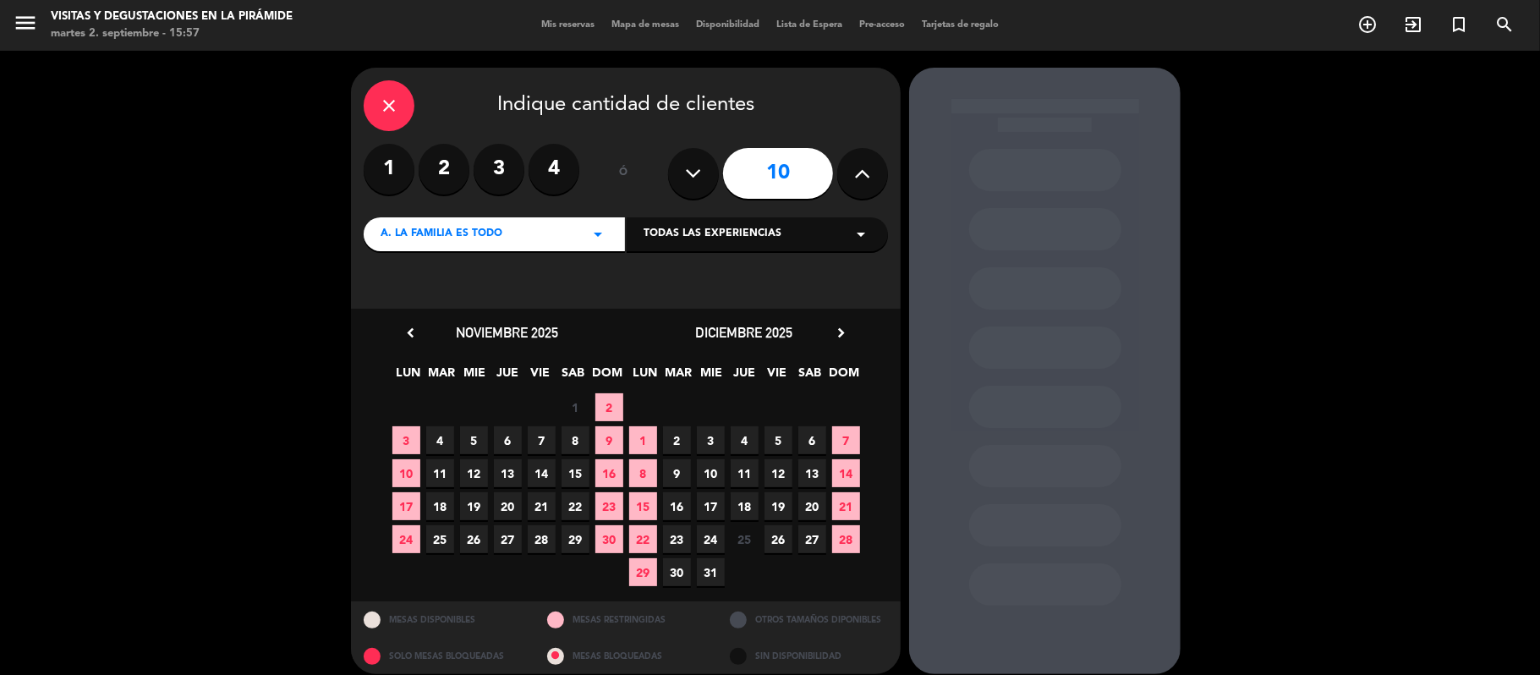
click at [809, 447] on span "6" at bounding box center [812, 440] width 28 height 28
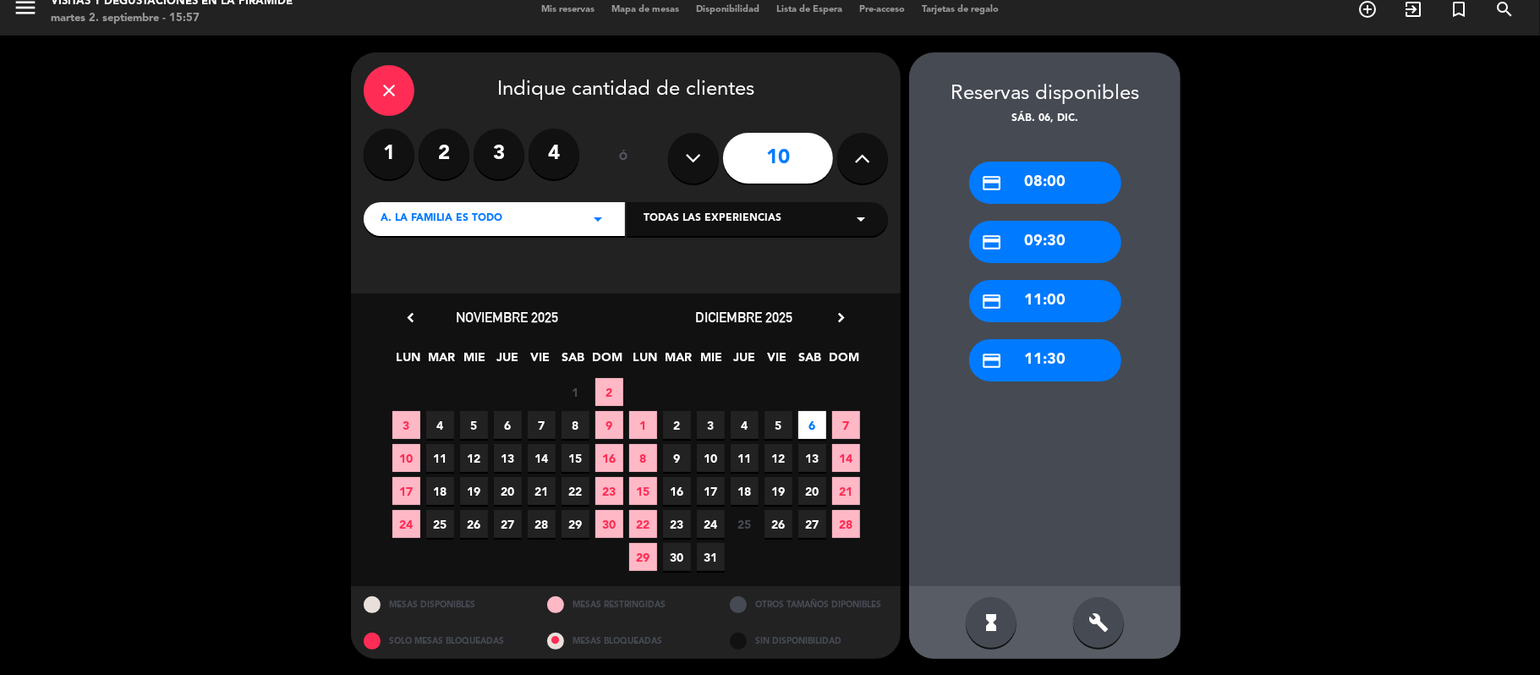
click at [1069, 243] on div "credit_card 09:30" at bounding box center [1045, 242] width 152 height 42
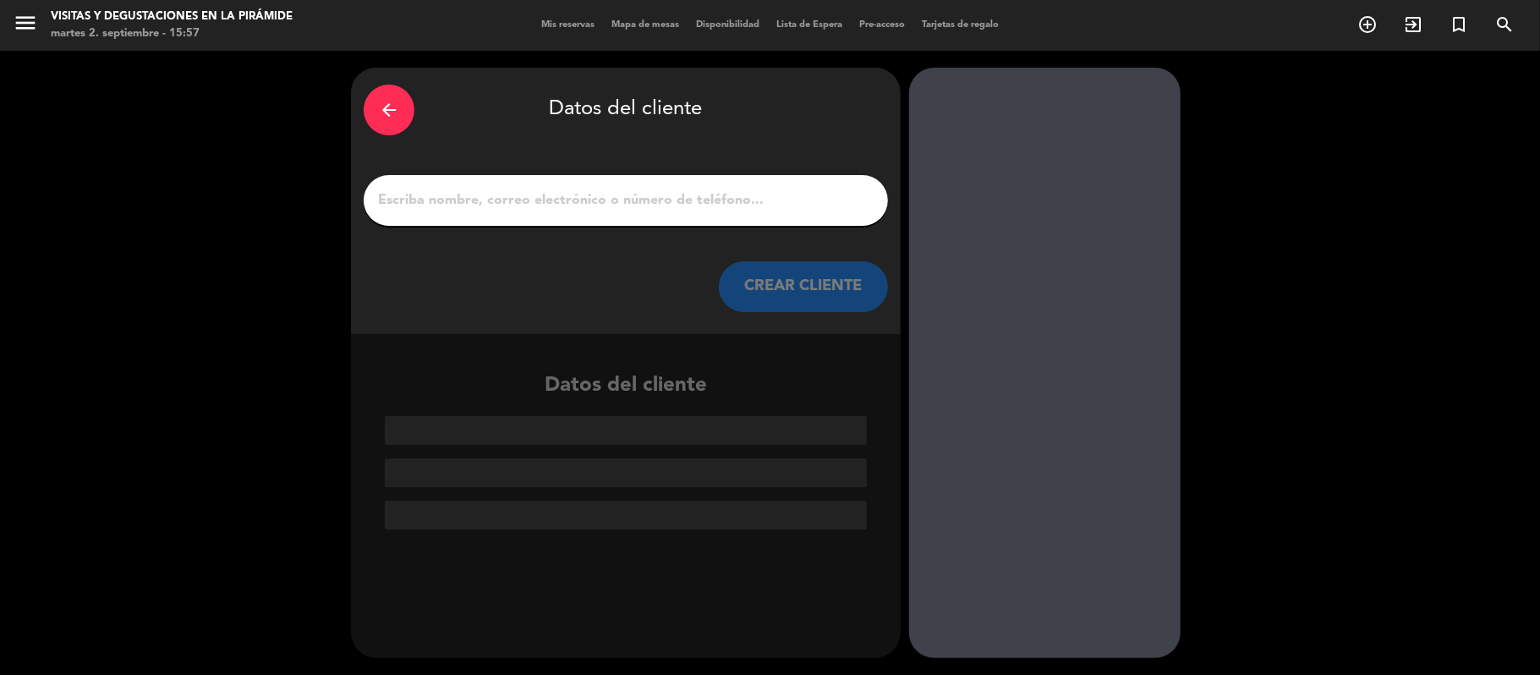
scroll to position [0, 0]
click at [610, 204] on input "1" at bounding box center [625, 201] width 499 height 24
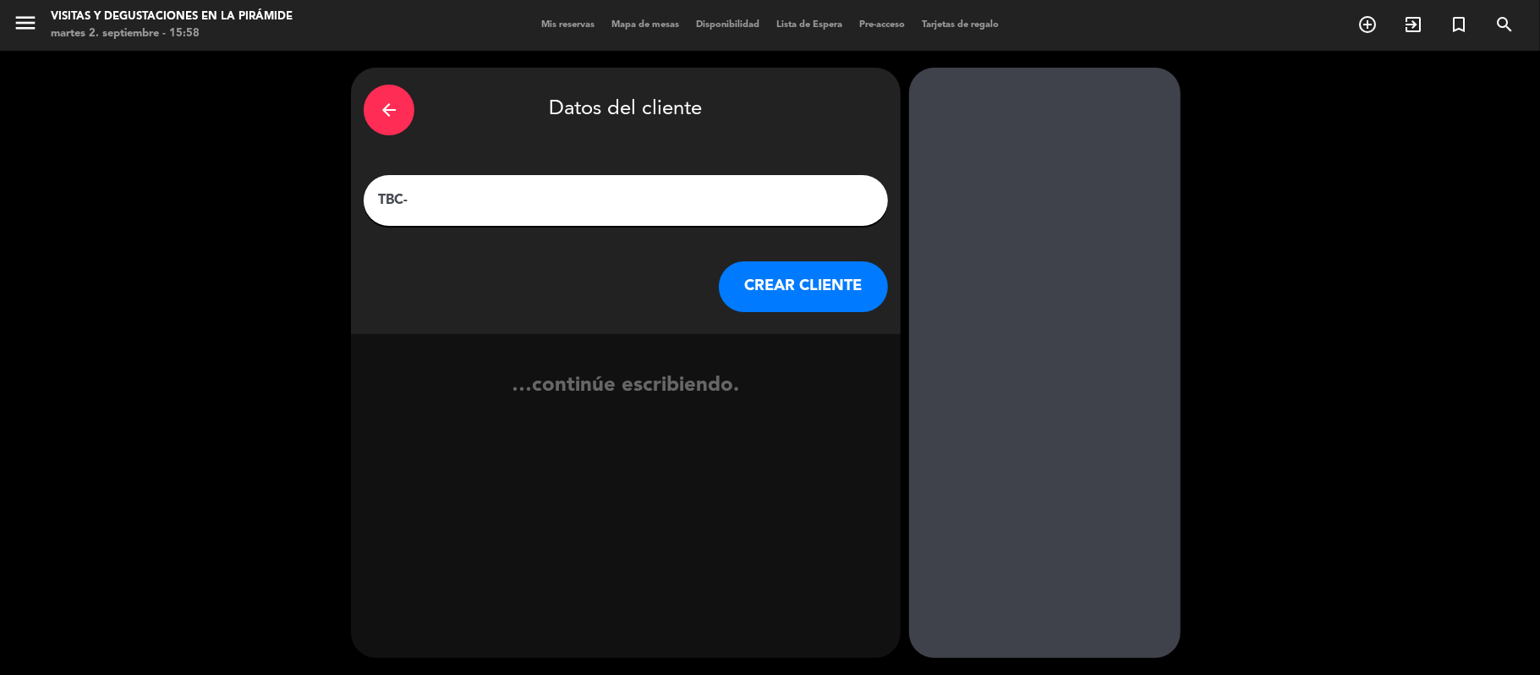
paste input "[PERSON_NAME]"
type input "TBC-[PERSON_NAME]"
click at [785, 298] on button "CREAR CLIENTE" at bounding box center [803, 286] width 169 height 51
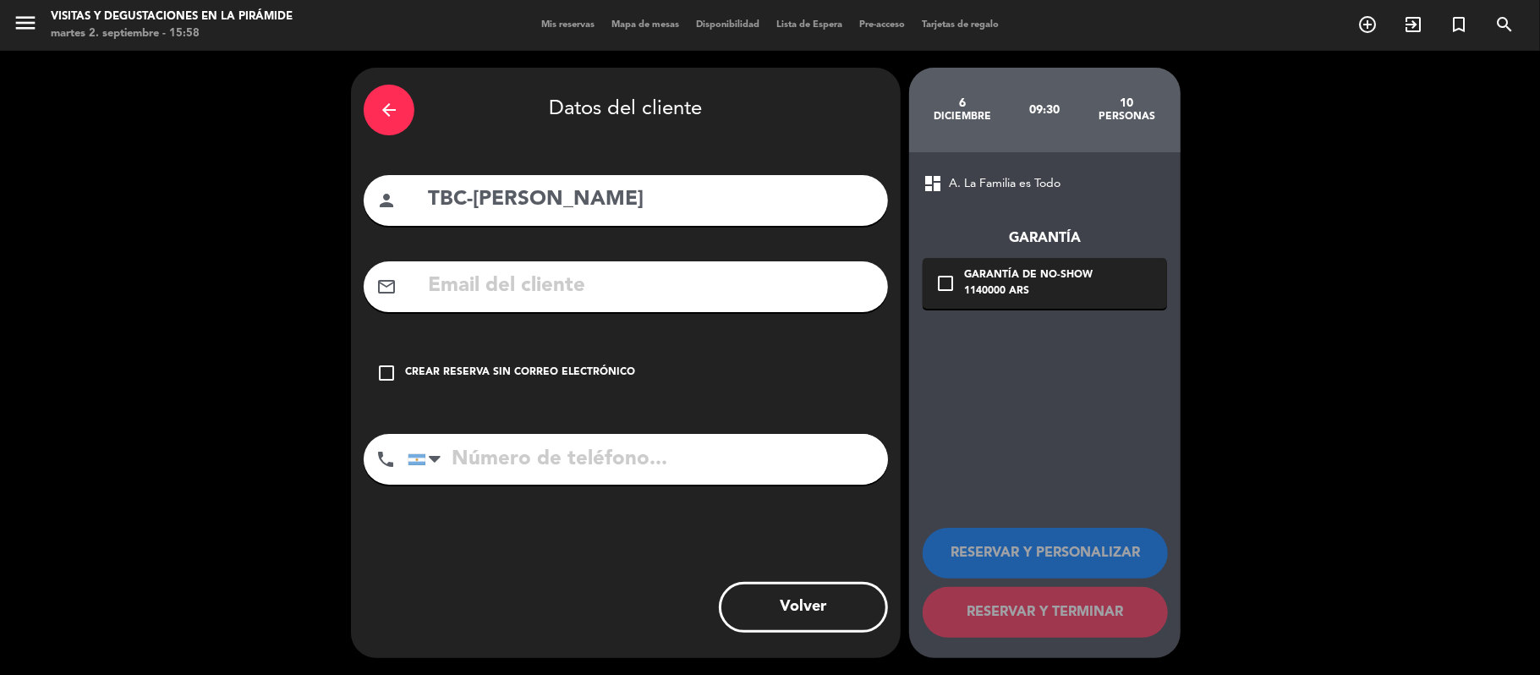
click at [498, 370] on div "Crear reserva sin correo electrónico" at bounding box center [520, 372] width 230 height 17
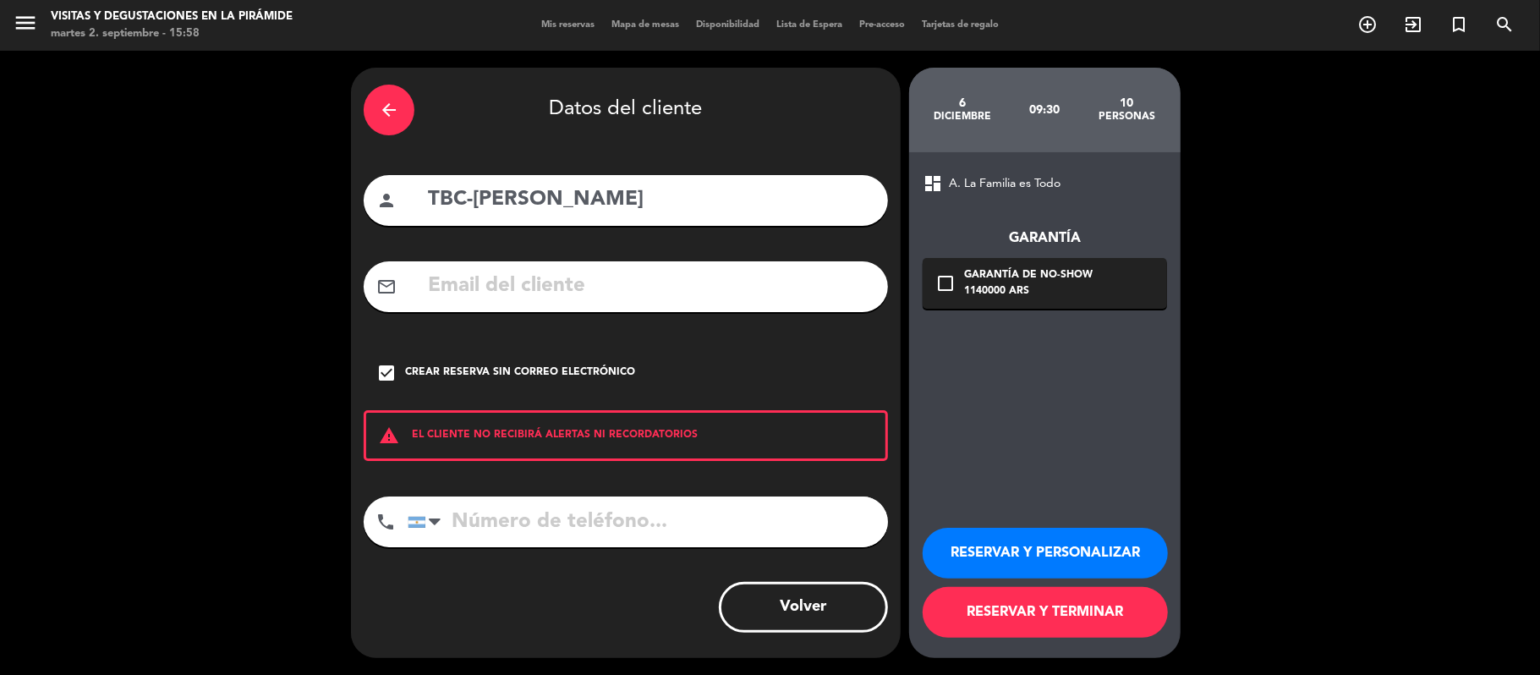
click at [1065, 552] on button "RESERVAR Y PERSONALIZAR" at bounding box center [1044, 553] width 245 height 51
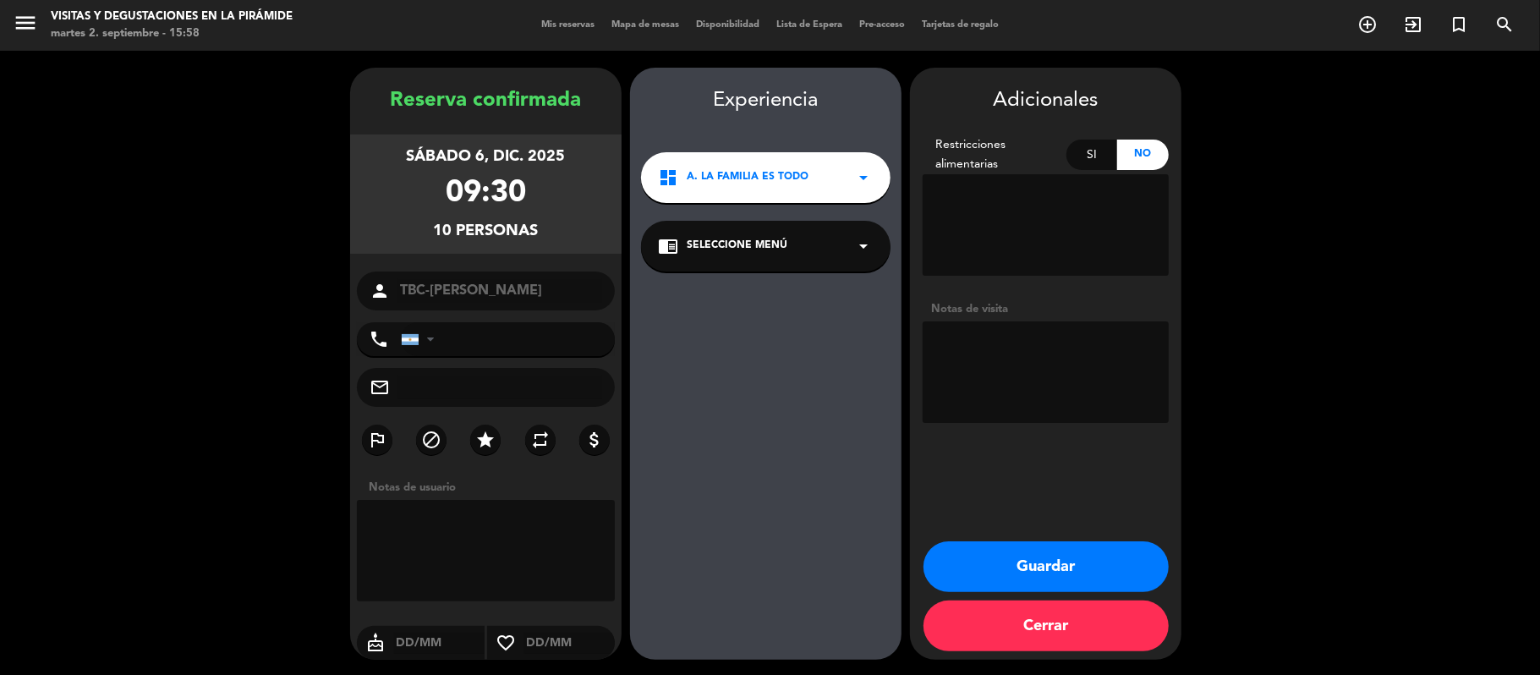
click at [786, 252] on div "chrome_reader_mode Seleccione Menú arrow_drop_down" at bounding box center [765, 246] width 249 height 51
click at [796, 298] on div "La Familia es Todo - Family is Everything Español" at bounding box center [766, 292] width 216 height 17
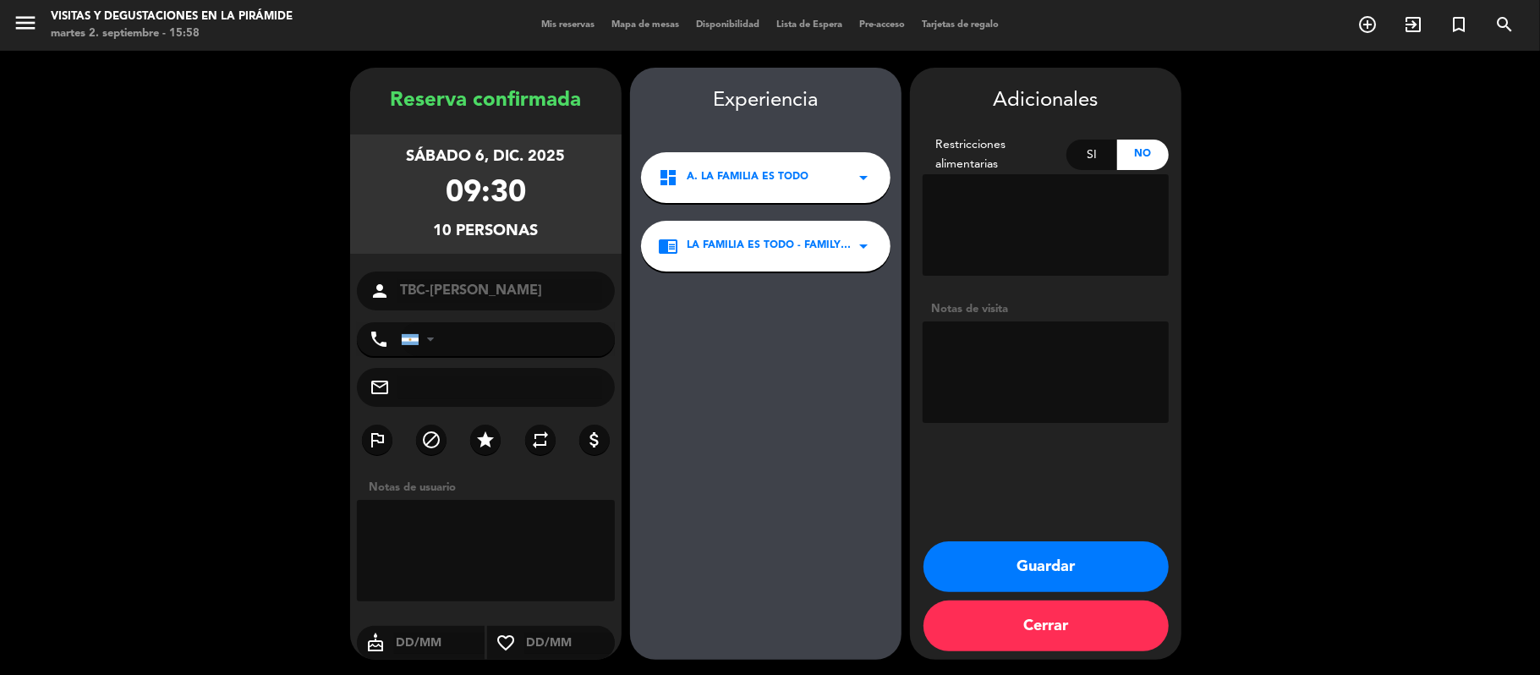
click at [1064, 377] on textarea at bounding box center [1045, 371] width 246 height 101
paste textarea "[EMAIL_ADDRESS][DOMAIN_NAME]"
type textarea "[EMAIL_ADDRESS][DOMAIN_NAME]"
click at [1111, 542] on button "Guardar" at bounding box center [1045, 566] width 245 height 51
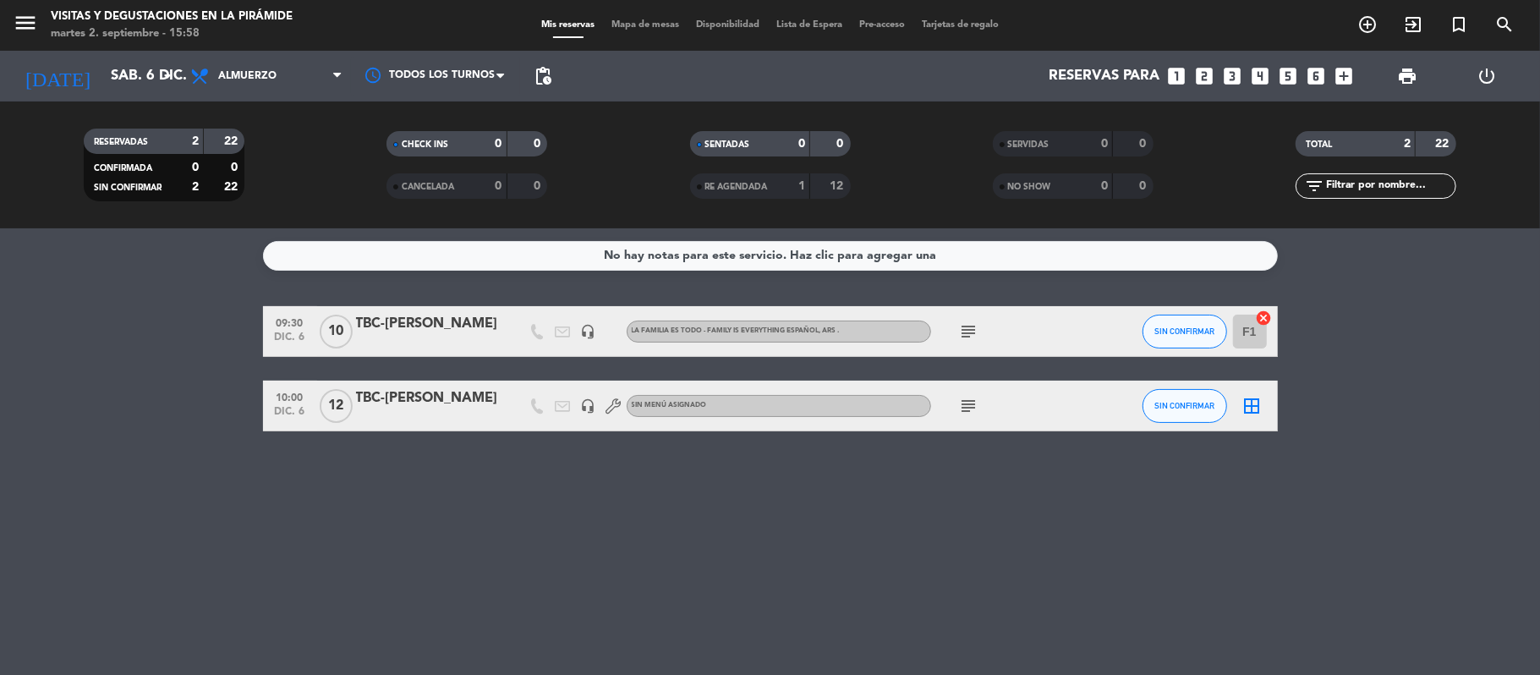
click at [1259, 336] on input "F1" at bounding box center [1250, 331] width 34 height 34
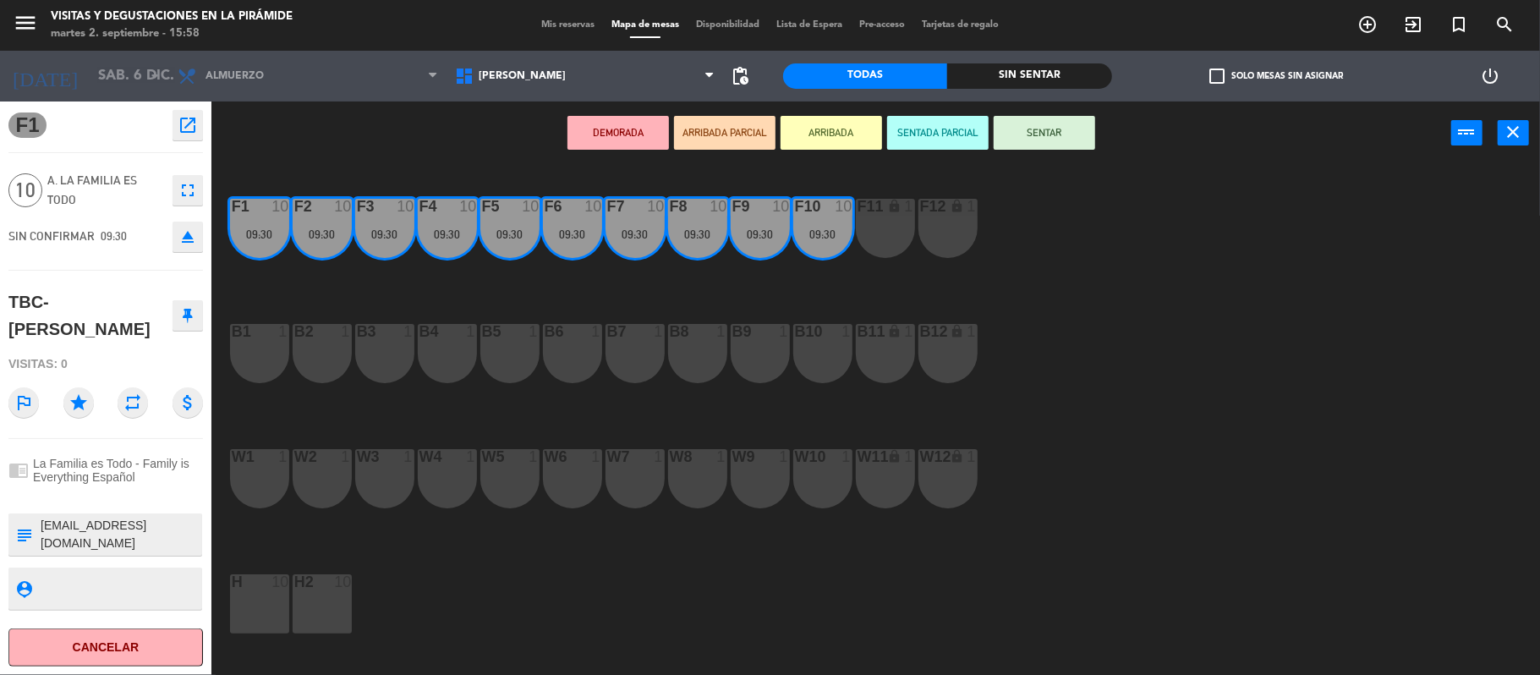
click at [1522, 129] on icon "close" at bounding box center [1513, 132] width 20 height 20
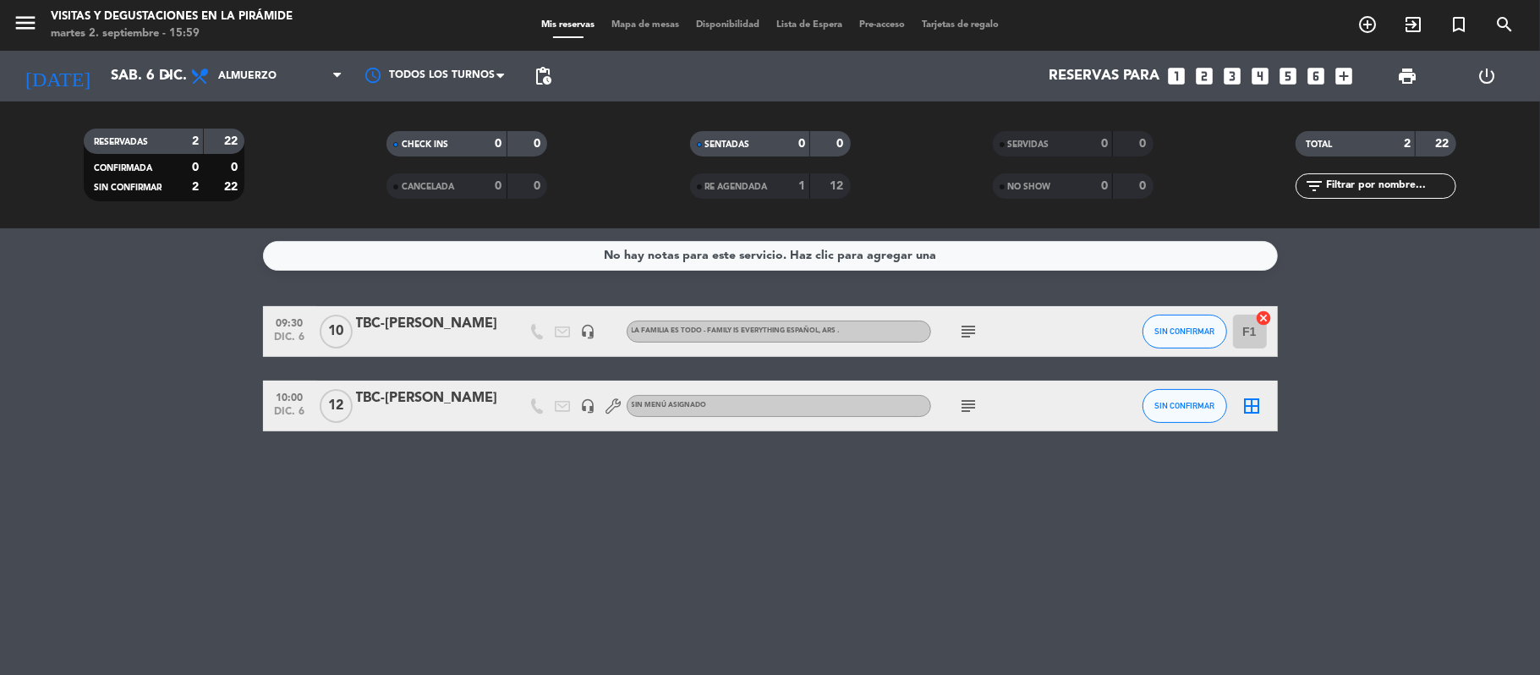
click at [132, 95] on div "[DATE] sáb. 6 dic. arrow_drop_down" at bounding box center [97, 76] width 169 height 51
click at [107, 46] on div "menu Visitas y degustaciones en La Pirámide martes 2. septiembre - 15:59 Mis re…" at bounding box center [770, 25] width 1540 height 51
click at [115, 83] on input "sáb. 6 dic." at bounding box center [193, 76] width 183 height 33
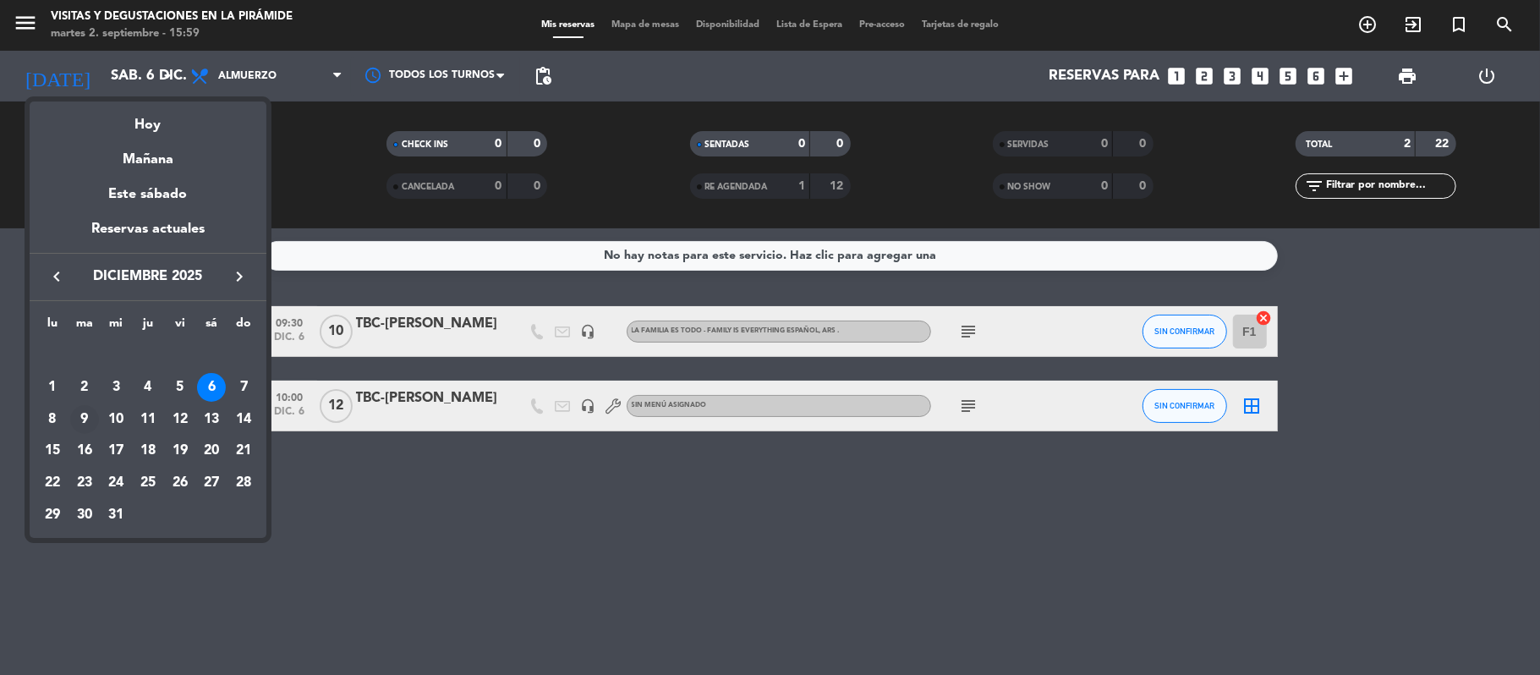
click at [85, 427] on div "9" at bounding box center [84, 419] width 29 height 29
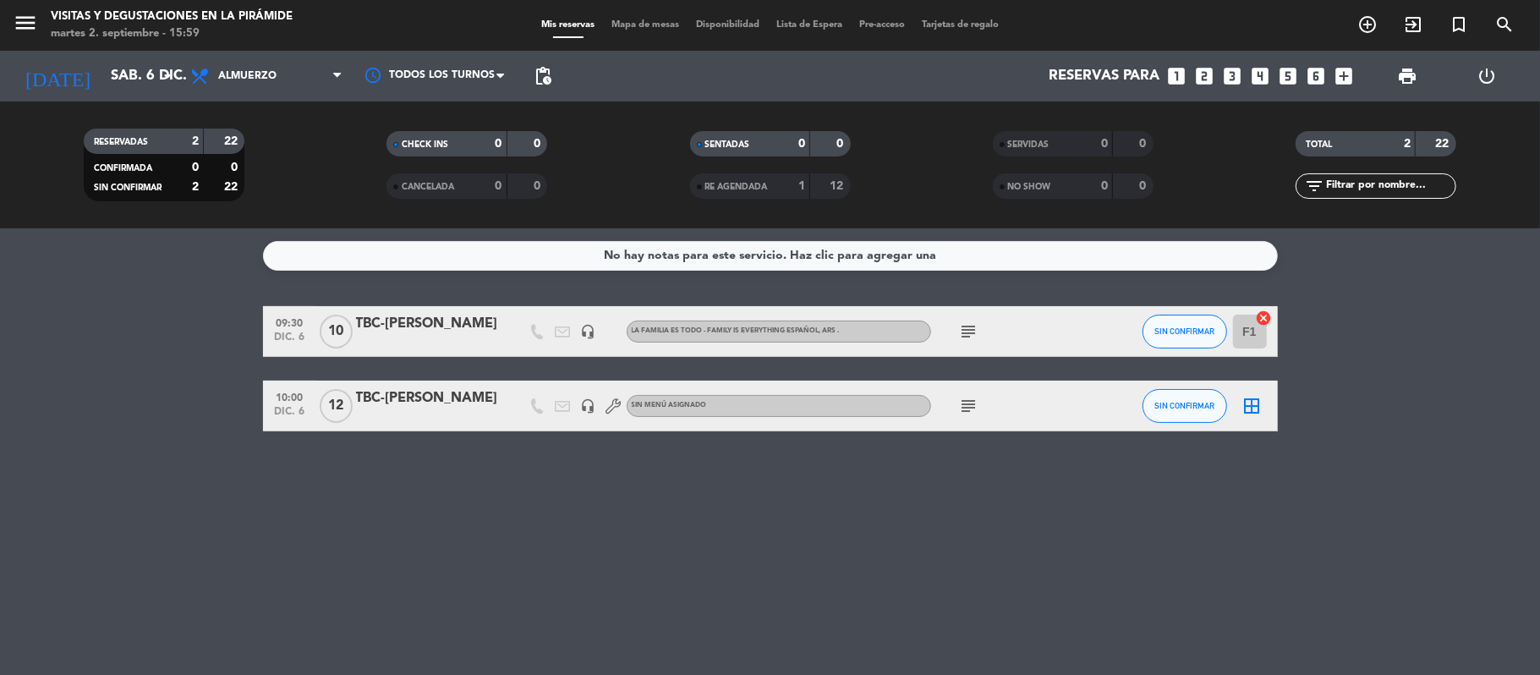
type input "[DATE] dic."
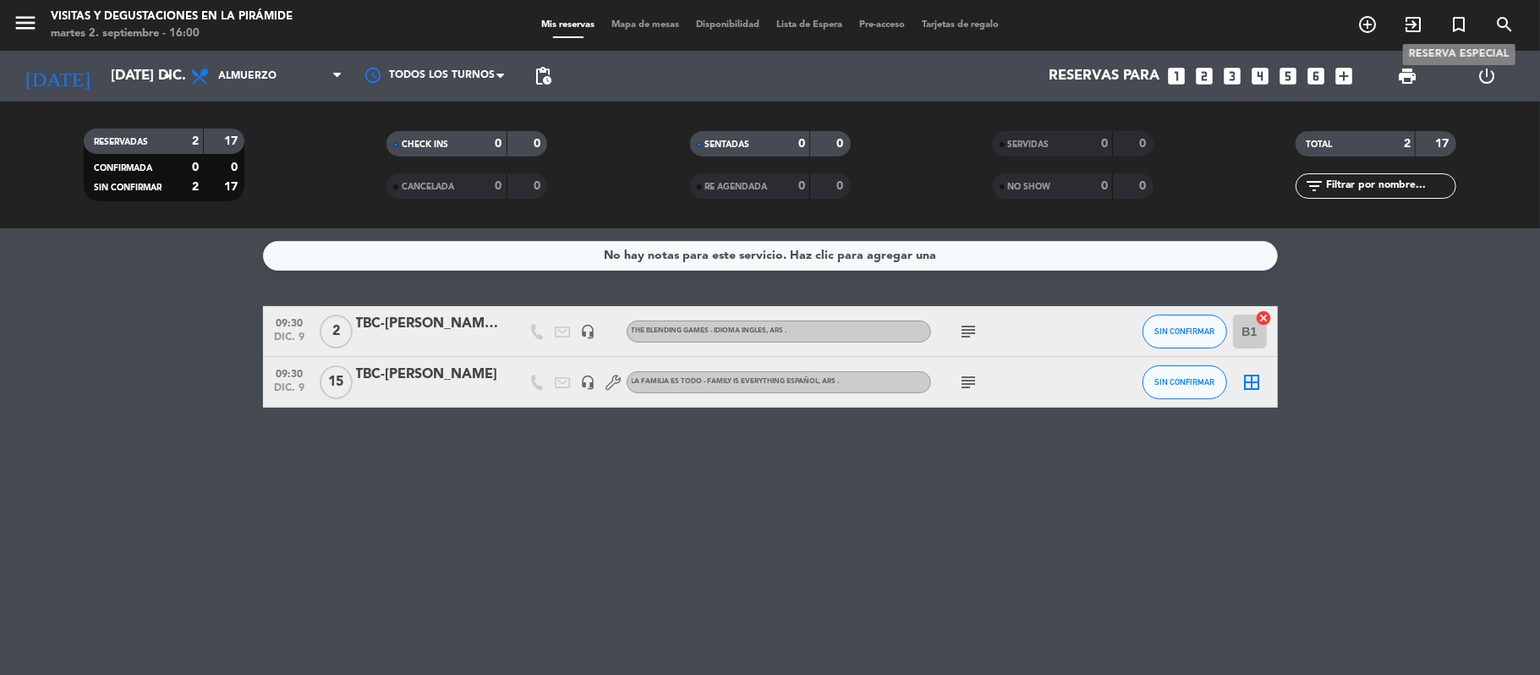
click at [1463, 30] on icon "turned_in_not" at bounding box center [1458, 24] width 20 height 20
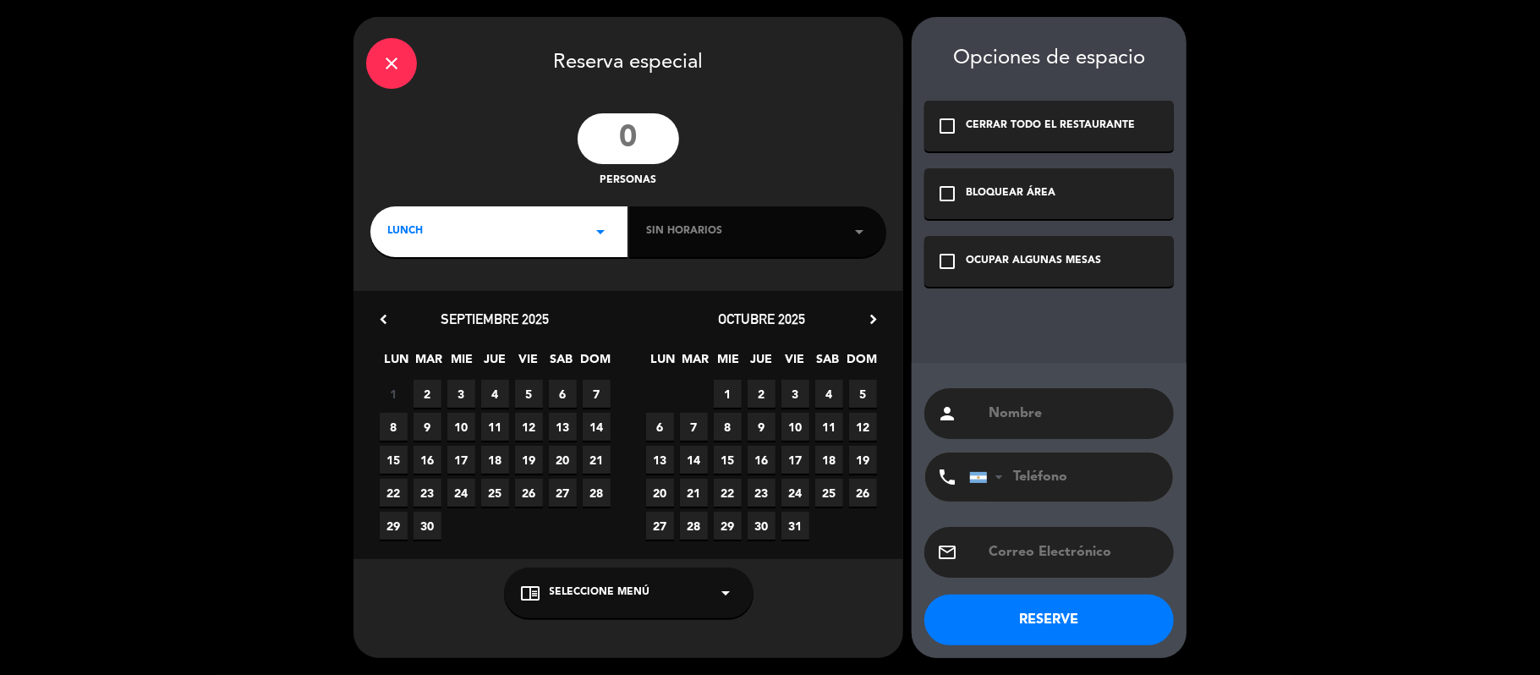
click at [624, 147] on input "number" at bounding box center [627, 138] width 101 height 51
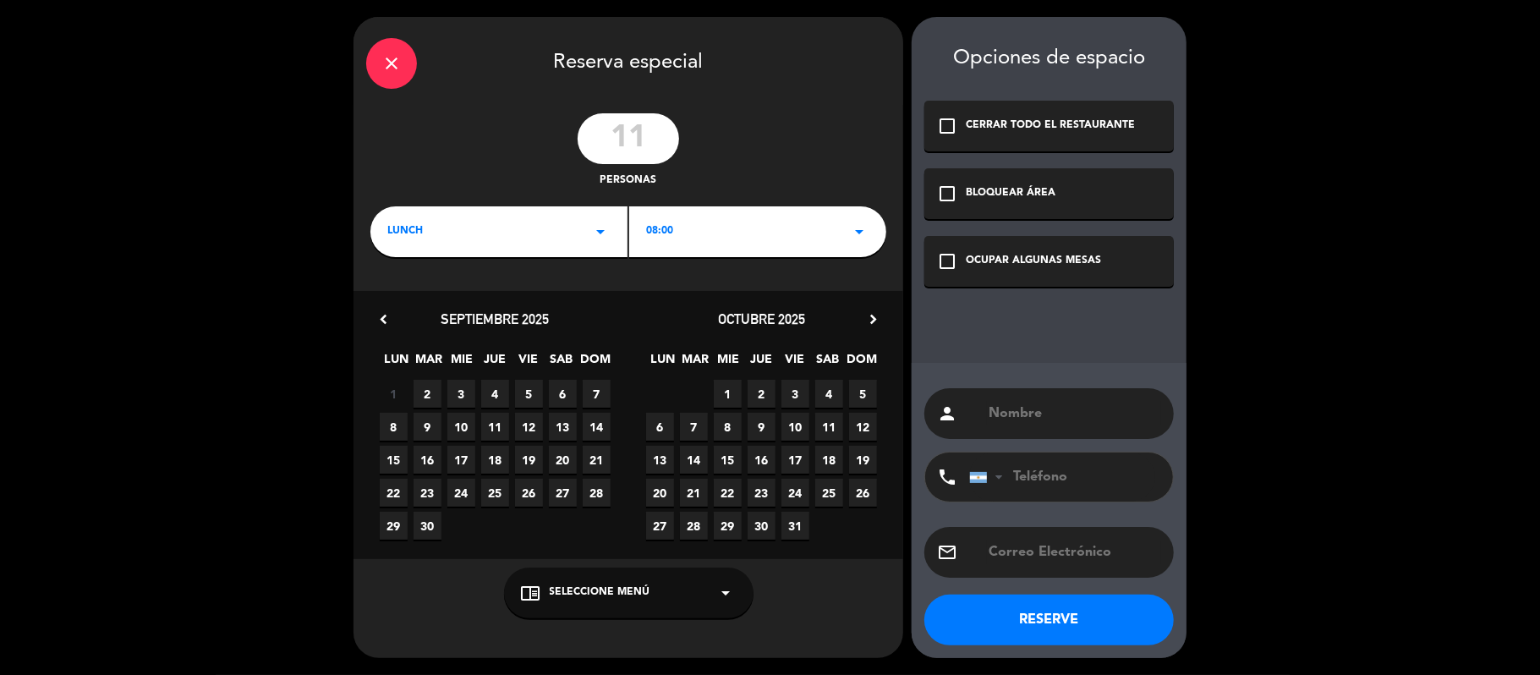
type input "11"
drag, startPoint x: 694, startPoint y: 243, endPoint x: 681, endPoint y: 255, distance: 18.0
click at [694, 244] on div "08:00 arrow_drop_down" at bounding box center [757, 231] width 257 height 51
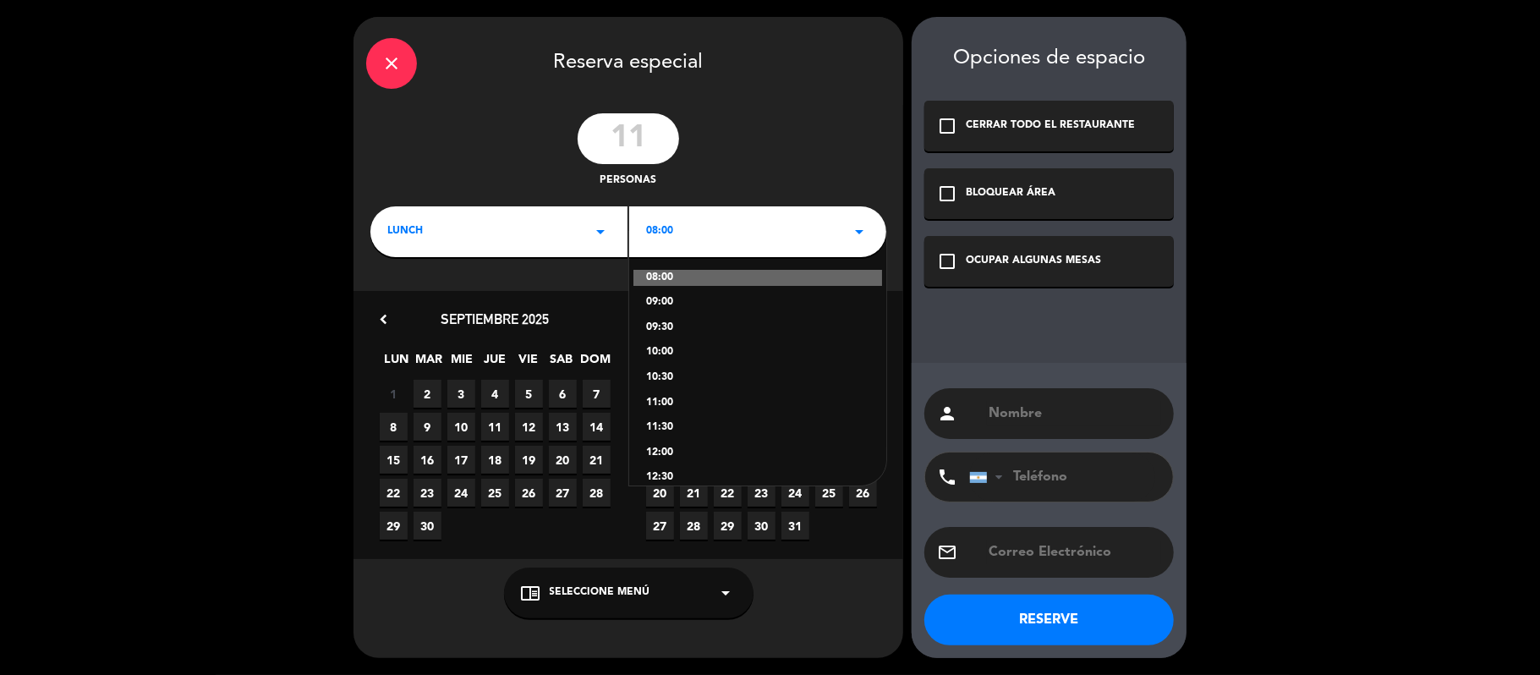
click at [664, 400] on div "11:00" at bounding box center [757, 403] width 223 height 17
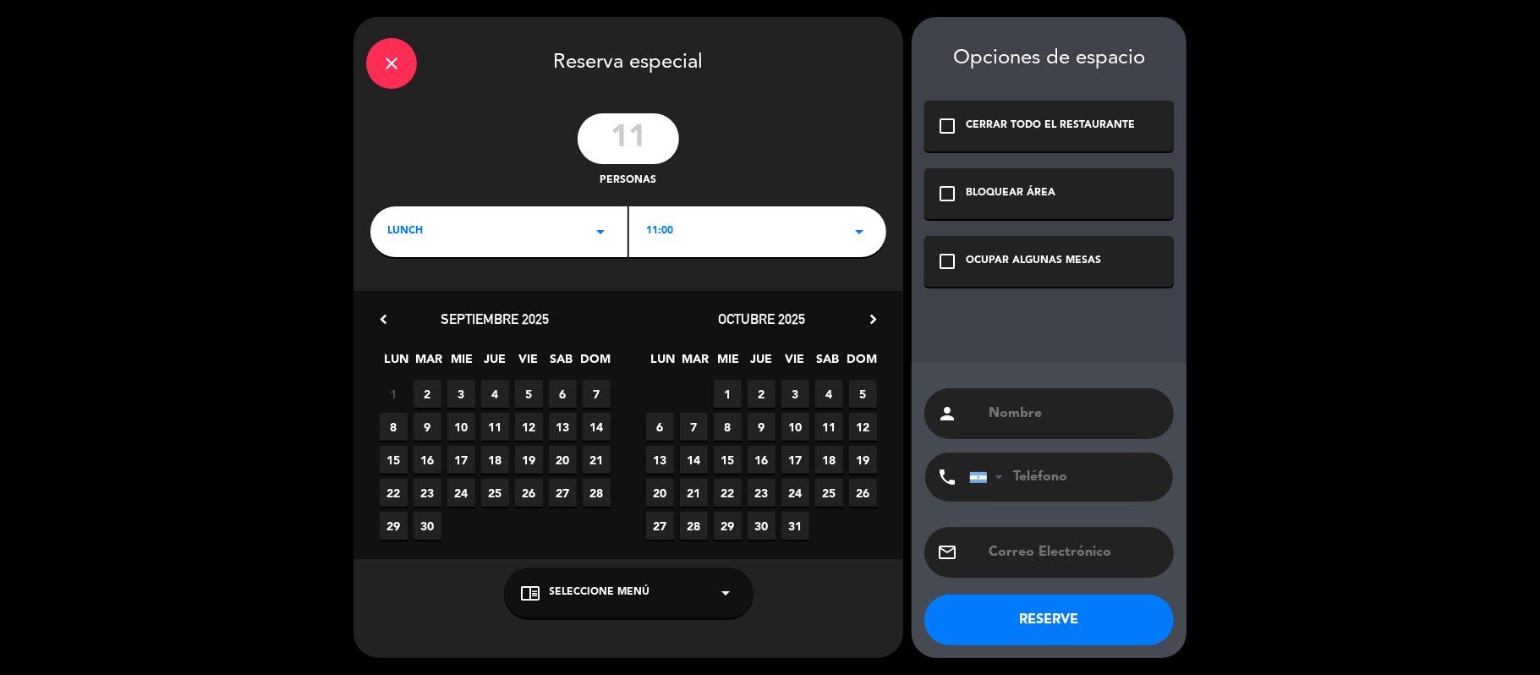
click at [695, 234] on div "11:00 arrow_drop_down" at bounding box center [757, 231] width 257 height 51
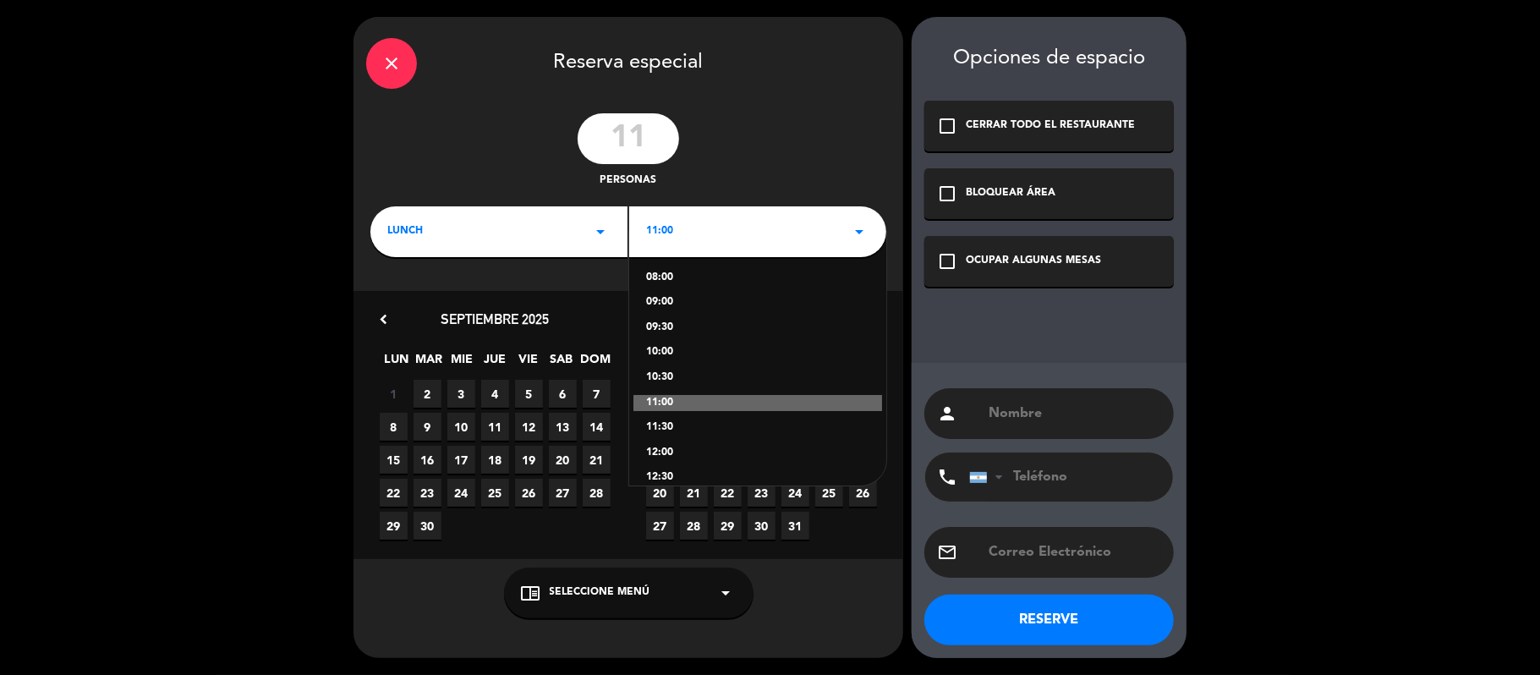
click at [670, 345] on div "10:00" at bounding box center [757, 352] width 223 height 17
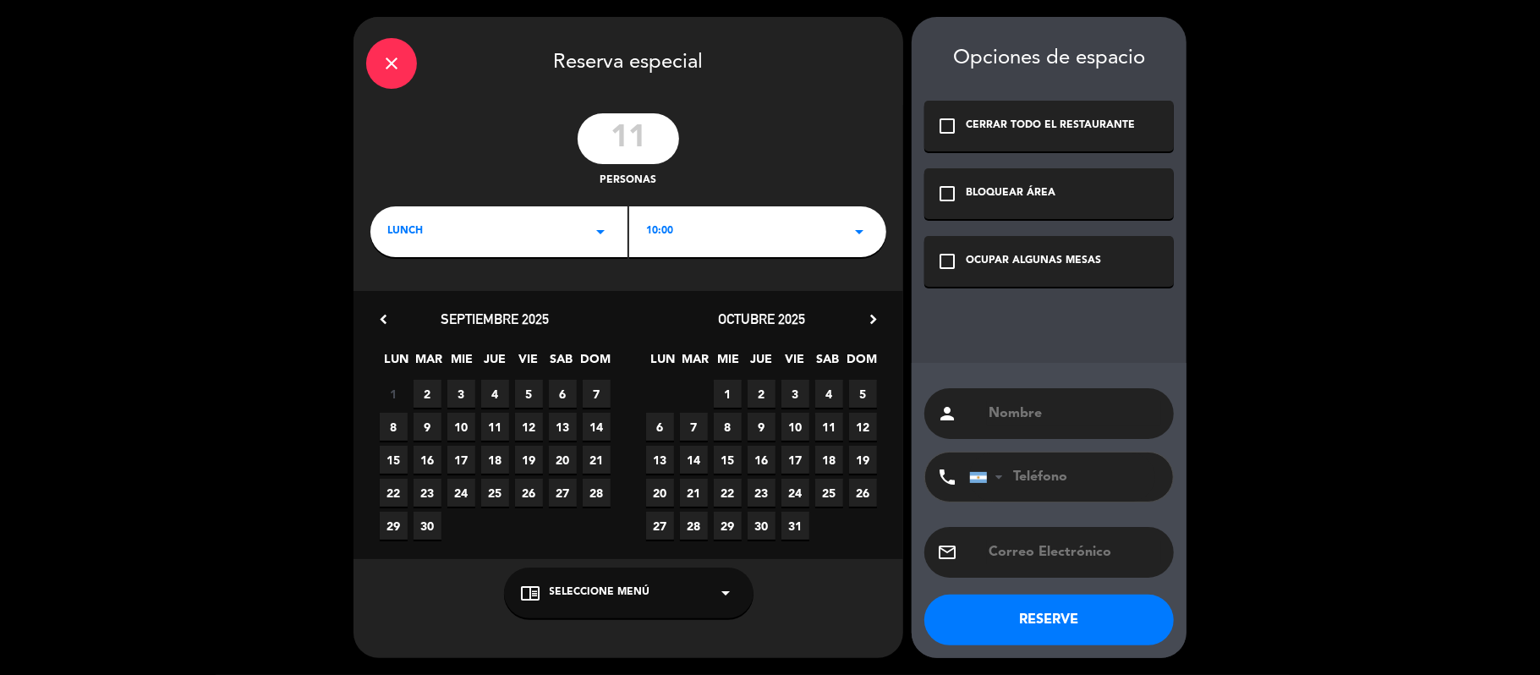
click at [866, 310] on icon "chevron_right" at bounding box center [873, 319] width 18 height 18
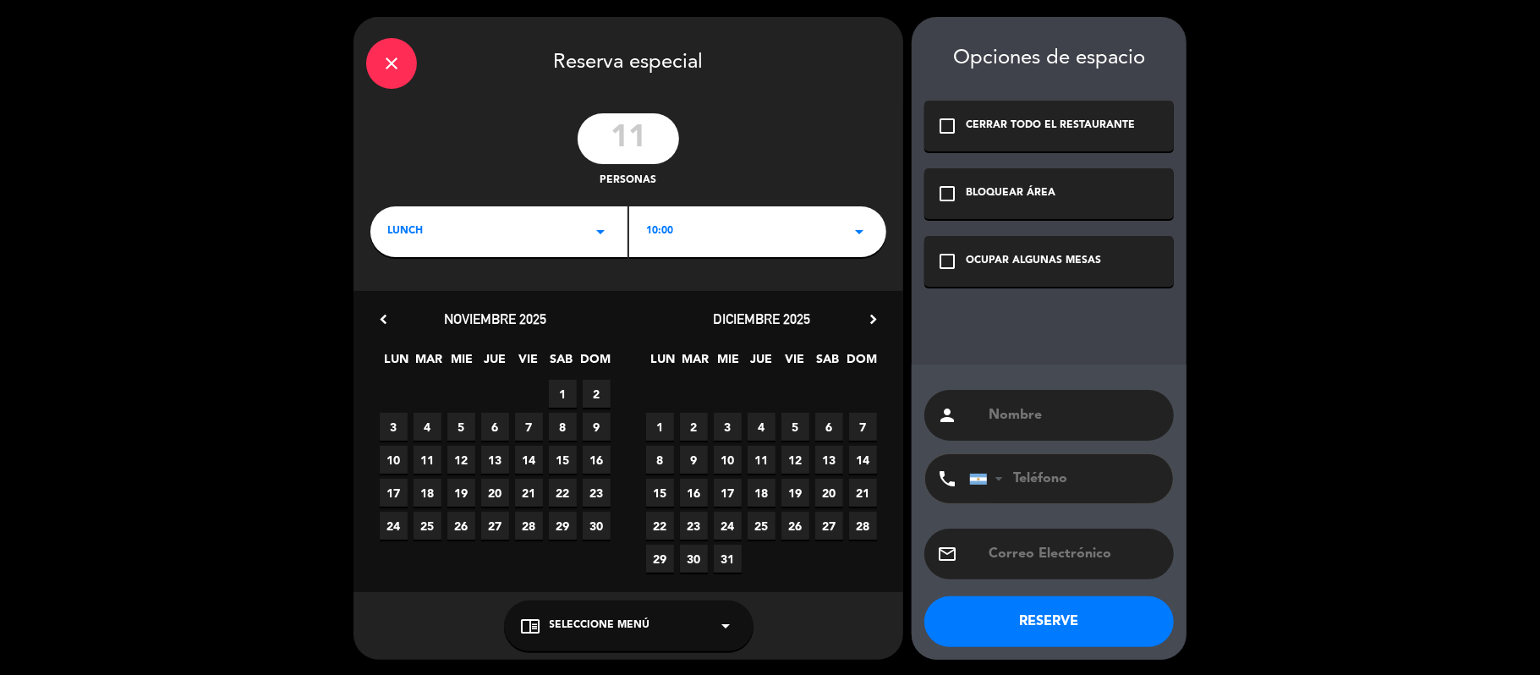
click at [692, 451] on span "9" at bounding box center [694, 460] width 28 height 28
click at [626, 623] on span "Seleccione Menú" at bounding box center [600, 625] width 101 height 17
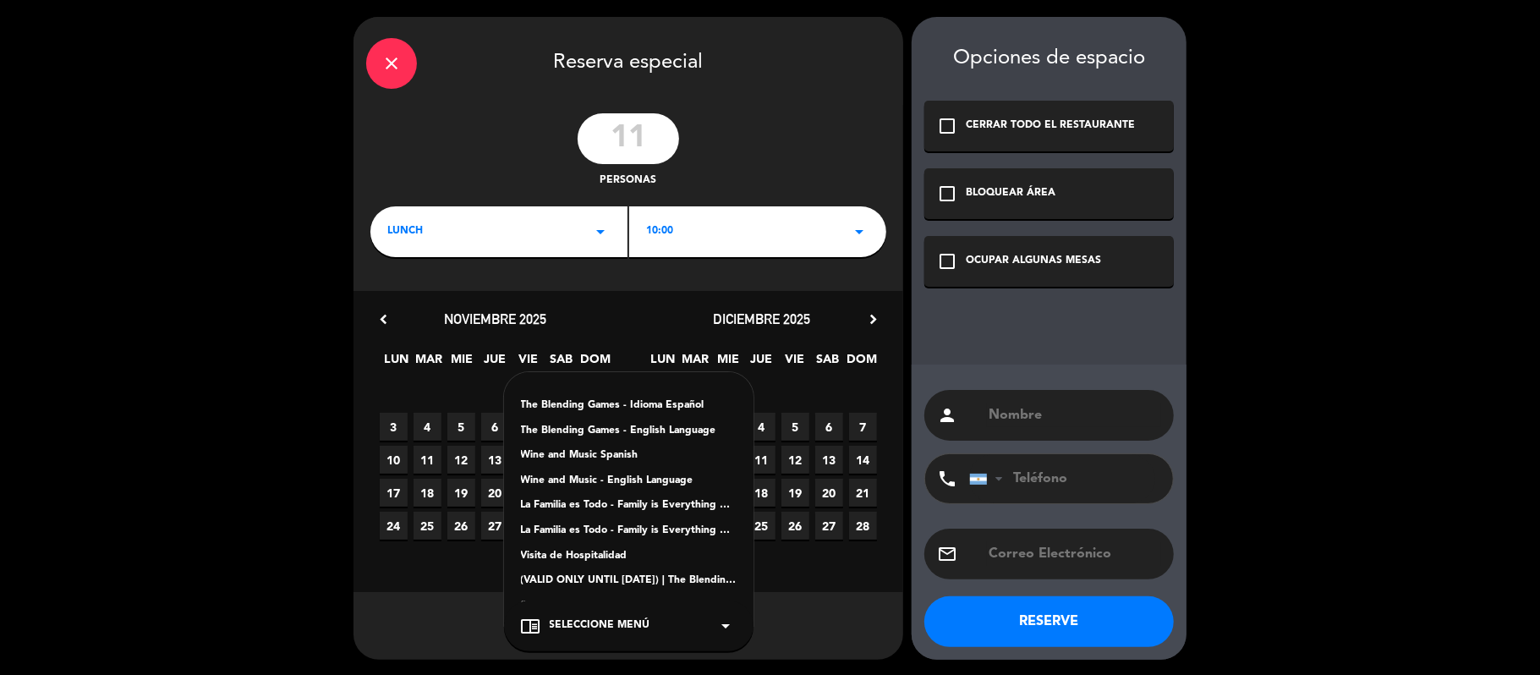
click at [640, 498] on div "La Familia es Todo - Family is Everything Español" at bounding box center [629, 505] width 216 height 17
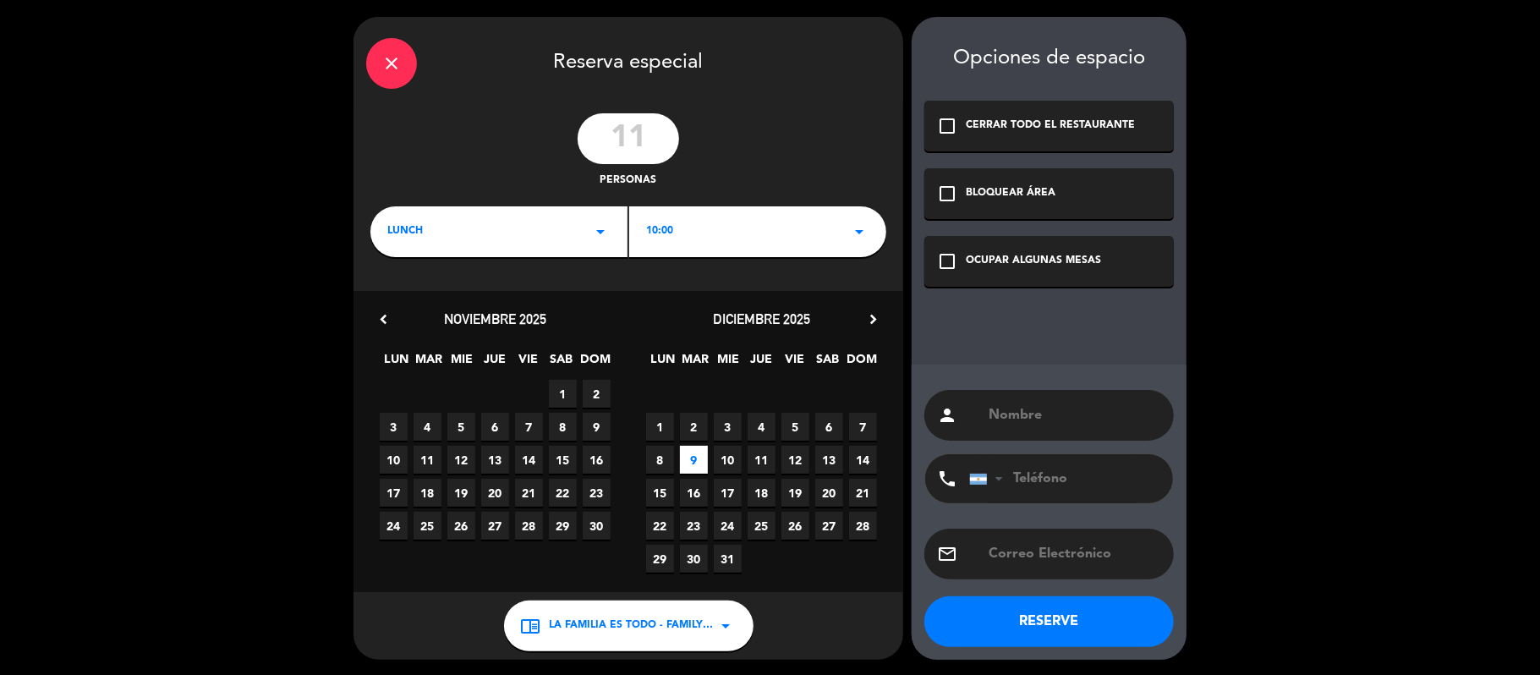
drag, startPoint x: 1116, startPoint y: 262, endPoint x: 1104, endPoint y: 367, distance: 105.5
click at [1111, 285] on div "check_box_outline_blank OCUPAR ALGUNAS MESAS" at bounding box center [1048, 261] width 249 height 51
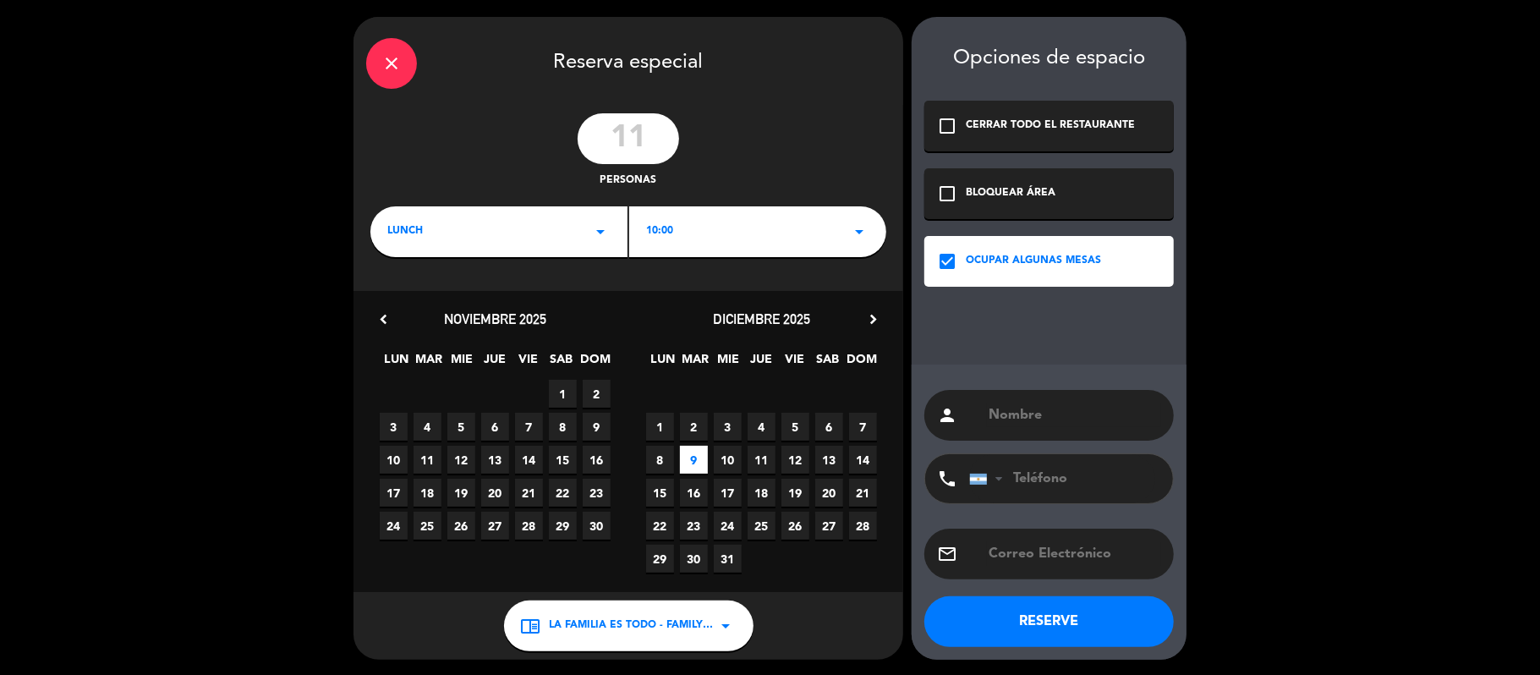
click at [1077, 426] on input "text" at bounding box center [1074, 415] width 174 height 24
paste input "[PERSON_NAME]"
type input "TBC-[PERSON_NAME]"
click at [1070, 621] on button "RESERVE" at bounding box center [1048, 621] width 249 height 51
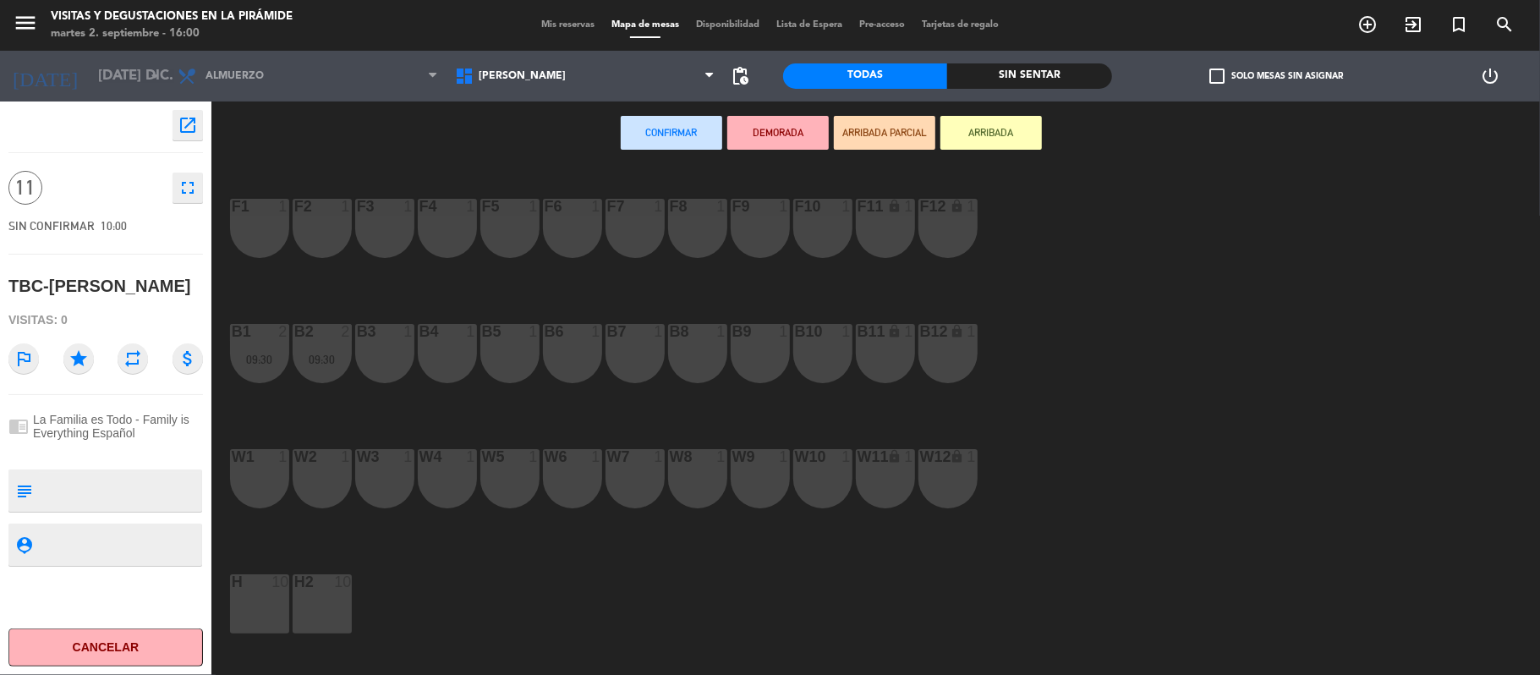
click at [265, 241] on div "F1 1" at bounding box center [259, 228] width 59 height 59
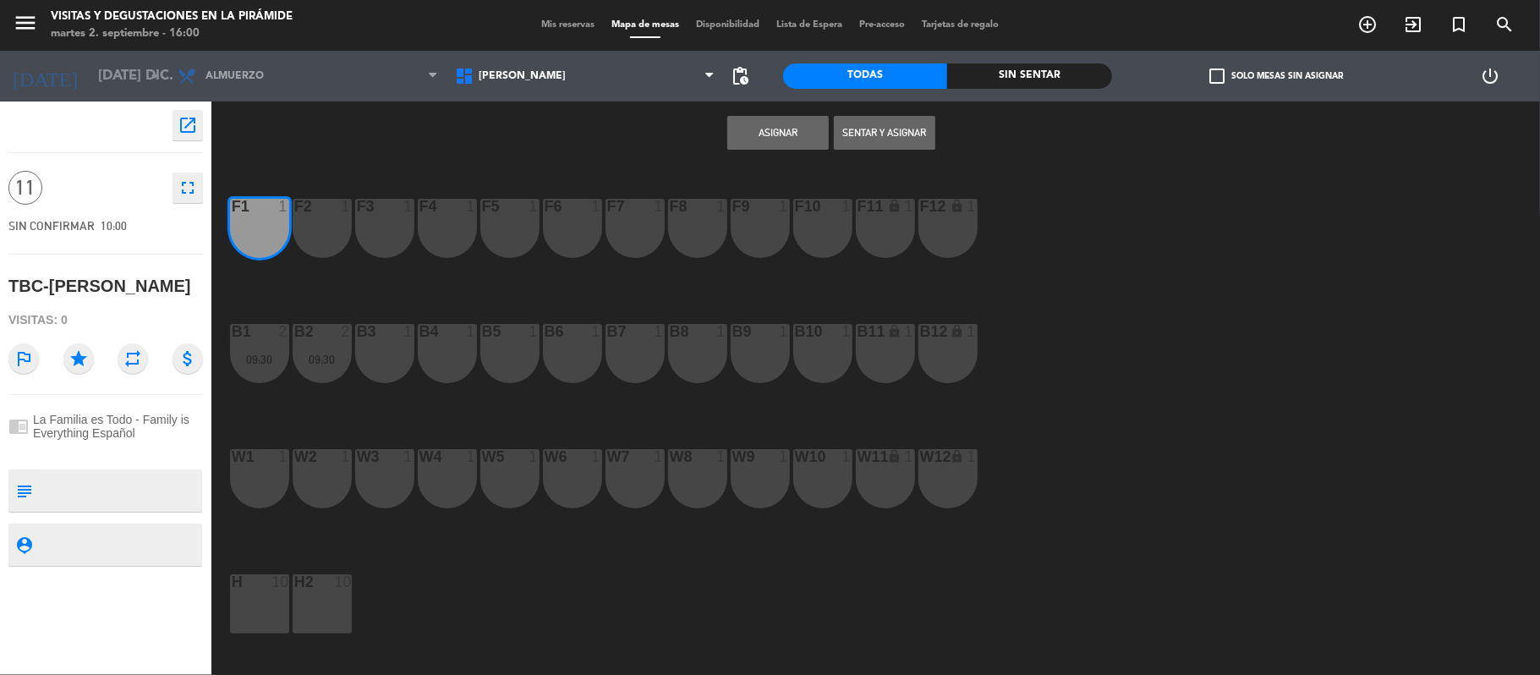
click at [321, 247] on div "F2 1" at bounding box center [322, 228] width 59 height 59
click at [264, 237] on div "F1 1" at bounding box center [259, 228] width 59 height 59
click at [316, 238] on div "F2 1" at bounding box center [322, 228] width 59 height 59
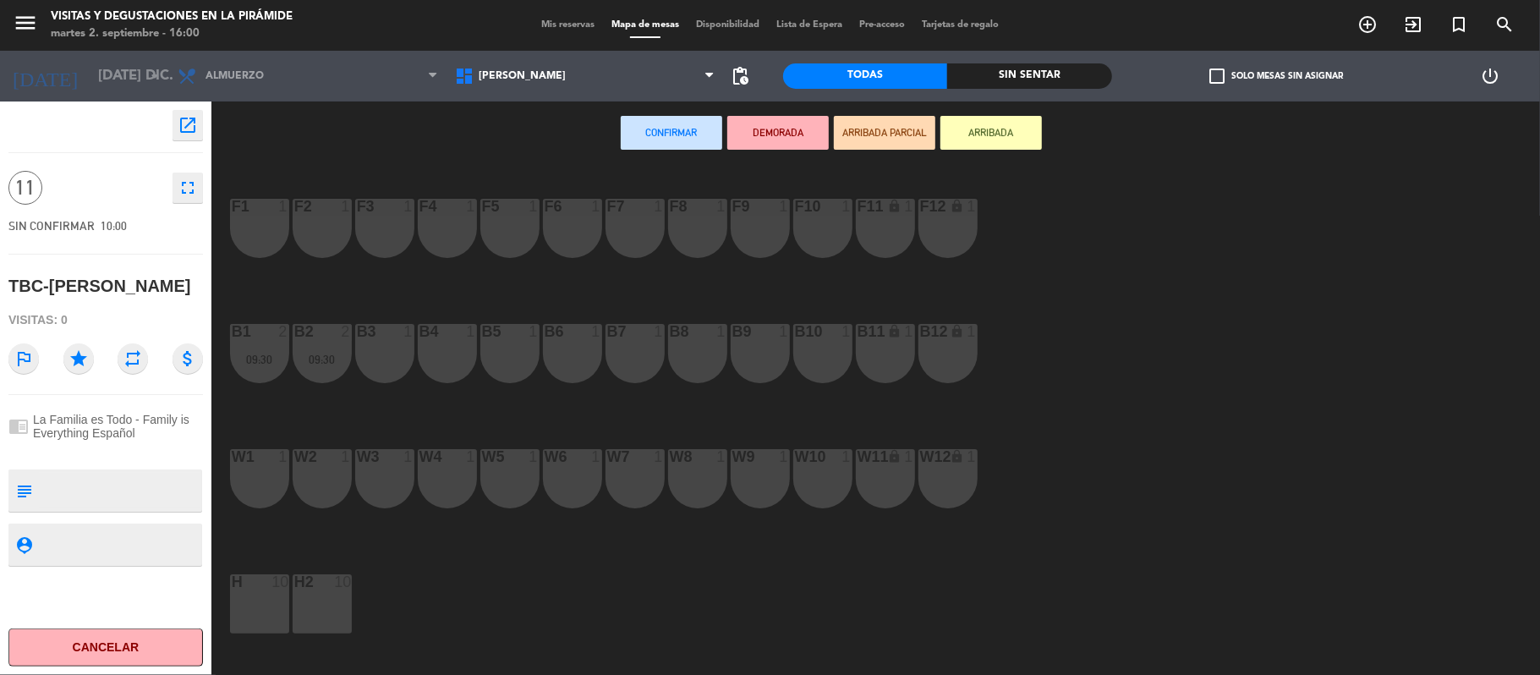
click at [546, 29] on span "Mis reservas" at bounding box center [568, 24] width 70 height 9
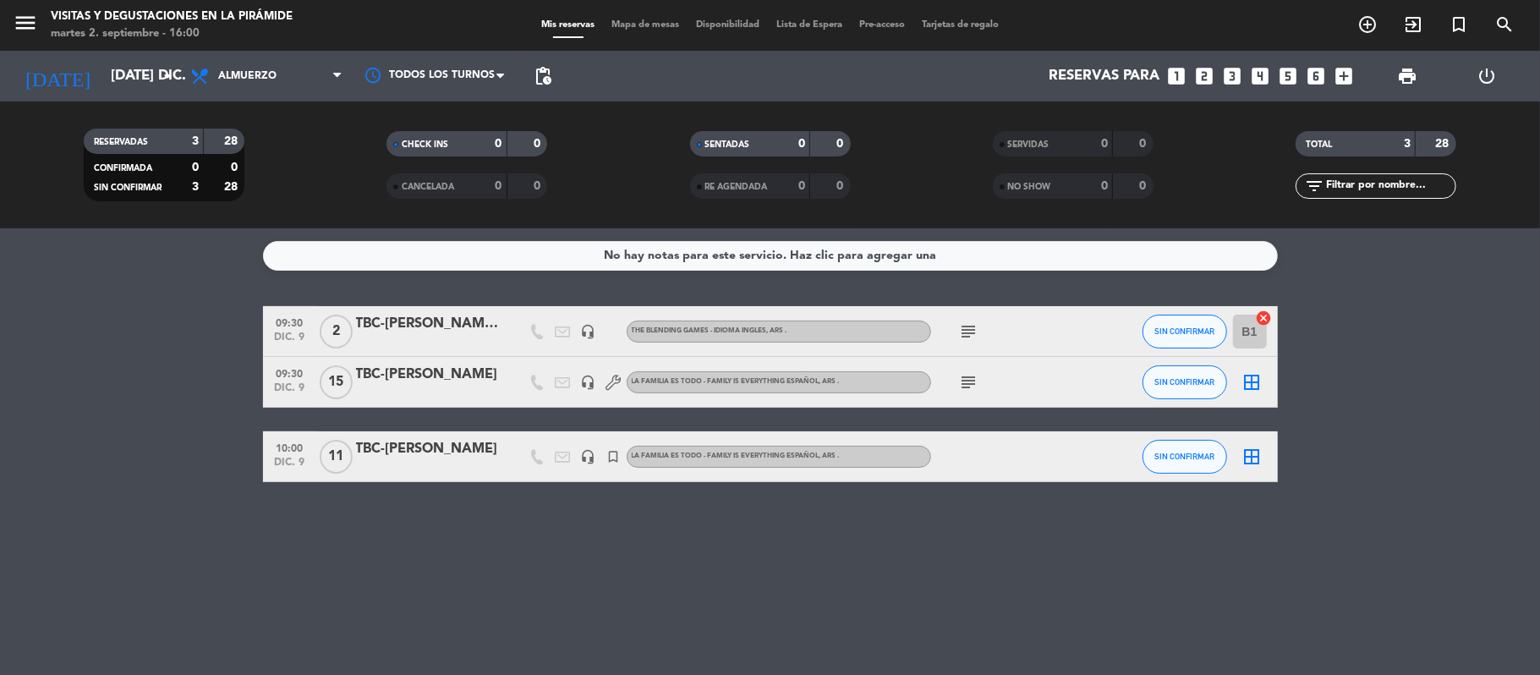
click at [433, 457] on div "TBC-[PERSON_NAME]" at bounding box center [428, 449] width 144 height 22
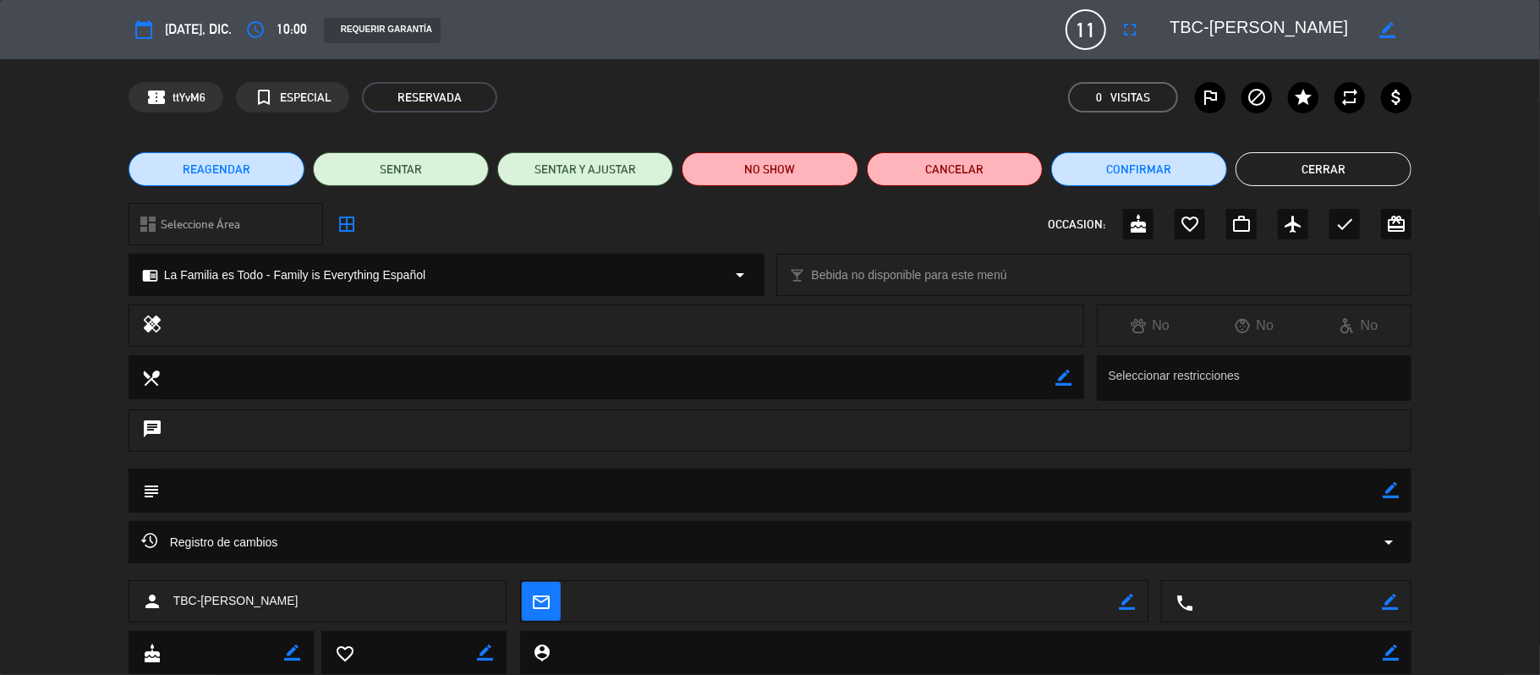
click at [1385, 485] on icon "border_color" at bounding box center [1390, 490] width 16 height 16
click at [1109, 500] on textarea at bounding box center [771, 489] width 1223 height 43
paste textarea "[EMAIL_ADDRESS][DOMAIN_NAME]"
type textarea "[EMAIL_ADDRESS][DOMAIN_NAME]"
click at [1384, 495] on icon at bounding box center [1390, 490] width 16 height 16
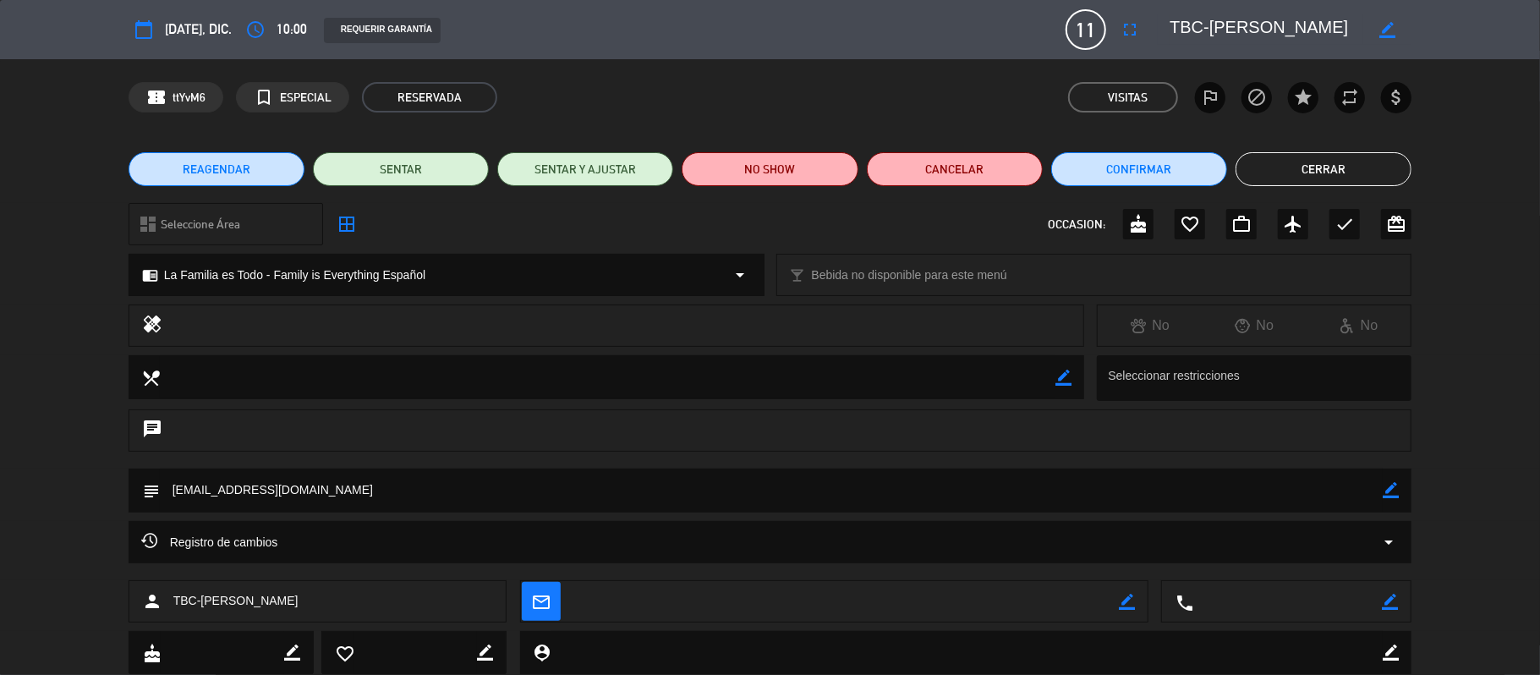
click at [1348, 174] on button "Cerrar" at bounding box center [1323, 169] width 176 height 34
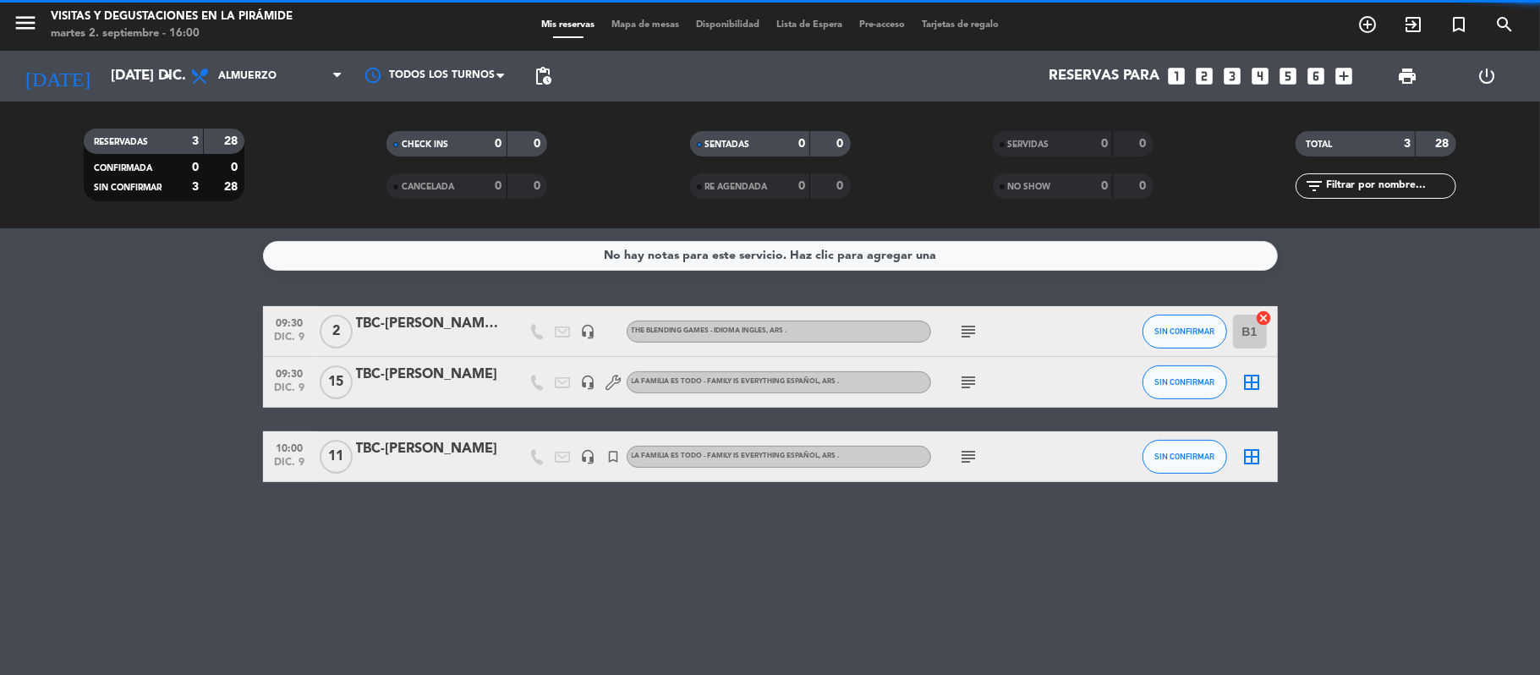
click at [1244, 382] on icon "border_all" at bounding box center [1252, 382] width 20 height 20
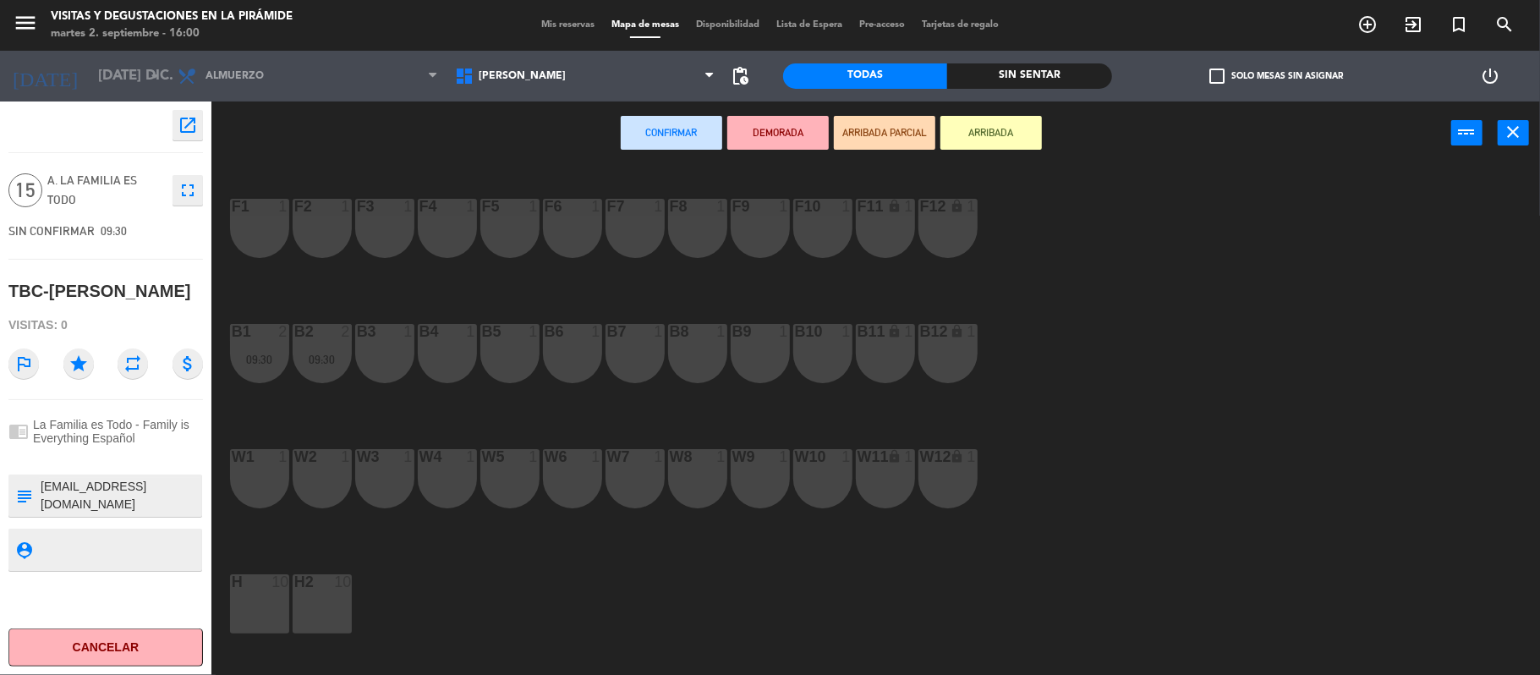
click at [254, 228] on div "F1 1" at bounding box center [259, 228] width 59 height 59
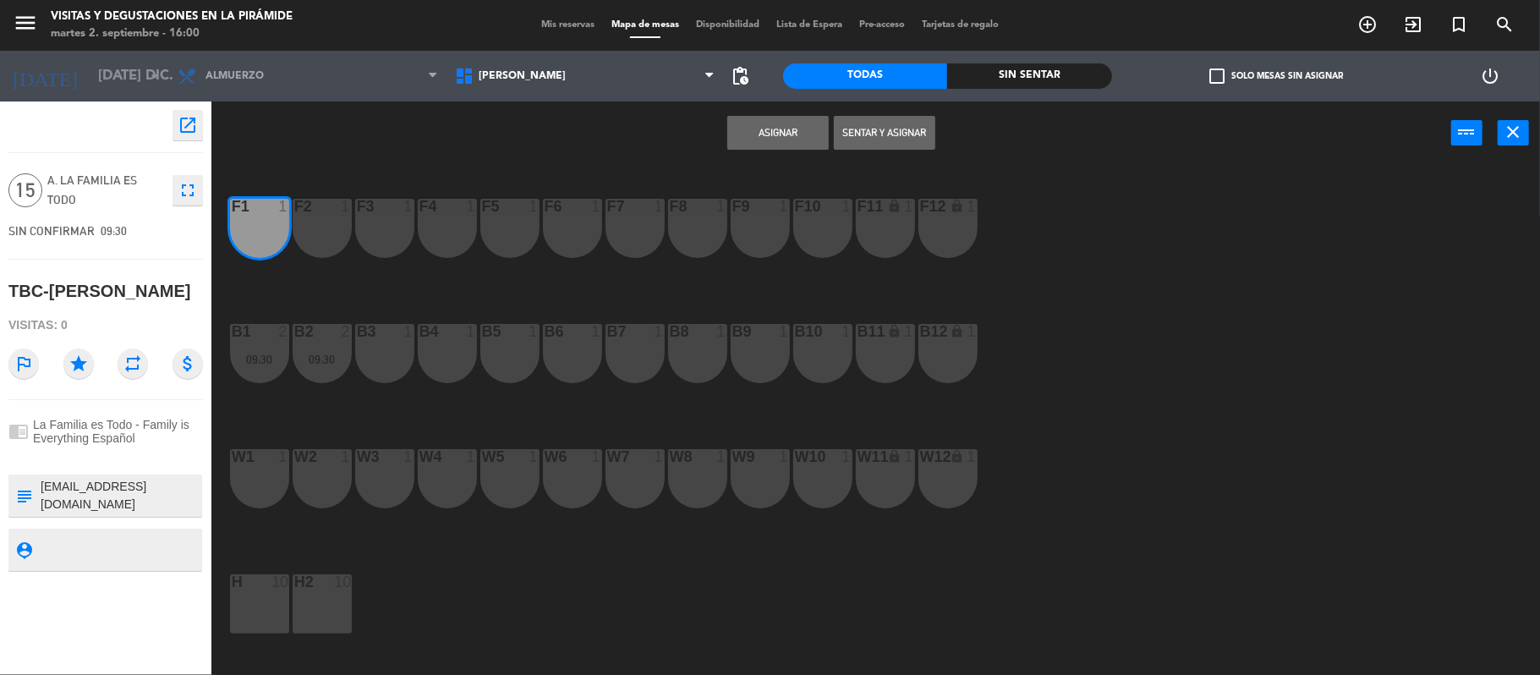
click at [320, 231] on div "F2 1" at bounding box center [322, 228] width 59 height 59
click at [396, 241] on div "F3 1" at bounding box center [384, 228] width 59 height 59
click at [447, 238] on div "F4 1" at bounding box center [447, 228] width 59 height 59
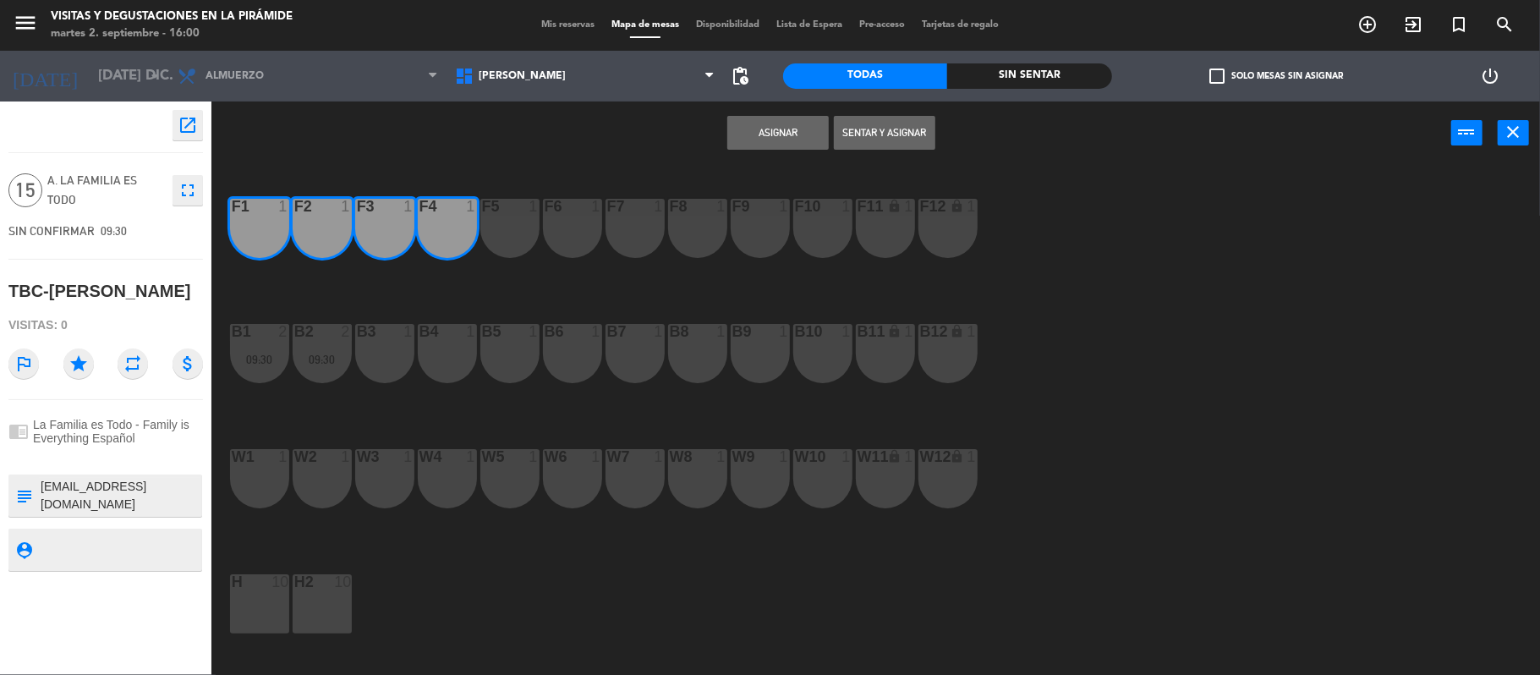
click at [526, 250] on div "F5 1" at bounding box center [509, 228] width 59 height 59
click at [585, 254] on div "F6 1" at bounding box center [572, 228] width 59 height 59
click at [631, 237] on div "F7 1" at bounding box center [634, 228] width 59 height 59
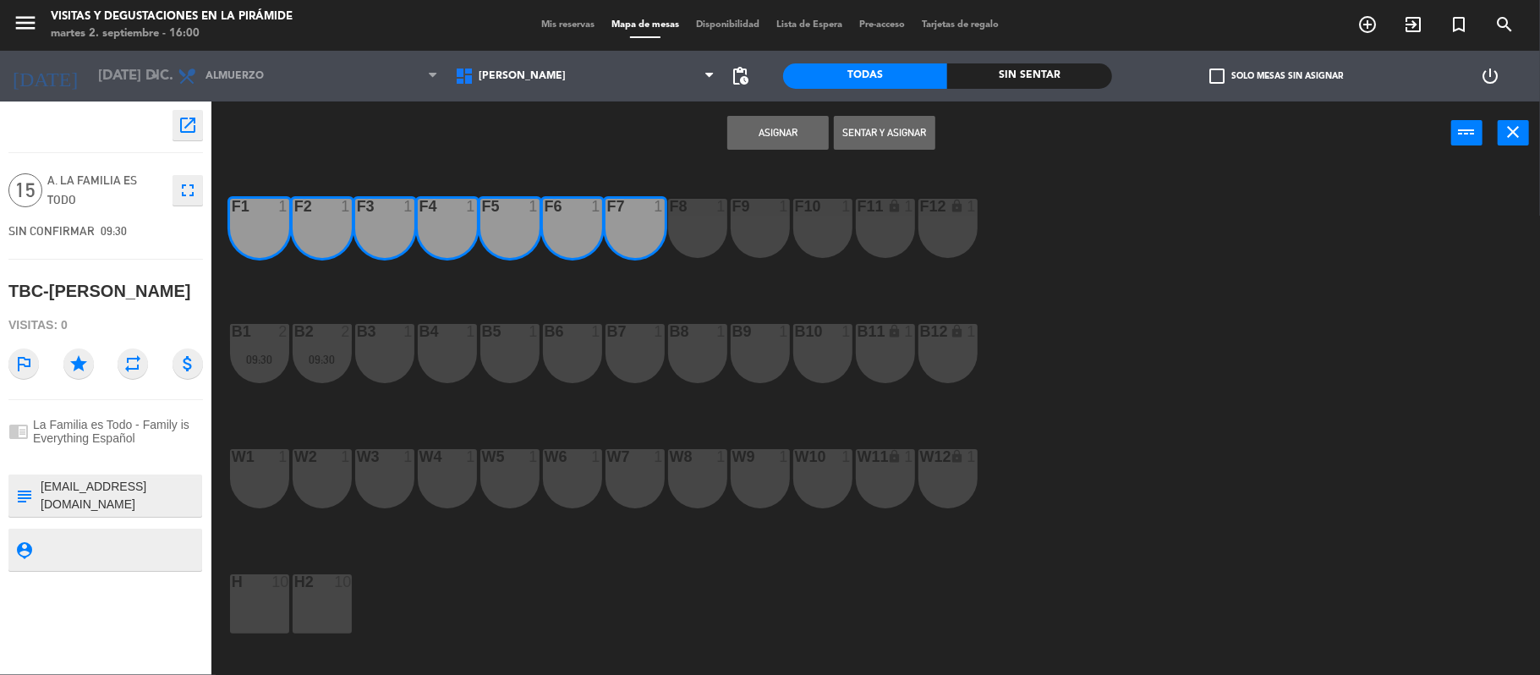
click at [719, 228] on div "F8 1" at bounding box center [697, 228] width 59 height 59
click at [783, 232] on div "F9 1" at bounding box center [759, 228] width 59 height 59
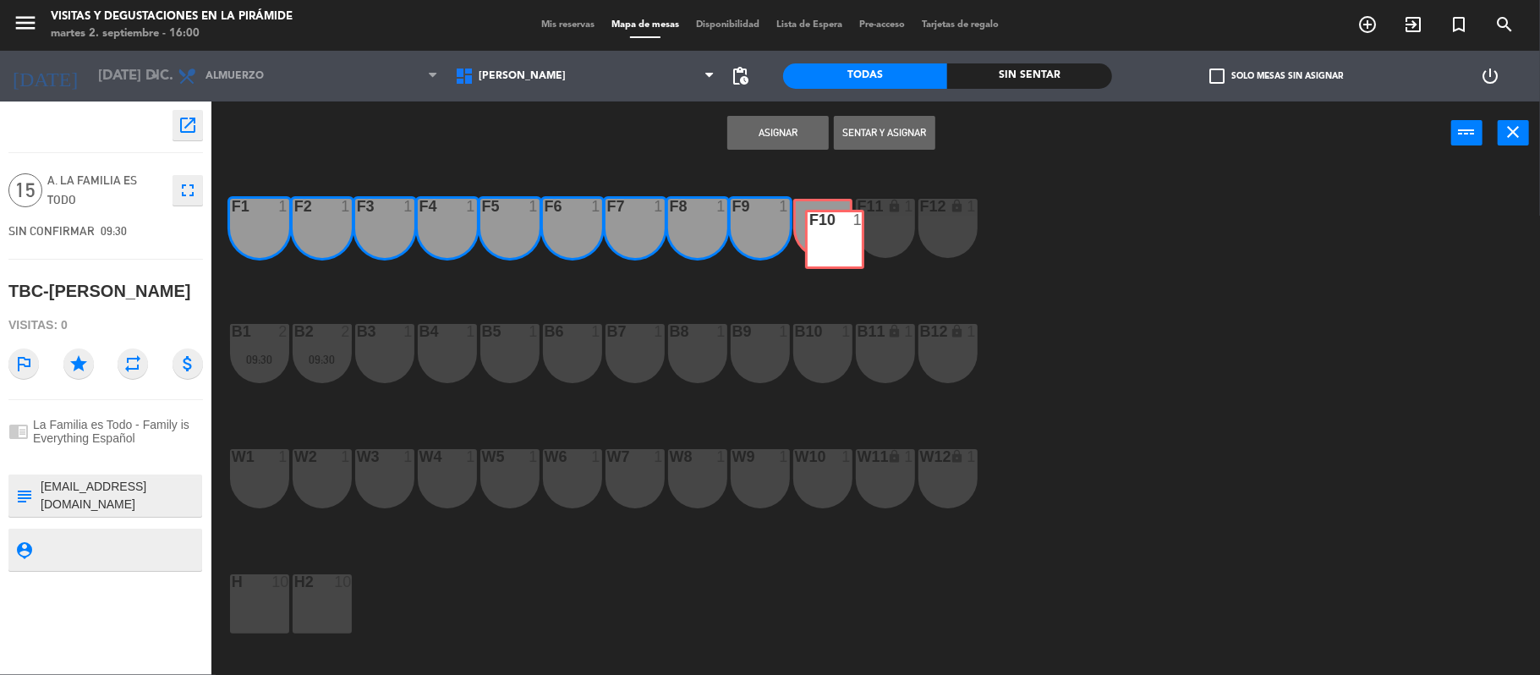
click at [829, 250] on div "F10 1 F10 1" at bounding box center [822, 228] width 59 height 59
click at [834, 225] on div "F10 1" at bounding box center [822, 228] width 59 height 59
click at [890, 223] on div "F11 lock 1" at bounding box center [885, 228] width 59 height 59
click at [932, 238] on div "F12 lock 1" at bounding box center [947, 228] width 59 height 59
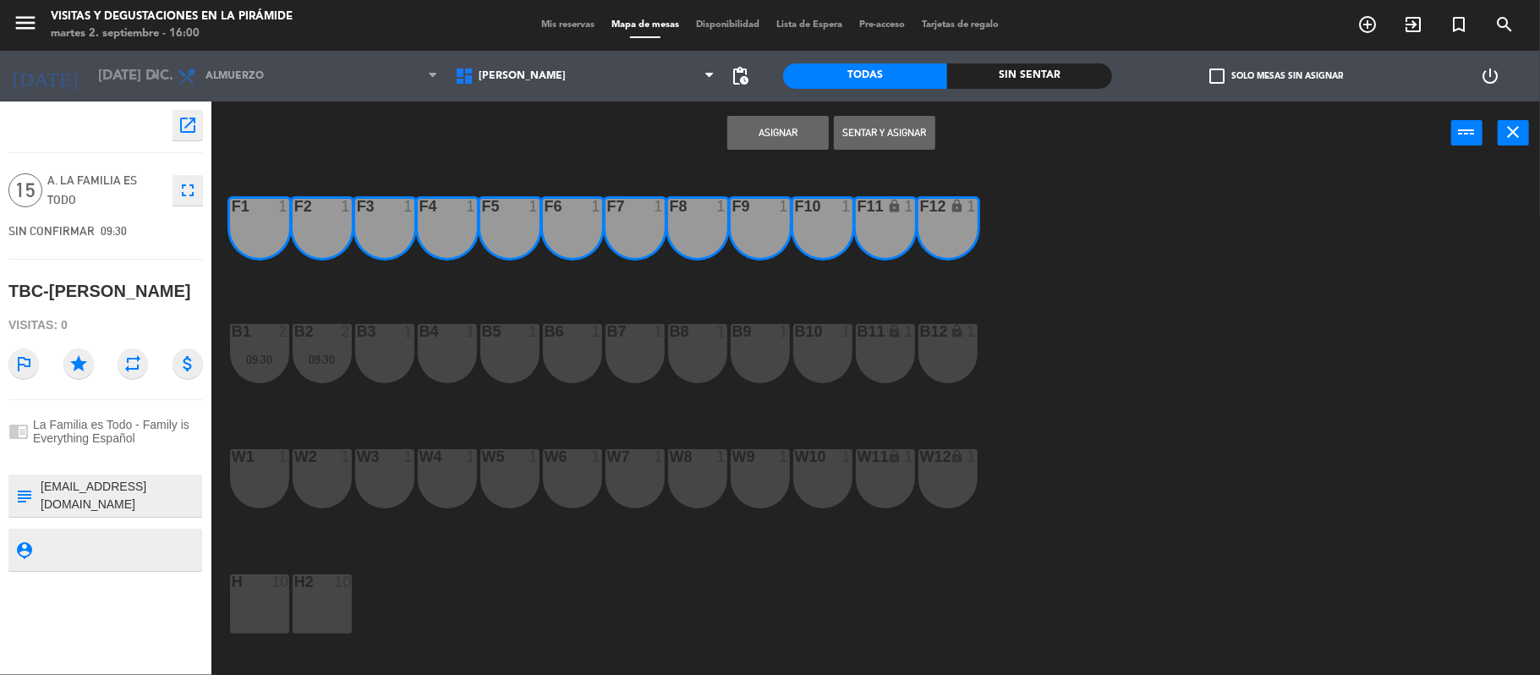
click at [943, 238] on div "F12 lock 1" at bounding box center [947, 228] width 59 height 59
click at [941, 238] on div "F12 lock 1" at bounding box center [947, 228] width 59 height 59
click at [761, 133] on button "Asignar" at bounding box center [777, 133] width 101 height 34
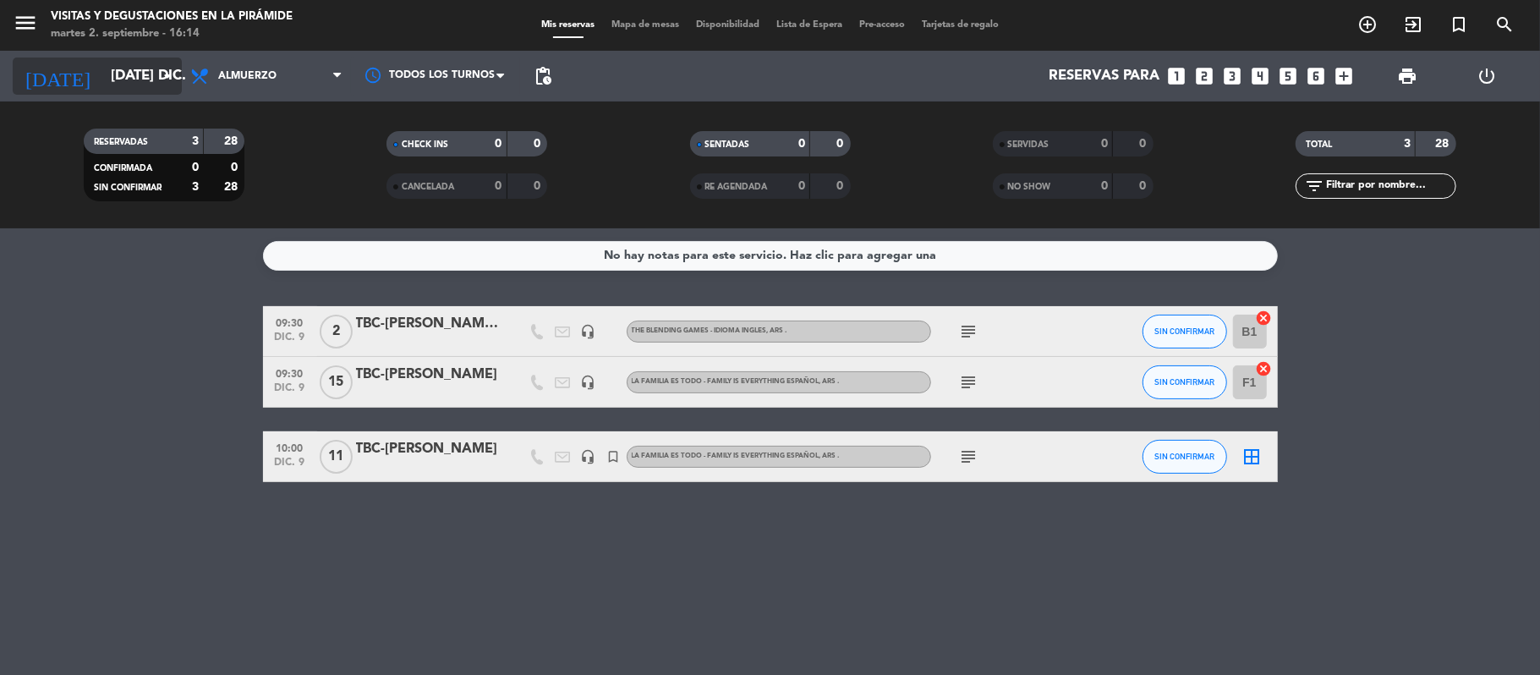
click at [102, 79] on input "[DATE] dic." at bounding box center [193, 76] width 183 height 33
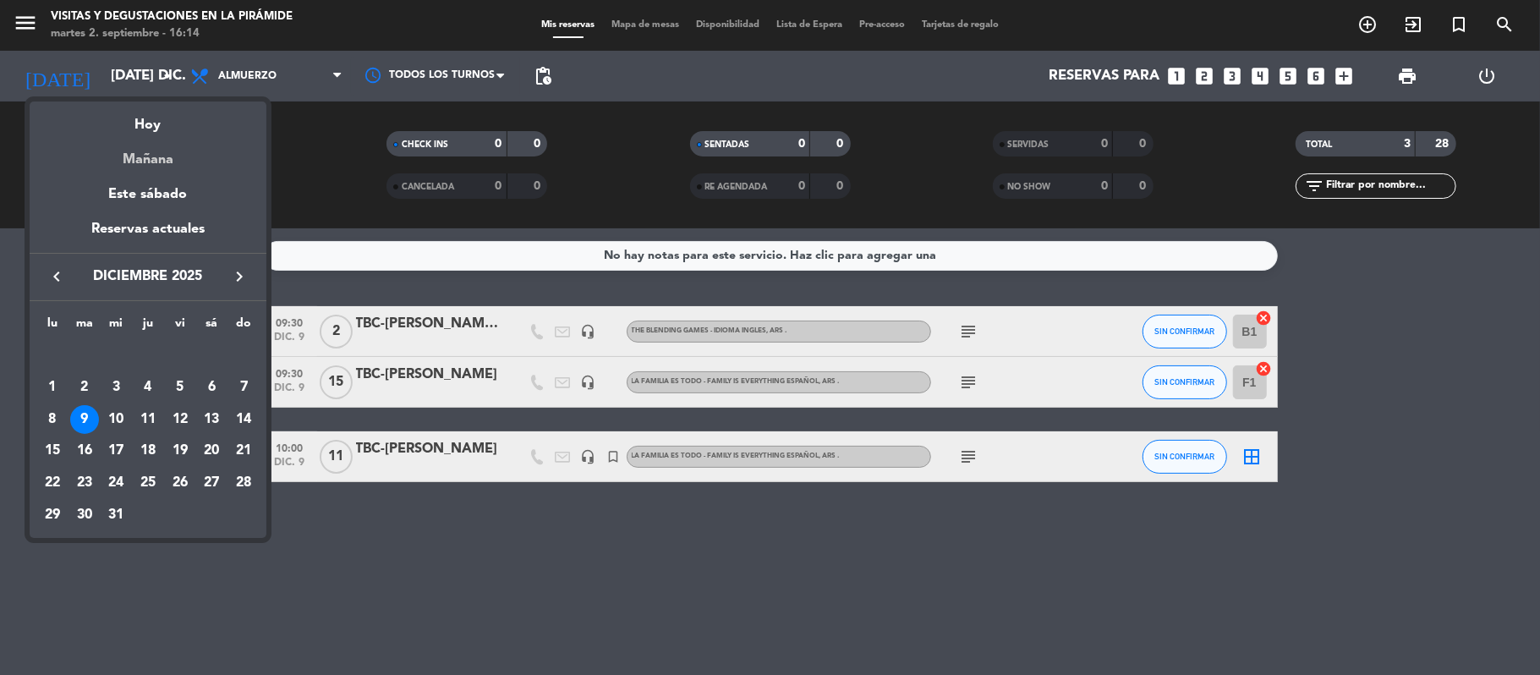
click at [133, 159] on div "Mañana" at bounding box center [148, 153] width 237 height 35
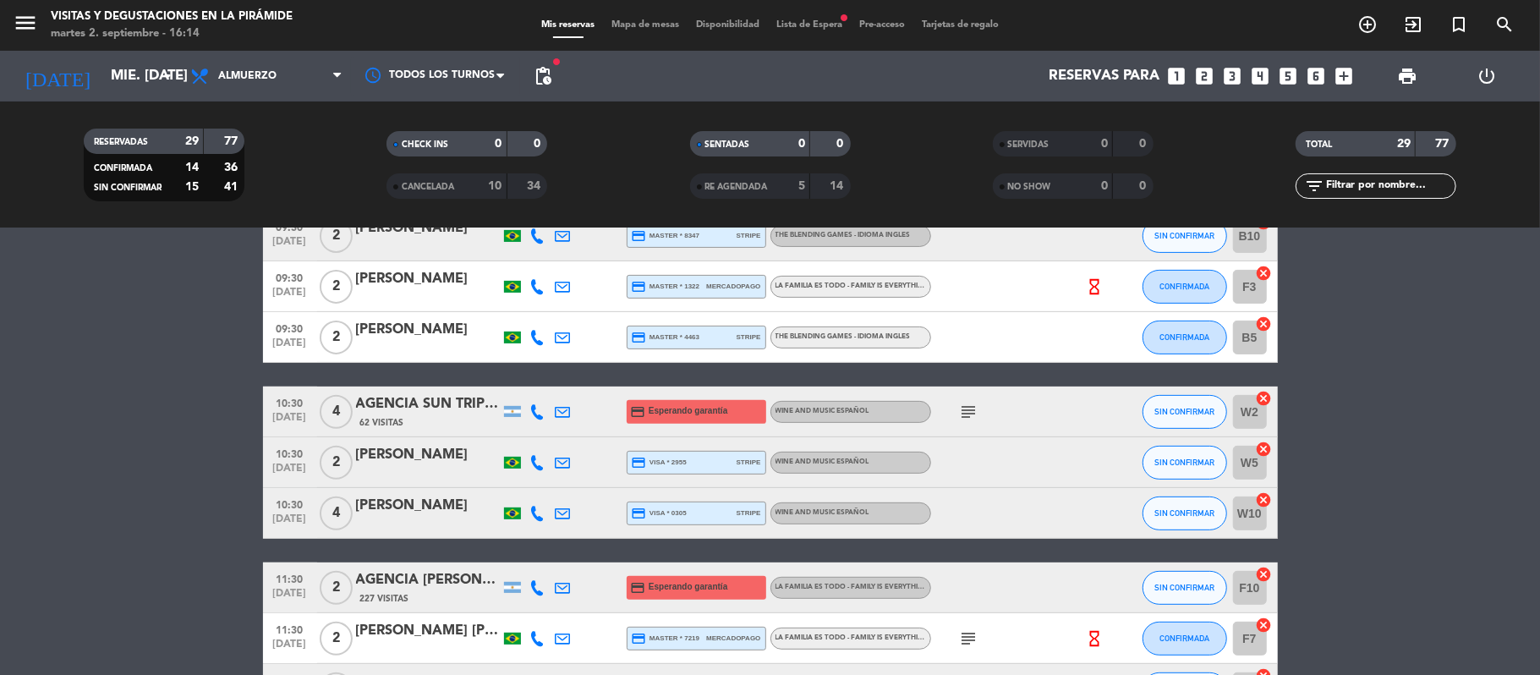
scroll to position [676, 0]
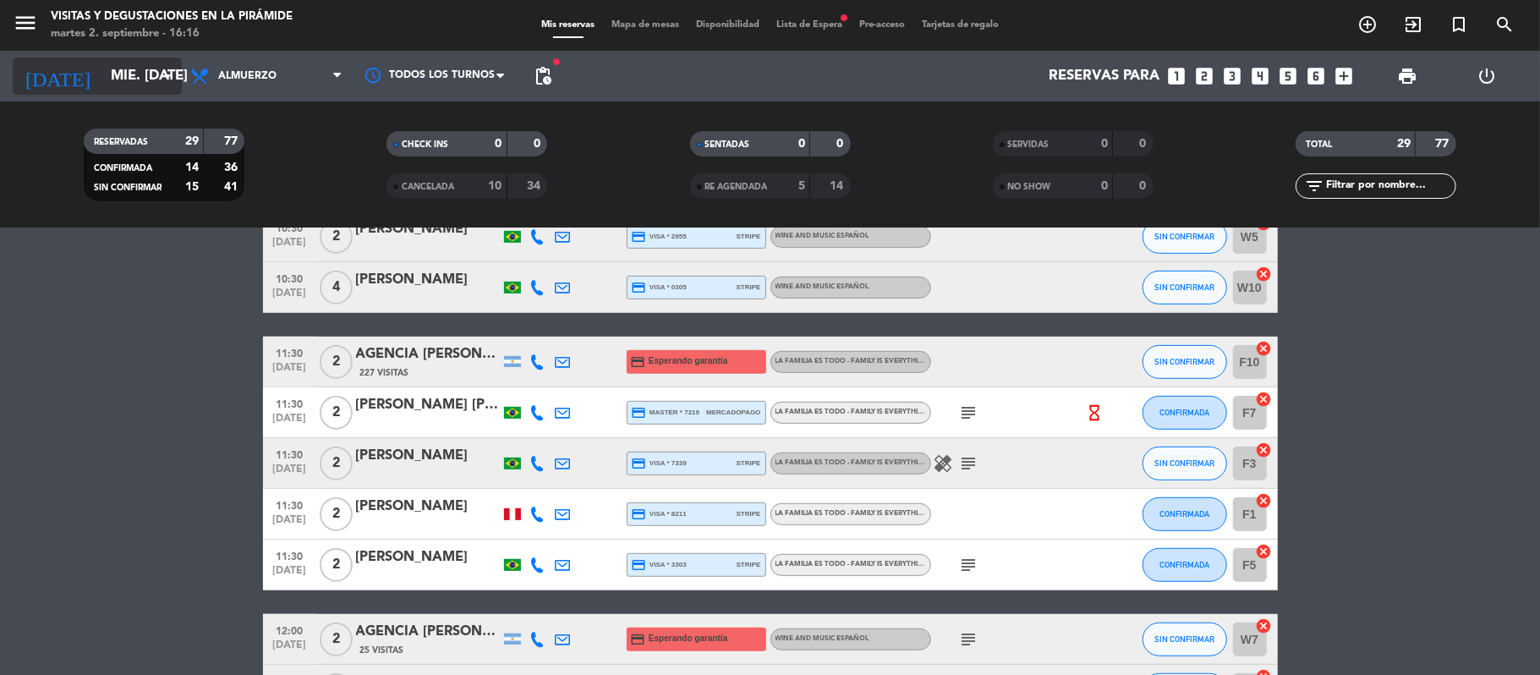
click at [127, 86] on input "mié. [DATE]" at bounding box center [193, 76] width 183 height 33
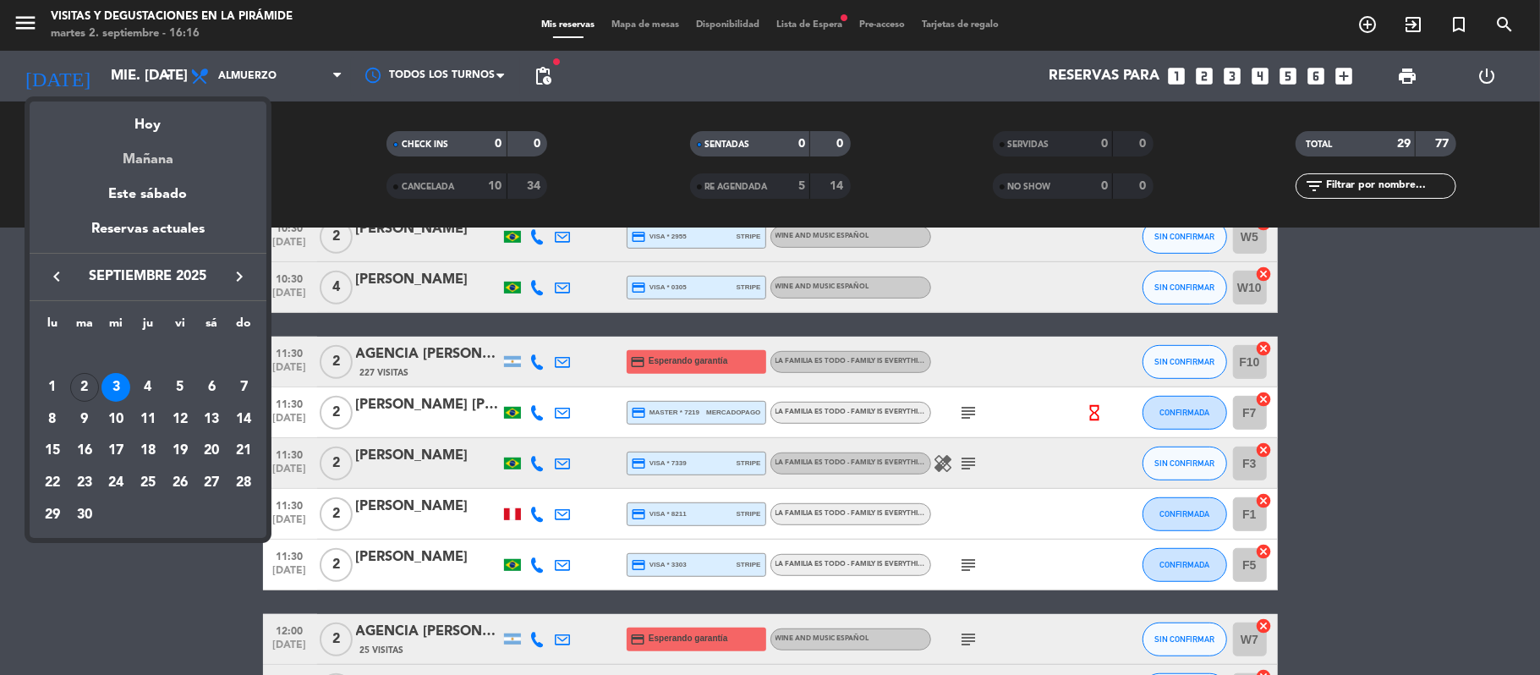
click at [146, 152] on div "Mañana" at bounding box center [148, 153] width 237 height 35
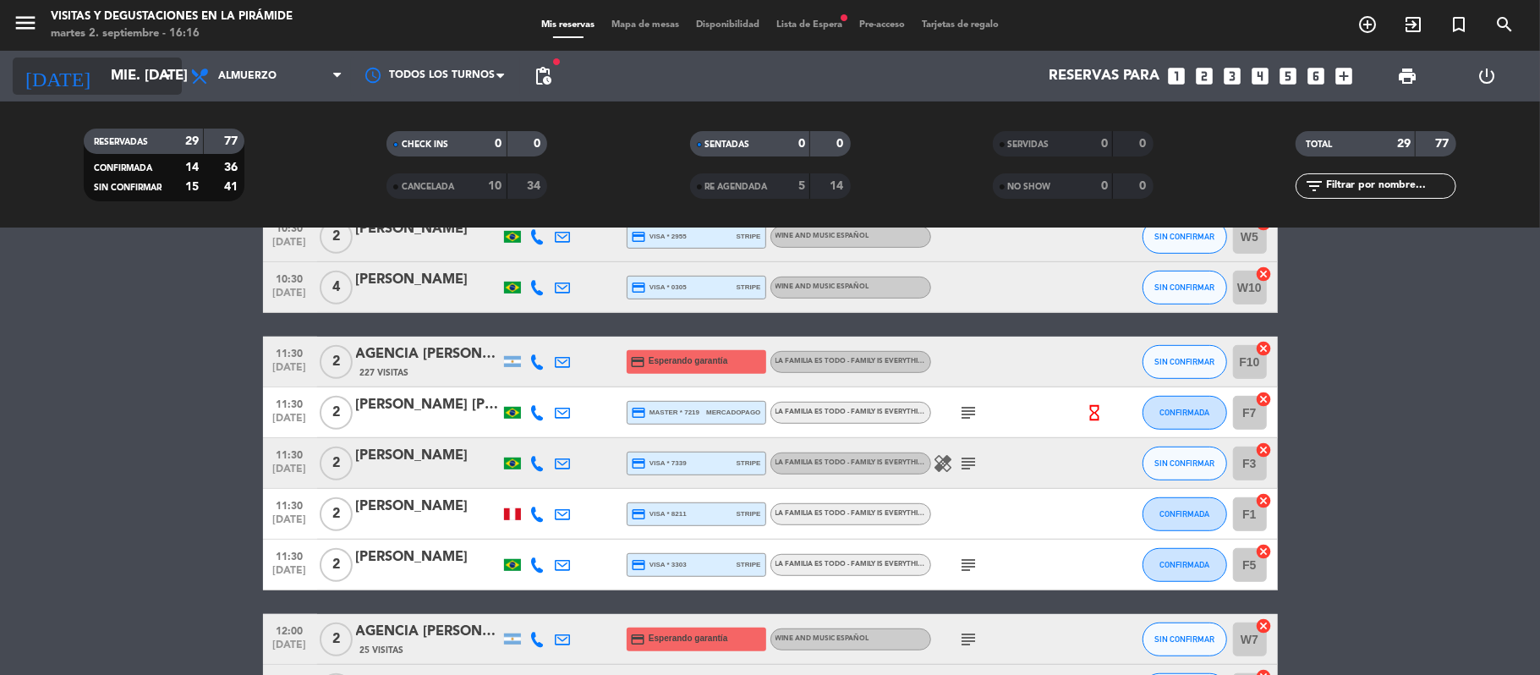
click at [115, 63] on input "mié. [DATE]" at bounding box center [193, 76] width 183 height 33
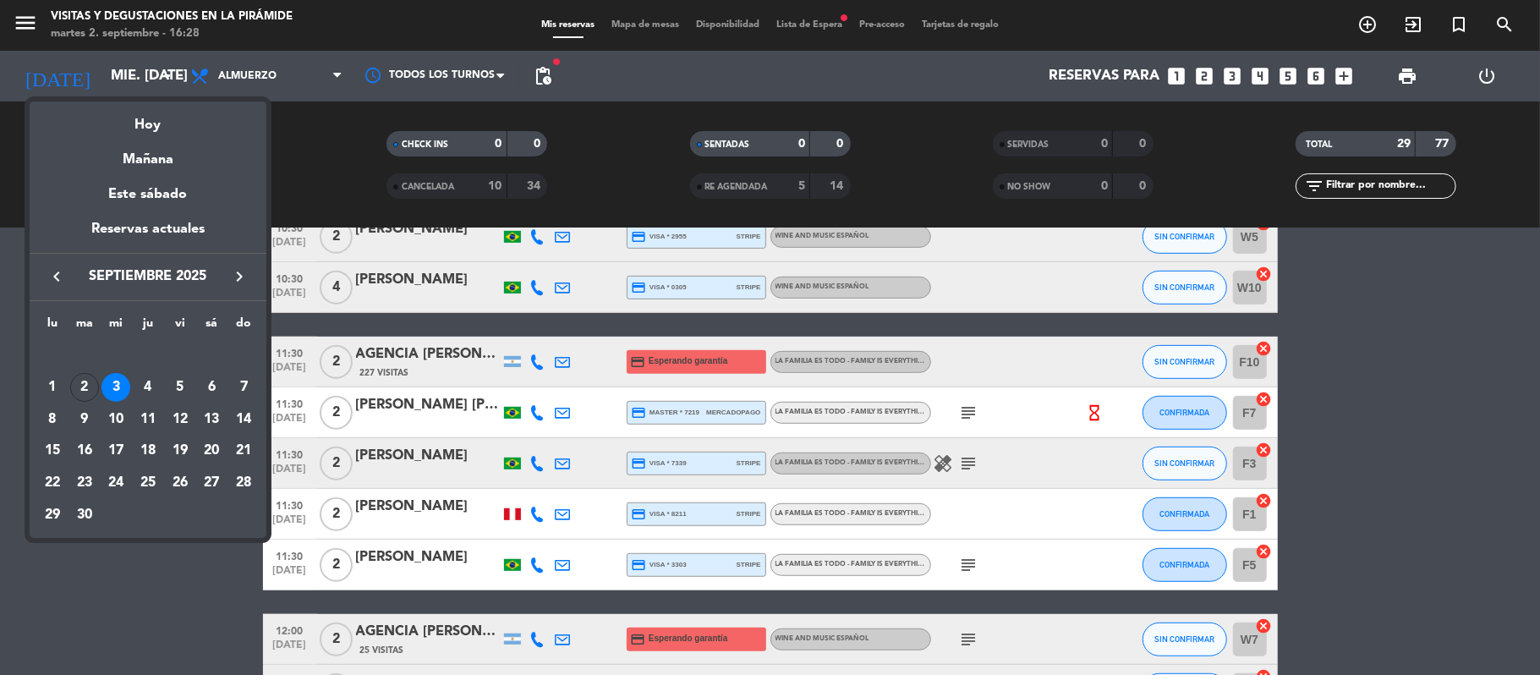
drag, startPoint x: 127, startPoint y: 127, endPoint x: 720, endPoint y: 127, distance: 593.5
click at [132, 127] on div "Hoy" at bounding box center [148, 118] width 237 height 35
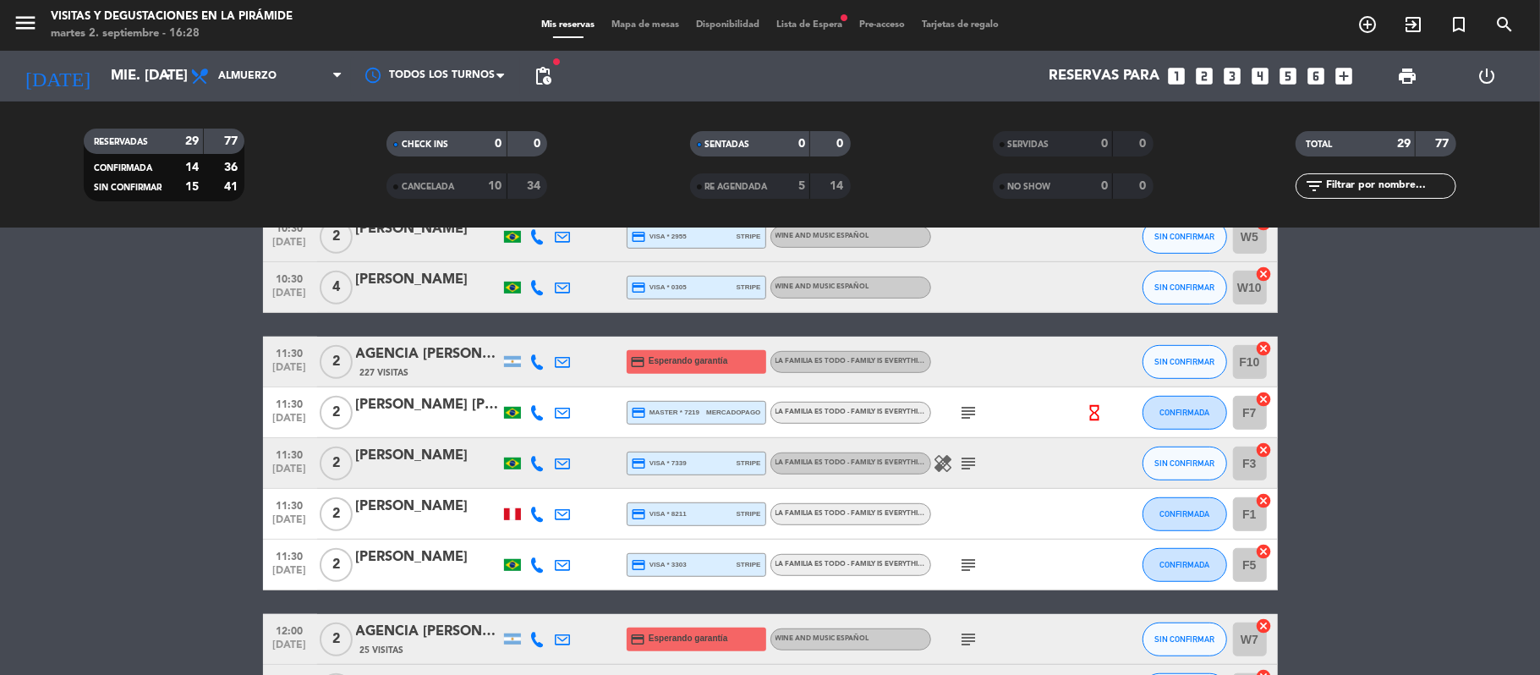
type input "[DATE] sep."
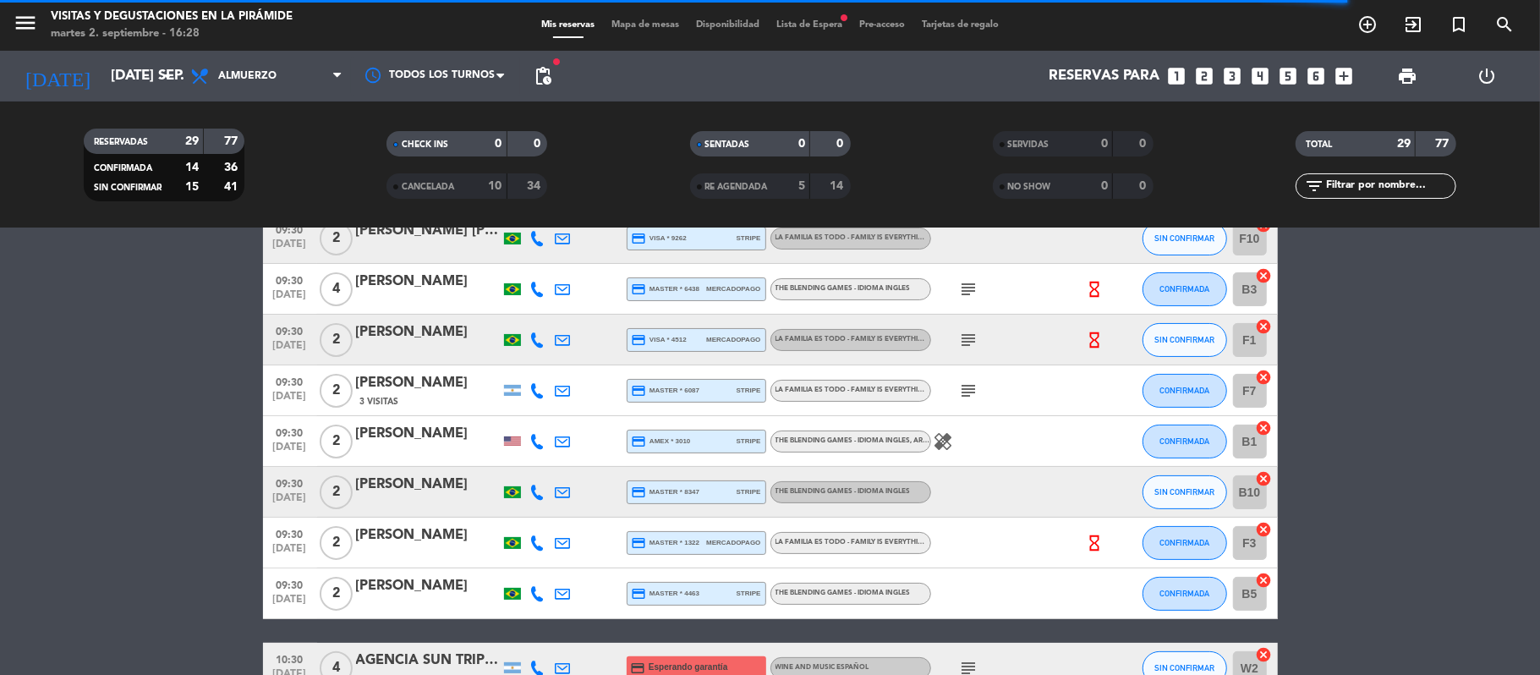
scroll to position [225, 0]
